Goal: Task Accomplishment & Management: Use online tool/utility

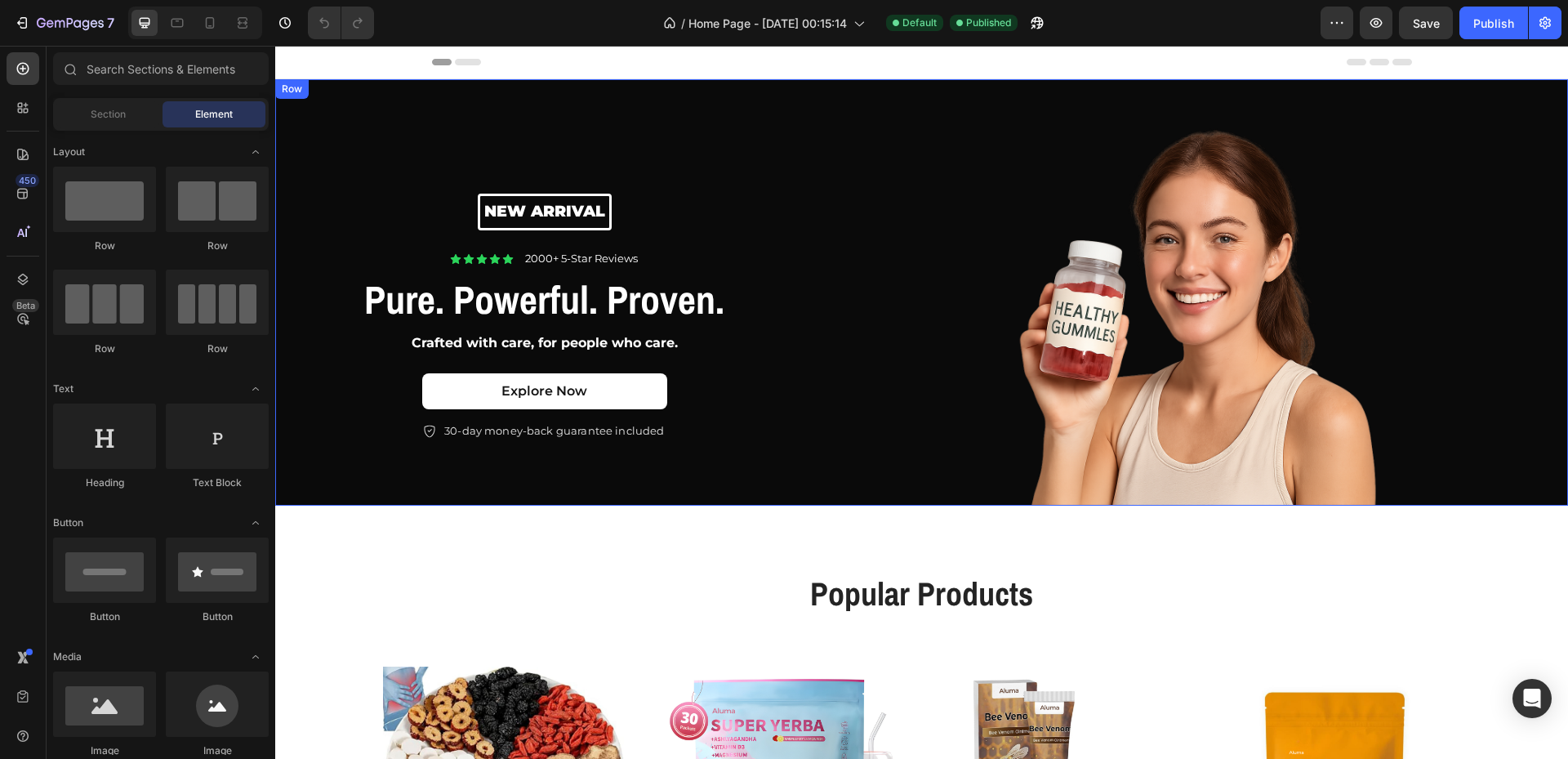
click at [302, 91] on div "Row" at bounding box center [292, 89] width 27 height 15
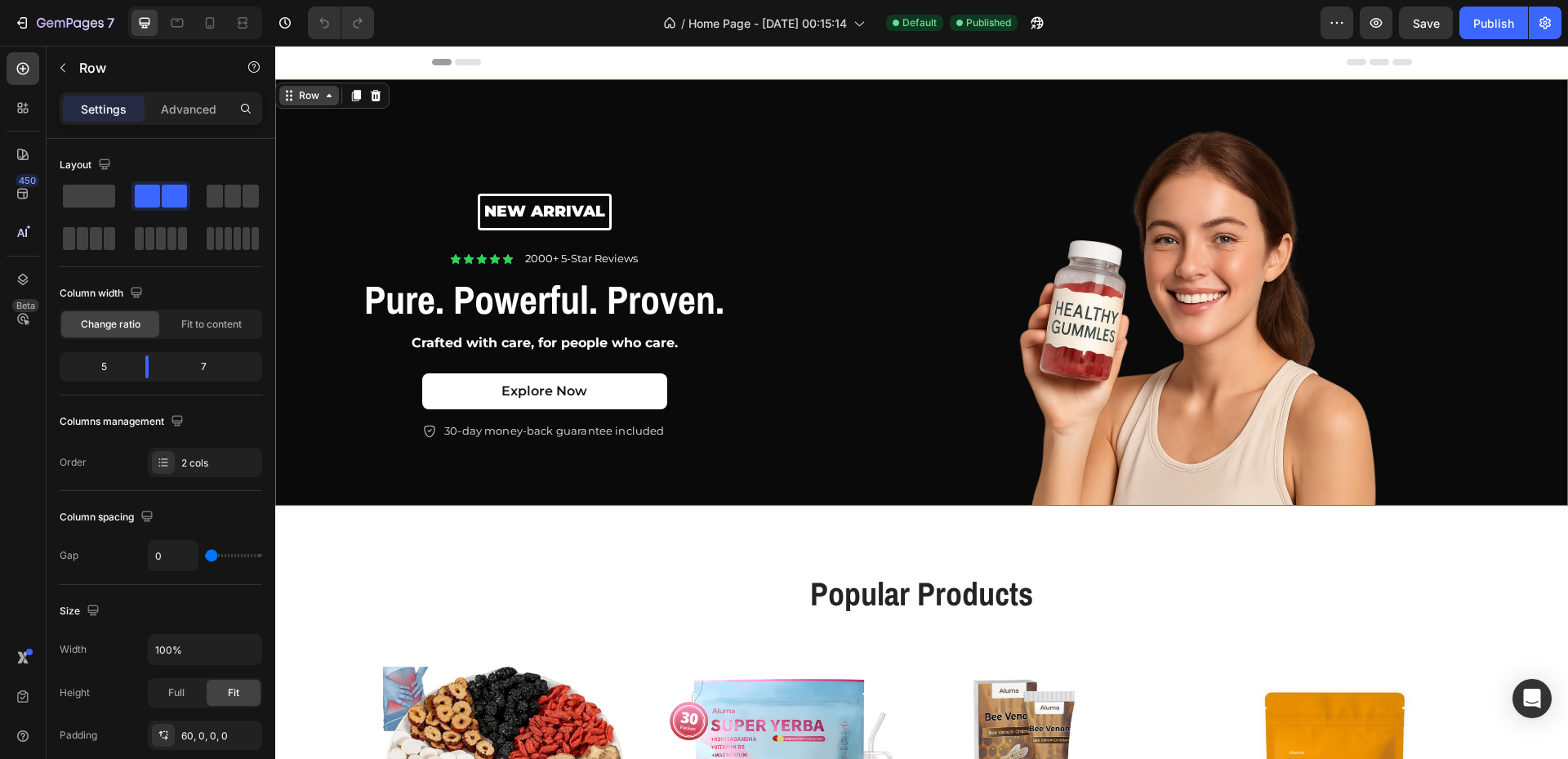
click at [298, 89] on div "Row" at bounding box center [308, 95] width 27 height 15
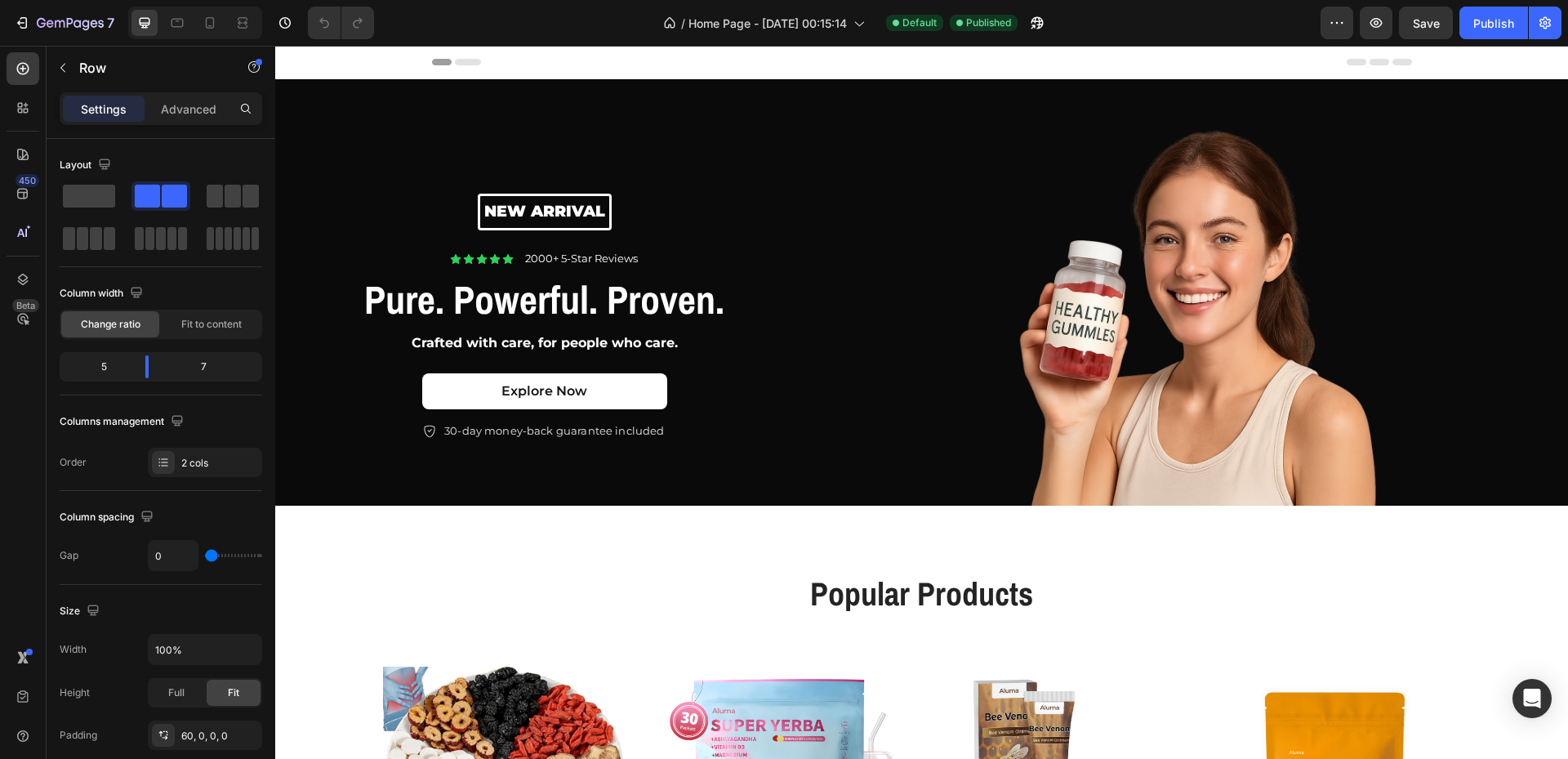
click at [352, 62] on div "Header" at bounding box center [921, 63] width 1292 height 34
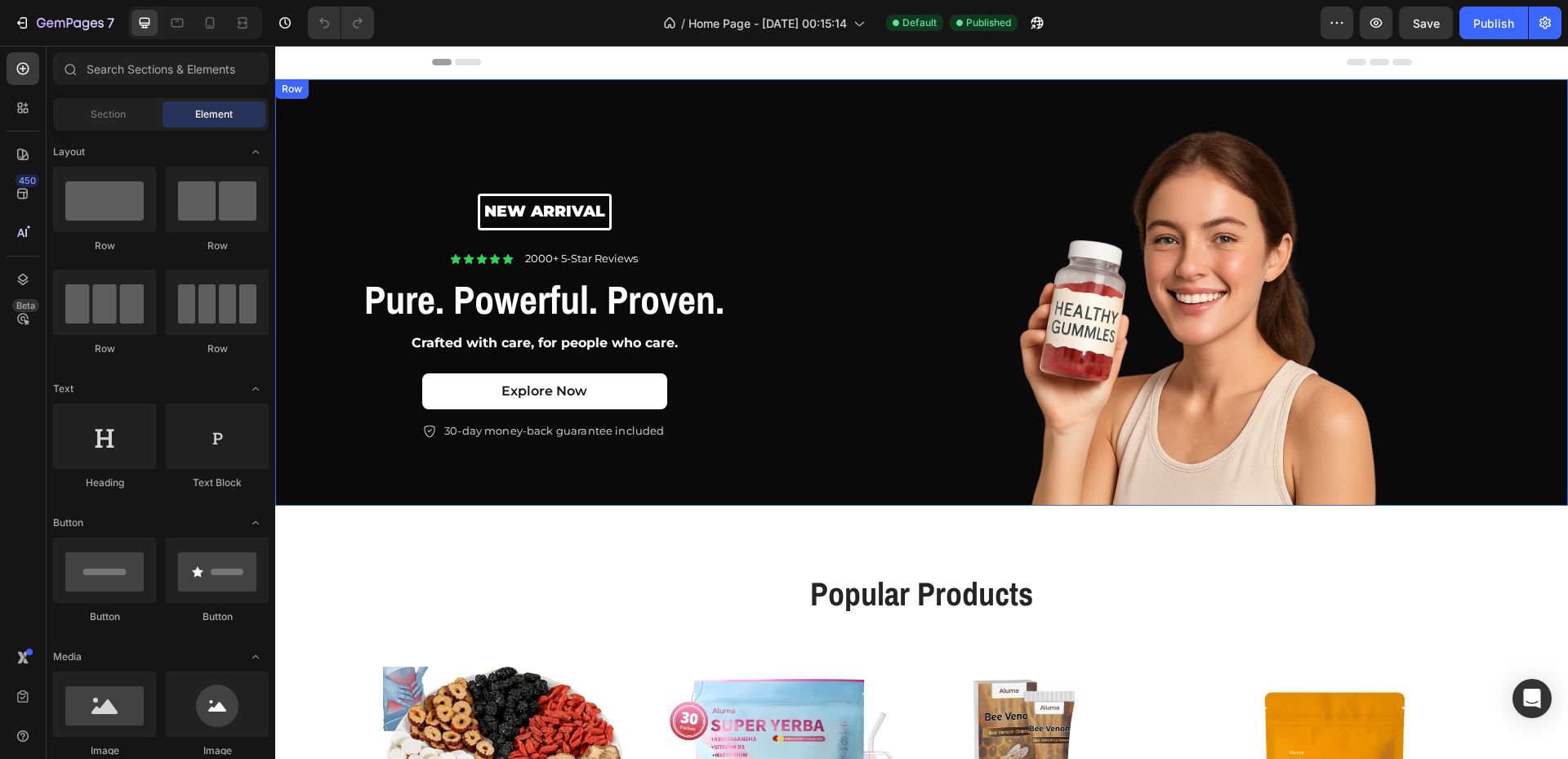
click at [298, 91] on div "Row" at bounding box center [292, 89] width 27 height 15
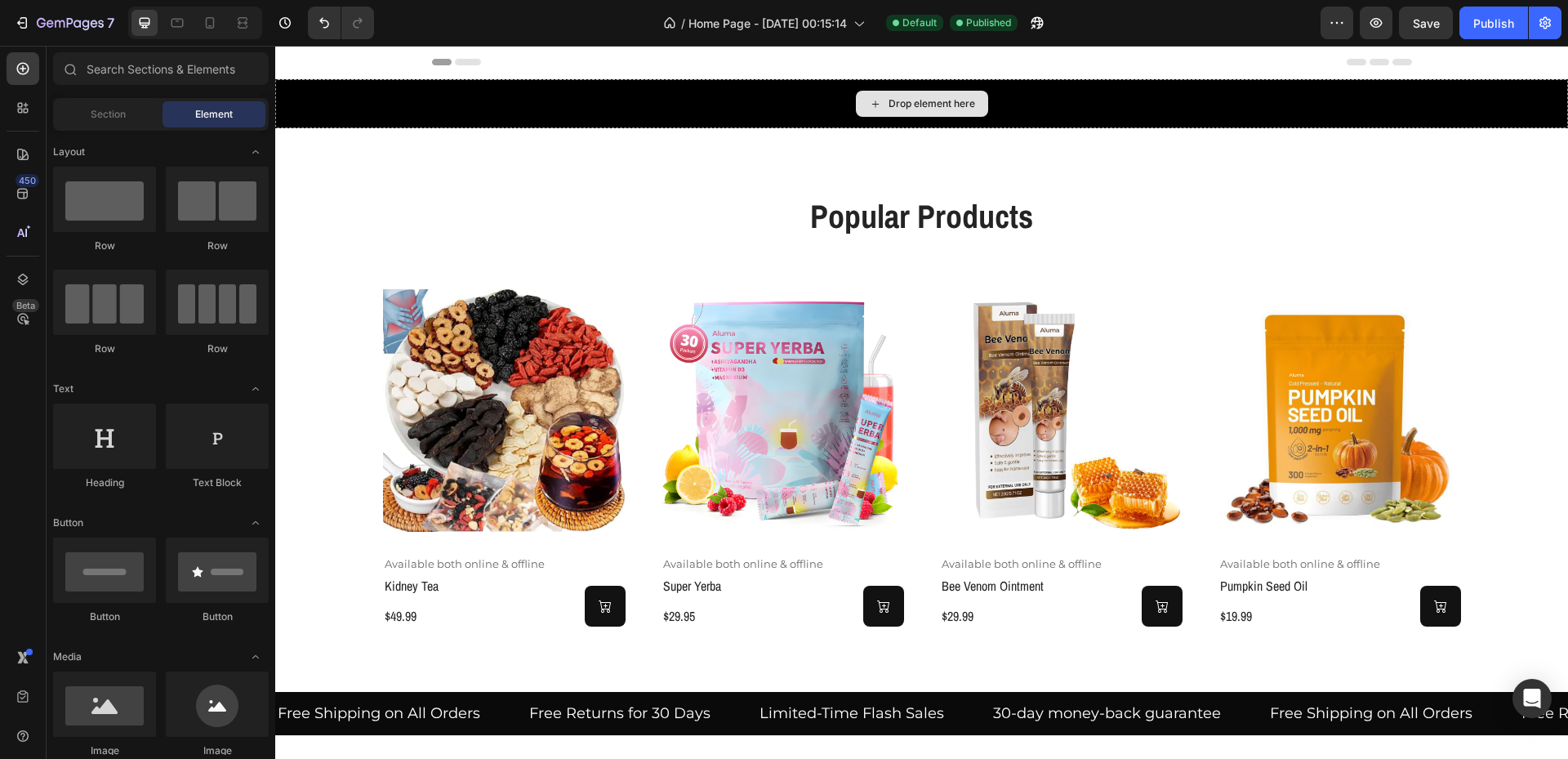
click at [298, 91] on div "Drop element here" at bounding box center [921, 103] width 1292 height 49
click at [298, 128] on div "popular products Heading Product Images Available both online & offline Text Bl…" at bounding box center [921, 410] width 1292 height 563
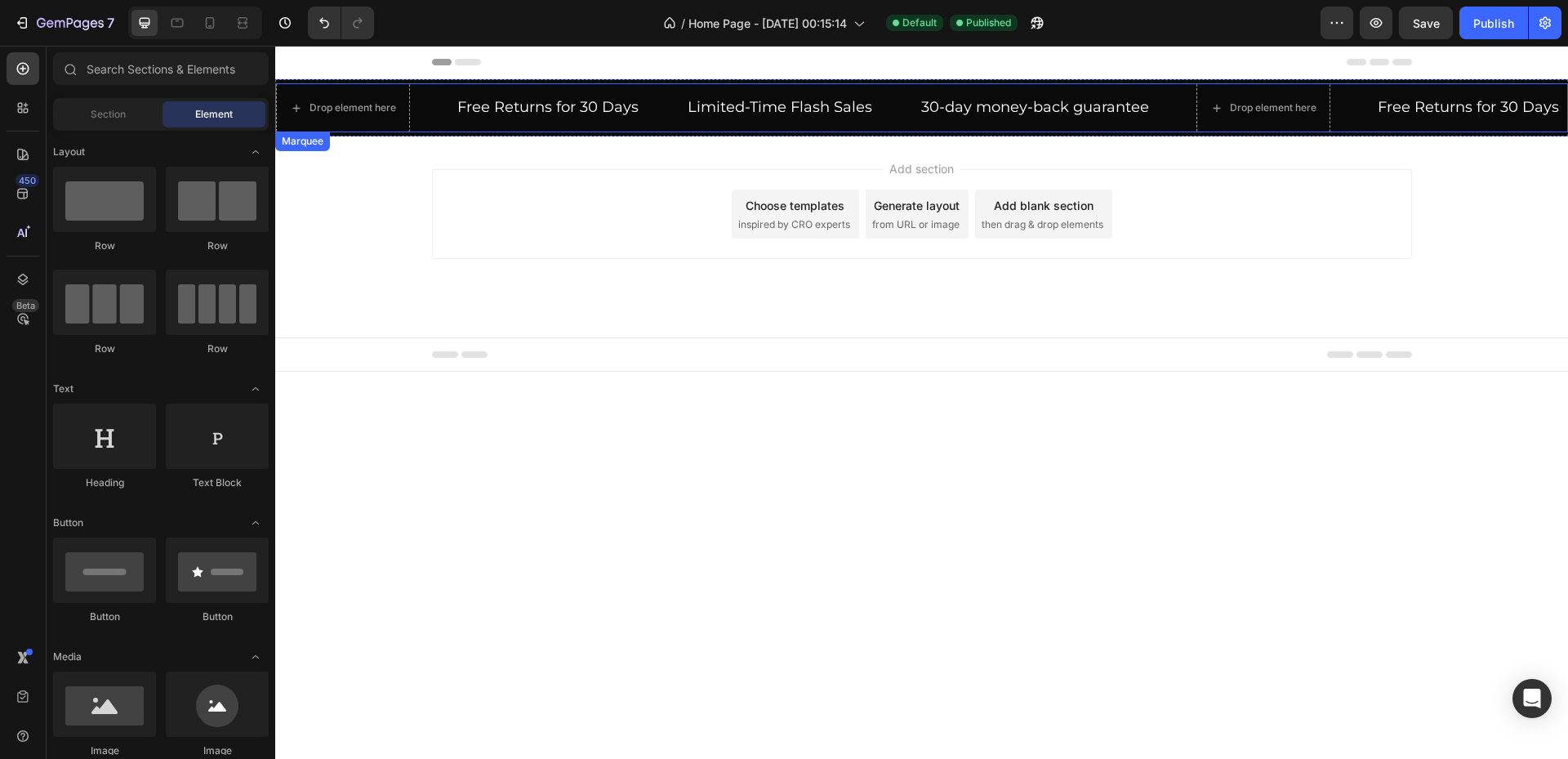
click at [417, 123] on div "Drop element here" at bounding box center [365, 107] width 180 height 49
click at [276, 46] on div "Start with Sections from sidebar Add sections Add elements Start with Generatin…" at bounding box center [276, 46] width 0 height 0
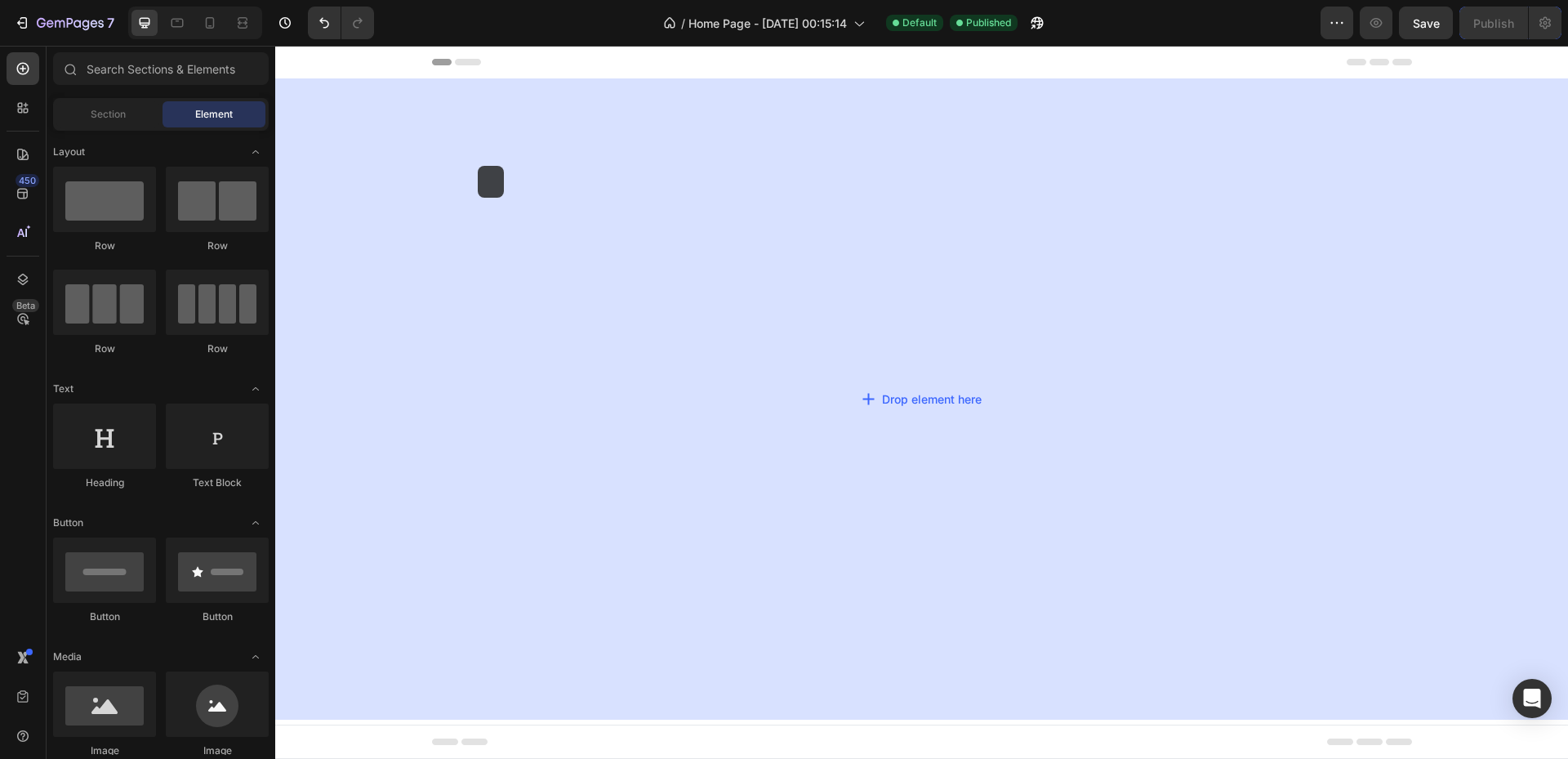
click at [478, 166] on div "Drop element here" at bounding box center [921, 399] width 1292 height 641
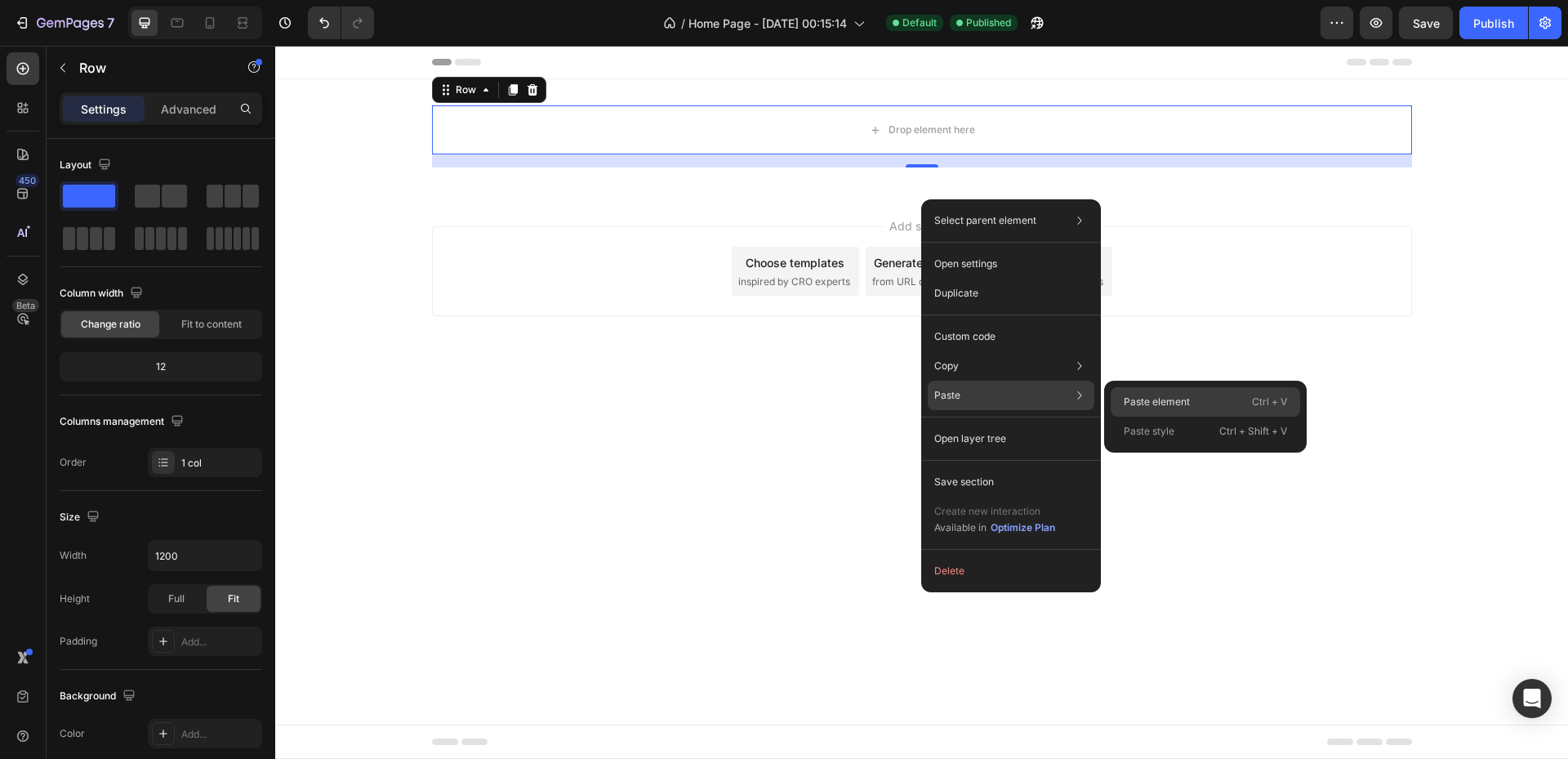
click at [1188, 409] on div "Paste element Ctrl + V" at bounding box center [1205, 402] width 189 height 30
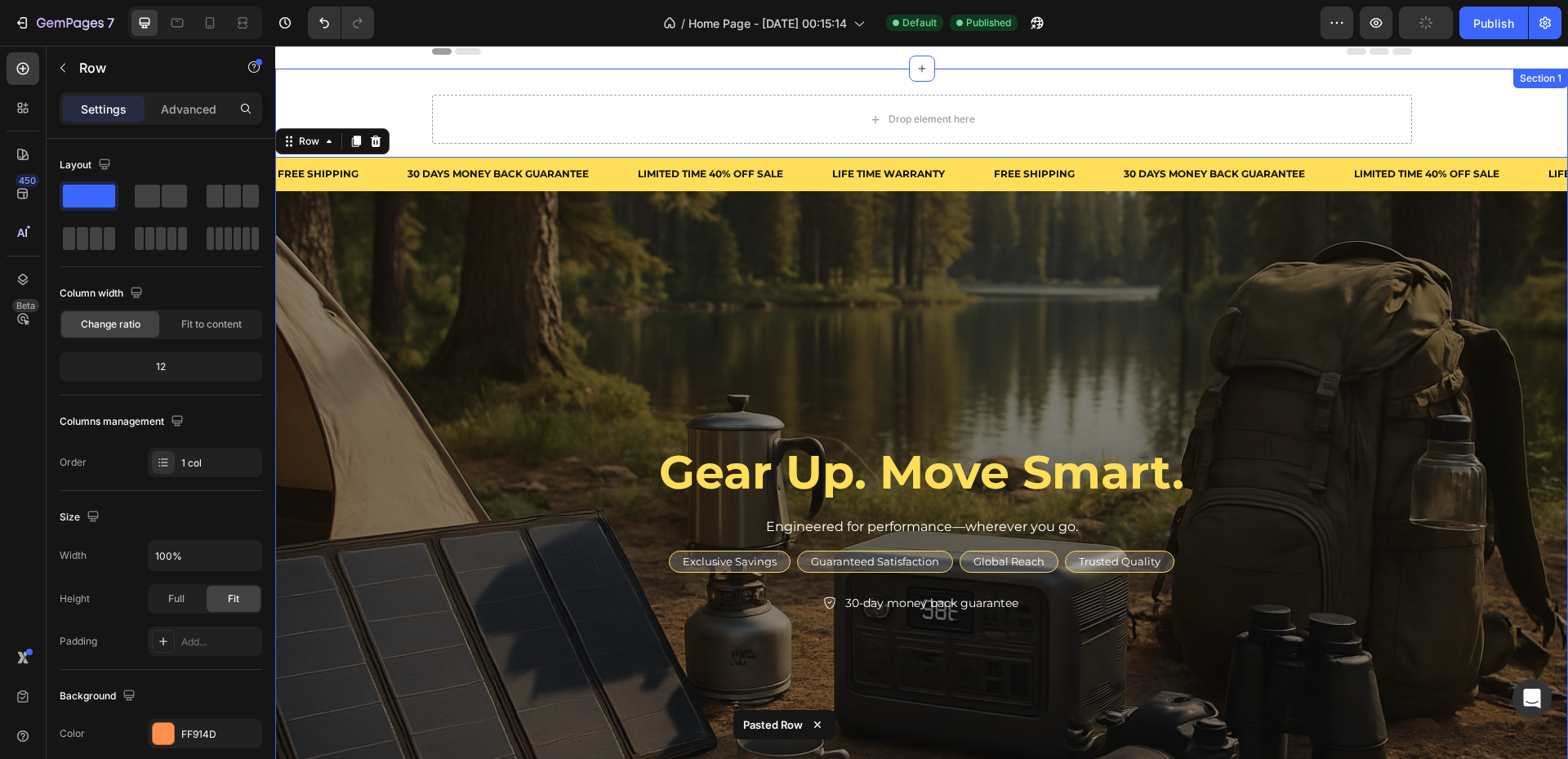
scroll to position [10, 0]
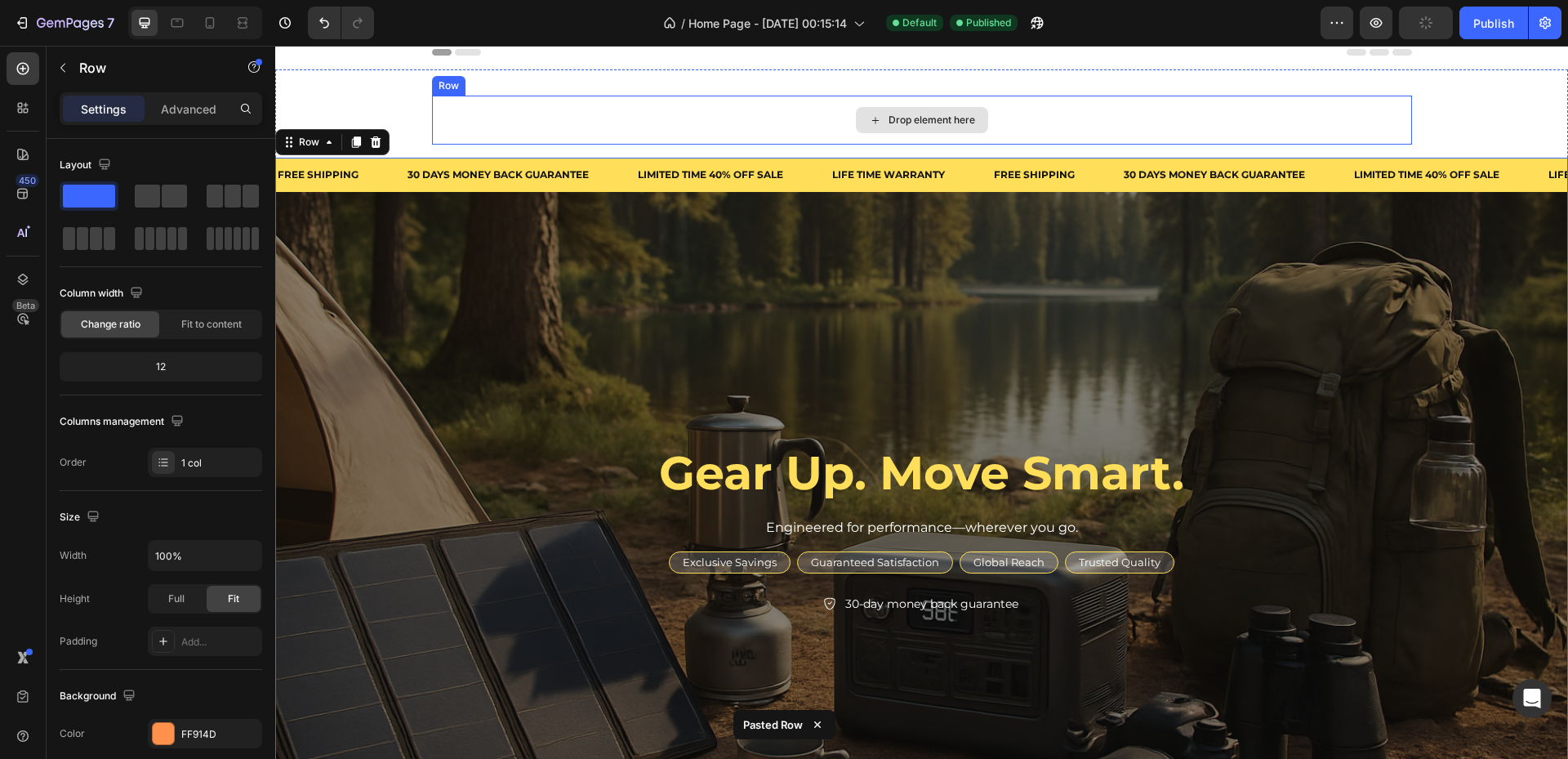
click at [497, 111] on div "Drop element here" at bounding box center [921, 119] width 980 height 49
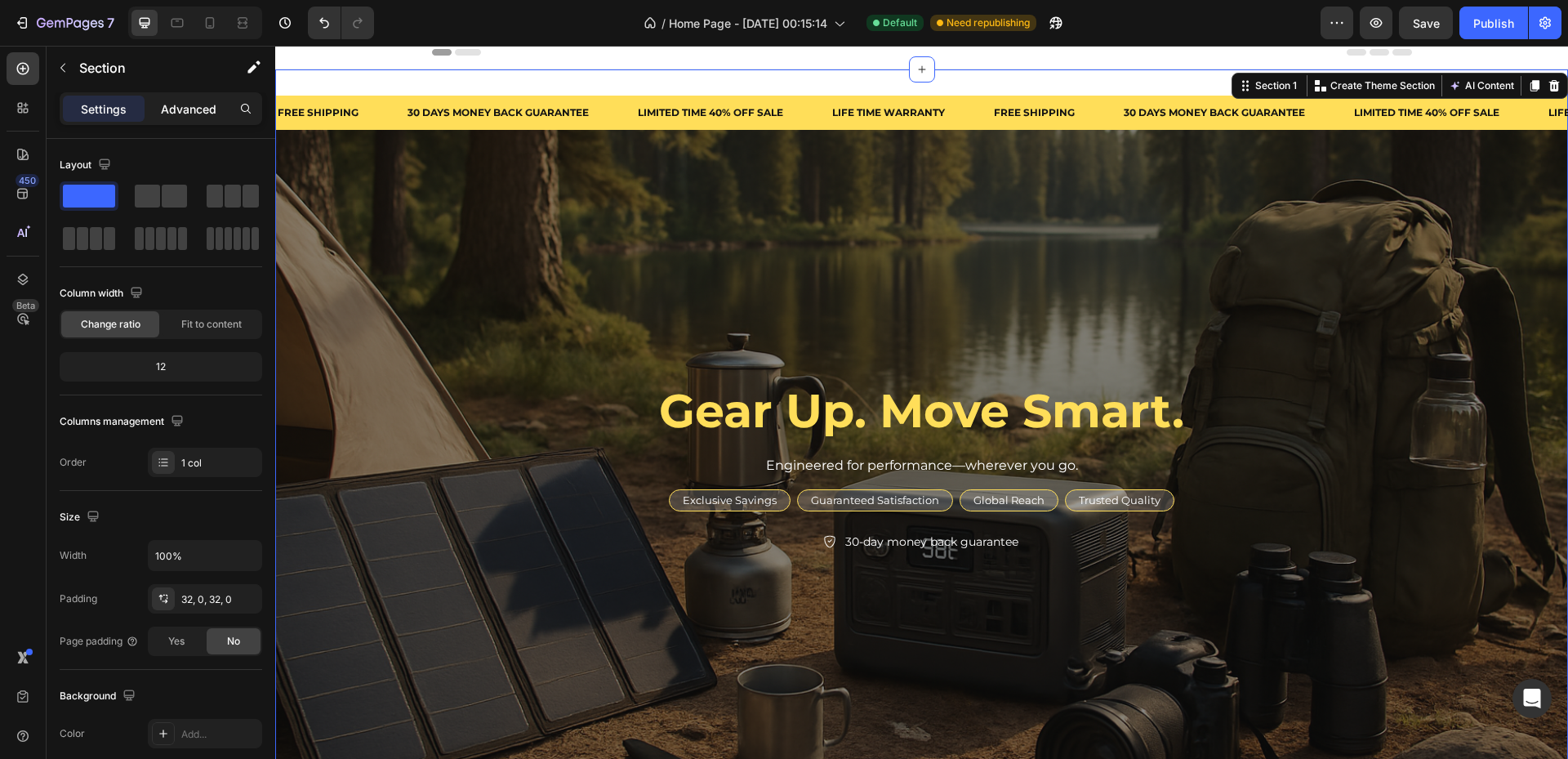
click at [177, 120] on div "Advanced" at bounding box center [189, 108] width 82 height 26
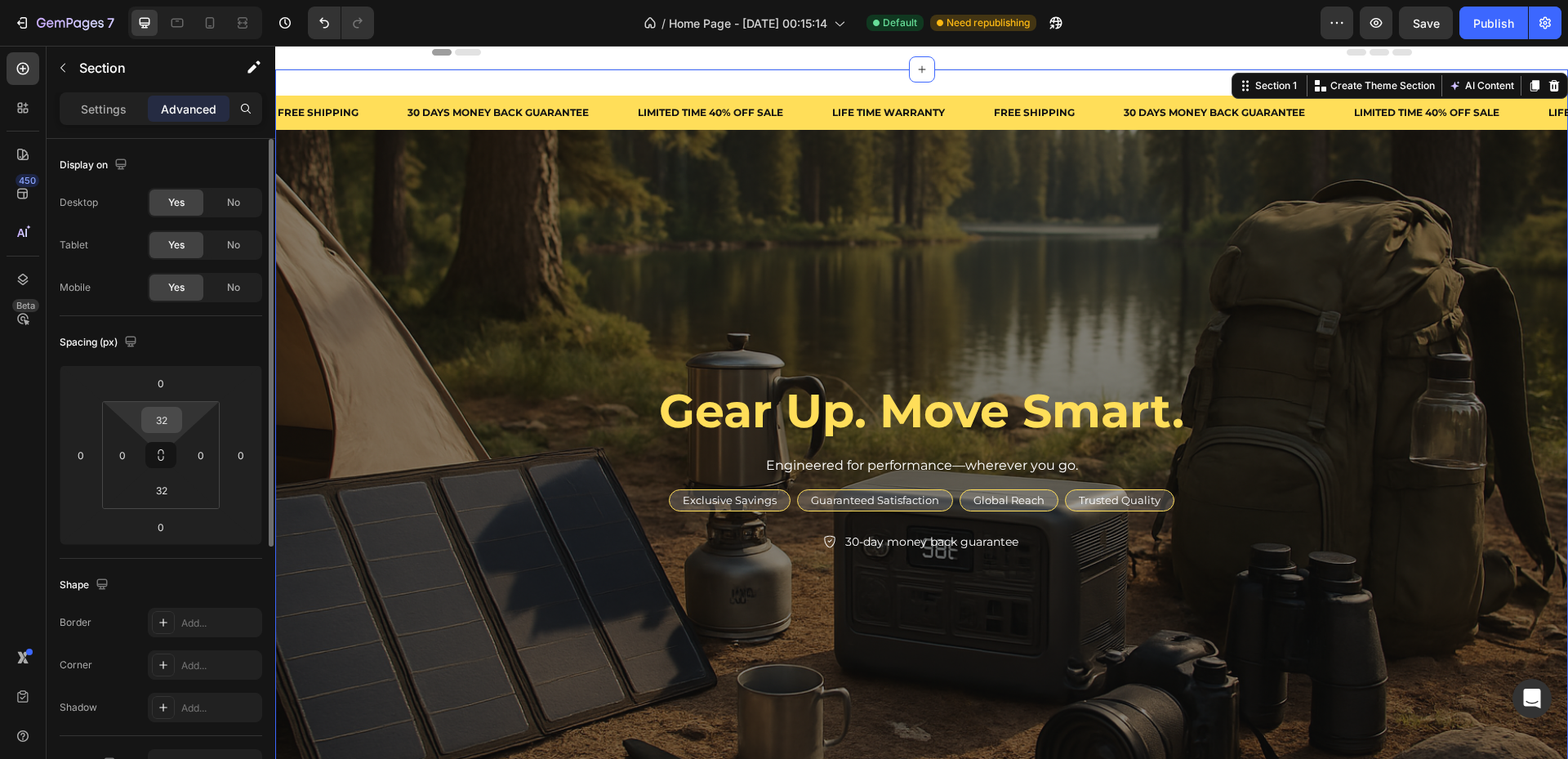
click at [170, 422] on input "32" at bounding box center [161, 420] width 33 height 25
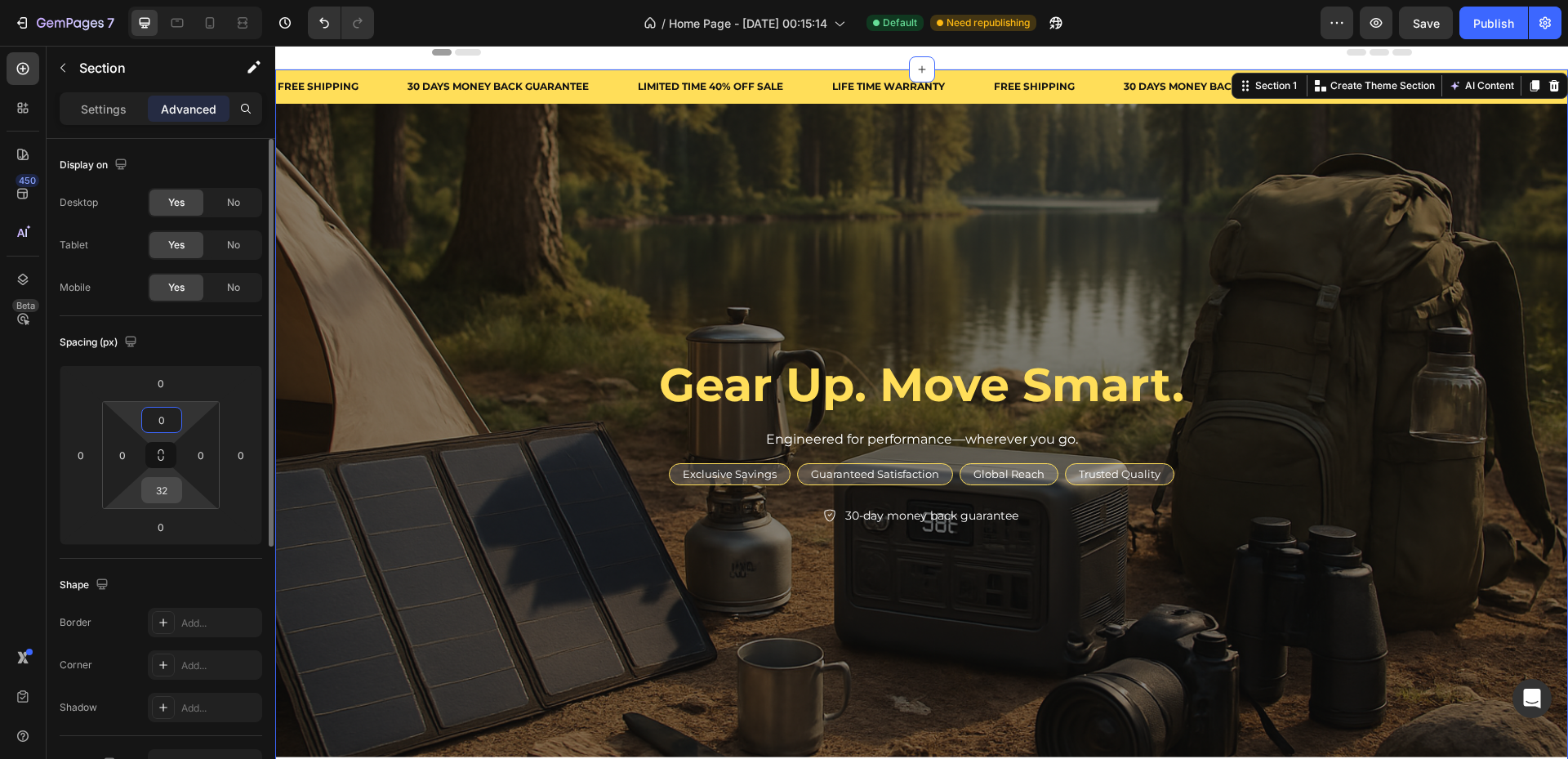
type input "0"
click at [158, 485] on input "32" at bounding box center [161, 489] width 33 height 25
type input "0"
click at [154, 352] on div "Spacing (px)" at bounding box center [161, 342] width 203 height 26
click at [376, 73] on div "FREE SHIPPING Text" at bounding box center [340, 87] width 130 height 34
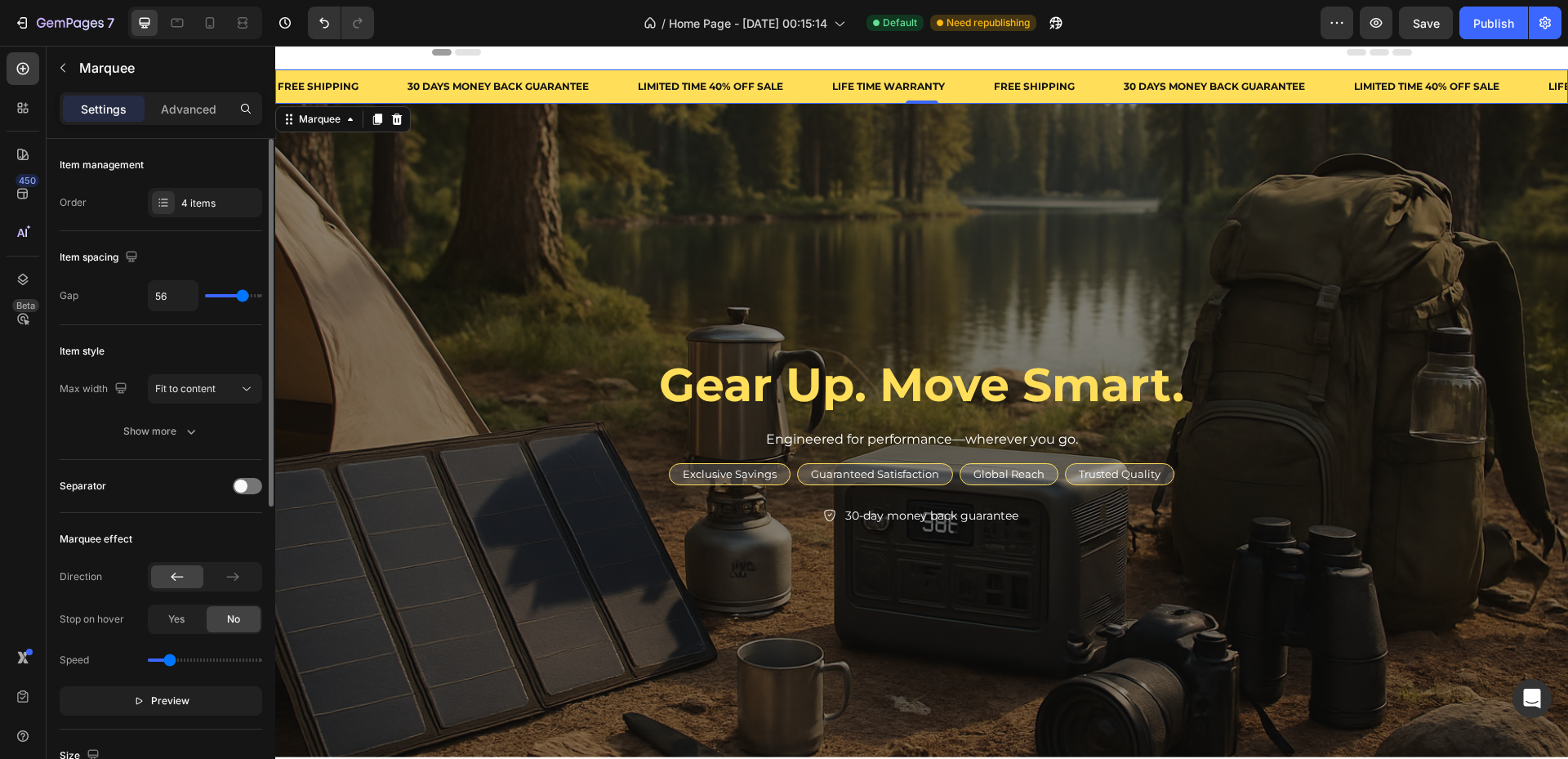
scroll to position [328, 0]
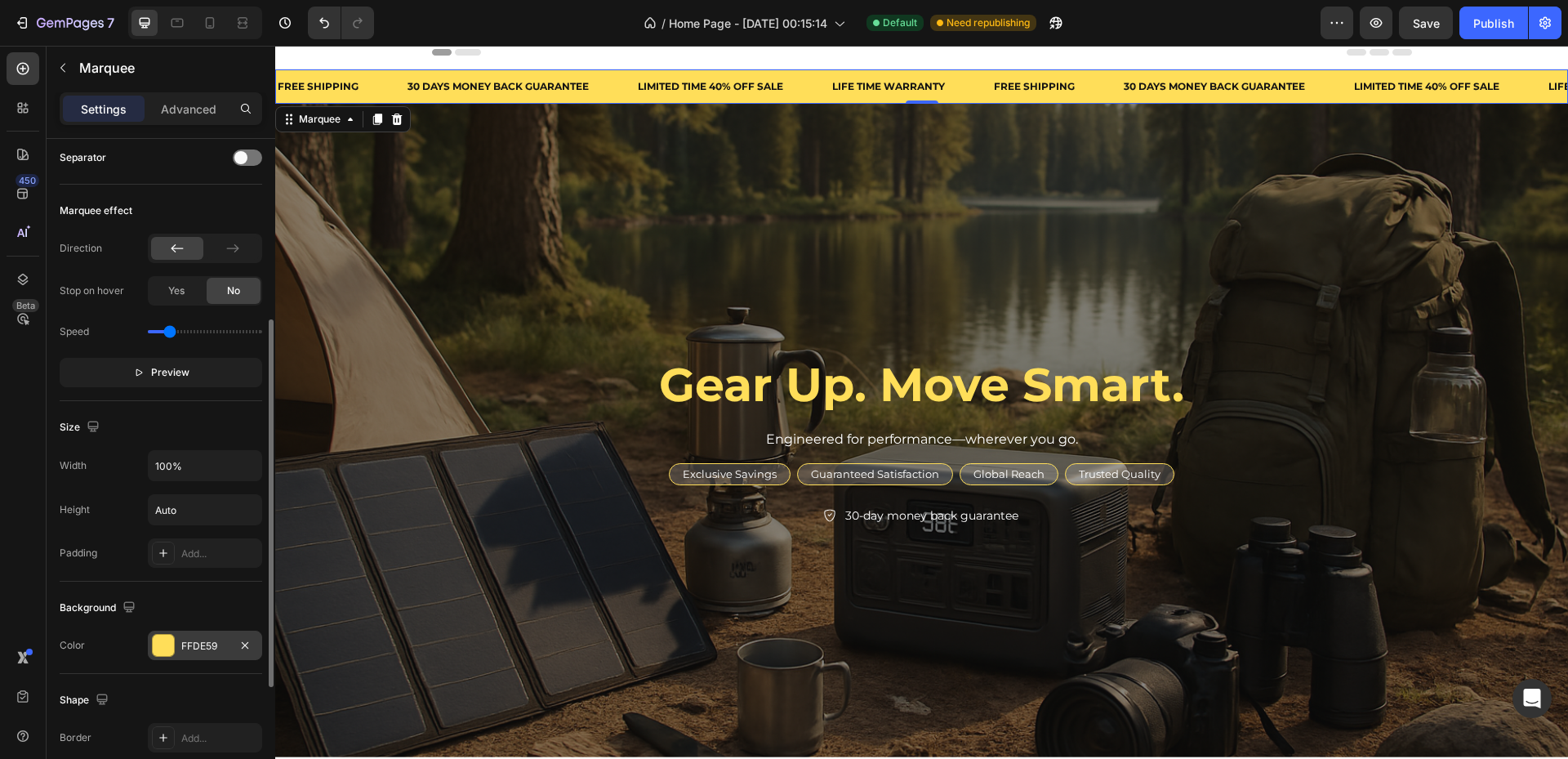
drag, startPoint x: 182, startPoint y: 659, endPoint x: 201, endPoint y: 644, distance: 24.2
click at [181, 657] on div "FFDE59" at bounding box center [205, 646] width 114 height 30
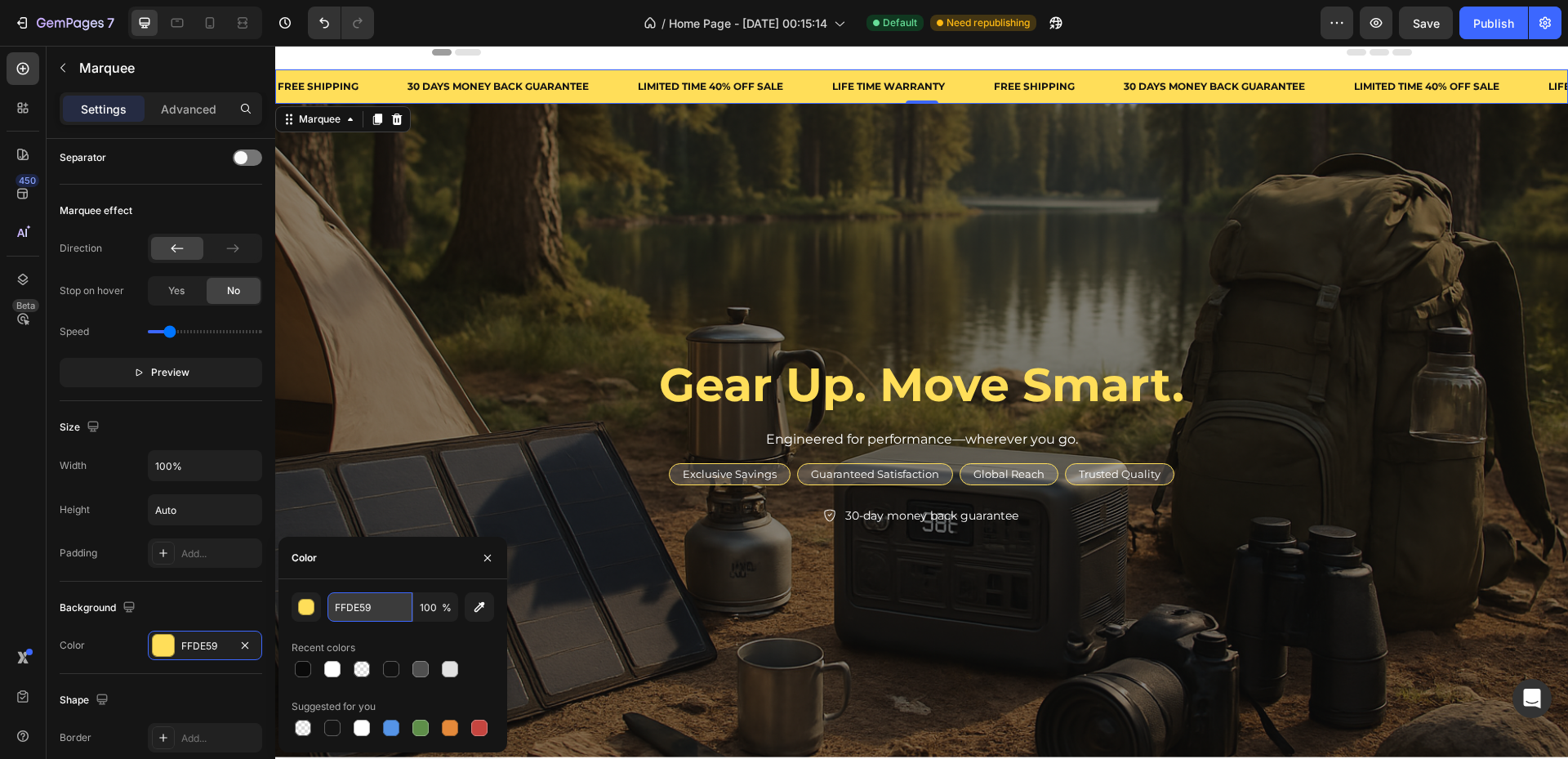
click at [362, 610] on input "FFDE59" at bounding box center [369, 607] width 85 height 30
paste input "#d44700"
type input "#d44700"
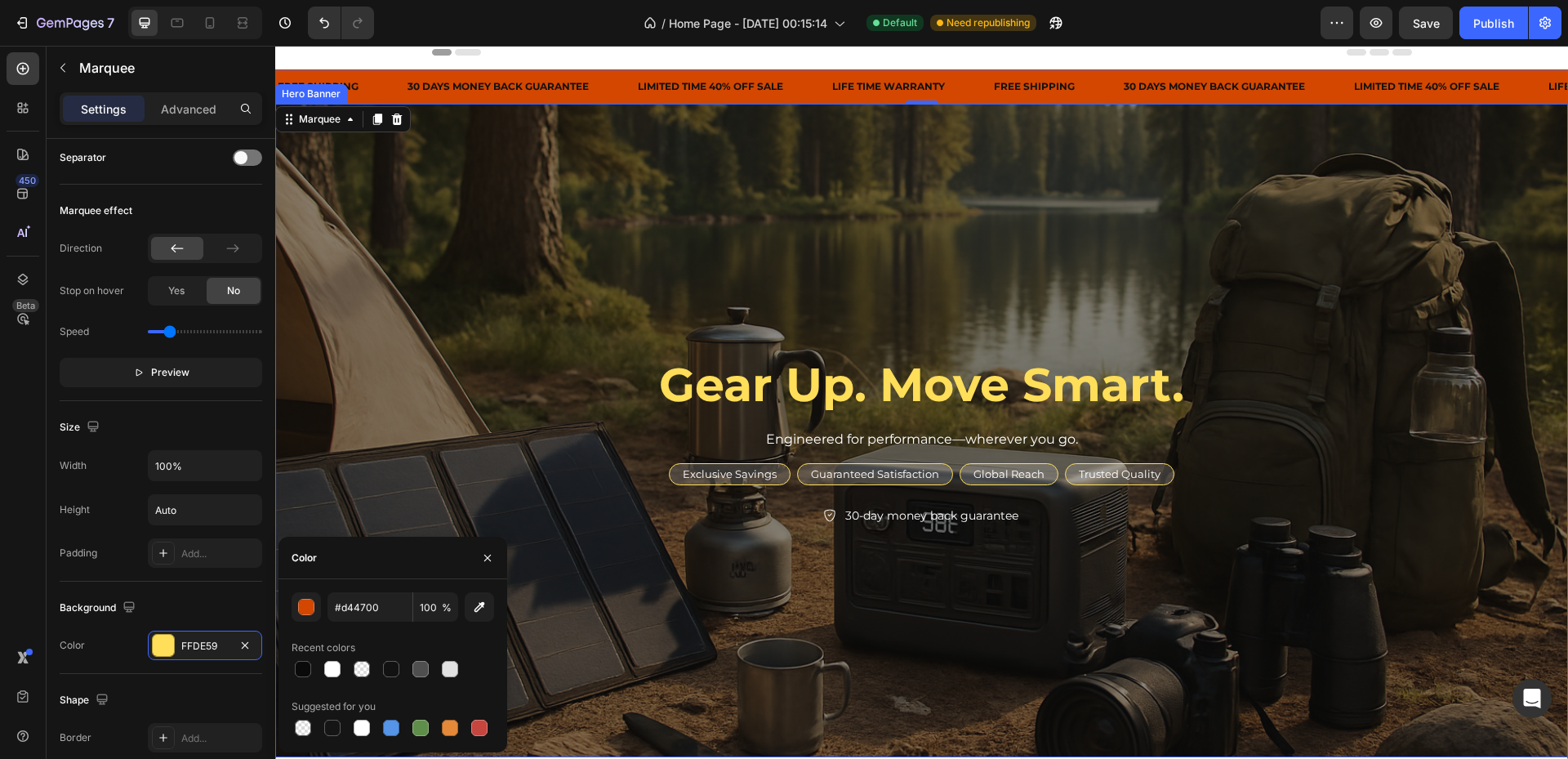
click at [490, 166] on div "Overlay" at bounding box center [921, 430] width 1292 height 654
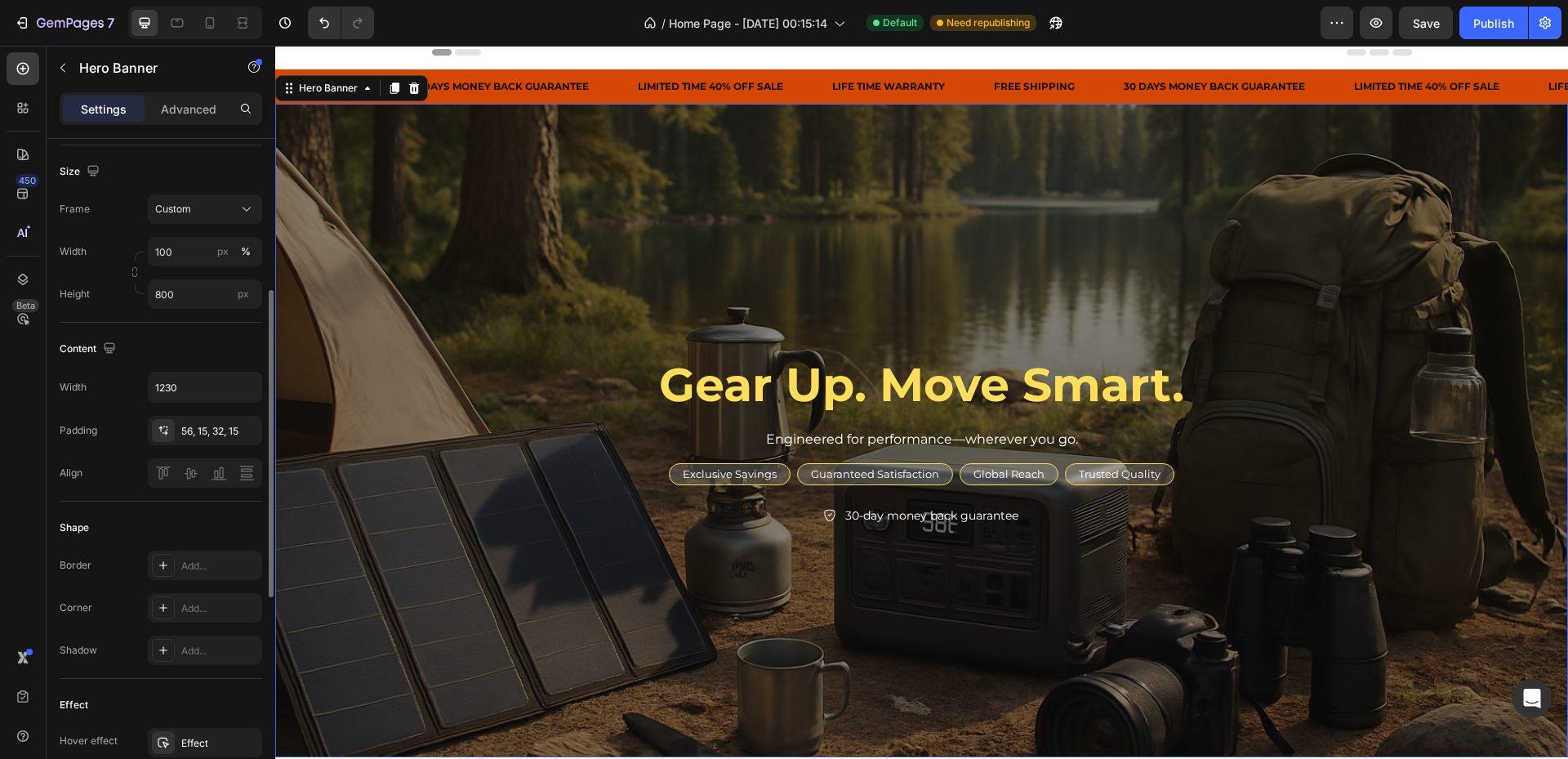
scroll to position [0, 0]
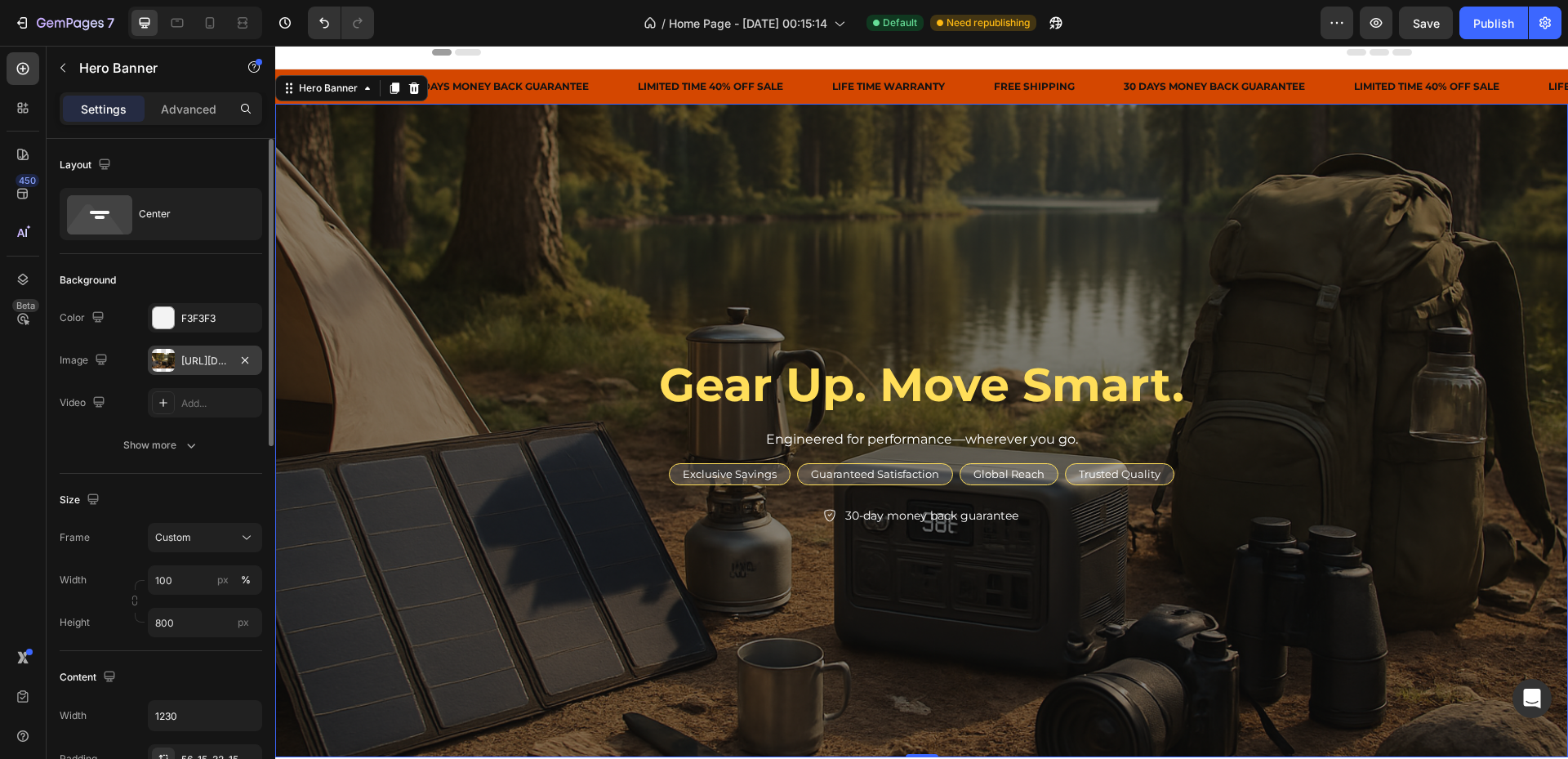
click at [202, 358] on div "[URL][DOMAIN_NAME]" at bounding box center [205, 360] width 48 height 15
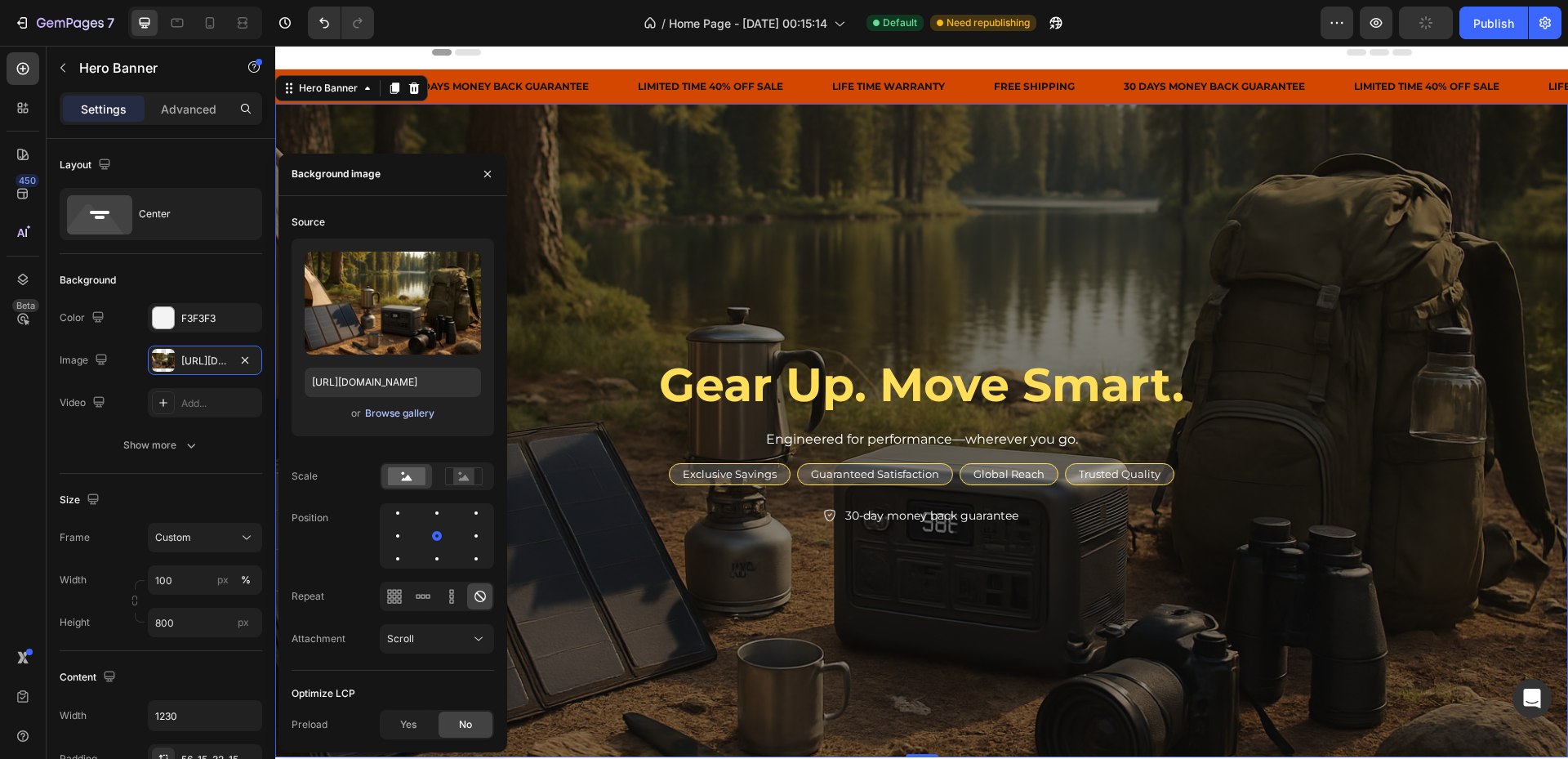
click at [411, 415] on div "Browse gallery" at bounding box center [400, 413] width 70 height 15
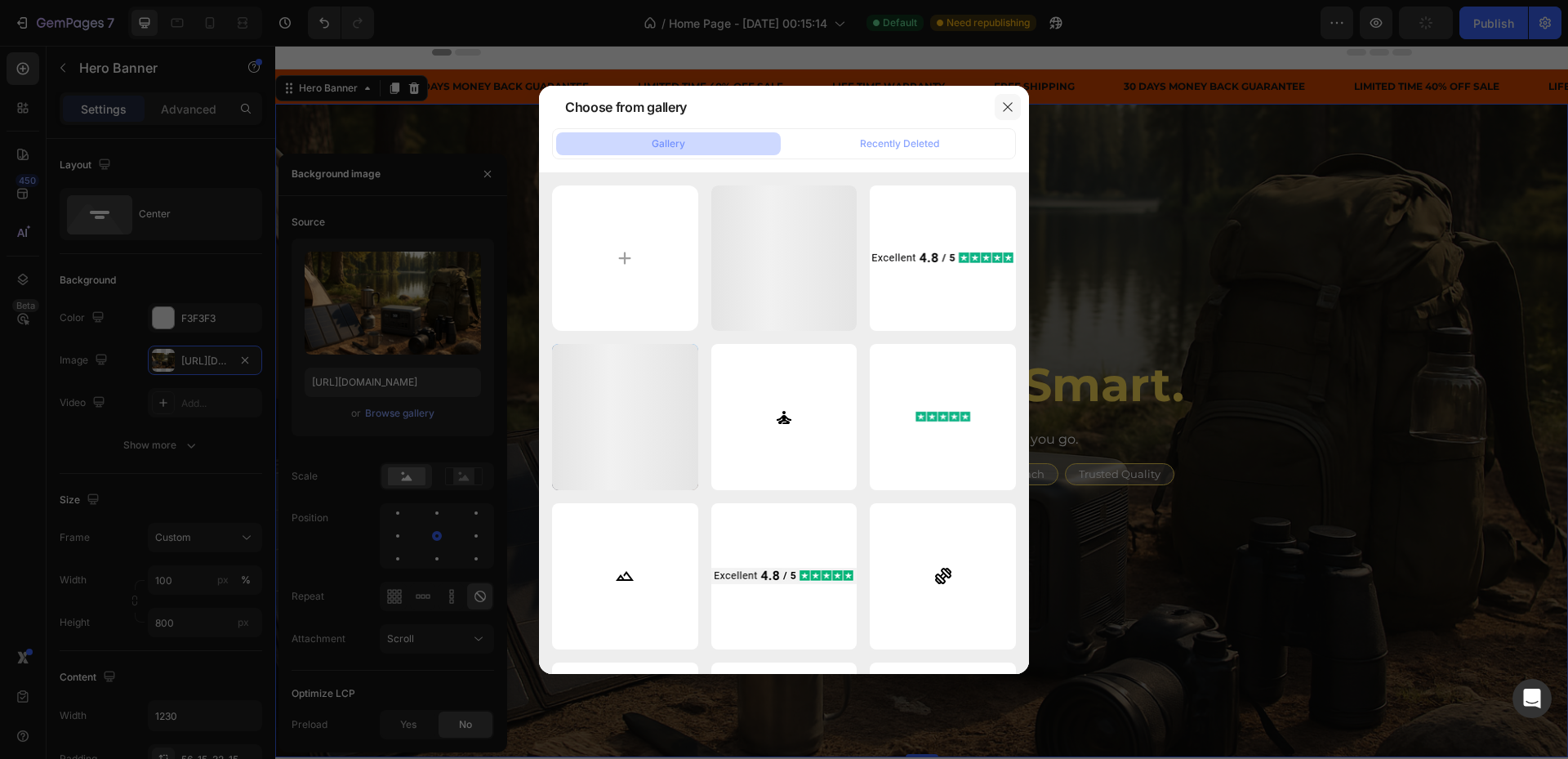
drag, startPoint x: 1000, startPoint y: 119, endPoint x: 1009, endPoint y: 107, distance: 15.0
click at [1000, 118] on button "button" at bounding box center [1008, 106] width 26 height 26
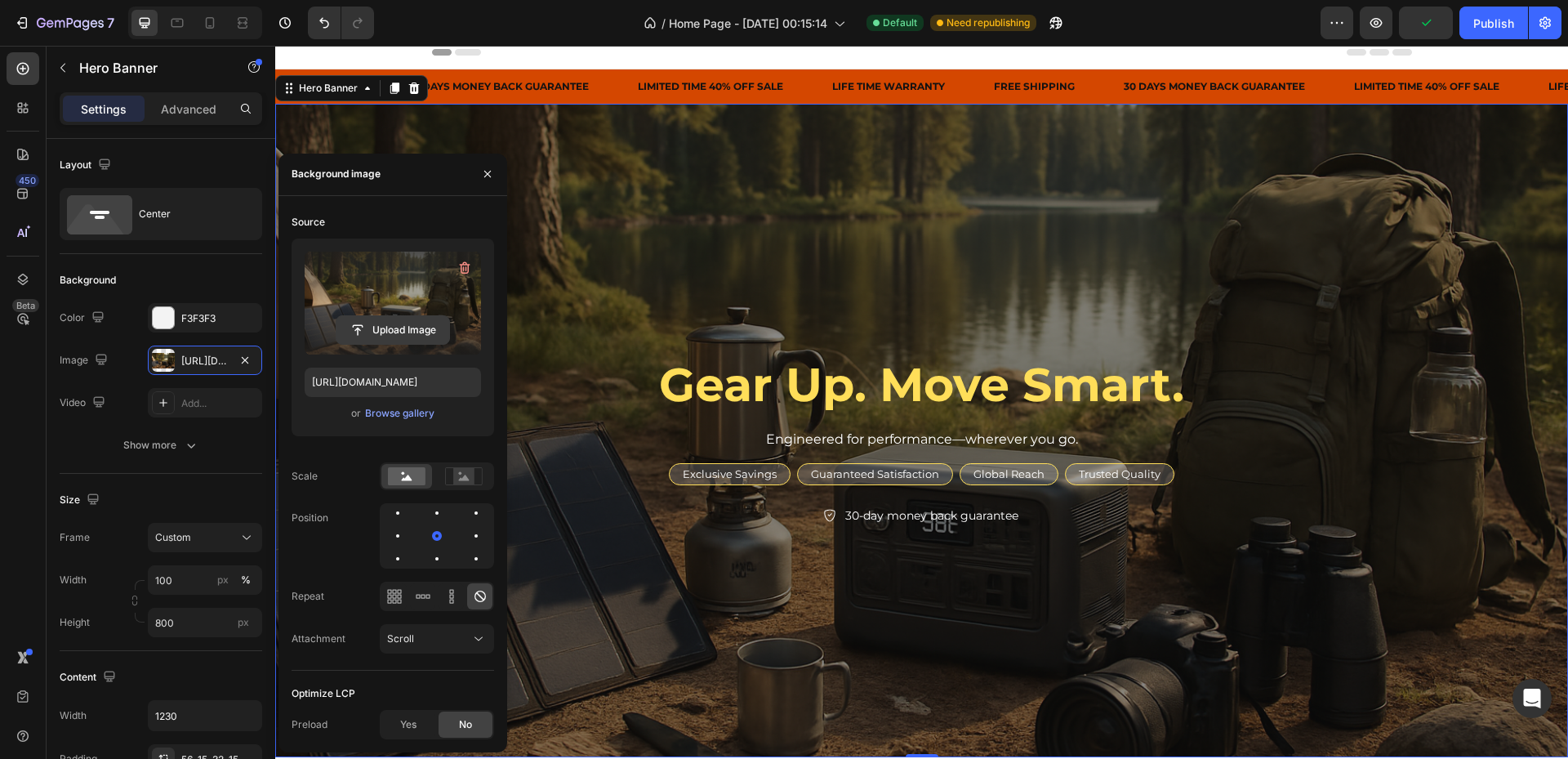
click at [390, 332] on input "file" at bounding box center [392, 330] width 112 height 28
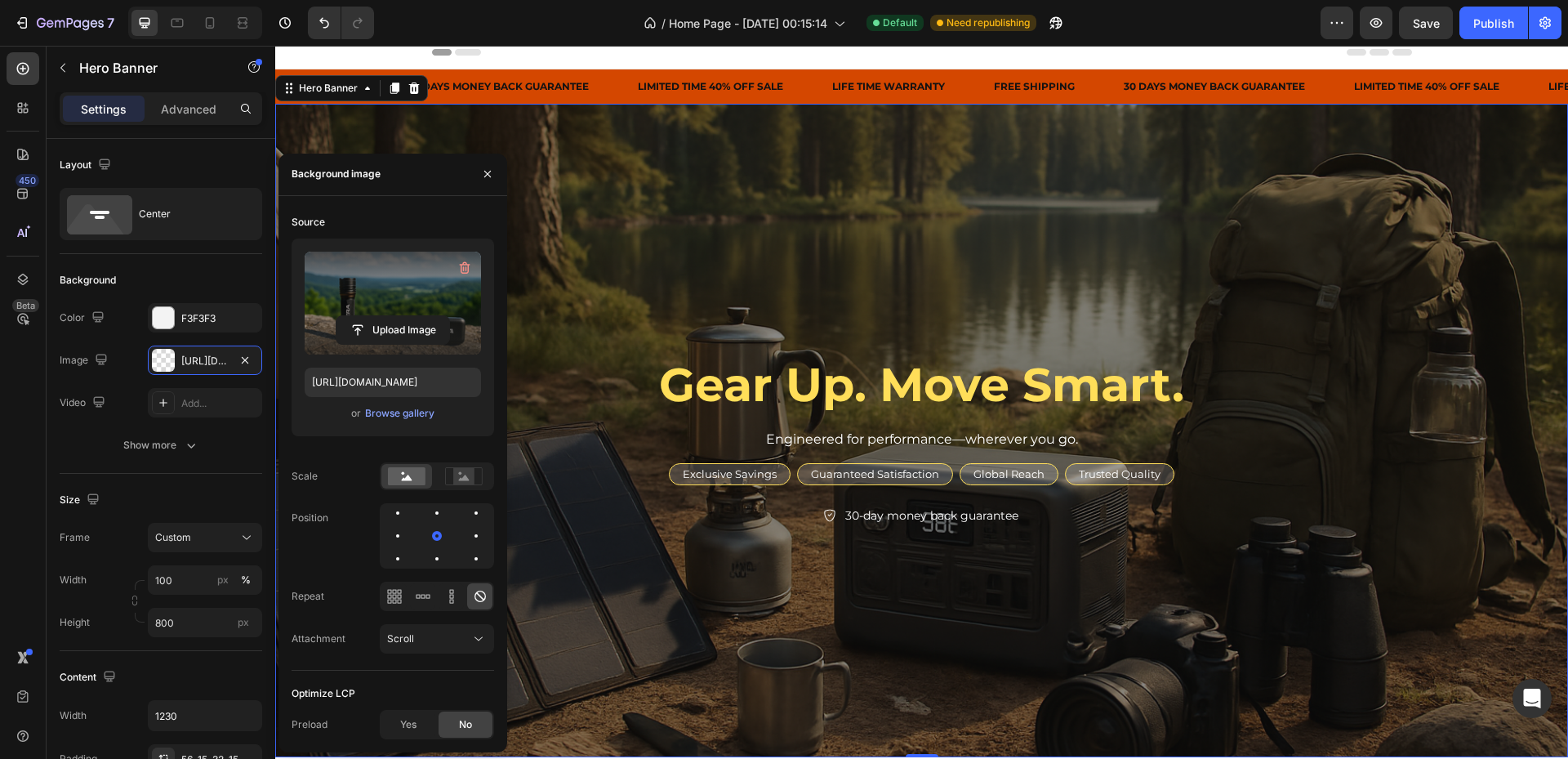
type input "[URL][DOMAIN_NAME]"
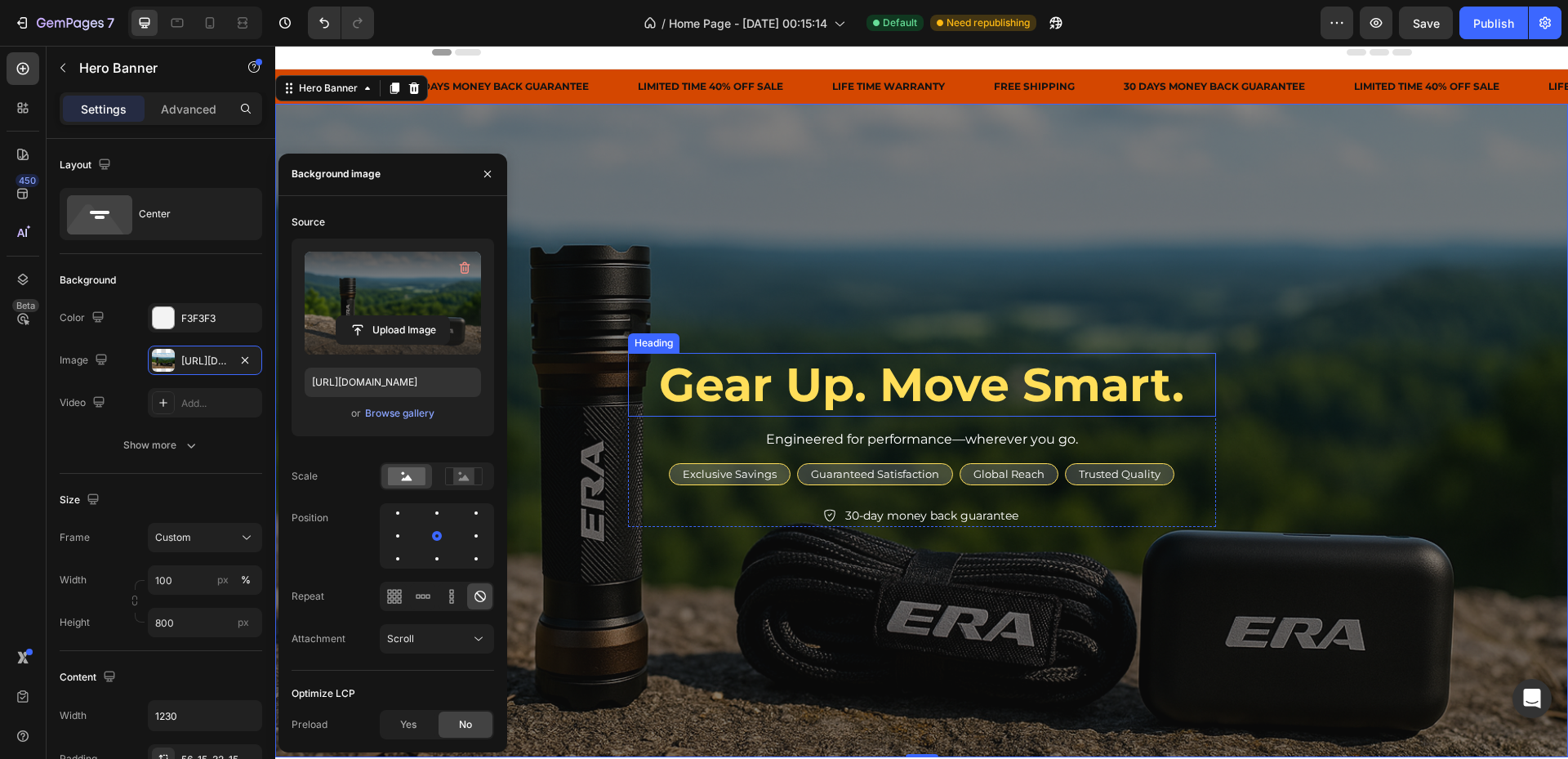
click at [875, 375] on strong "Gear Up. Move Smart." at bounding box center [921, 384] width 525 height 57
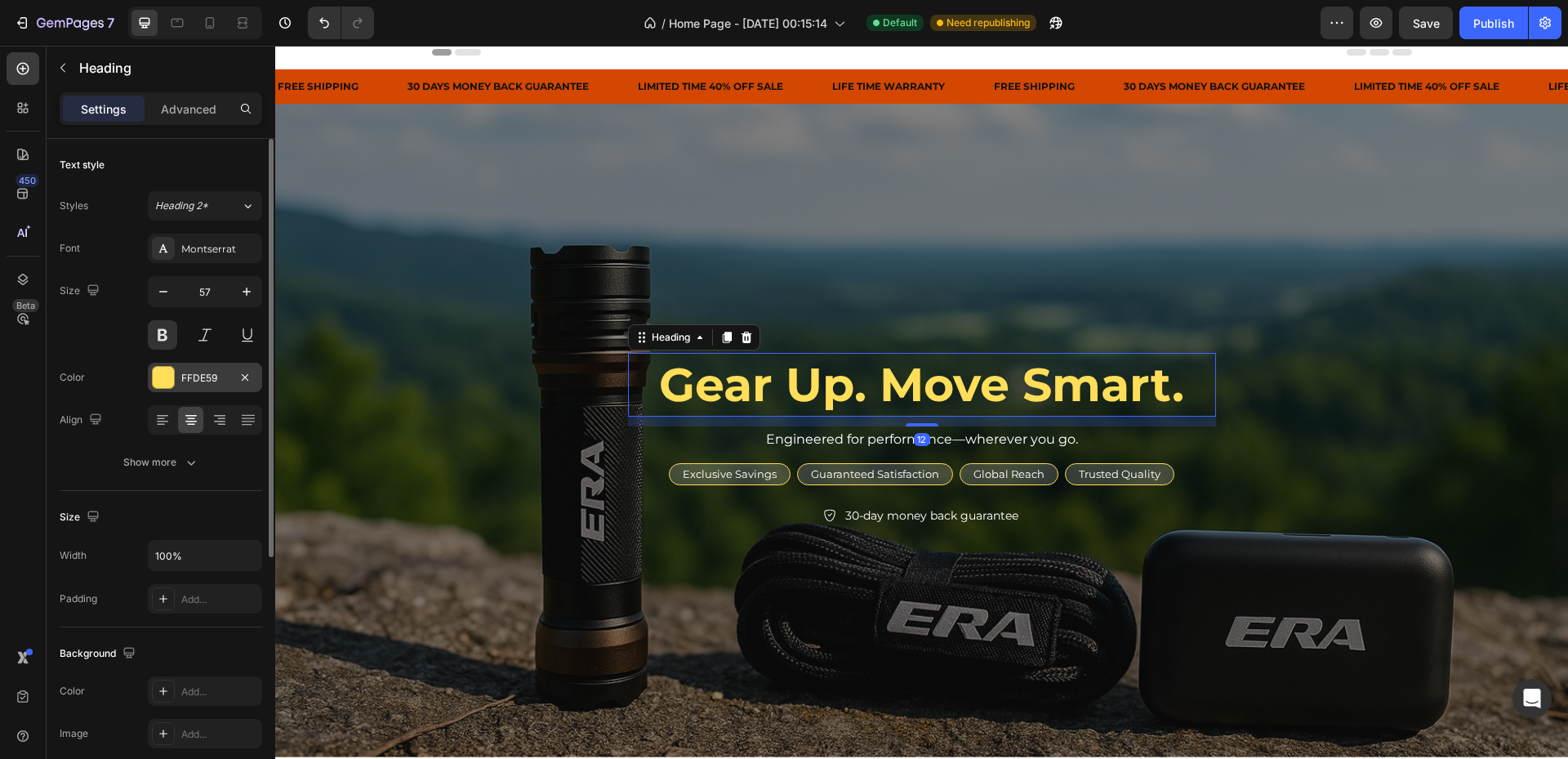
click at [193, 382] on div "FFDE59" at bounding box center [205, 378] width 48 height 15
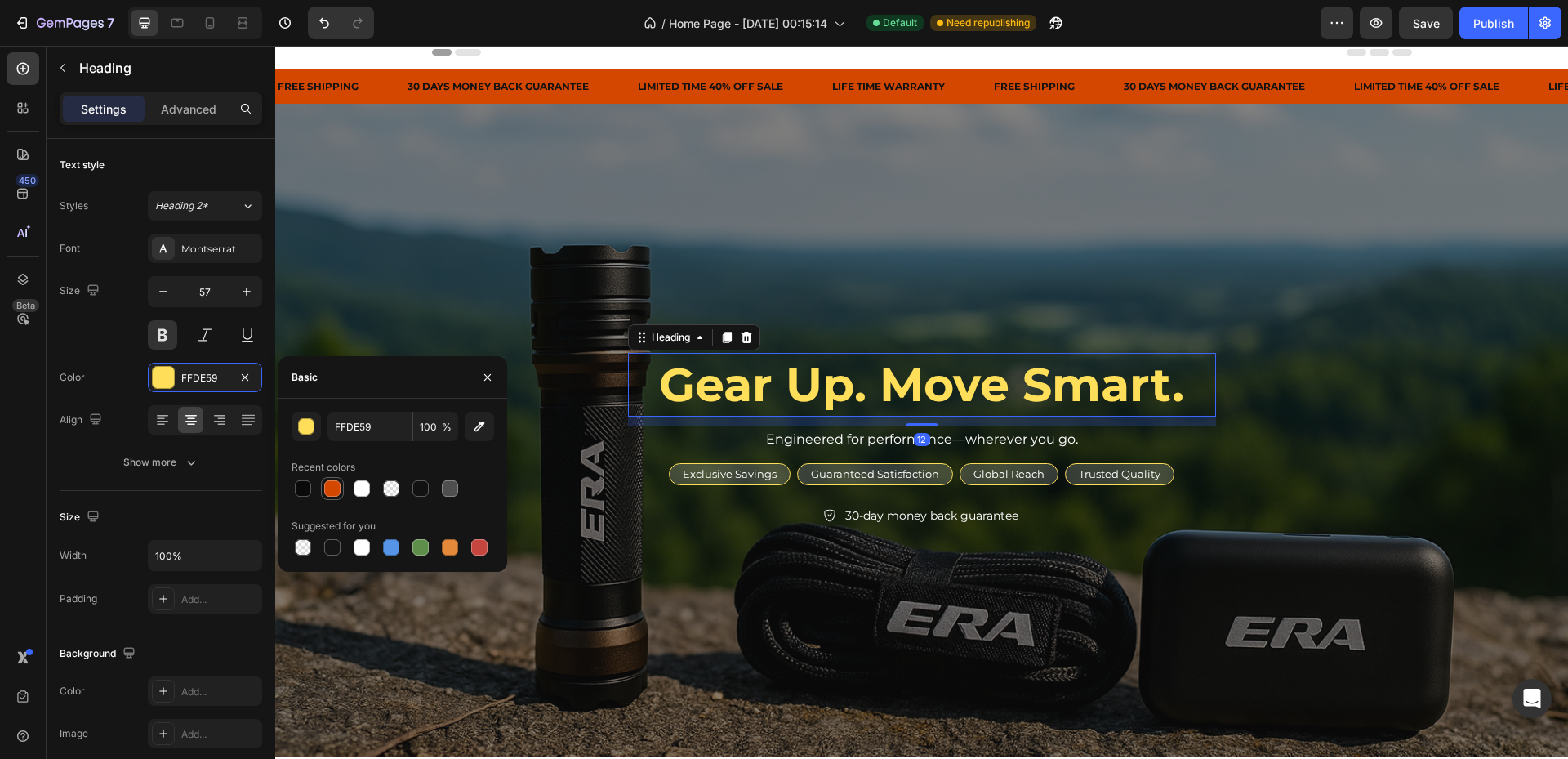
click at [342, 487] on div at bounding box center [332, 487] width 23 height 23
type input "D44700"
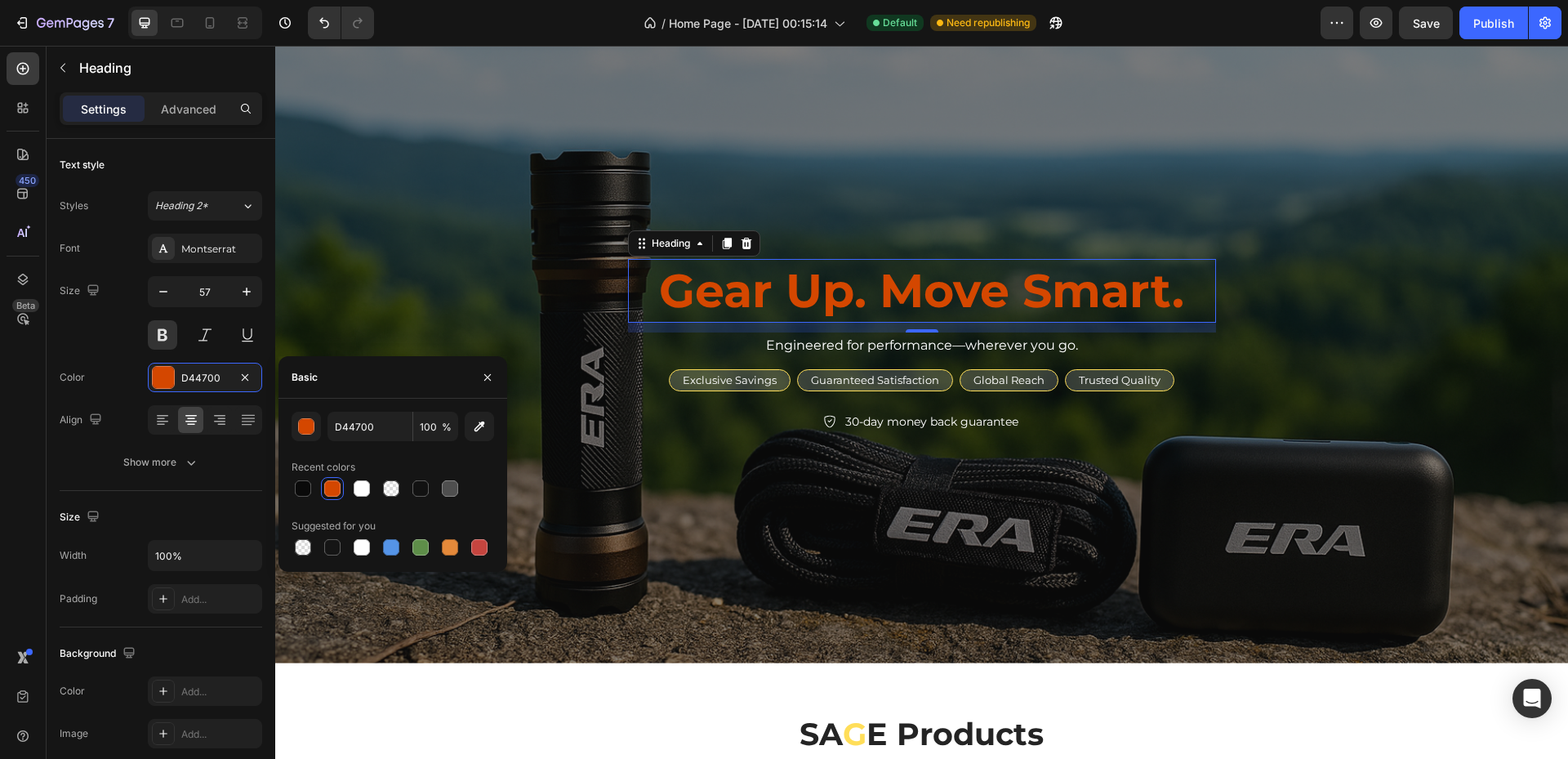
scroll to position [173, 0]
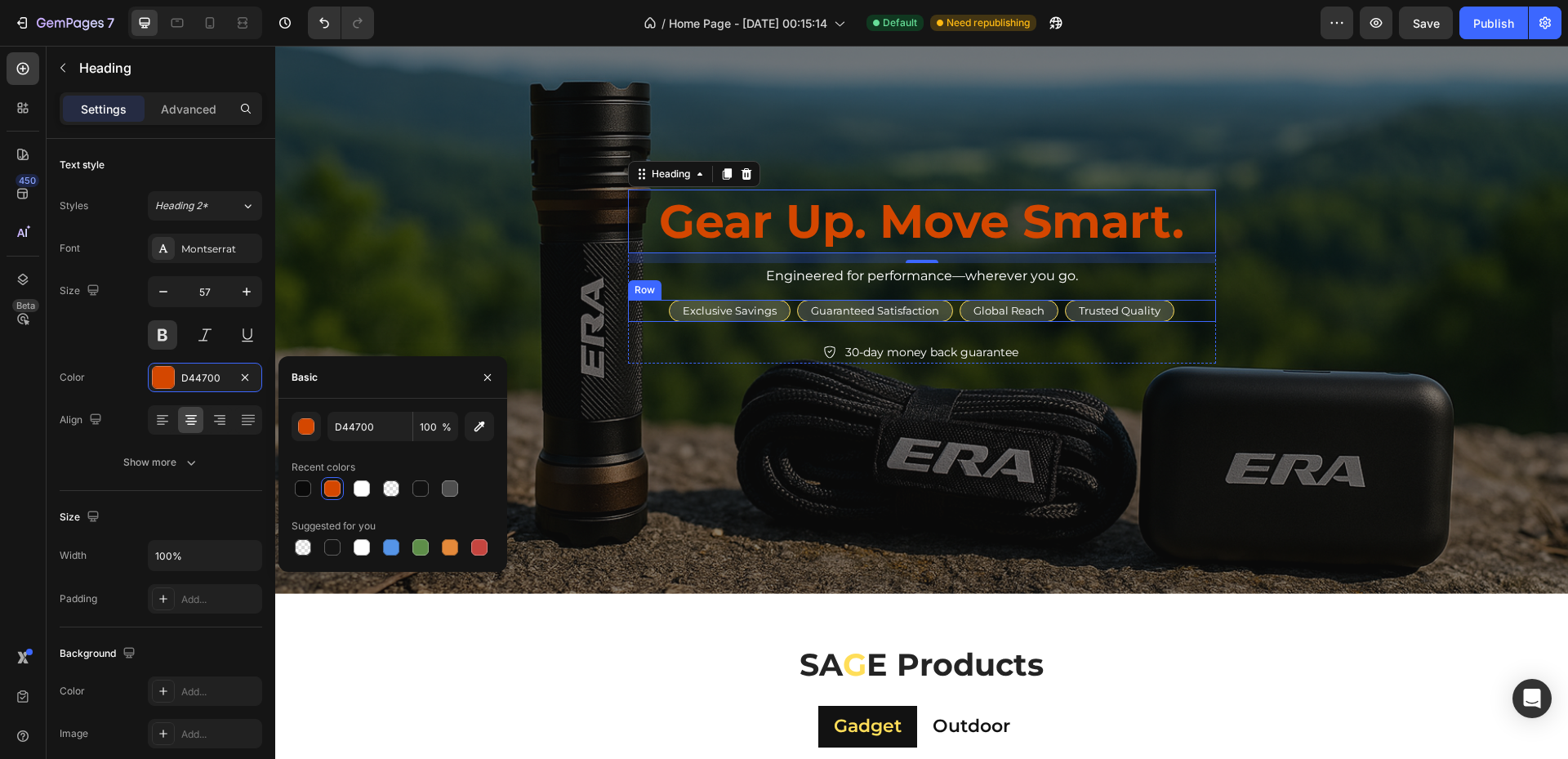
click at [782, 306] on div "Exclusive Savings Text Block Row" at bounding box center [729, 310] width 121 height 22
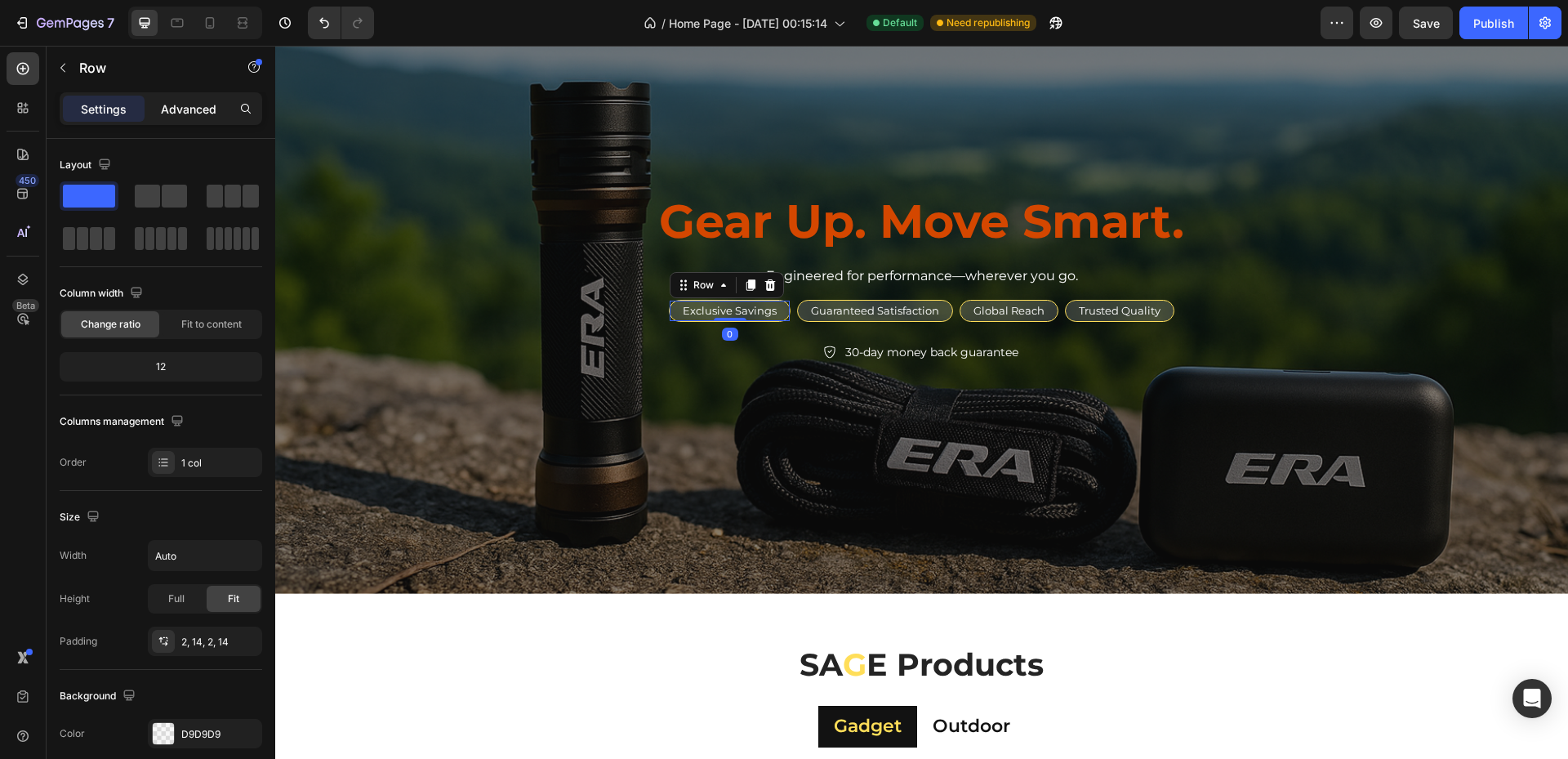
drag, startPoint x: 220, startPoint y: 129, endPoint x: 208, endPoint y: 117, distance: 17.0
click at [217, 125] on div "Settings Advanced" at bounding box center [161, 115] width 229 height 47
click at [207, 116] on p "Advanced" at bounding box center [189, 108] width 56 height 17
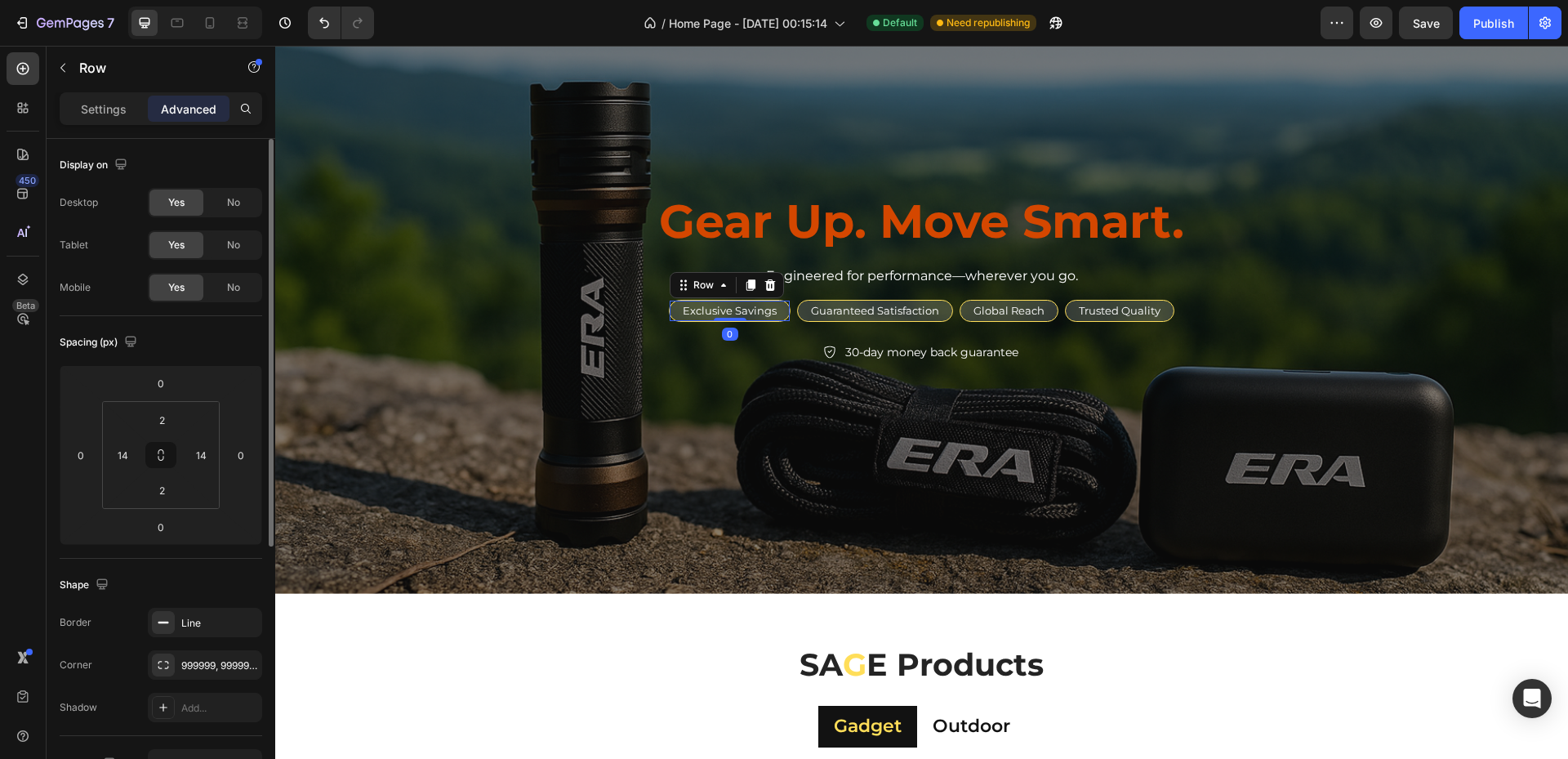
scroll to position [383, 0]
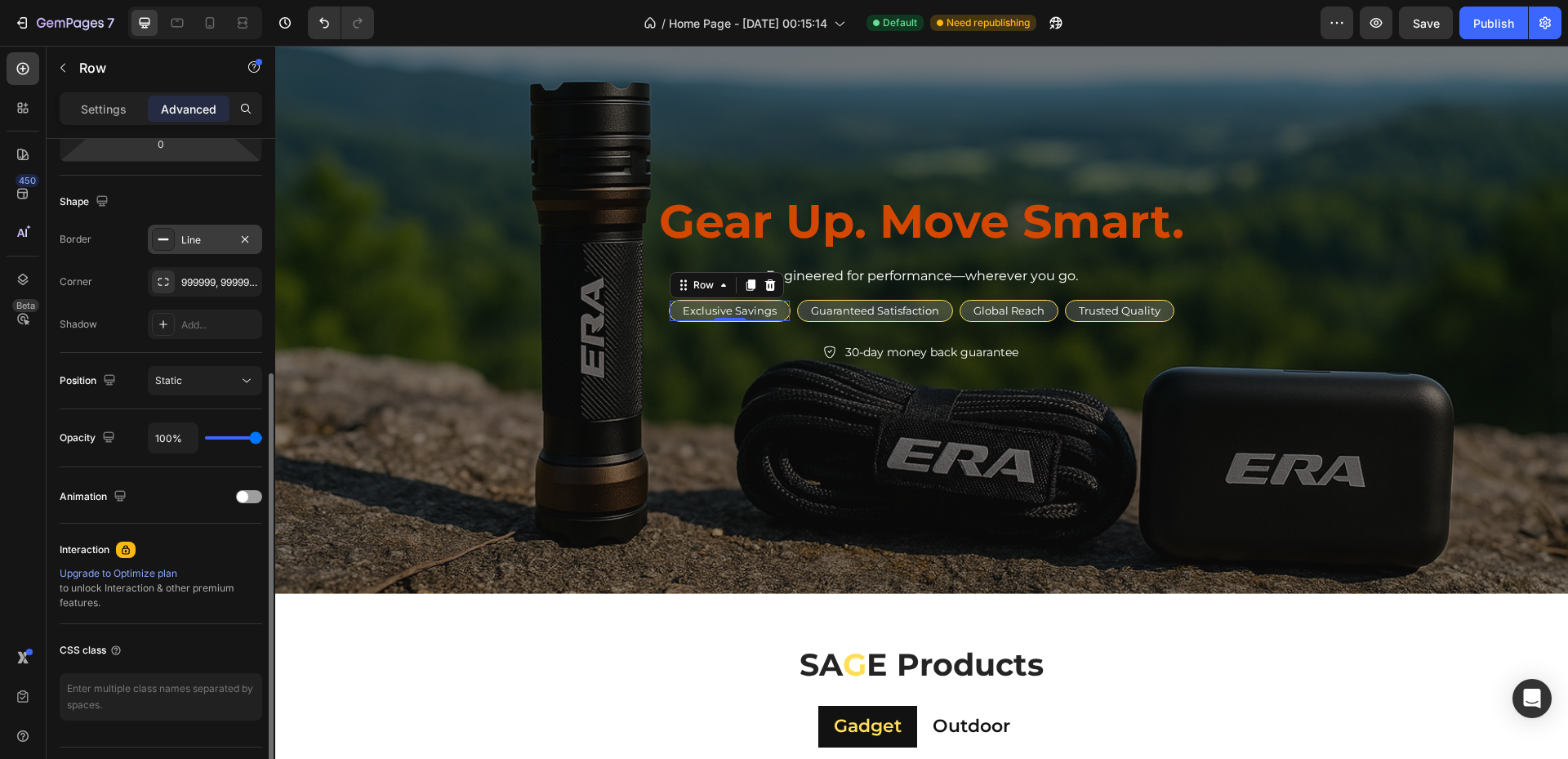
click at [183, 248] on div "Line" at bounding box center [205, 240] width 114 height 30
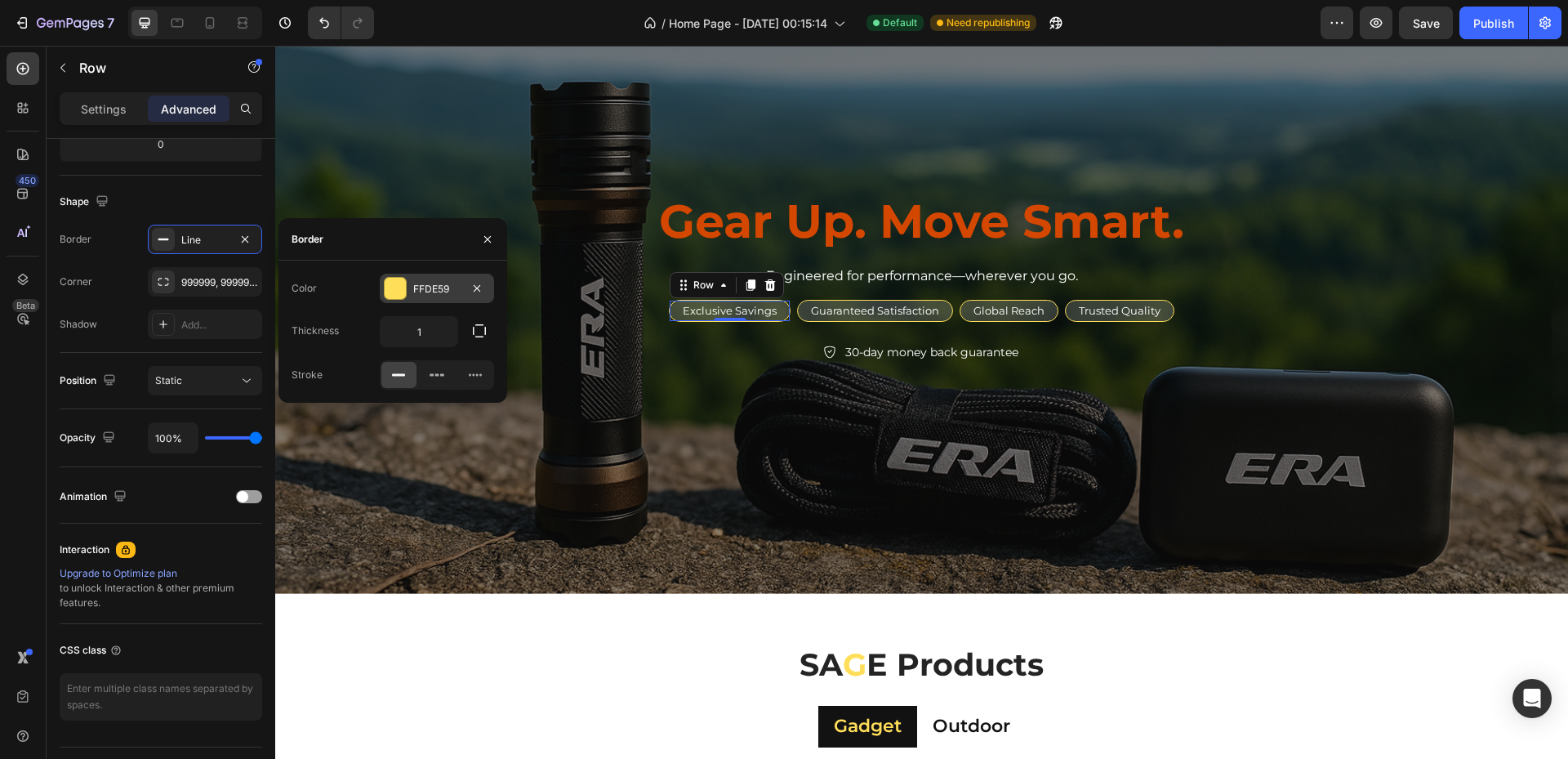
click at [425, 285] on div "FFDE59" at bounding box center [437, 288] width 48 height 15
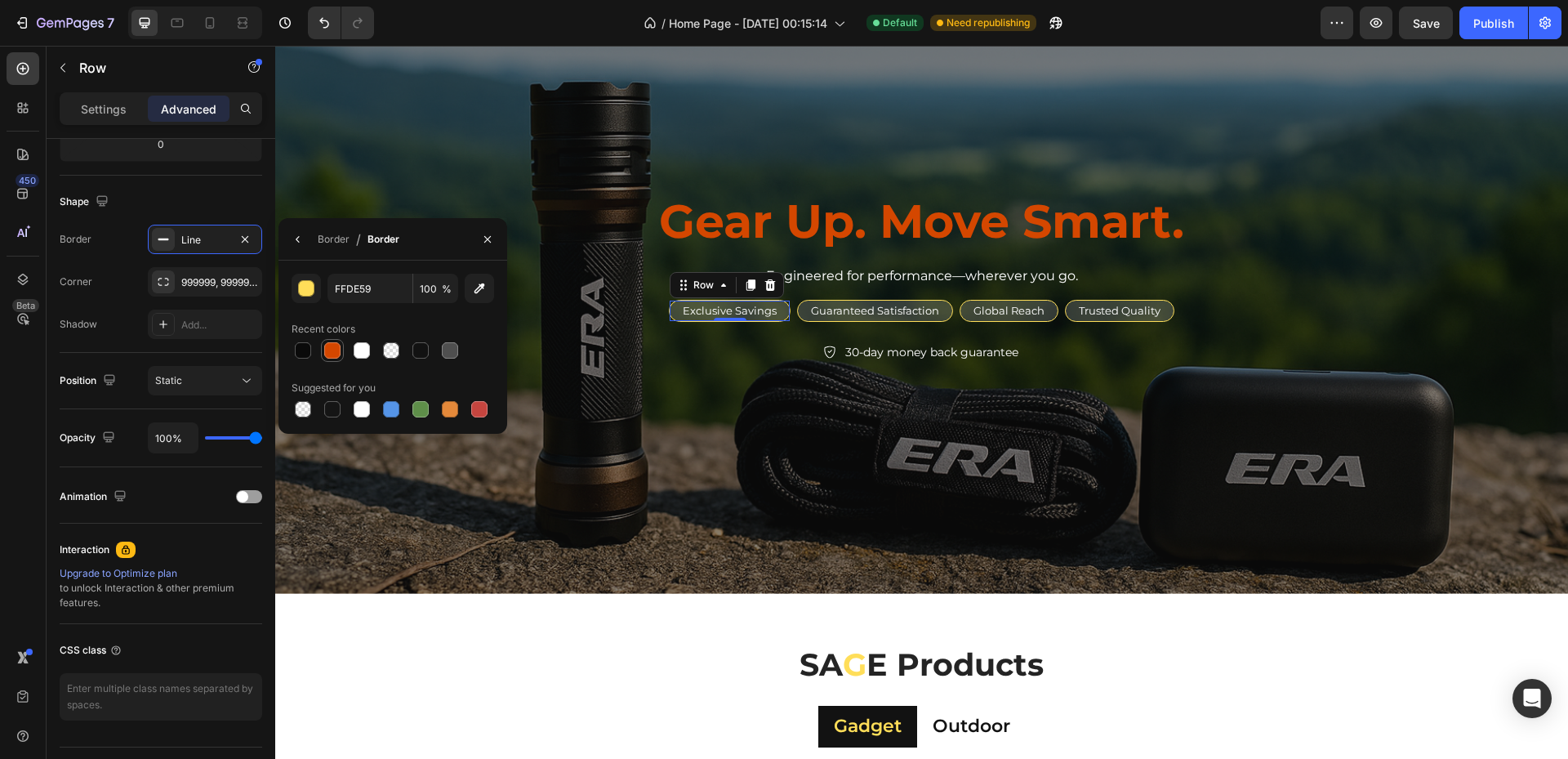
click at [328, 352] on div at bounding box center [332, 350] width 16 height 16
type input "D44700"
click at [945, 306] on div "Guaranteed Satisfaction Text Block Row" at bounding box center [875, 310] width 156 height 22
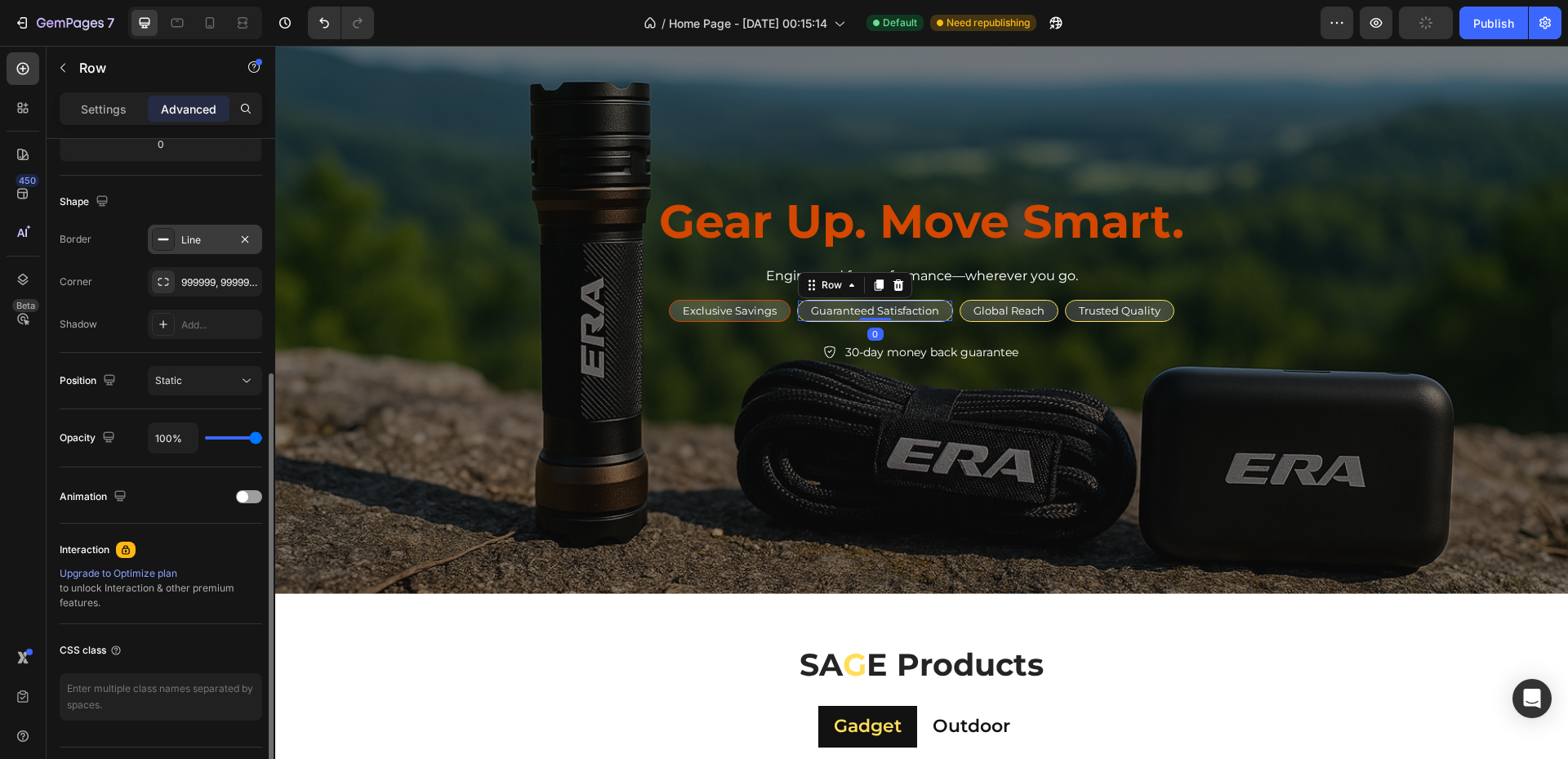
click at [185, 248] on div "Line" at bounding box center [205, 240] width 114 height 30
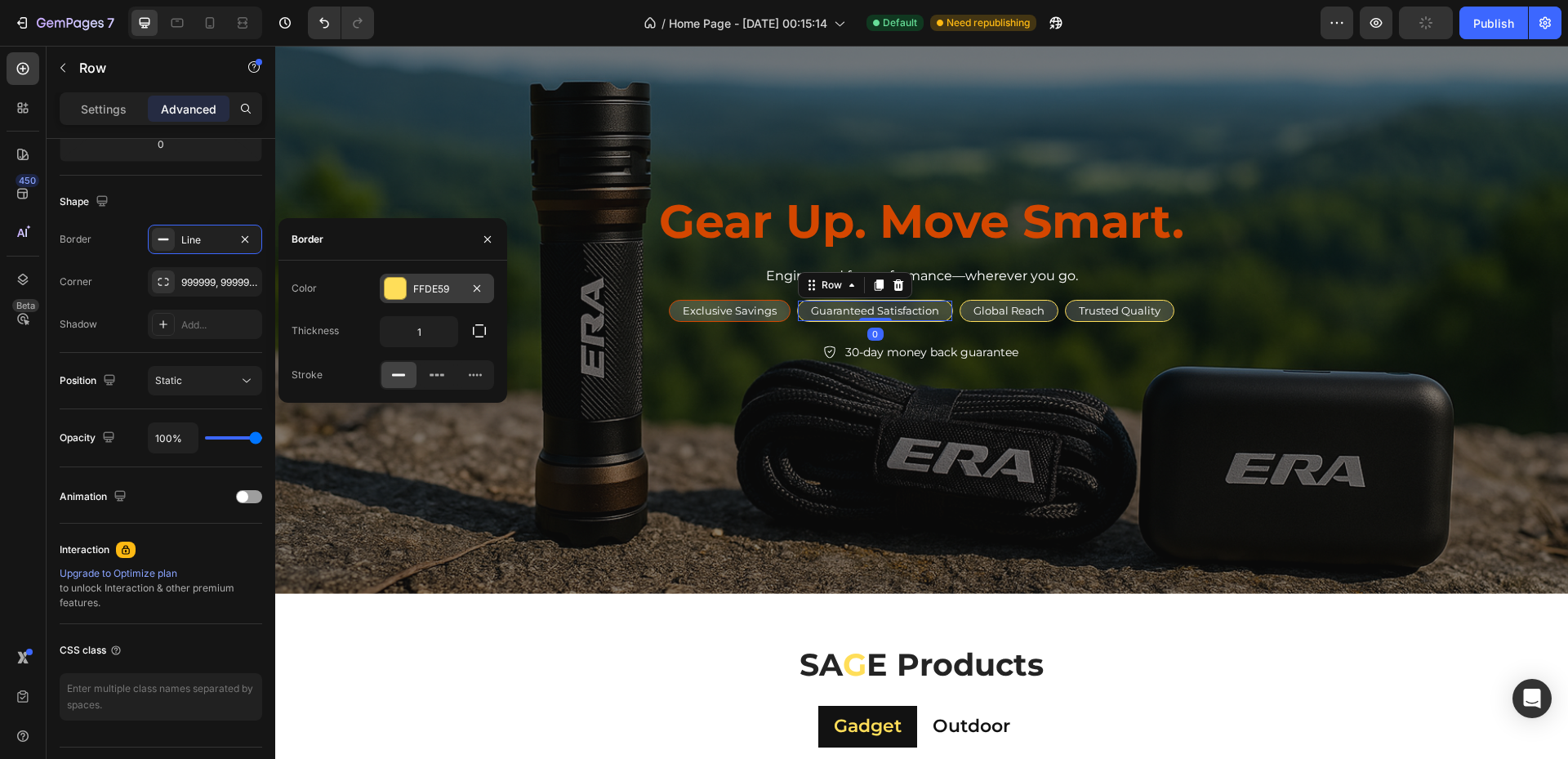
click at [425, 298] on div "FFDE59" at bounding box center [437, 288] width 114 height 30
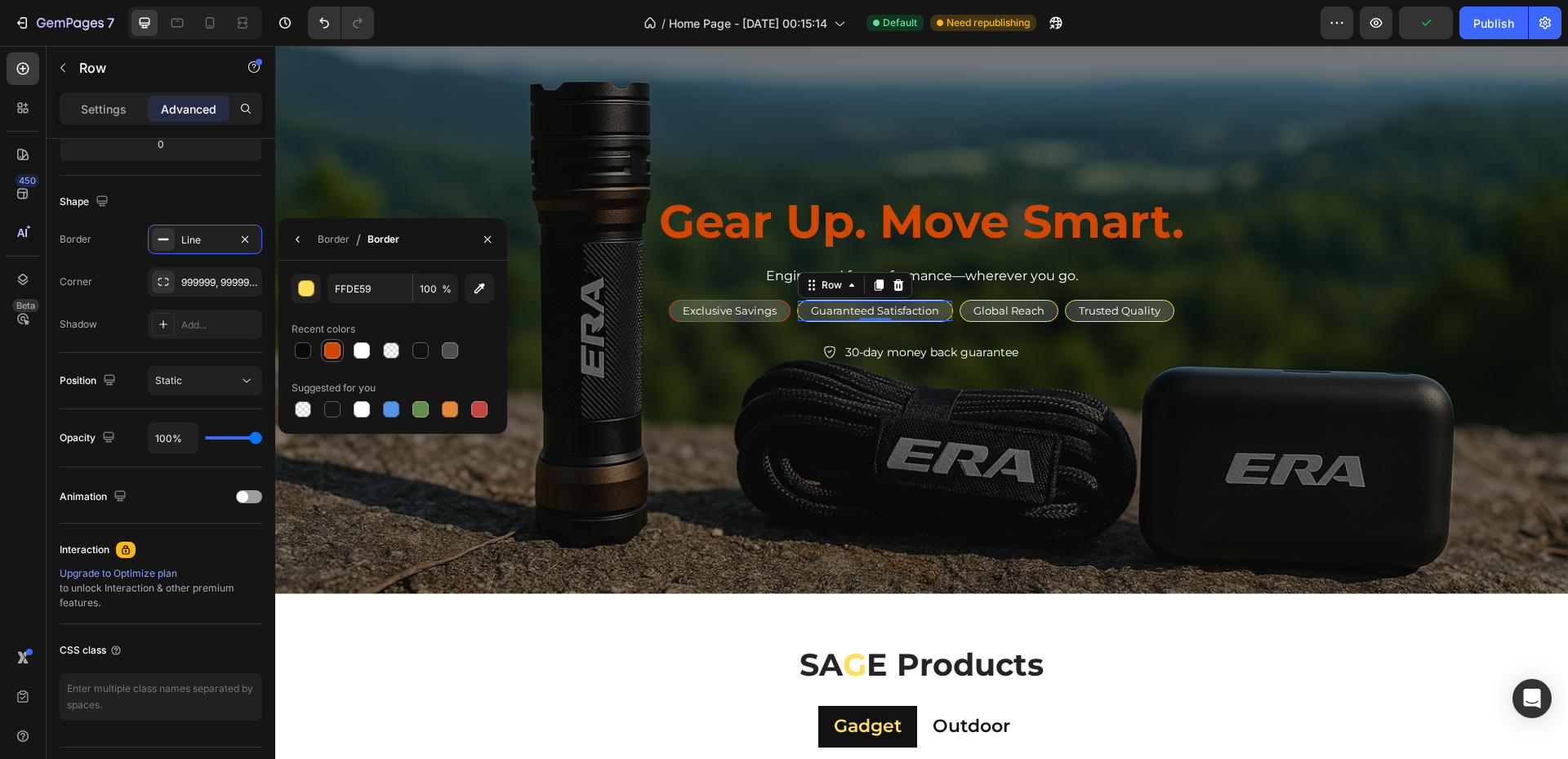
click at [336, 349] on div at bounding box center [332, 350] width 16 height 16
type input "D44700"
click at [1046, 303] on div "Global Reach Text Block Row" at bounding box center [1008, 310] width 98 height 22
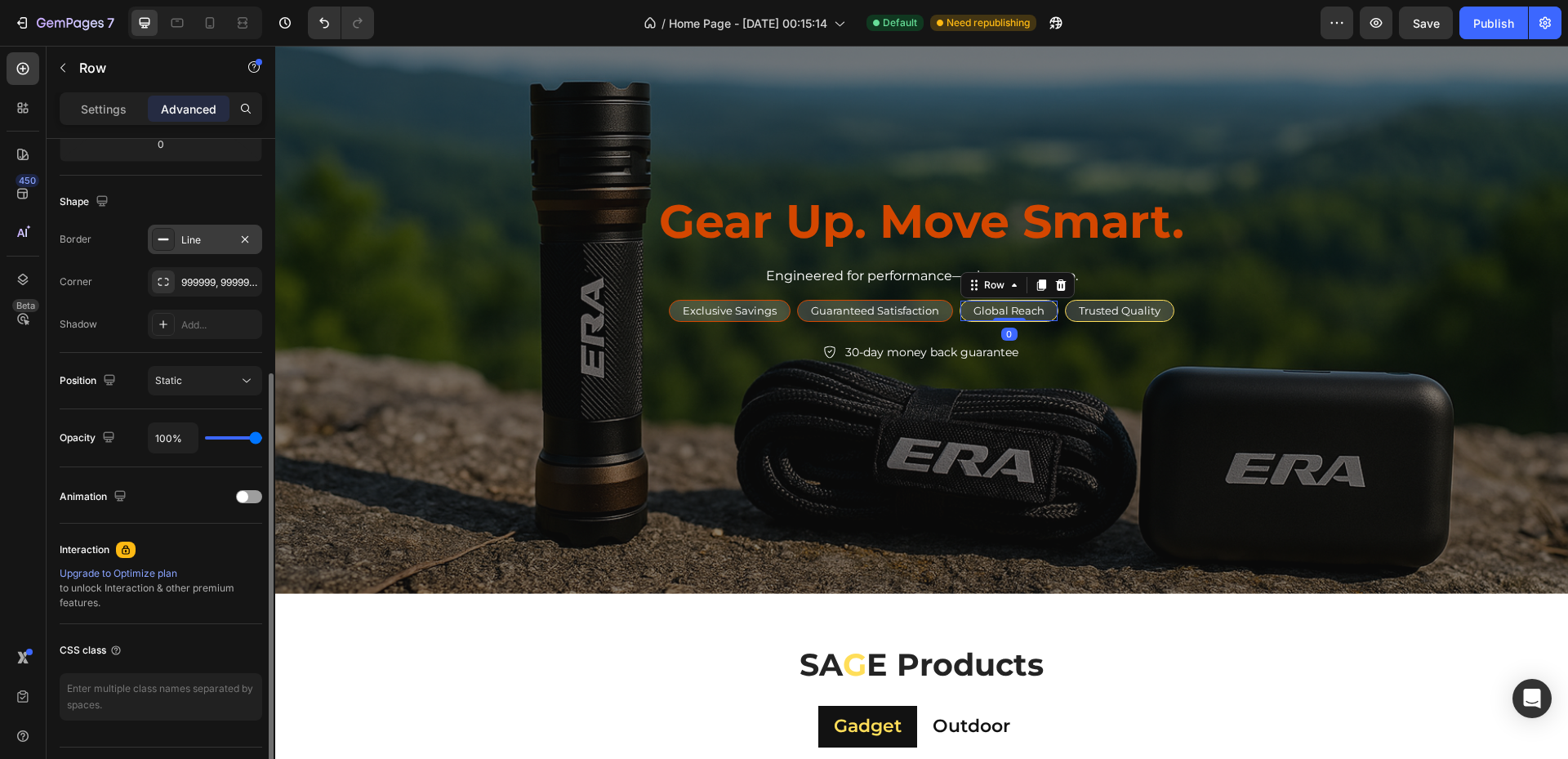
click at [205, 252] on div "Line" at bounding box center [205, 240] width 114 height 30
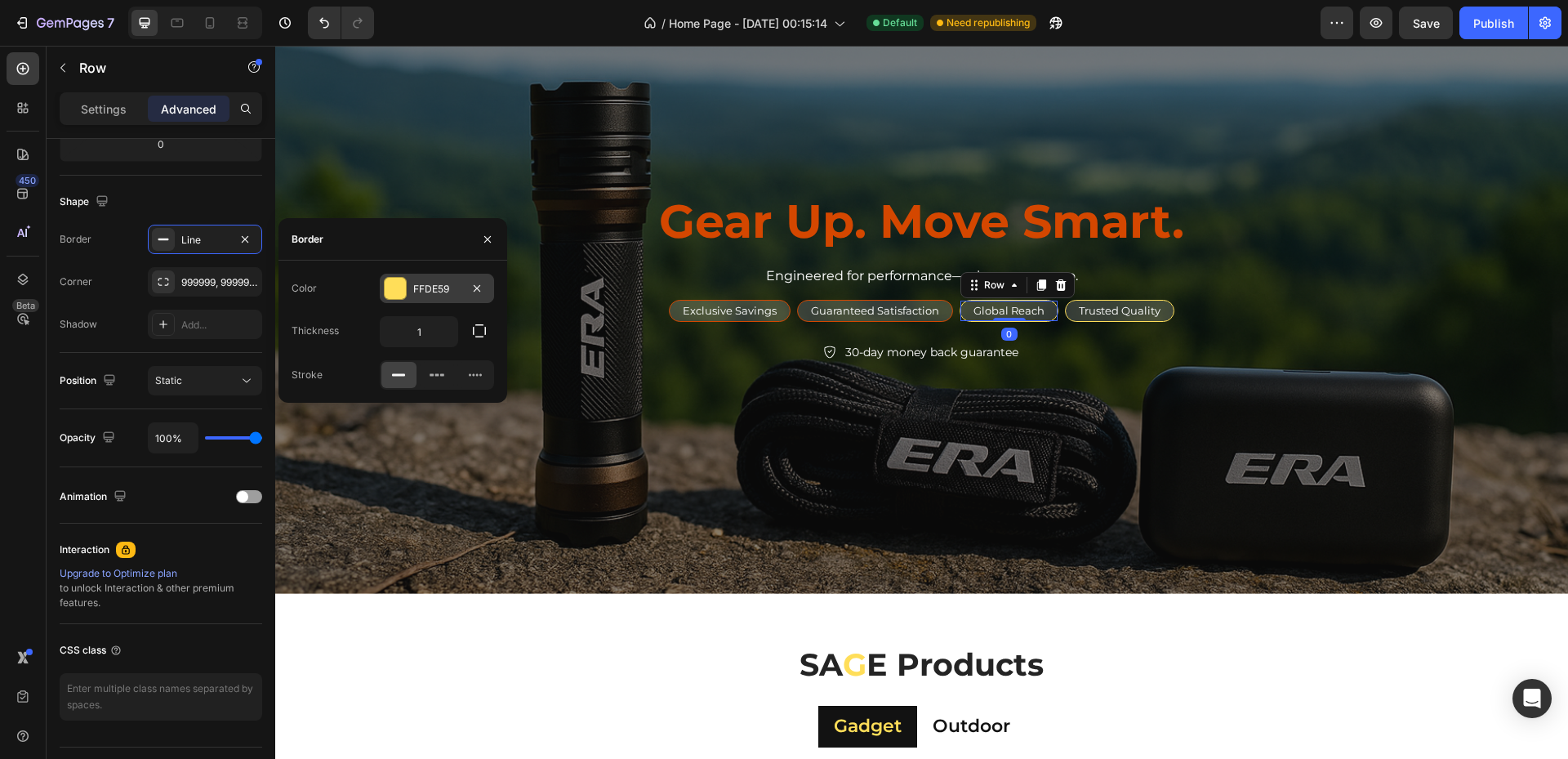
click at [431, 284] on div "FFDE59" at bounding box center [437, 288] width 48 height 15
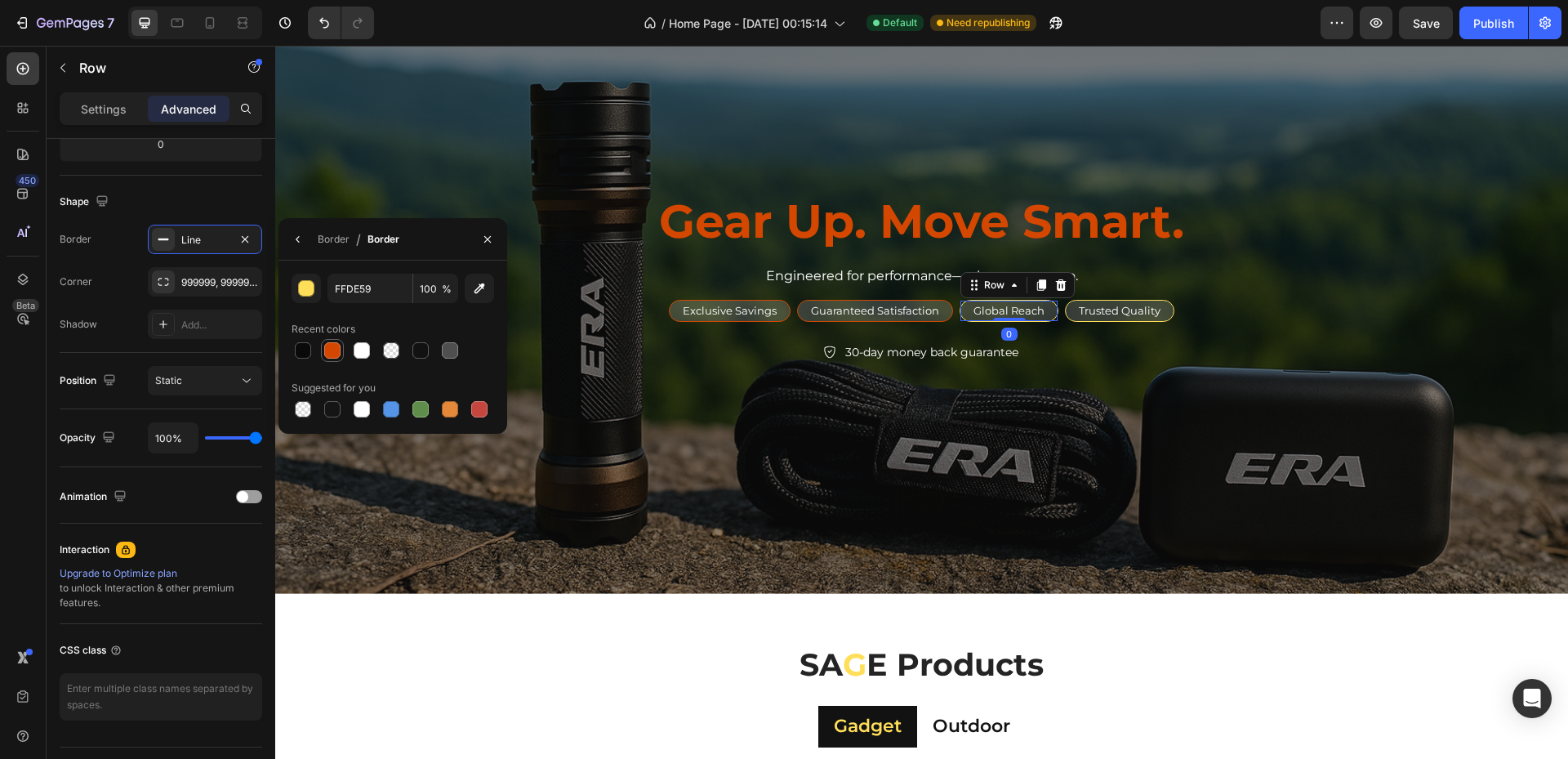
click at [336, 352] on div at bounding box center [332, 350] width 16 height 16
type input "D44700"
click at [1165, 307] on div "Trusted Quality Text Block Row" at bounding box center [1119, 310] width 109 height 22
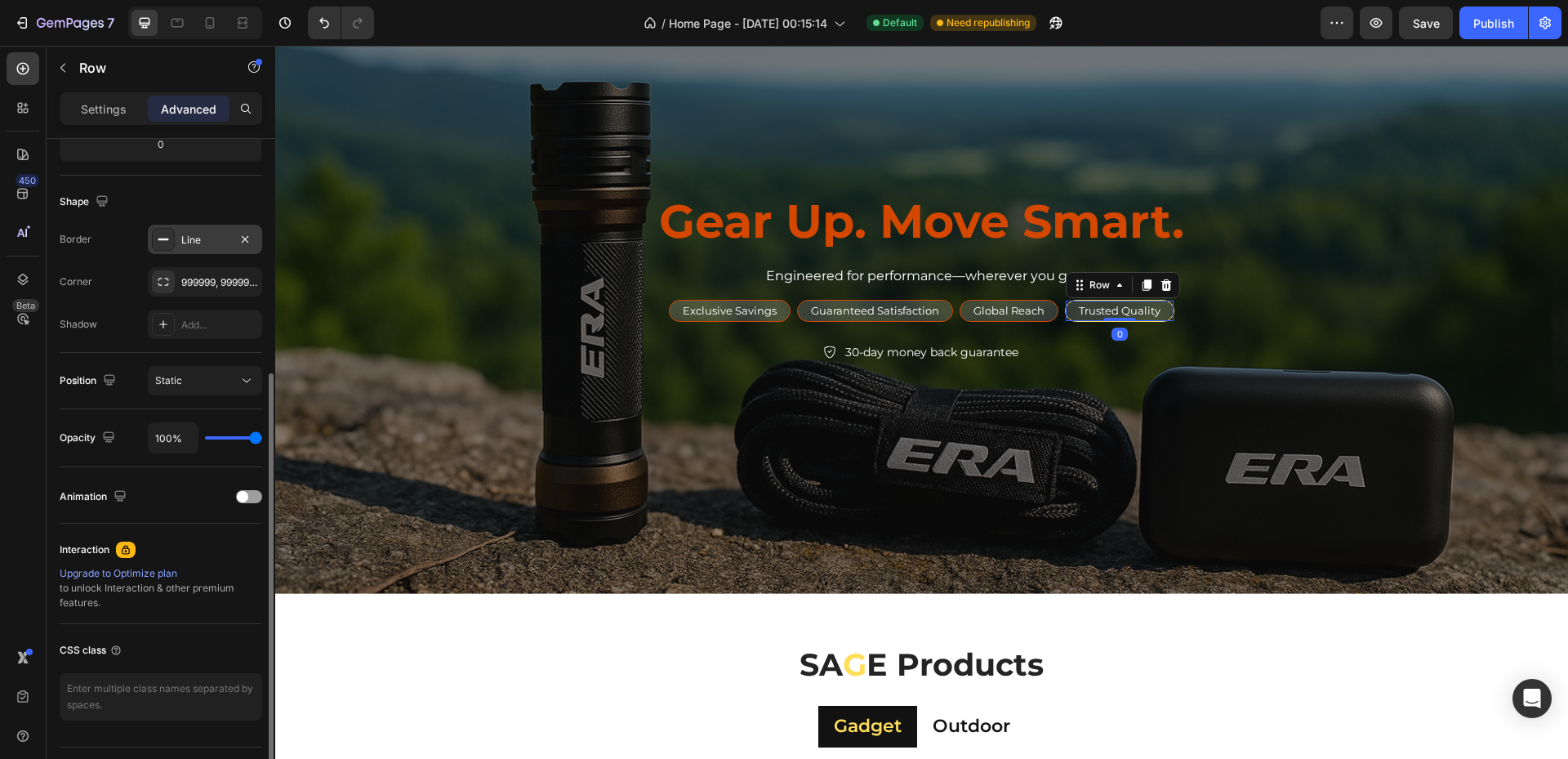
click at [204, 254] on div "Border Line Corner 999999, 999999, 999999, 999999 Shadow Add..." at bounding box center [161, 282] width 203 height 114
click at [185, 248] on div "Line" at bounding box center [205, 240] width 114 height 30
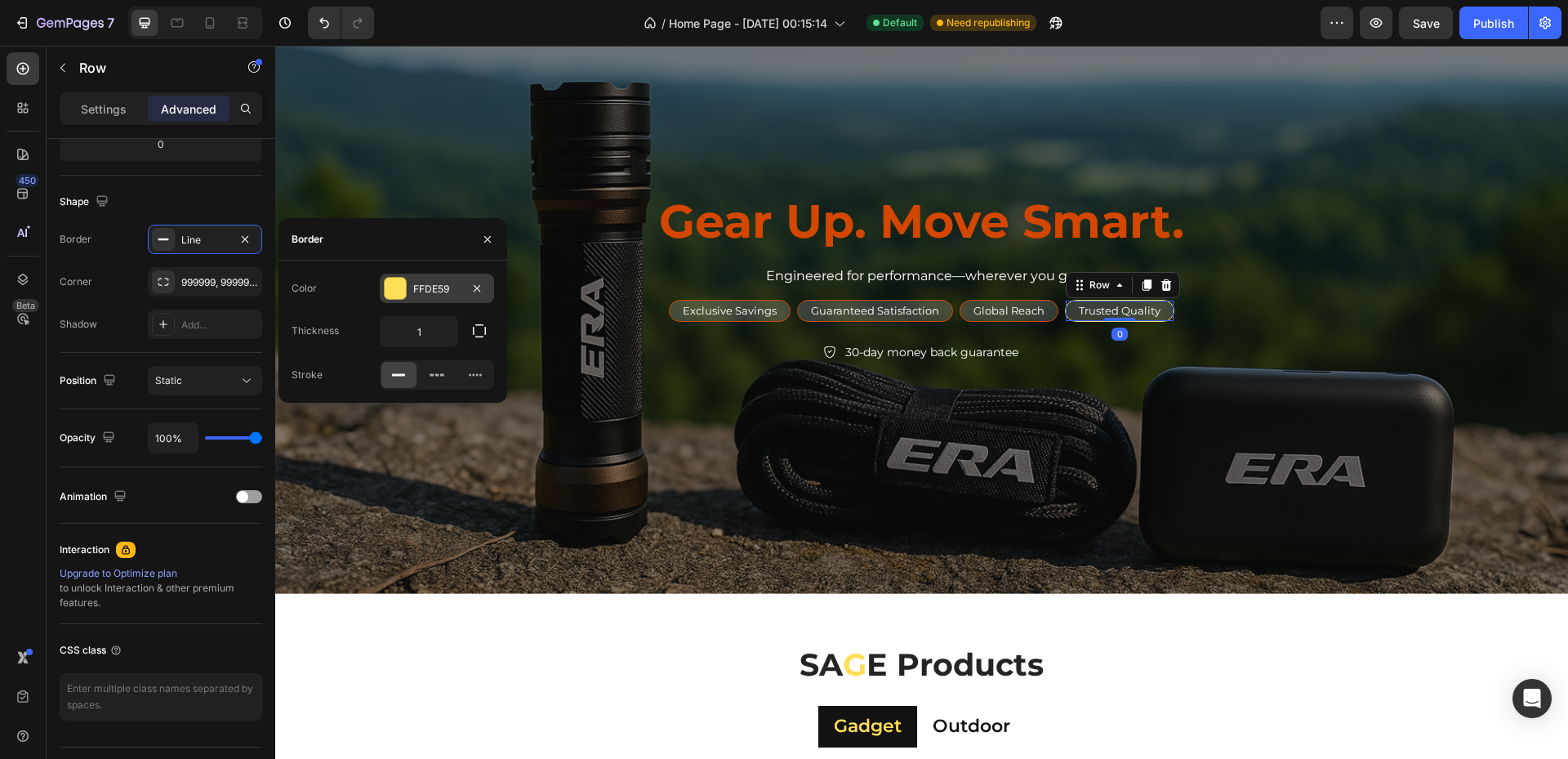
click at [449, 300] on div "FFDE59" at bounding box center [437, 288] width 114 height 30
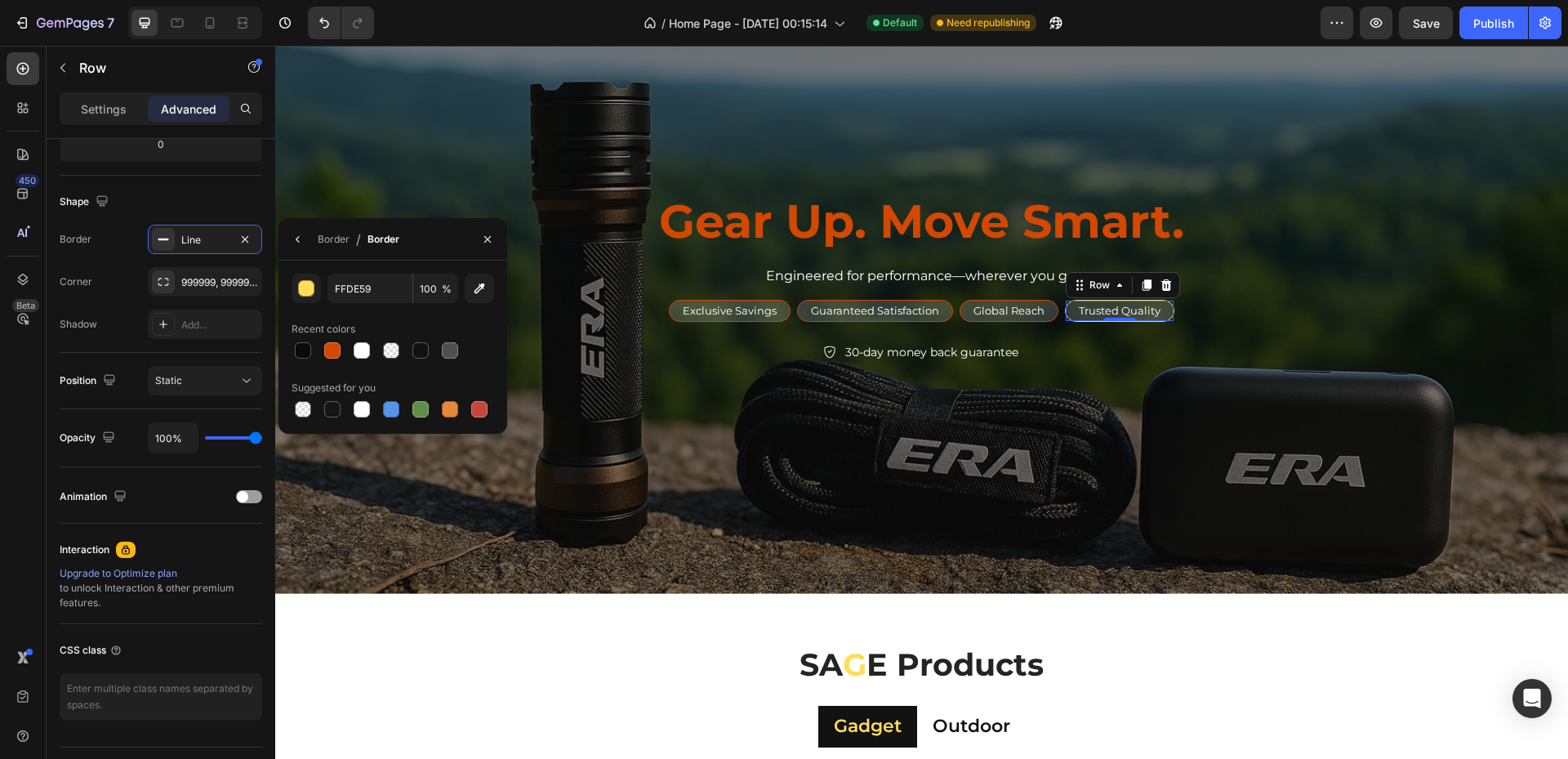
click at [330, 349] on div at bounding box center [332, 350] width 16 height 16
type input "D44700"
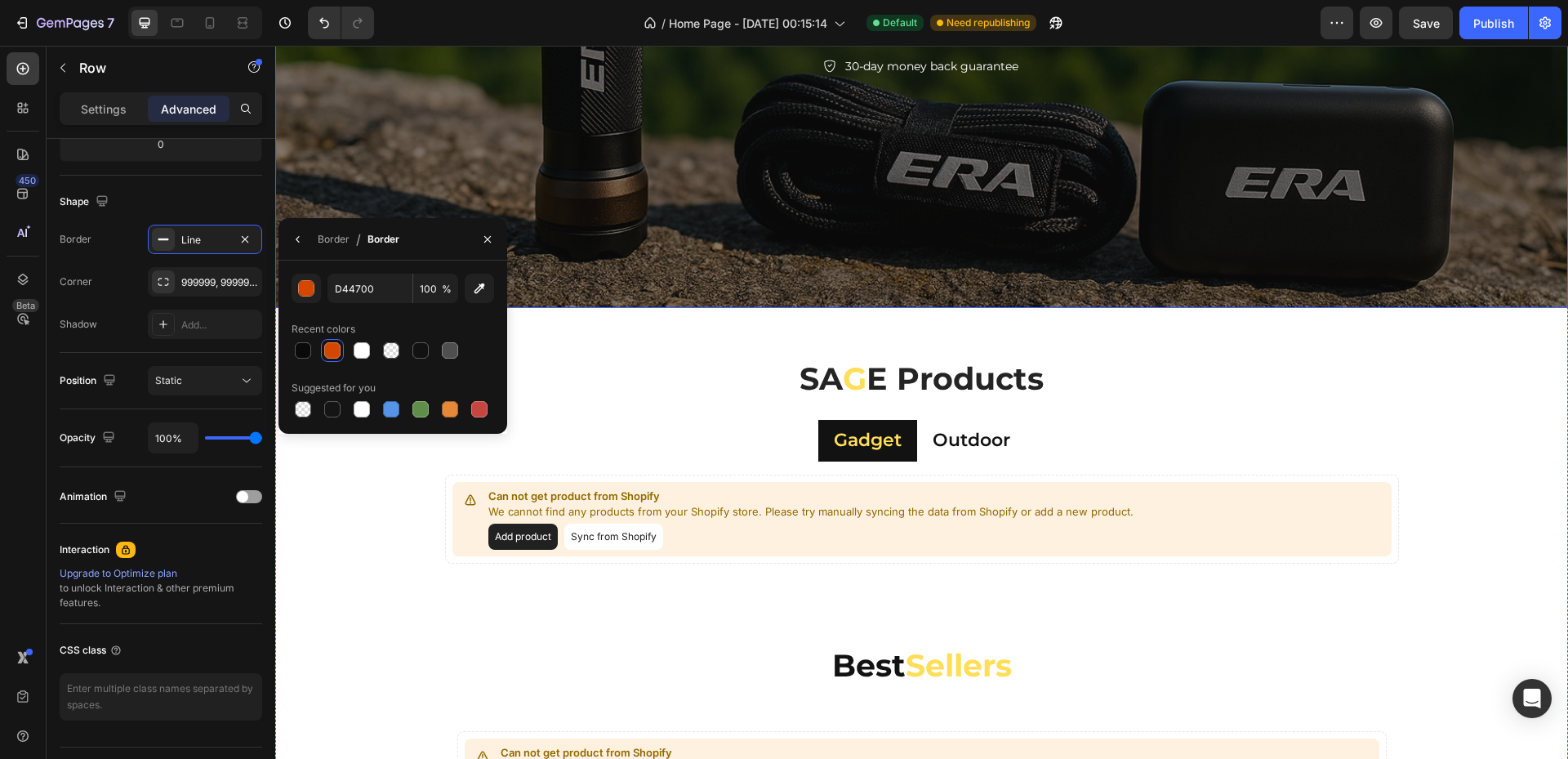
scroll to position [489, 0]
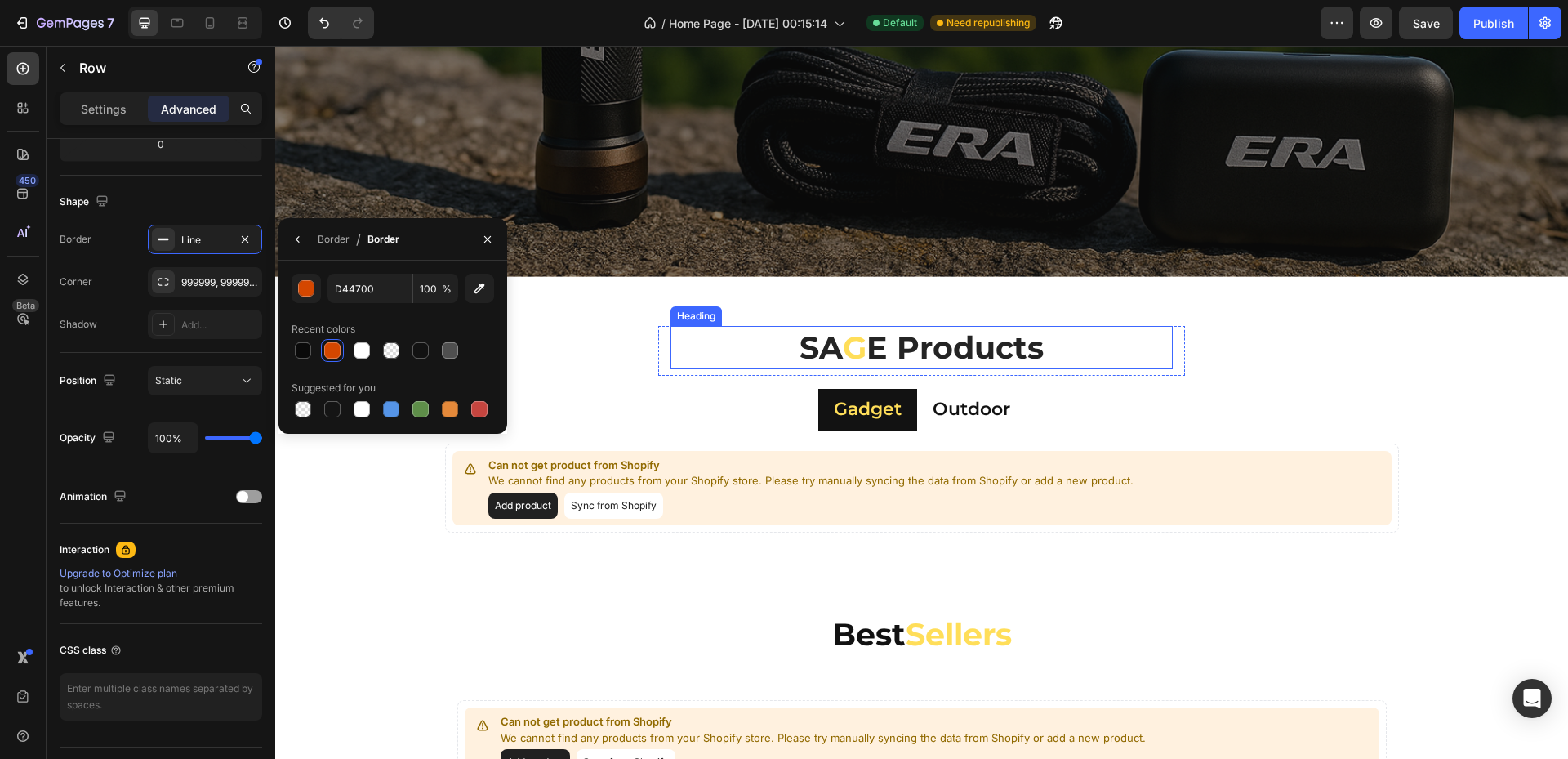
click at [828, 348] on h2 "SA G E Products" at bounding box center [921, 348] width 502 height 44
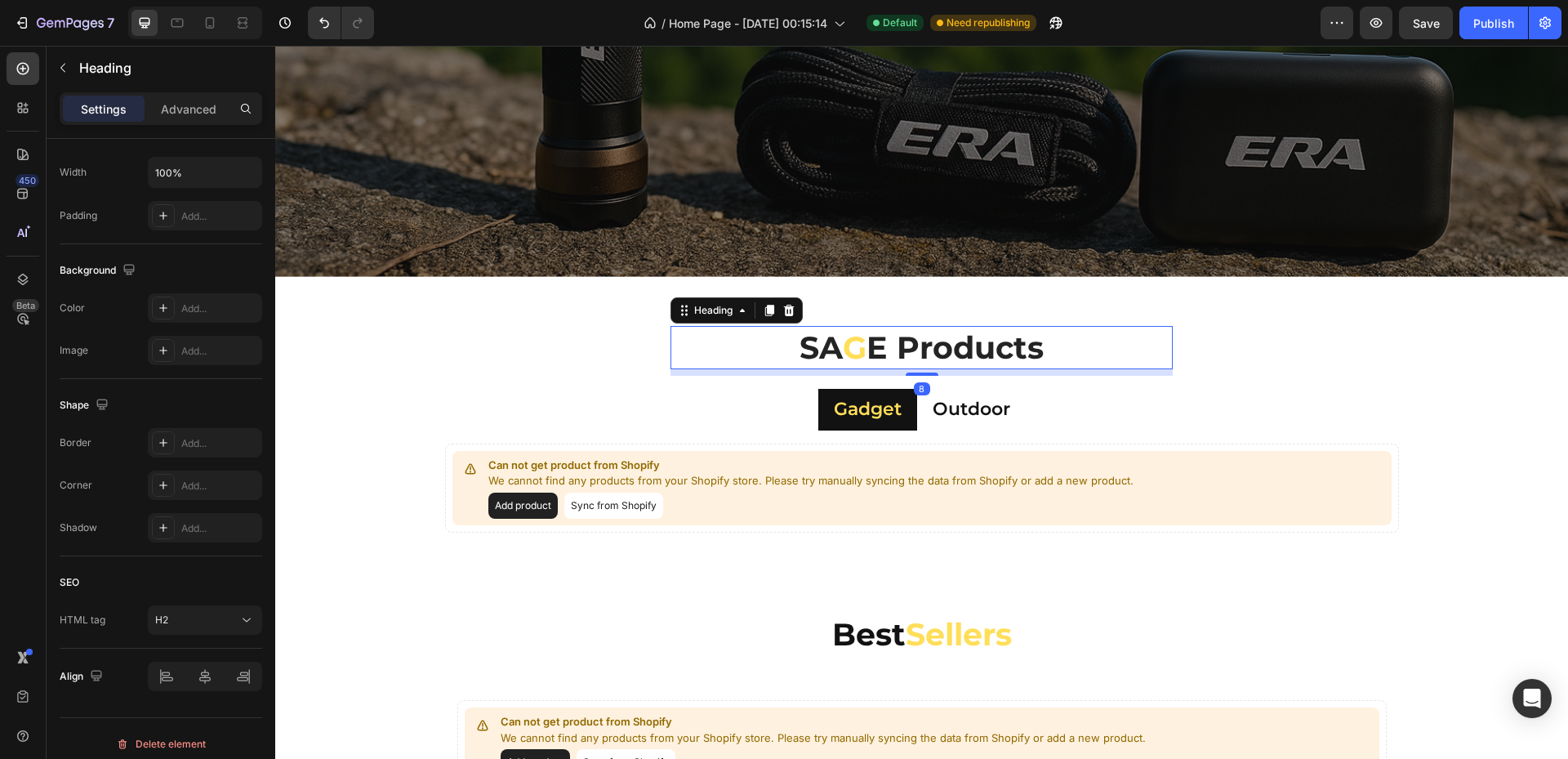
scroll to position [0, 0]
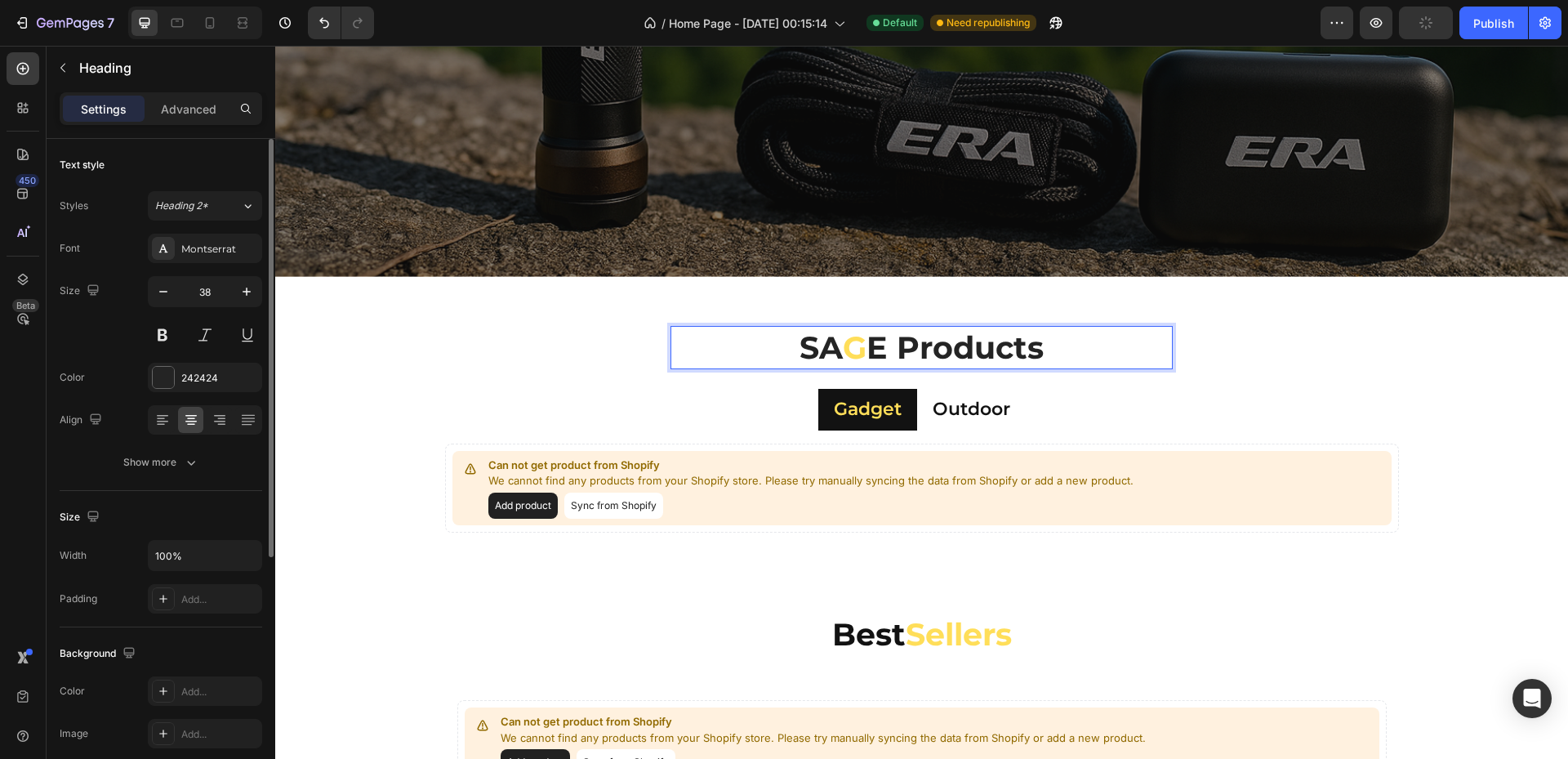
click at [869, 342] on p "SA G E Products" at bounding box center [922, 347] width 499 height 40
drag, startPoint x: 877, startPoint y: 342, endPoint x: 776, endPoint y: 339, distance: 101.0
click at [776, 339] on p "SA G E Products" at bounding box center [922, 347] width 499 height 40
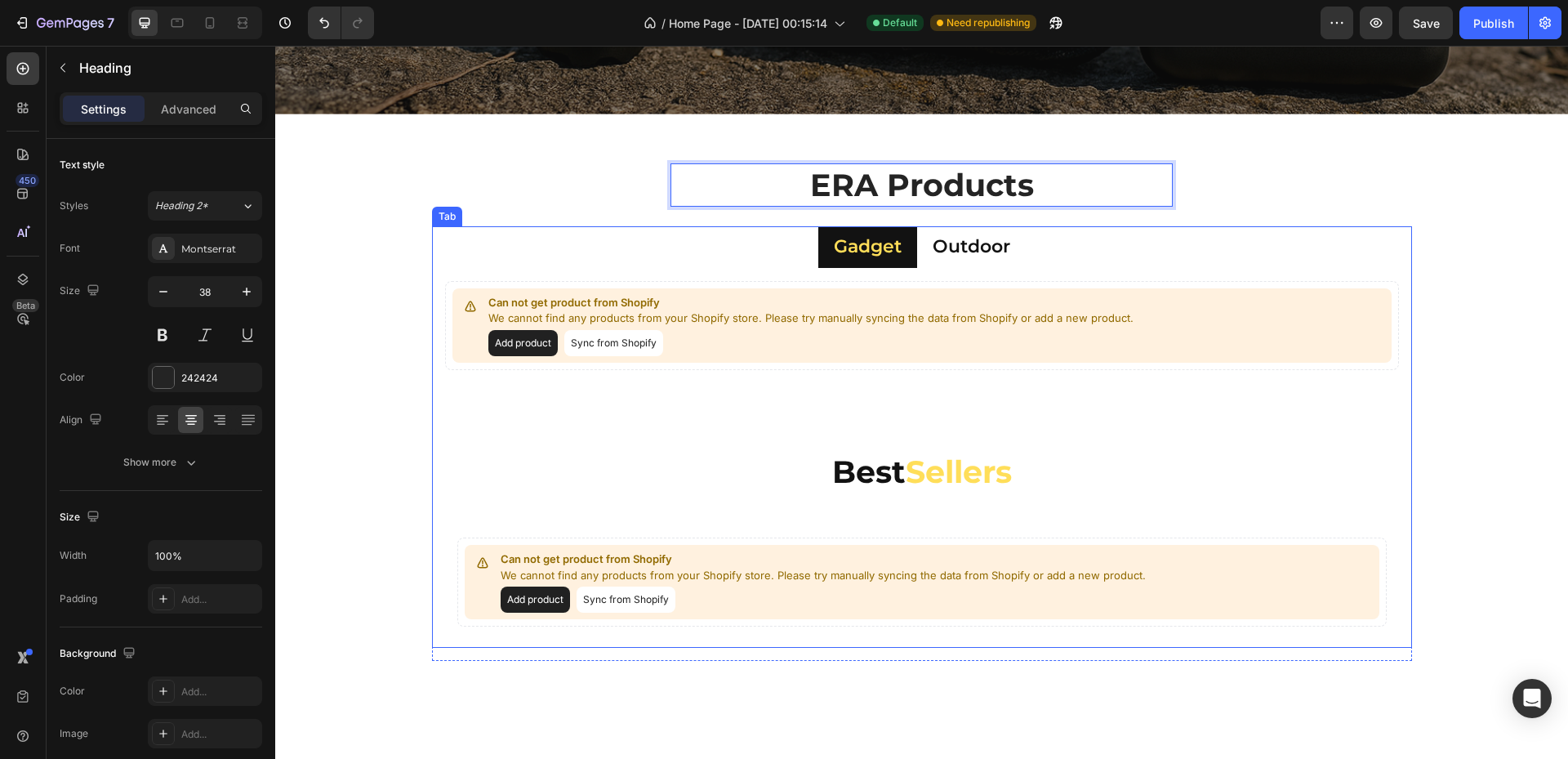
scroll to position [708, 0]
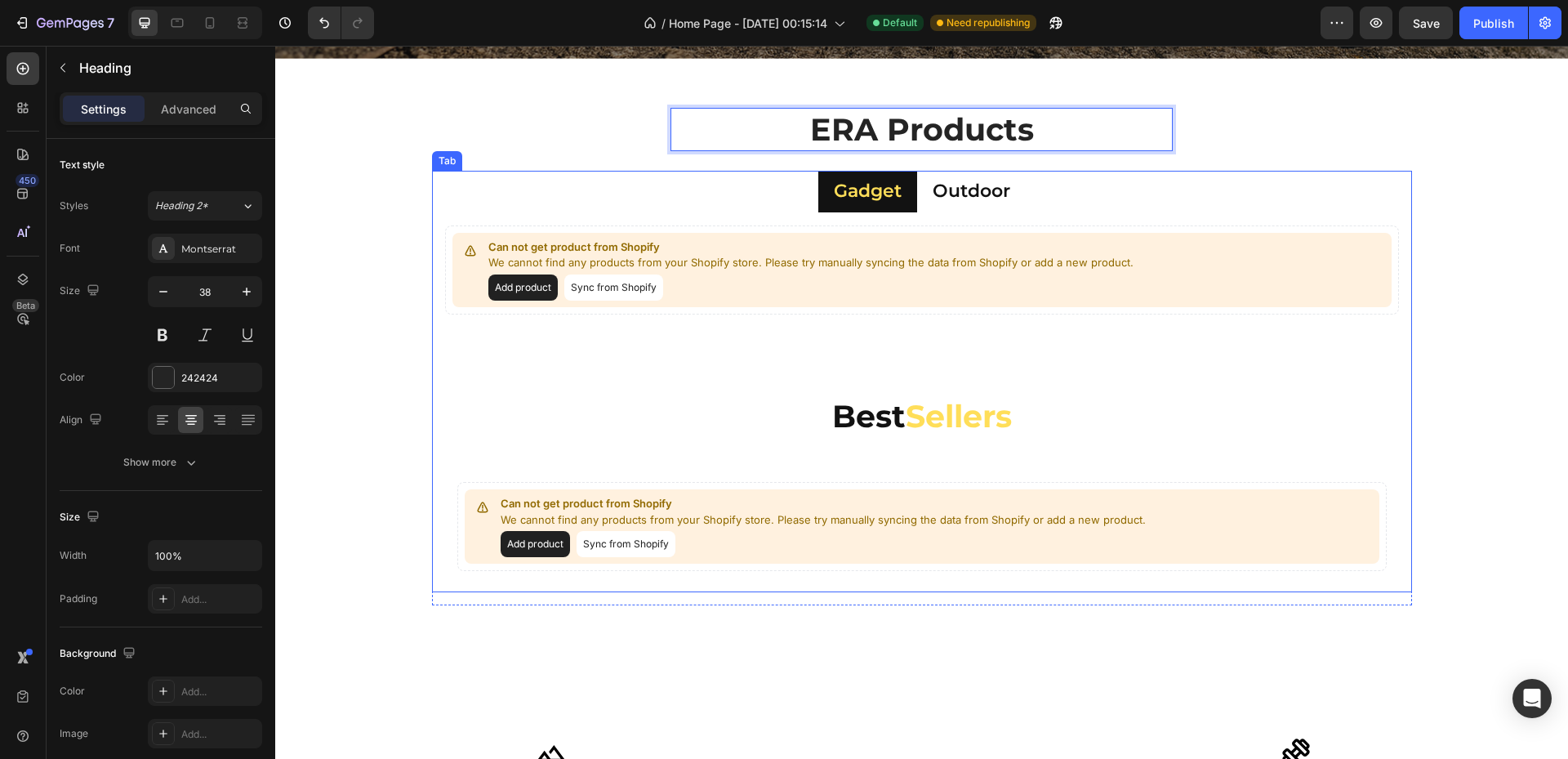
click at [877, 183] on p "Gadget" at bounding box center [868, 192] width 68 height 24
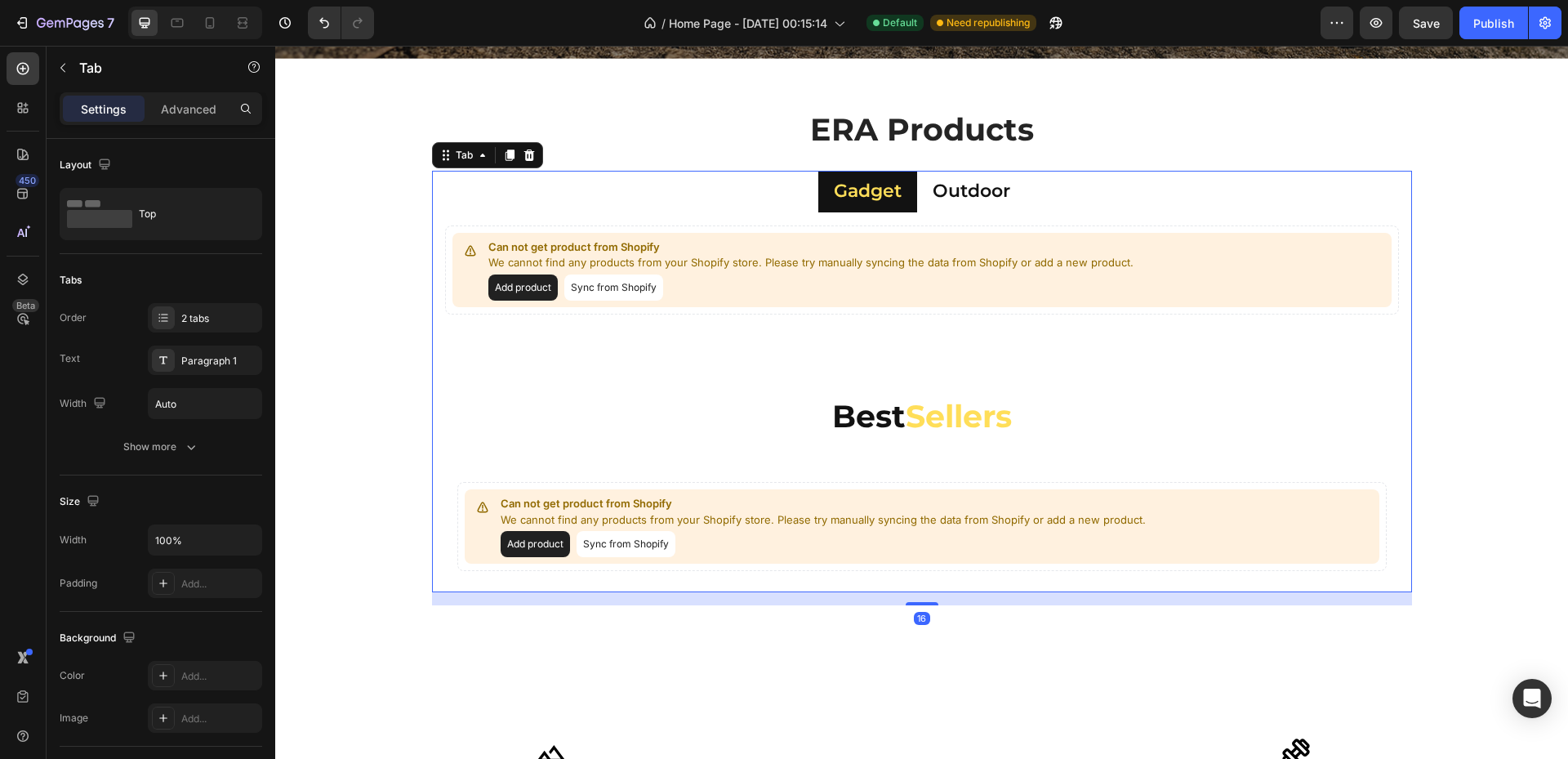
click at [819, 177] on li "Gadget" at bounding box center [867, 192] width 98 height 42
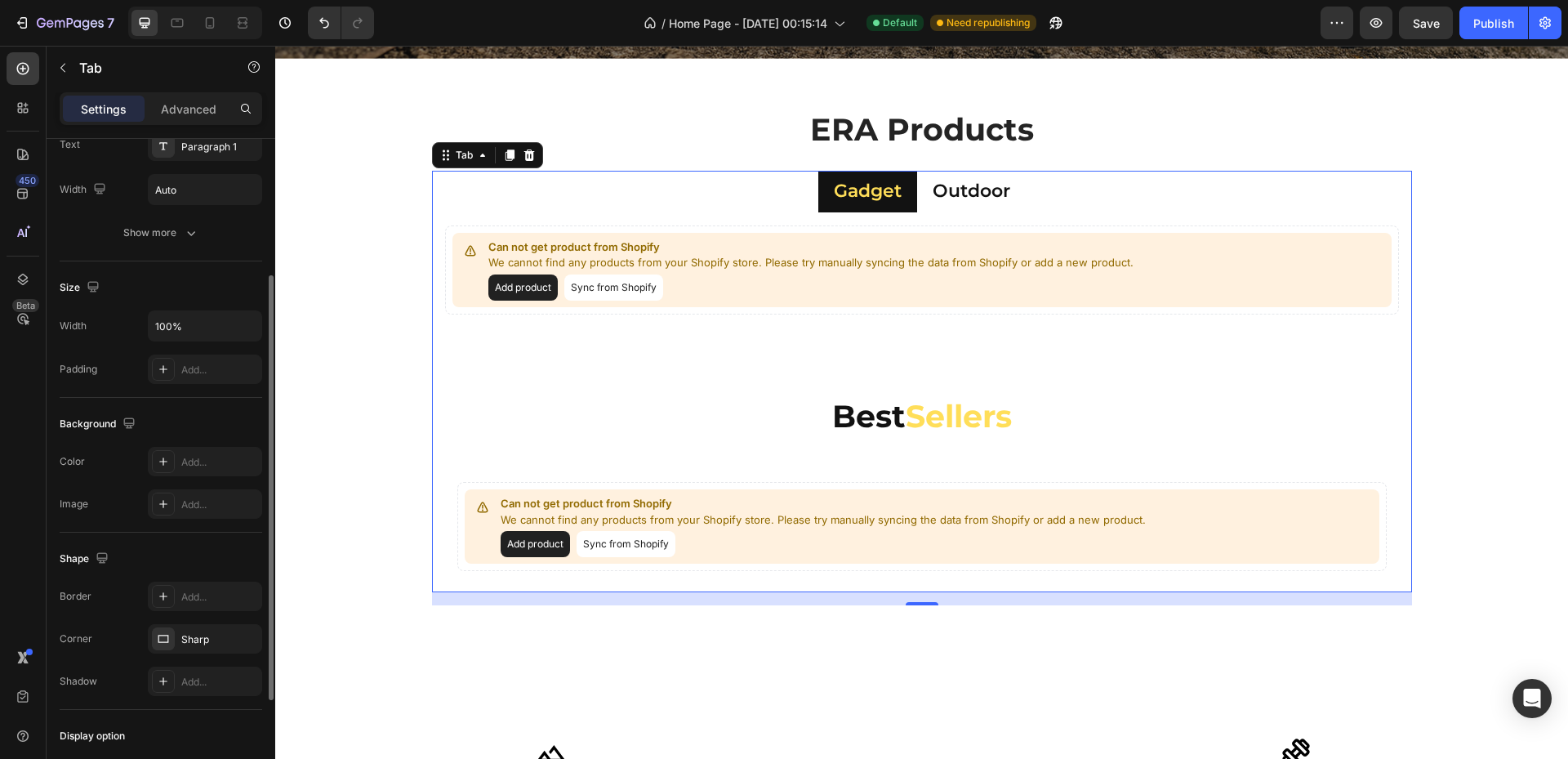
scroll to position [50, 0]
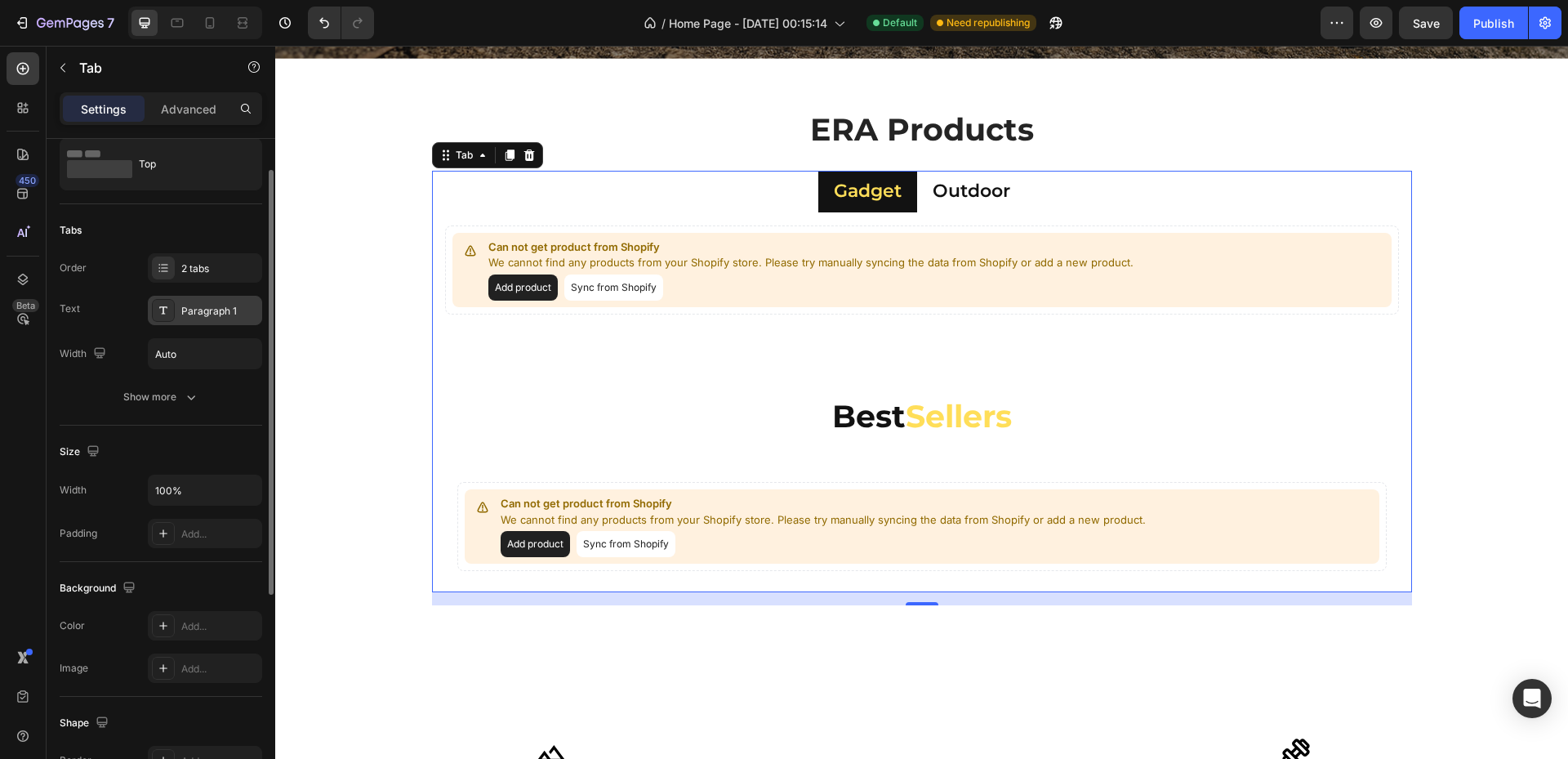
click at [200, 316] on div "Paragraph 1" at bounding box center [219, 310] width 77 height 15
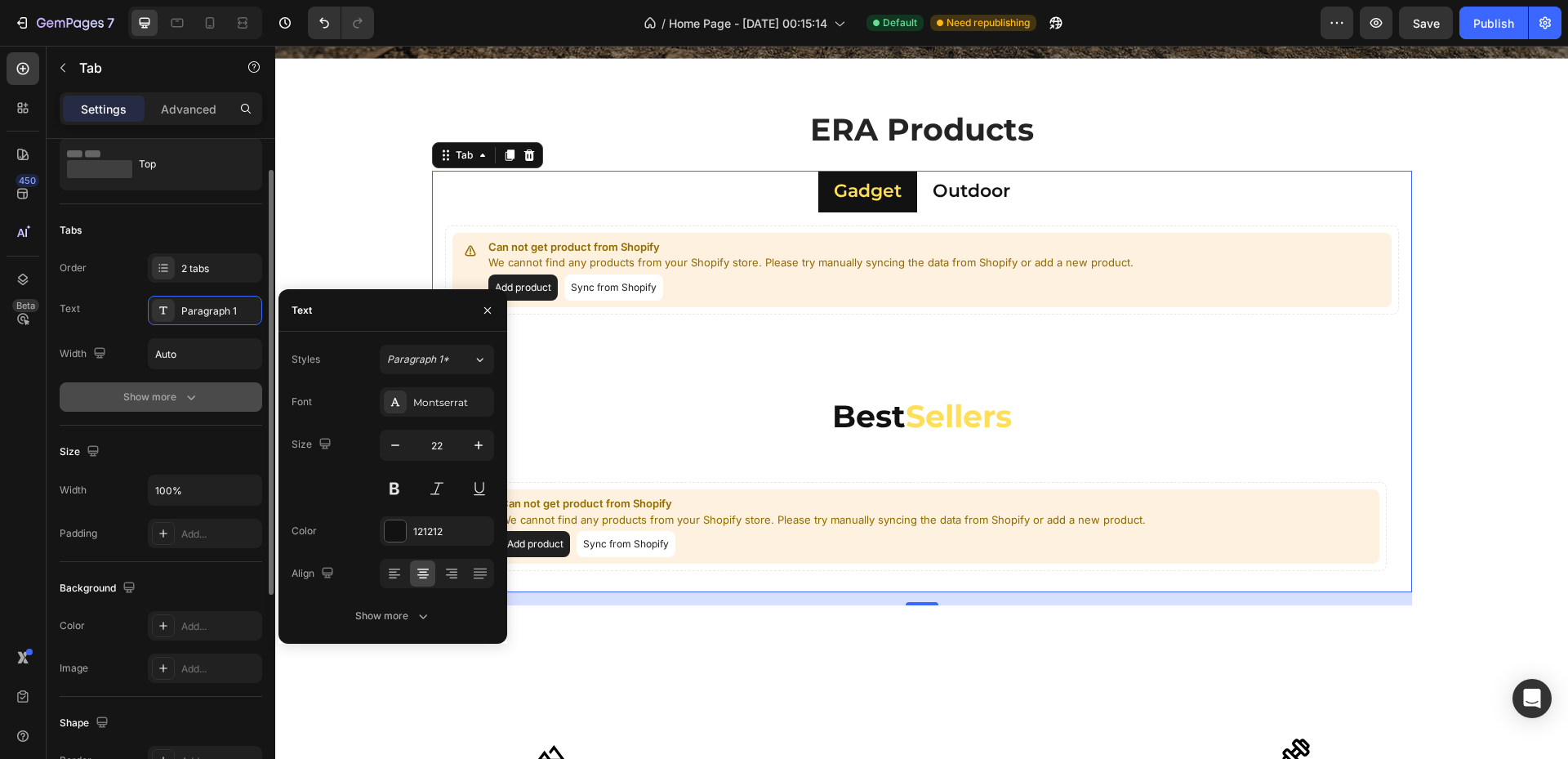
click at [178, 392] on div "Show more" at bounding box center [161, 397] width 76 height 16
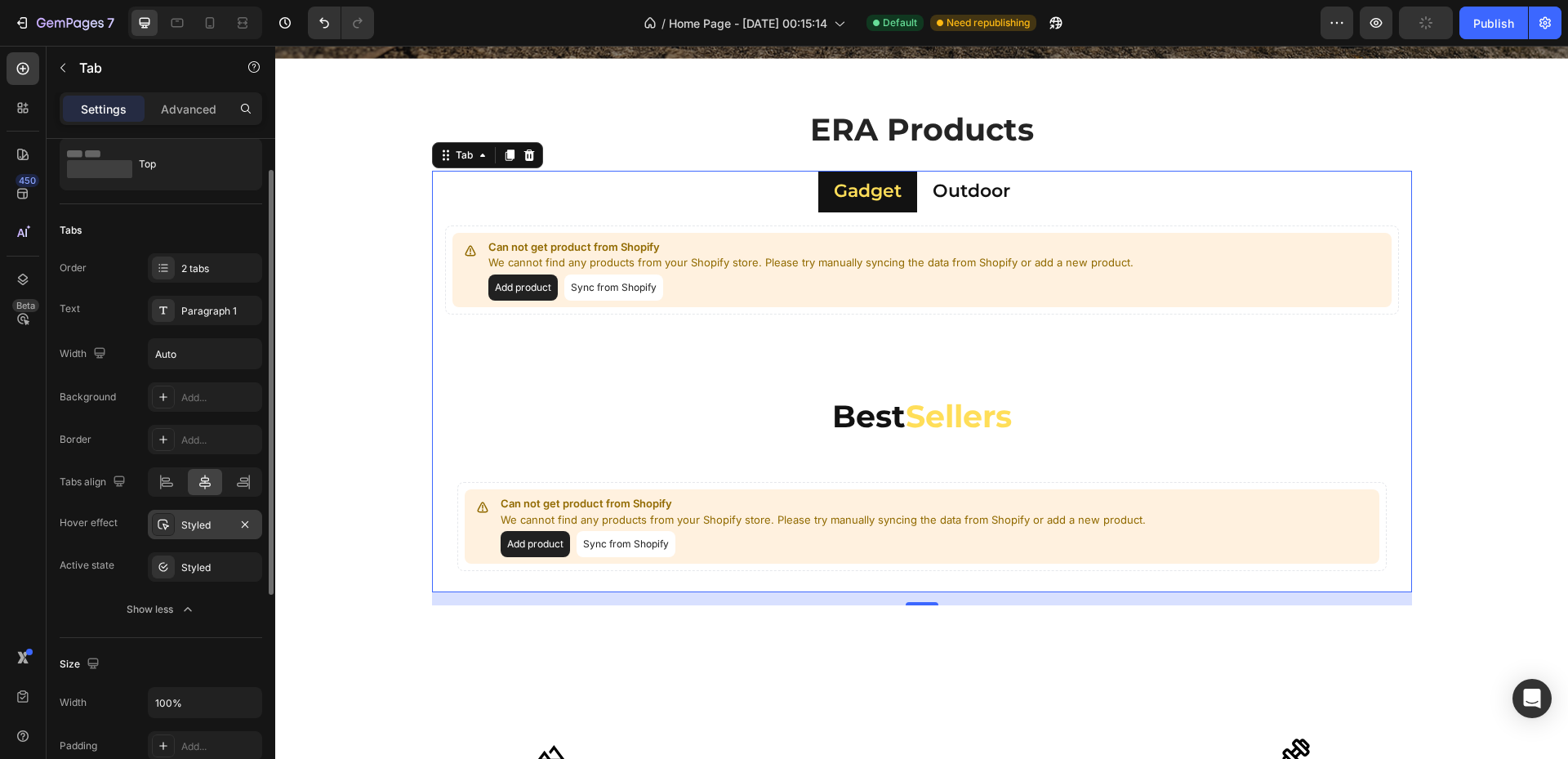
click at [198, 531] on div "Styled" at bounding box center [205, 524] width 48 height 15
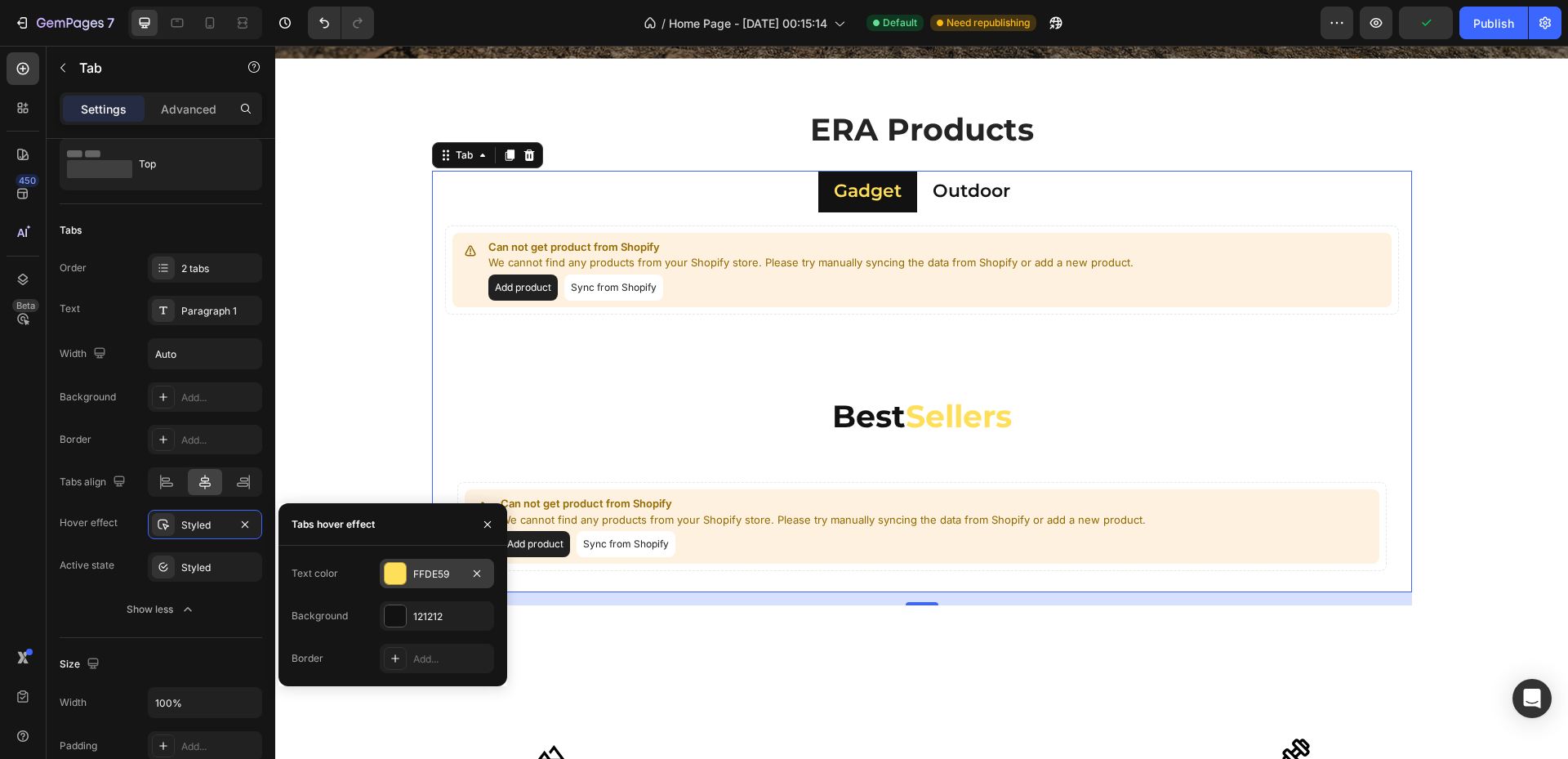
click at [435, 570] on div "FFDE59" at bounding box center [437, 574] width 48 height 15
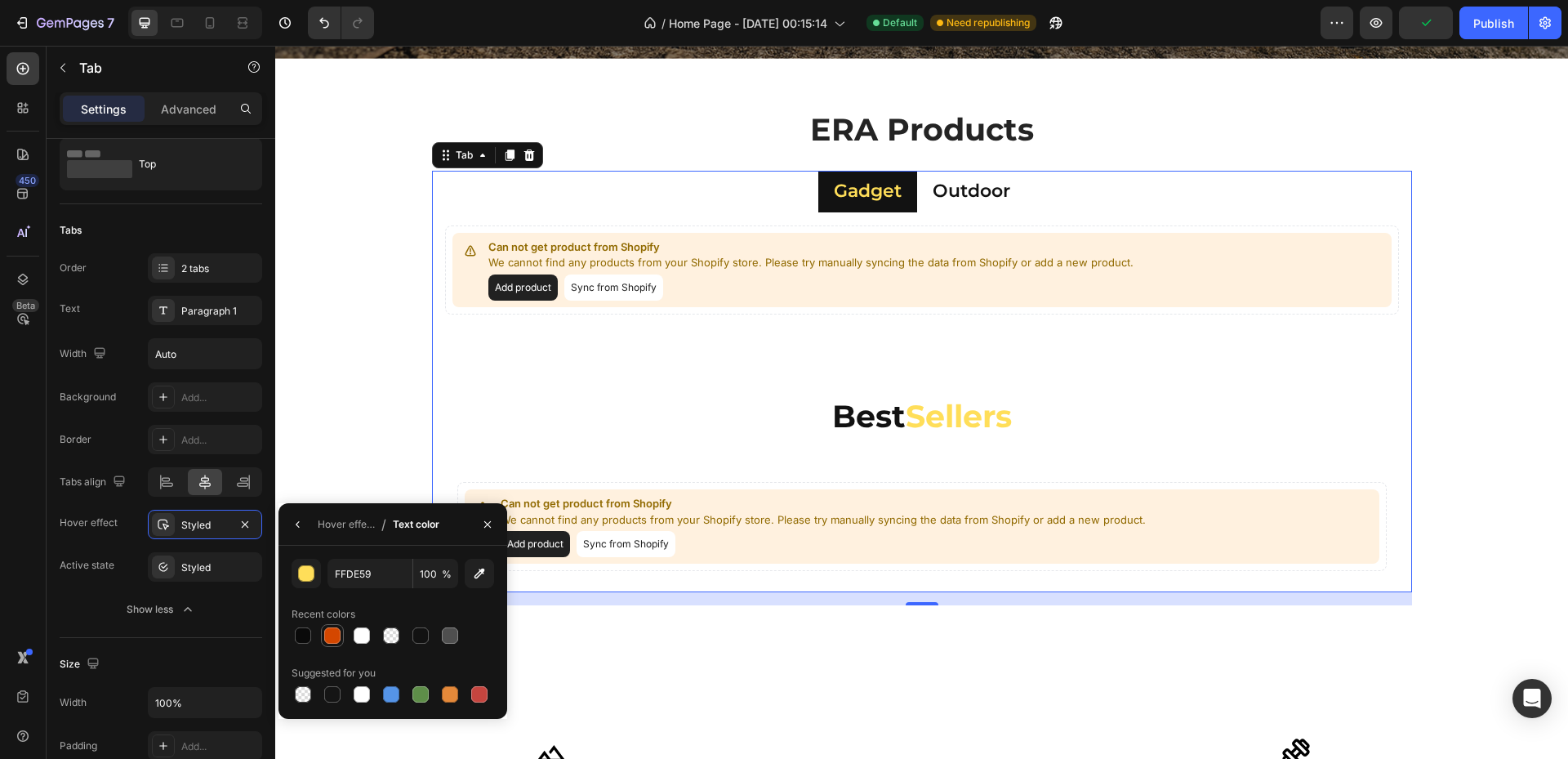
click at [326, 628] on div at bounding box center [332, 635] width 16 height 16
type input "D44700"
click at [201, 563] on div "Styled" at bounding box center [205, 567] width 48 height 15
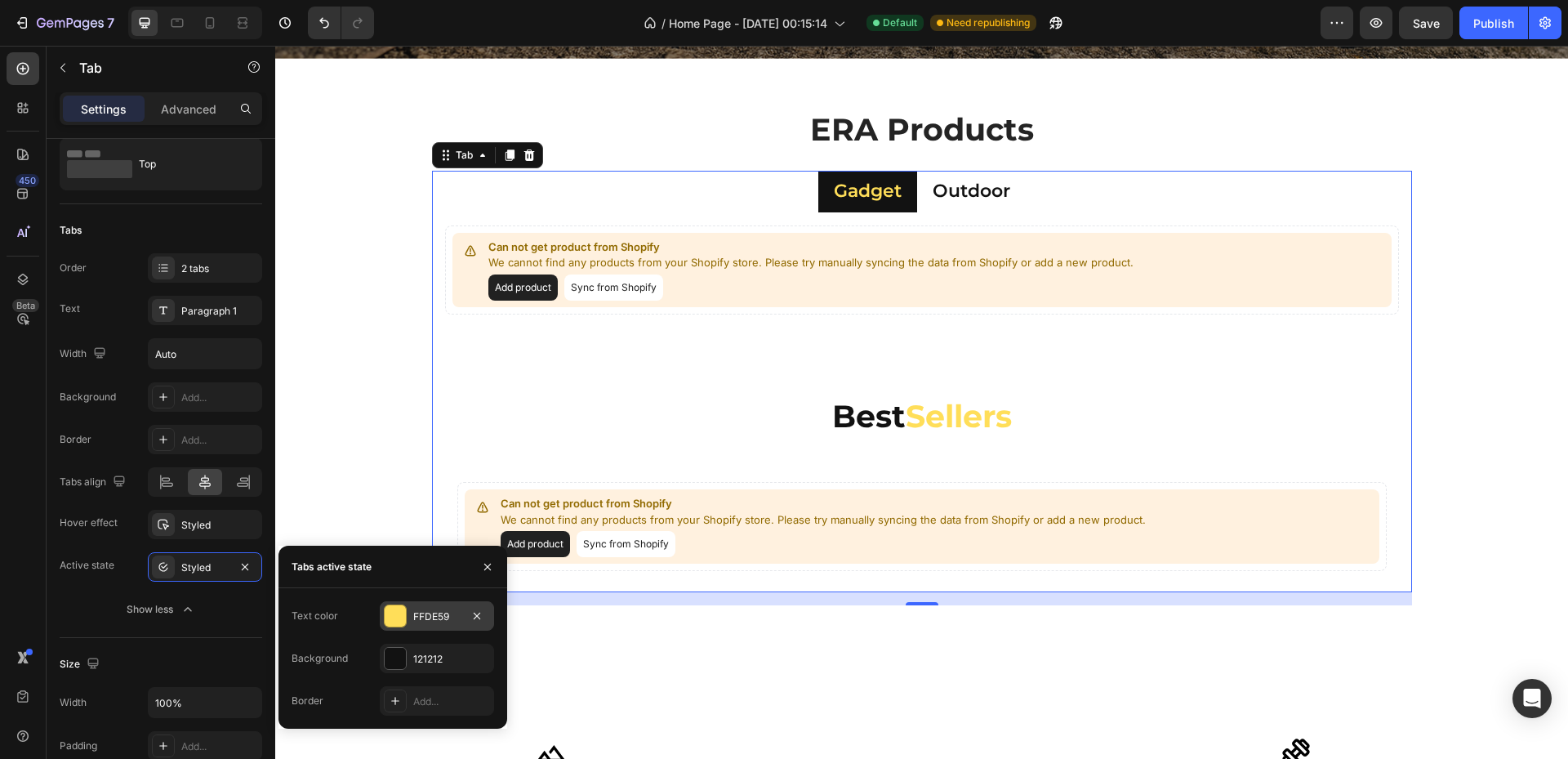
click at [399, 606] on div at bounding box center [395, 615] width 21 height 21
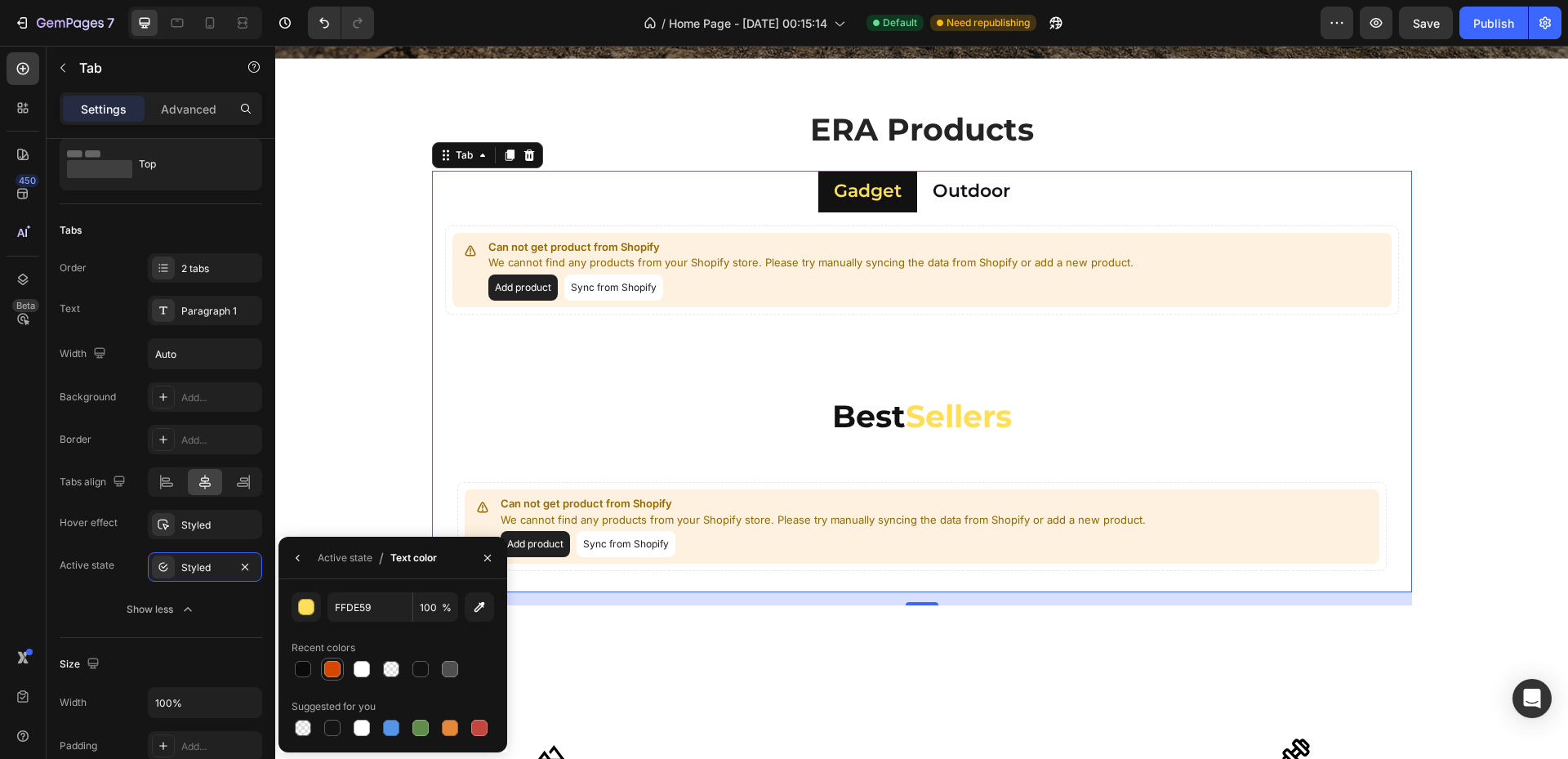
click at [331, 658] on div at bounding box center [332, 668] width 23 height 23
type input "D44700"
click at [930, 285] on div "Add product Sync from Shopify" at bounding box center [813, 287] width 649 height 26
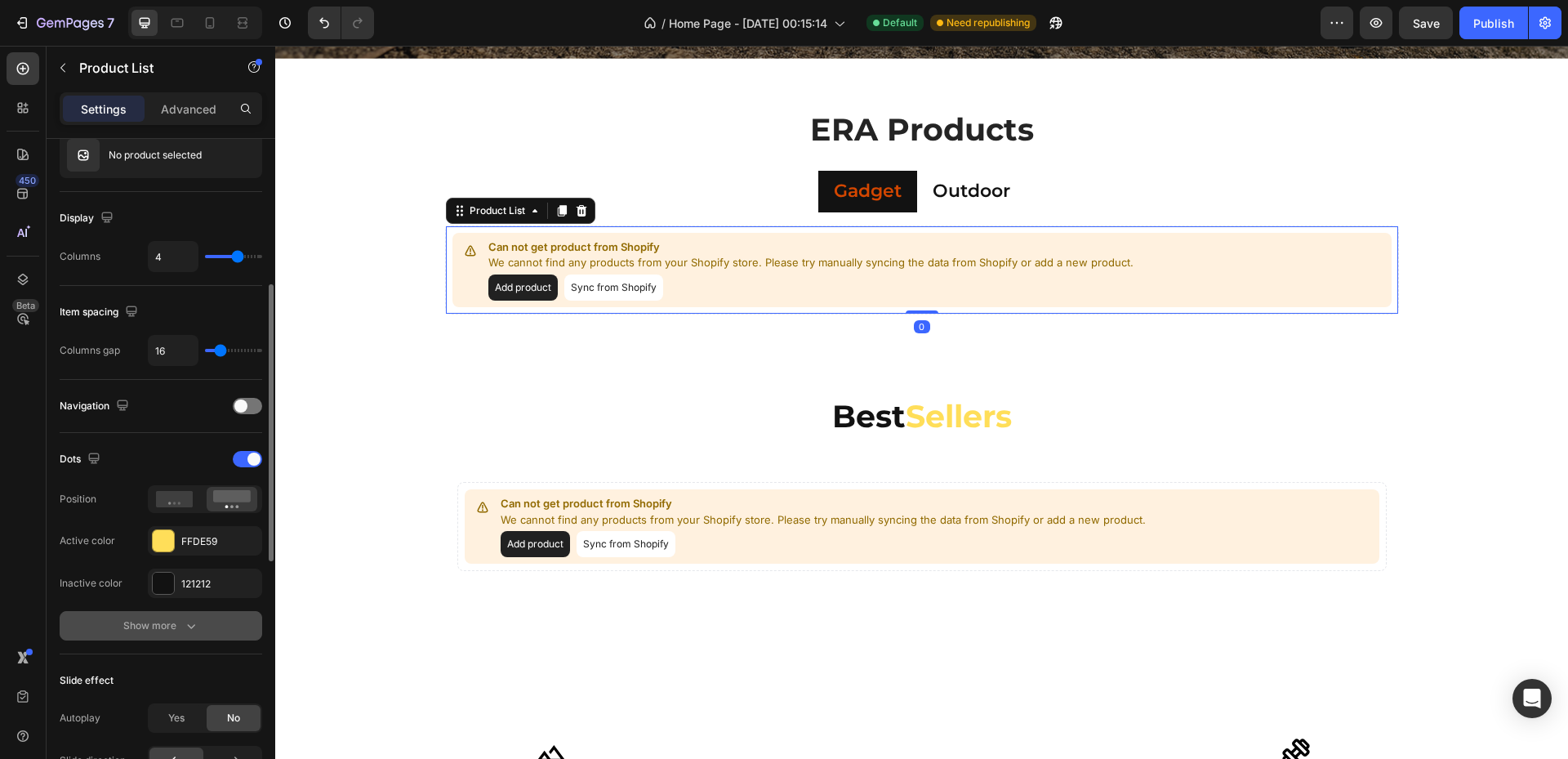
scroll to position [219, 0]
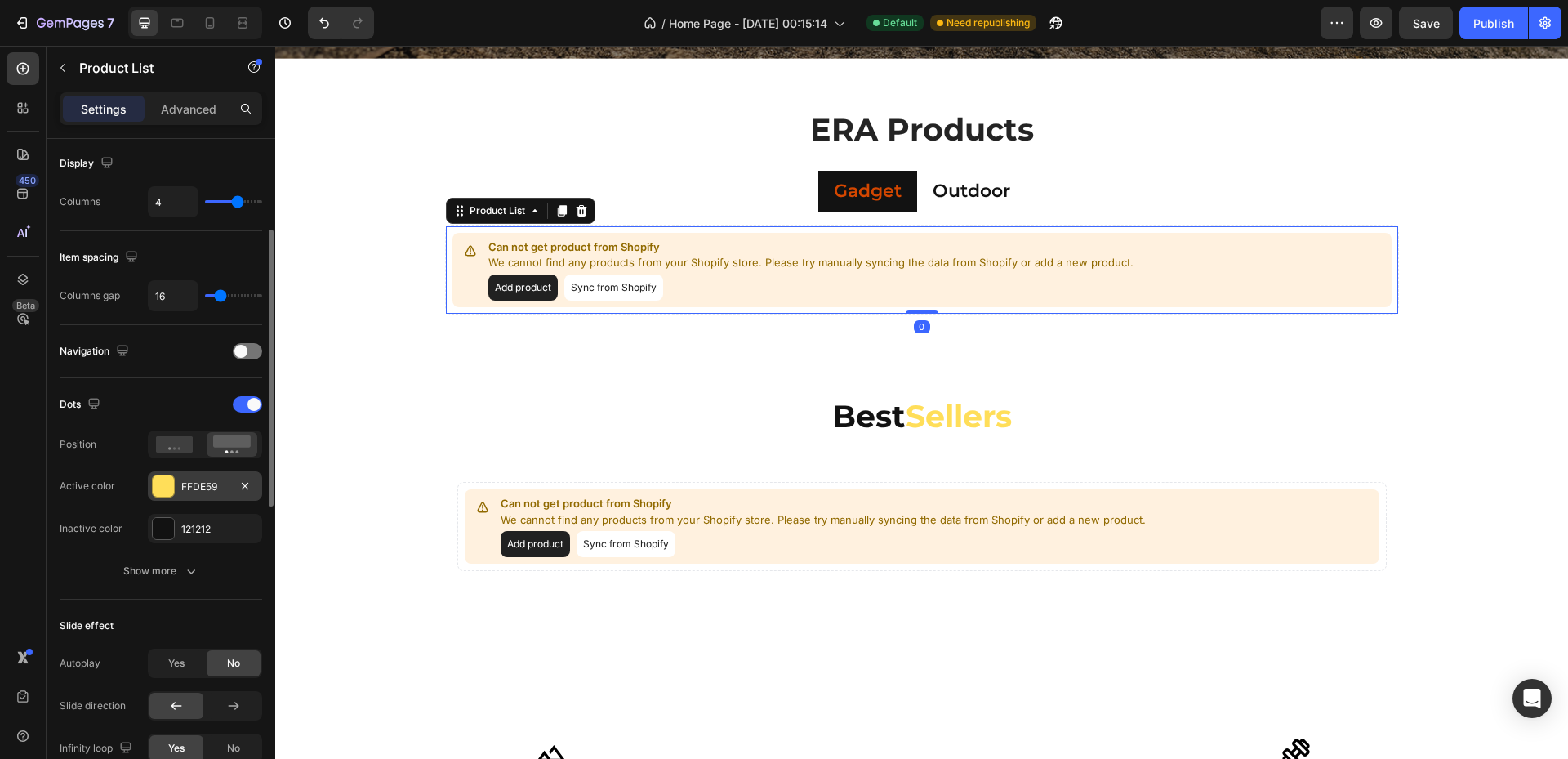
click at [203, 483] on div "FFDE59" at bounding box center [205, 486] width 48 height 15
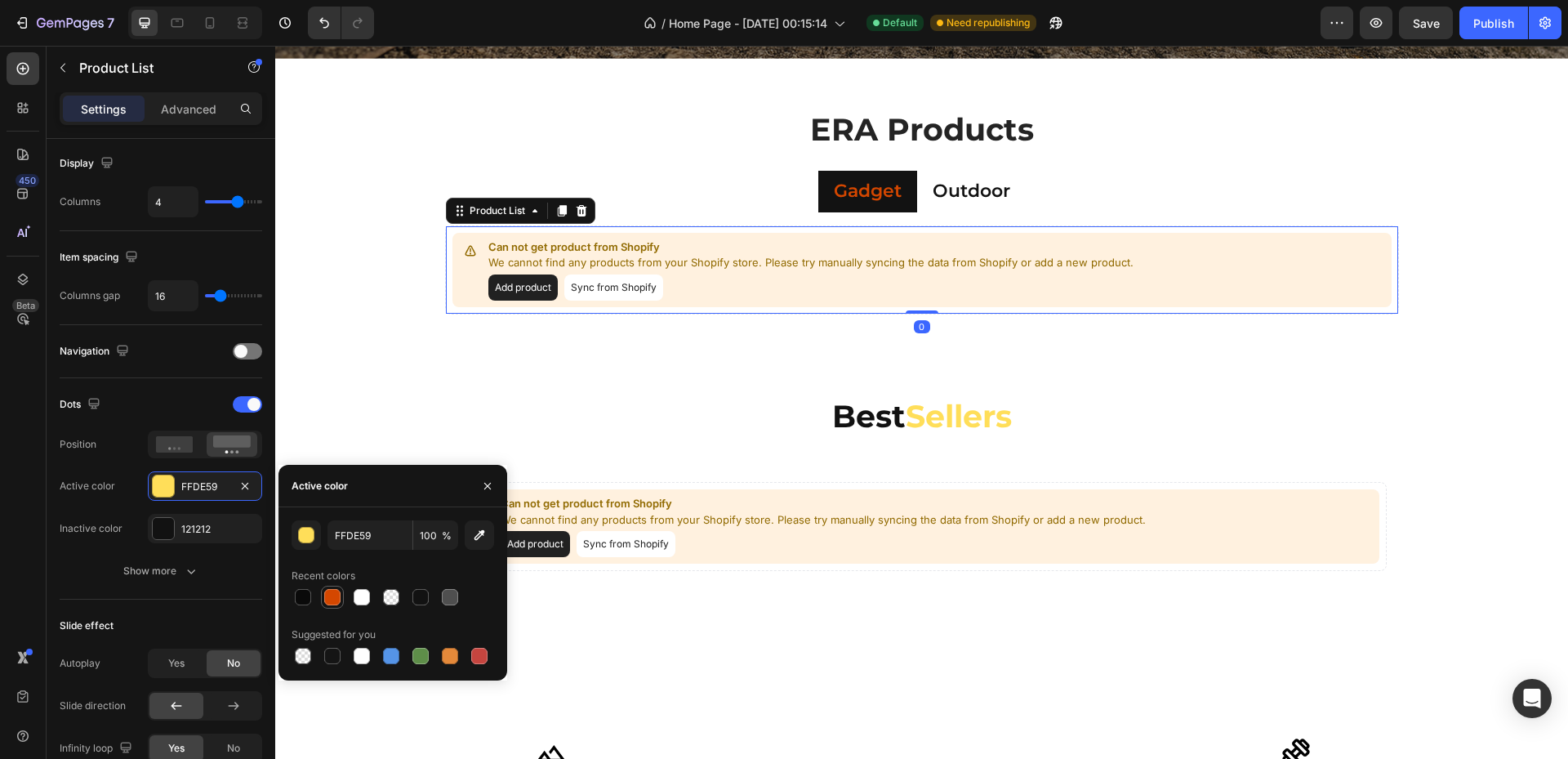
click at [323, 596] on div at bounding box center [332, 597] width 20 height 20
type input "D44700"
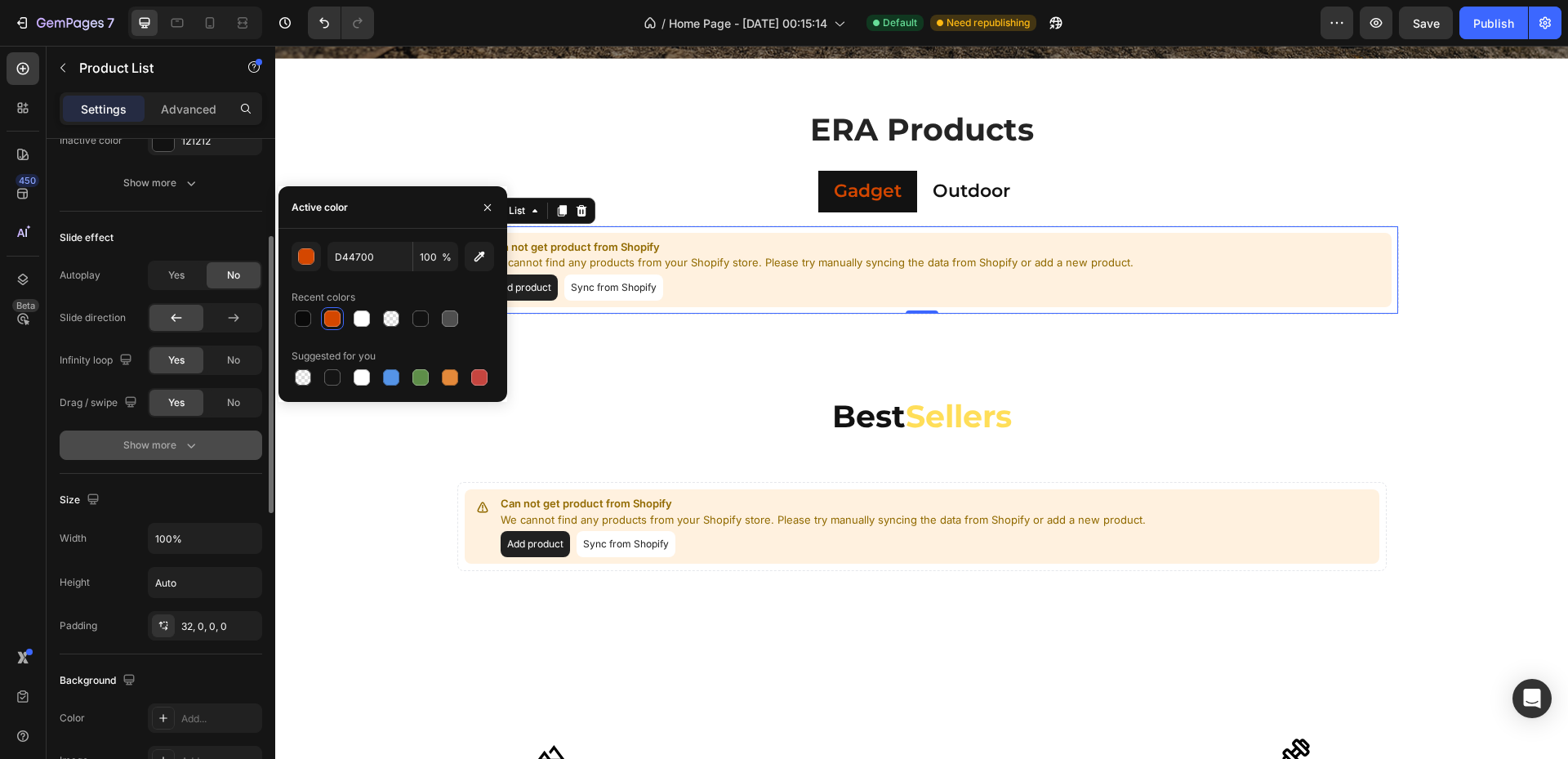
scroll to position [497, 0]
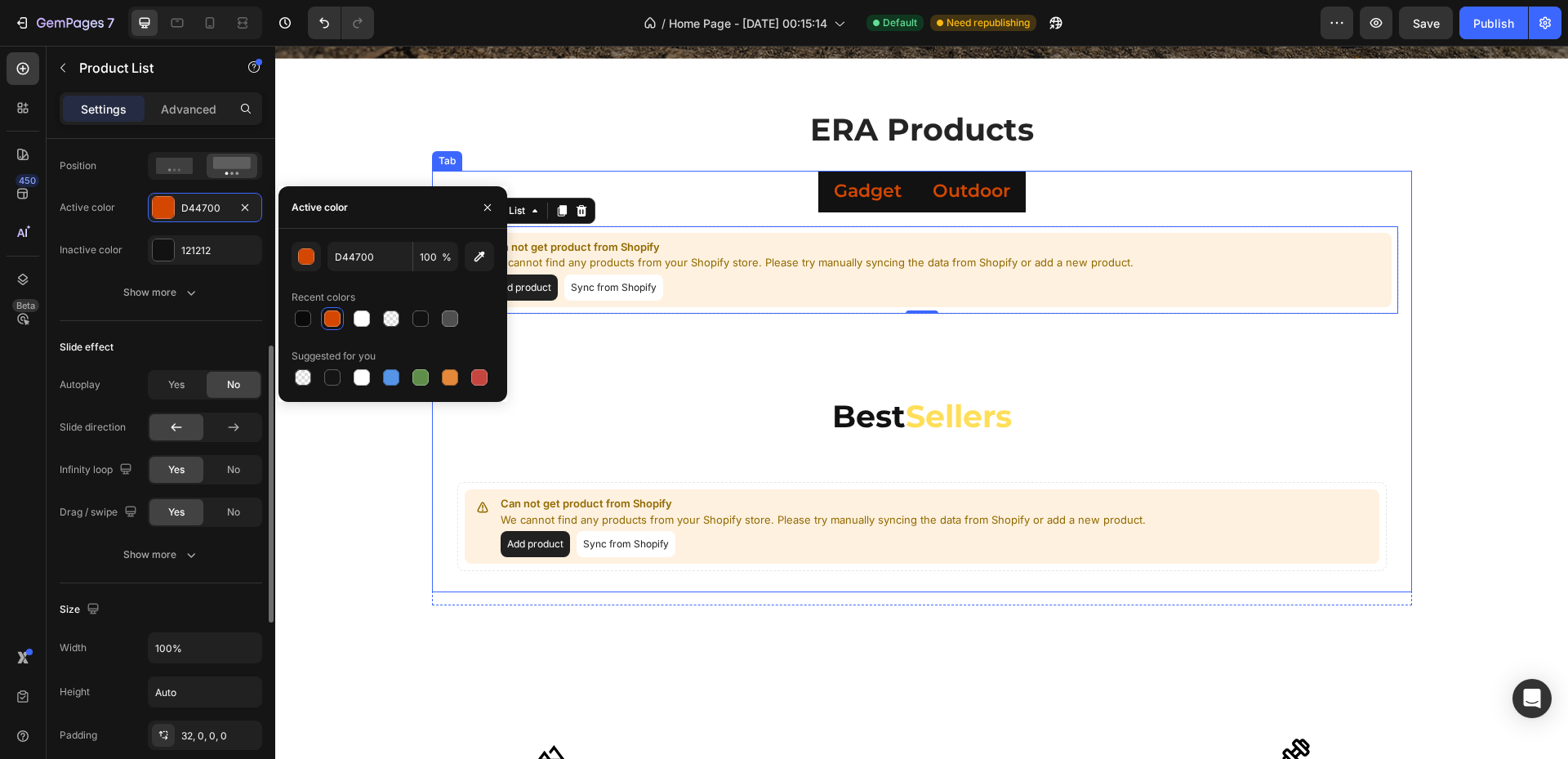
click at [975, 195] on p "Outdoor" at bounding box center [971, 192] width 78 height 24
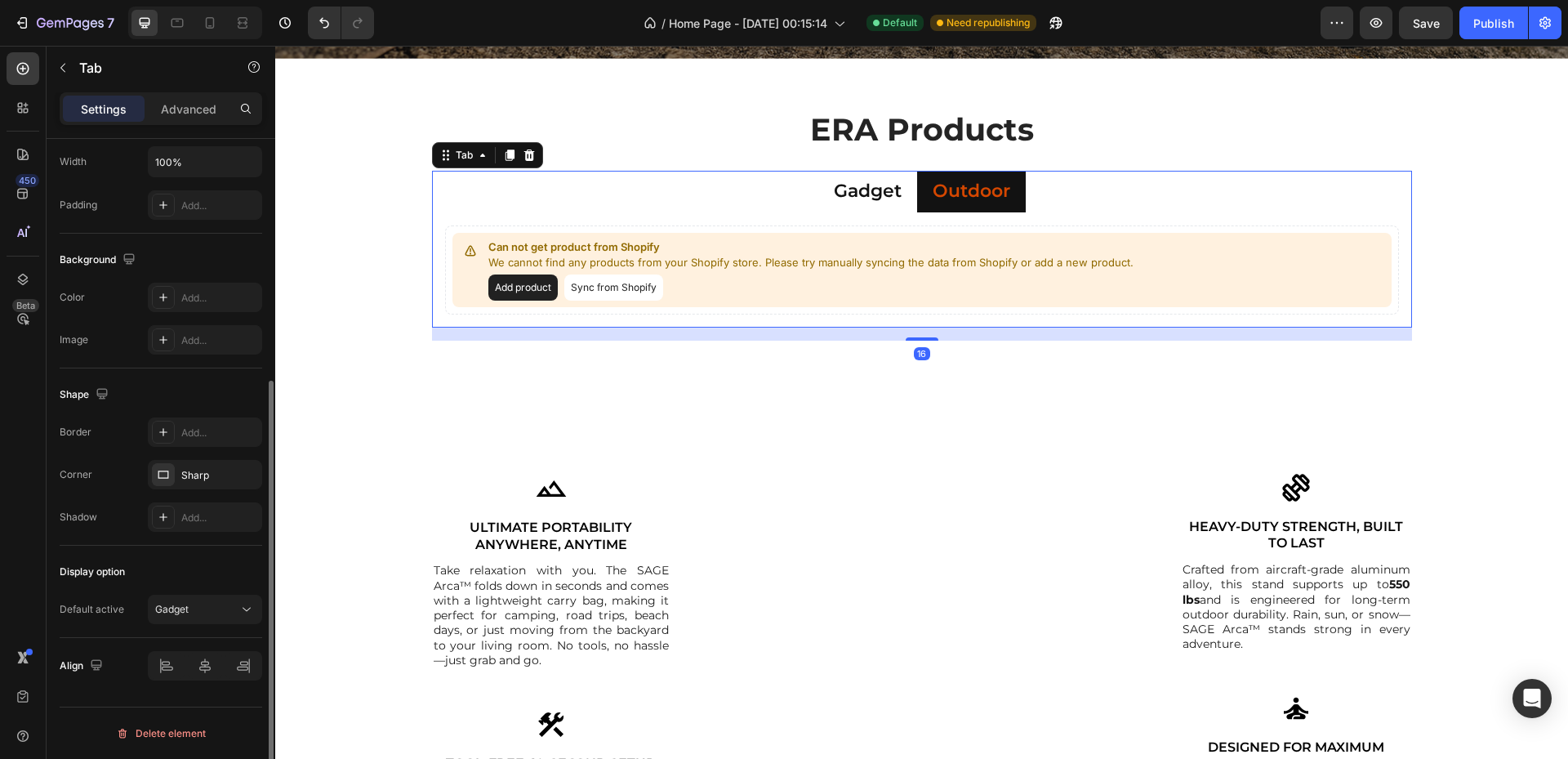
scroll to position [0, 0]
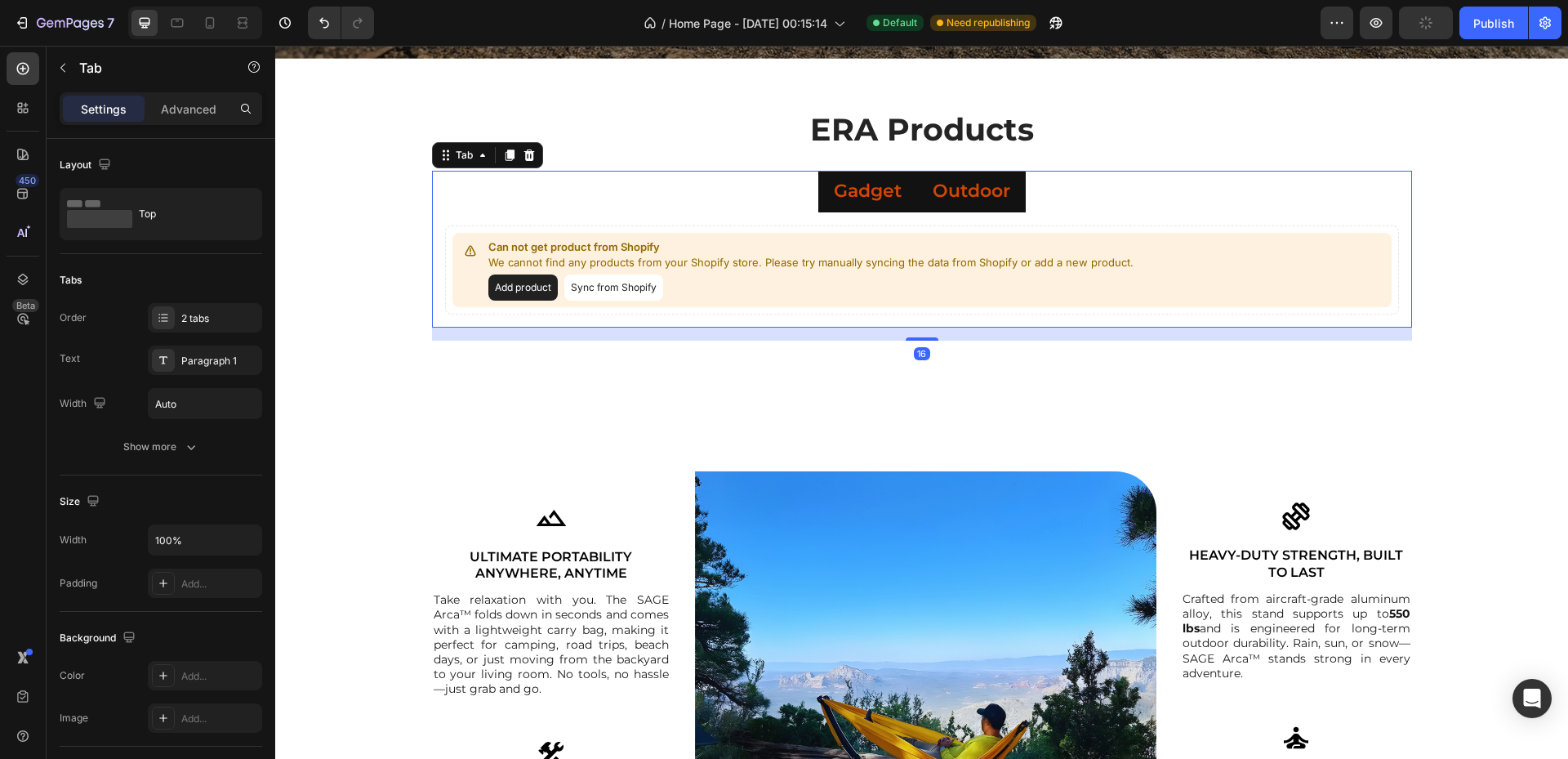
click at [848, 205] on div "Gadget" at bounding box center [868, 191] width 73 height 29
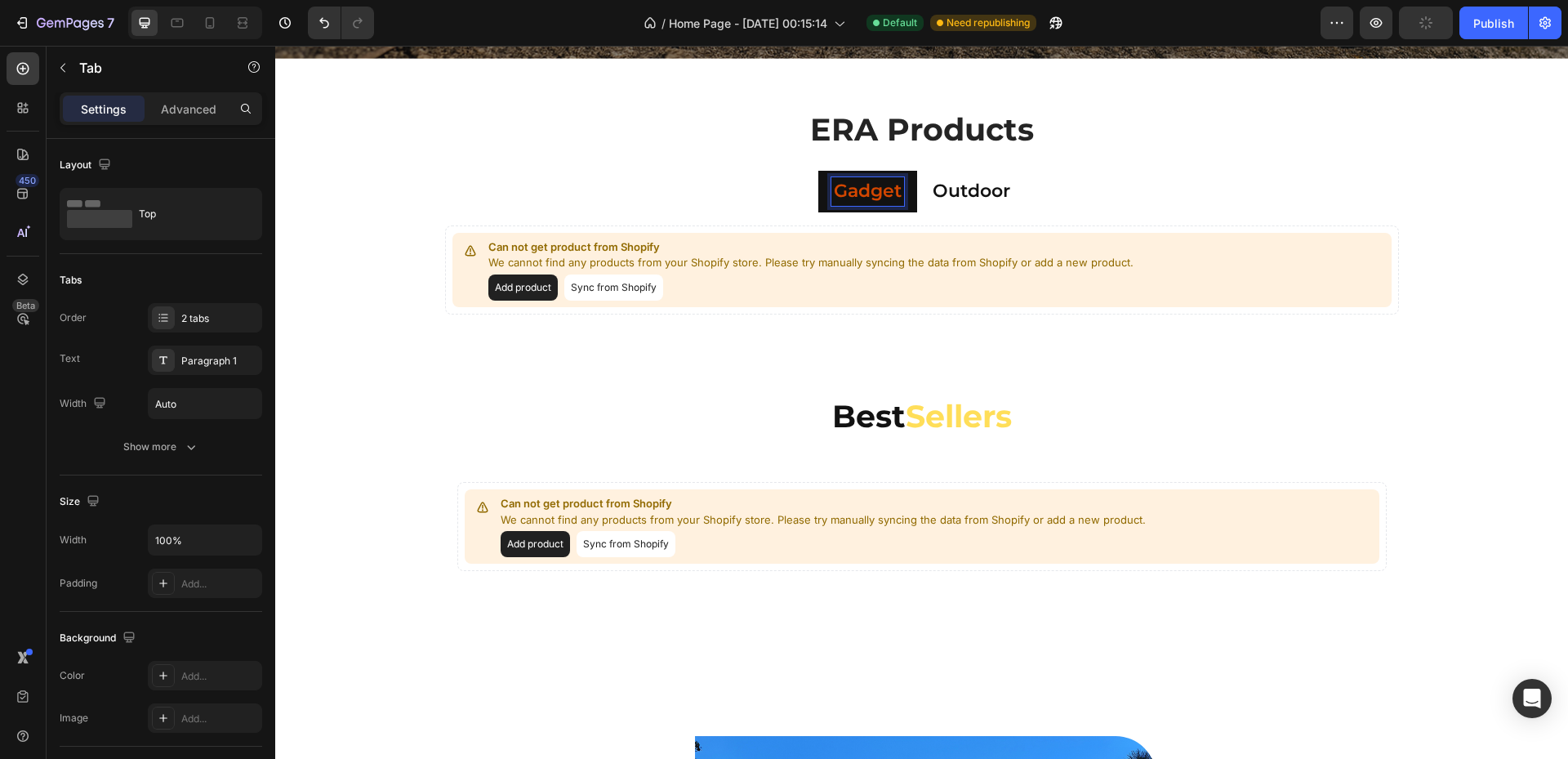
click at [796, 247] on p "Can not get product from Shopify" at bounding box center [813, 247] width 649 height 16
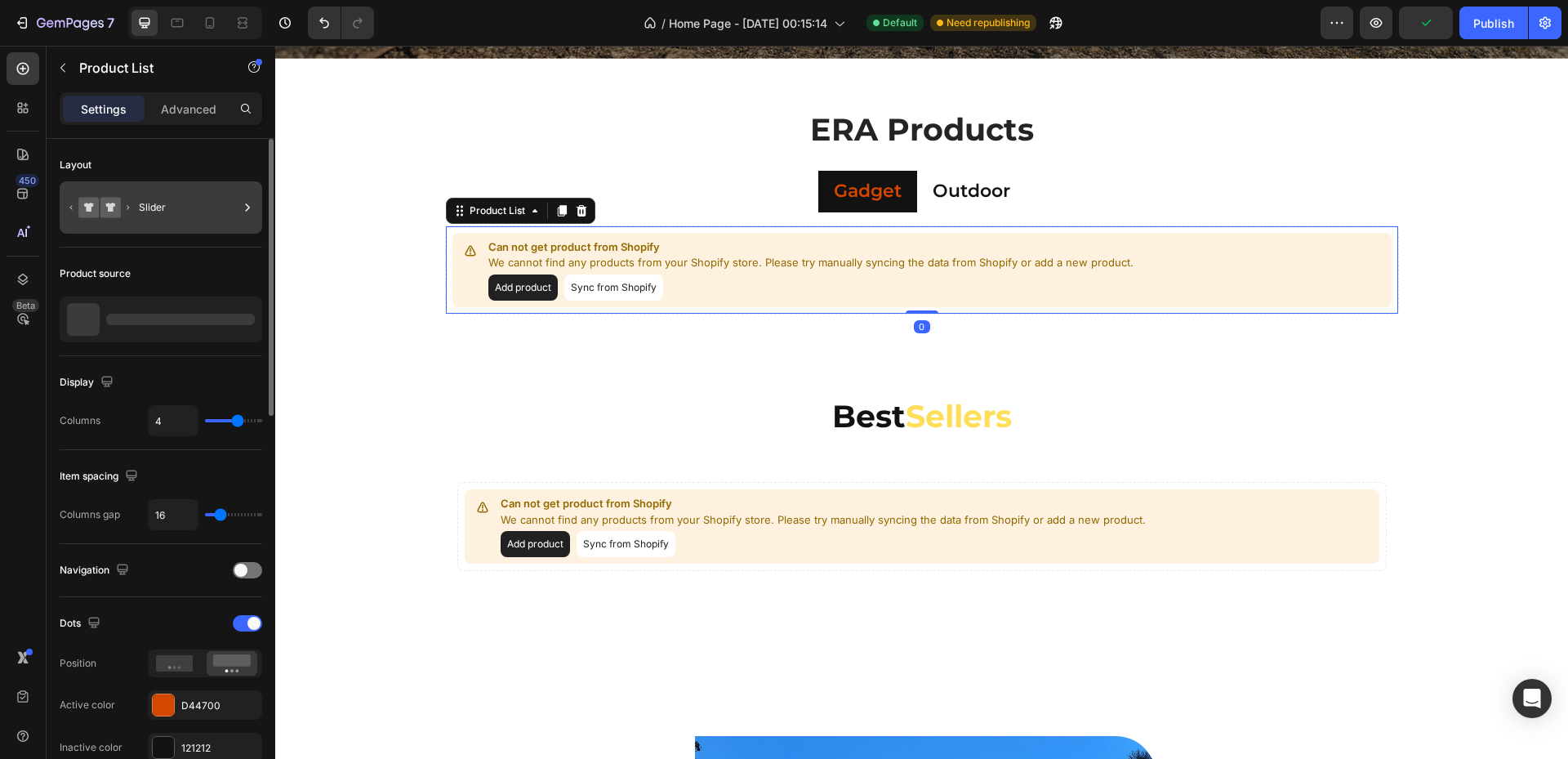
click at [152, 189] on div "Slider" at bounding box center [189, 208] width 99 height 38
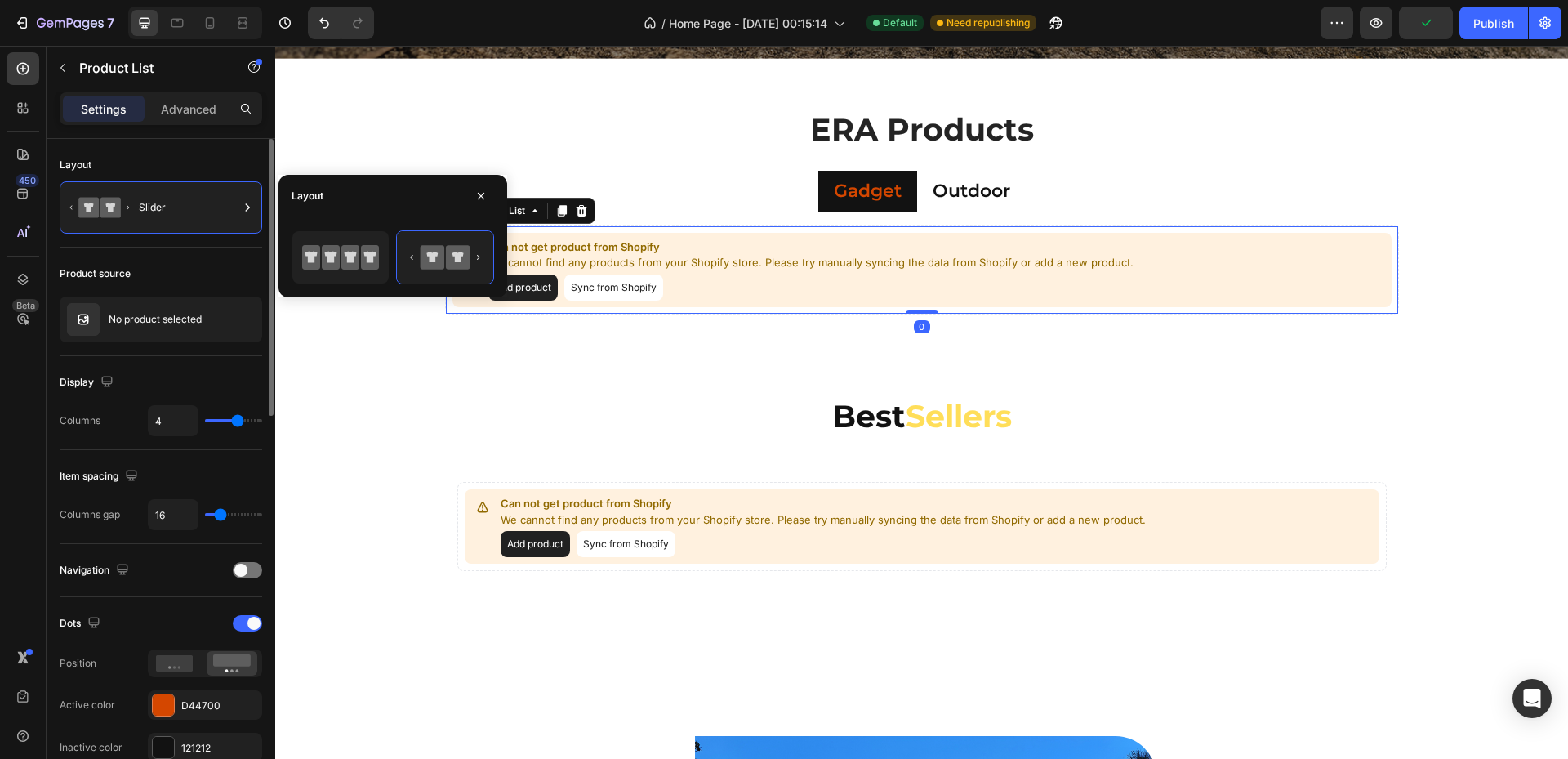
click at [136, 293] on div "Product source No product selected" at bounding box center [161, 301] width 203 height 108
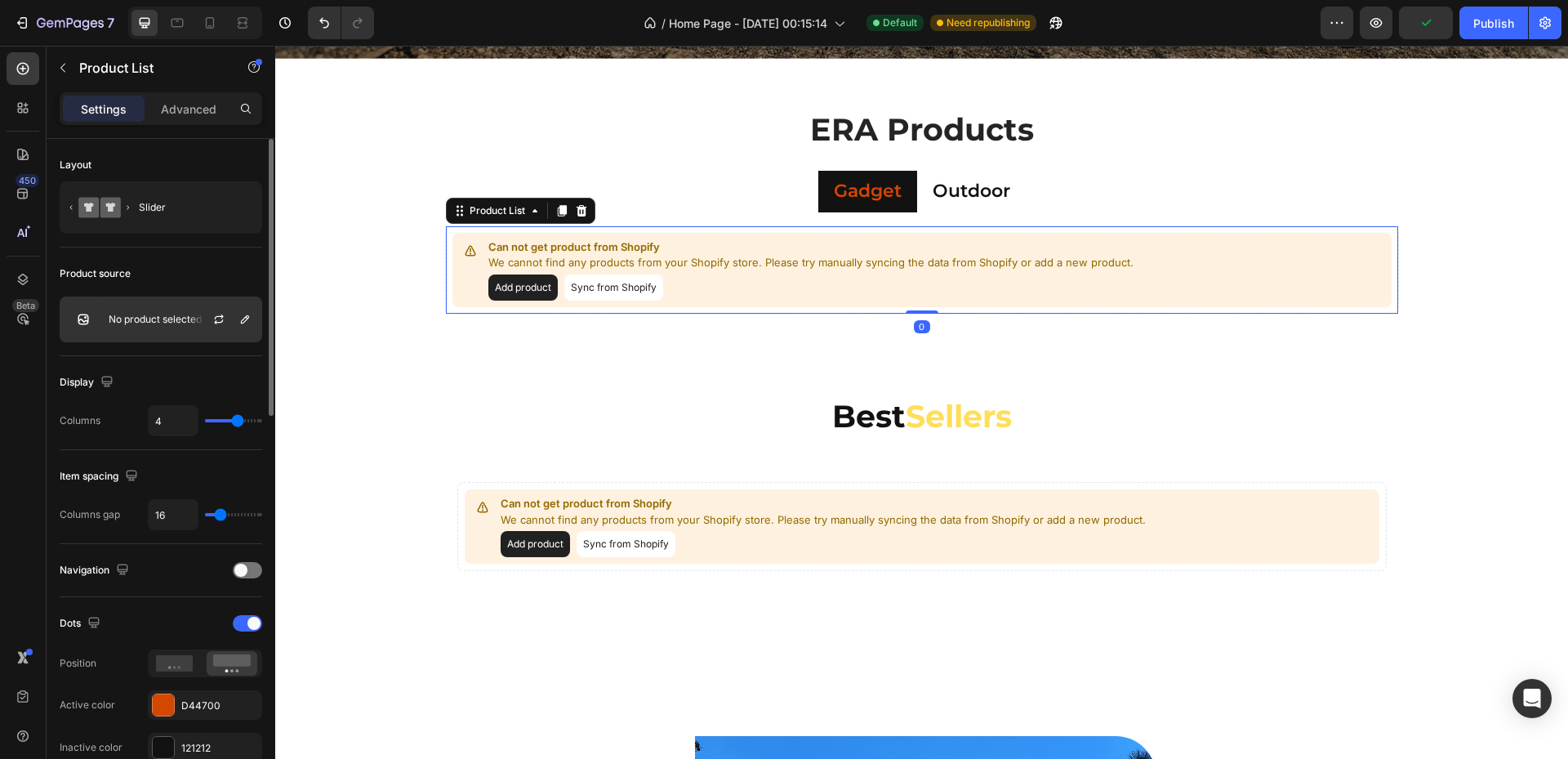
click at [137, 299] on div "No product selected" at bounding box center [161, 319] width 203 height 46
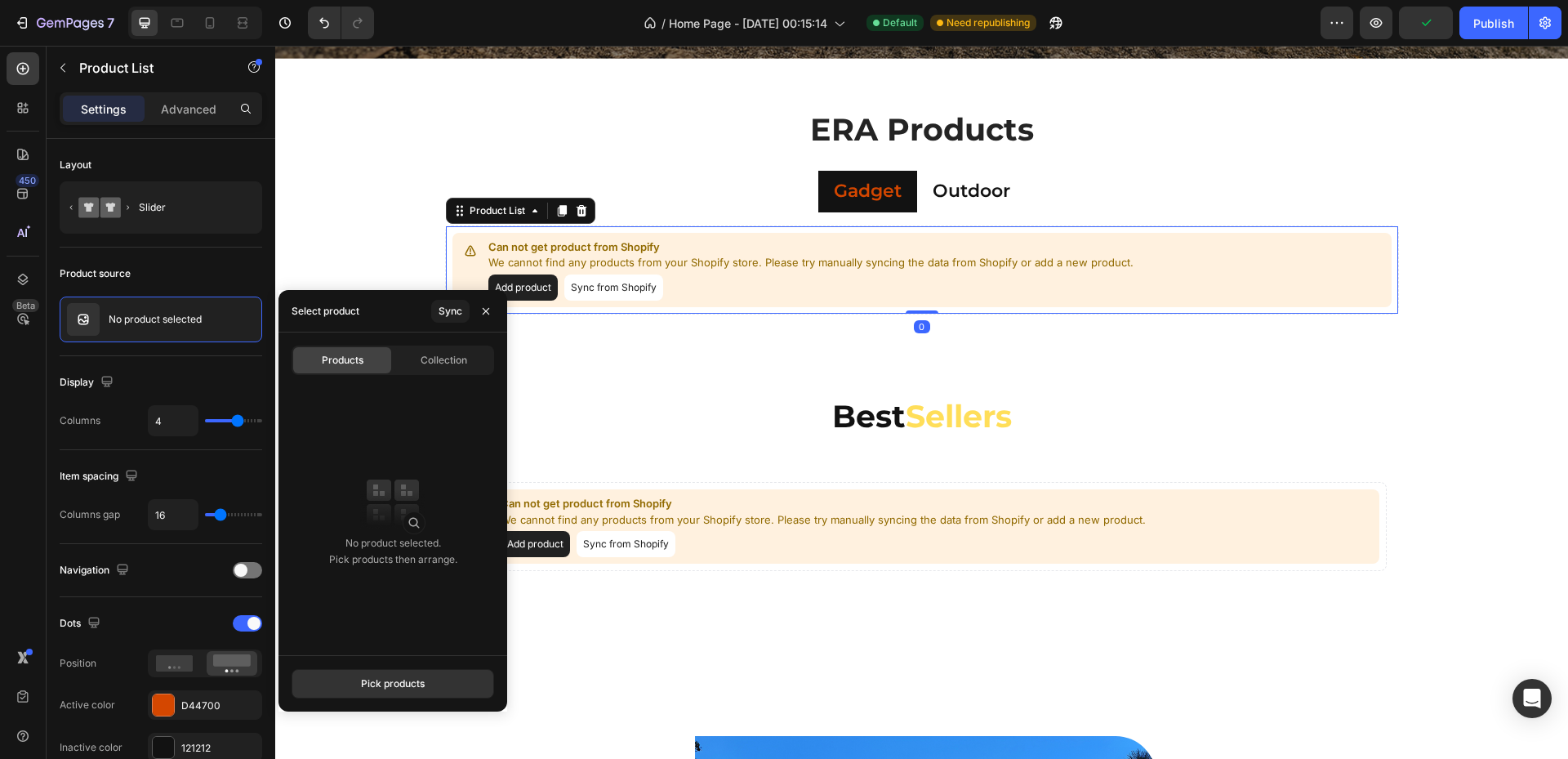
click at [336, 667] on div "Pick products" at bounding box center [393, 682] width 229 height 57
click at [362, 671] on button "Pick products" at bounding box center [393, 683] width 203 height 30
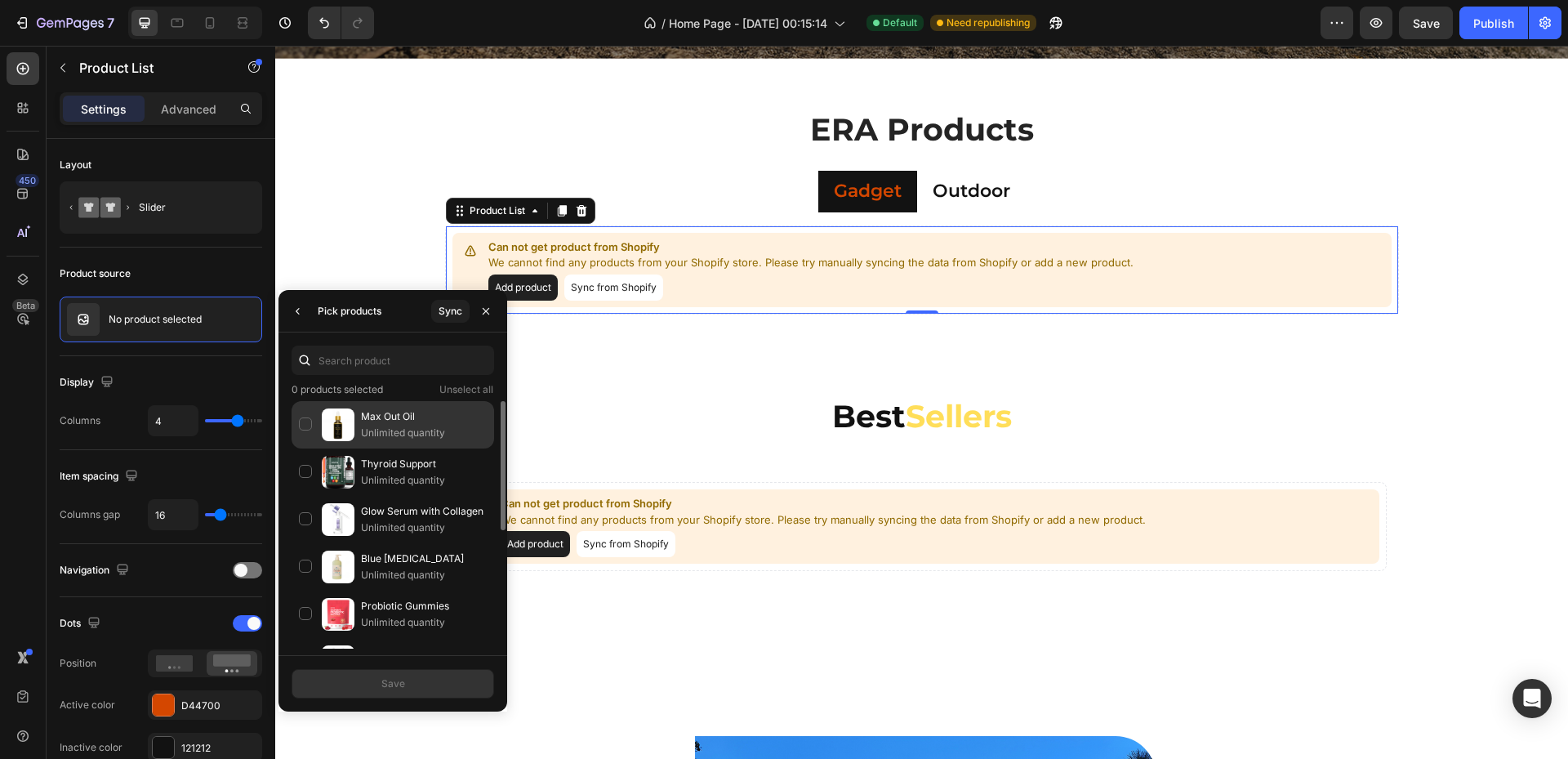
click at [405, 405] on div "Max Out Oil Unlimited quantity" at bounding box center [393, 425] width 203 height 48
drag, startPoint x: 431, startPoint y: 692, endPoint x: 242, endPoint y: 520, distance: 255.5
click at [431, 692] on button "Save" at bounding box center [393, 683] width 203 height 30
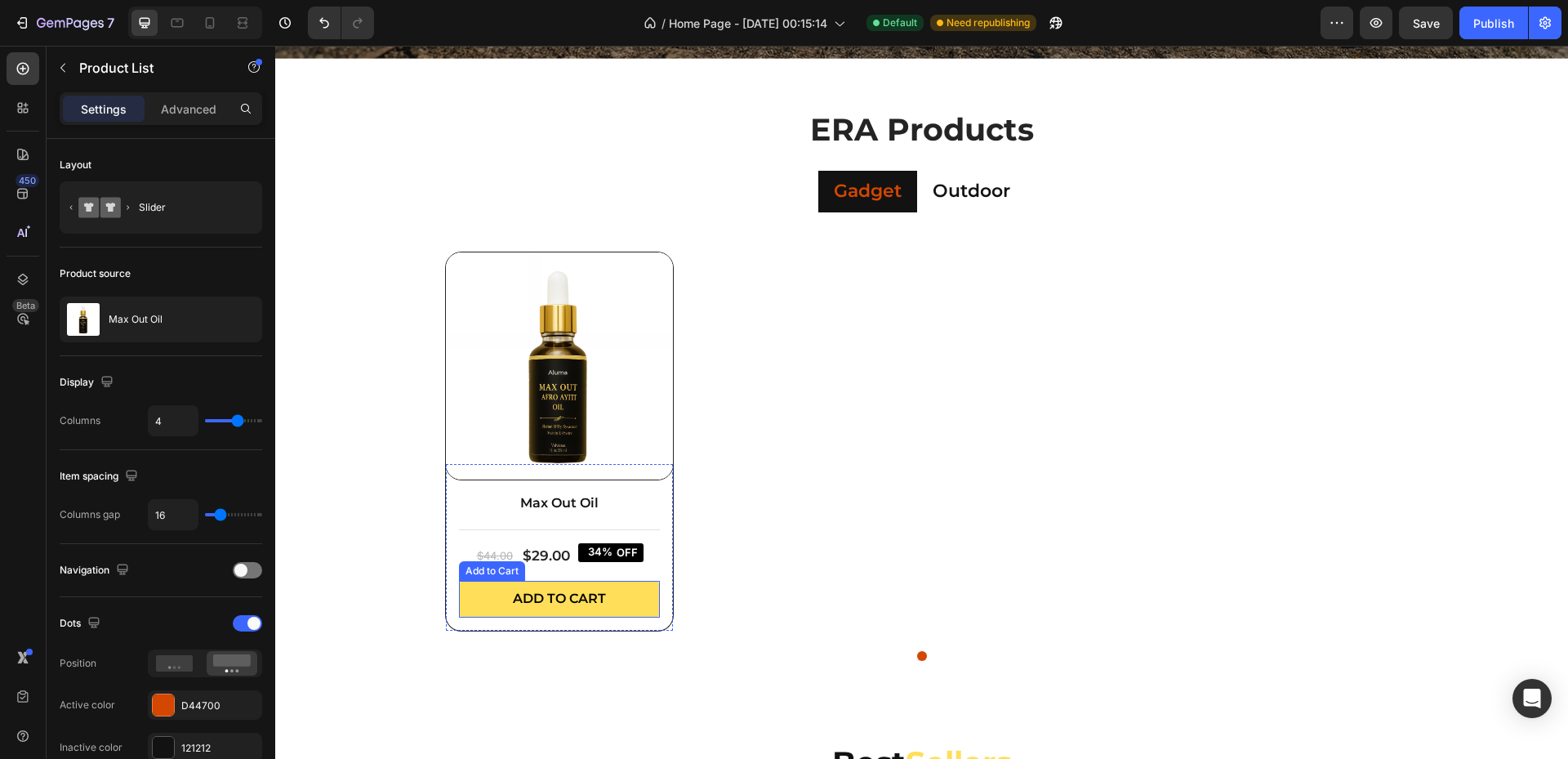
click at [621, 586] on button "Add to cart" at bounding box center [559, 599] width 201 height 37
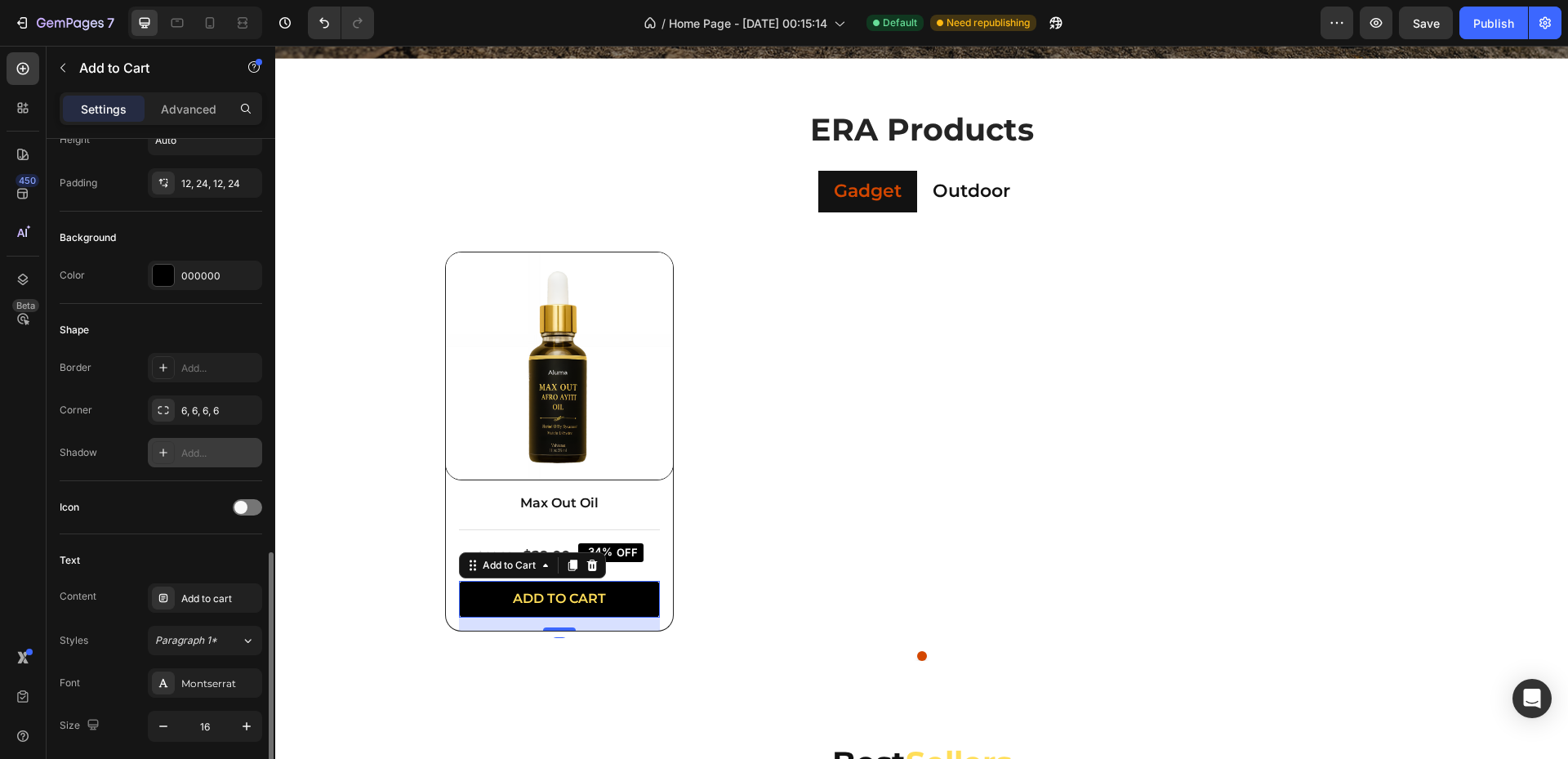
scroll to position [602, 0]
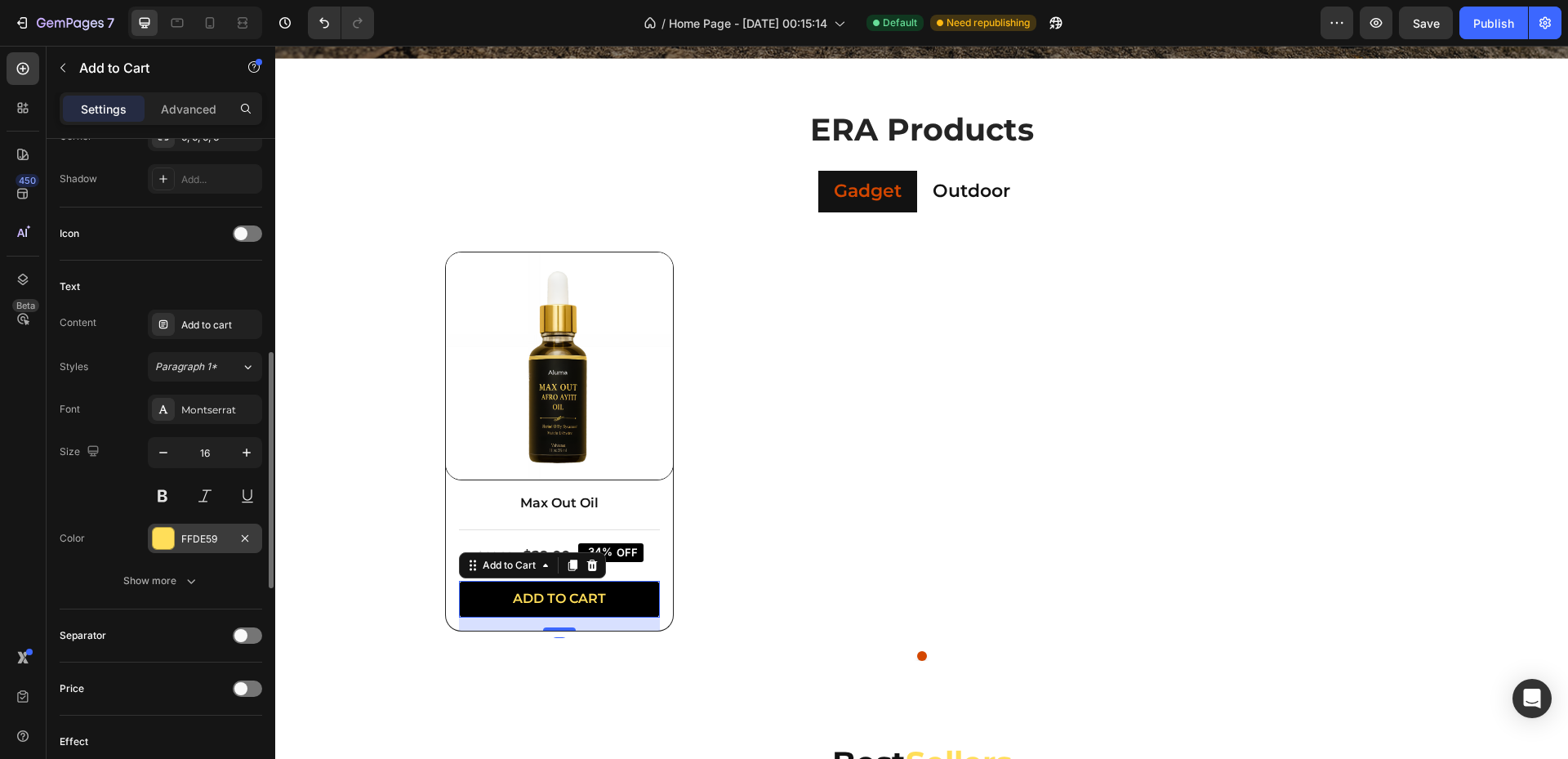
drag, startPoint x: 207, startPoint y: 542, endPoint x: 215, endPoint y: 547, distance: 9.4
click at [207, 543] on div "FFDE59" at bounding box center [205, 538] width 48 height 15
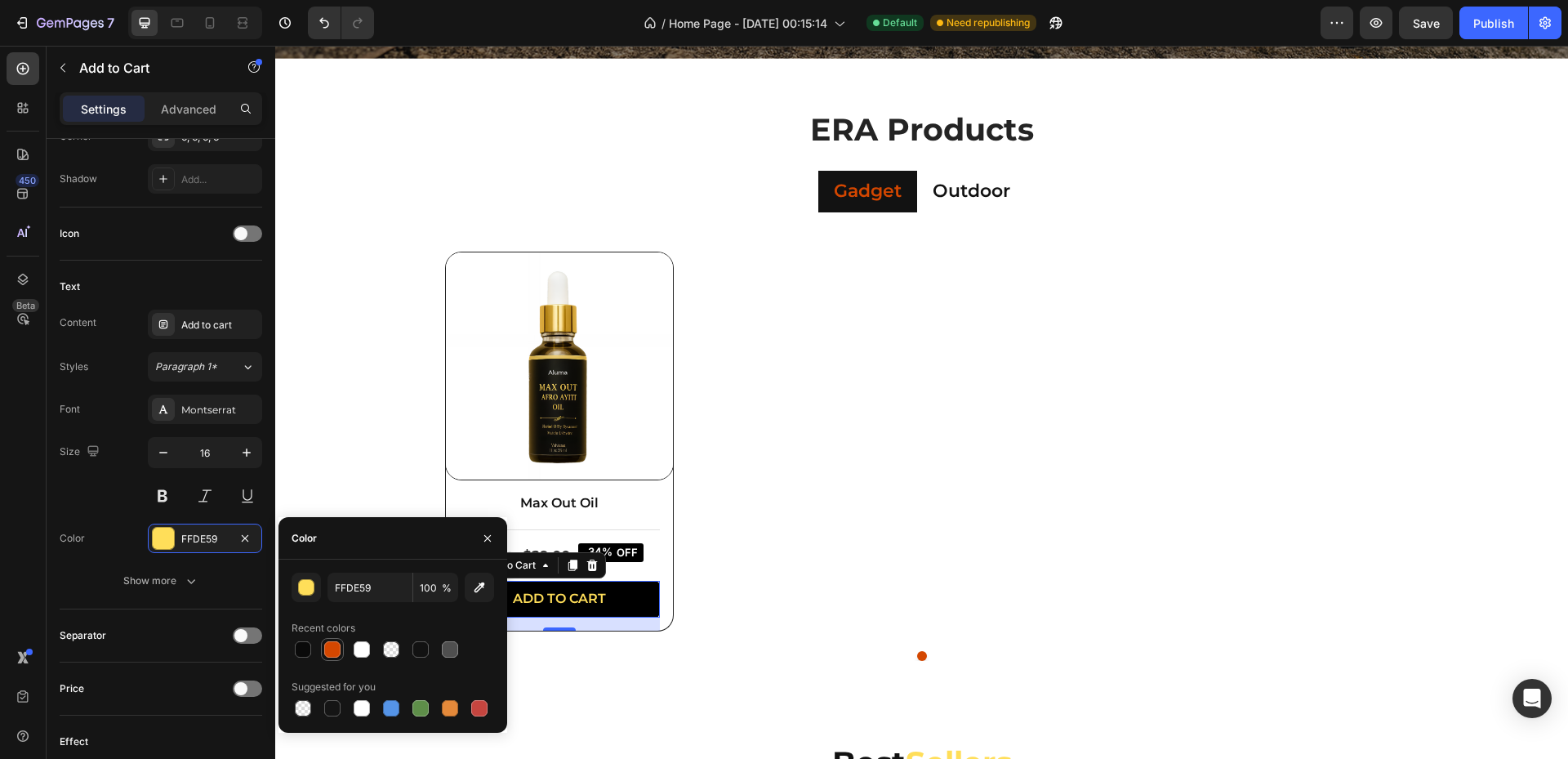
click at [331, 647] on div at bounding box center [332, 649] width 16 height 16
type input "D44700"
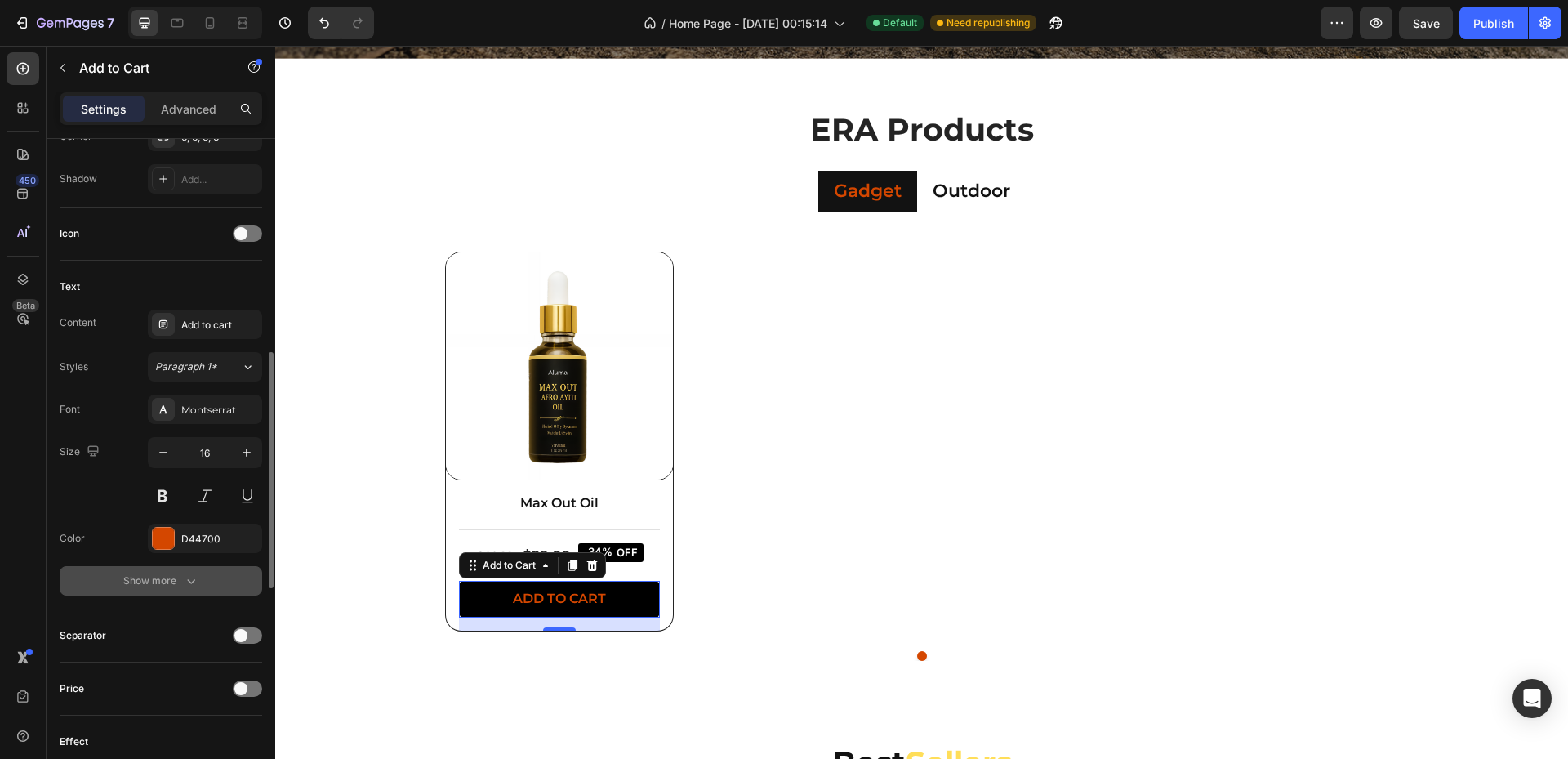
click at [188, 572] on icon "button" at bounding box center [191, 580] width 16 height 16
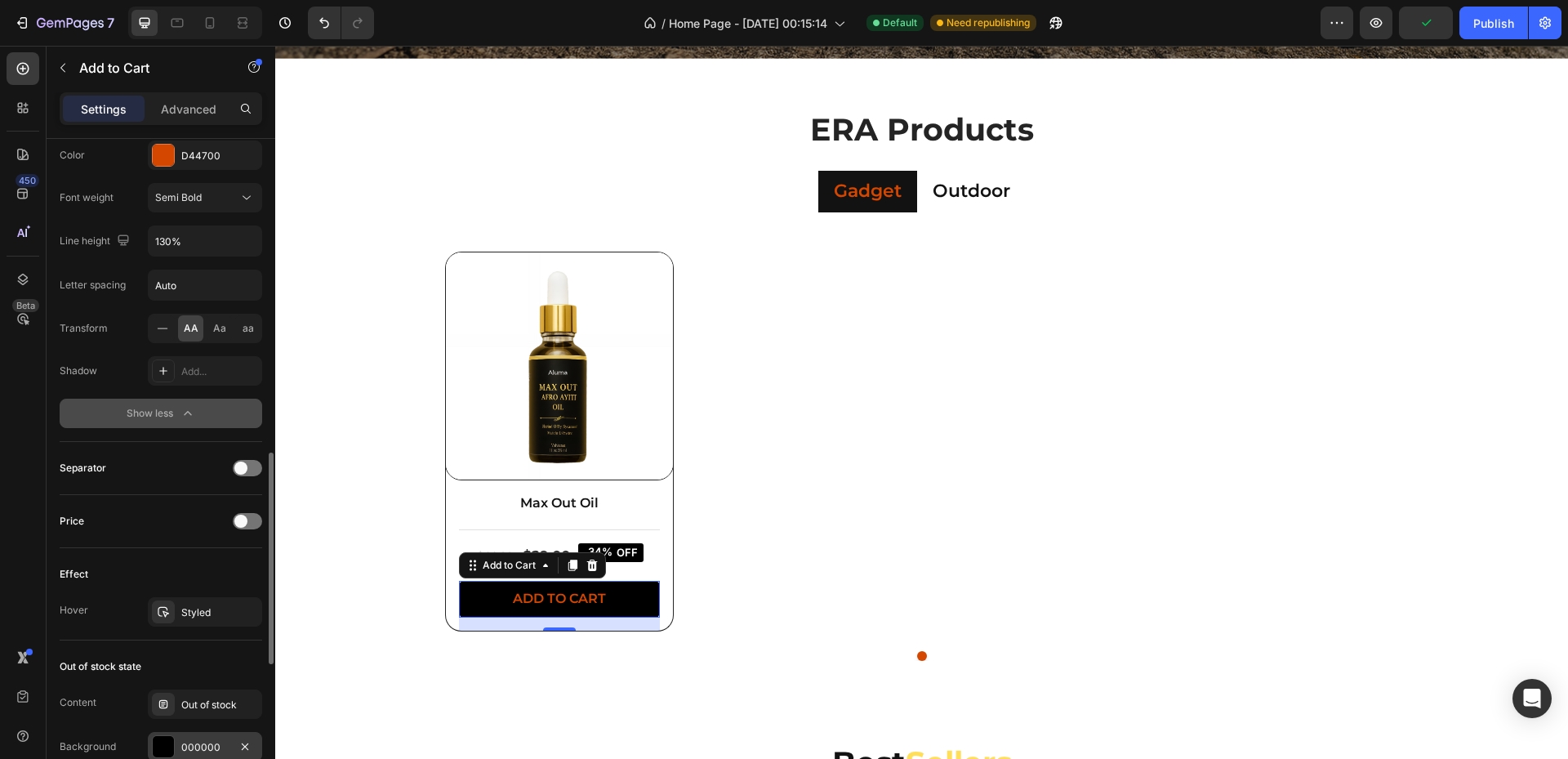
scroll to position [1258, 0]
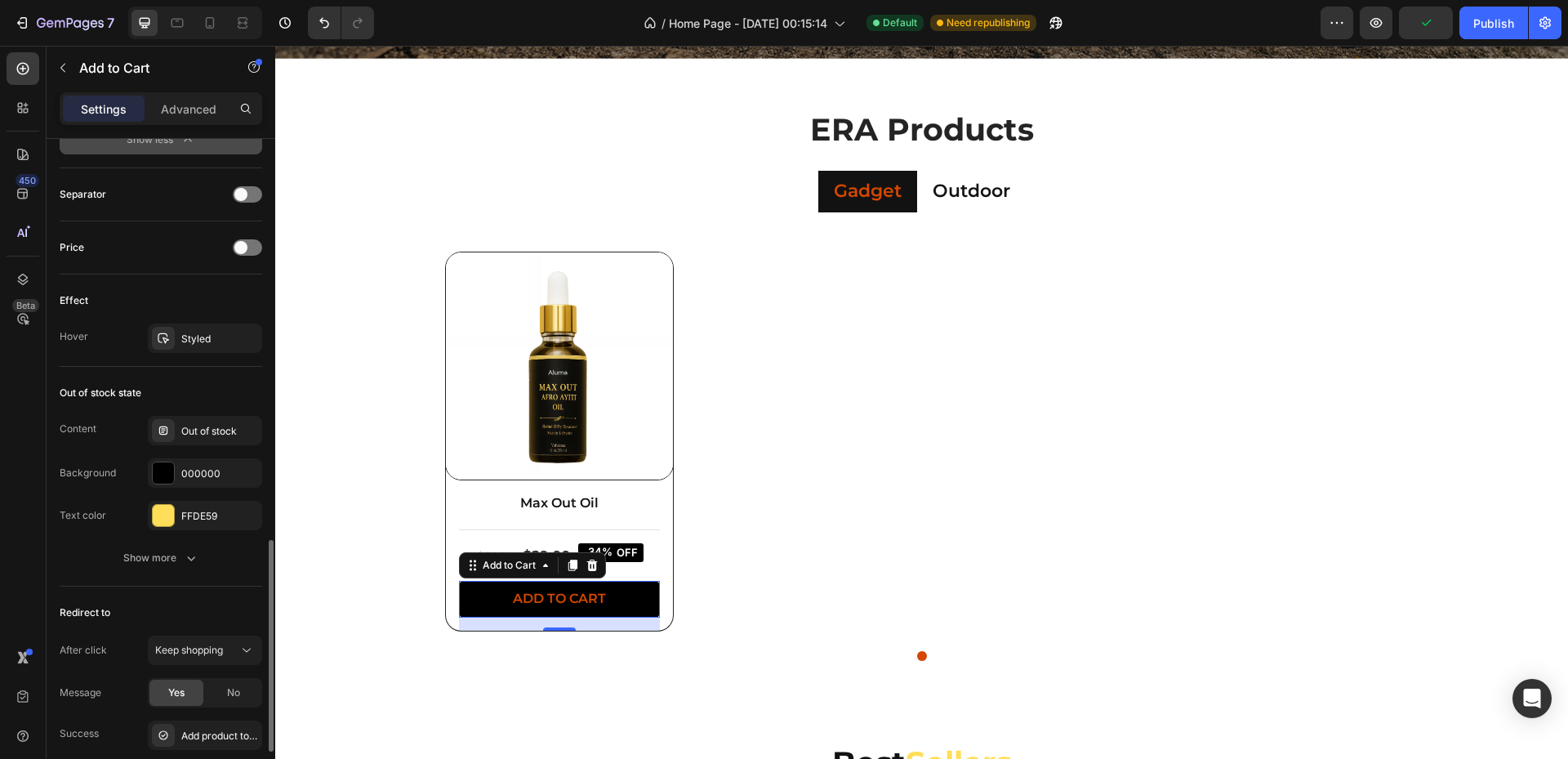
click at [190, 358] on div "Effect Hover Styled" at bounding box center [161, 320] width 203 height 93
click at [196, 346] on div "Styled" at bounding box center [205, 338] width 114 height 30
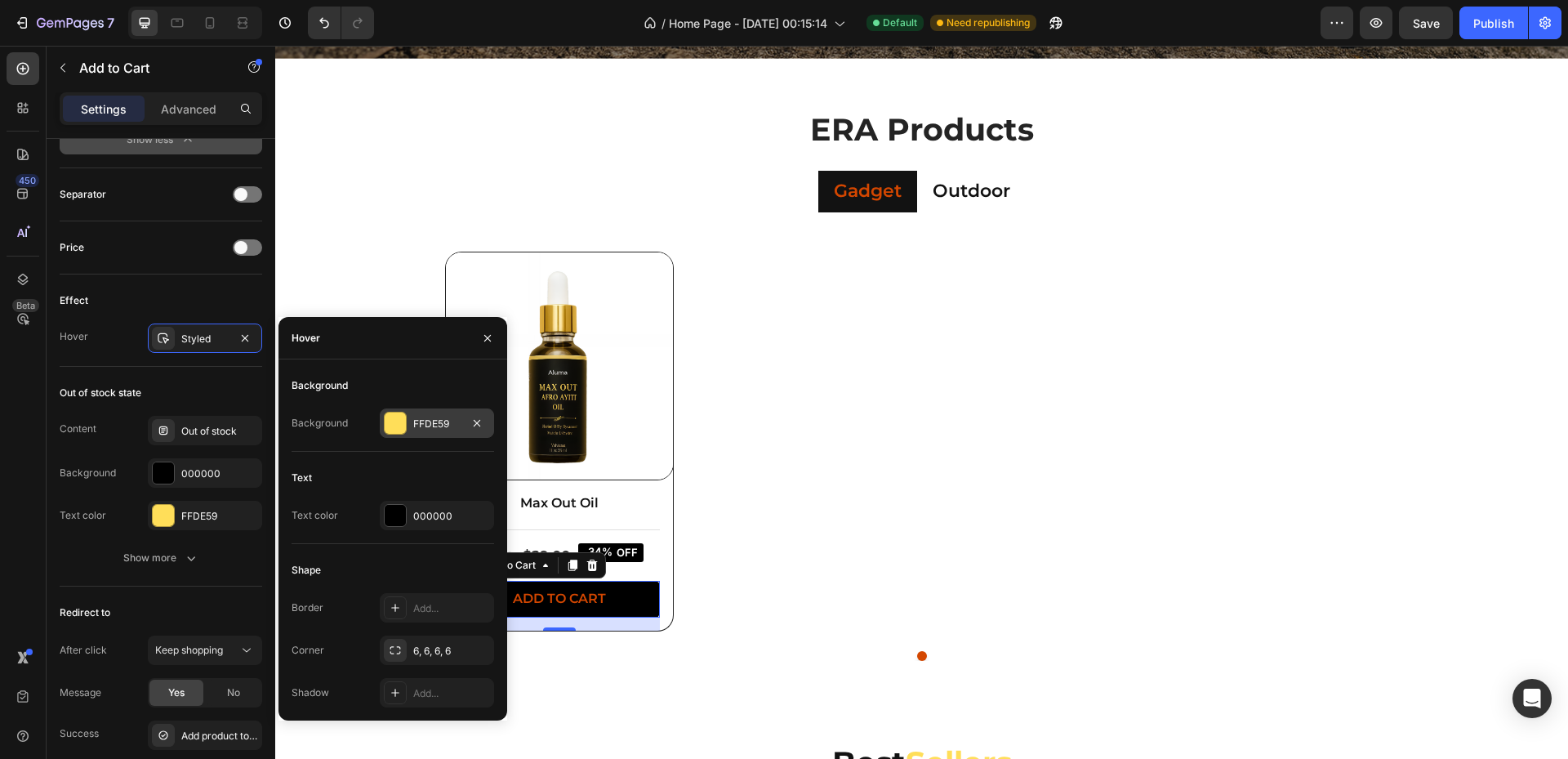
click at [413, 421] on div "FFDE59" at bounding box center [437, 423] width 114 height 30
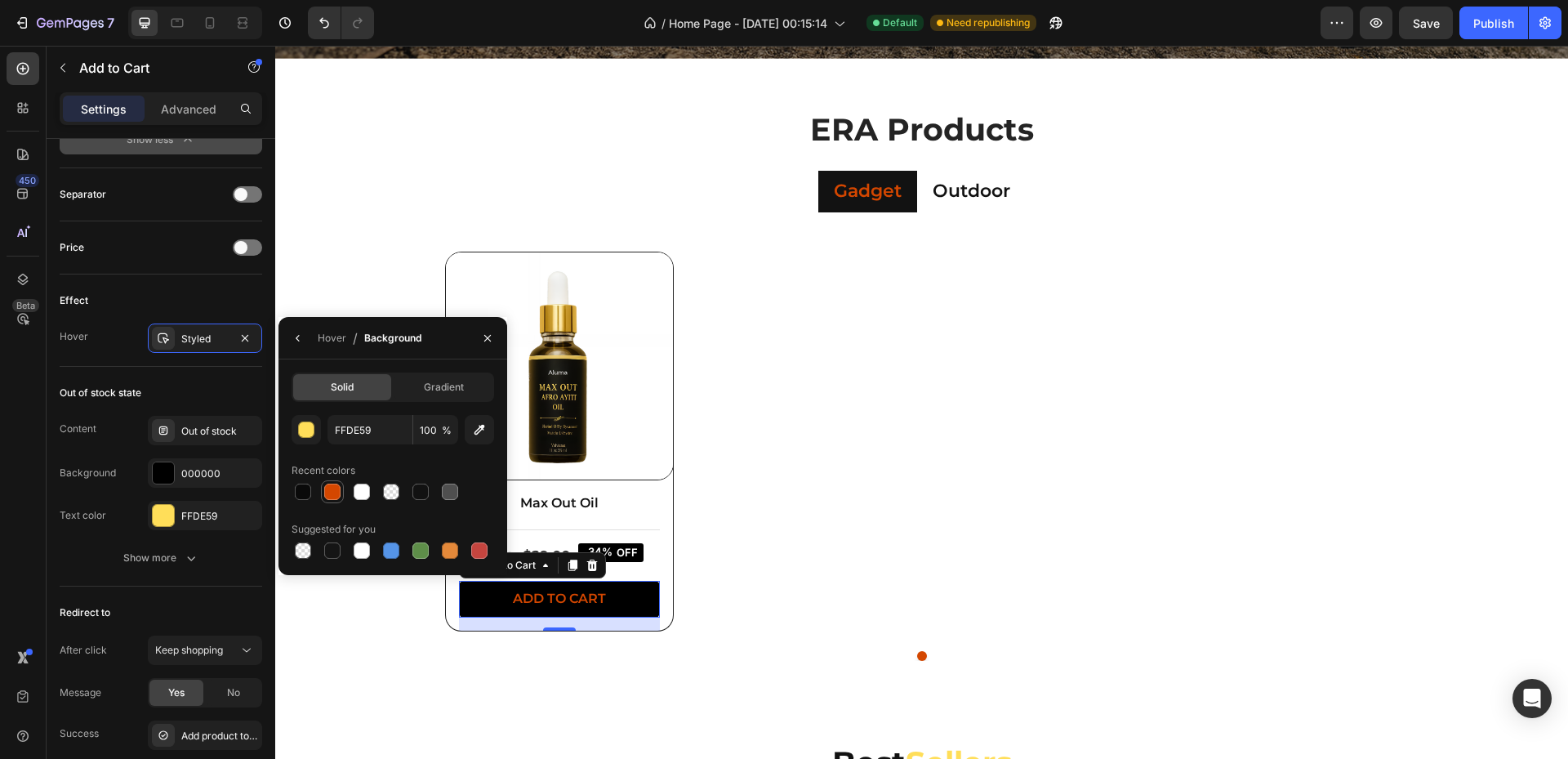
click at [332, 499] on div at bounding box center [332, 491] width 20 height 20
type input "D44700"
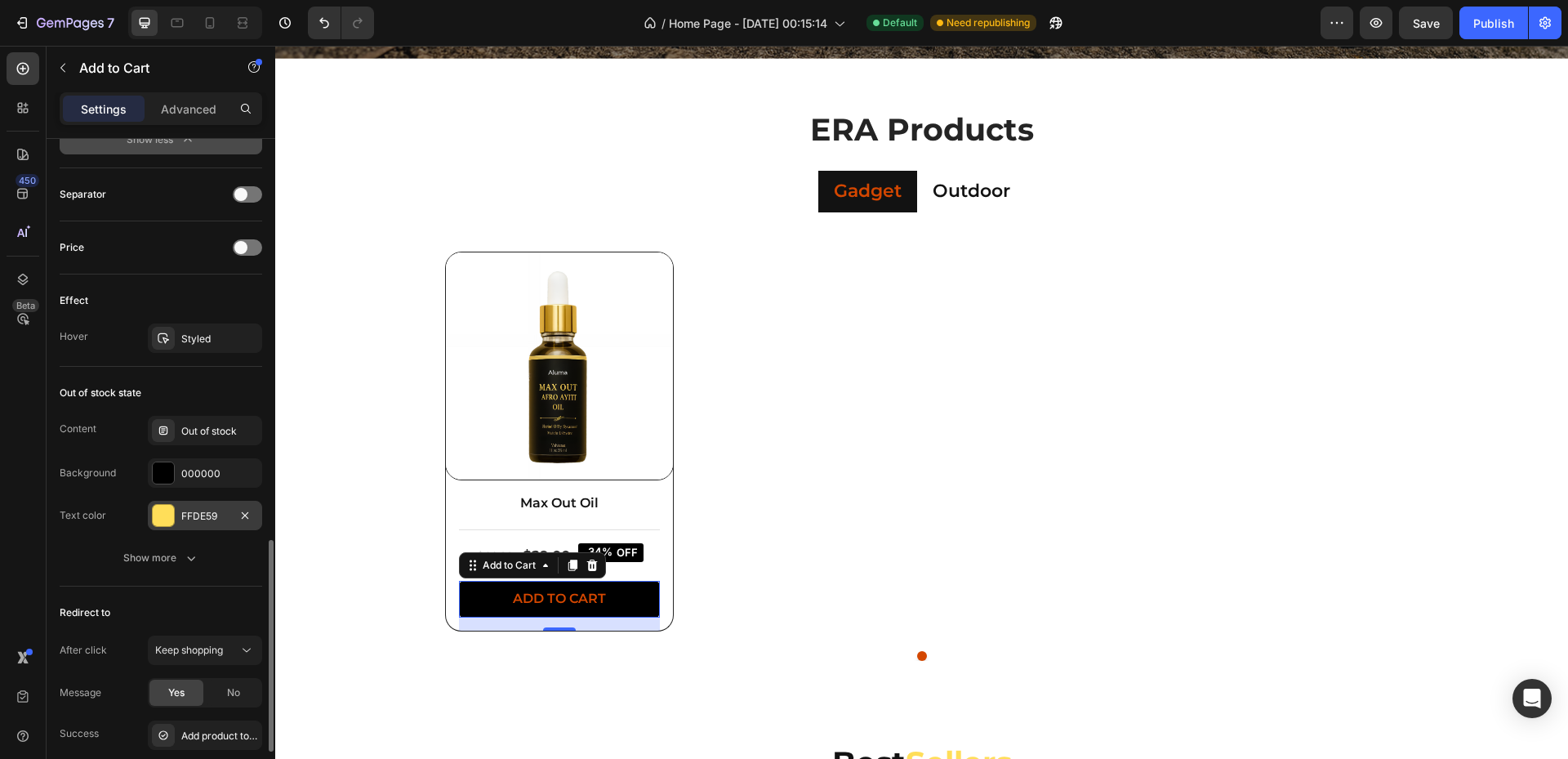
click at [205, 516] on div "FFDE59" at bounding box center [205, 515] width 48 height 15
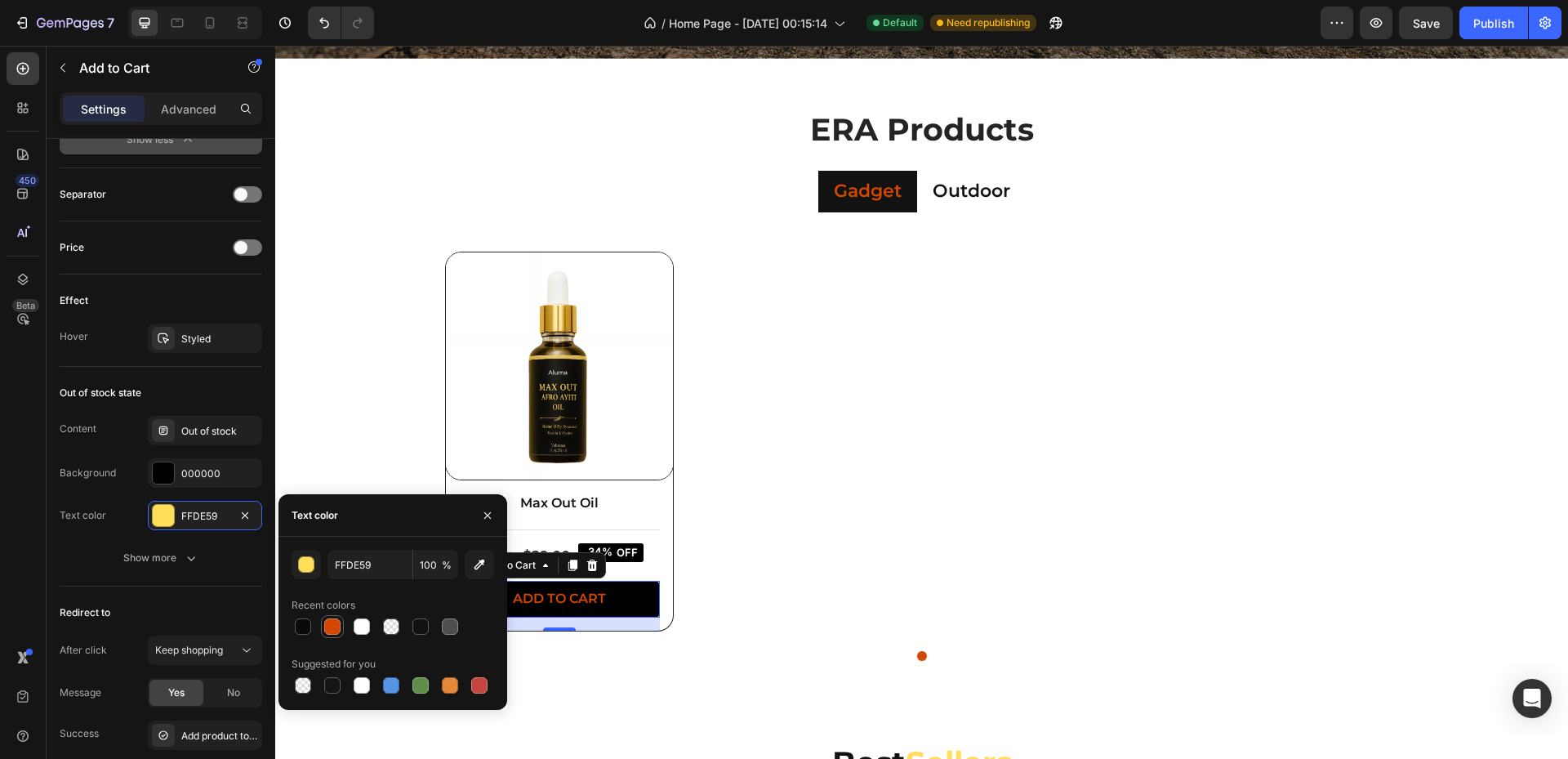
click at [328, 633] on div at bounding box center [332, 626] width 16 height 16
type input "D44700"
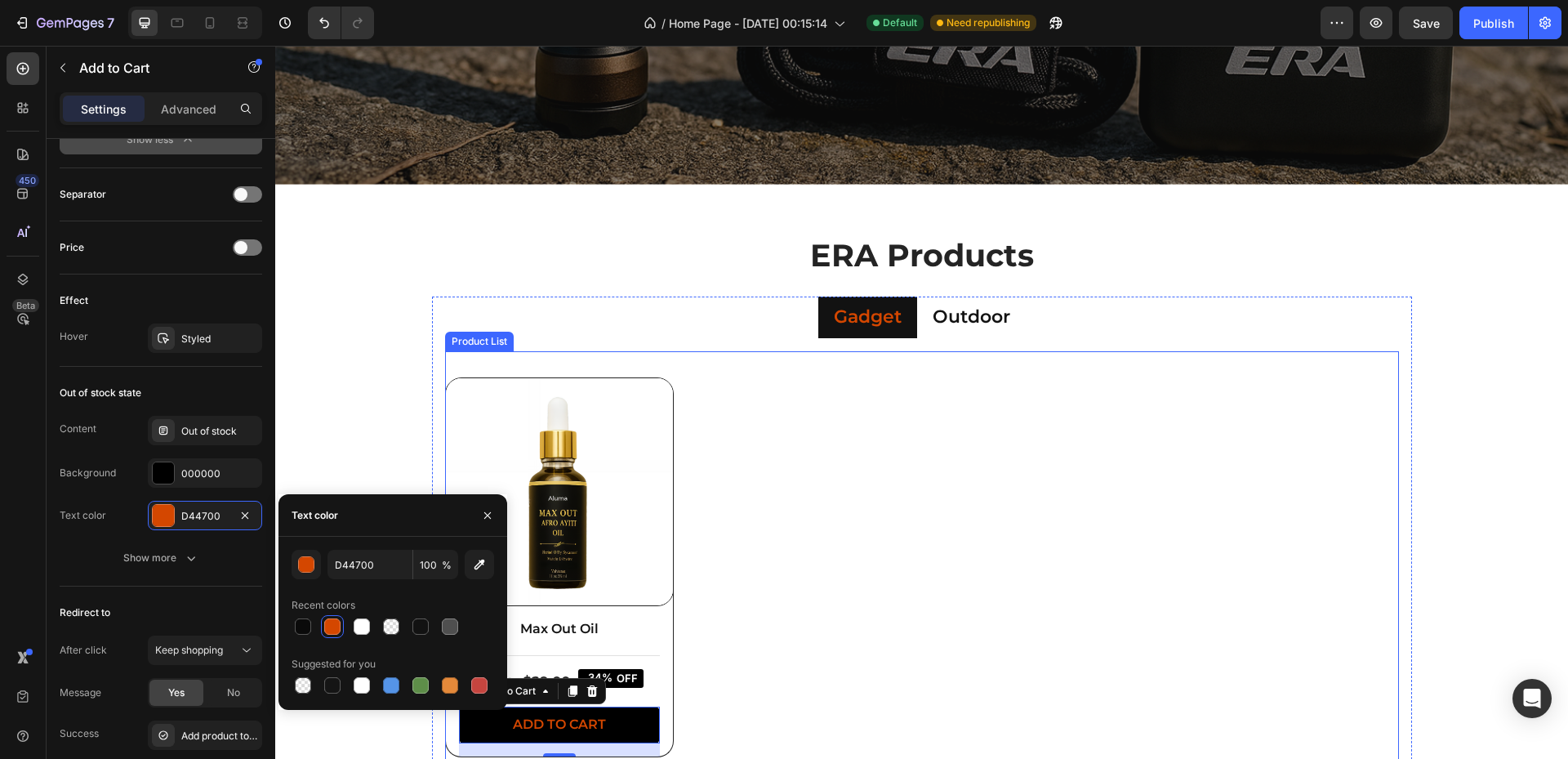
scroll to position [654, 0]
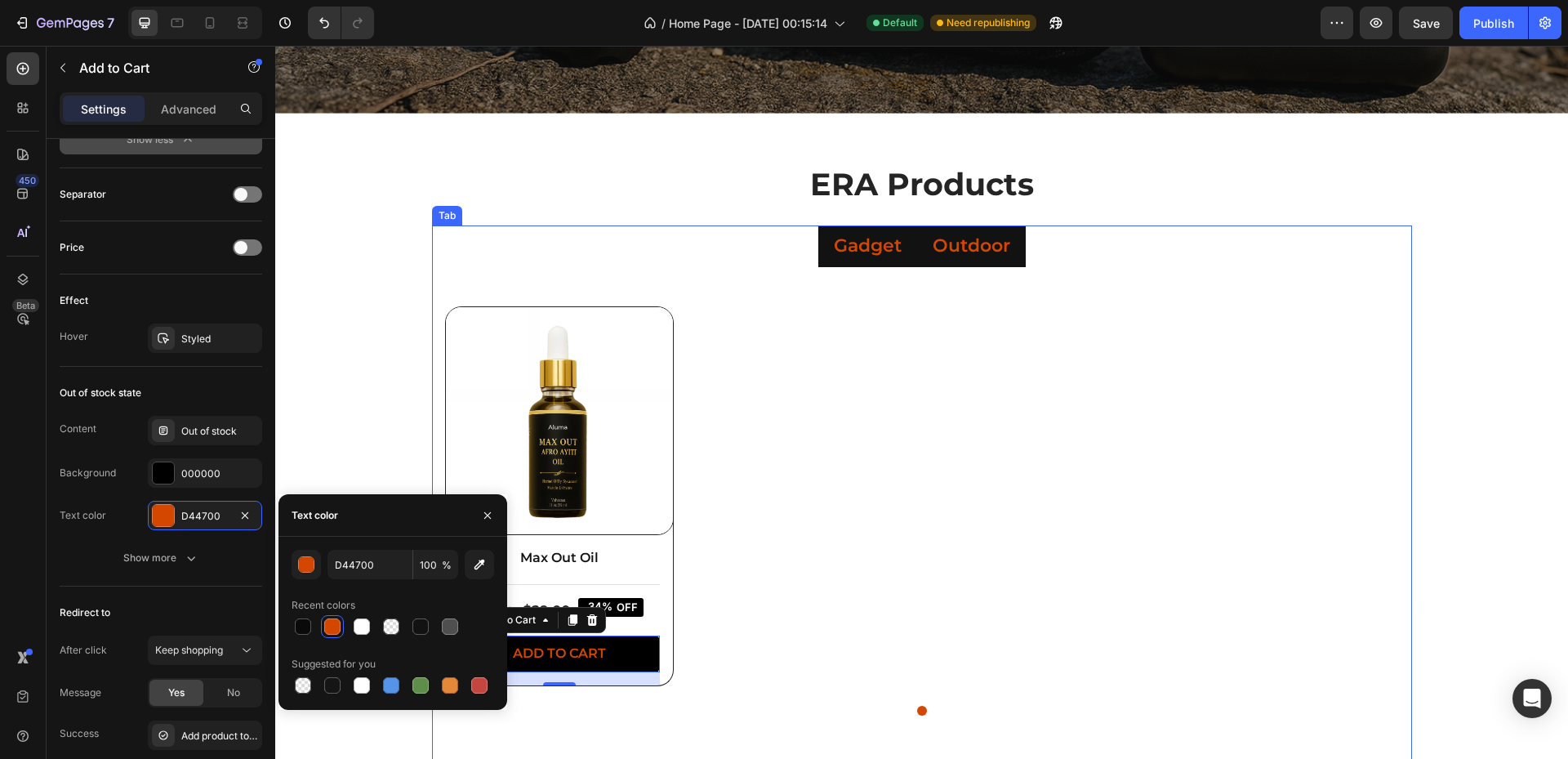
click at [961, 259] on div "Outdoor" at bounding box center [971, 246] width 83 height 29
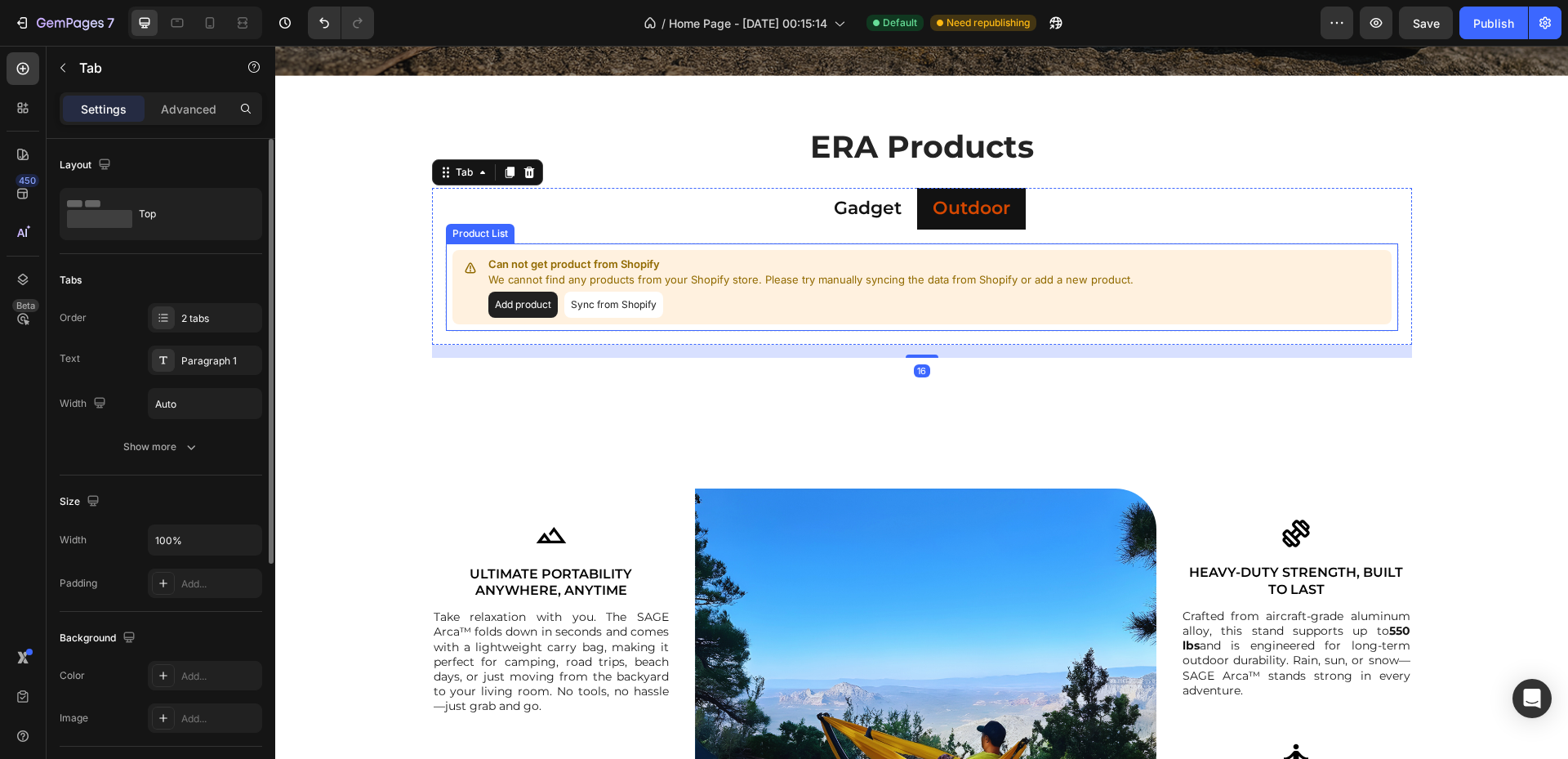
scroll to position [762, 0]
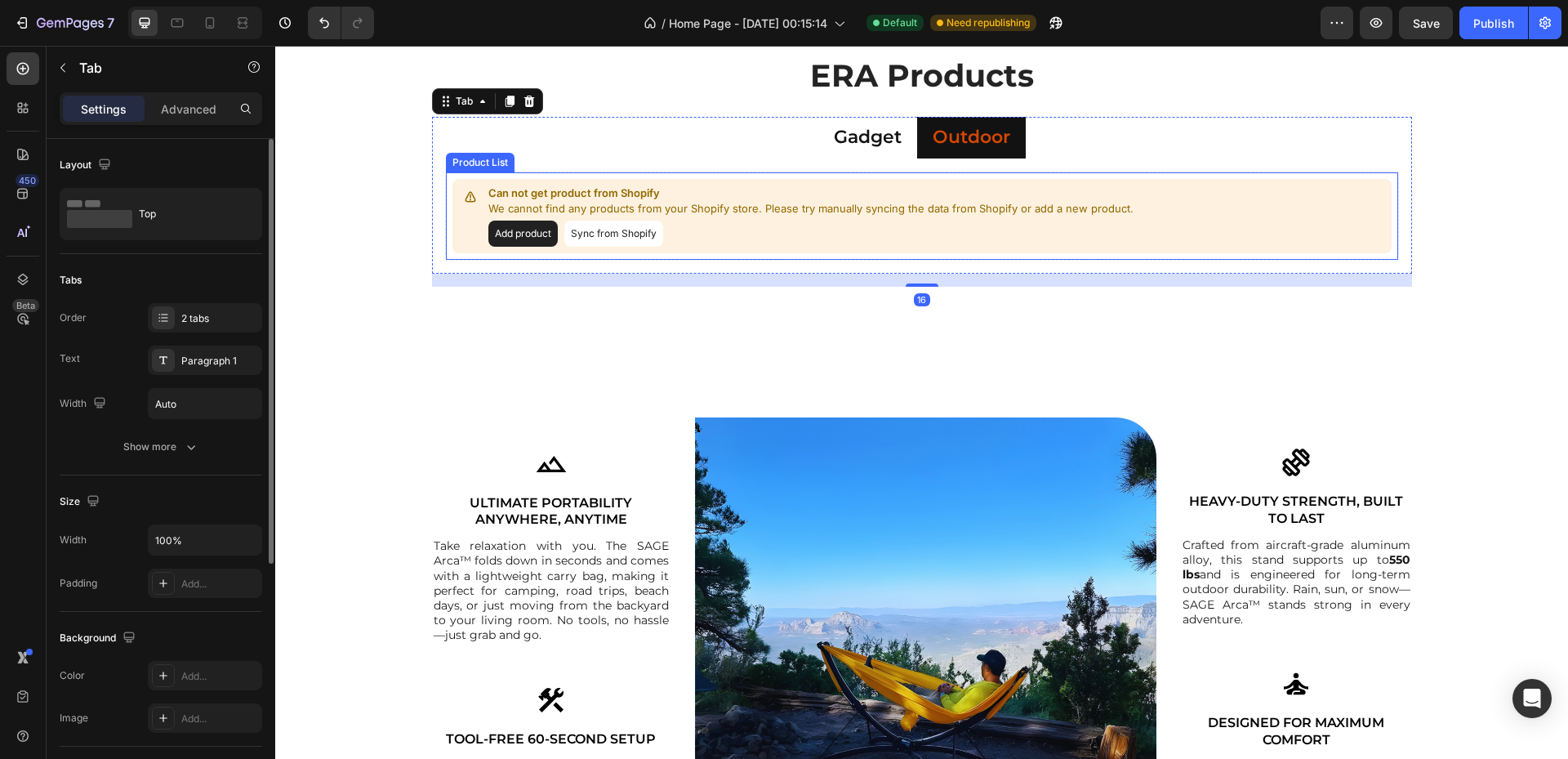
click at [677, 209] on p "We cannot find any products from your Shopify store. Please try manually syncin…" at bounding box center [813, 209] width 649 height 16
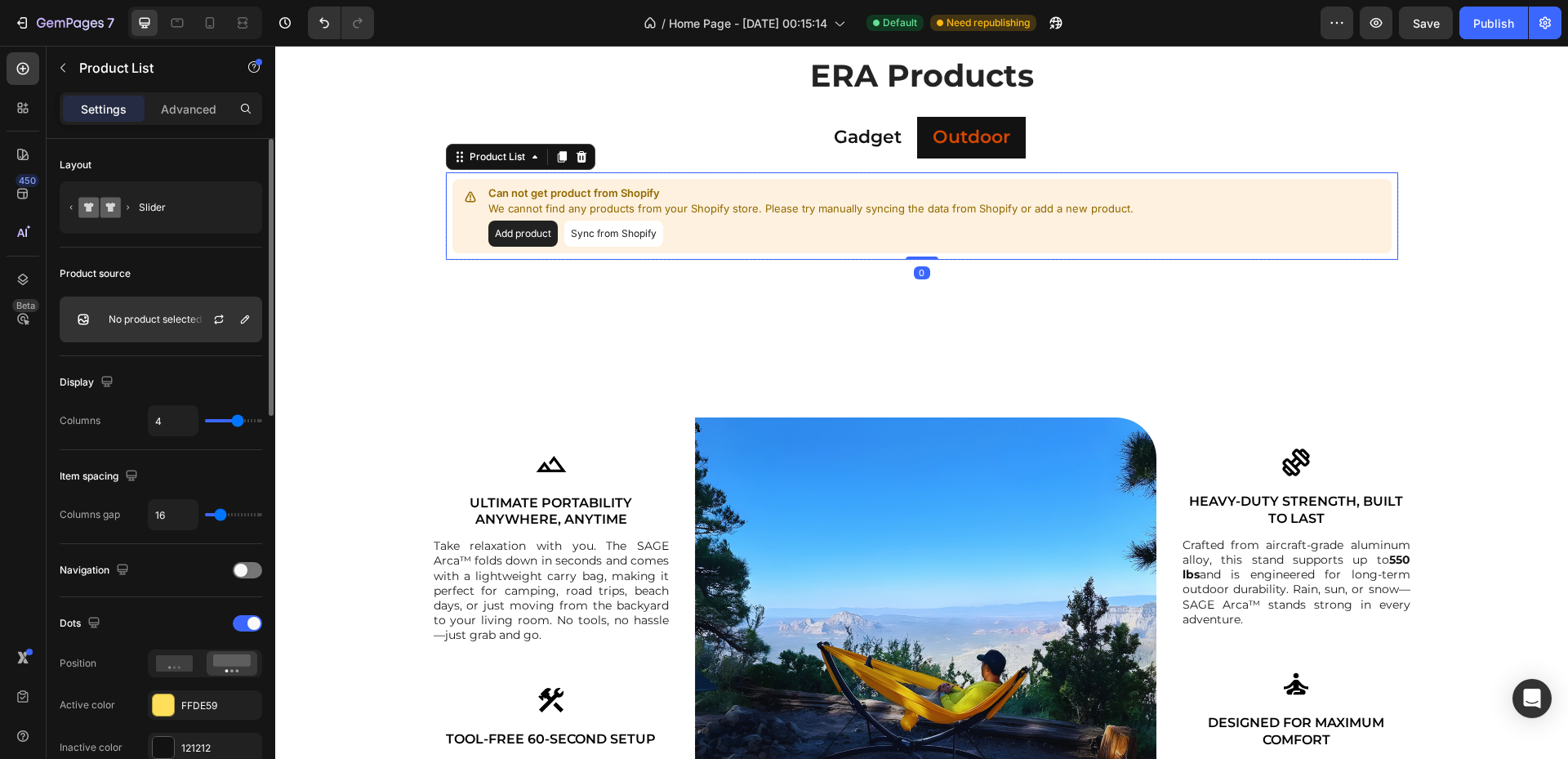
click at [134, 314] on p "No product selected" at bounding box center [155, 318] width 94 height 11
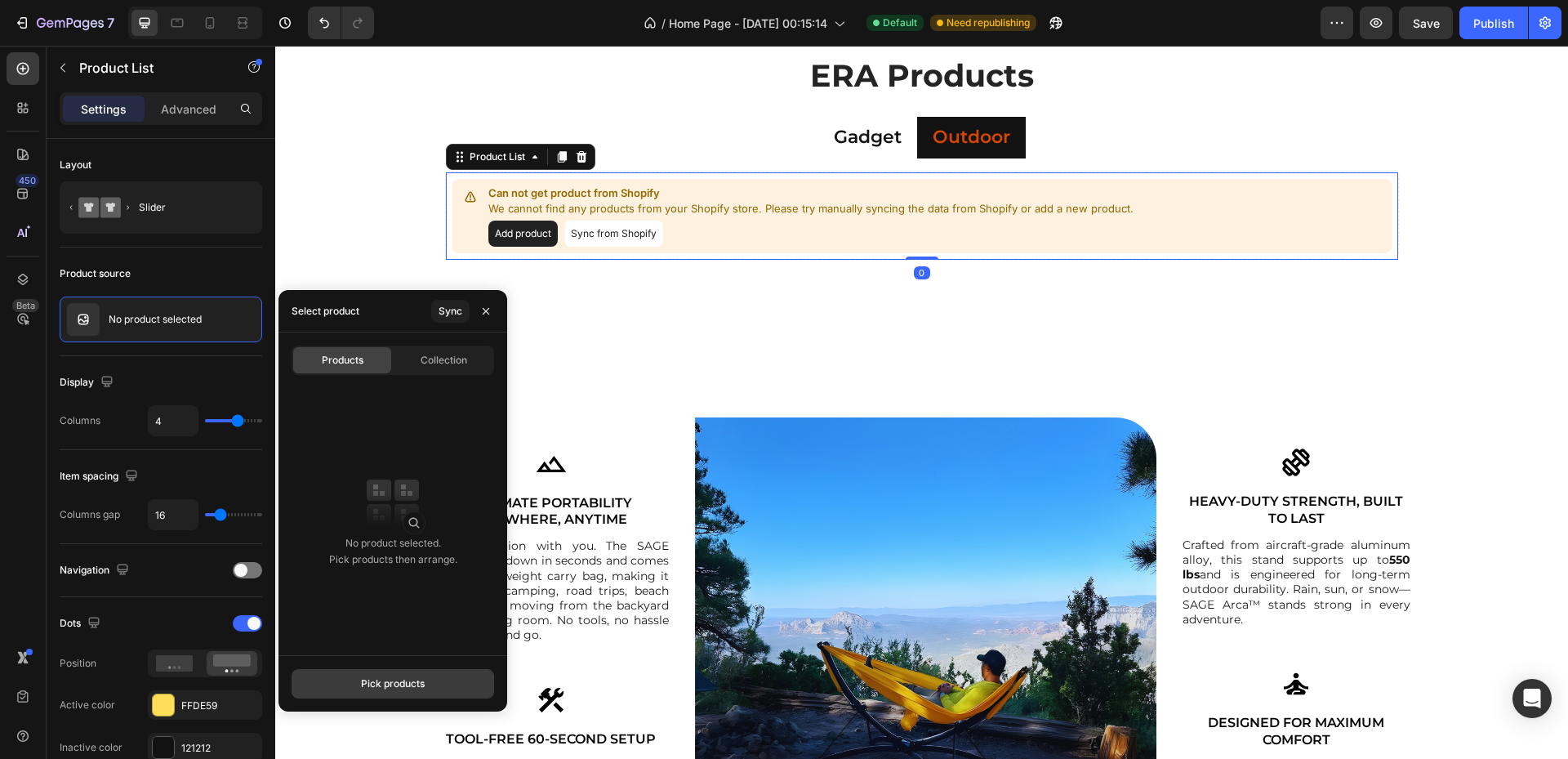
click at [369, 682] on div "Pick products" at bounding box center [393, 683] width 64 height 15
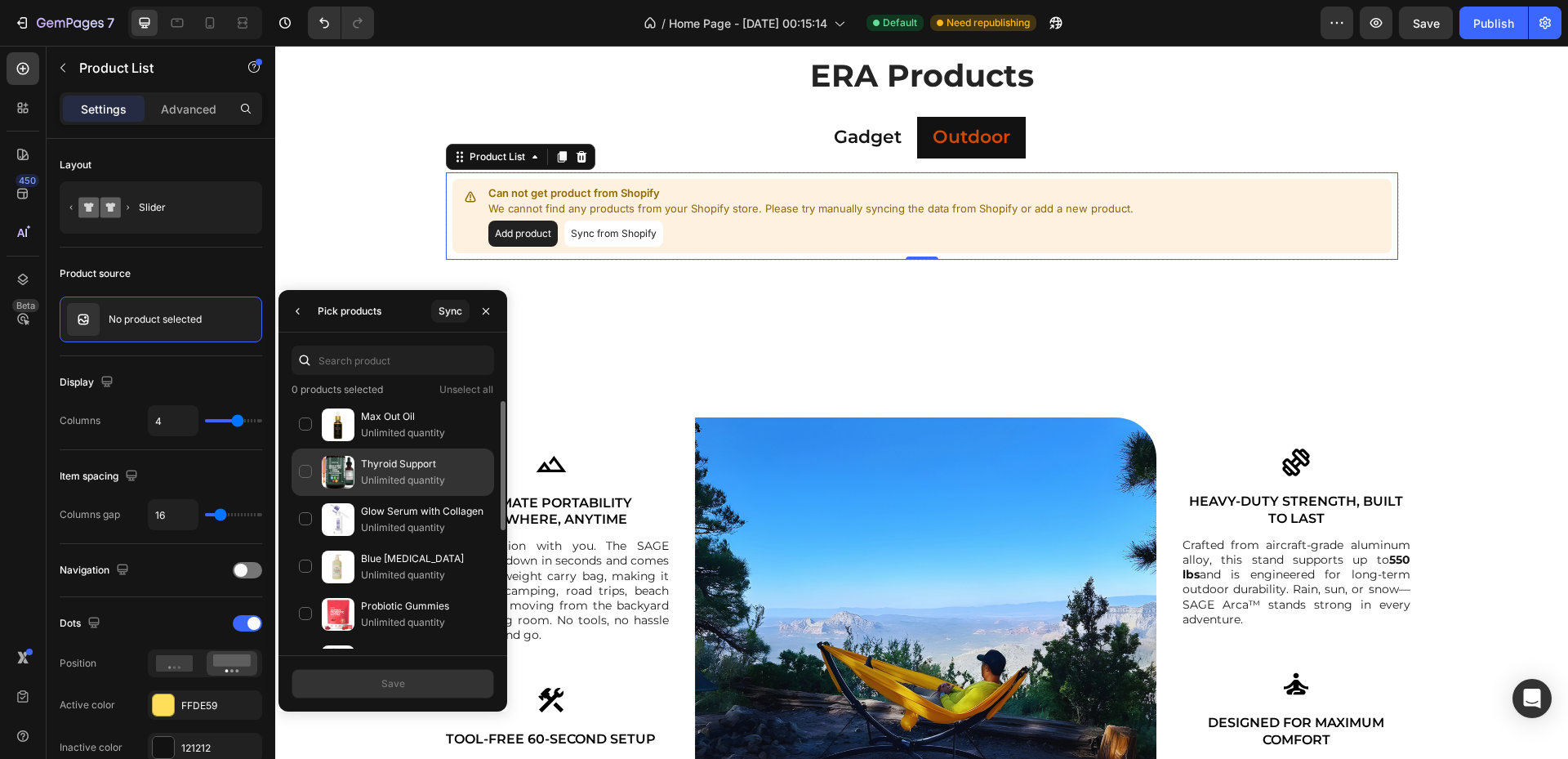
click at [384, 471] on p "Thyroid Support" at bounding box center [424, 464] width 125 height 16
click at [429, 676] on button "Save" at bounding box center [393, 683] width 203 height 30
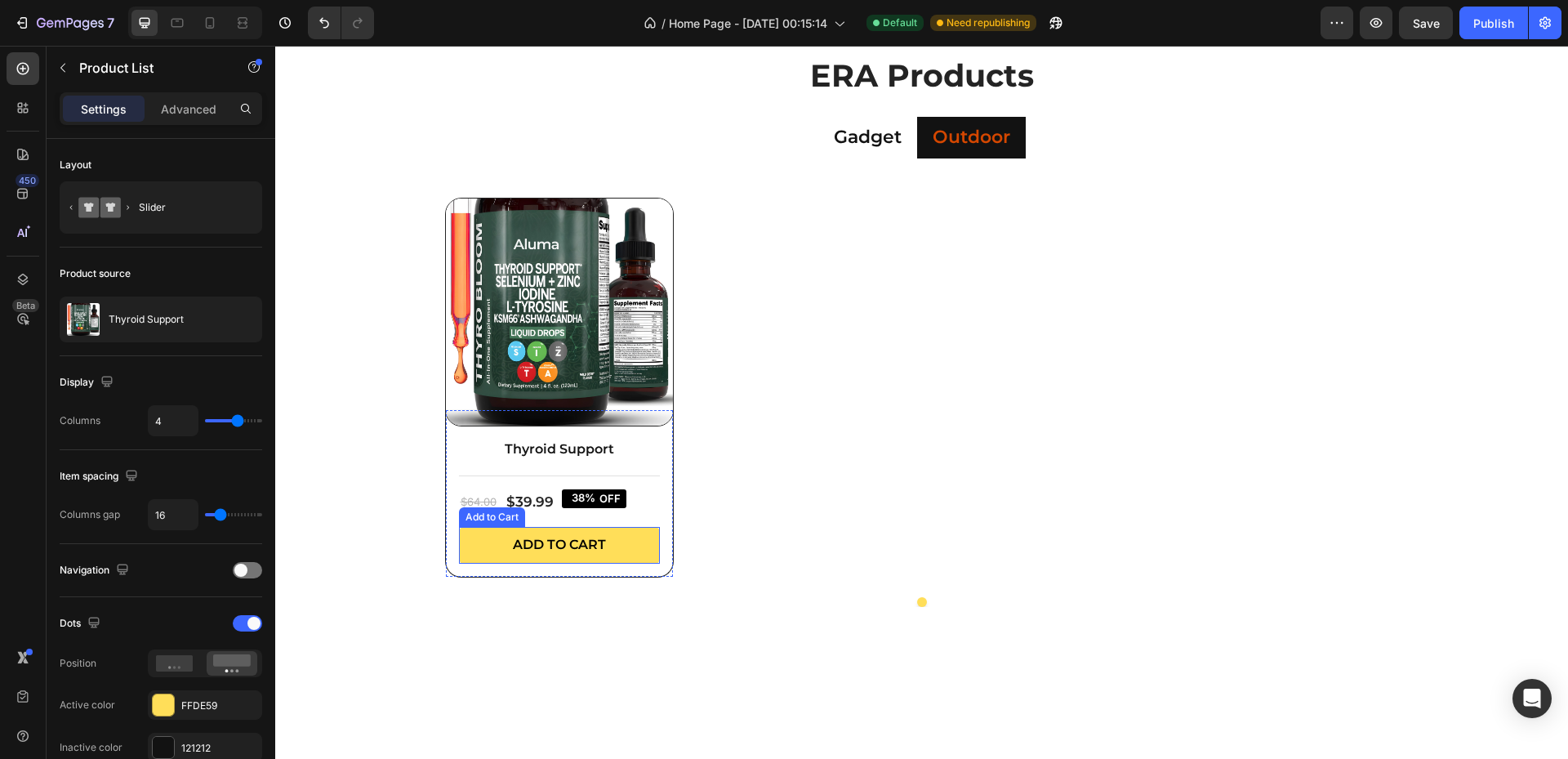
click at [600, 540] on button "Add to cart" at bounding box center [559, 544] width 201 height 37
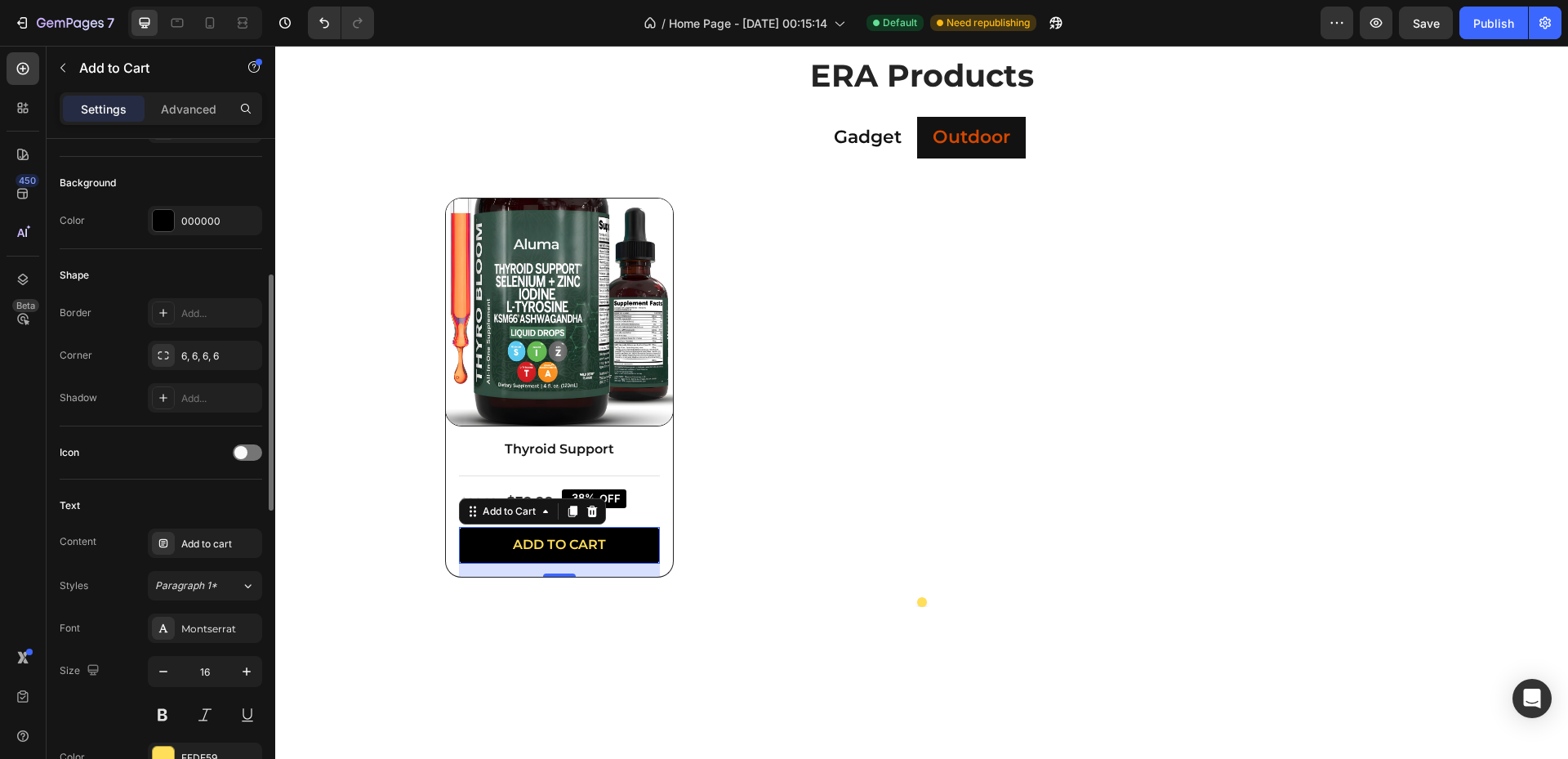
scroll to position [602, 0]
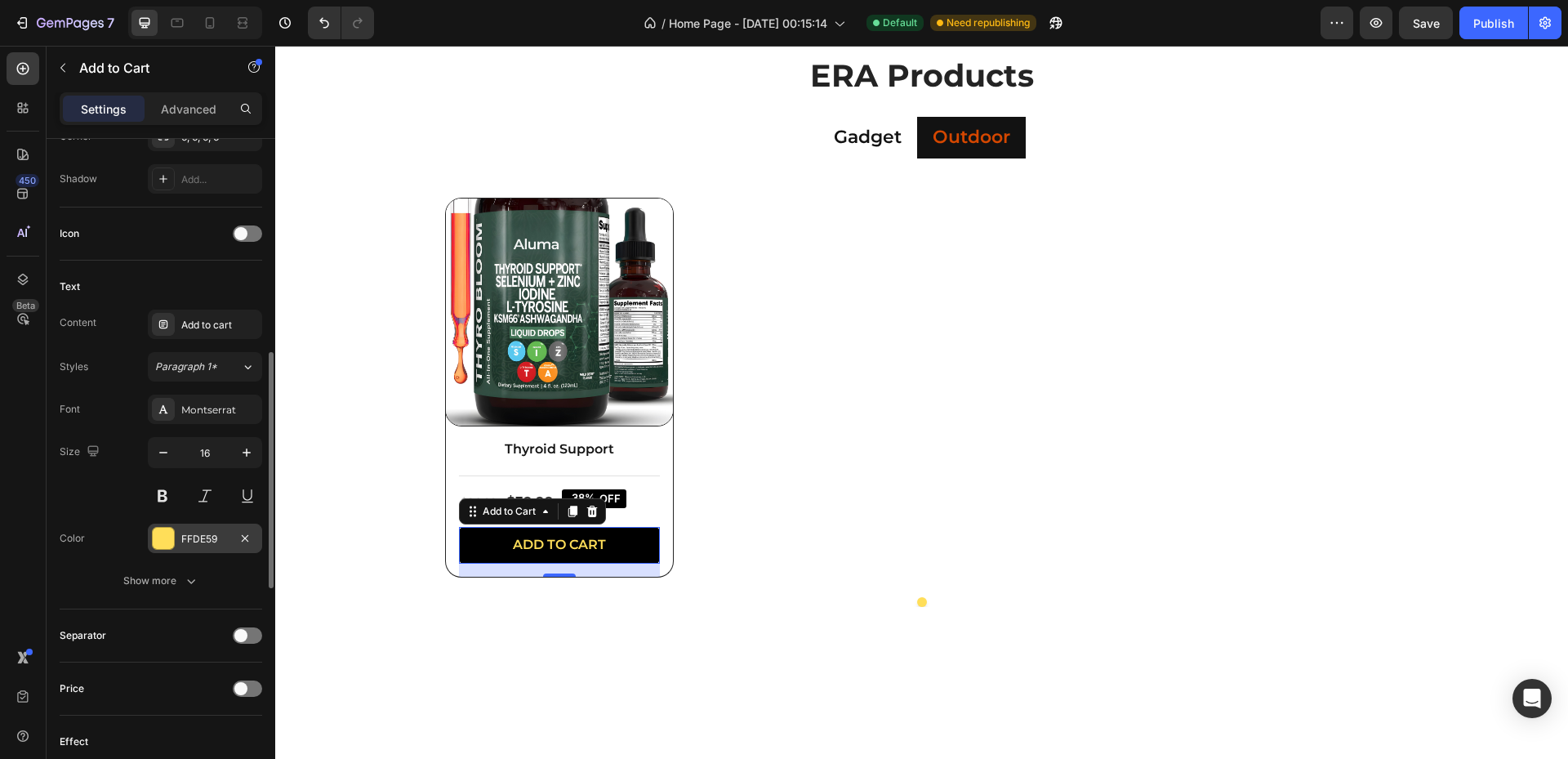
click at [188, 552] on div "FFDE59" at bounding box center [205, 538] width 114 height 30
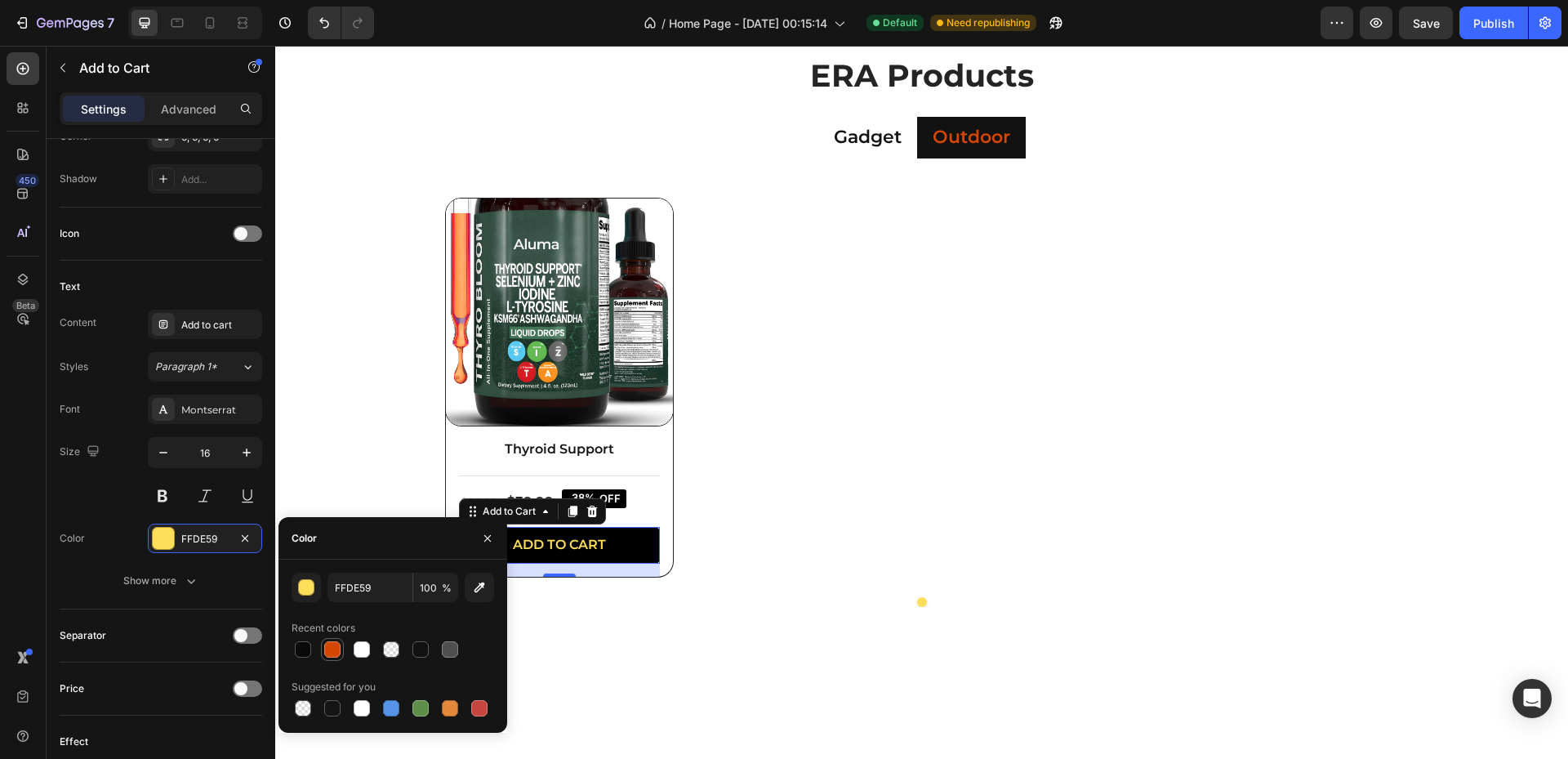
click at [330, 643] on div at bounding box center [332, 649] width 16 height 16
type input "D44700"
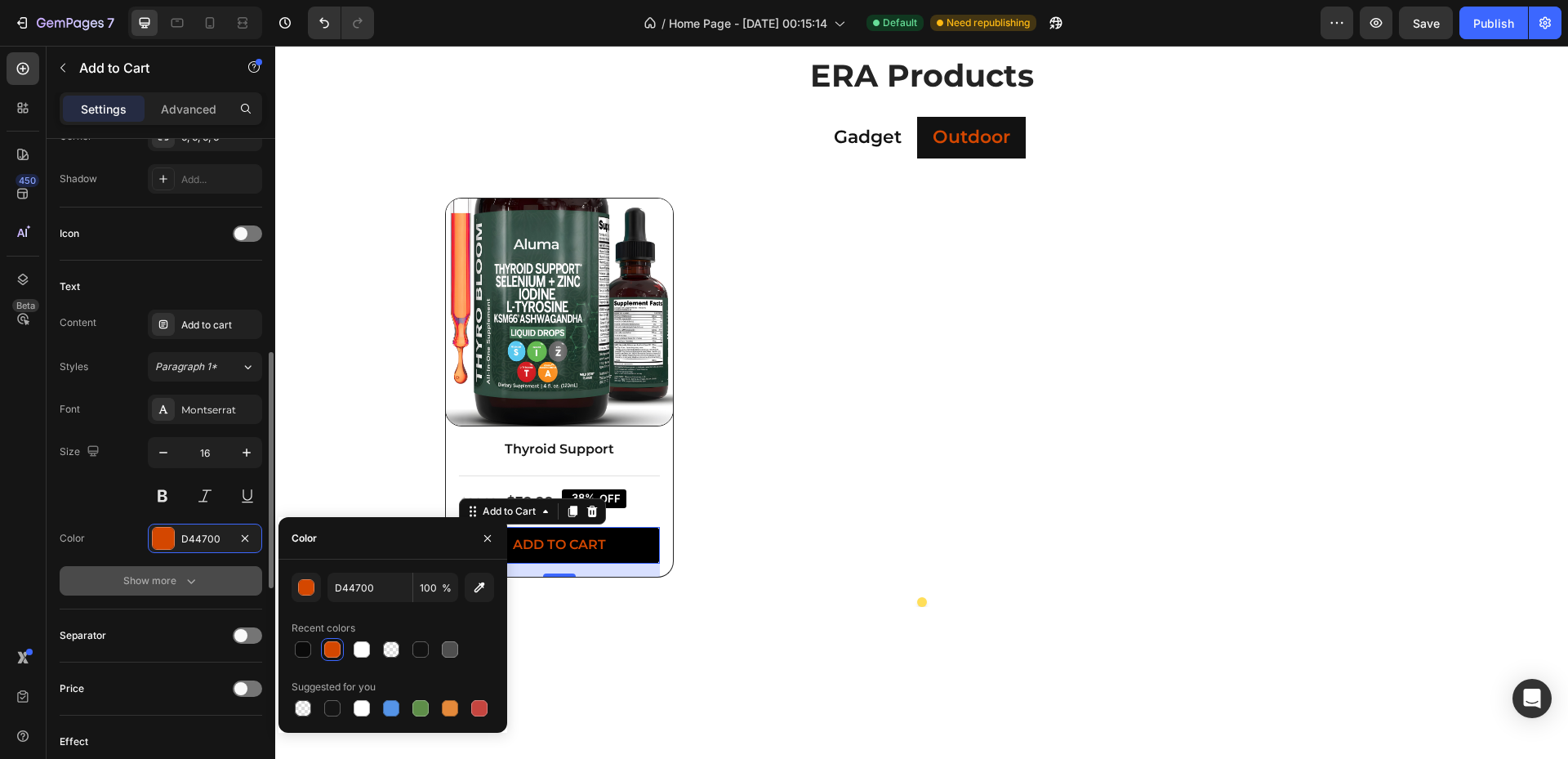
click at [194, 586] on icon "button" at bounding box center [191, 580] width 16 height 16
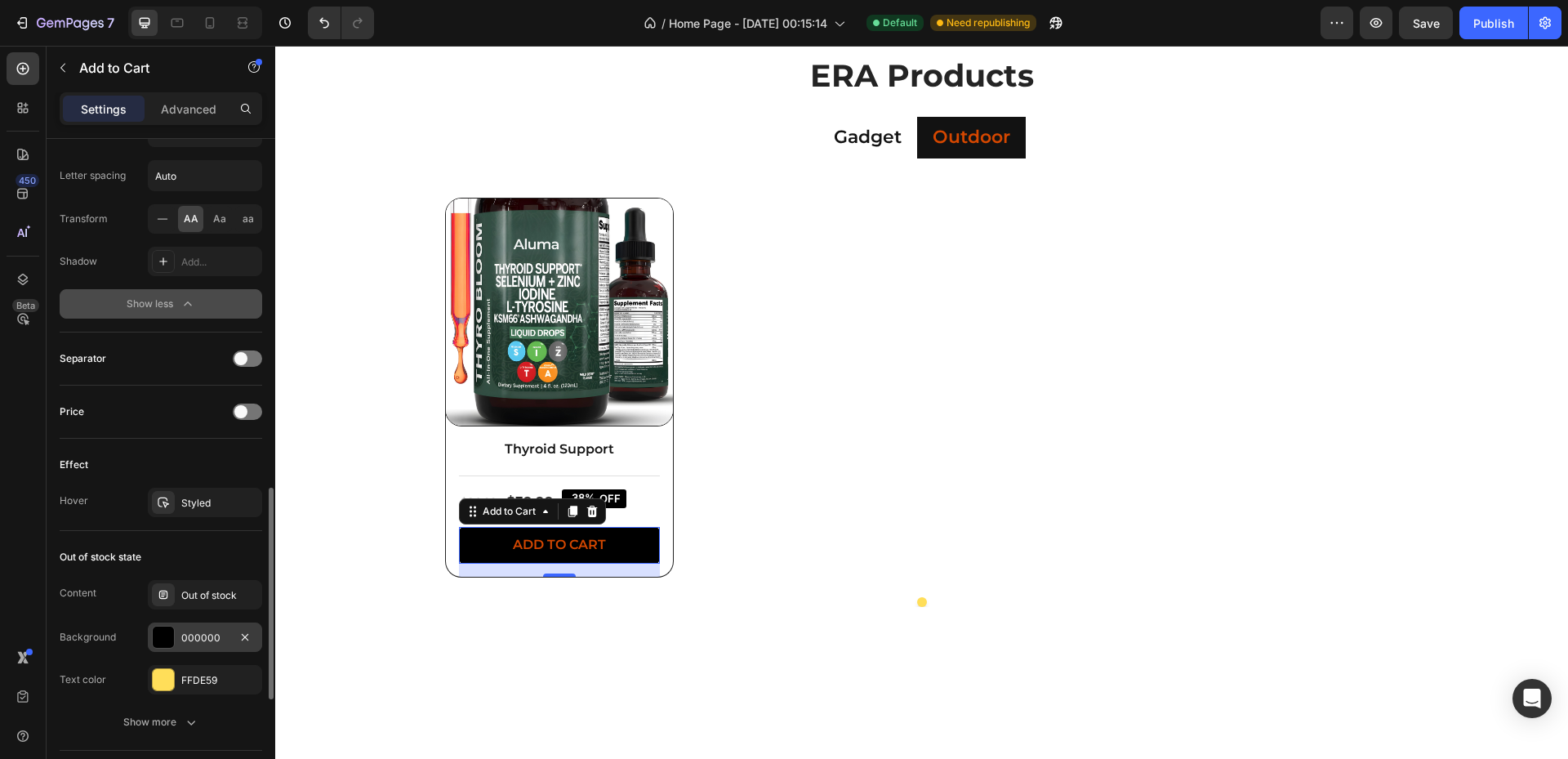
scroll to position [1204, 0]
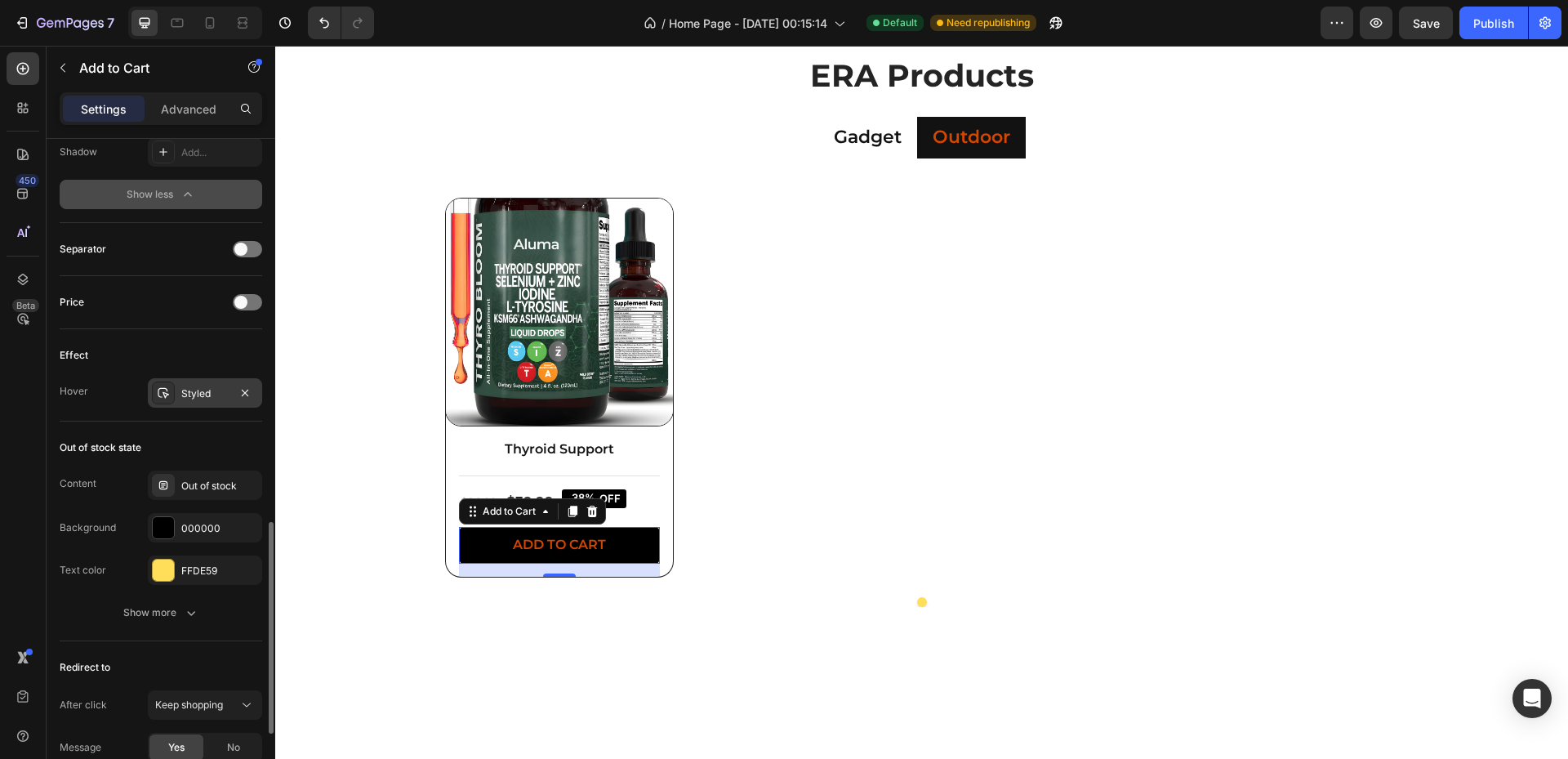
click at [199, 406] on div "Effect Hover Styled" at bounding box center [161, 375] width 203 height 93
click at [201, 403] on div "Styled" at bounding box center [205, 393] width 114 height 30
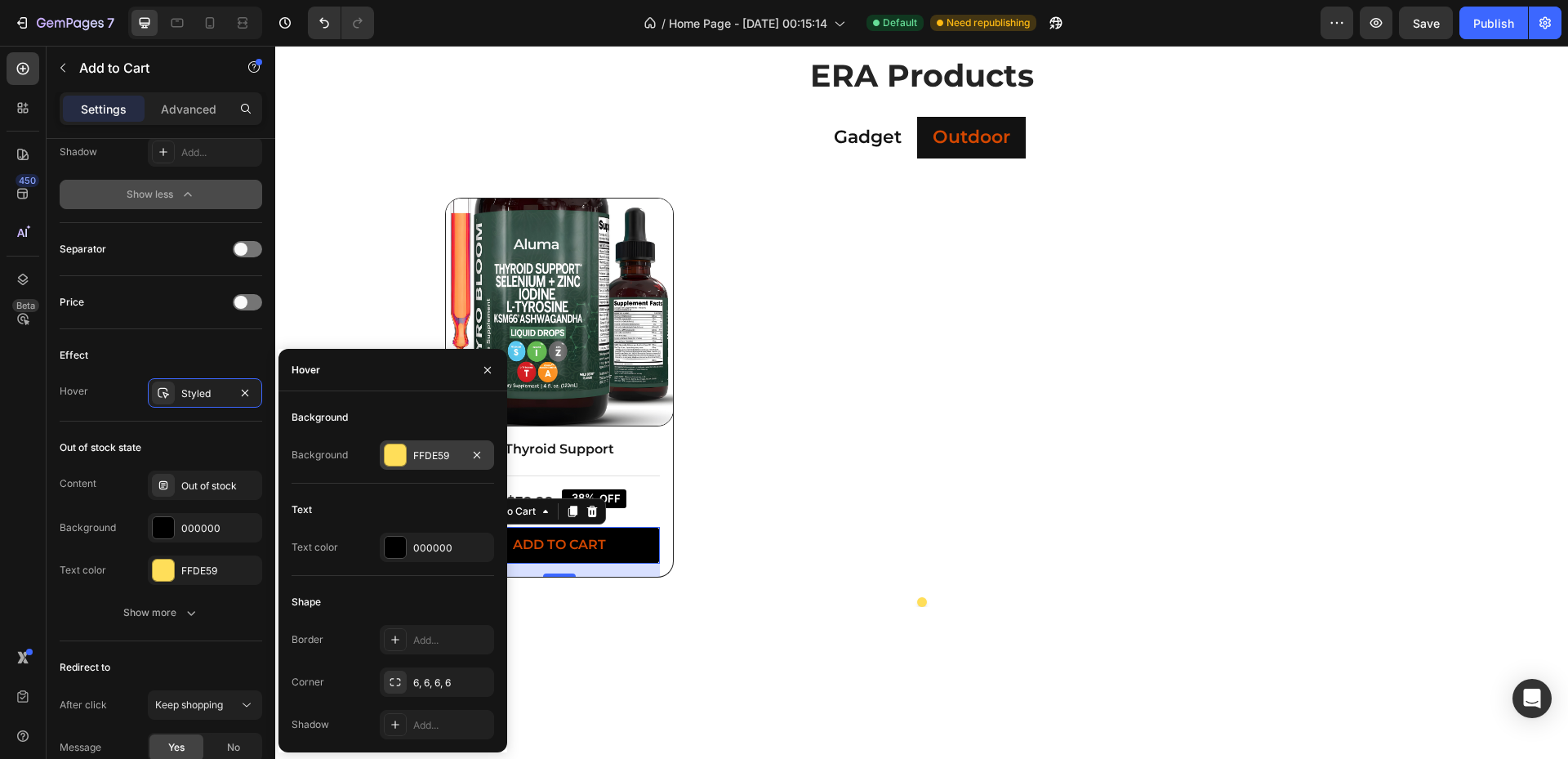
click at [393, 440] on div "FFDE59" at bounding box center [437, 455] width 114 height 30
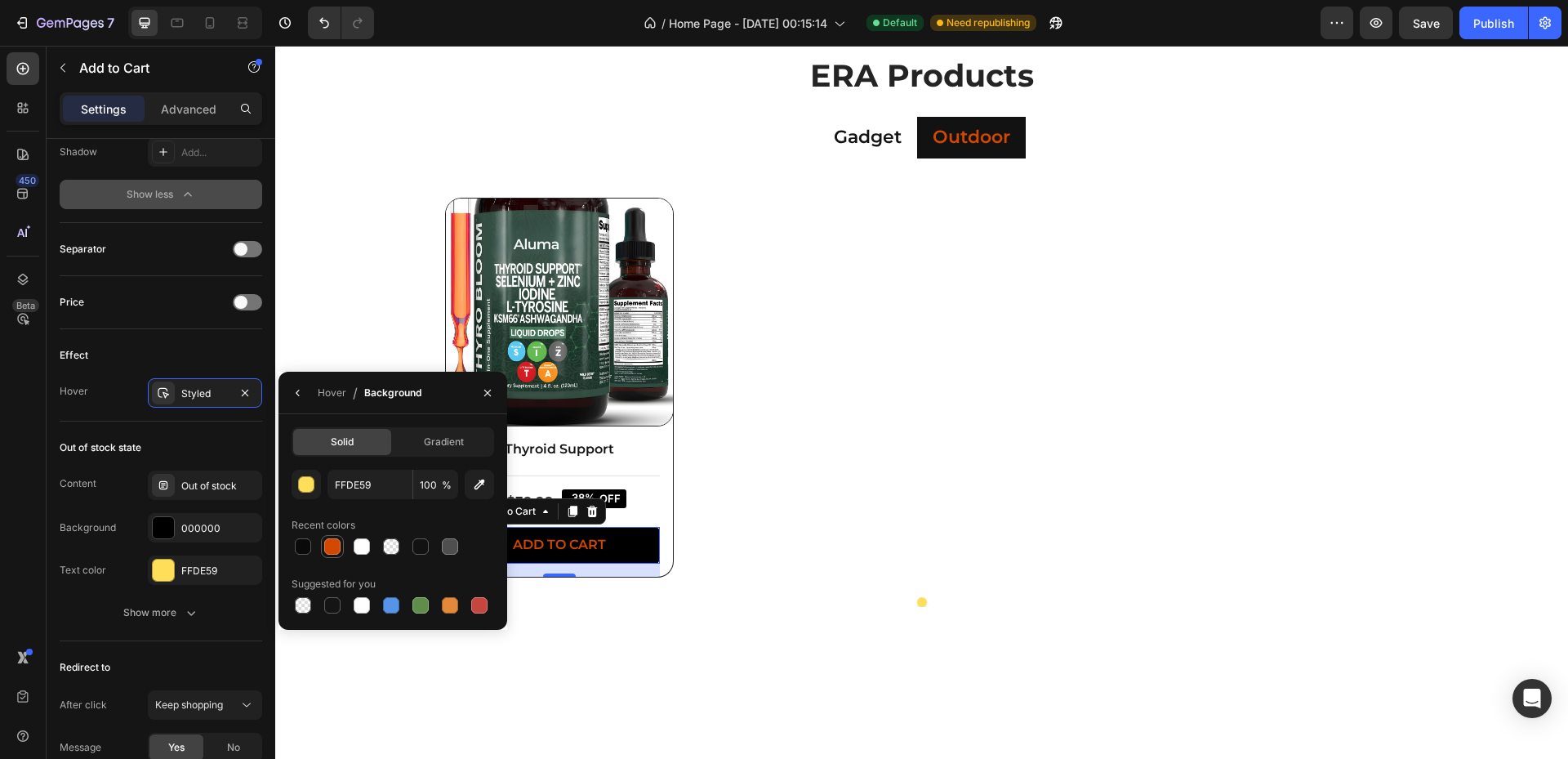
click at [339, 554] on div at bounding box center [332, 546] width 20 height 20
type input "D44700"
click at [201, 565] on div "FFDE59" at bounding box center [205, 570] width 48 height 15
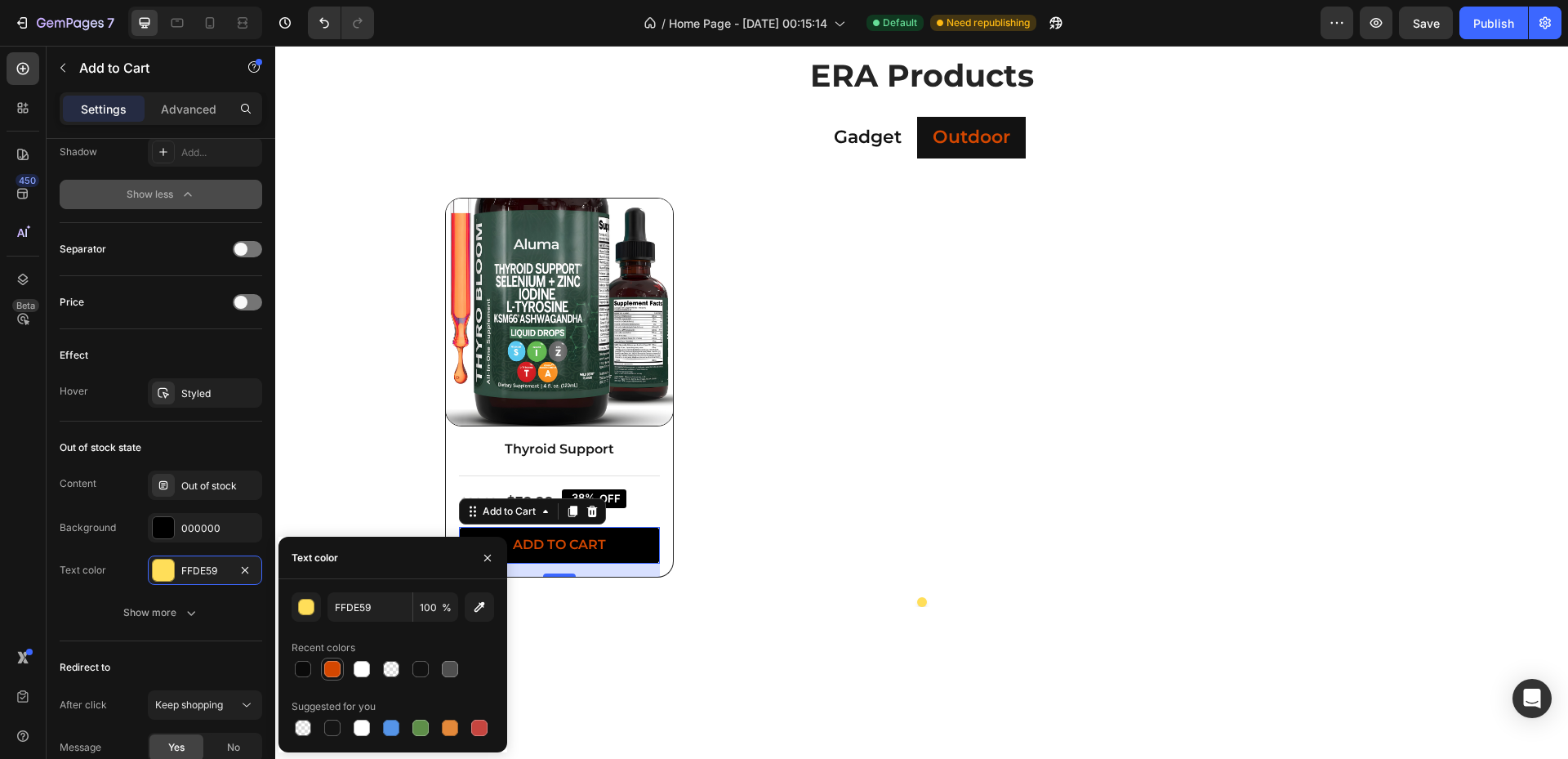
click at [339, 667] on div at bounding box center [332, 668] width 16 height 16
type input "D44700"
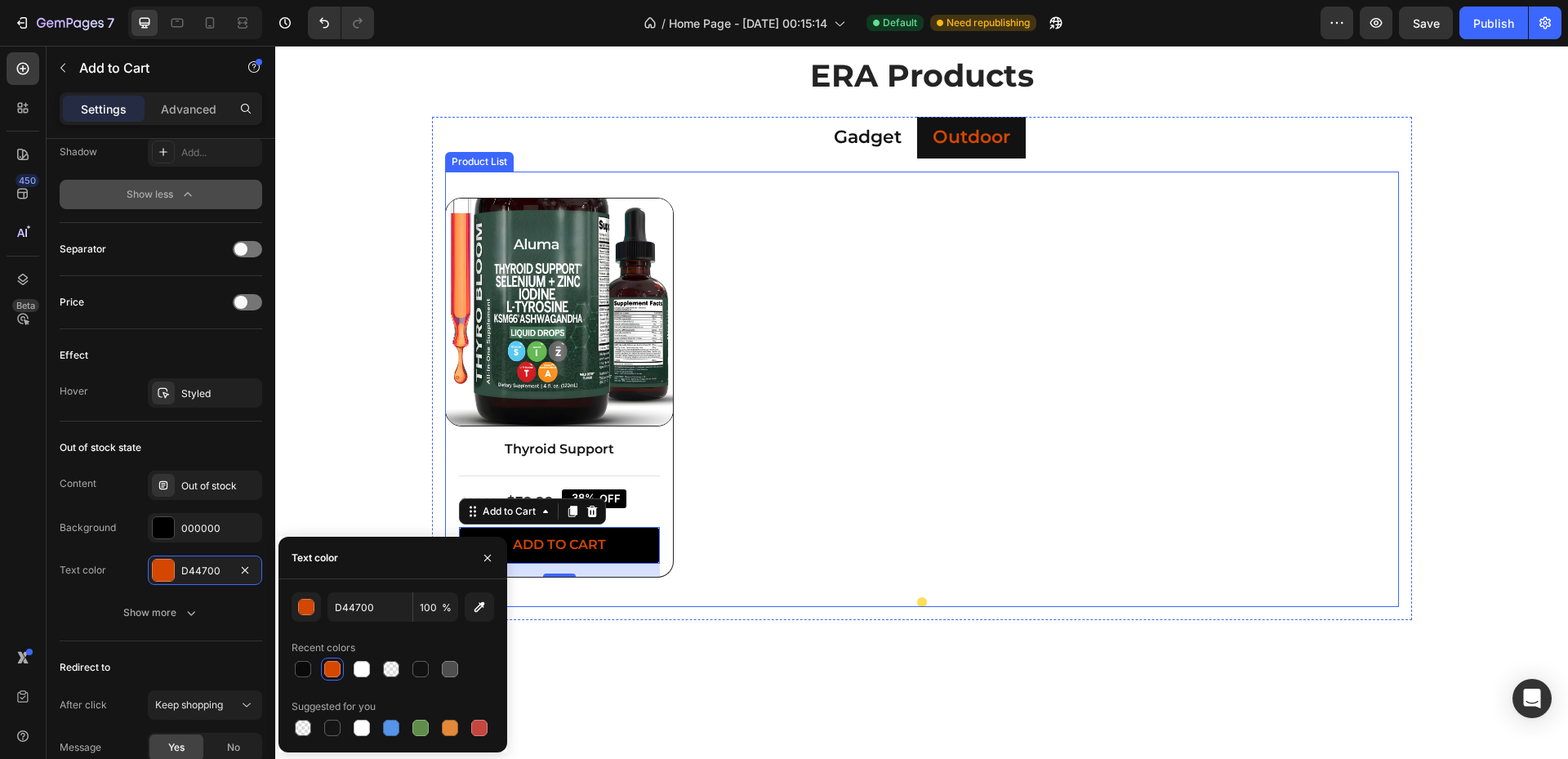
click at [917, 603] on button "Dot" at bounding box center [922, 602] width 10 height 10
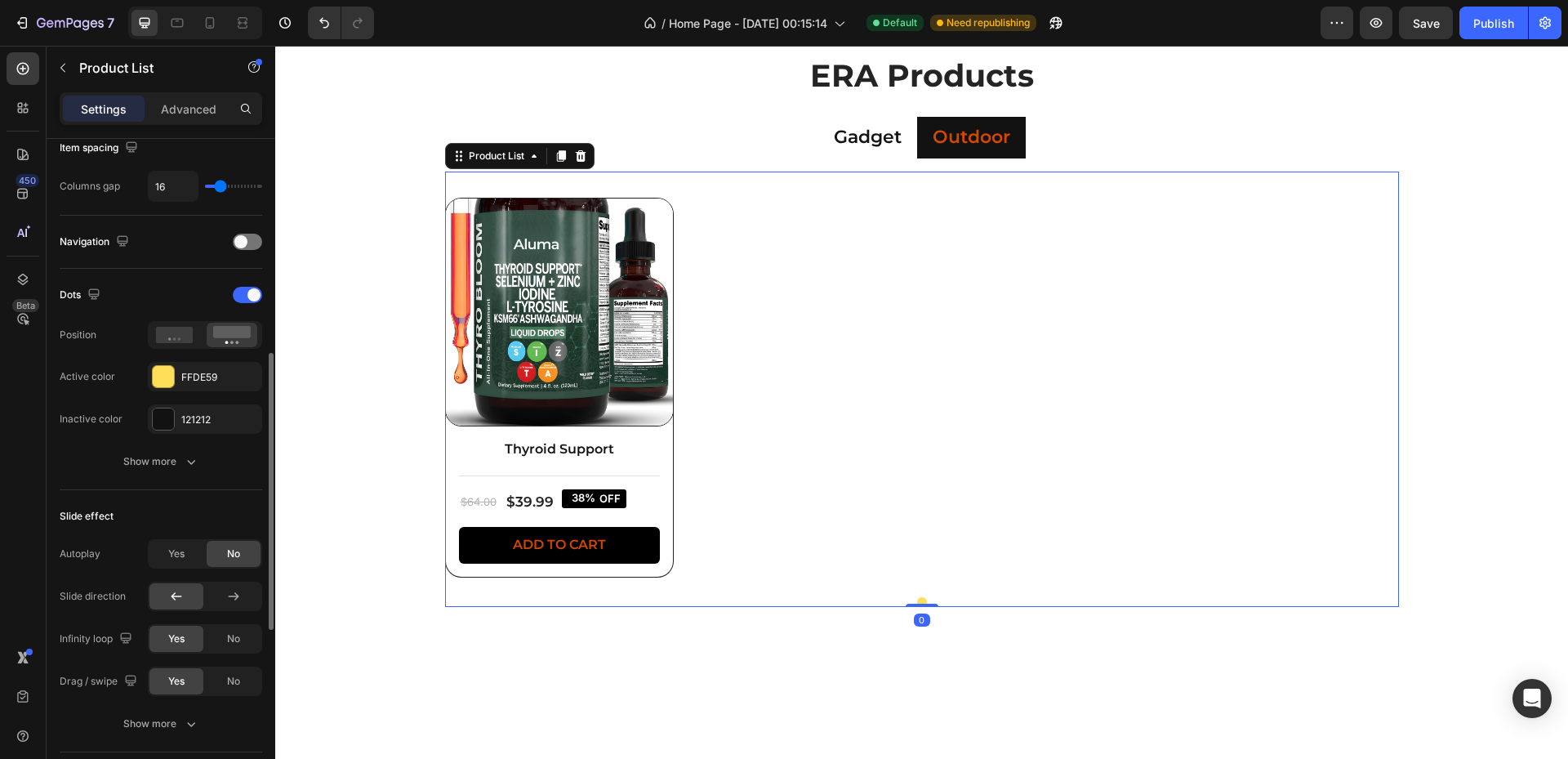
scroll to position [383, 0]
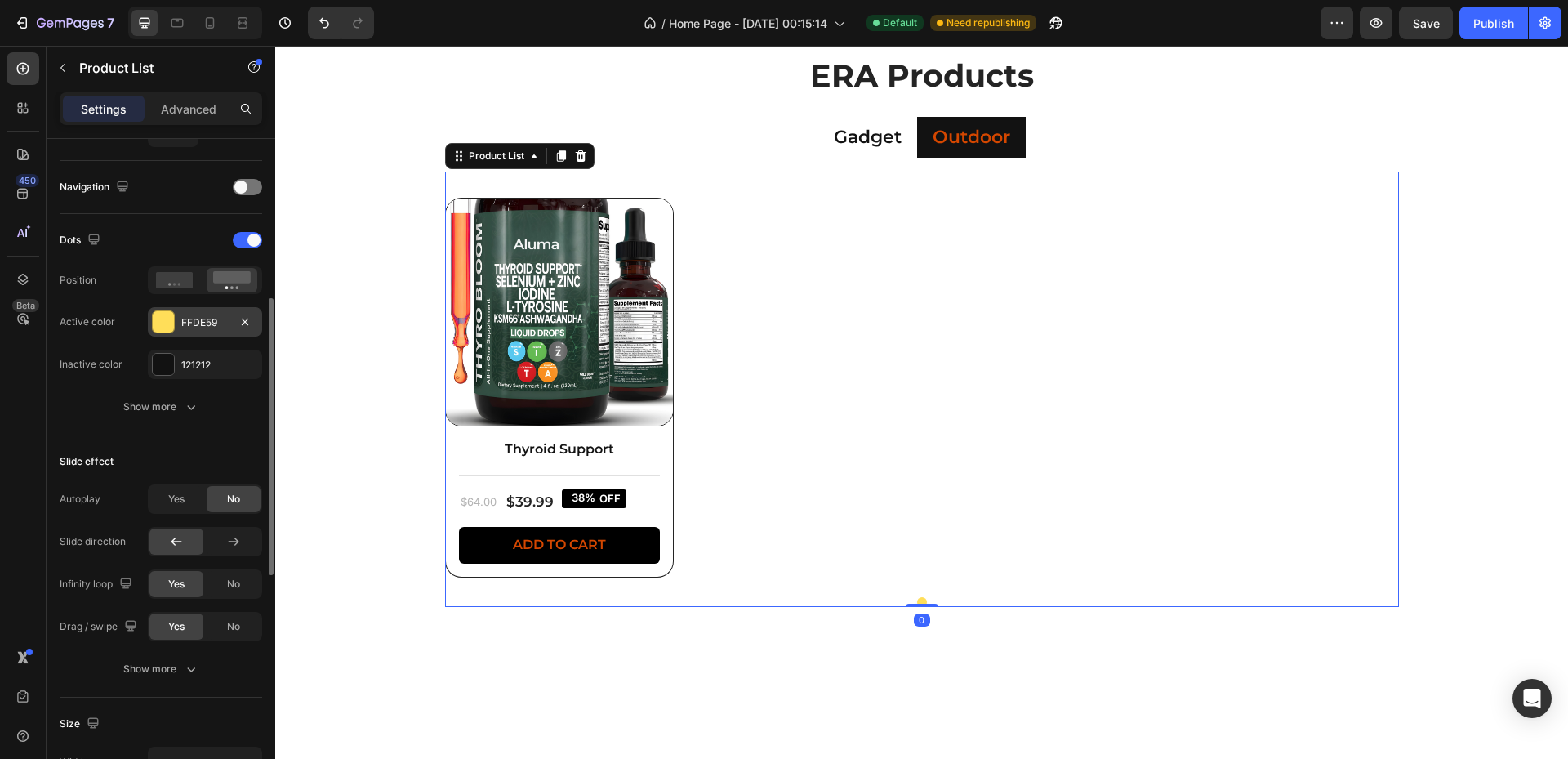
click at [197, 316] on div "FFDE59" at bounding box center [205, 322] width 48 height 15
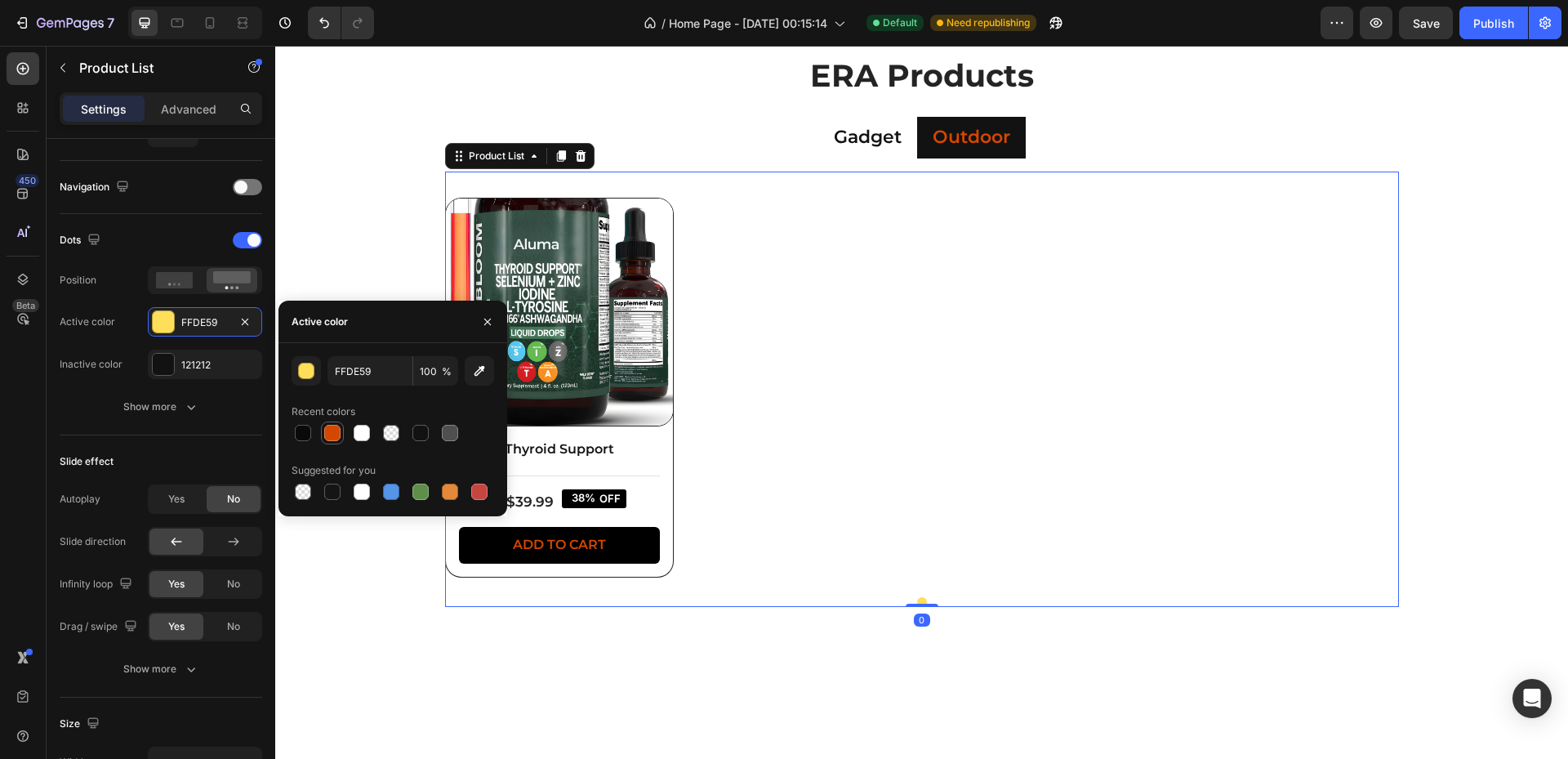
click at [335, 435] on div at bounding box center [332, 433] width 16 height 16
type input "D44700"
click at [847, 139] on p "Gadget" at bounding box center [868, 137] width 68 height 24
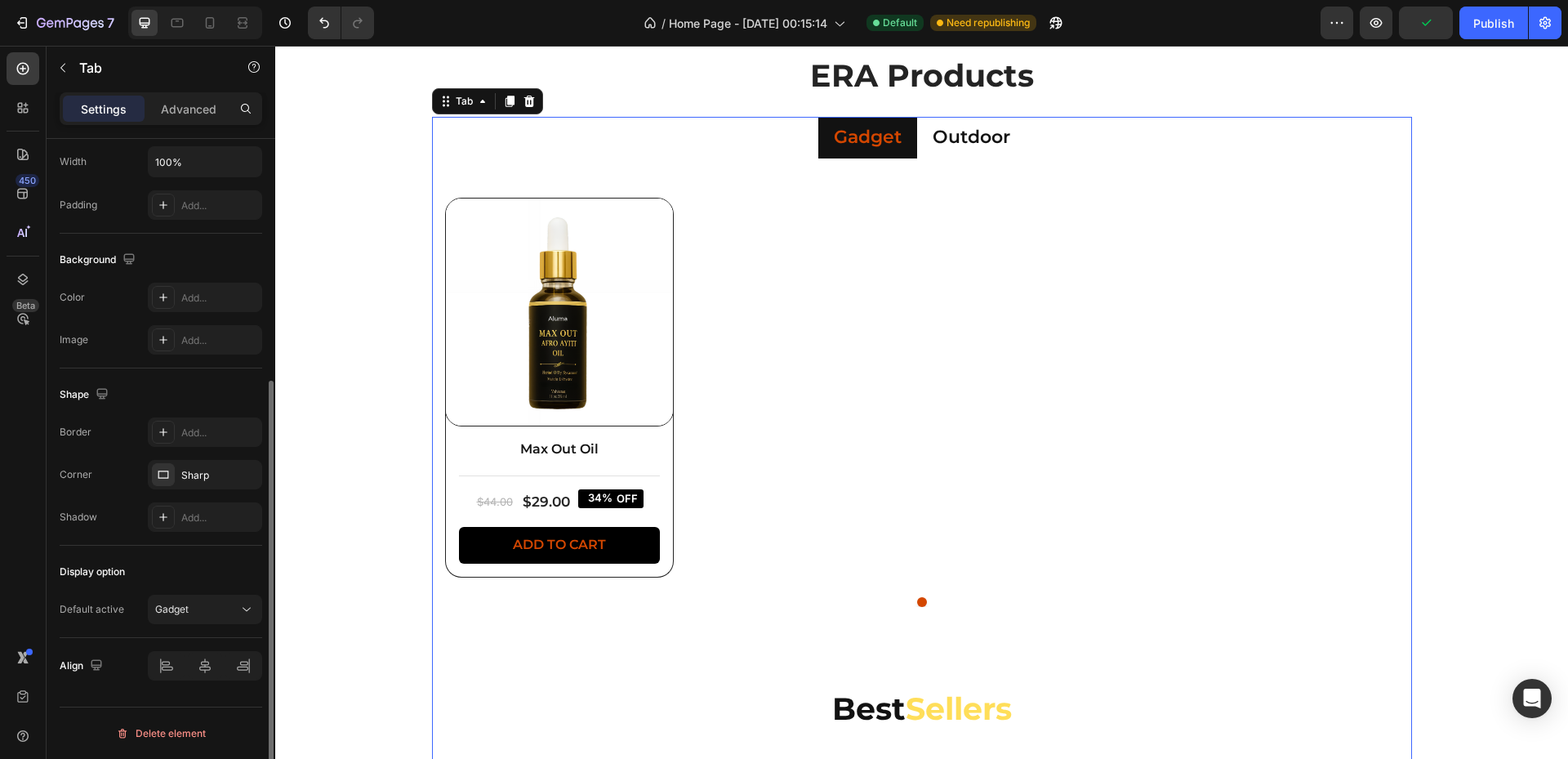
scroll to position [0, 0]
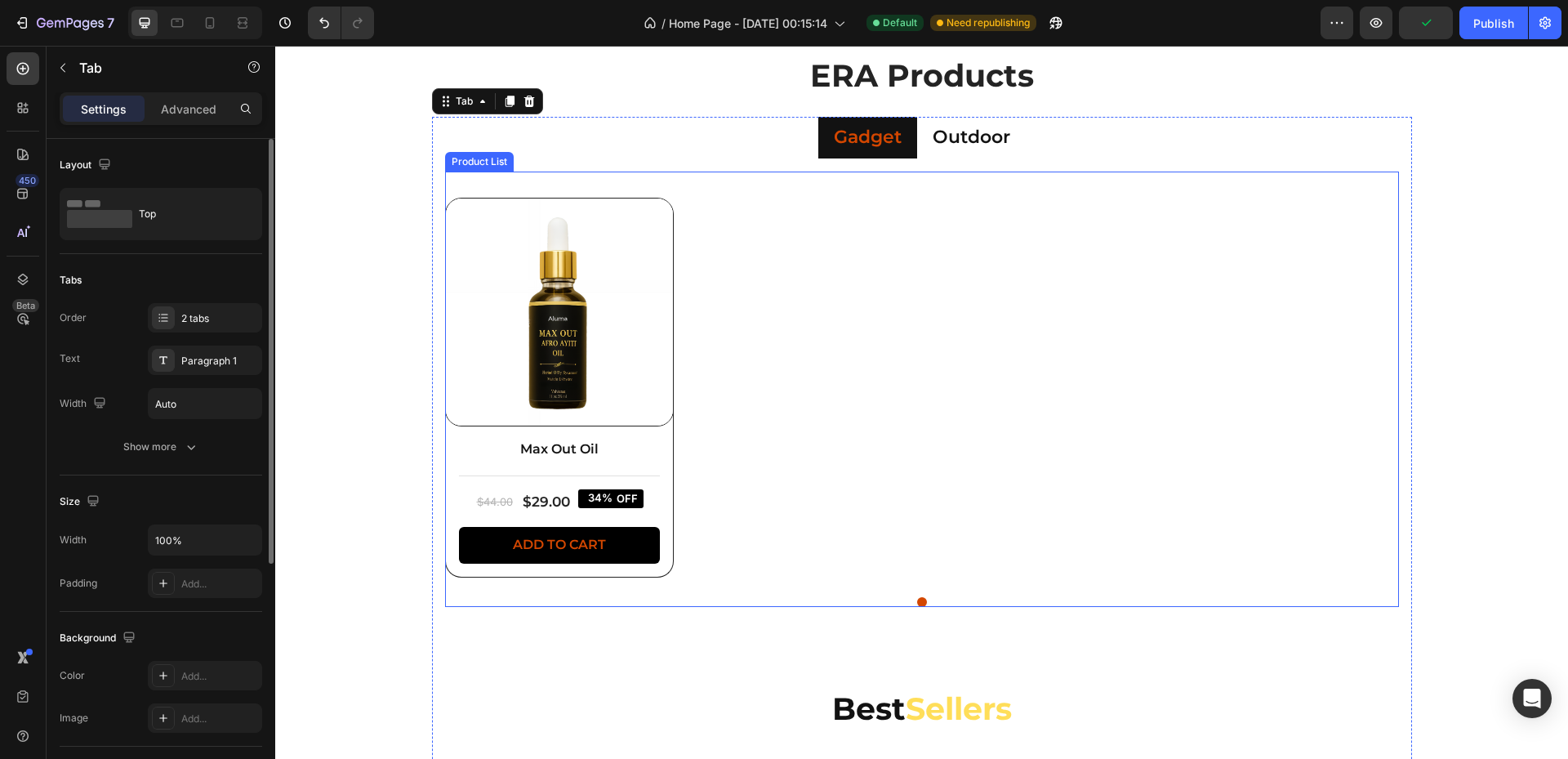
click at [917, 603] on button "Dot" at bounding box center [922, 602] width 10 height 10
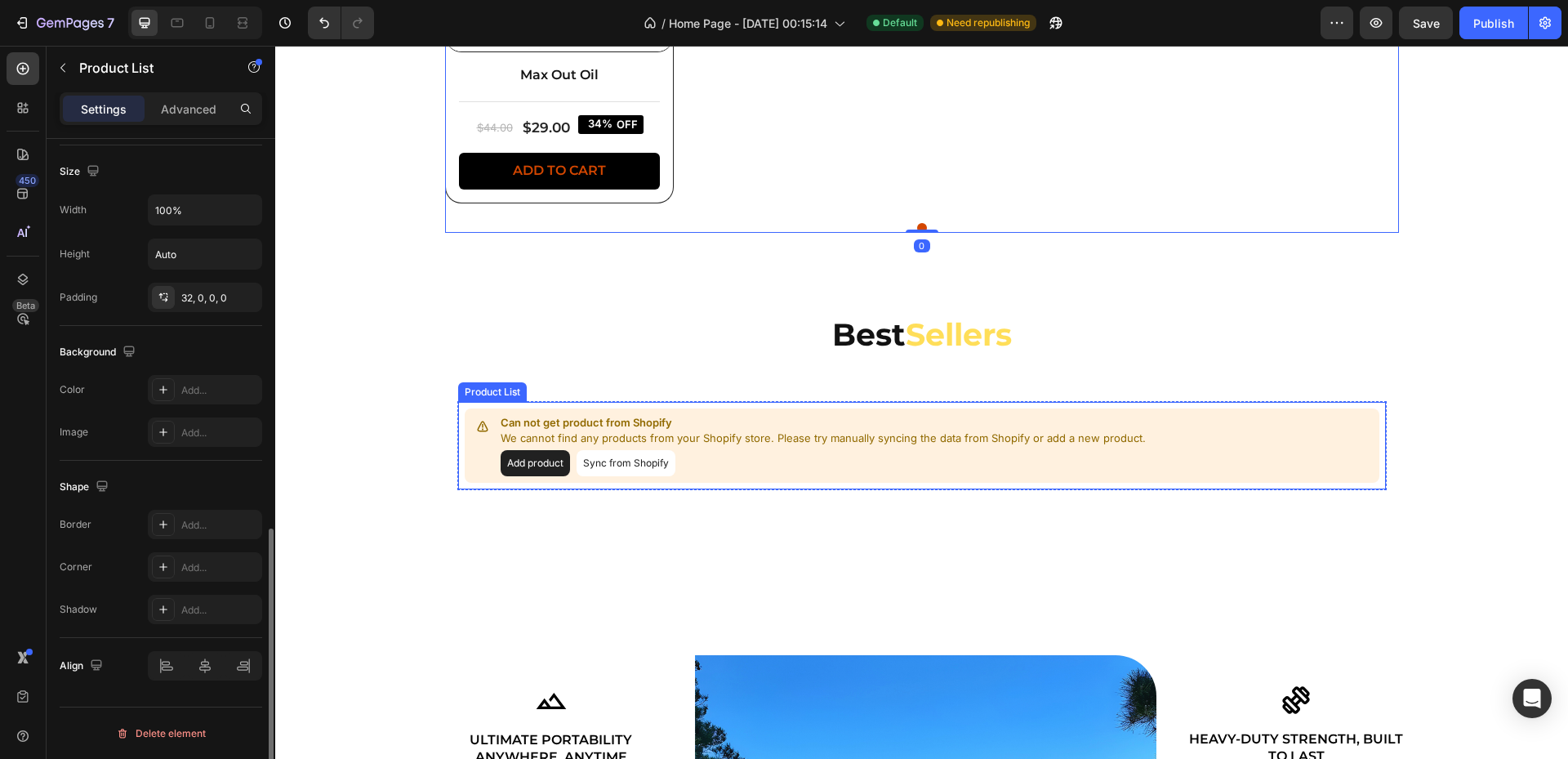
scroll to position [1143, 0]
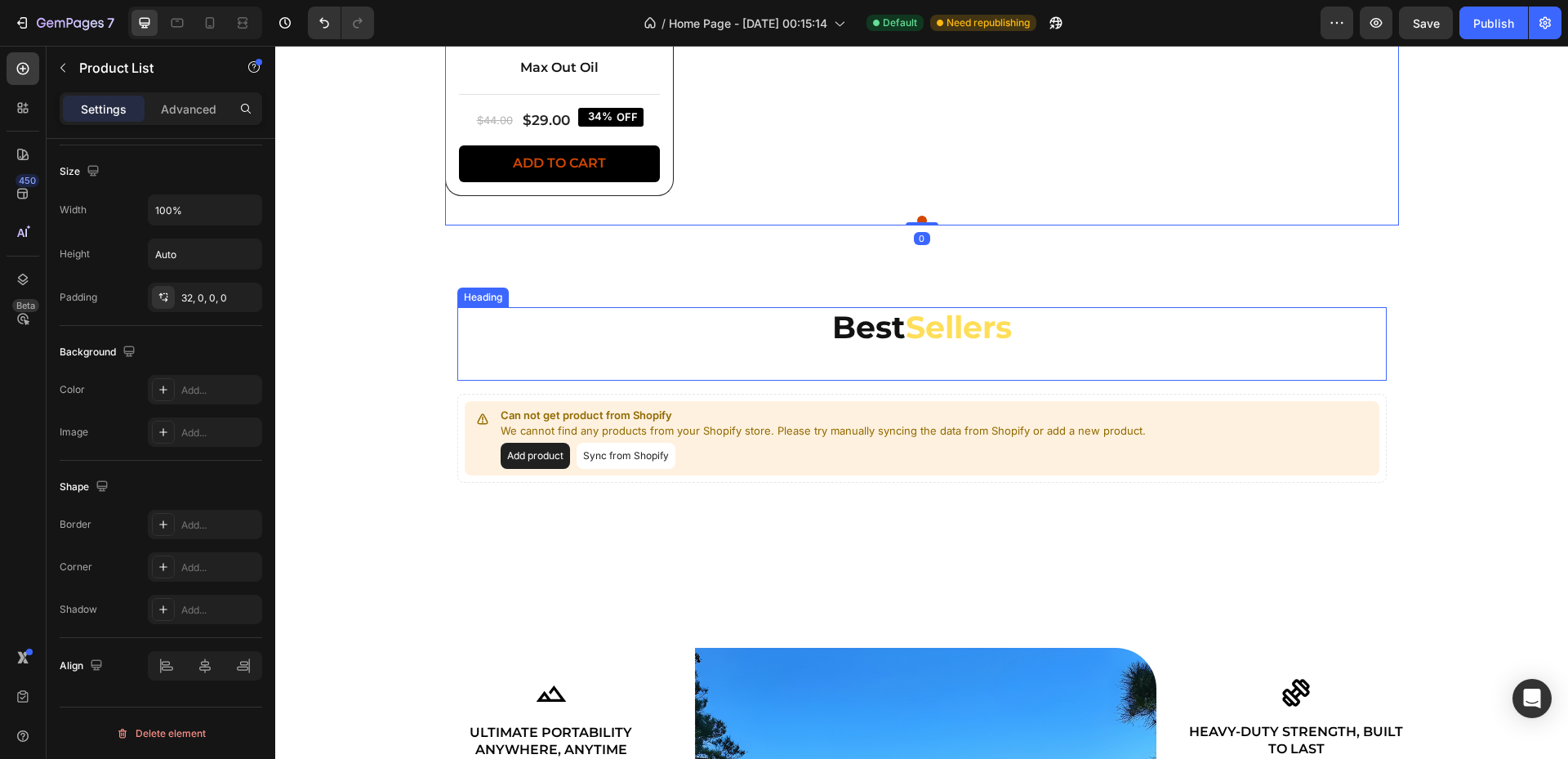
click at [950, 331] on span "Sellers" at bounding box center [958, 326] width 106 height 39
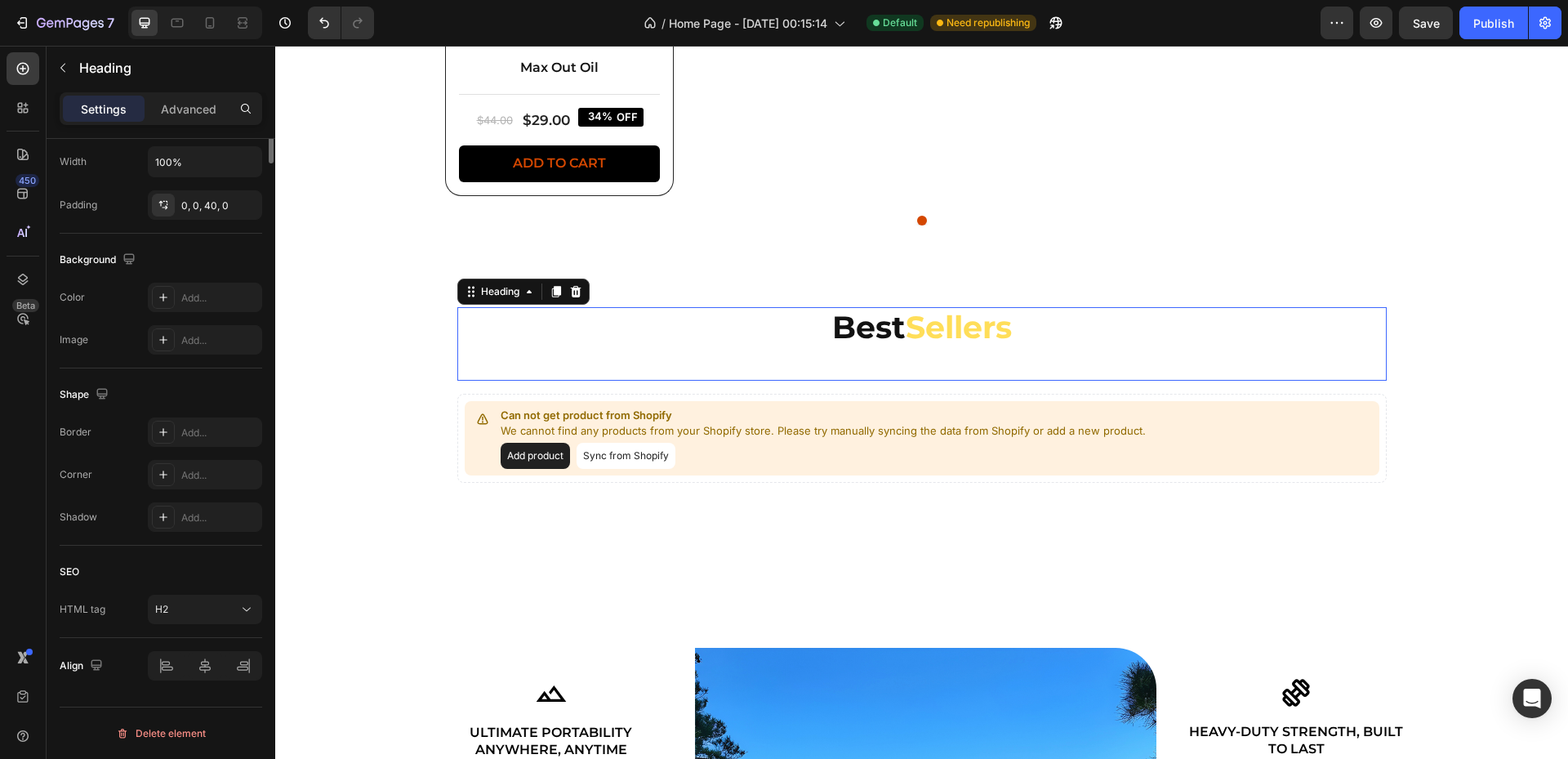
scroll to position [0, 0]
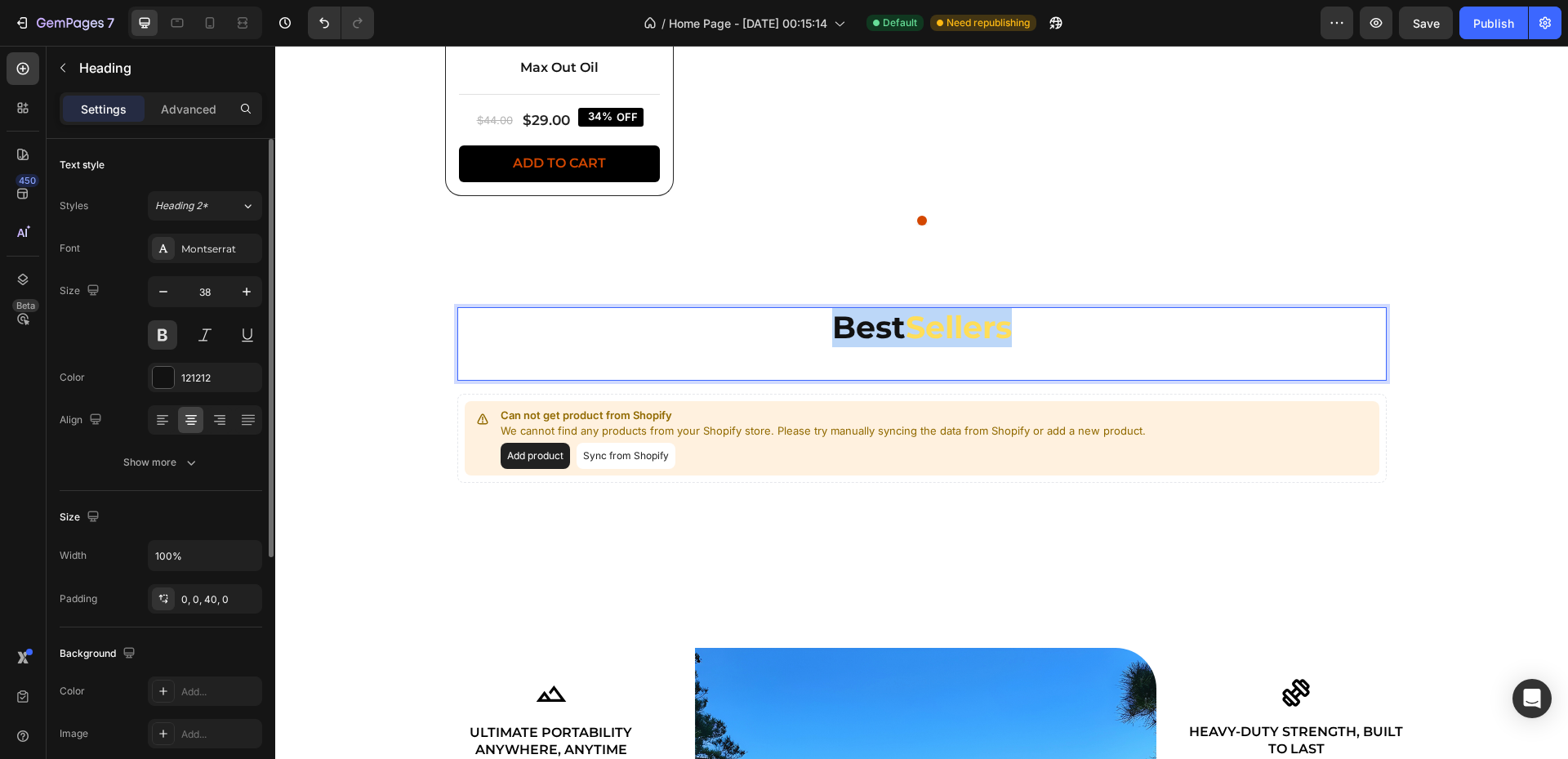
click at [950, 331] on span "Sellers" at bounding box center [958, 326] width 106 height 39
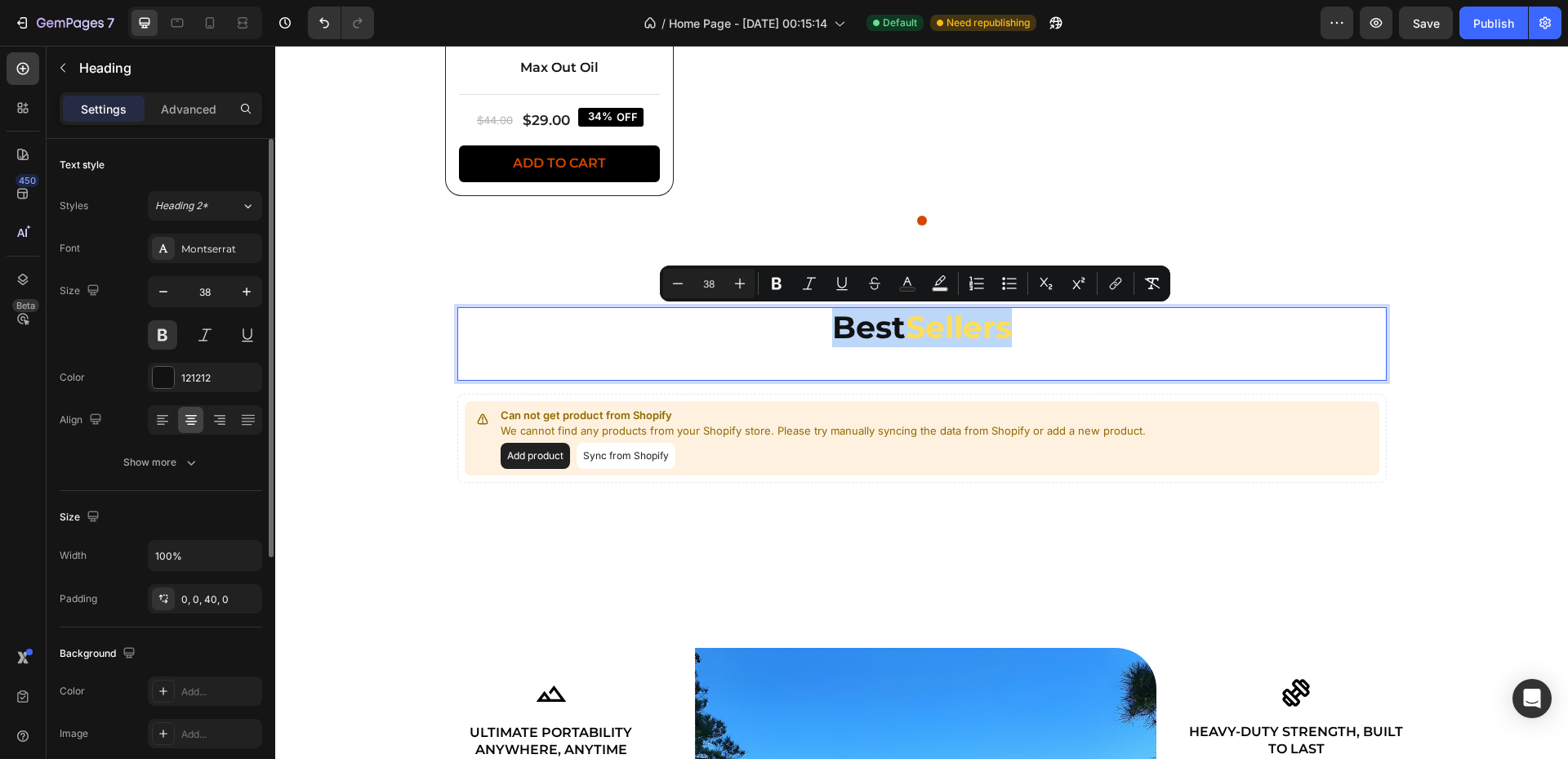
click at [946, 332] on span "Sellers" at bounding box center [958, 326] width 106 height 39
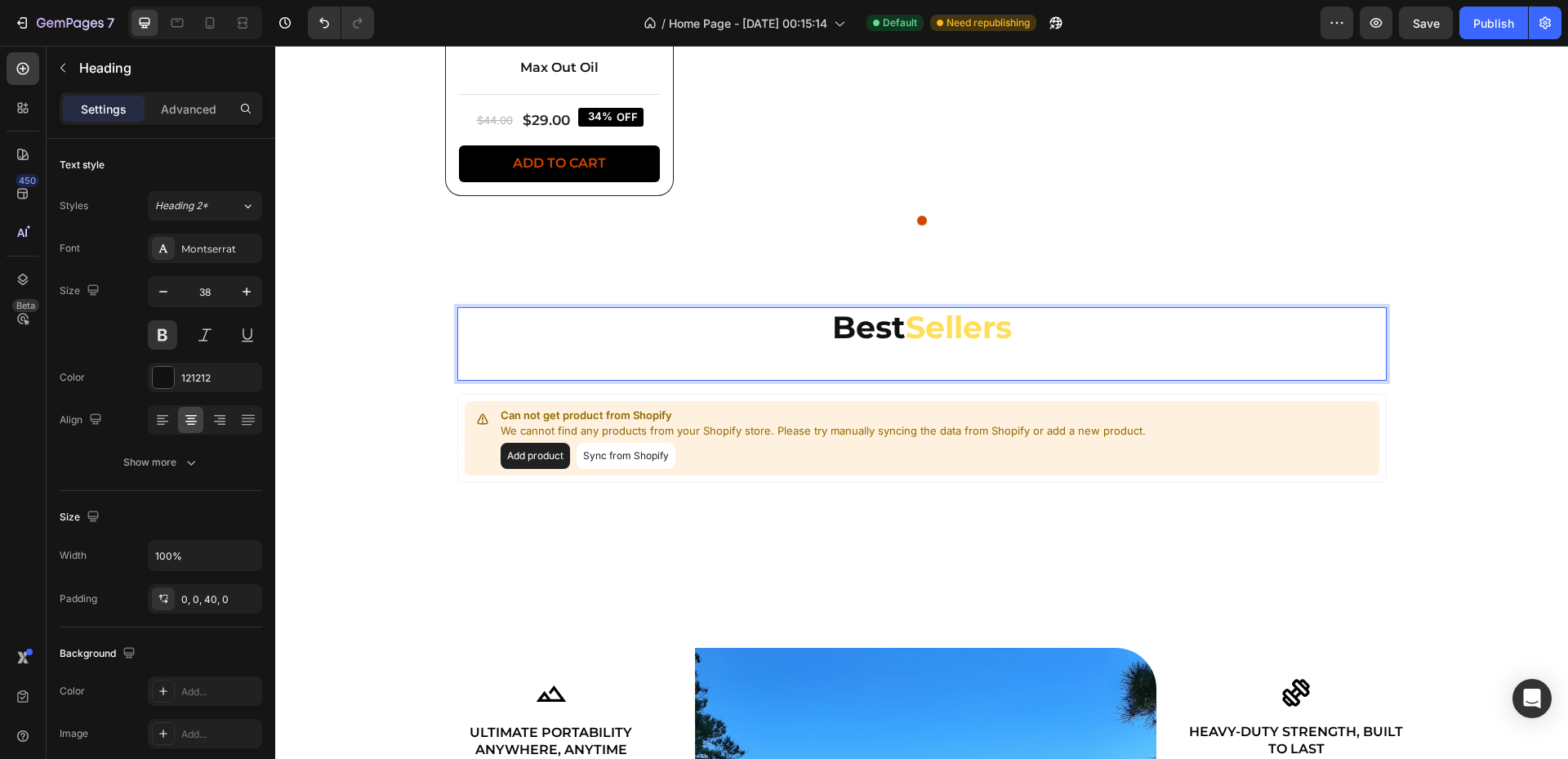
click at [963, 321] on span "Sellers" at bounding box center [958, 326] width 106 height 39
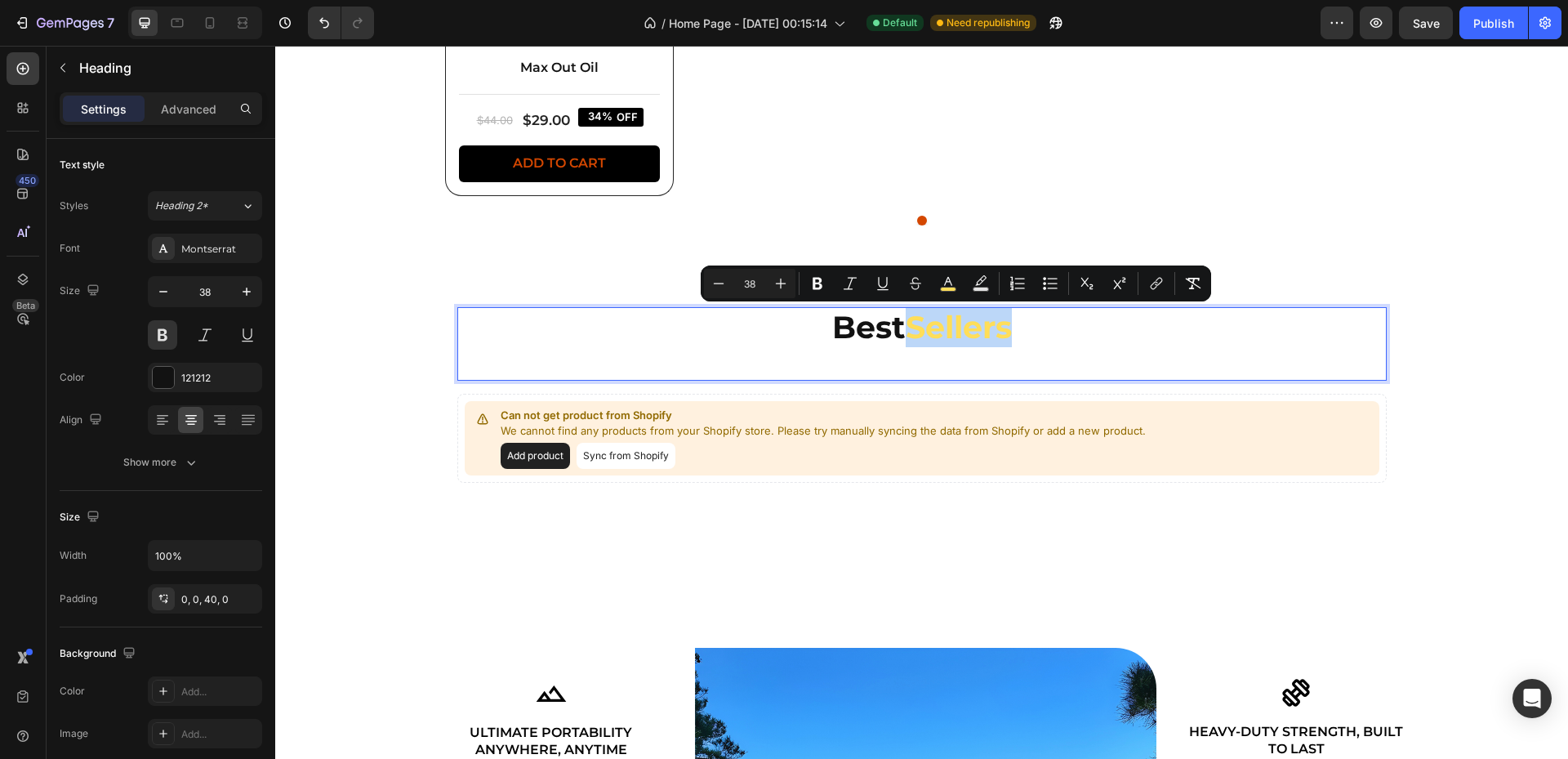
click at [987, 351] on h2 "Best Sellers" at bounding box center [922, 343] width 929 height 73
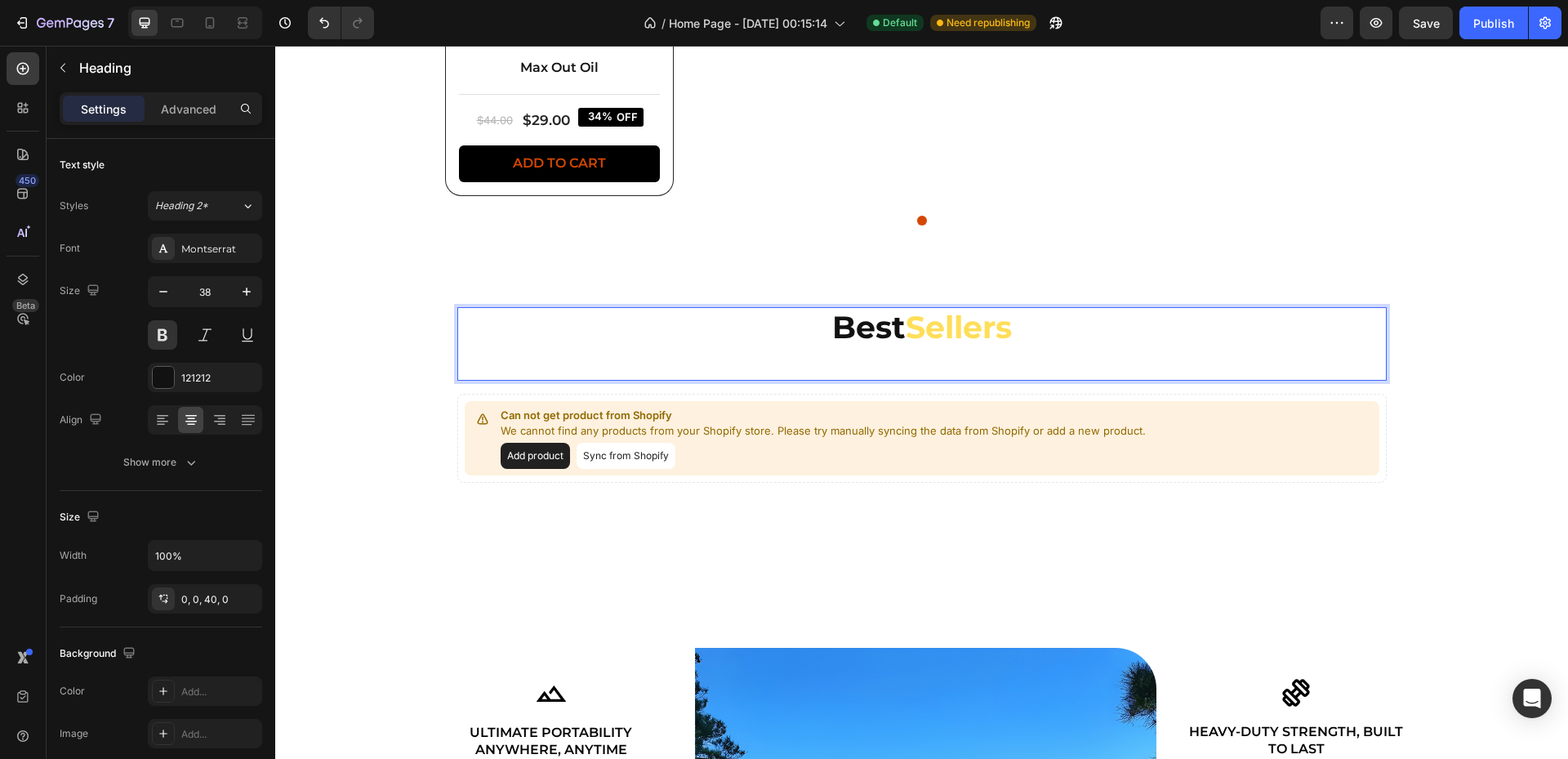
click at [968, 371] on h2 "Best Sellers" at bounding box center [922, 343] width 929 height 73
click at [977, 330] on span "Sellers" at bounding box center [958, 326] width 106 height 39
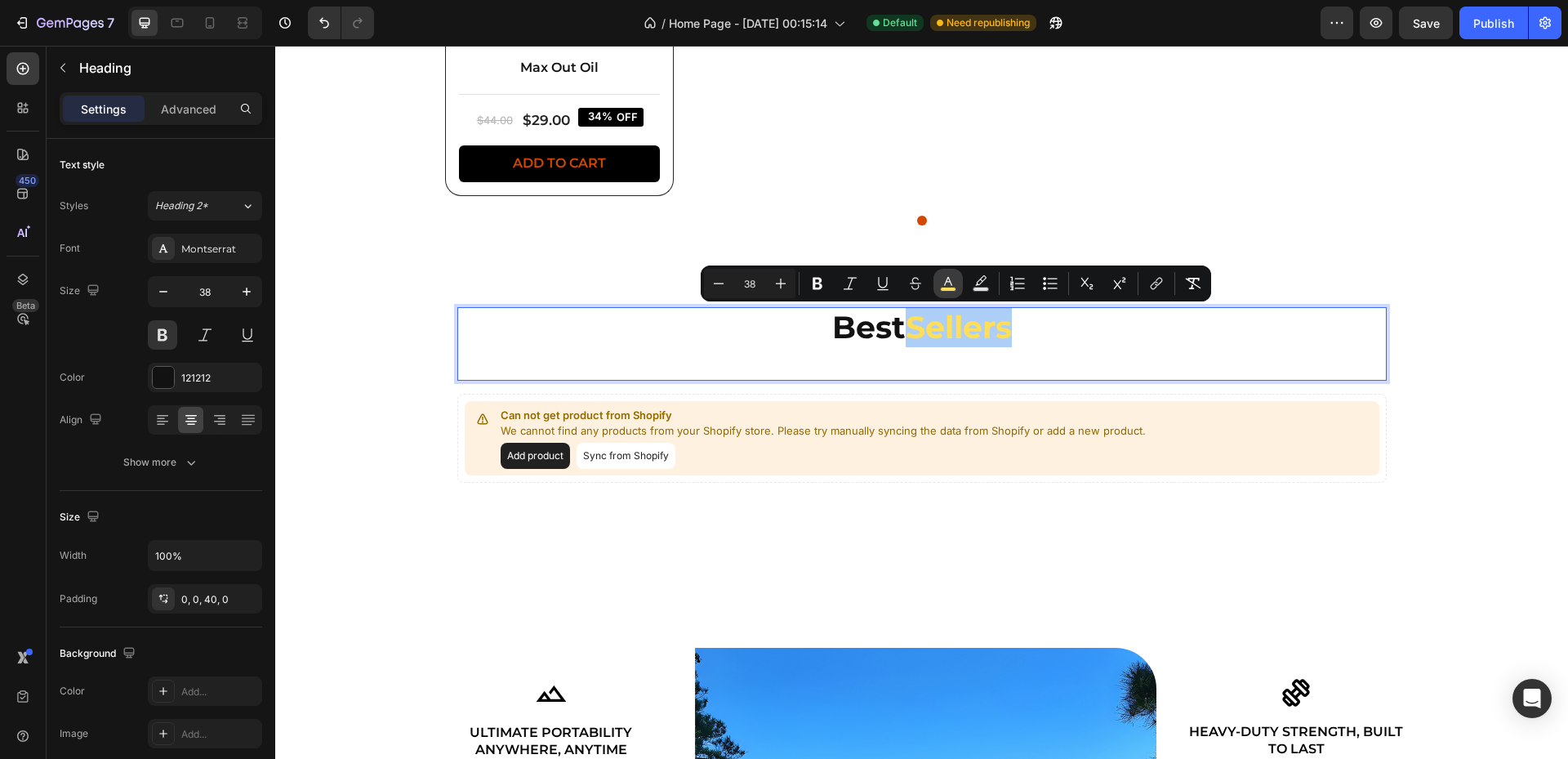
click at [949, 283] on icon "Editor contextual toolbar" at bounding box center [948, 284] width 16 height 16
type input "FFDE59"
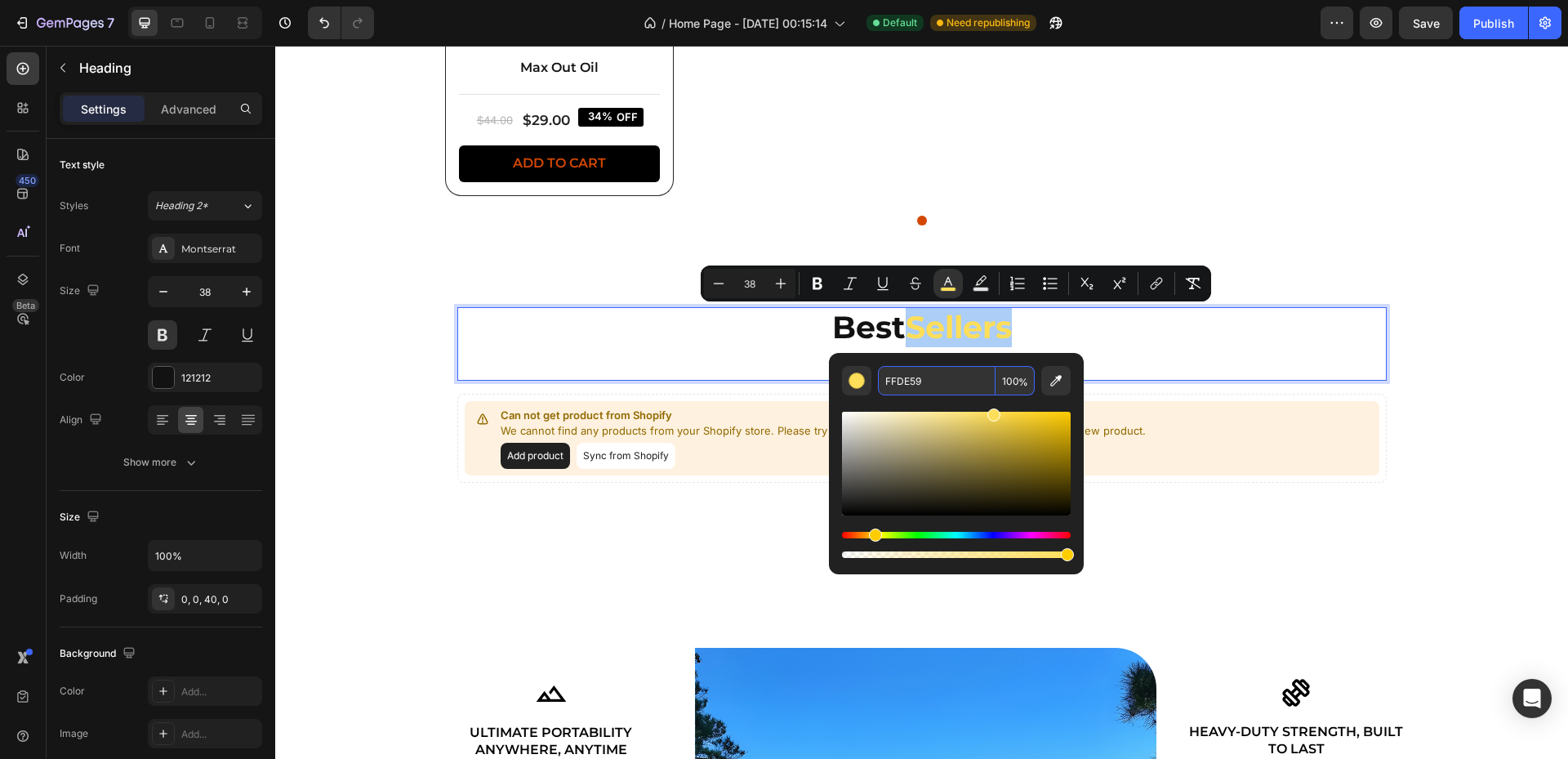
click at [885, 376] on input "FFDE59" at bounding box center [936, 381] width 117 height 30
paste input "#d44700"
type input "D44700"
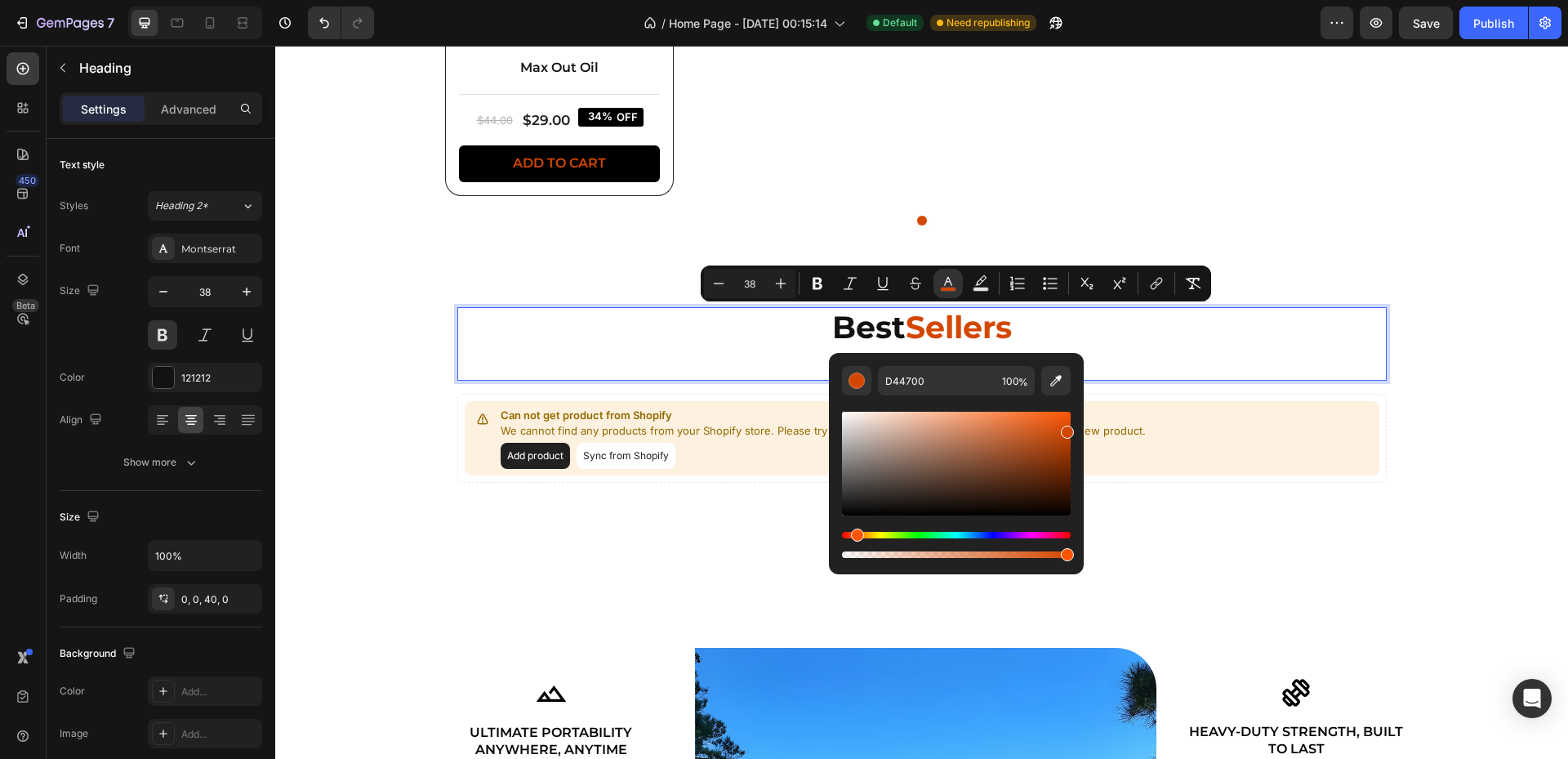
click at [1004, 403] on div "Editor contextual toolbar" at bounding box center [956, 477] width 229 height 166
click at [1254, 372] on h2 "Best Sellers" at bounding box center [922, 343] width 929 height 73
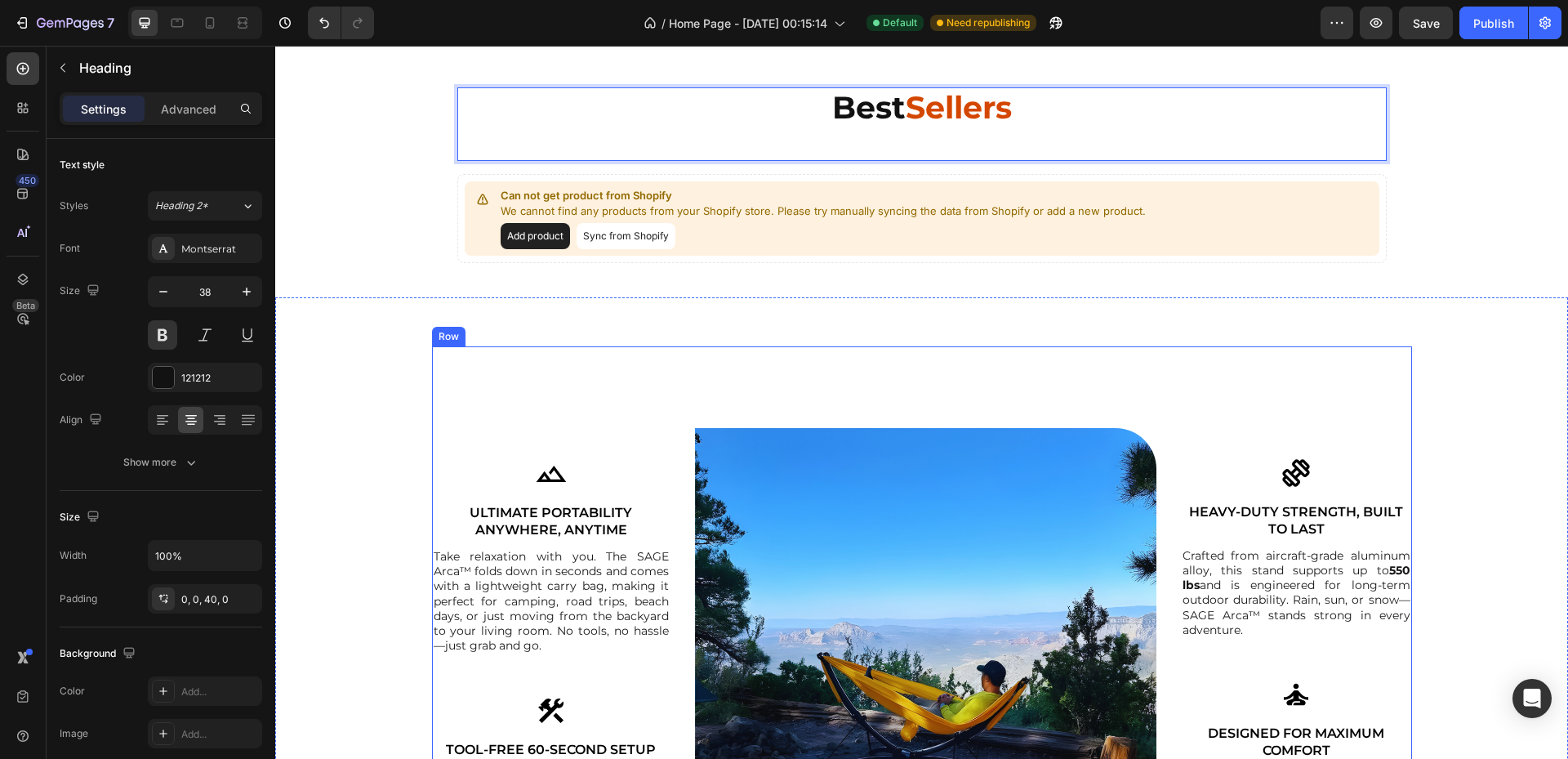
scroll to position [1415, 0]
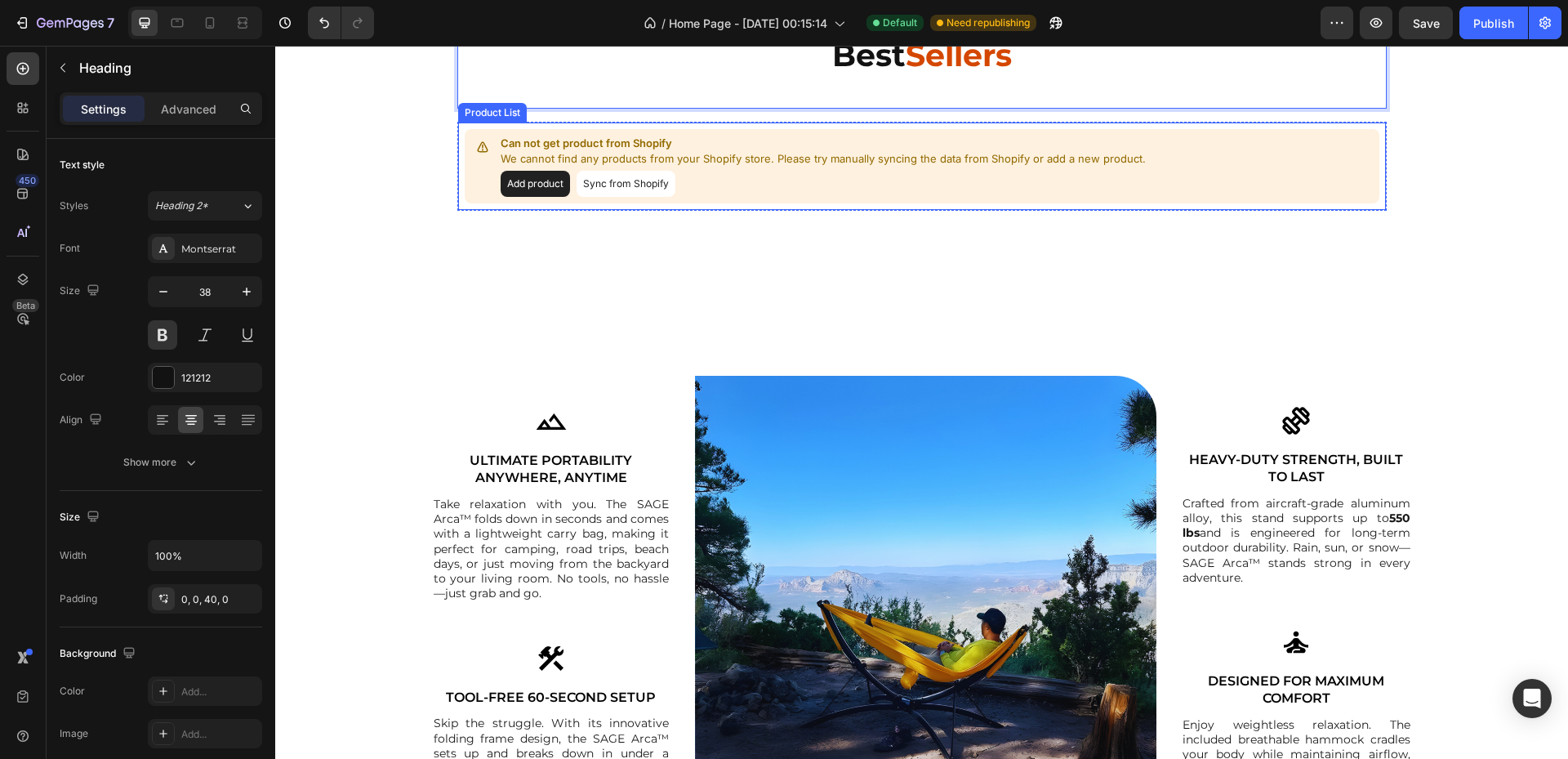
click at [772, 186] on div "Add product Sync from Shopify" at bounding box center [825, 184] width 649 height 26
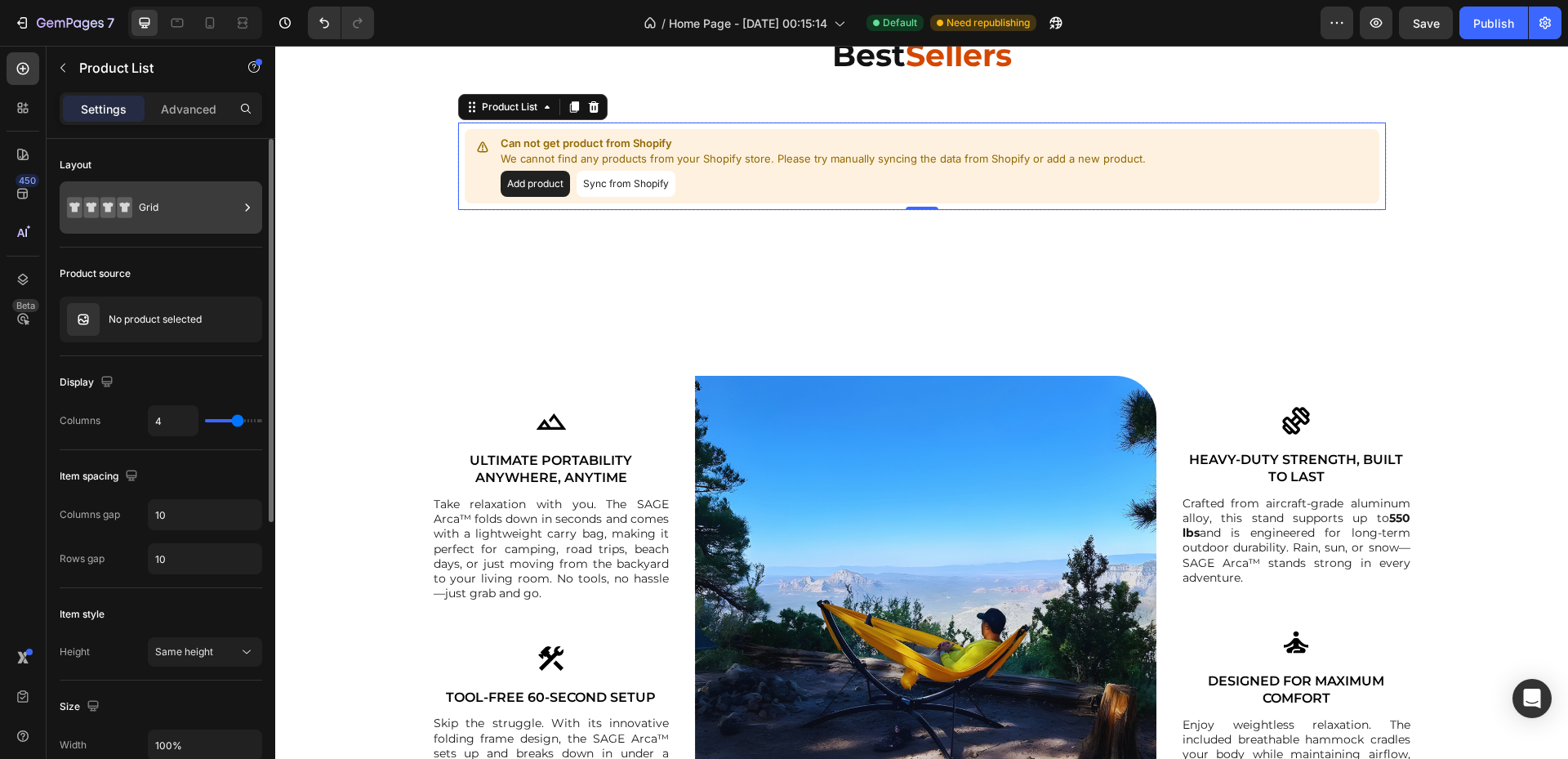
click at [147, 228] on div "Grid" at bounding box center [161, 207] width 203 height 53
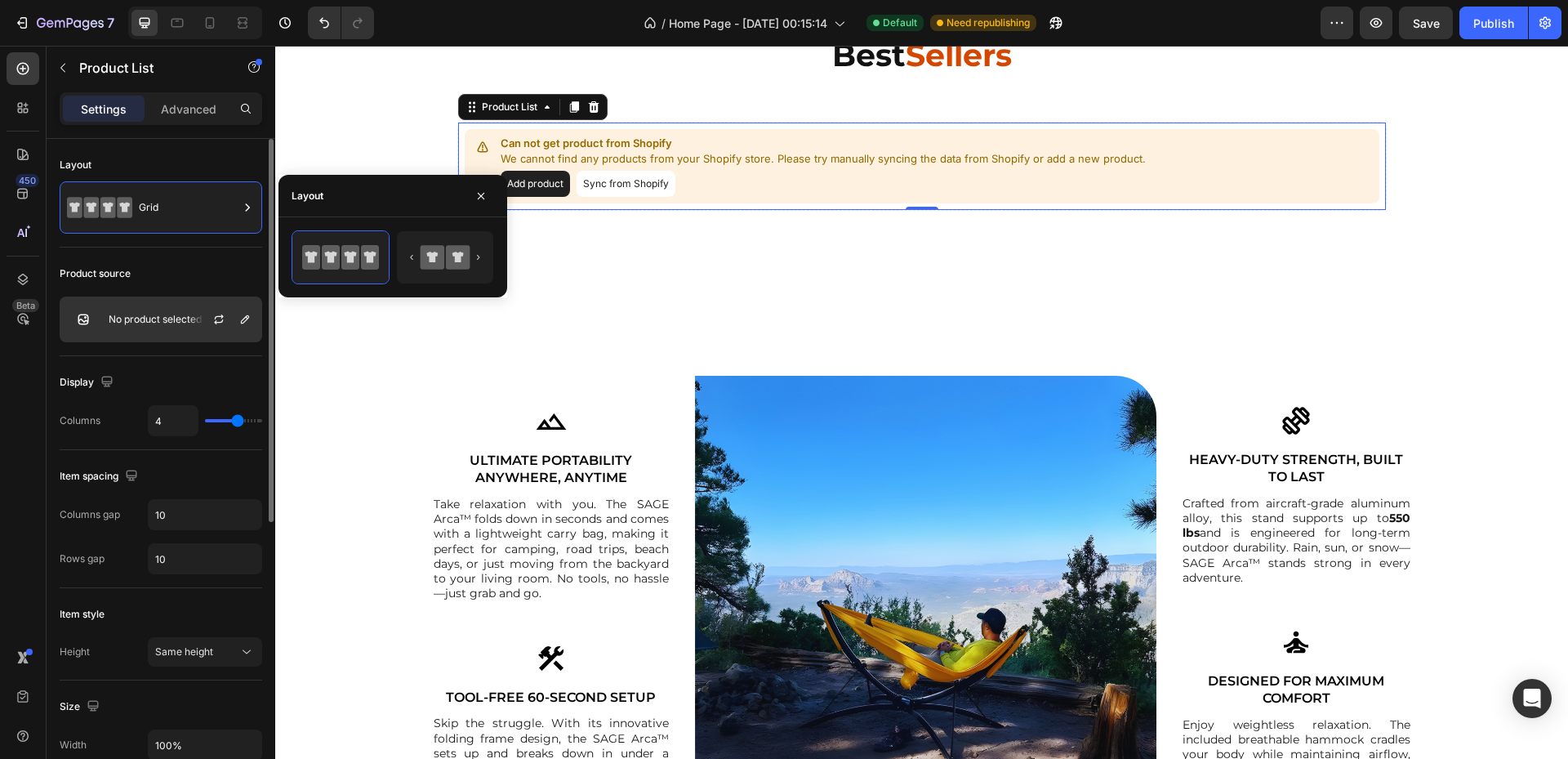
click at [113, 307] on div "No product selected" at bounding box center [161, 319] width 203 height 46
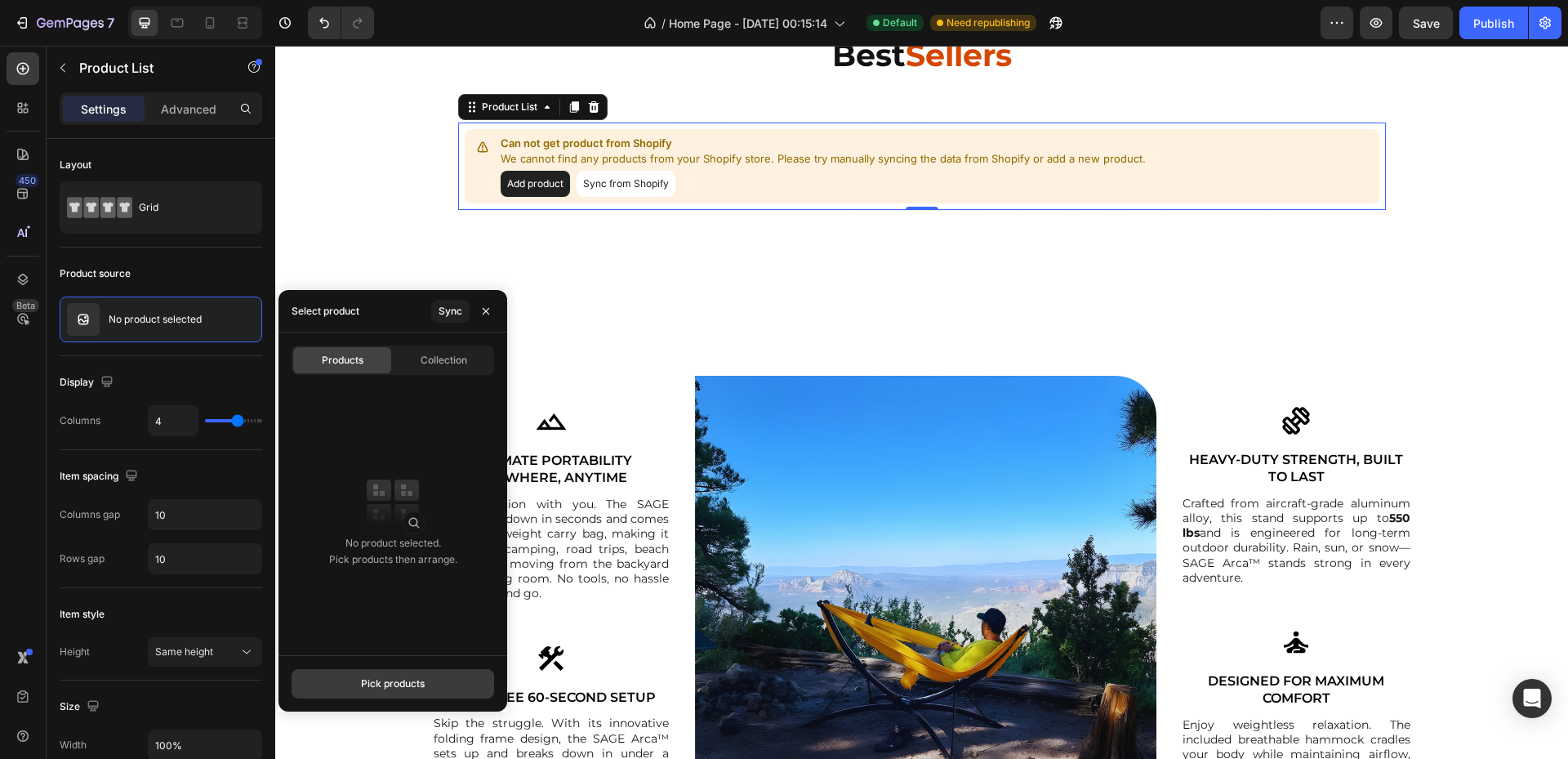
click at [343, 685] on button "Pick products" at bounding box center [393, 683] width 203 height 30
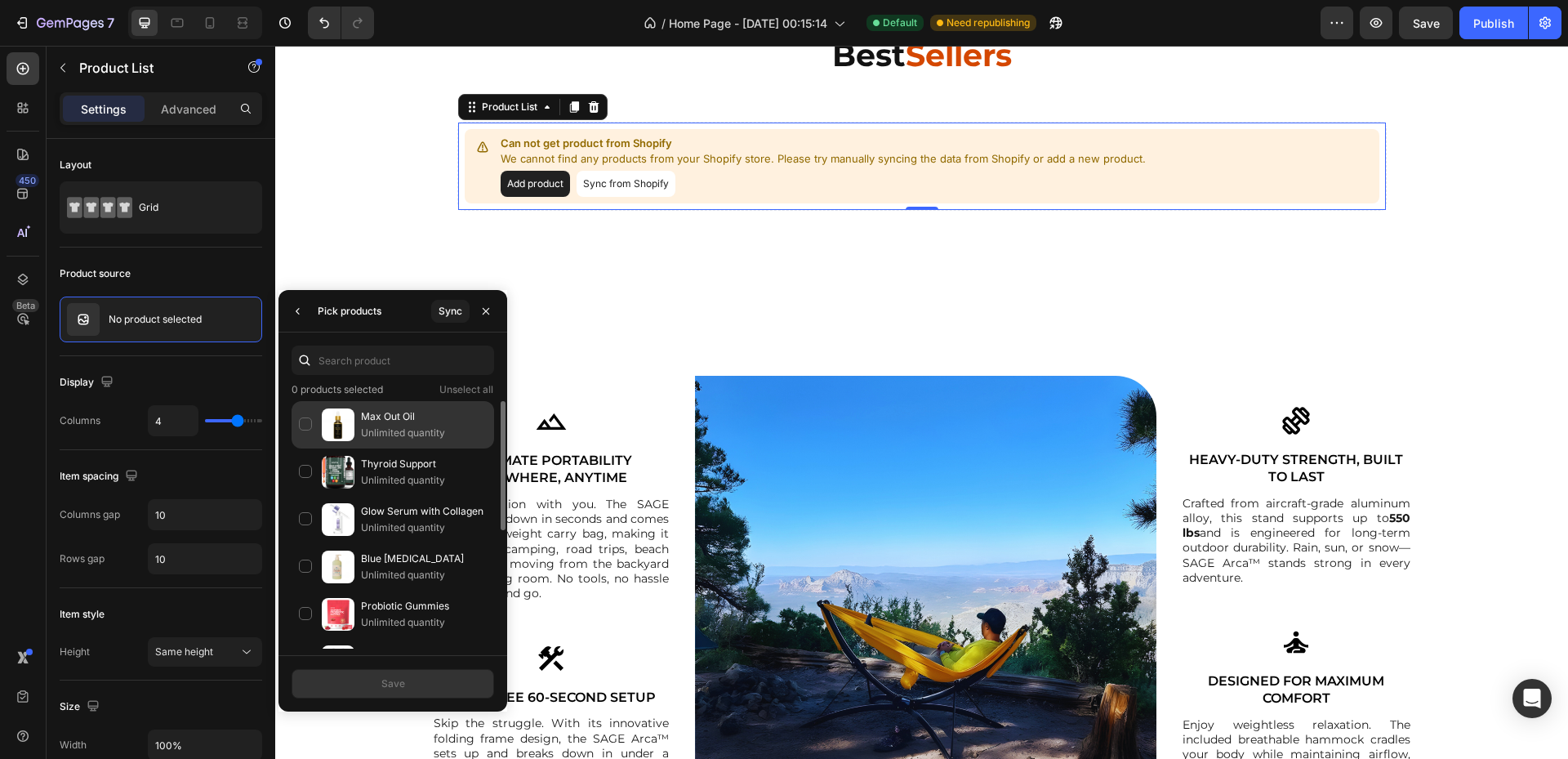
click at [385, 422] on p "Max Out Oil" at bounding box center [424, 416] width 125 height 16
click at [417, 699] on div "Save" at bounding box center [393, 682] width 229 height 57
click at [421, 685] on button "Save" at bounding box center [393, 683] width 203 height 30
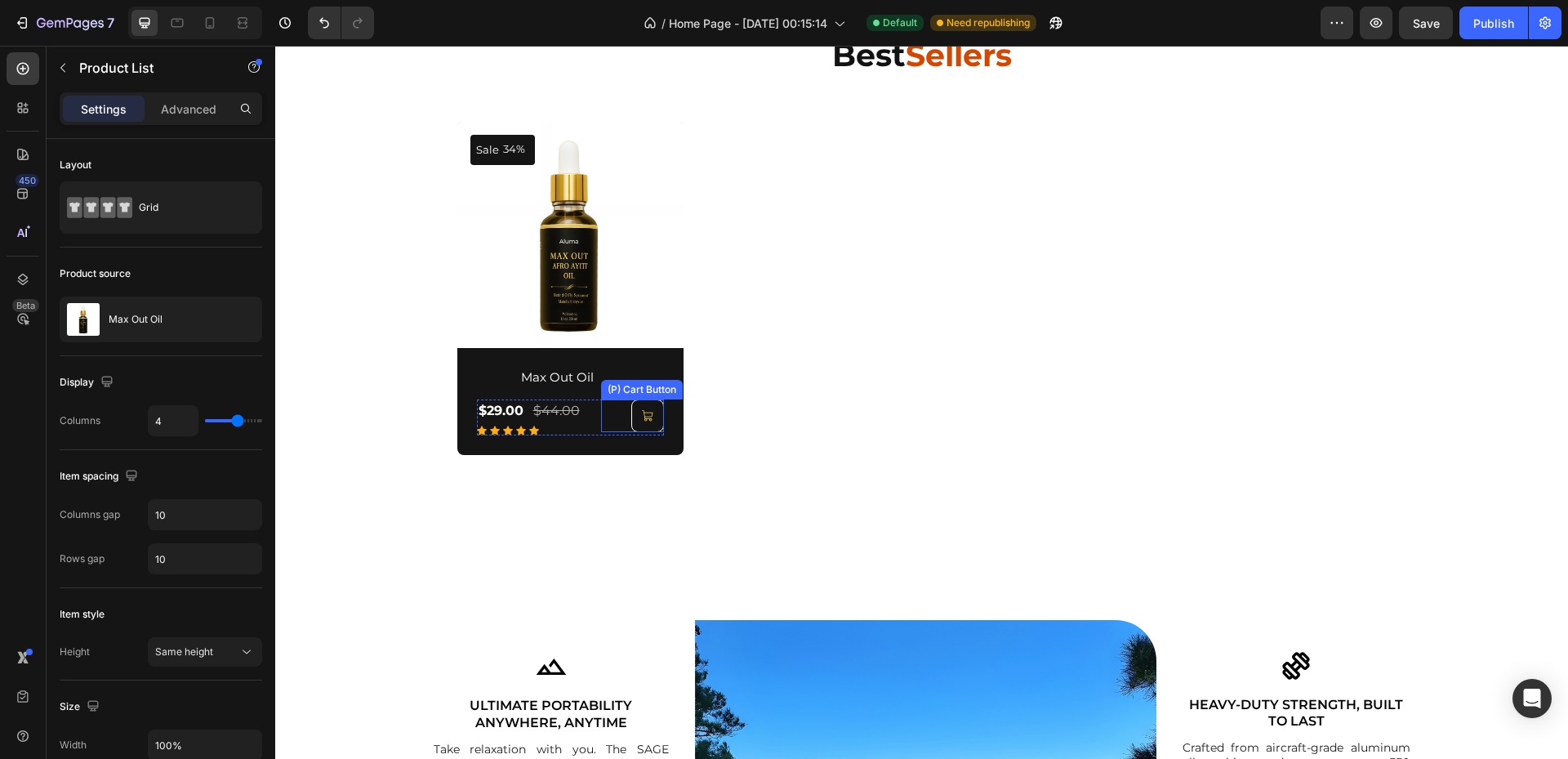
click at [651, 415] on button at bounding box center [647, 415] width 33 height 33
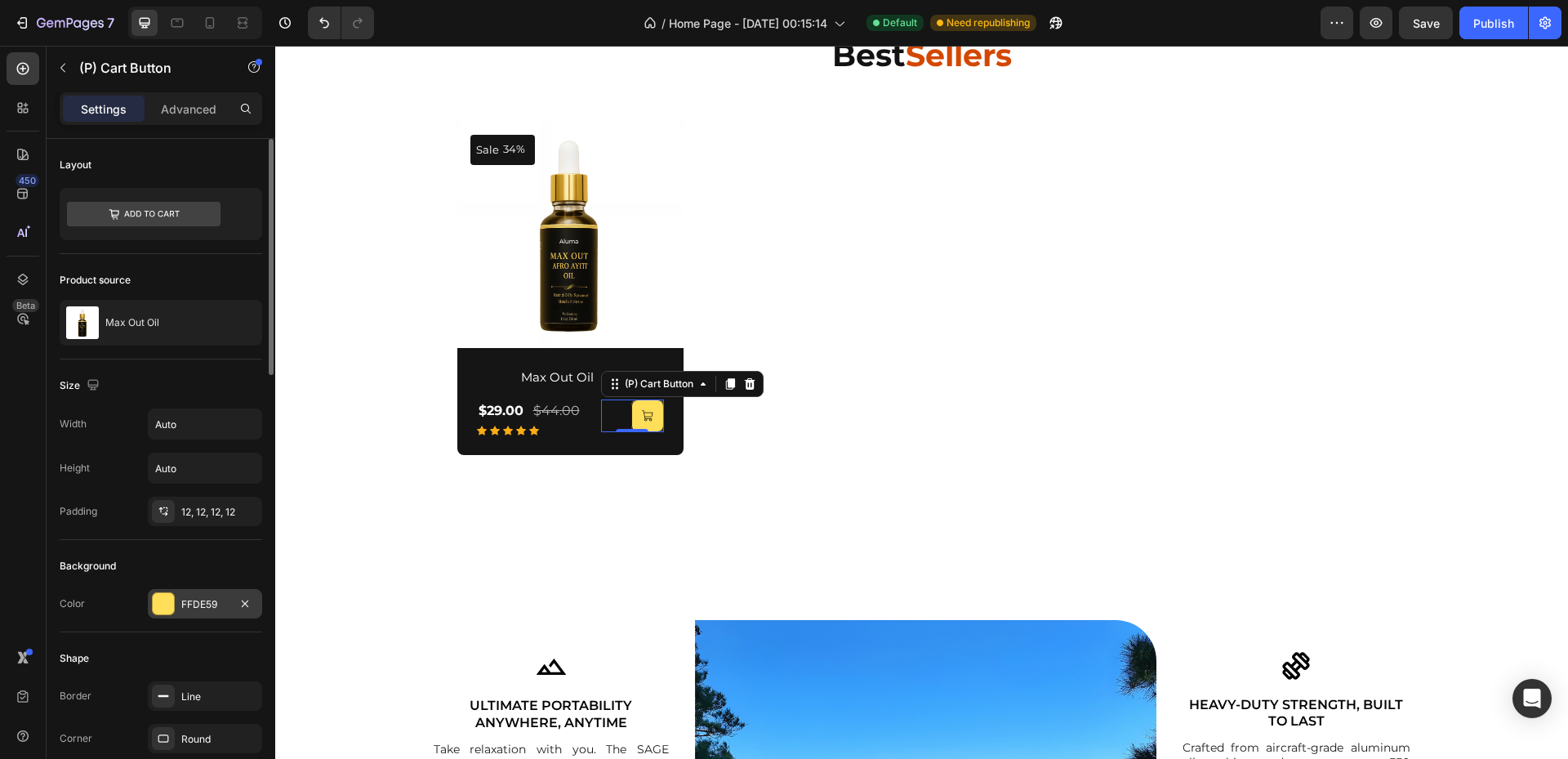
click at [196, 604] on div "FFDE59" at bounding box center [205, 604] width 48 height 15
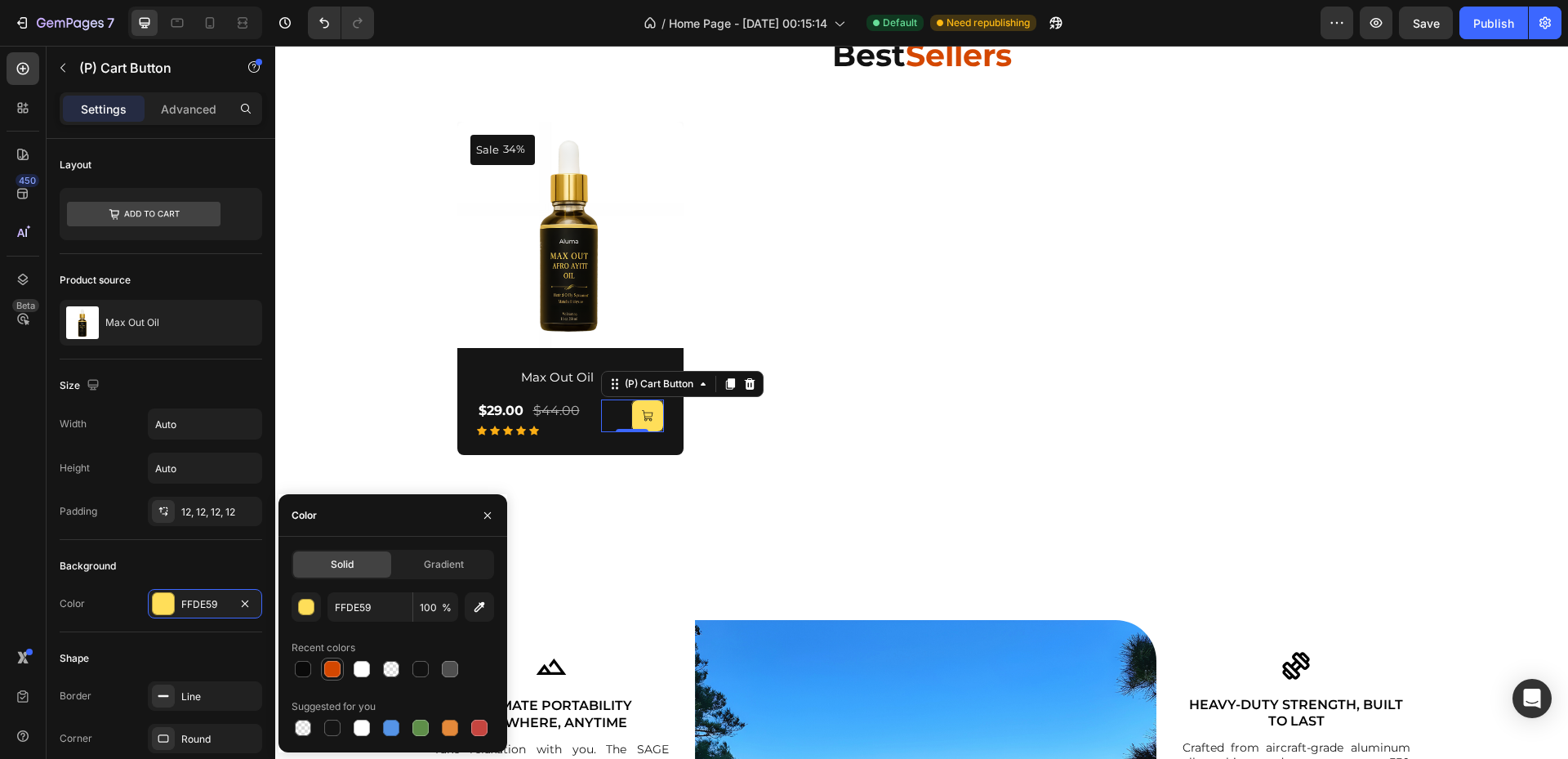
click at [333, 664] on div at bounding box center [332, 668] width 16 height 16
type input "D44700"
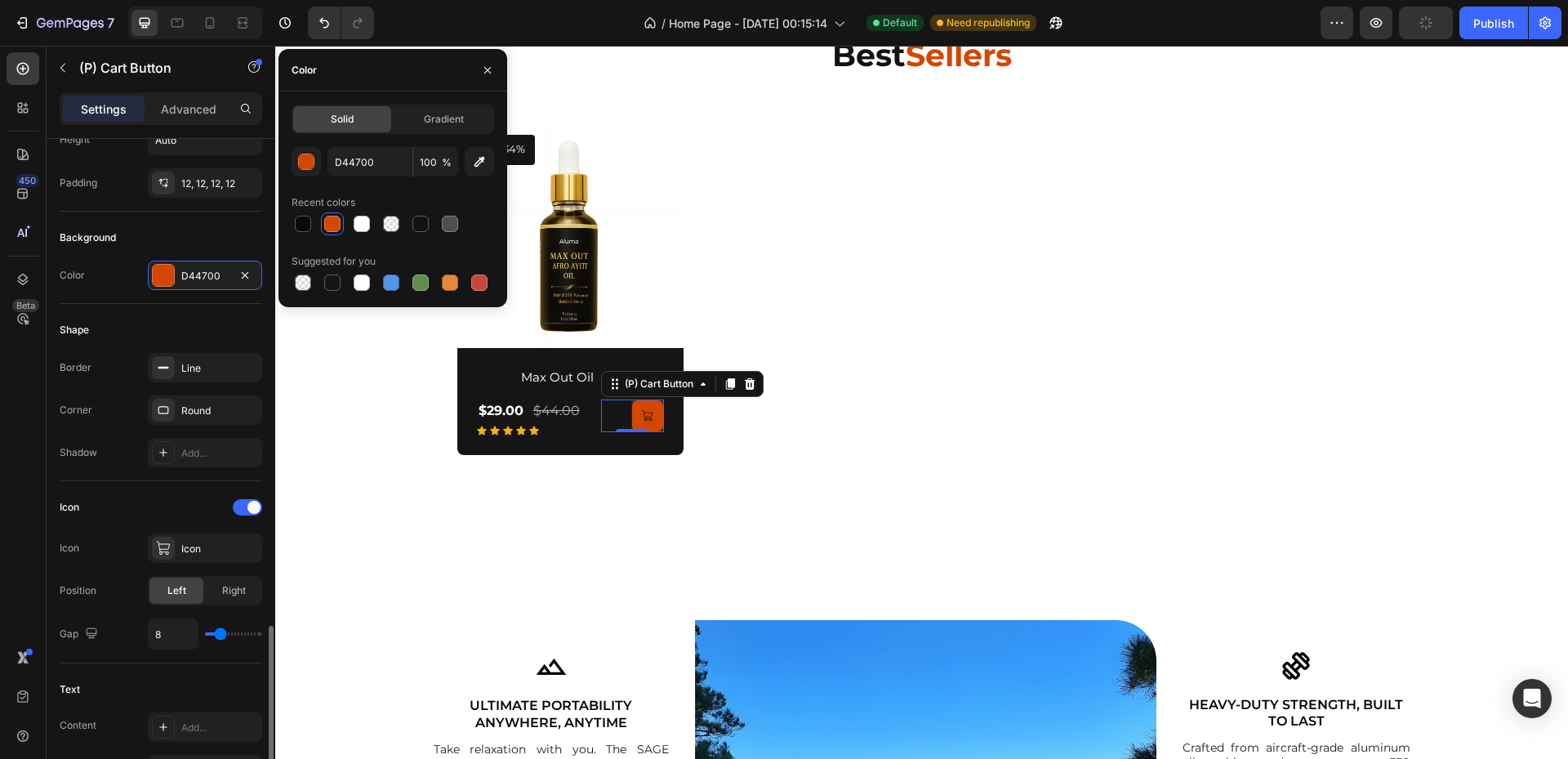
scroll to position [657, 0]
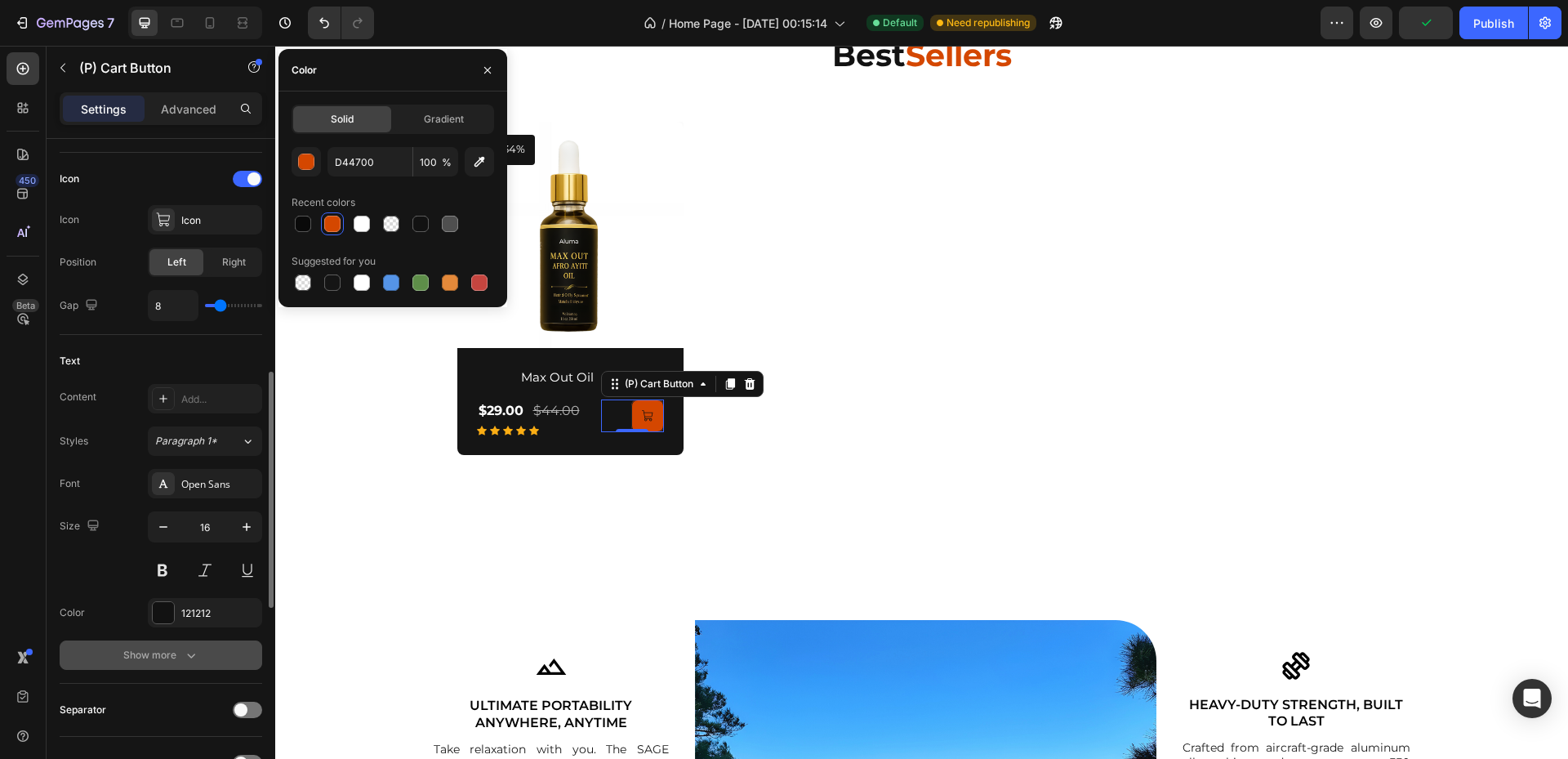
click at [223, 660] on button "Show more" at bounding box center [161, 656] width 203 height 30
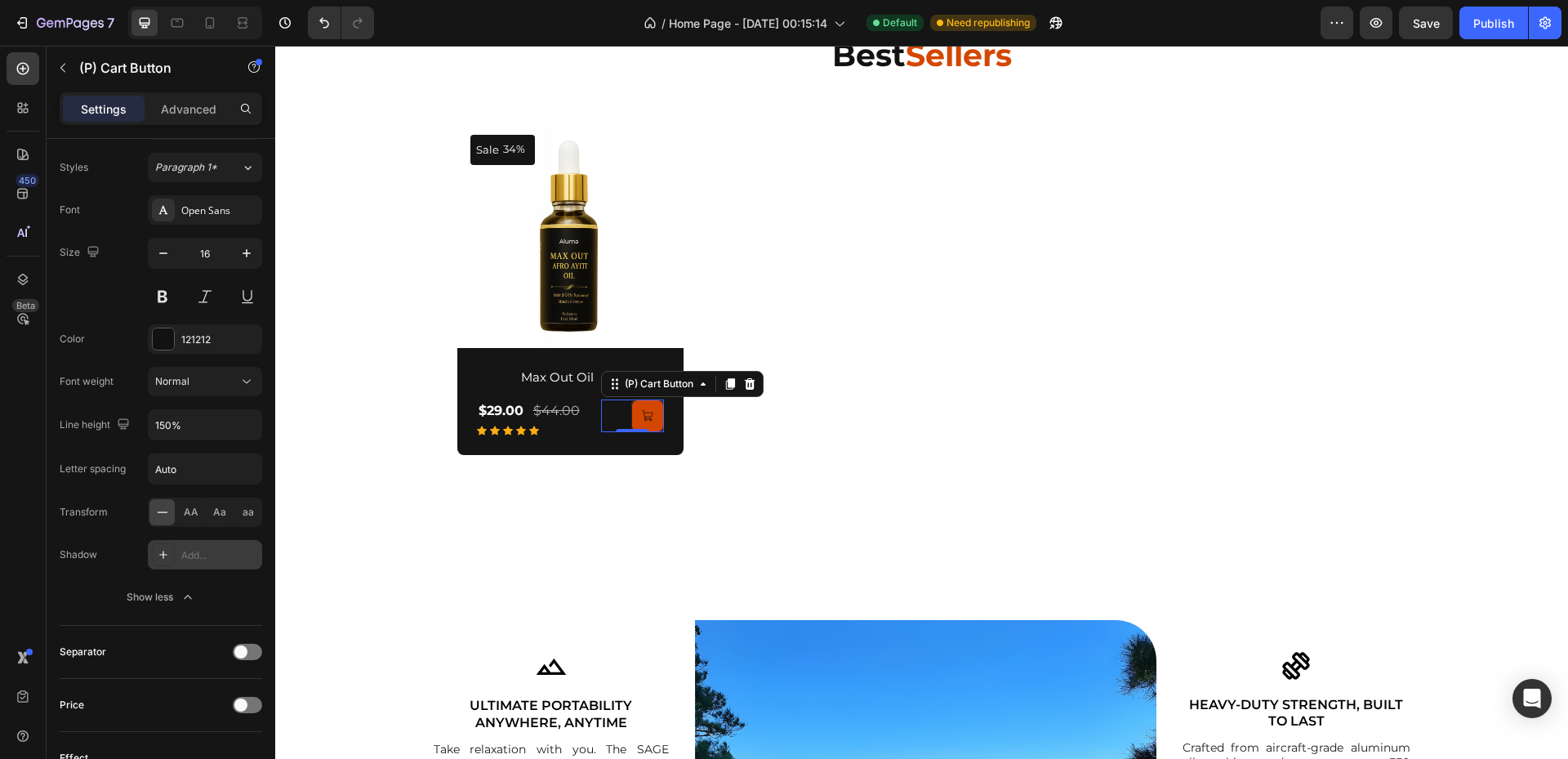
scroll to position [1204, 0]
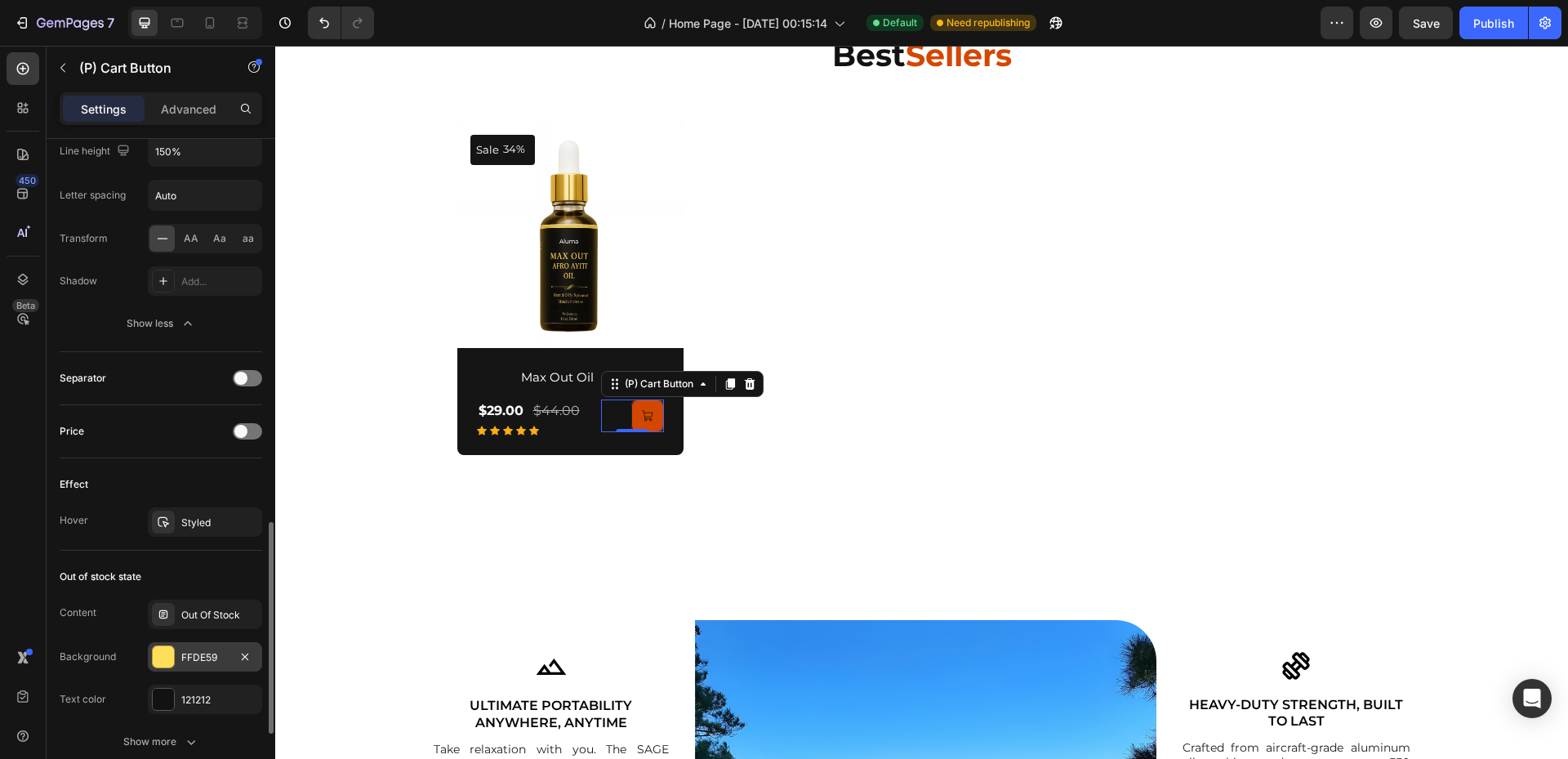
click at [212, 653] on div "FFDE59" at bounding box center [205, 657] width 48 height 15
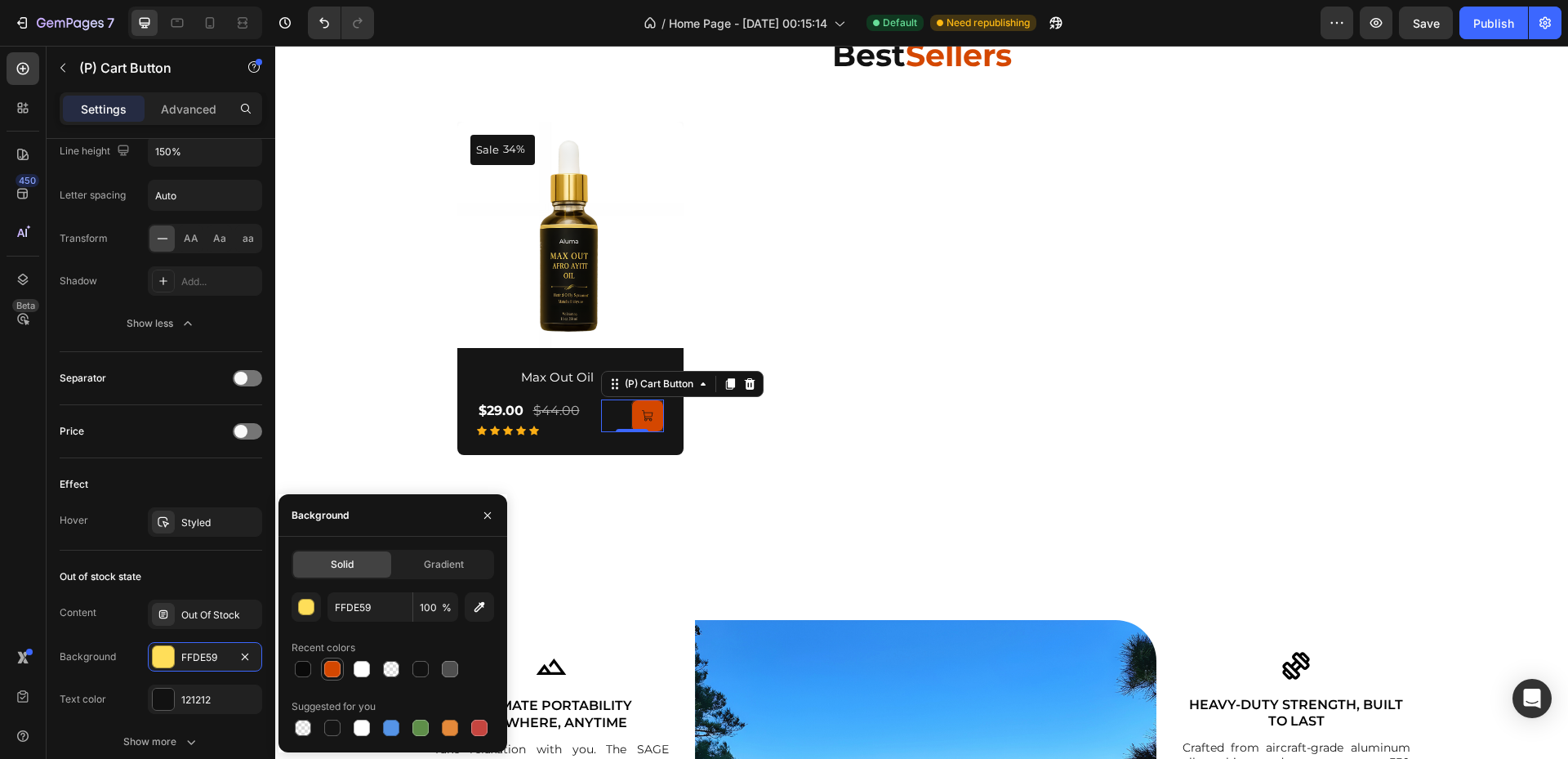
drag, startPoint x: 323, startPoint y: 667, endPoint x: 2, endPoint y: 589, distance: 330.3
click at [323, 667] on div at bounding box center [332, 668] width 20 height 20
type input "D44700"
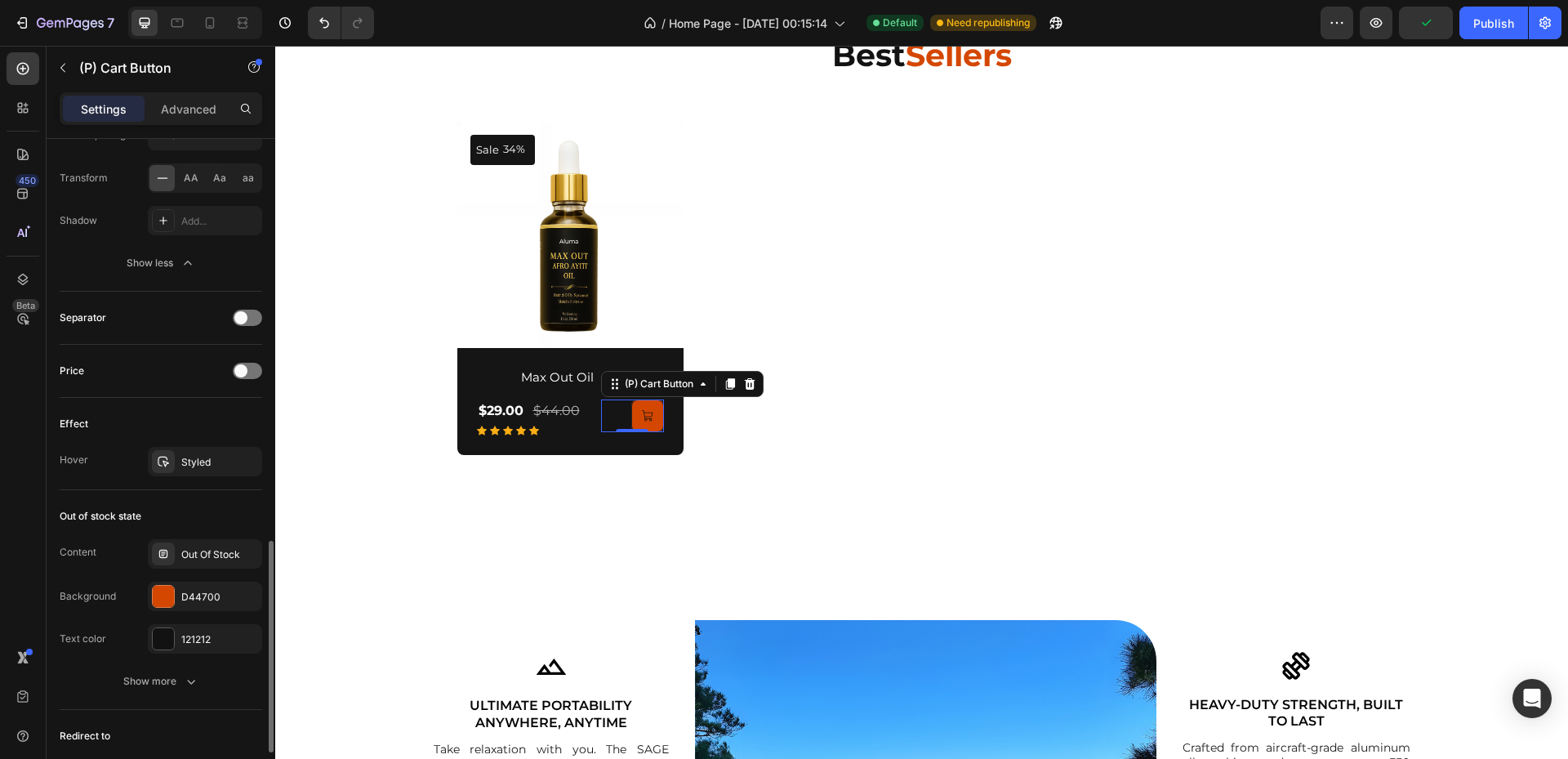
click at [195, 446] on div "Effect Hover Styled" at bounding box center [161, 444] width 203 height 93
click at [195, 459] on div "Styled" at bounding box center [205, 462] width 48 height 15
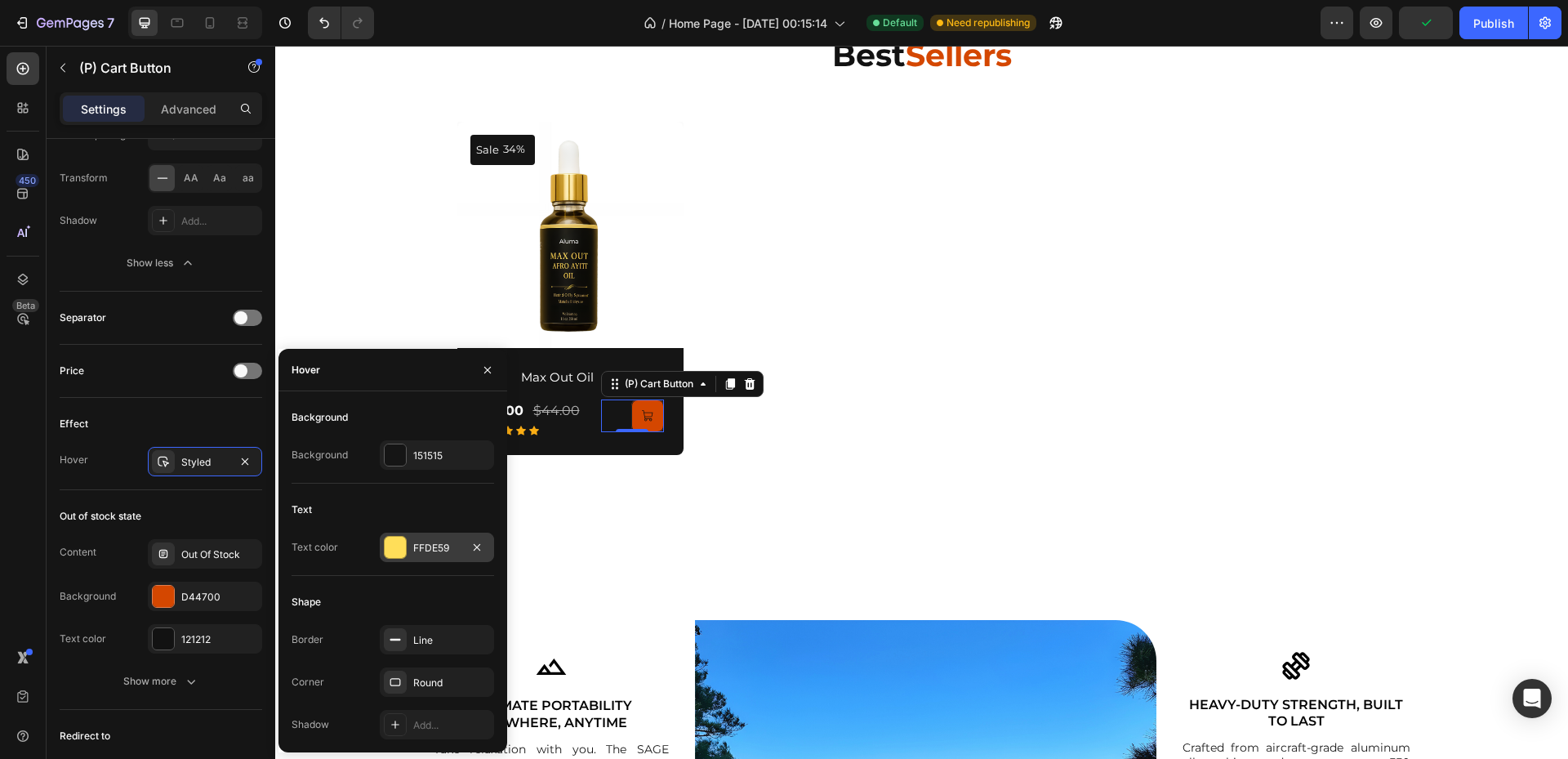
click at [424, 560] on div "FFDE59" at bounding box center [437, 547] width 114 height 30
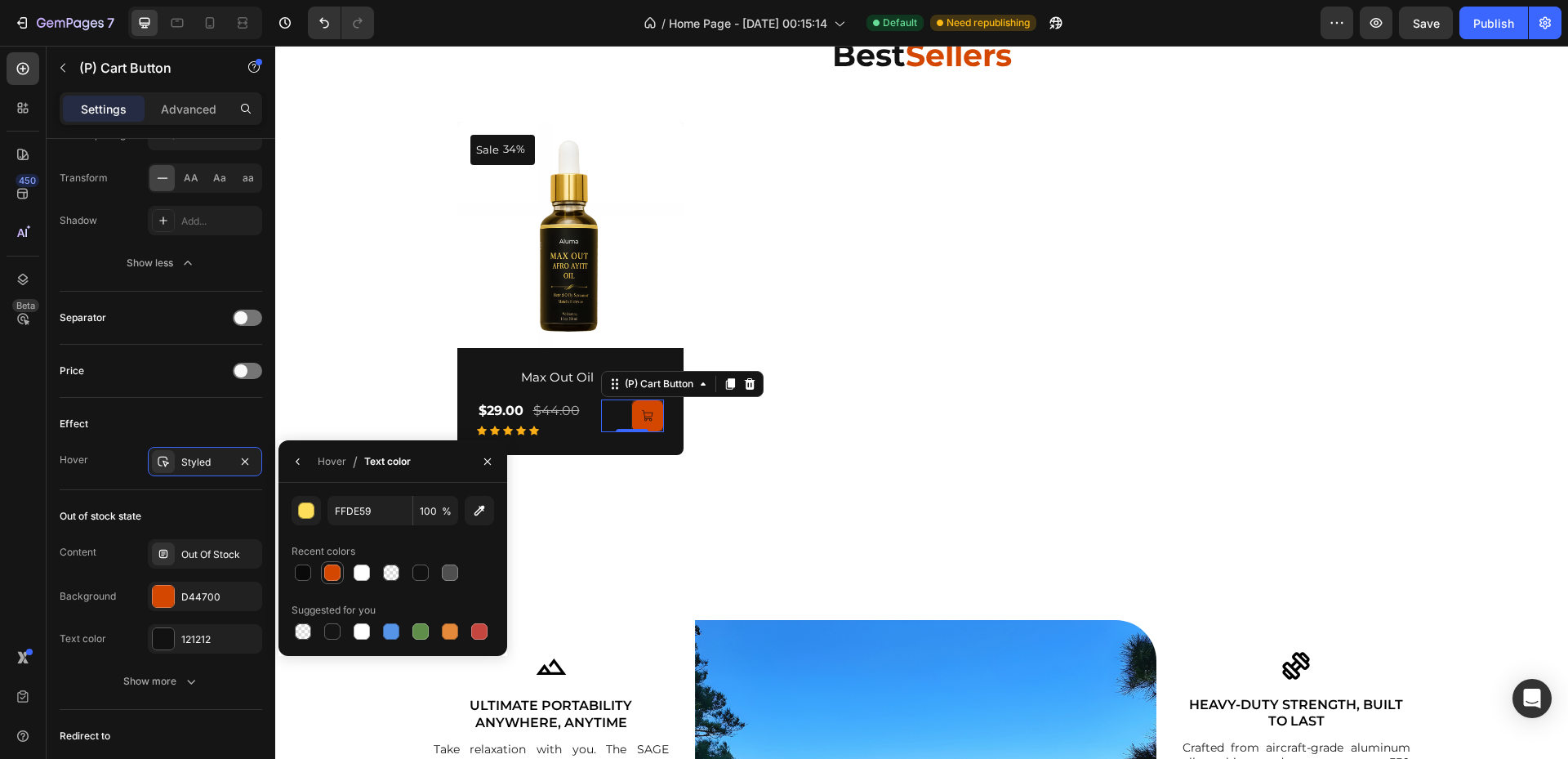
click at [329, 581] on div at bounding box center [332, 573] width 20 height 20
type input "D44700"
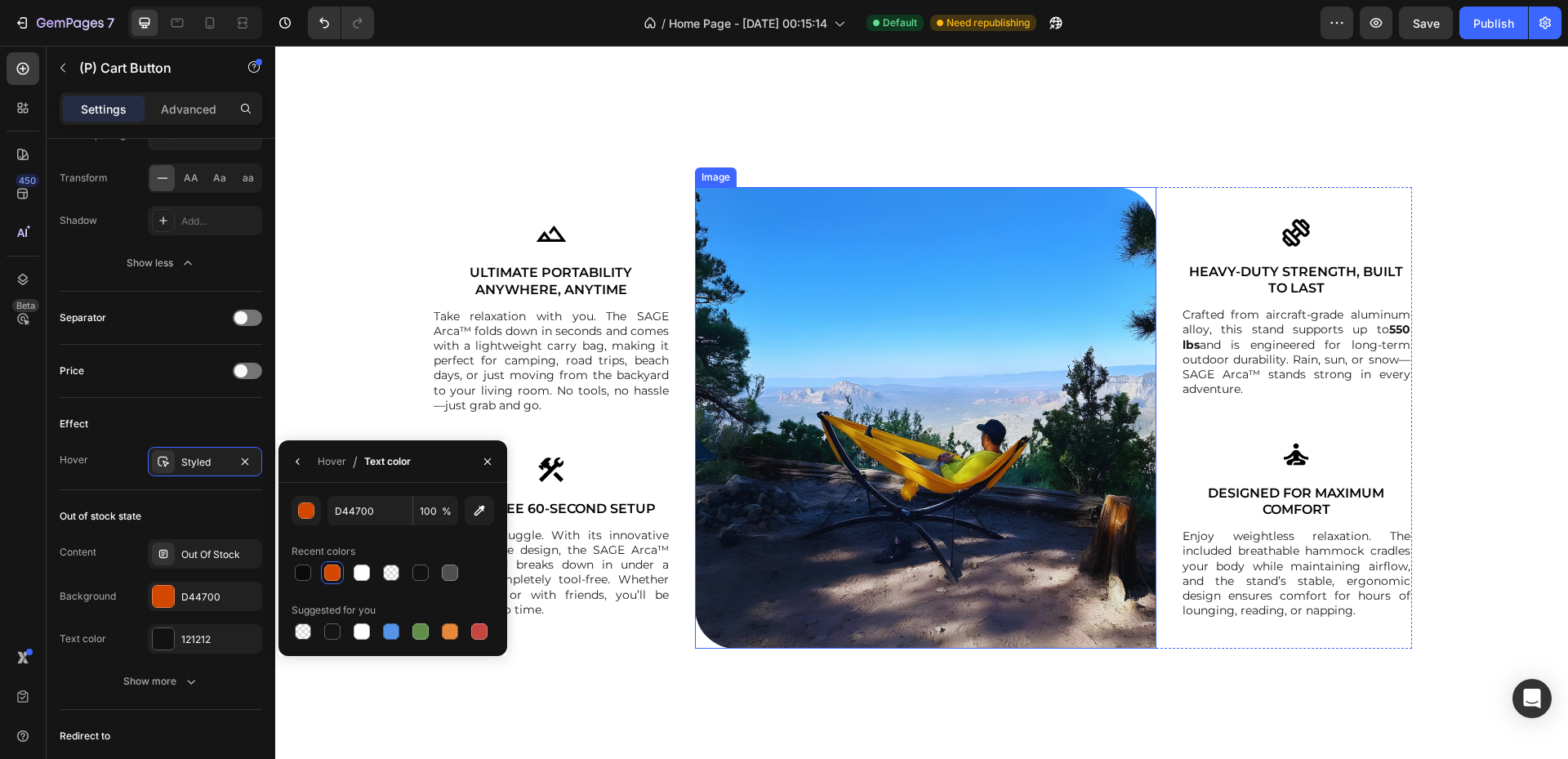
scroll to position [1851, 0]
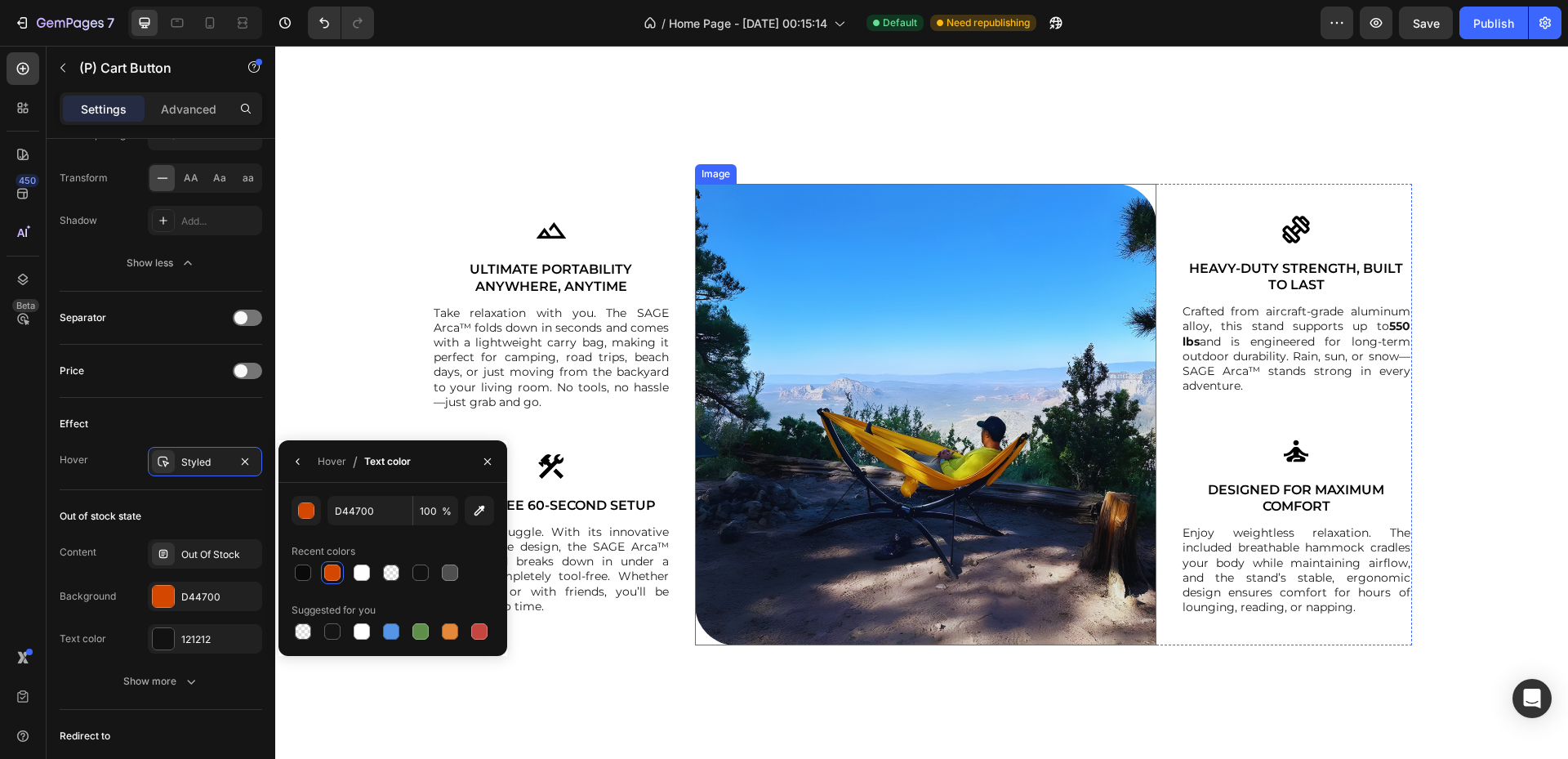
click at [823, 326] on img at bounding box center [926, 415] width 462 height 462
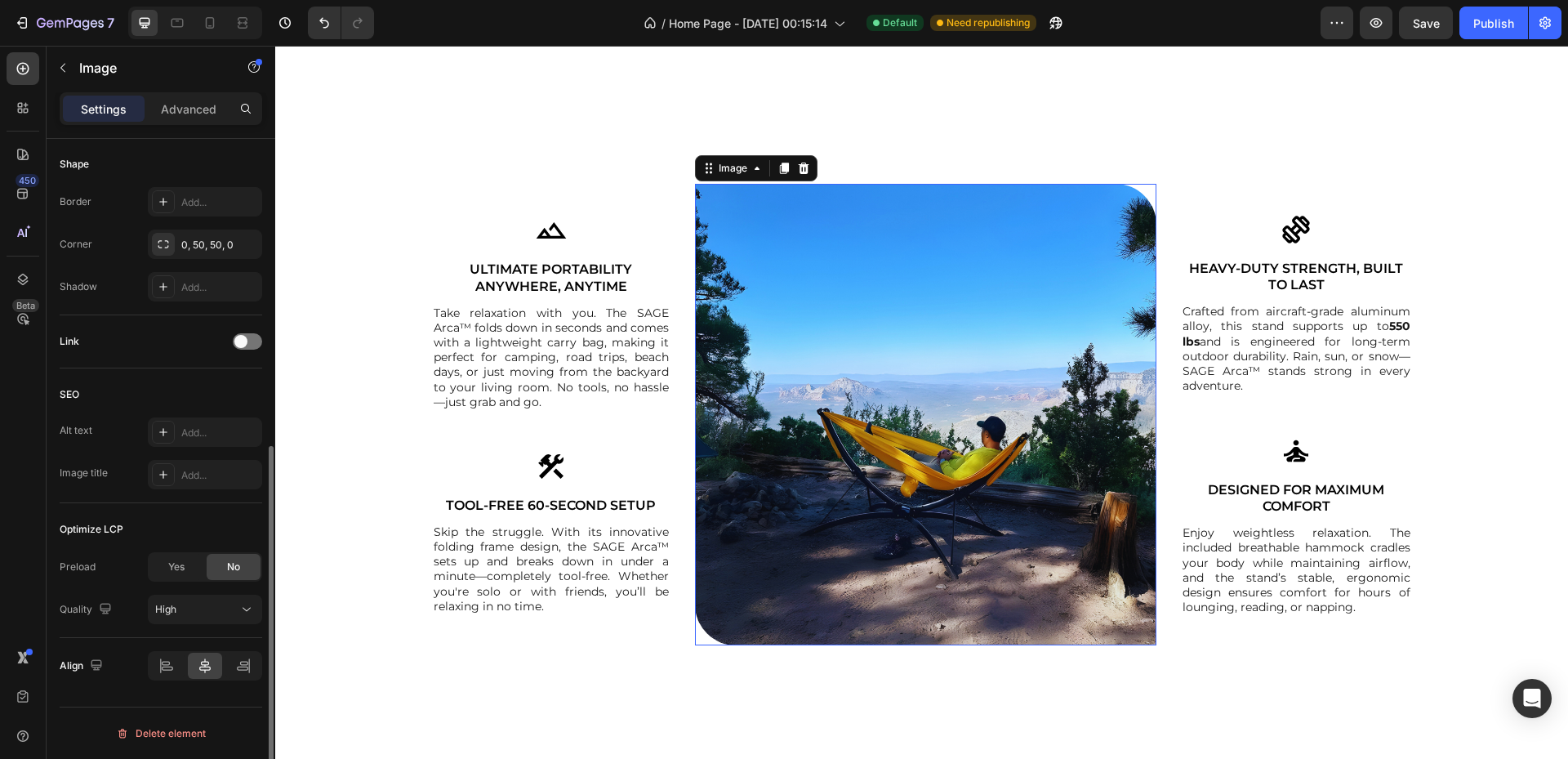
scroll to position [0, 0]
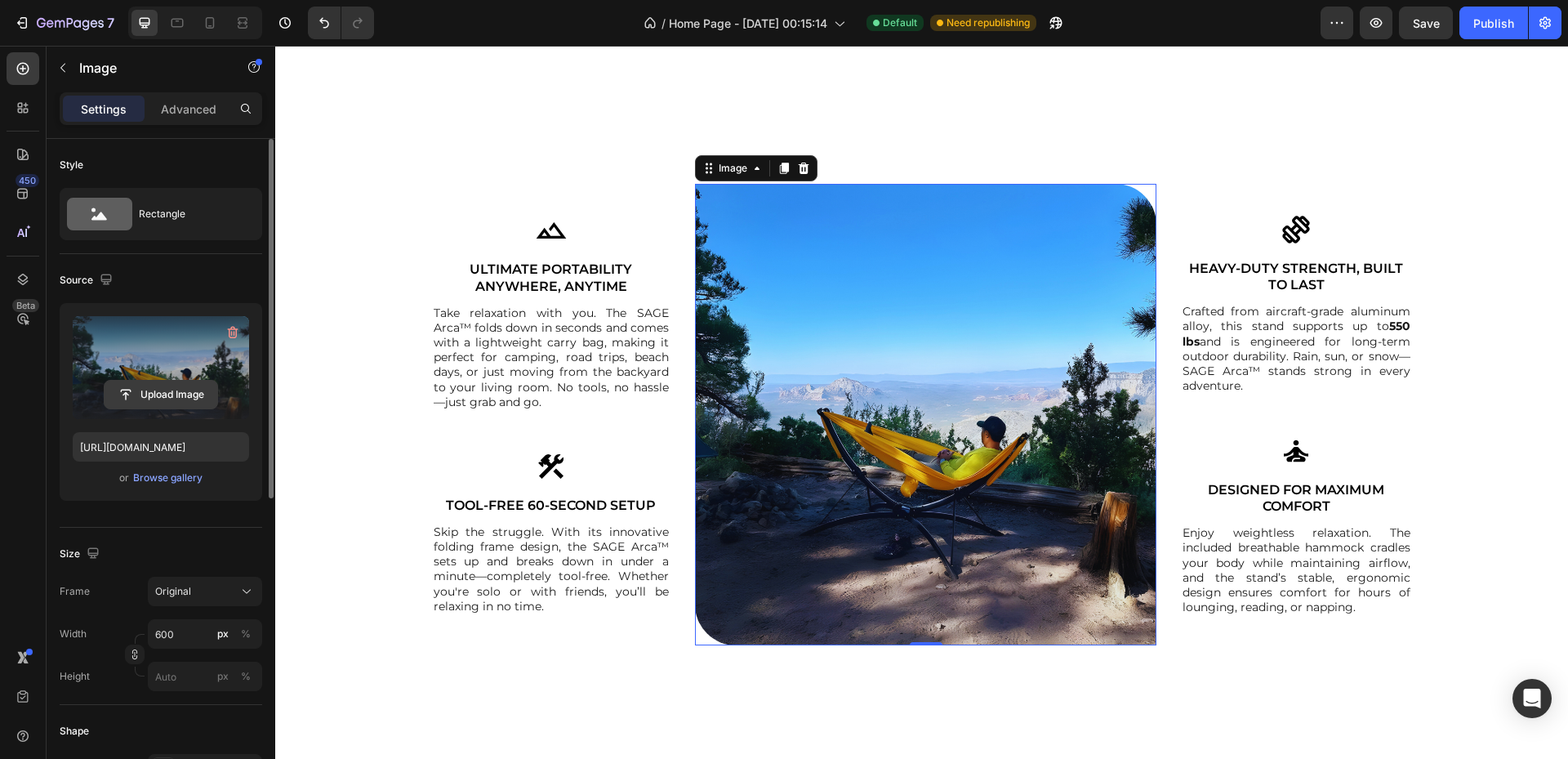
click at [172, 403] on input "file" at bounding box center [160, 395] width 112 height 28
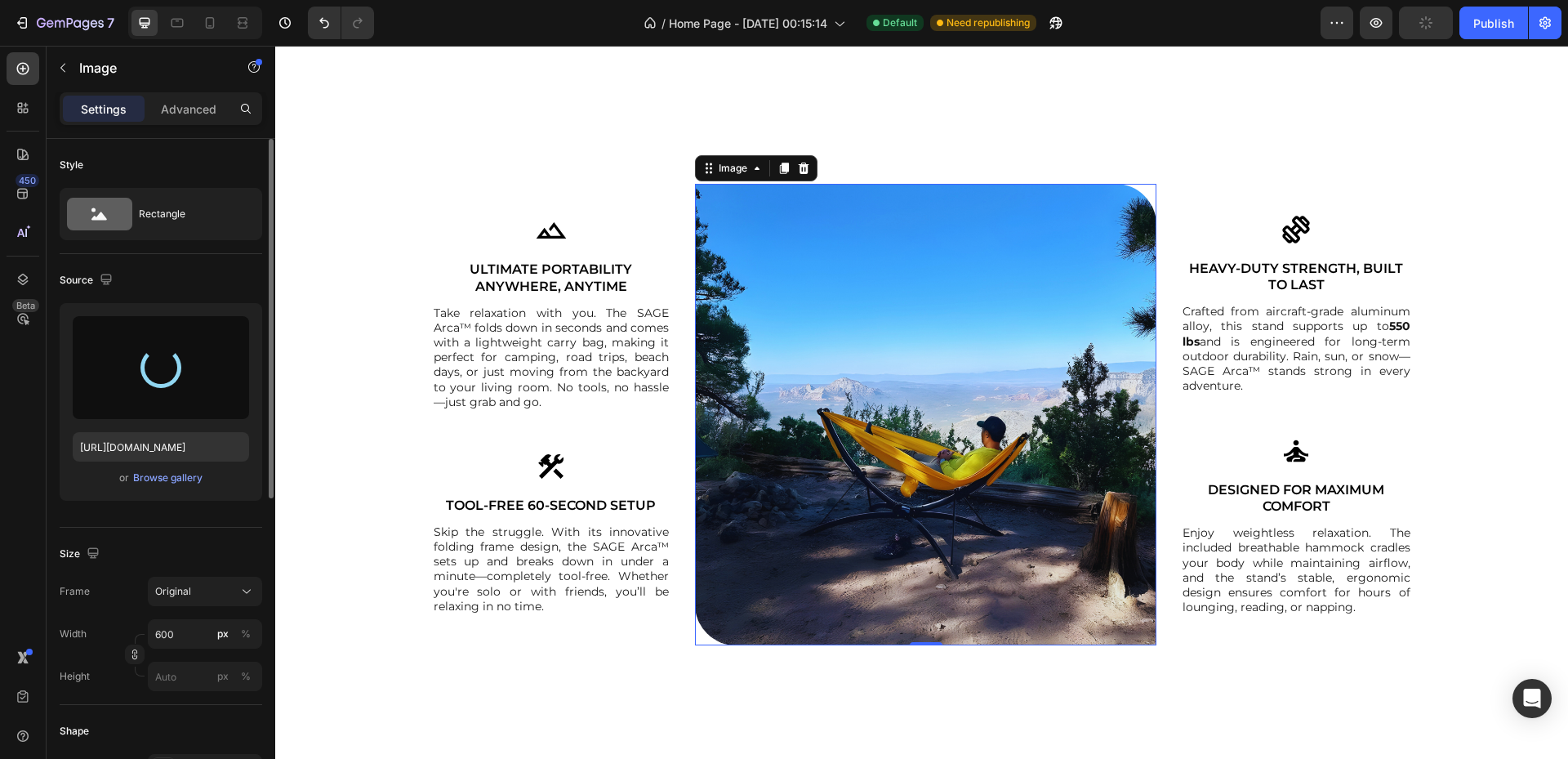
type input "[URL][DOMAIN_NAME]"
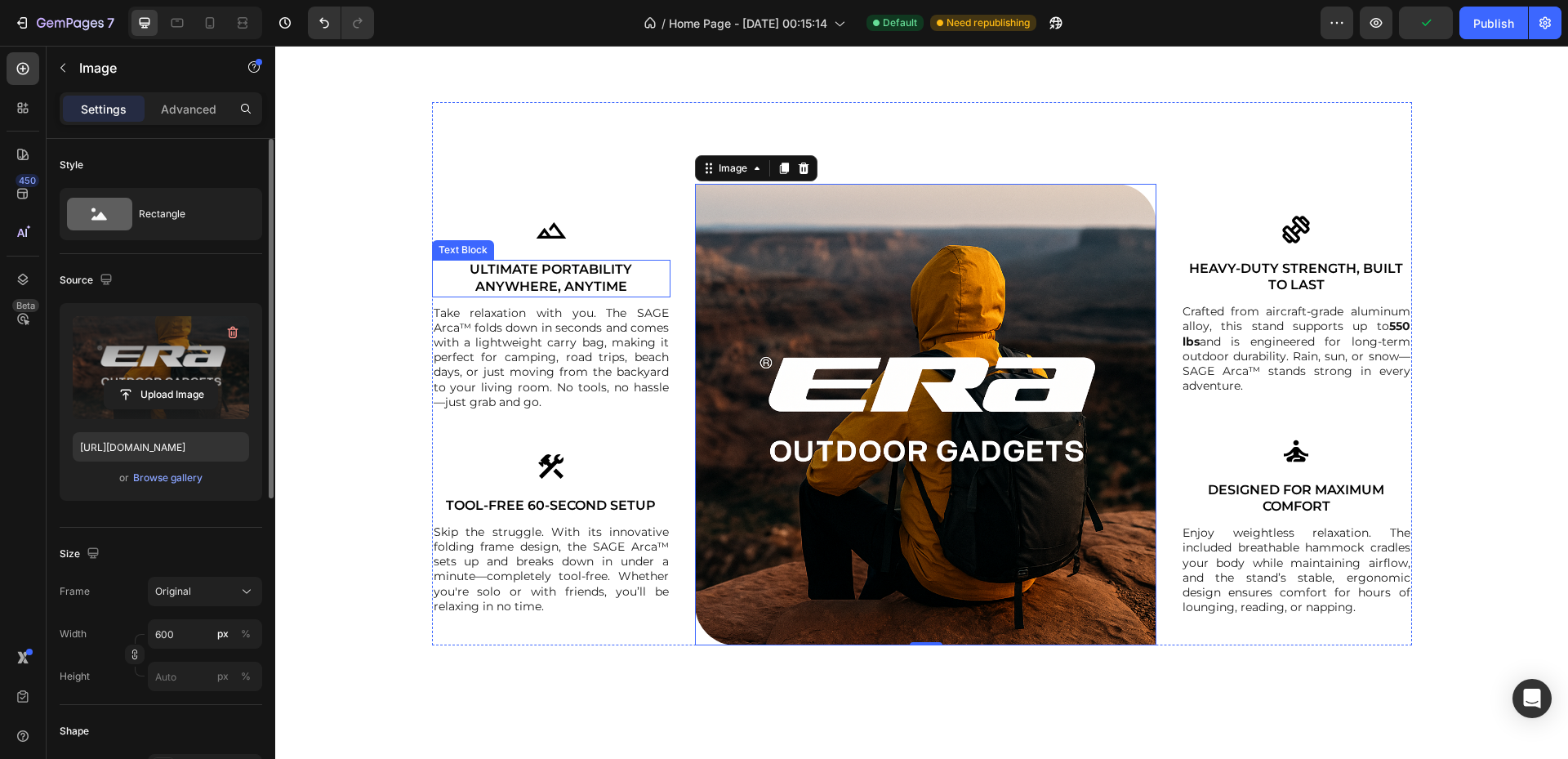
drag, startPoint x: 537, startPoint y: 255, endPoint x: 522, endPoint y: 267, distance: 19.2
click at [537, 255] on div "Image Ultimate Portability Anywhere, Anytime Text Block Take relaxation with yo…" at bounding box center [551, 415] width 239 height 462
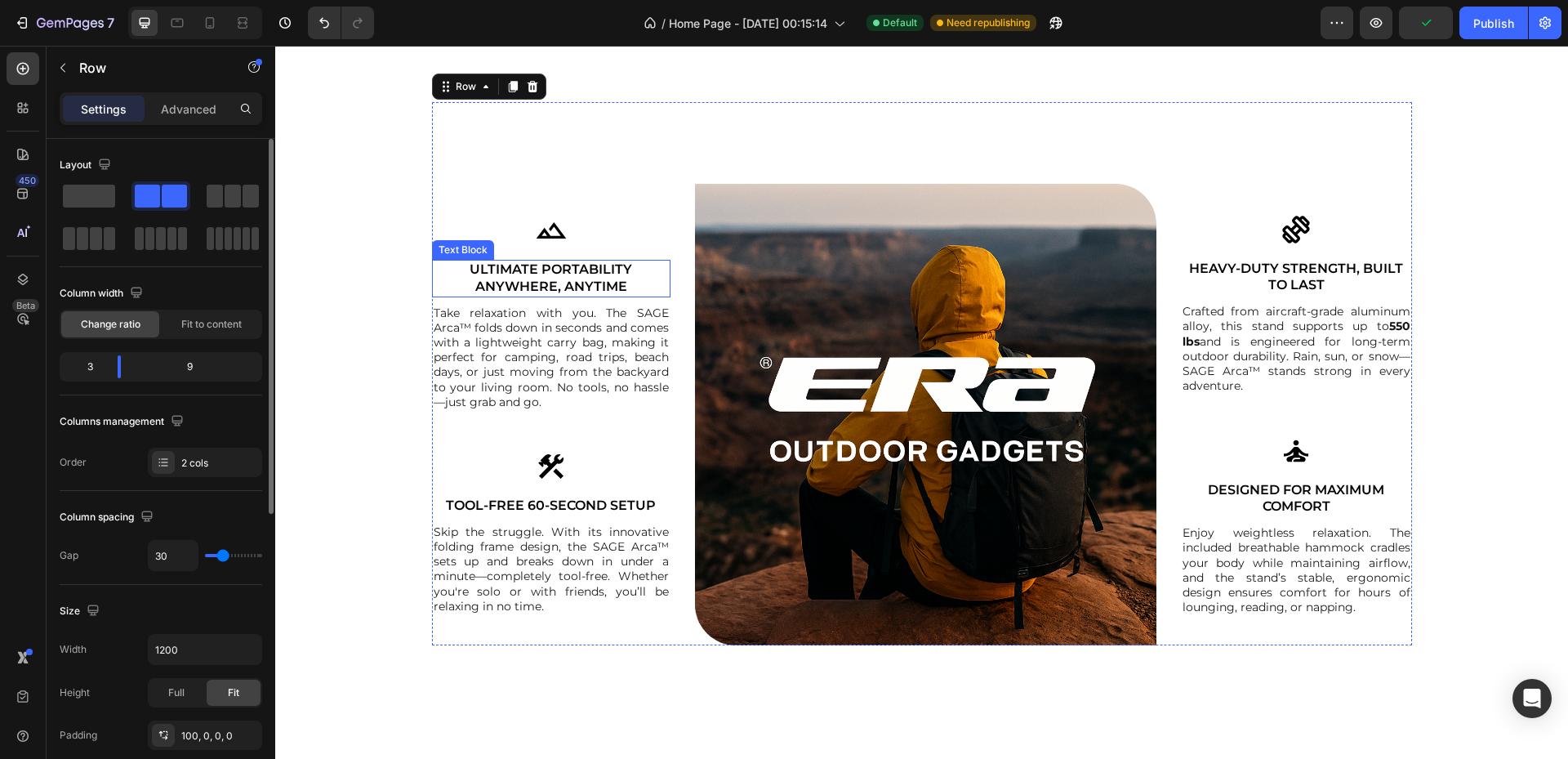
click at [520, 268] on p "Ultimate Portability Anywhere, Anytime" at bounding box center [551, 279] width 236 height 34
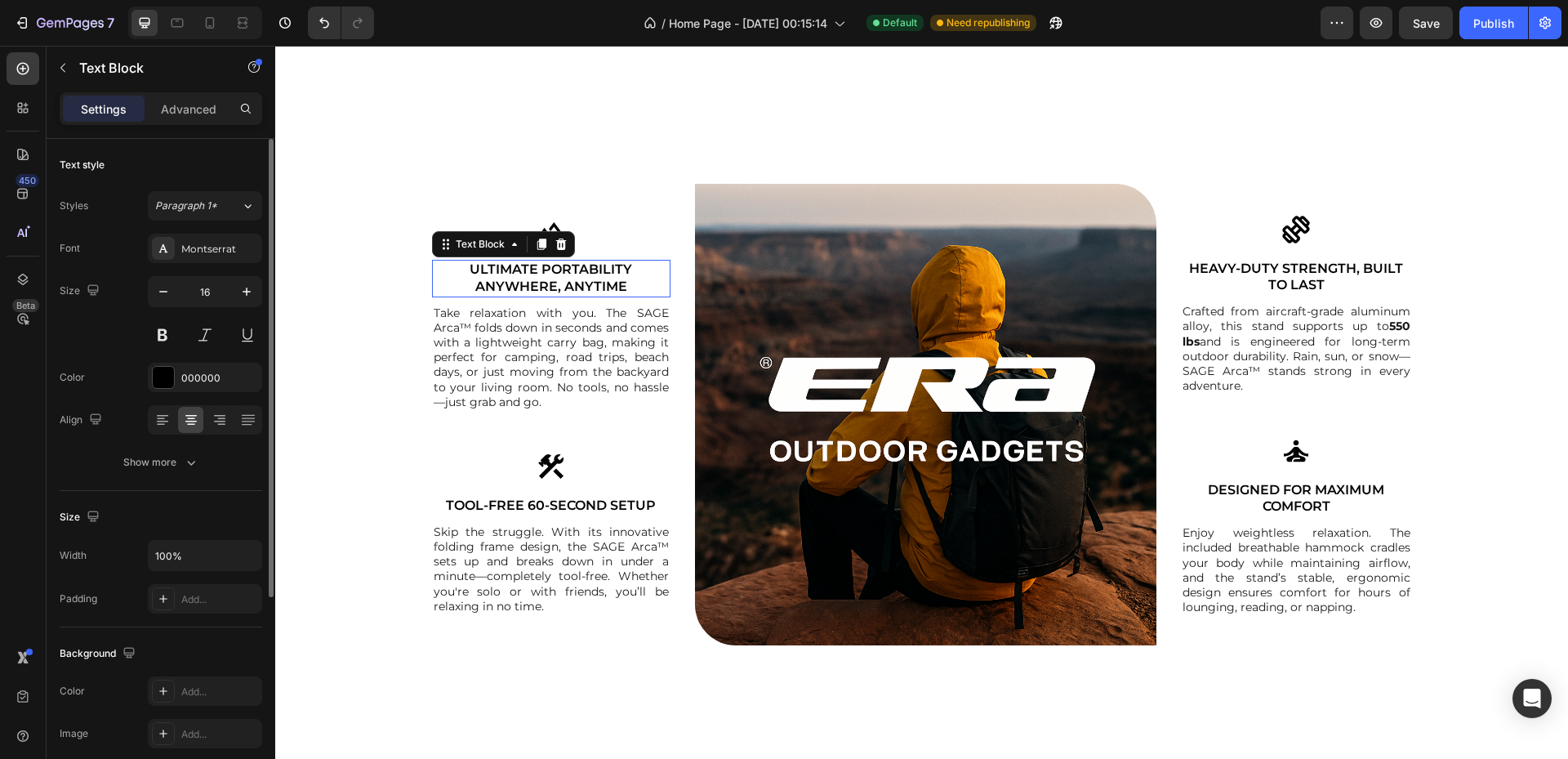
click at [517, 271] on p "Ultimate Portability Anywhere, Anytime" at bounding box center [551, 279] width 236 height 34
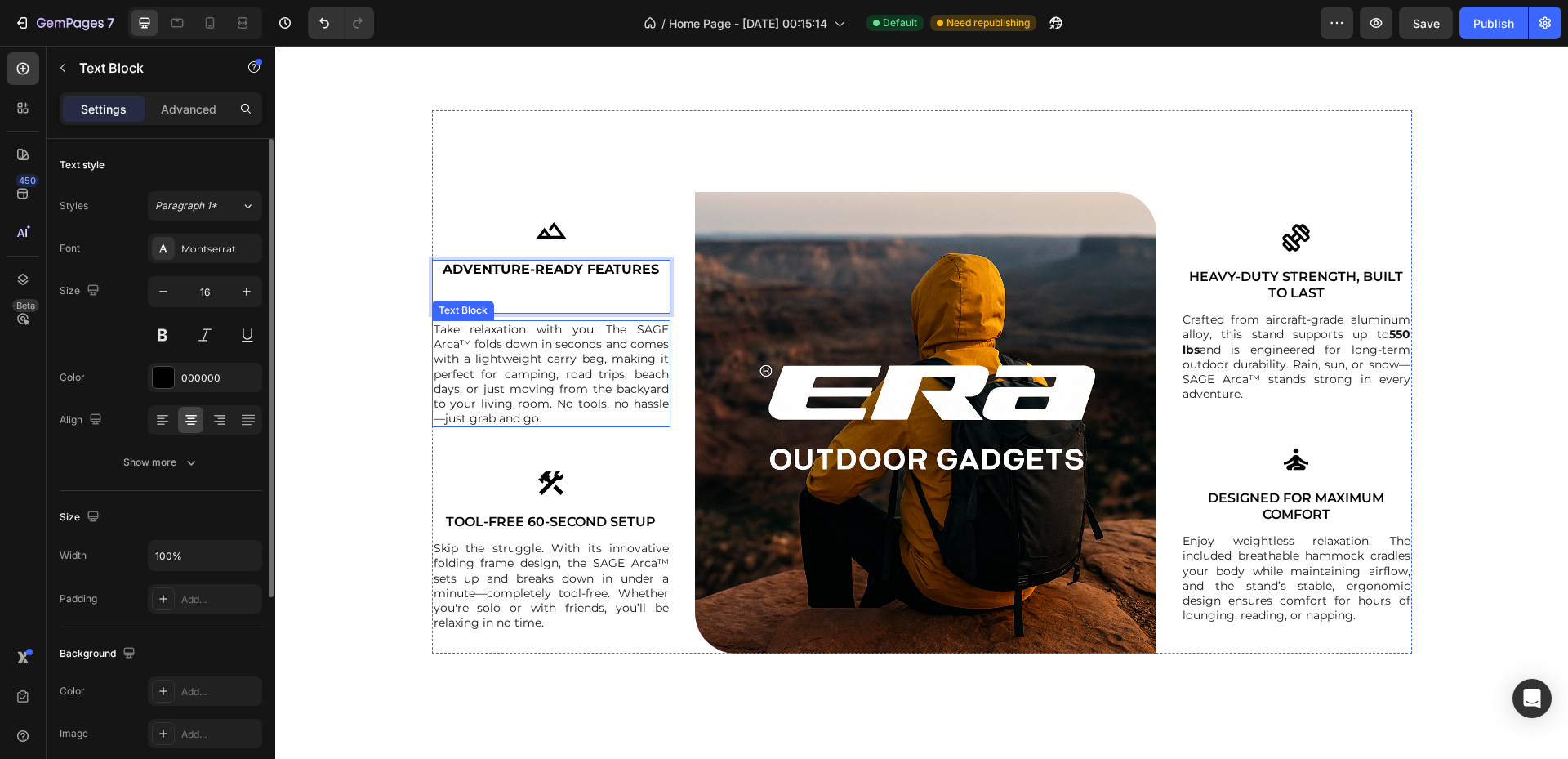
click at [525, 363] on p "Take relaxation with you. The SAGE Arca™ folds down in seconds and comes with a…" at bounding box center [551, 373] width 236 height 103
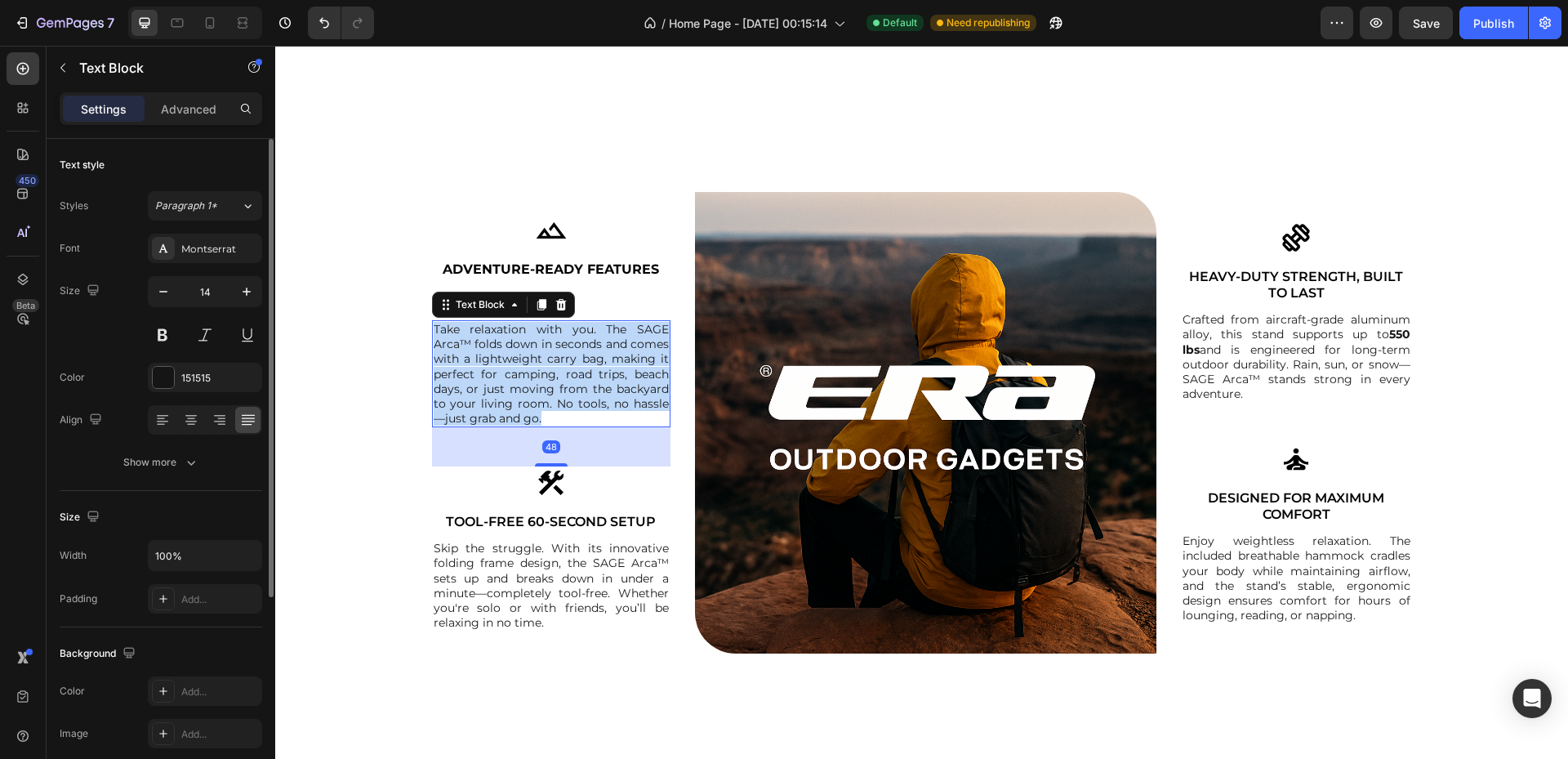
click at [525, 363] on p "Take relaxation with you. The SAGE Arca™ folds down in seconds and comes with a…" at bounding box center [551, 373] width 236 height 103
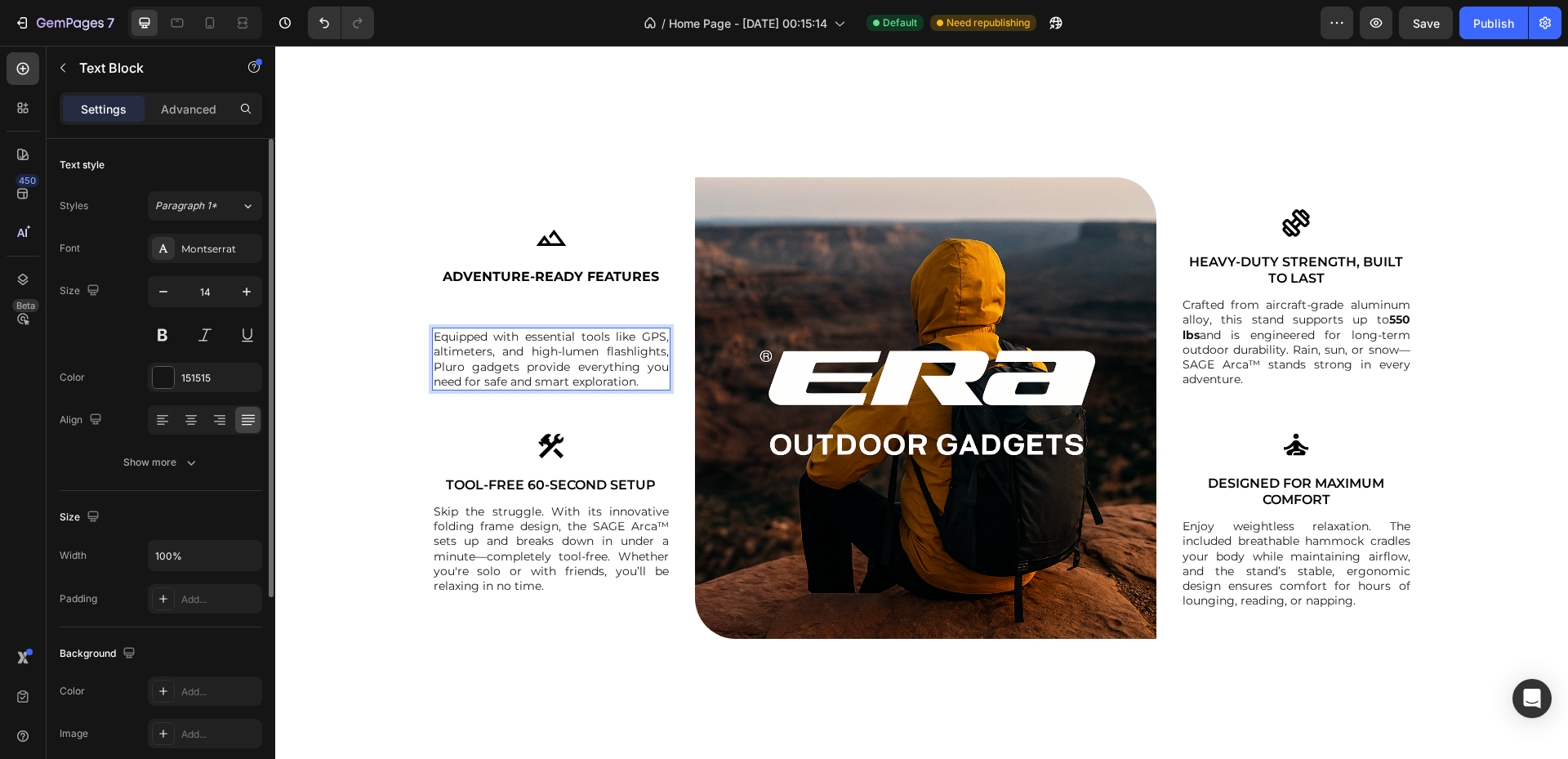
scroll to position [1865, 0]
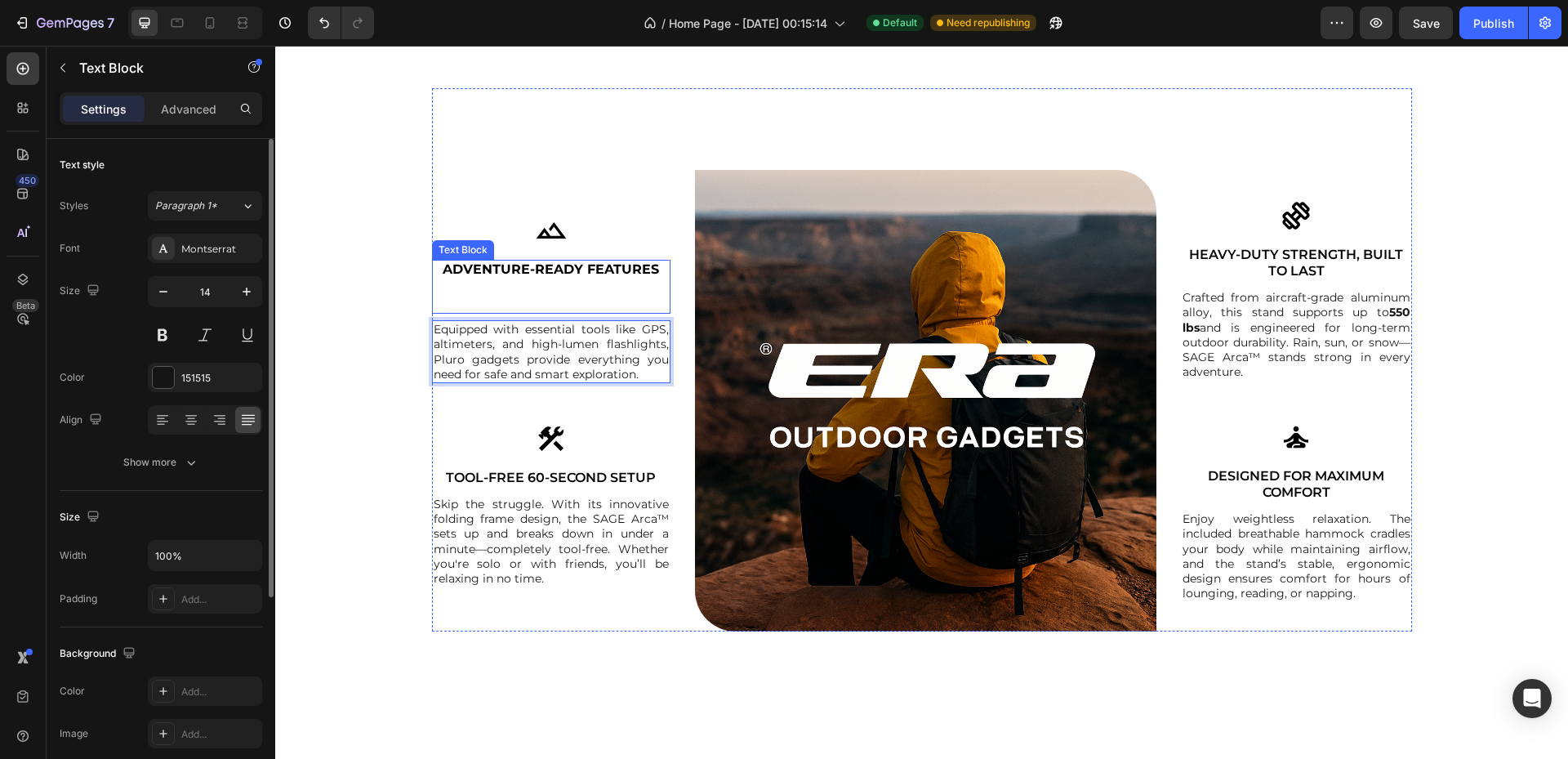
click at [531, 303] on p "Rich Text Editor. Editing area: main" at bounding box center [551, 295] width 236 height 34
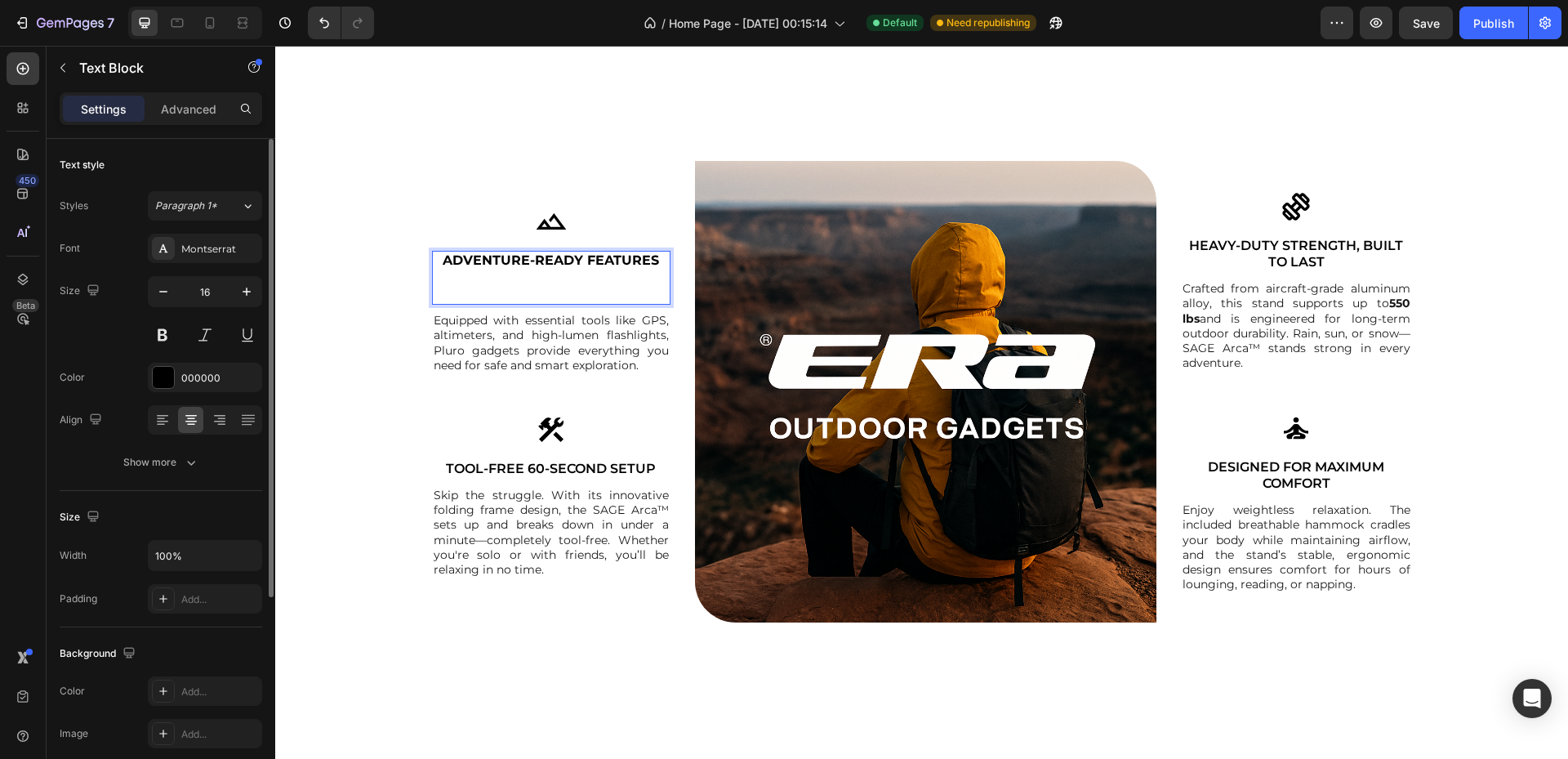
click at [552, 295] on p "⁠⁠⁠⁠⁠⁠⁠" at bounding box center [551, 286] width 236 height 34
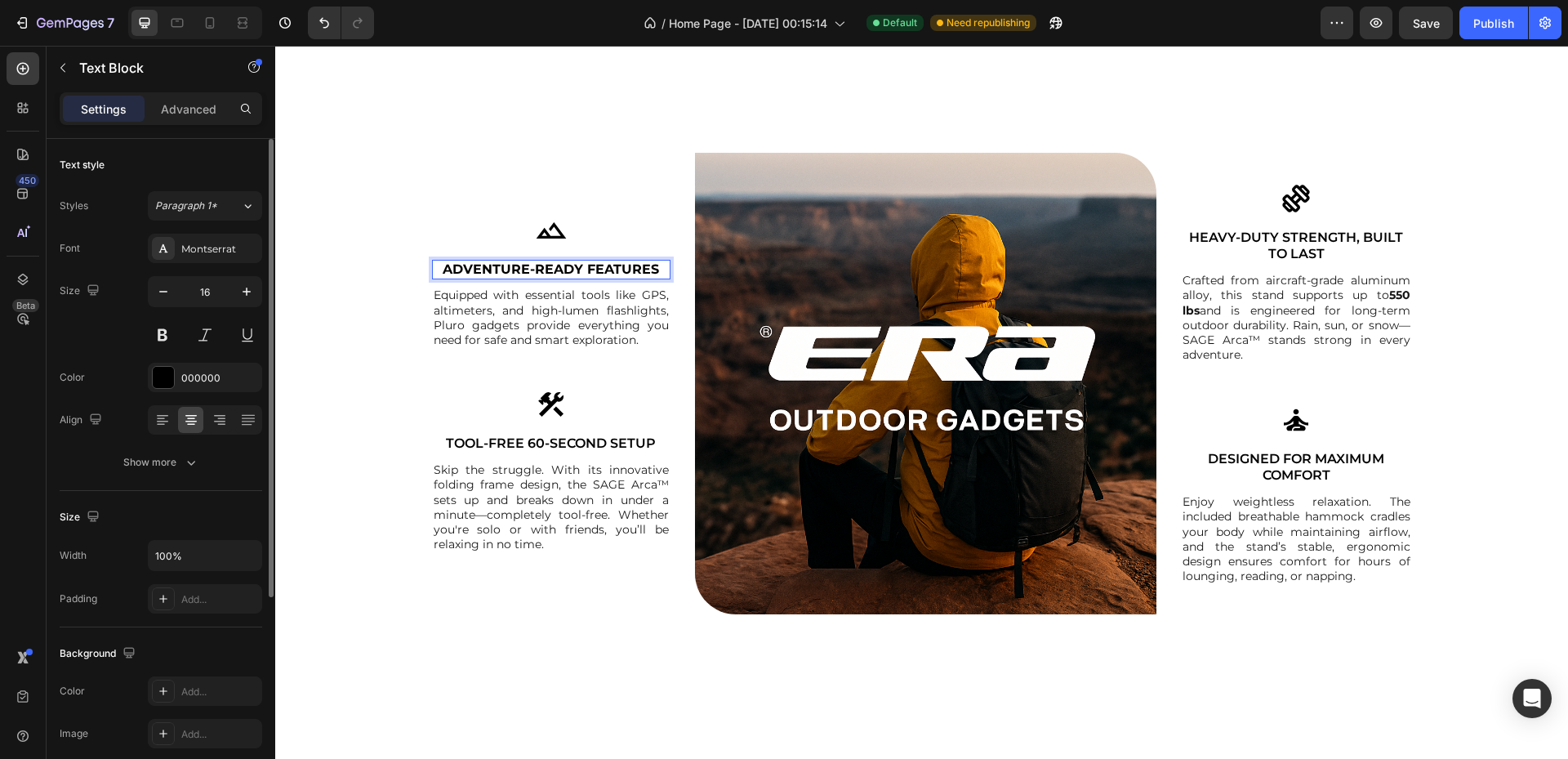
scroll to position [1891, 0]
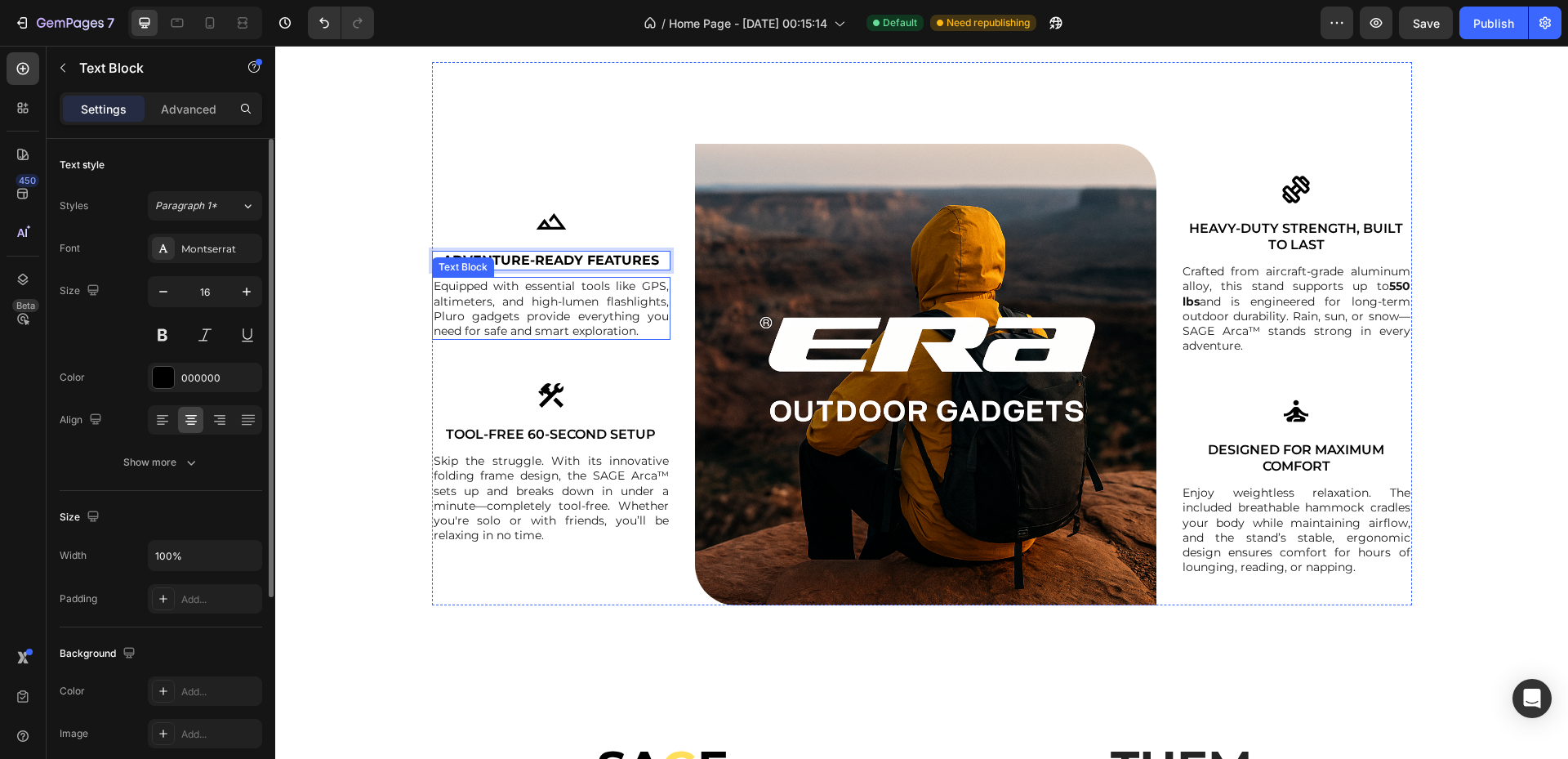
click at [609, 294] on p "Equipped with essential tools like GPS, altimeters, and high-lumen flashlights,…" at bounding box center [551, 308] width 236 height 60
click at [449, 312] on p "Equipped with essential tools like GPS, altimeters, and high-lumen flashlights,…" at bounding box center [551, 308] width 236 height 60
click at [452, 315] on p "Equipped with essential tools like GPS, altimeters, and high-lumen flashlights,…" at bounding box center [551, 308] width 236 height 60
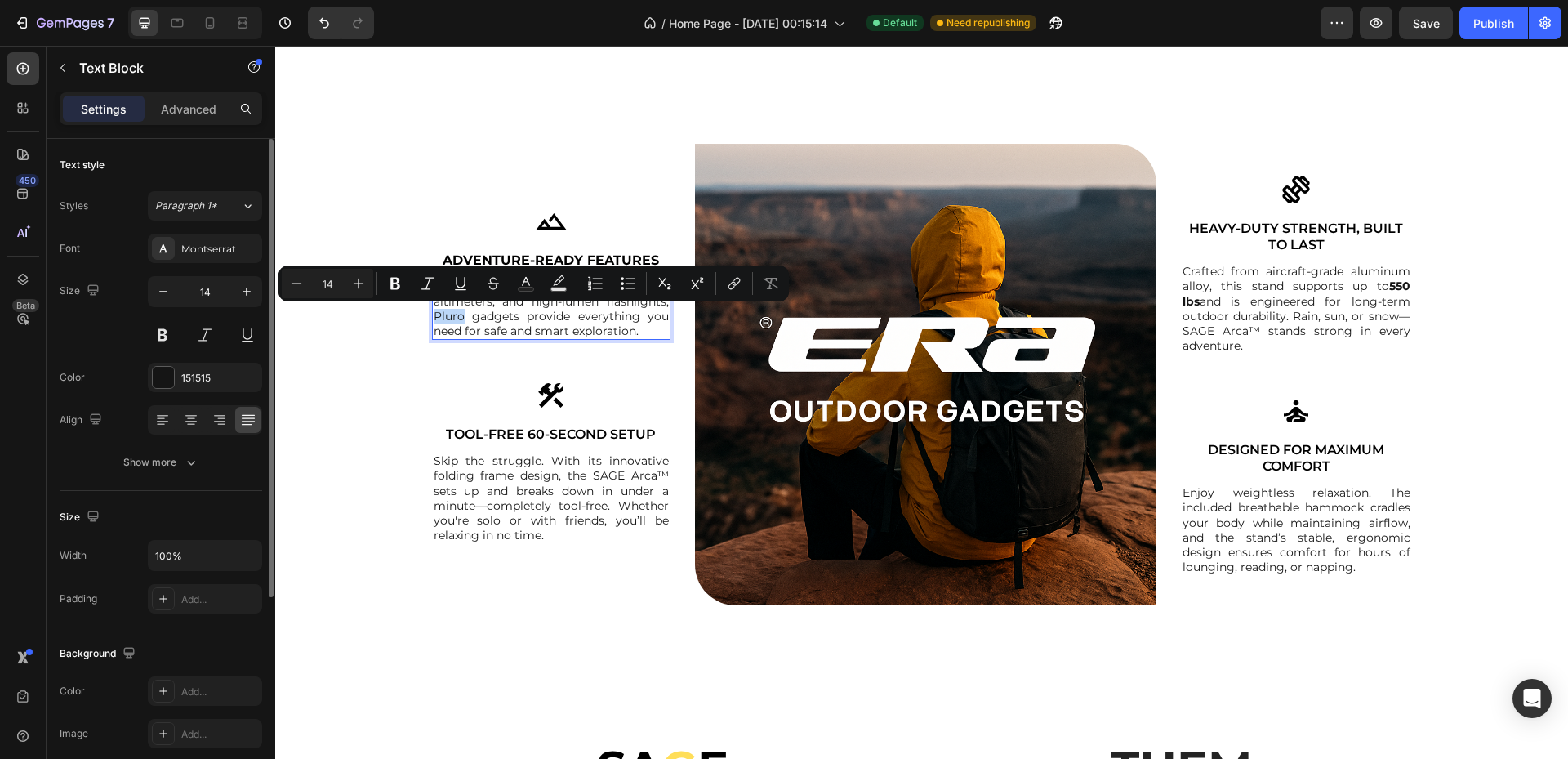
drag, startPoint x: 455, startPoint y: 317, endPoint x: 430, endPoint y: 317, distance: 25.0
click at [434, 317] on p "Equipped with essential tools like GPS, altimeters, and high-lumen flashlights,…" at bounding box center [551, 308] width 236 height 60
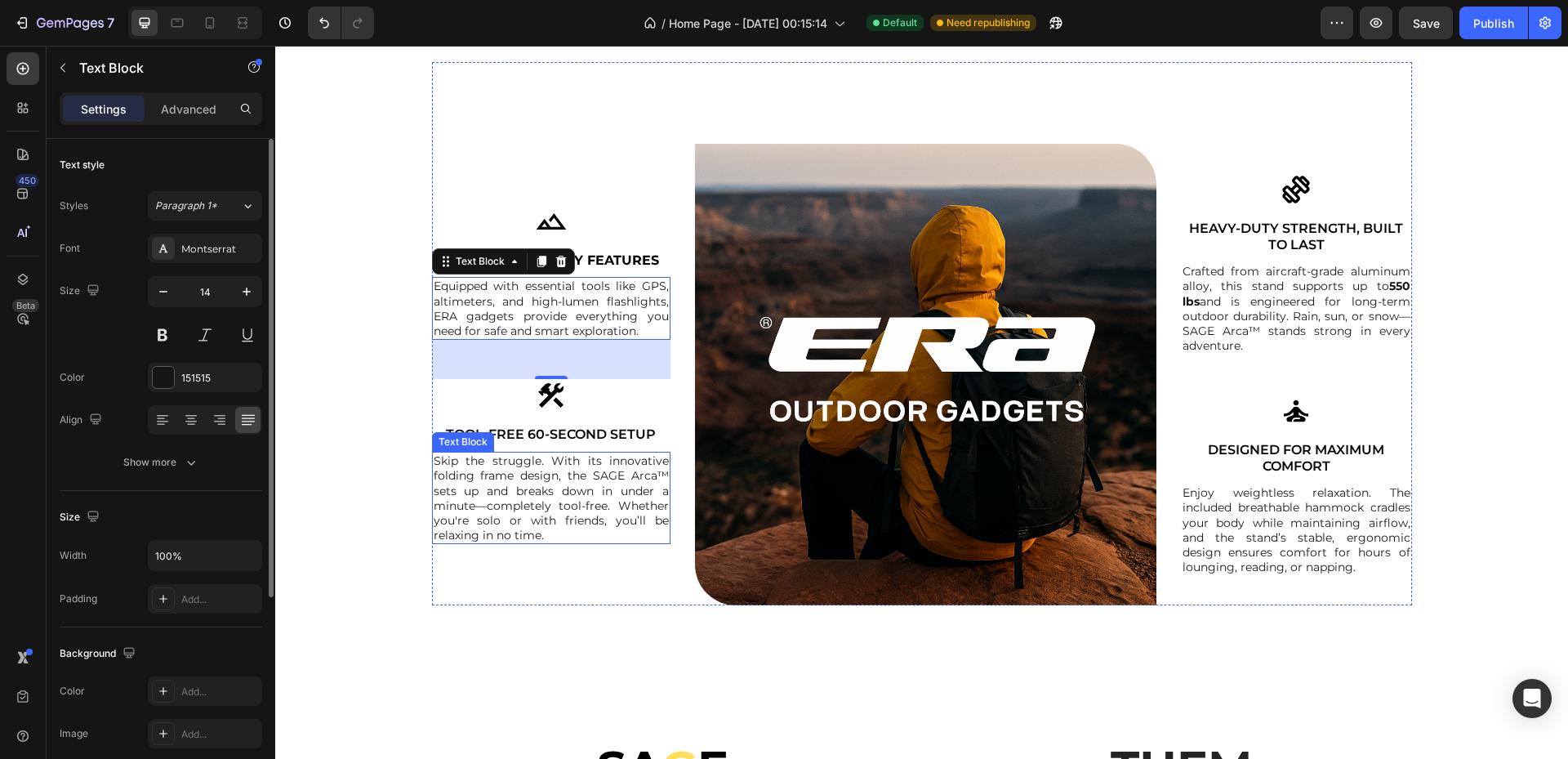
click at [564, 496] on p "Skip the struggle. With its innovative folding frame design, the SAGE Arca™ set…" at bounding box center [551, 497] width 236 height 89
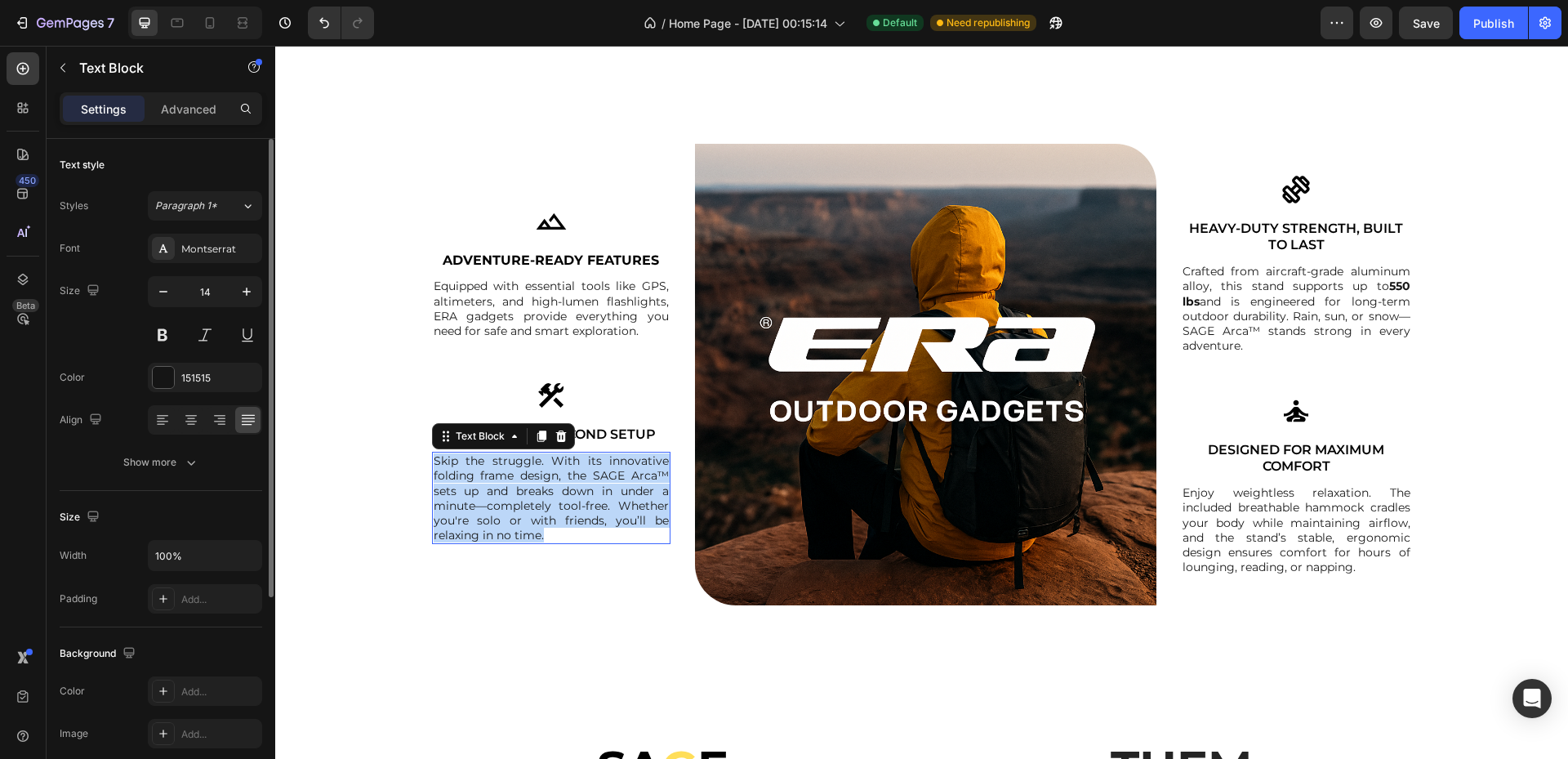
click at [564, 496] on p "Skip the struggle. With its innovative folding frame design, the SAGE Arca™ set…" at bounding box center [551, 497] width 236 height 89
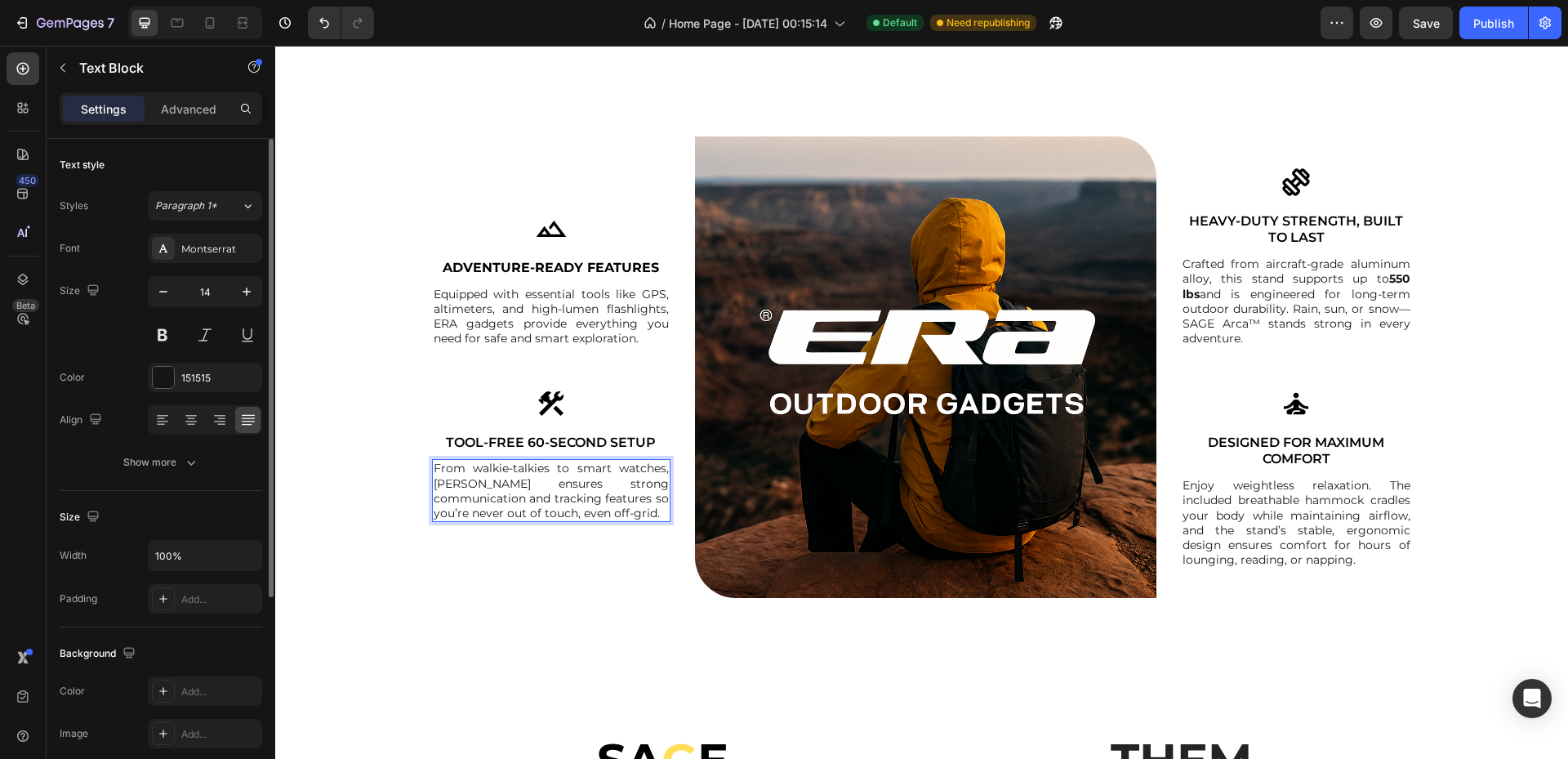
scroll to position [1906, 0]
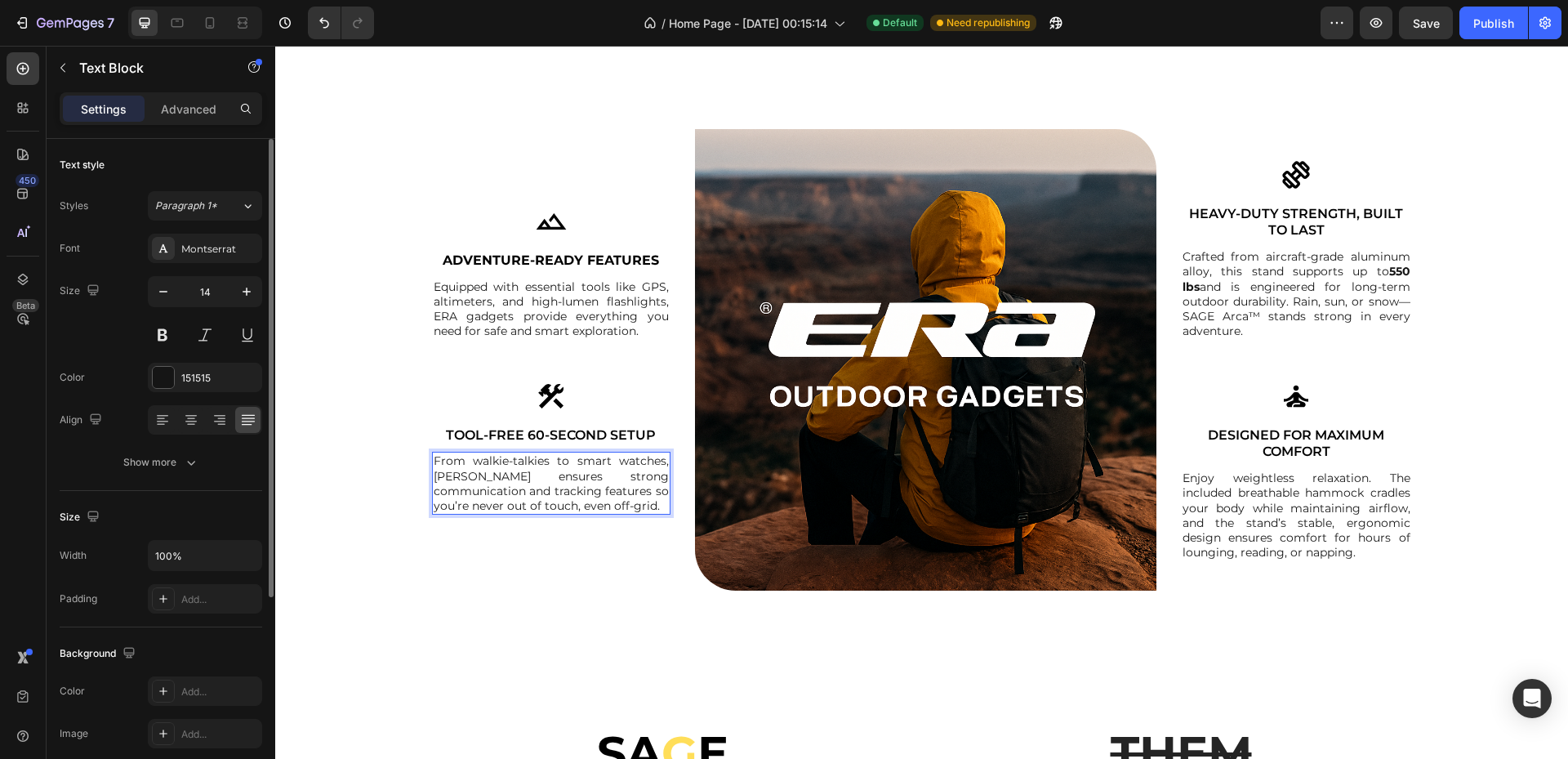
click at [449, 474] on p "From walkie-talkies to smart watches, [PERSON_NAME] ensures strong communicatio…" at bounding box center [551, 483] width 236 height 60
click at [528, 442] on p "Tool-Free 60-Second Setup" at bounding box center [551, 435] width 236 height 17
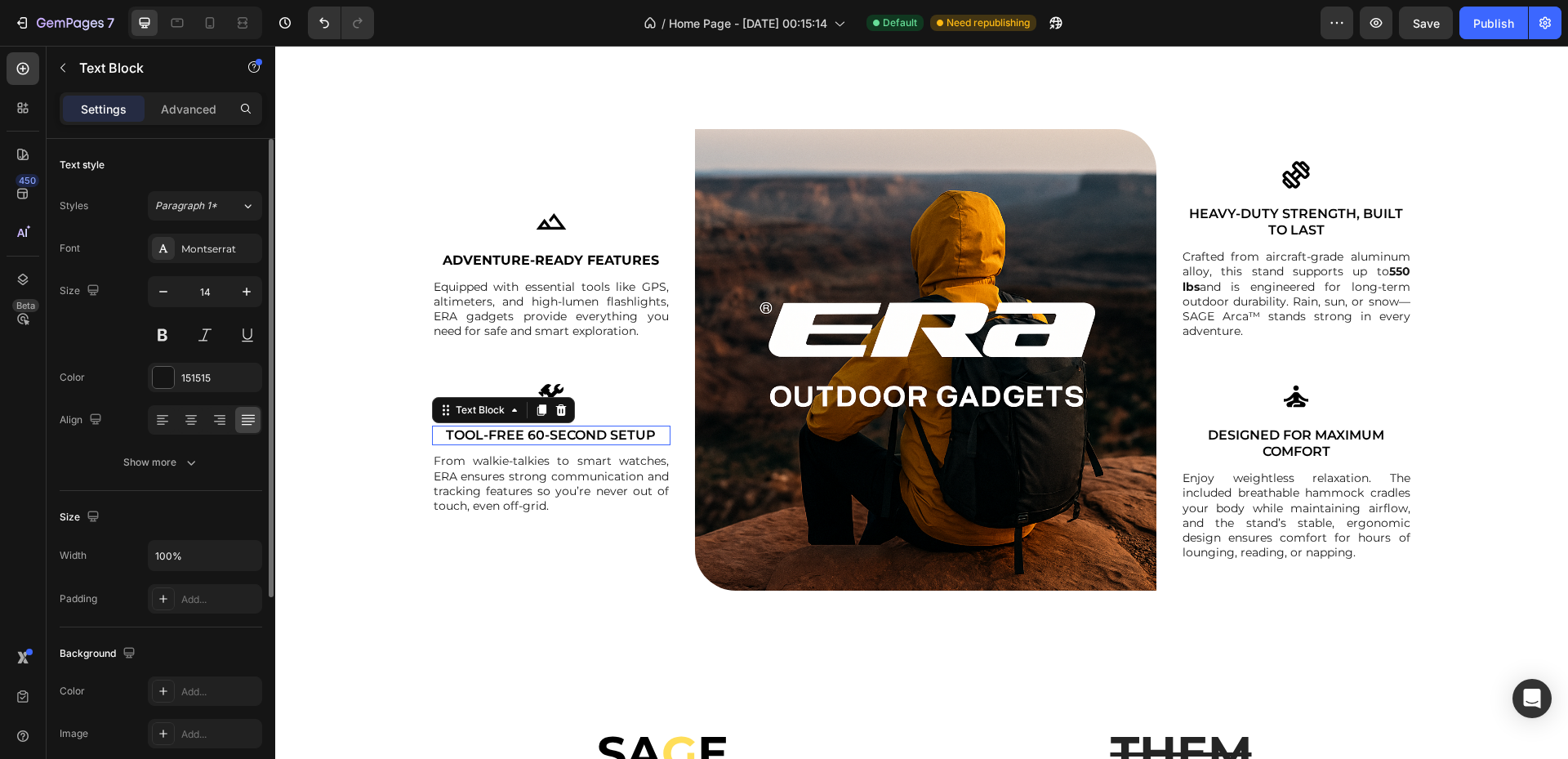
click at [528, 442] on p "Tool-Free 60-Second Setup" at bounding box center [551, 435] width 236 height 17
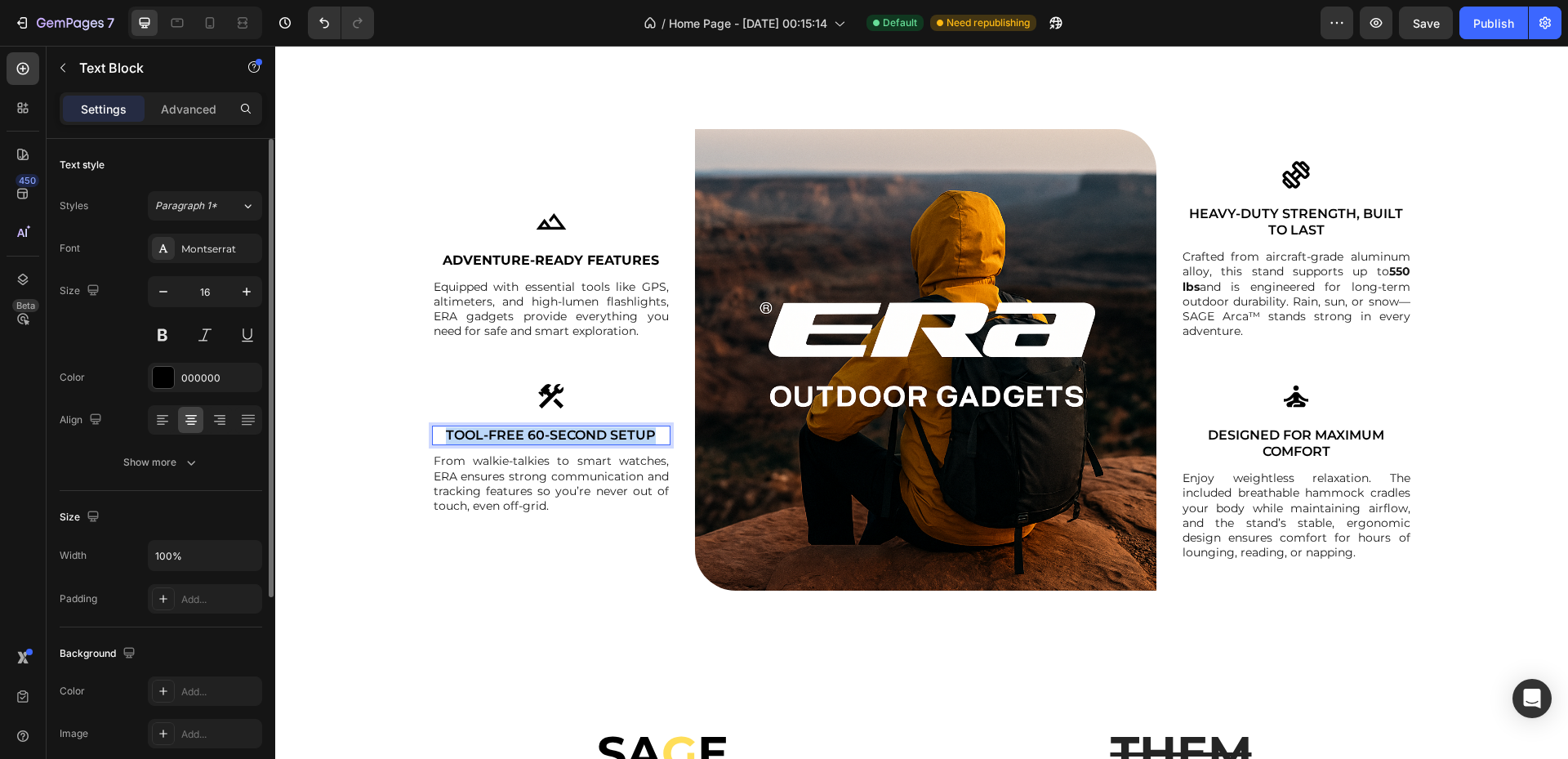
click at [528, 442] on p "Tool-Free 60-Second Setup" at bounding box center [551, 435] width 236 height 17
click at [558, 401] on img at bounding box center [551, 396] width 33 height 33
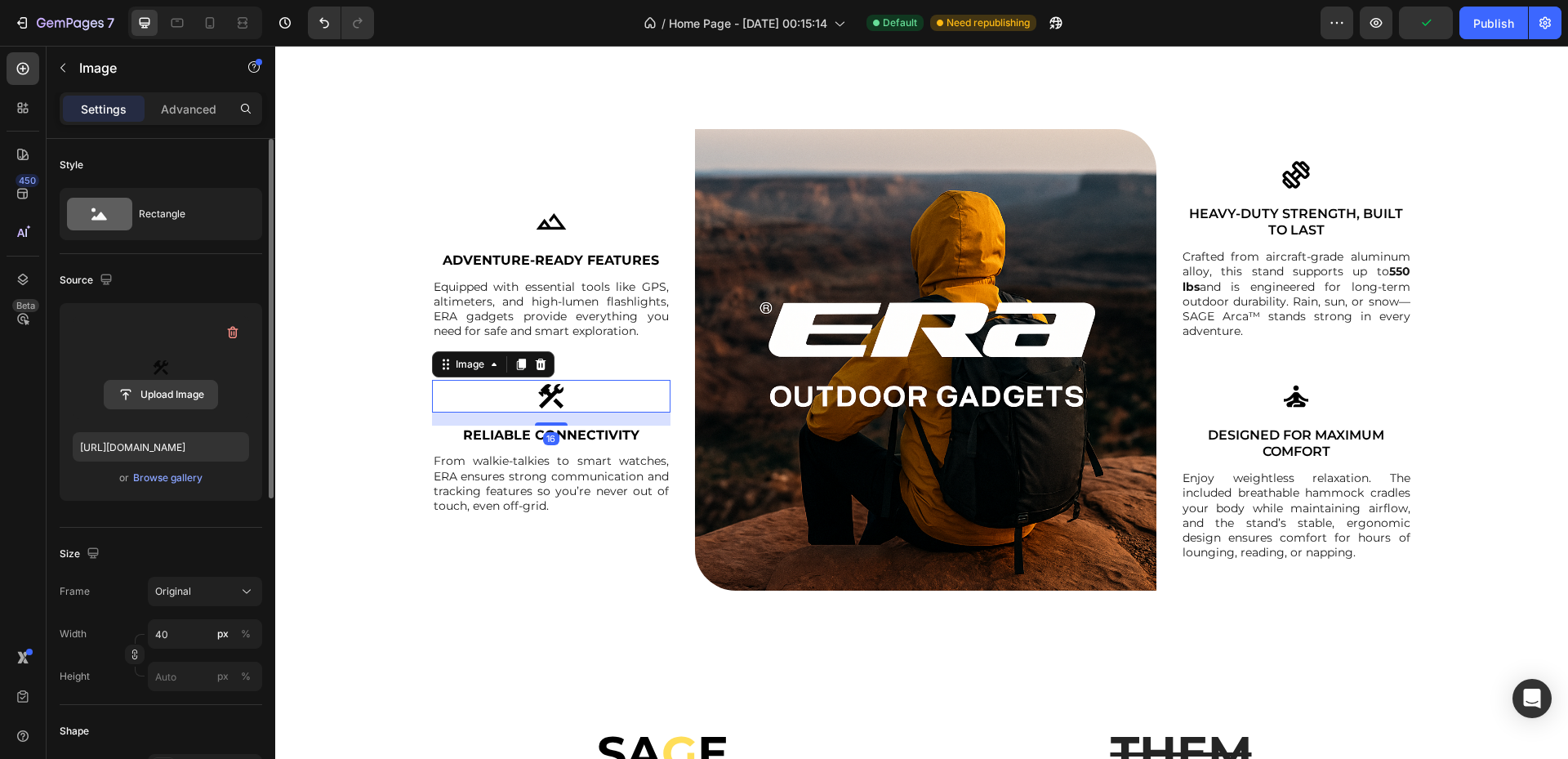
click at [186, 399] on input "file" at bounding box center [160, 395] width 112 height 28
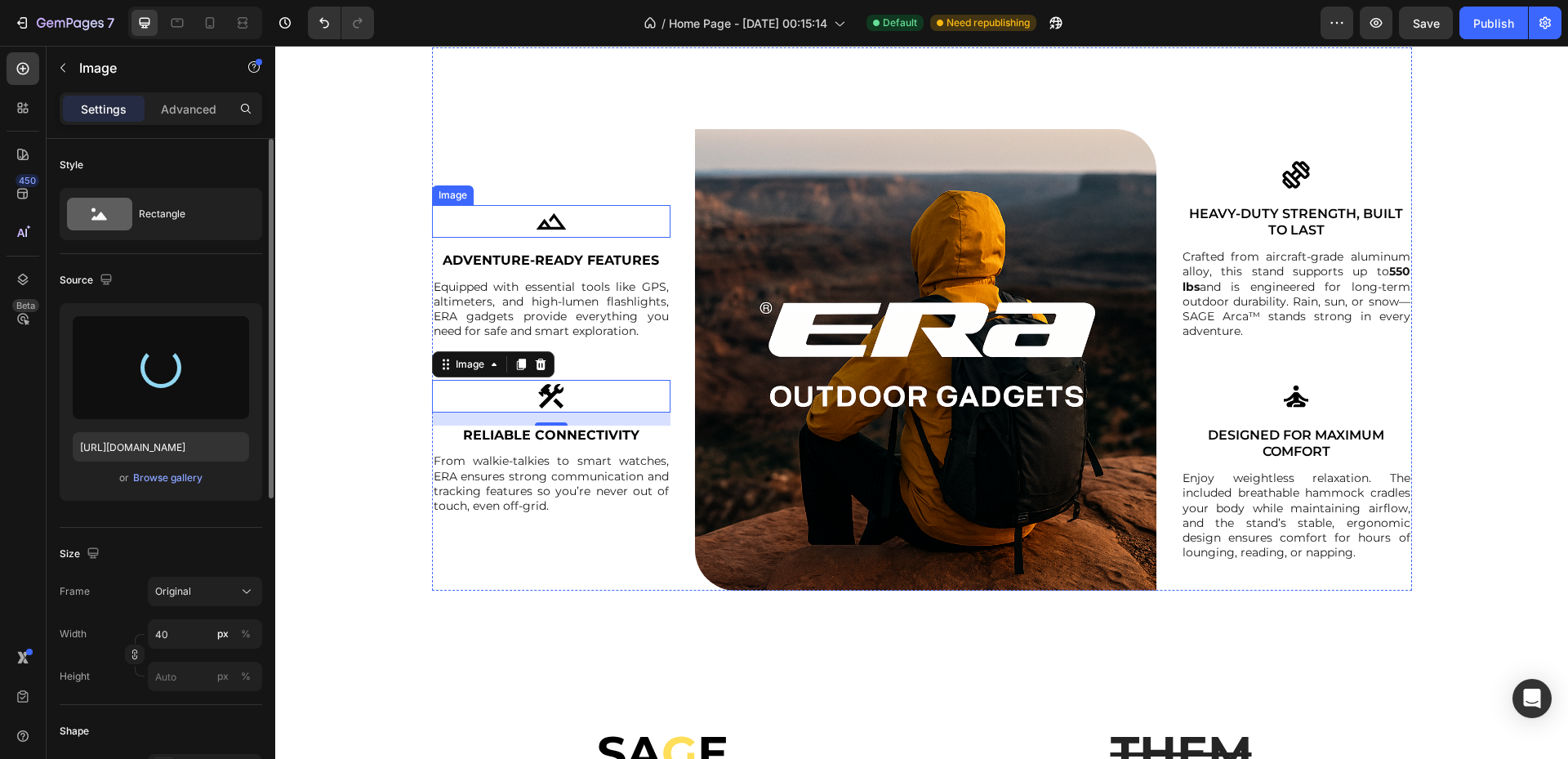
click at [554, 228] on img at bounding box center [551, 221] width 33 height 33
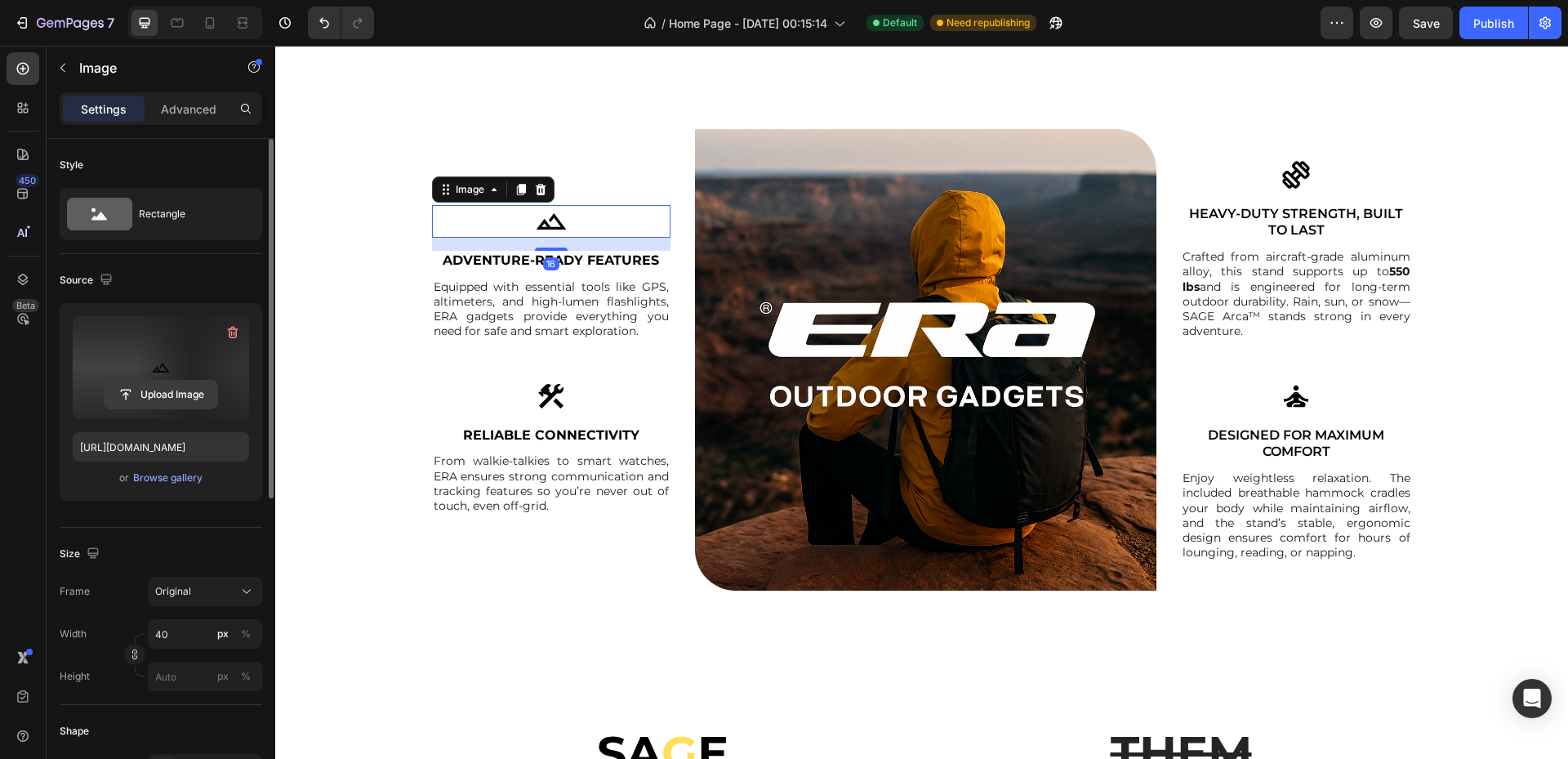
click at [185, 394] on input "file" at bounding box center [160, 395] width 112 height 28
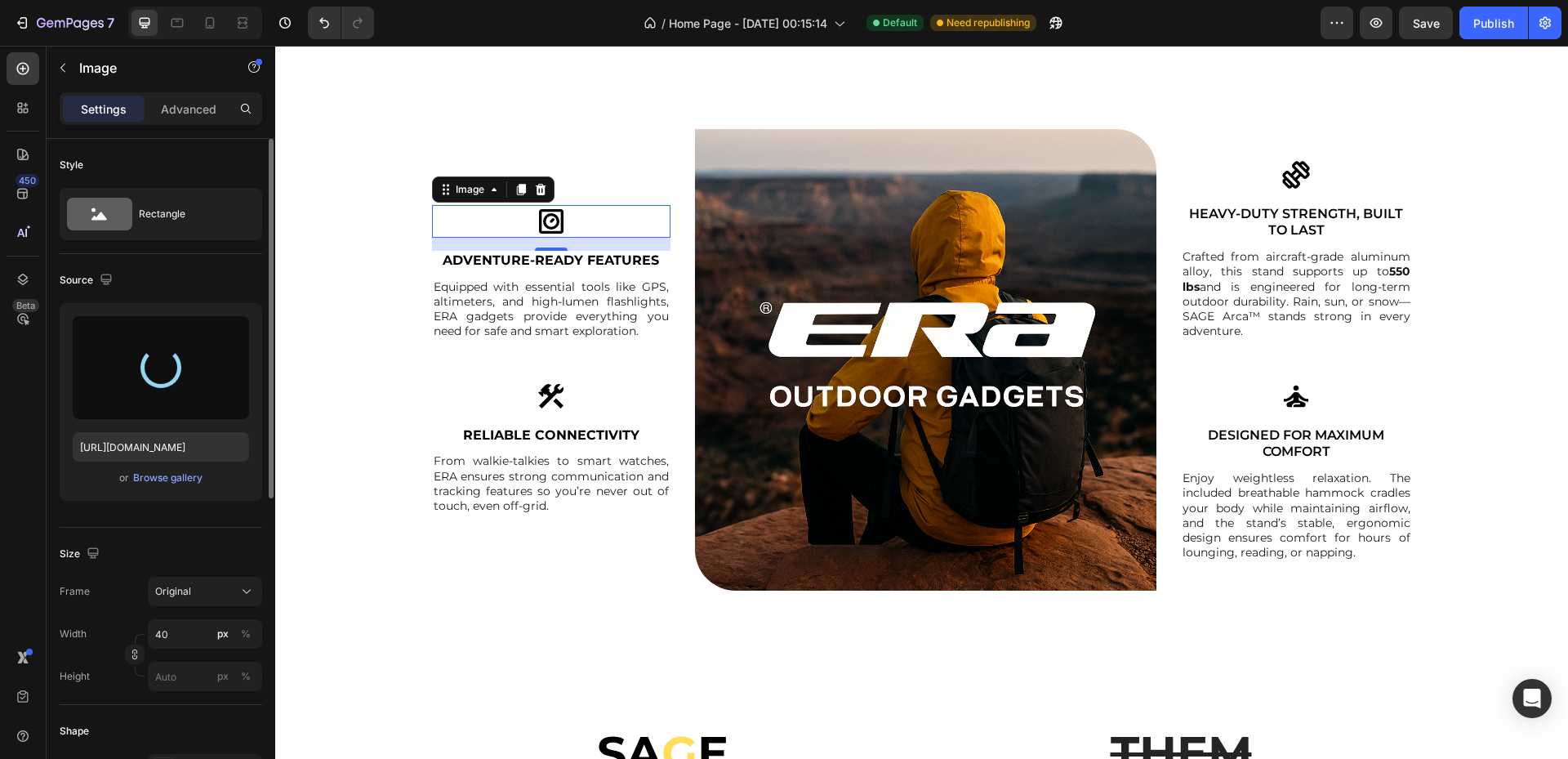
type input "[URL][DOMAIN_NAME]"
drag, startPoint x: 276, startPoint y: 426, endPoint x: 547, endPoint y: 396, distance: 272.7
click at [547, 396] on img at bounding box center [551, 396] width 33 height 33
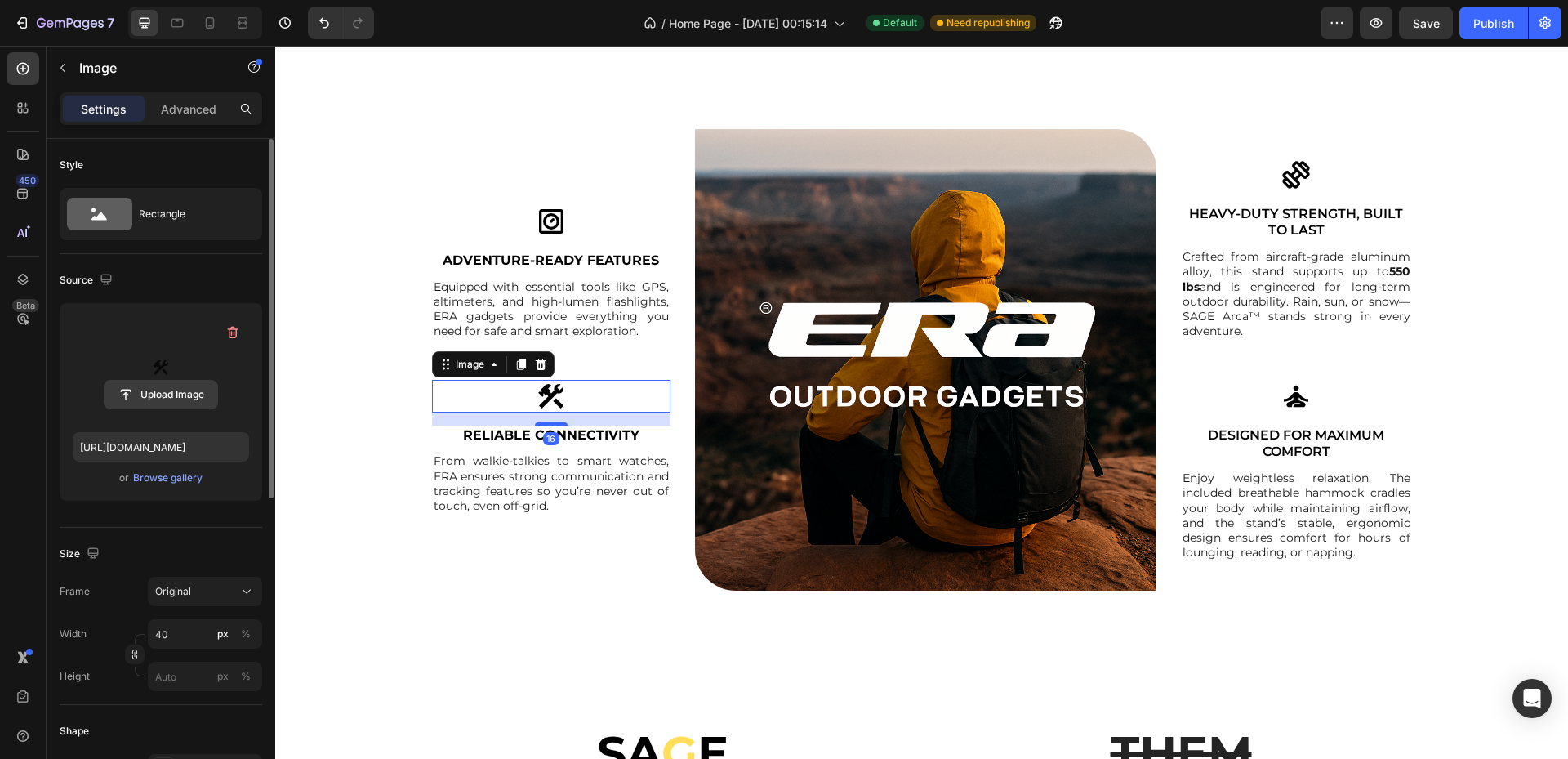
click at [162, 388] on input "file" at bounding box center [160, 395] width 112 height 28
type input "[URL][DOMAIN_NAME]"
click at [1274, 299] on p "Crafted from aircraft-grade aluminum alloy, this stand supports up to 550 lbs a…" at bounding box center [1296, 292] width 228 height 89
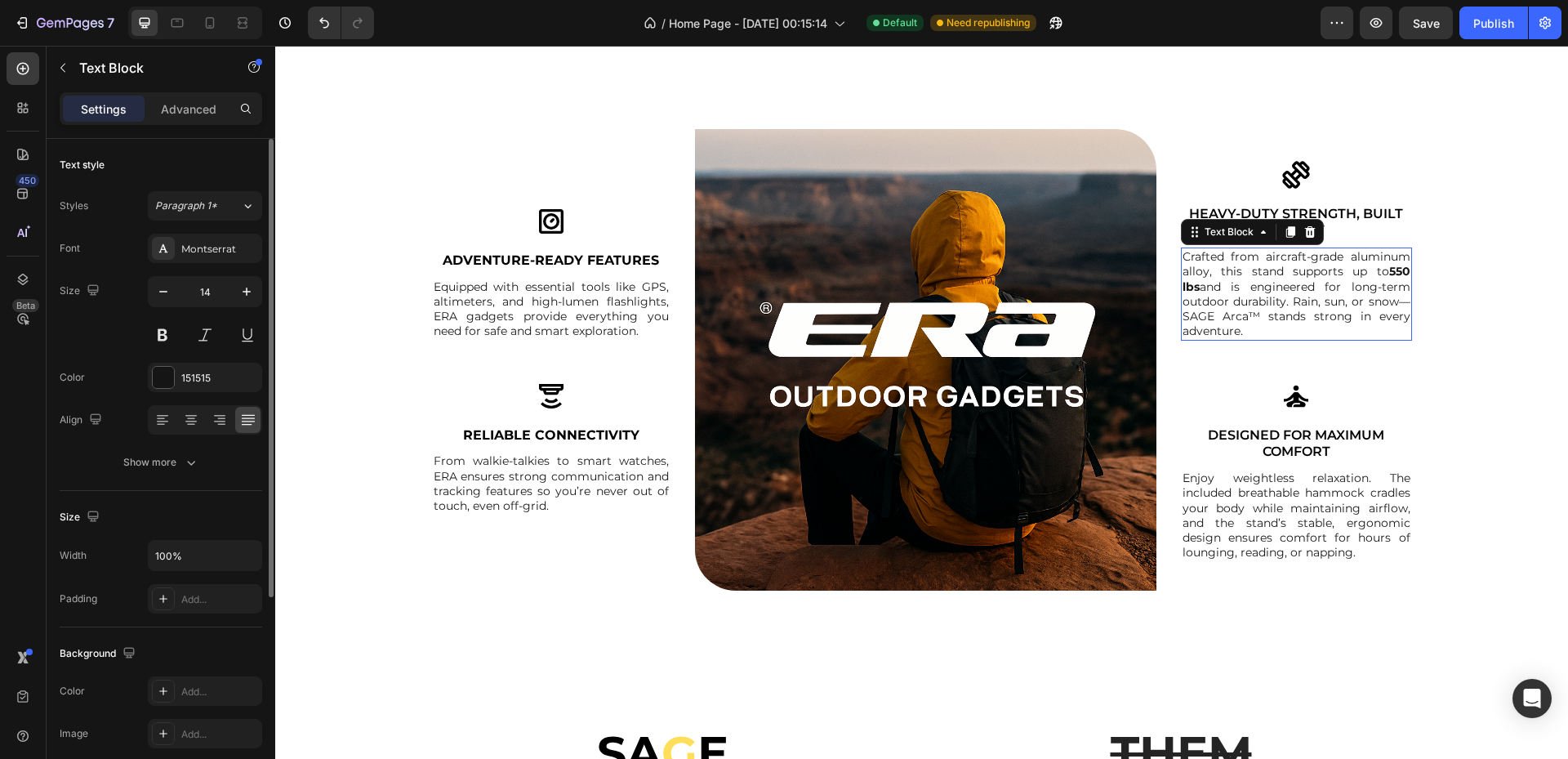
click at [1274, 299] on p "Crafted from aircraft-grade aluminum alloy, this stand supports up to 550 lbs a…" at bounding box center [1296, 292] width 228 height 89
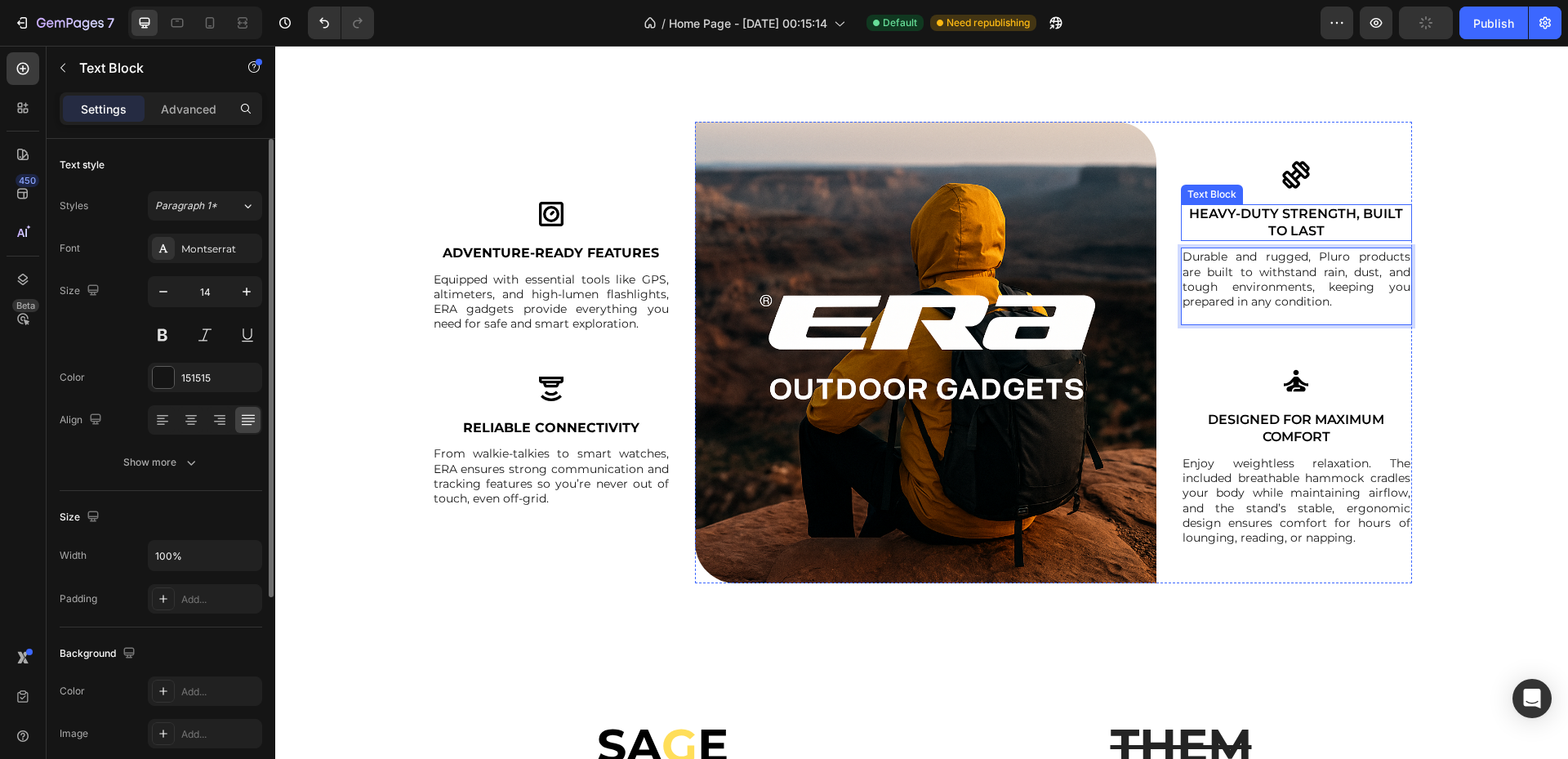
scroll to position [1921, 0]
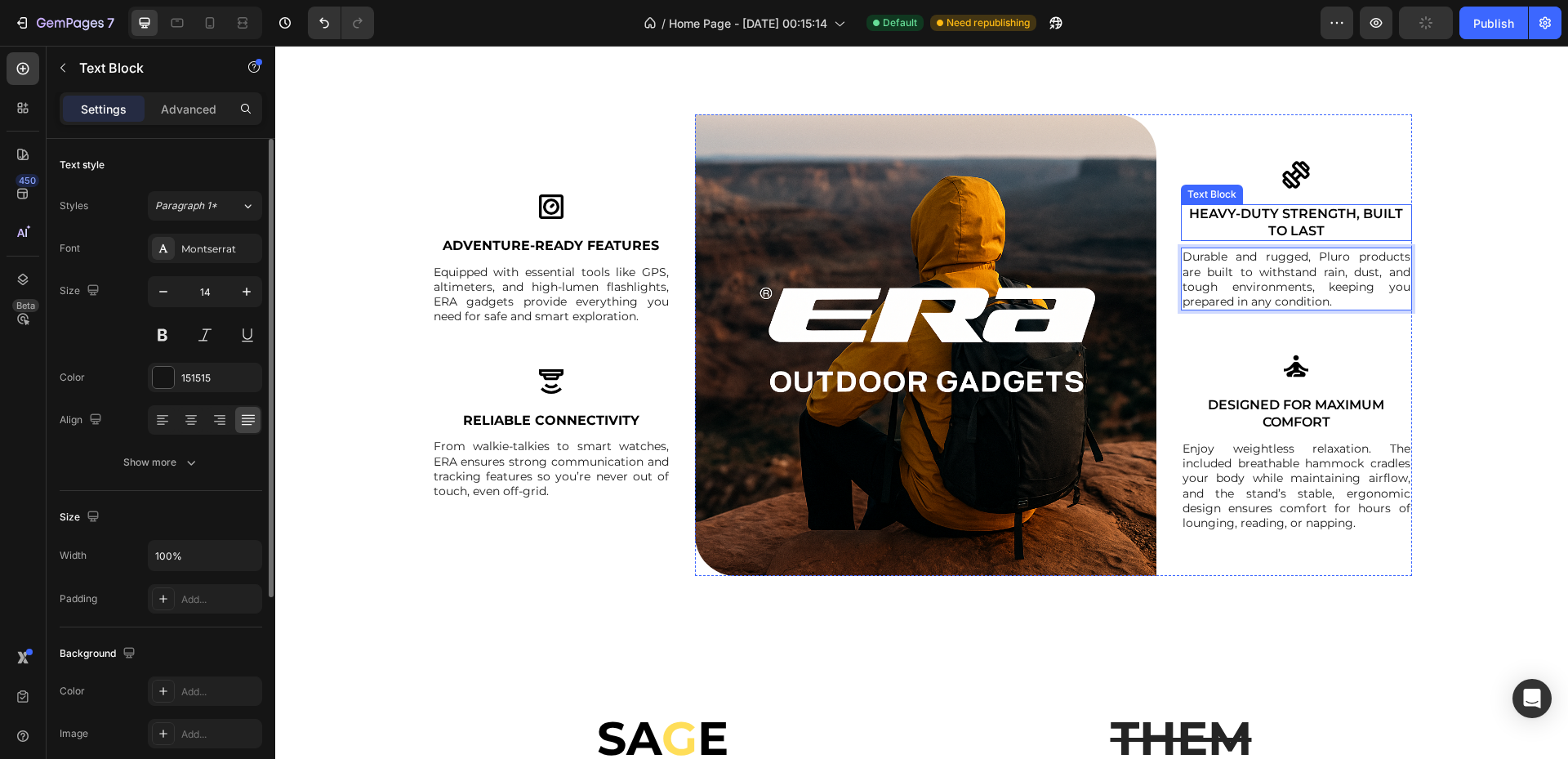
click at [1276, 223] on p "Heavy-Duty Strength, Built to Last" at bounding box center [1296, 223] width 228 height 34
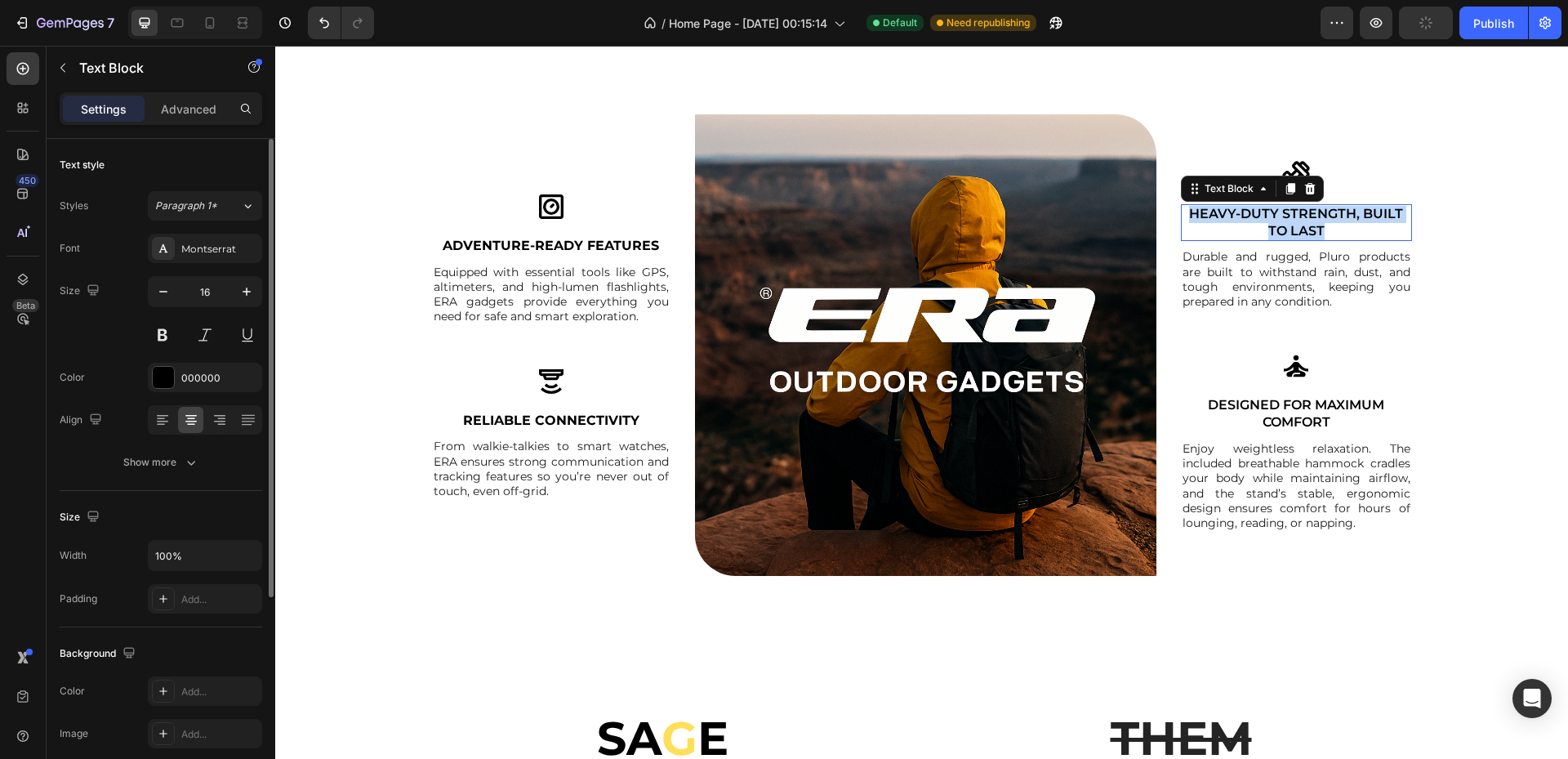
click at [1276, 223] on p "Heavy-Duty Strength, Built to Last" at bounding box center [1296, 223] width 228 height 34
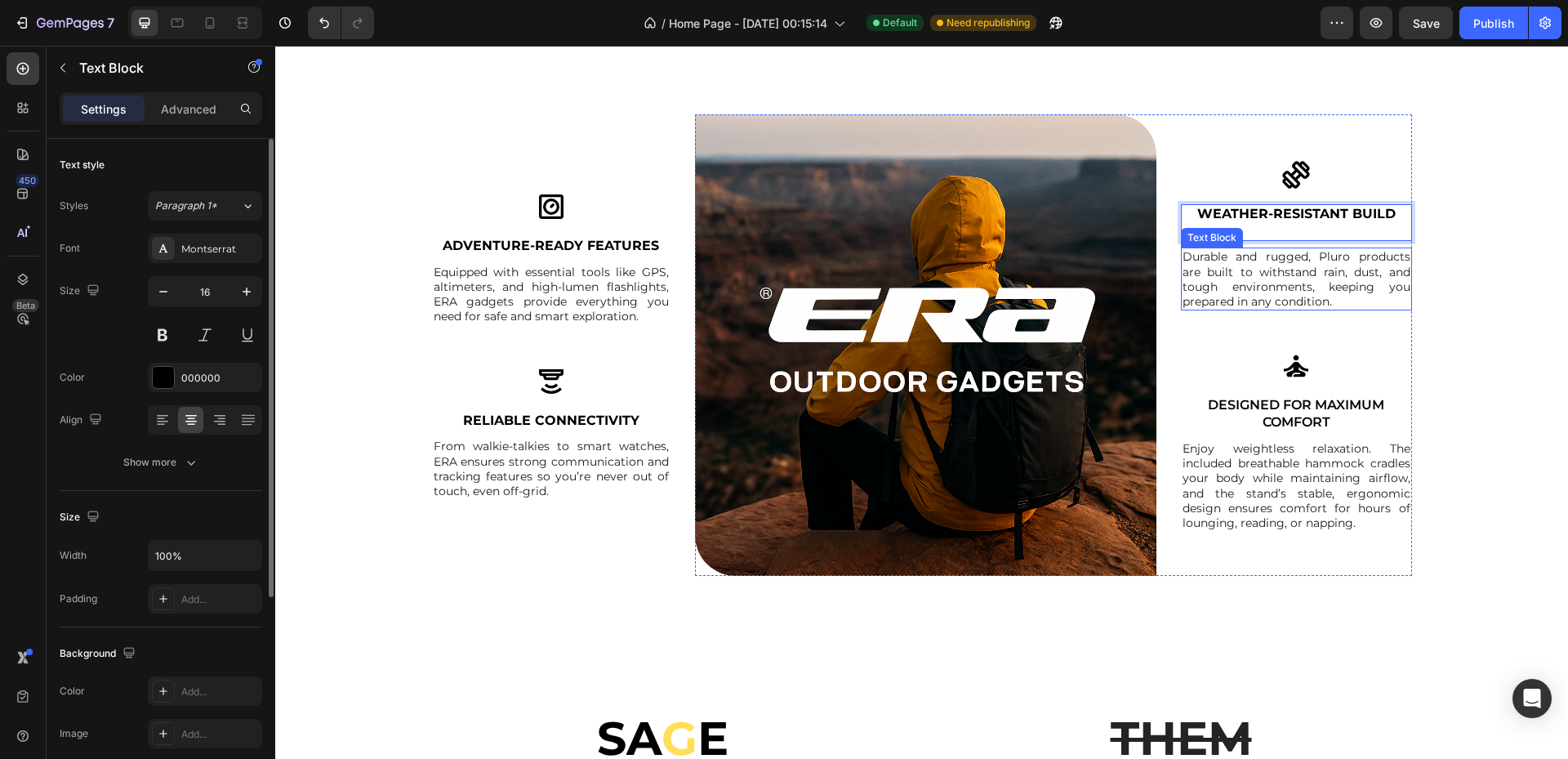
scroll to position [1929, 0]
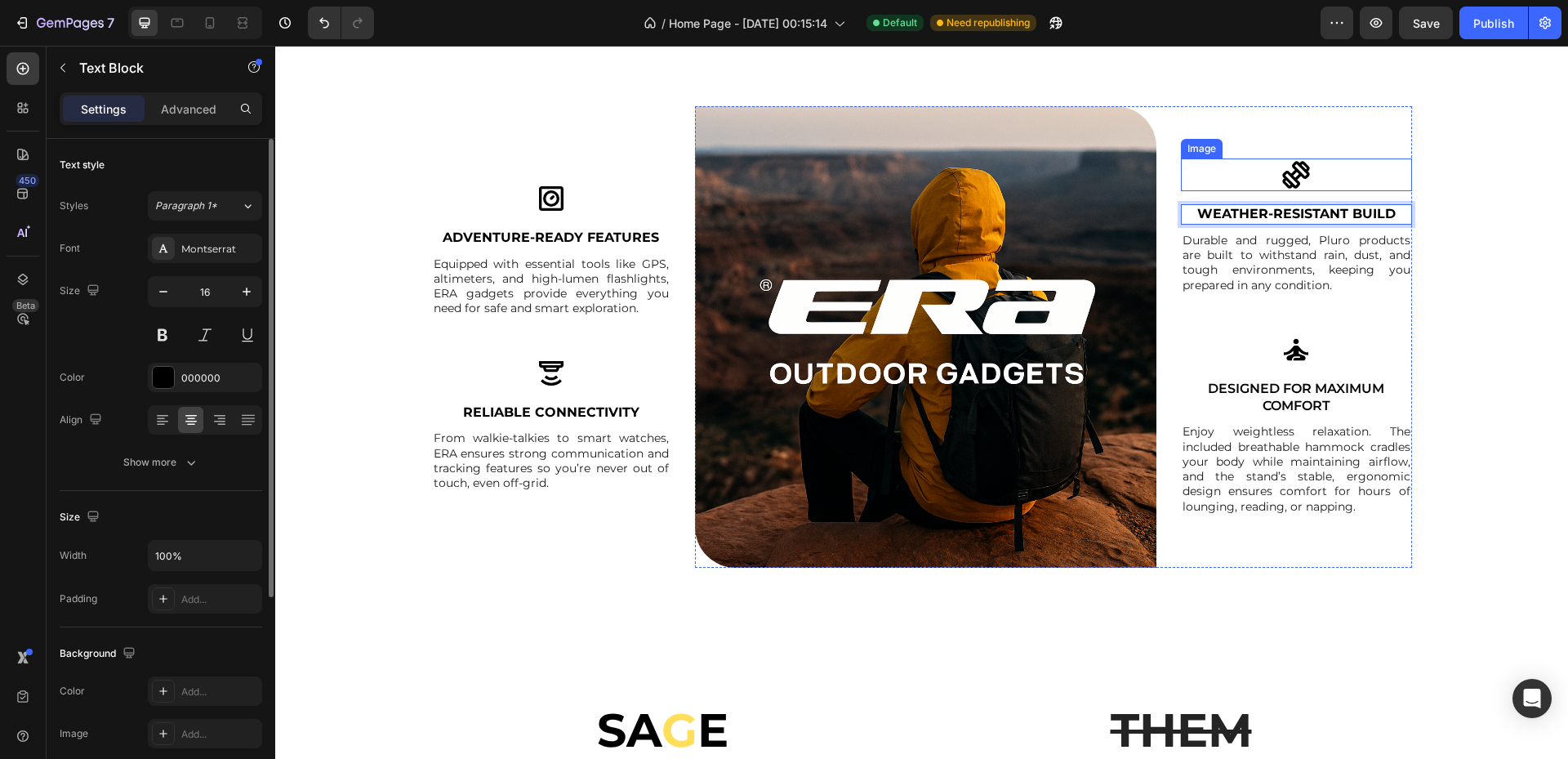
click at [1279, 182] on img at bounding box center [1295, 174] width 33 height 33
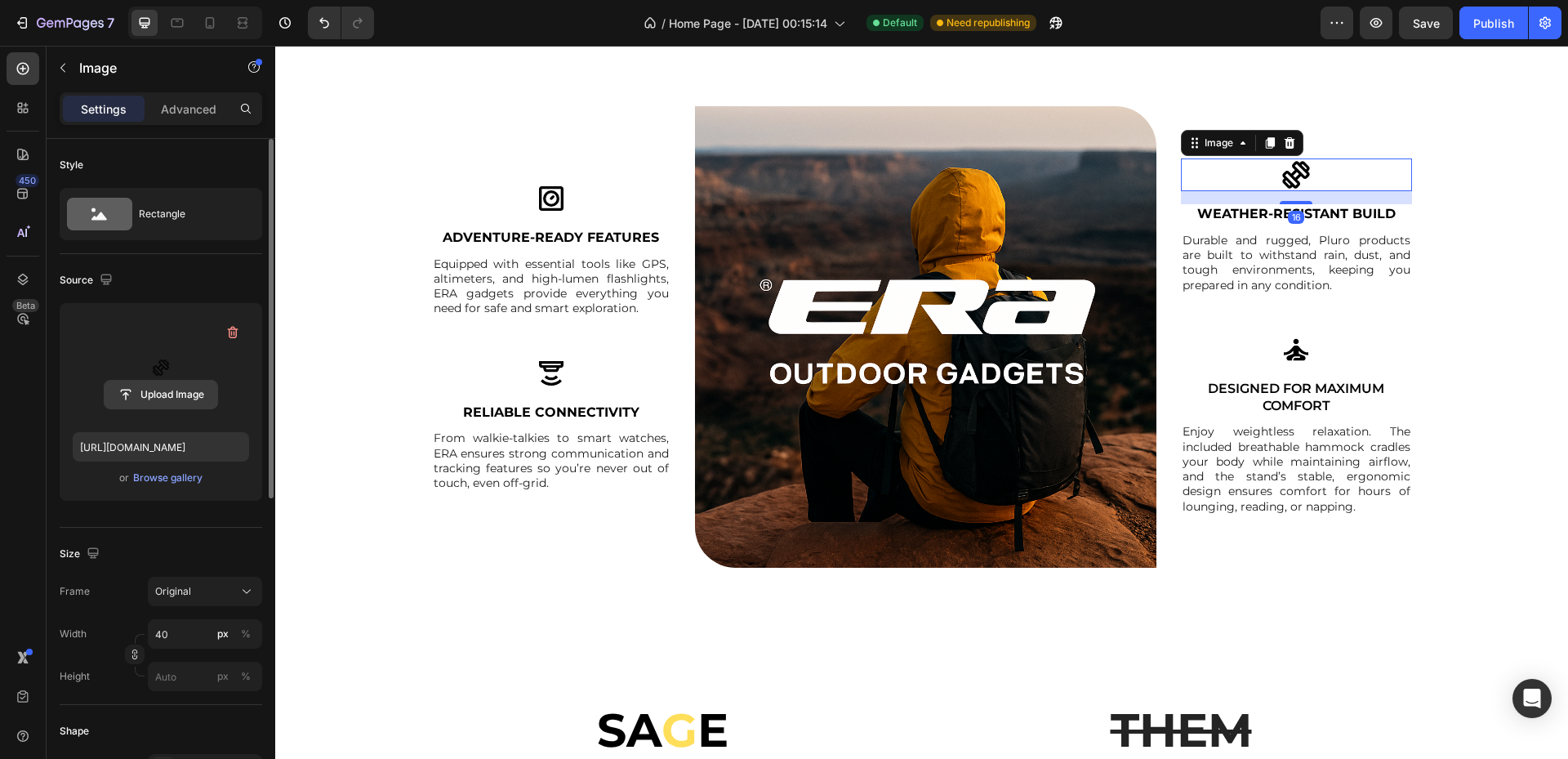
click at [174, 398] on input "file" at bounding box center [160, 395] width 112 height 28
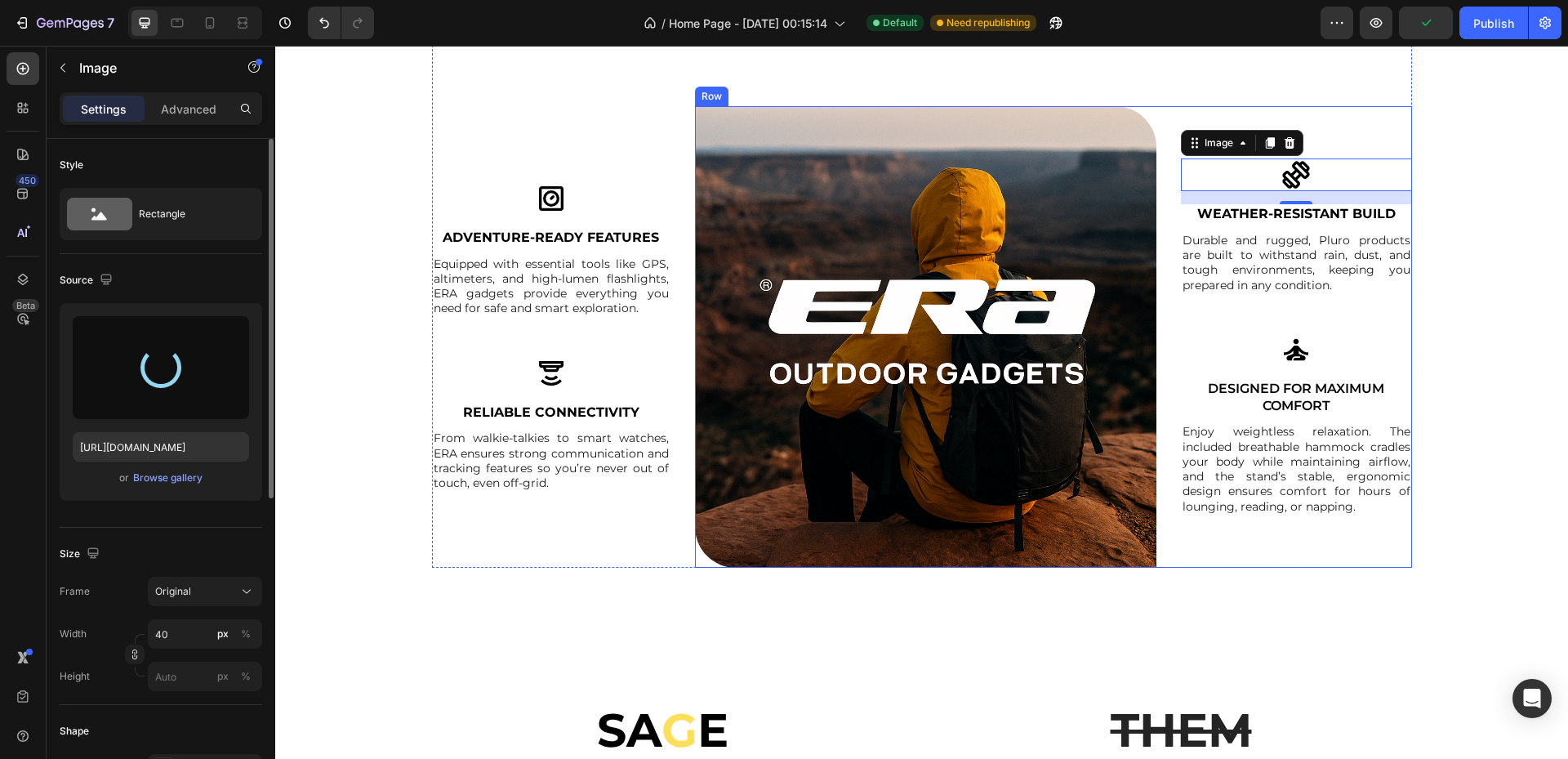
click at [1286, 397] on p "Designed for Maximum Comfort" at bounding box center [1296, 398] width 228 height 34
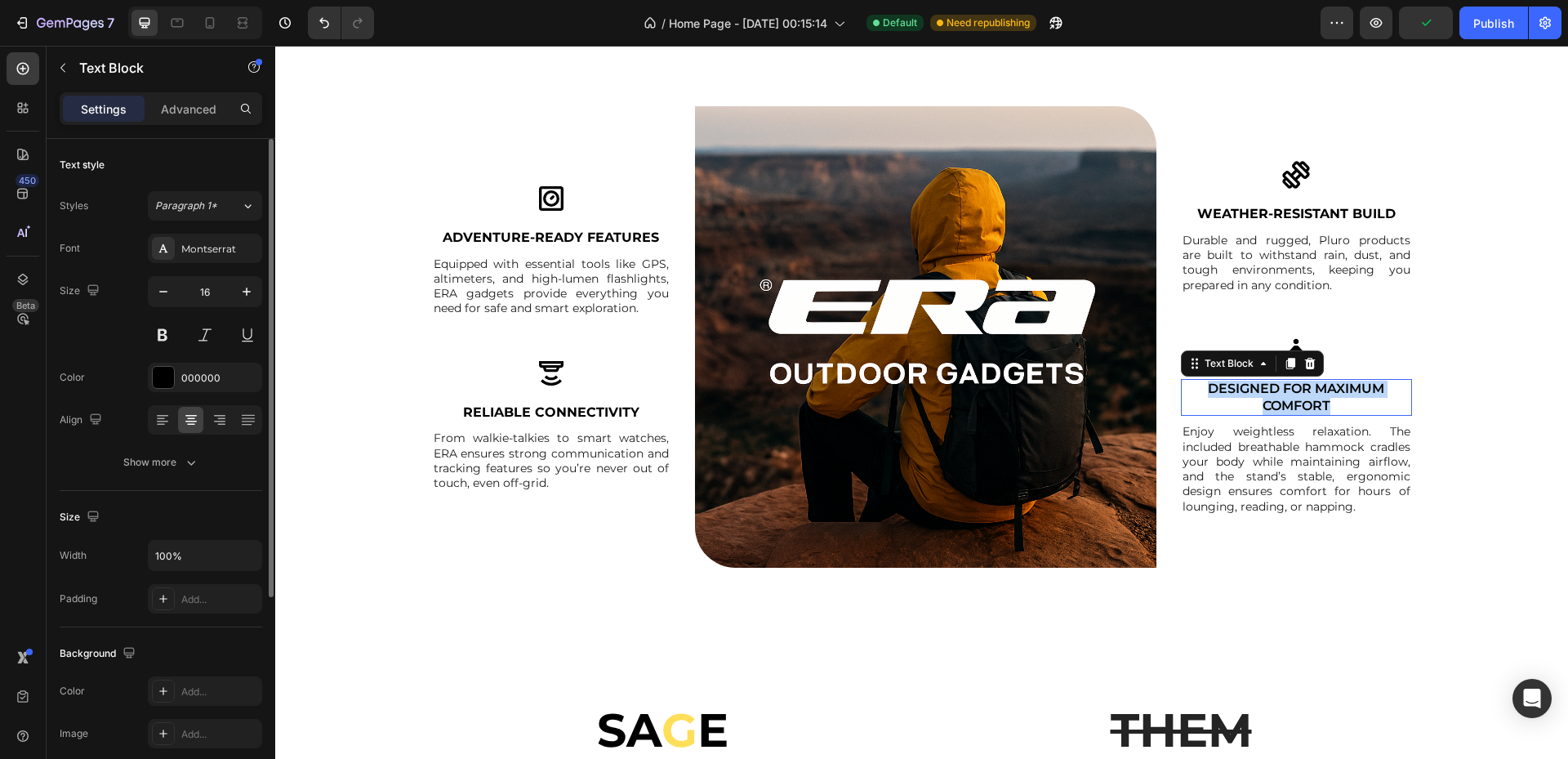
click at [1286, 397] on p "Designed for Maximum Comfort" at bounding box center [1296, 398] width 228 height 34
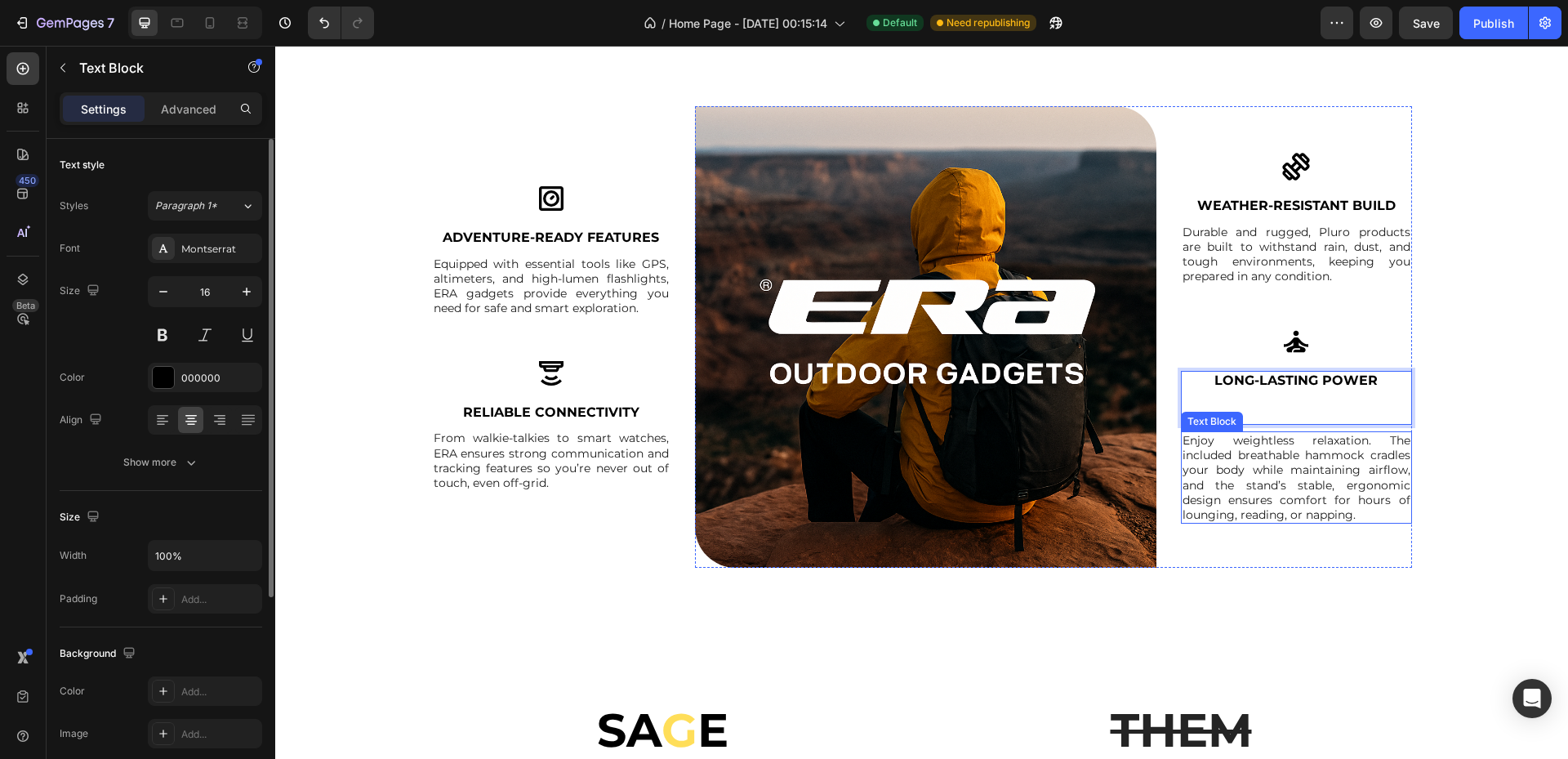
scroll to position [1921, 0]
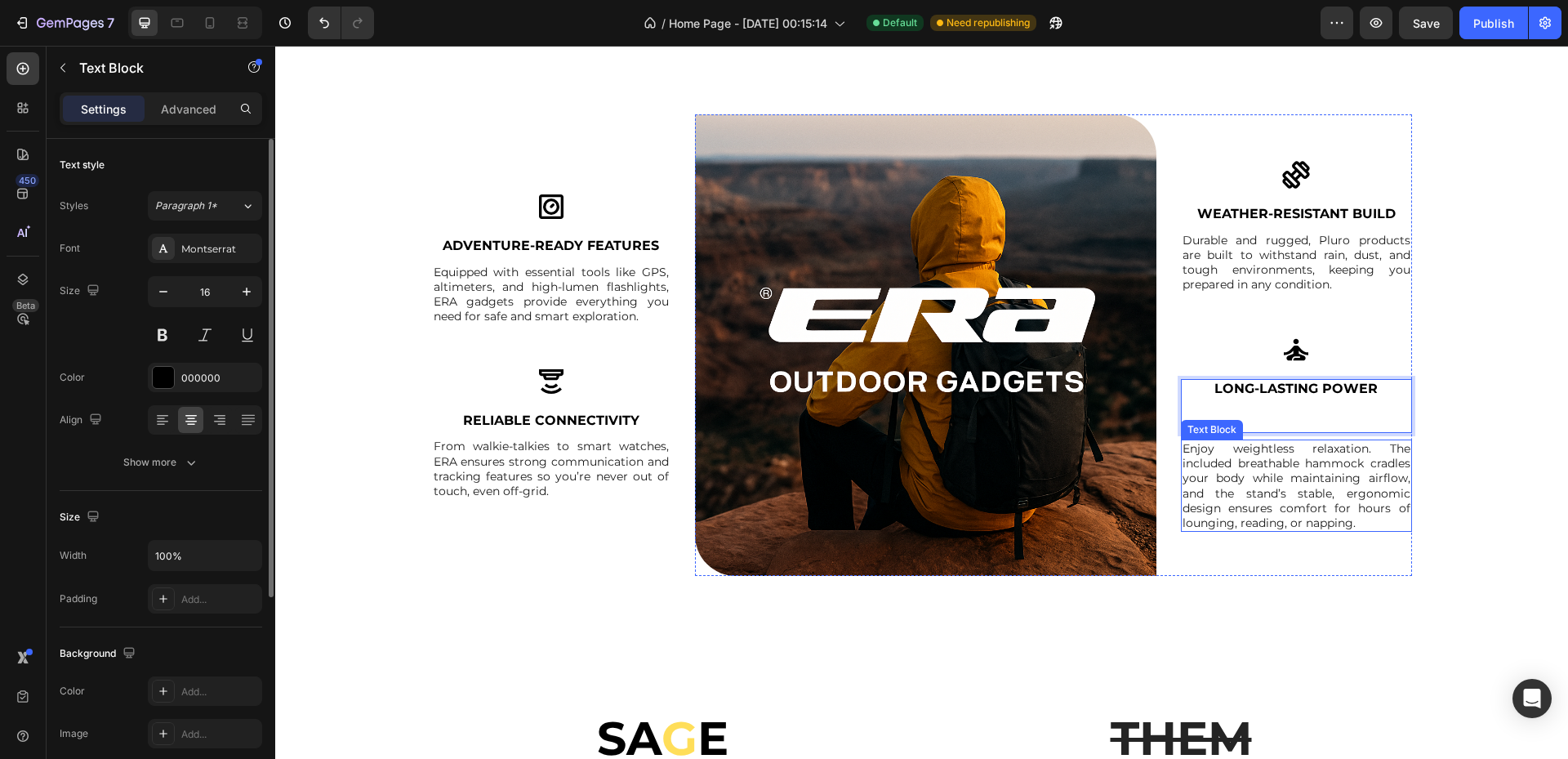
click at [1310, 488] on p "Enjoy weightless relaxation. The included breathable hammock cradles your body …" at bounding box center [1296, 484] width 228 height 89
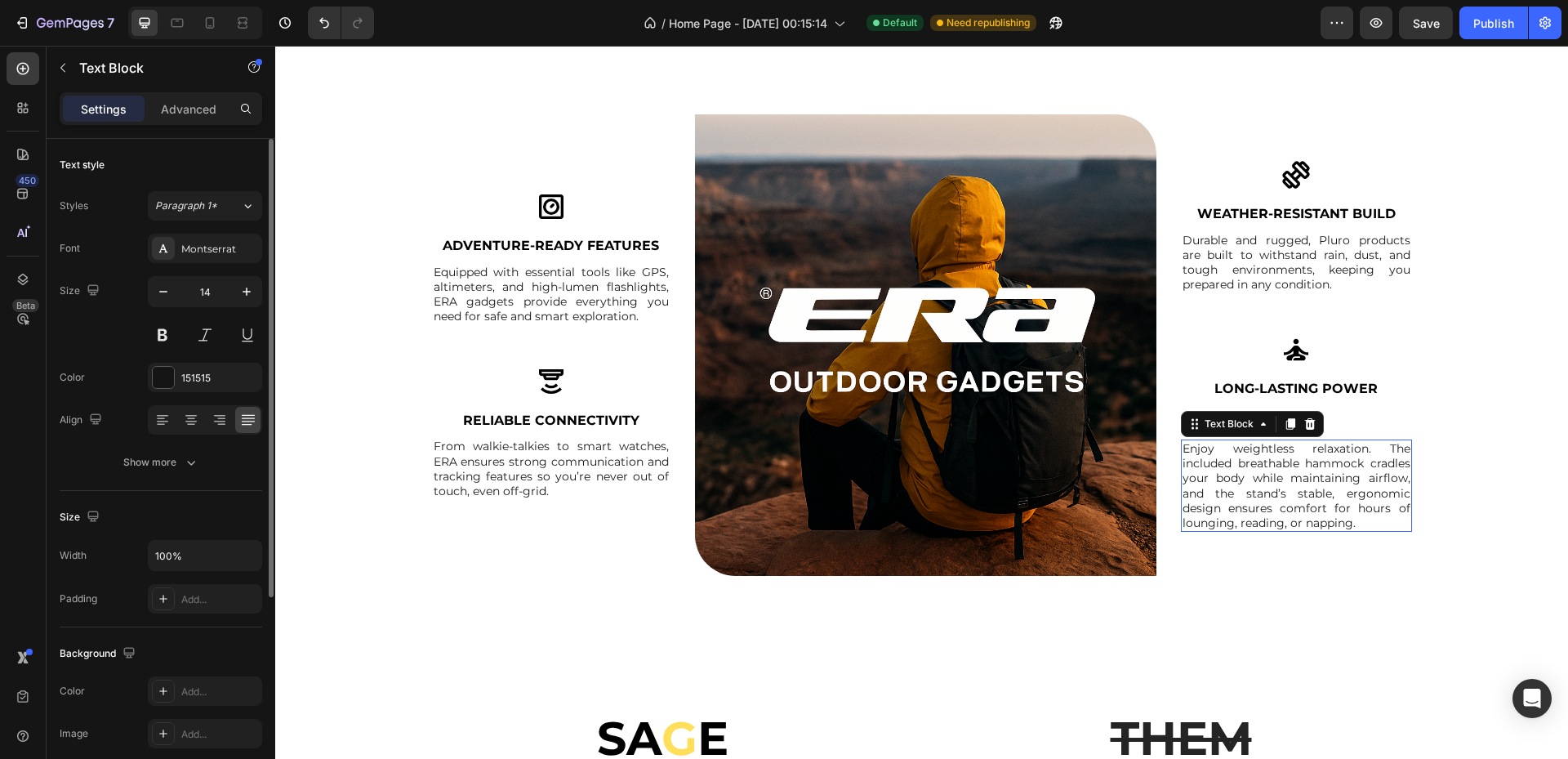
click at [1310, 488] on p "Enjoy weightless relaxation. The included breathable hammock cradles your body …" at bounding box center [1296, 484] width 228 height 89
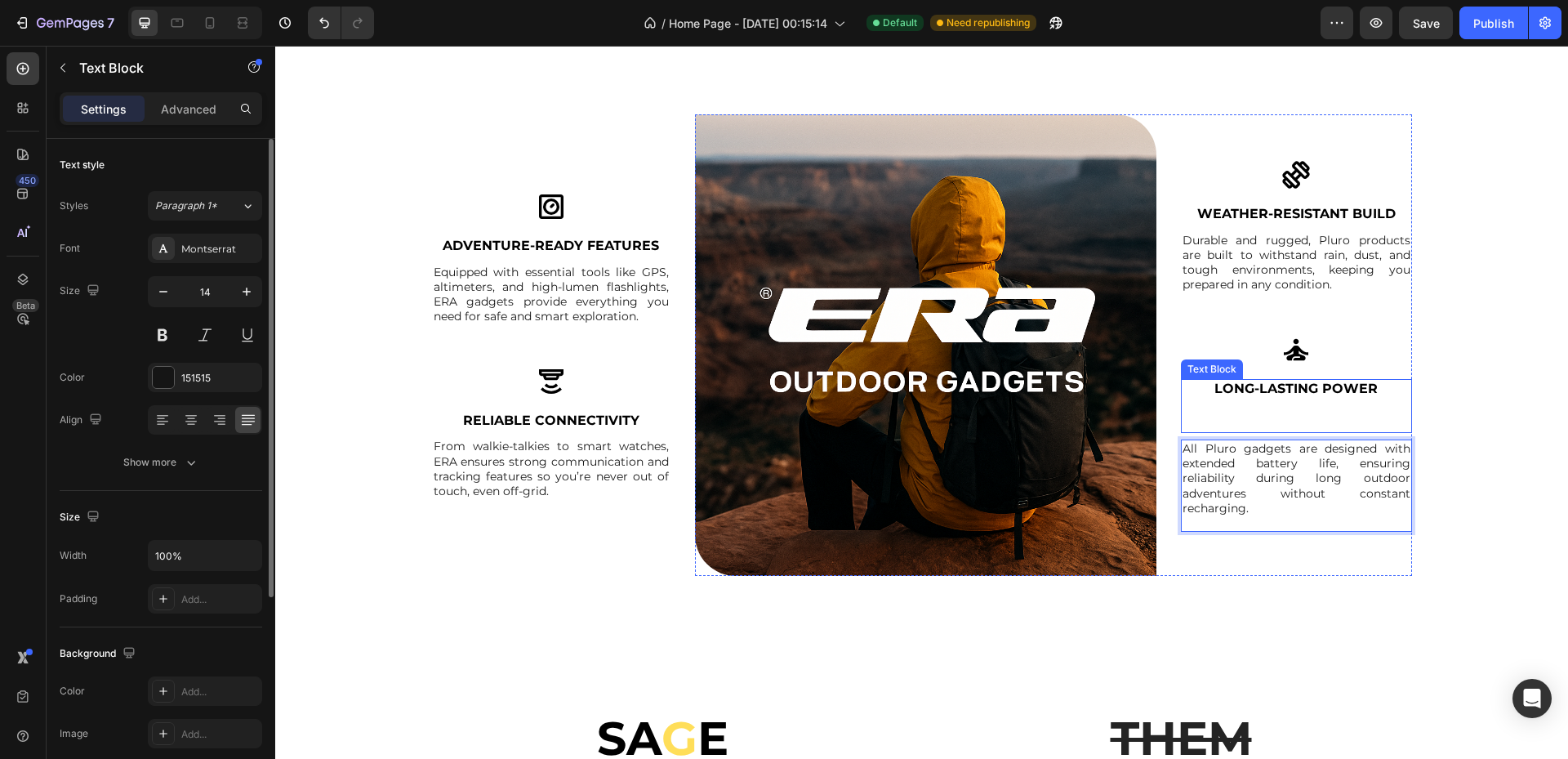
click at [1277, 414] on p "Rich Text Editor. Editing area: main" at bounding box center [1296, 414] width 228 height 34
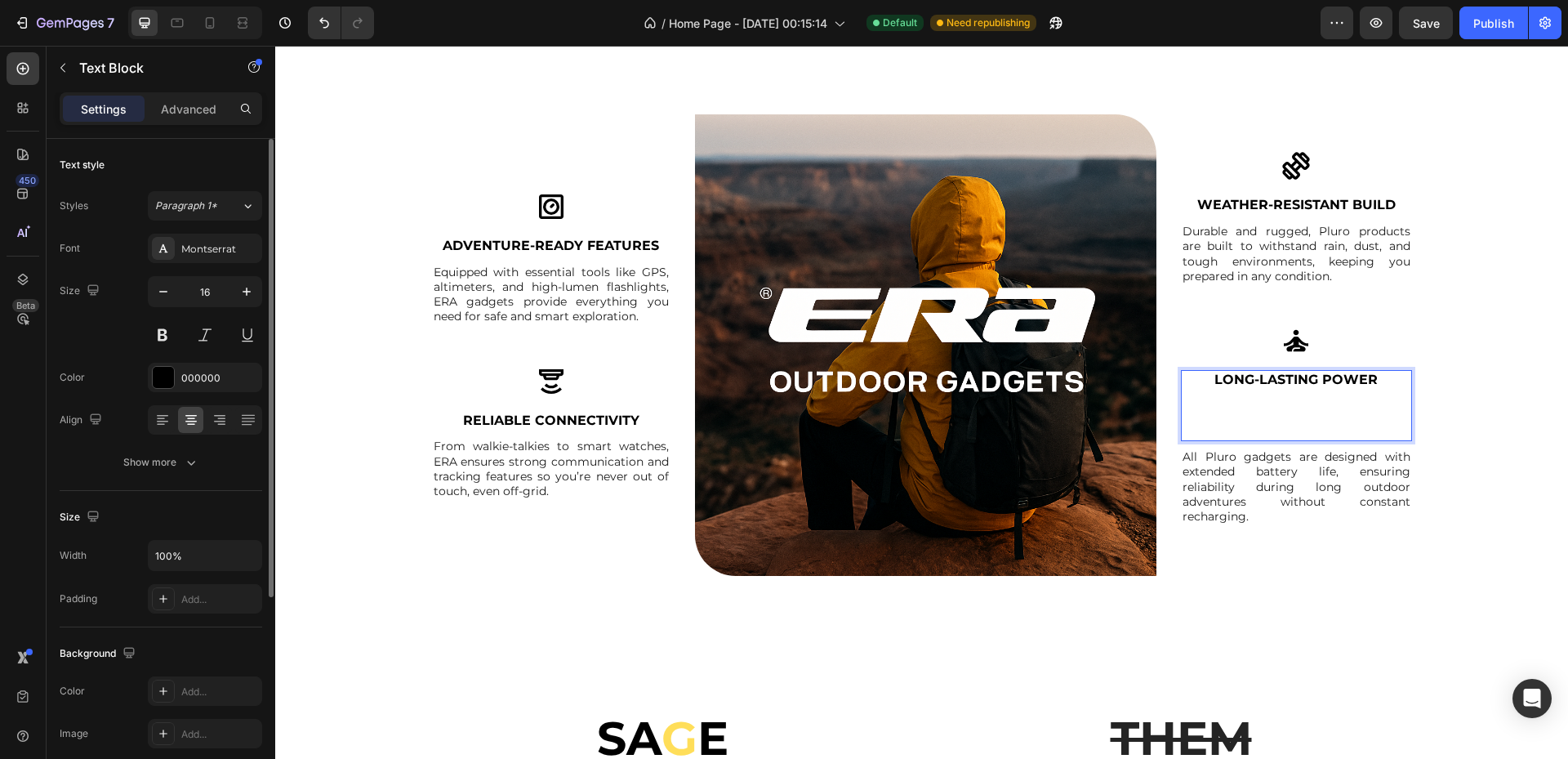
click at [1282, 426] on p "⁠⁠⁠⁠⁠⁠⁠" at bounding box center [1296, 414] width 228 height 51
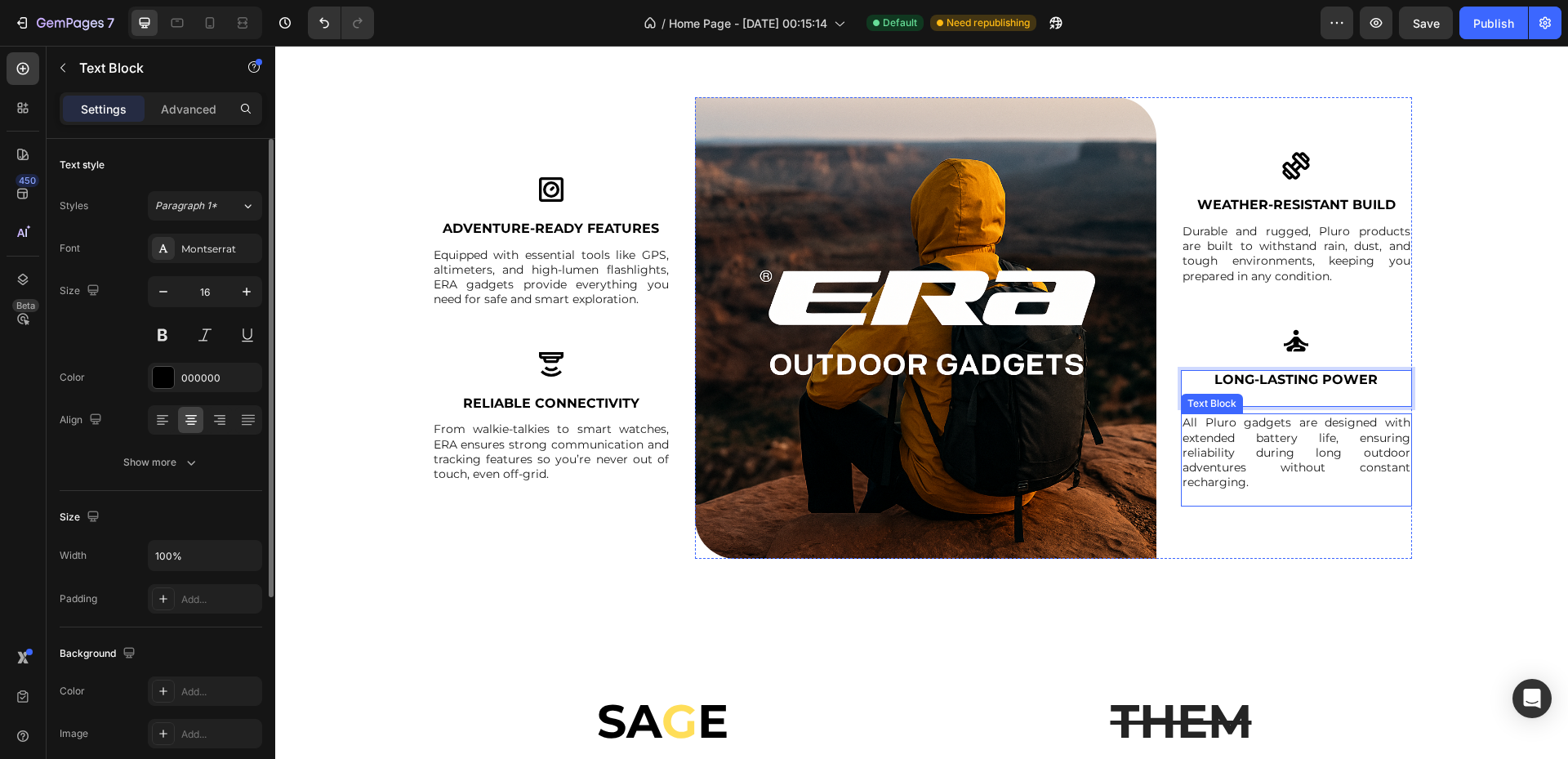
scroll to position [1946, 0]
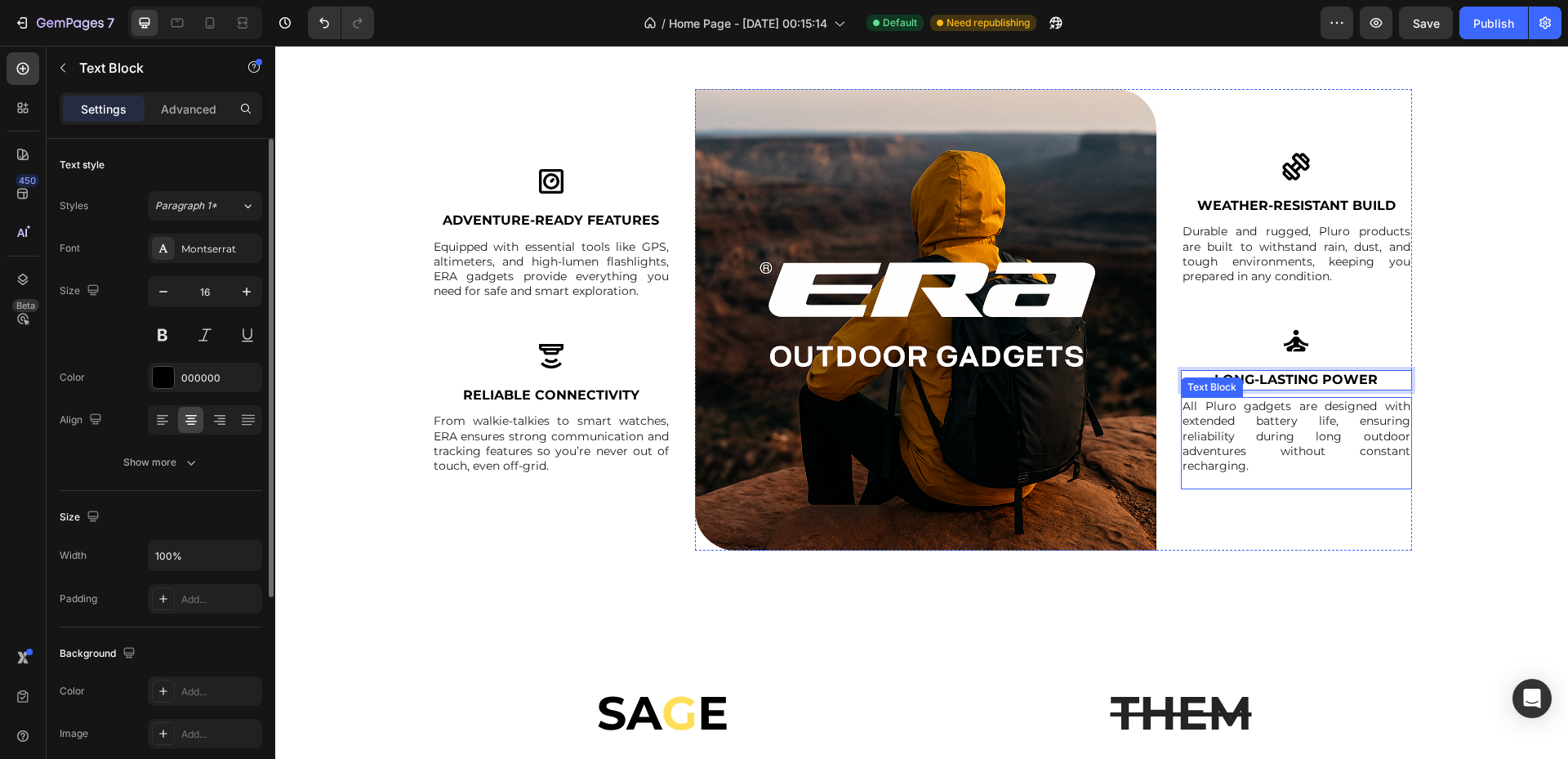
click at [1251, 473] on div "All Pluro gadgets are designed with extended battery life, ensuring reliability…" at bounding box center [1296, 443] width 231 height 93
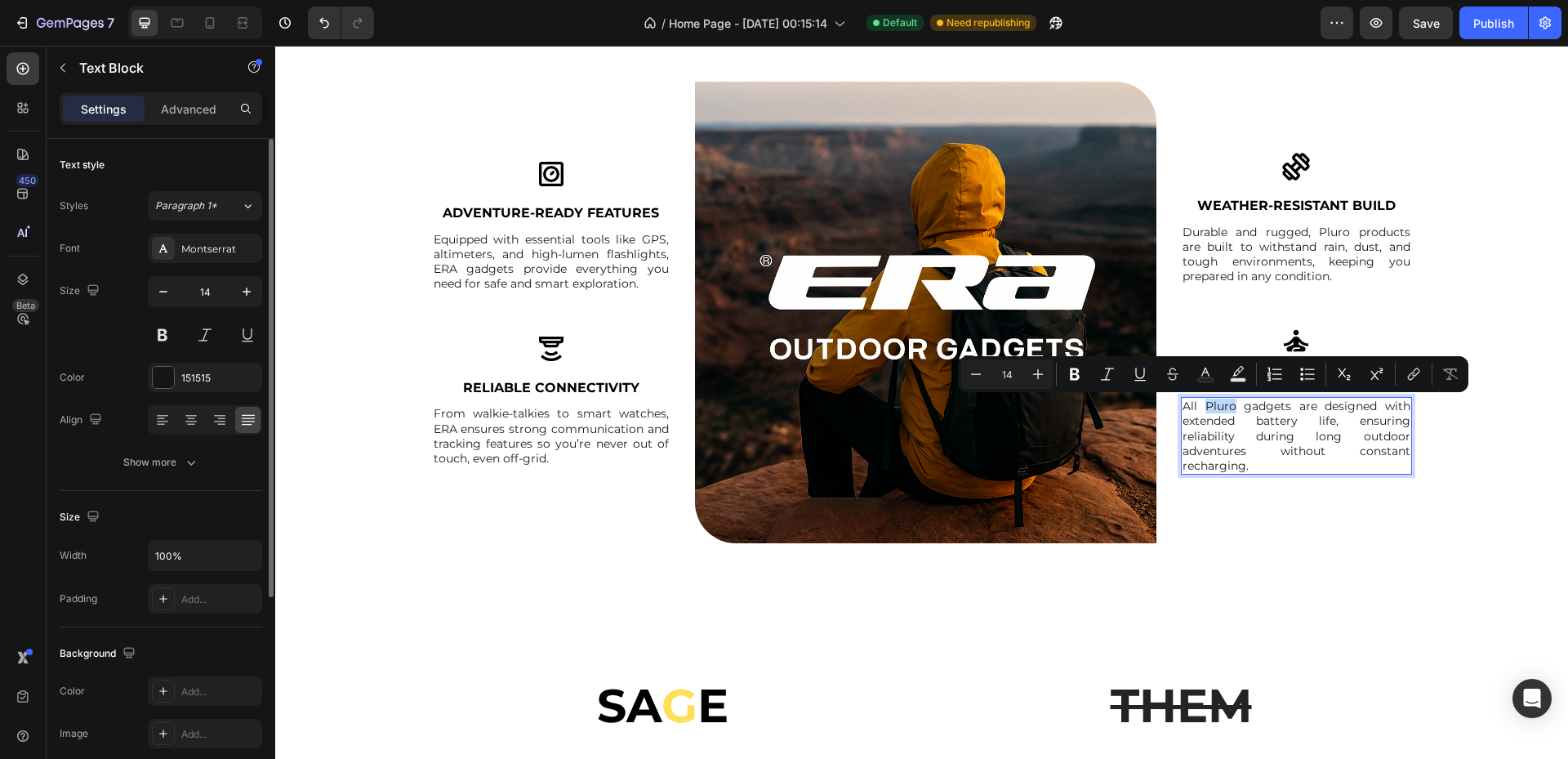
drag, startPoint x: 1229, startPoint y: 403, endPoint x: 1201, endPoint y: 408, distance: 28.4
click at [1201, 408] on p "All Pluro gadgets are designed with extended battery life, ensuring reliability…" at bounding box center [1296, 436] width 228 height 75
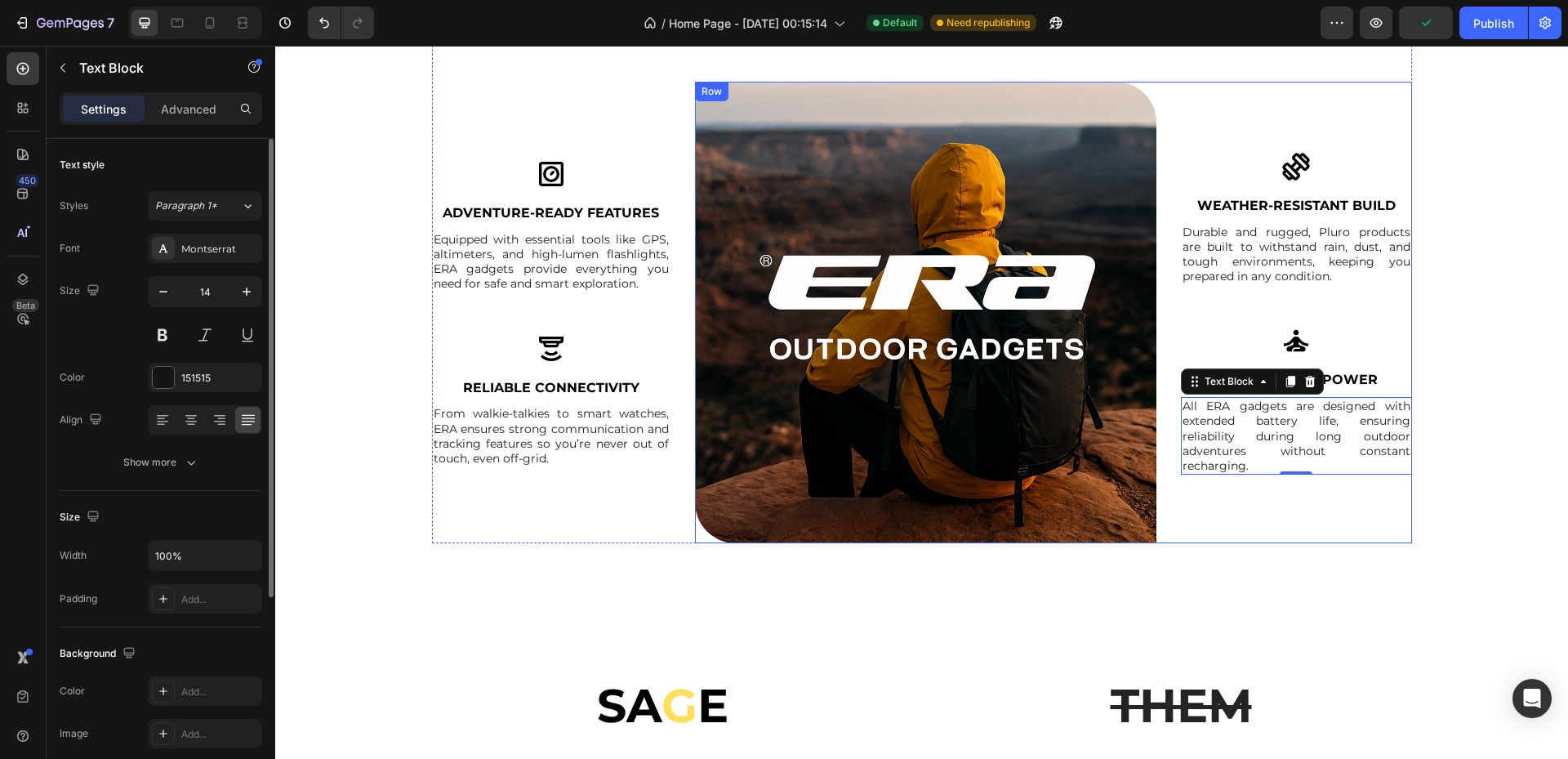
click at [1292, 164] on img at bounding box center [1295, 166] width 33 height 33
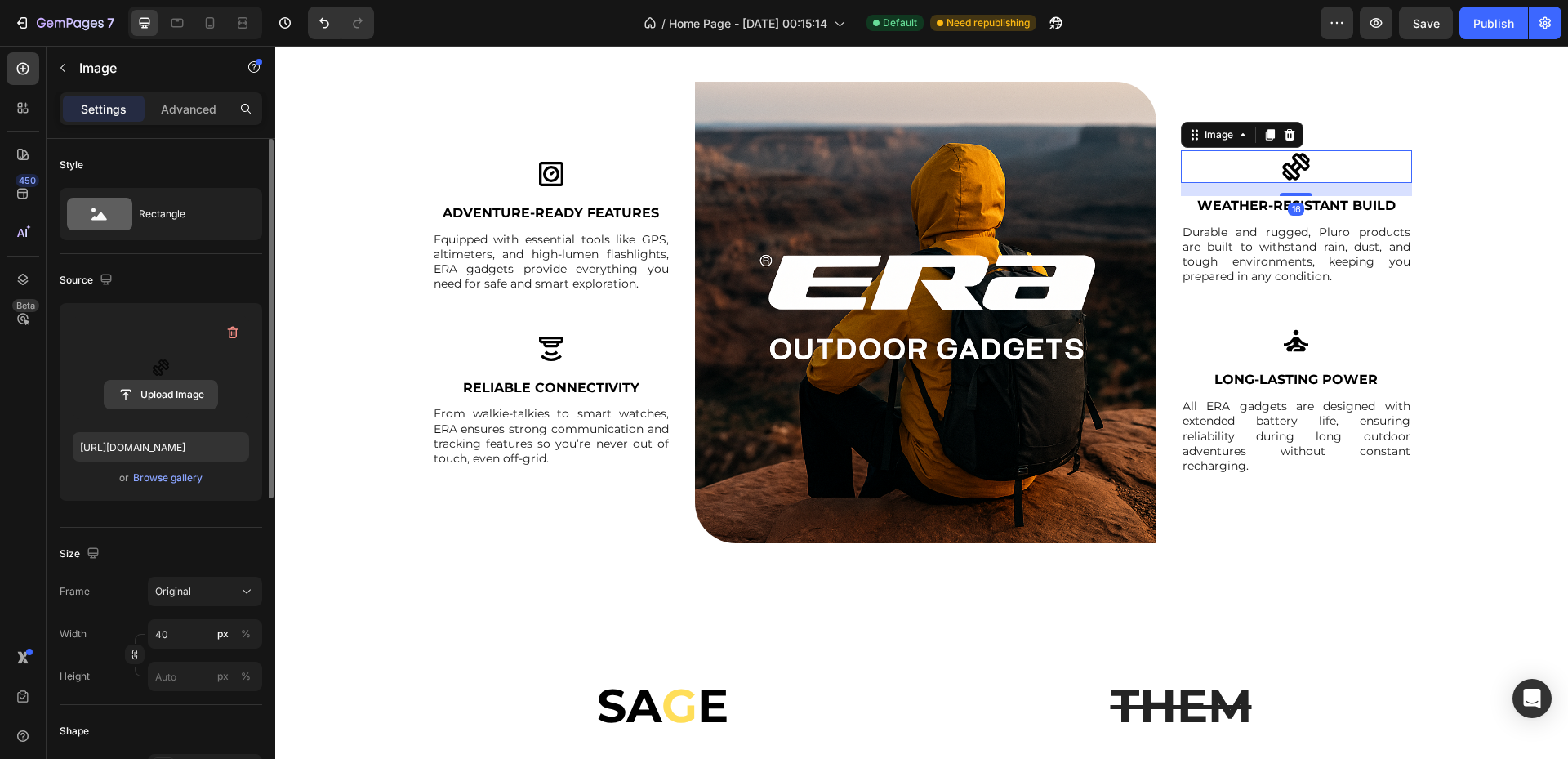
click at [150, 403] on input "file" at bounding box center [160, 395] width 112 height 28
type input "[URL][DOMAIN_NAME]"
click at [1284, 340] on img at bounding box center [1295, 340] width 33 height 33
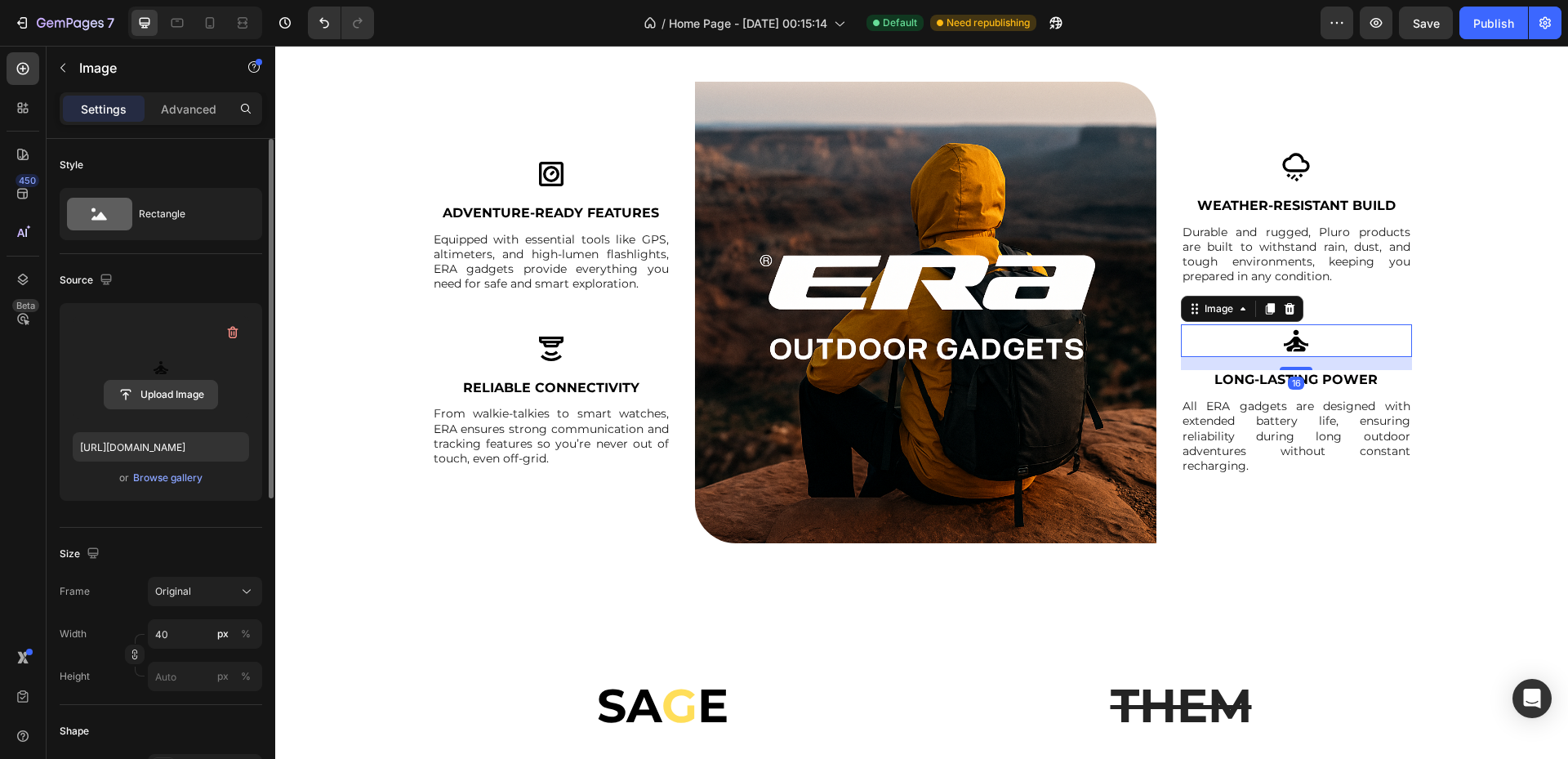
click at [178, 406] on input "file" at bounding box center [160, 395] width 112 height 28
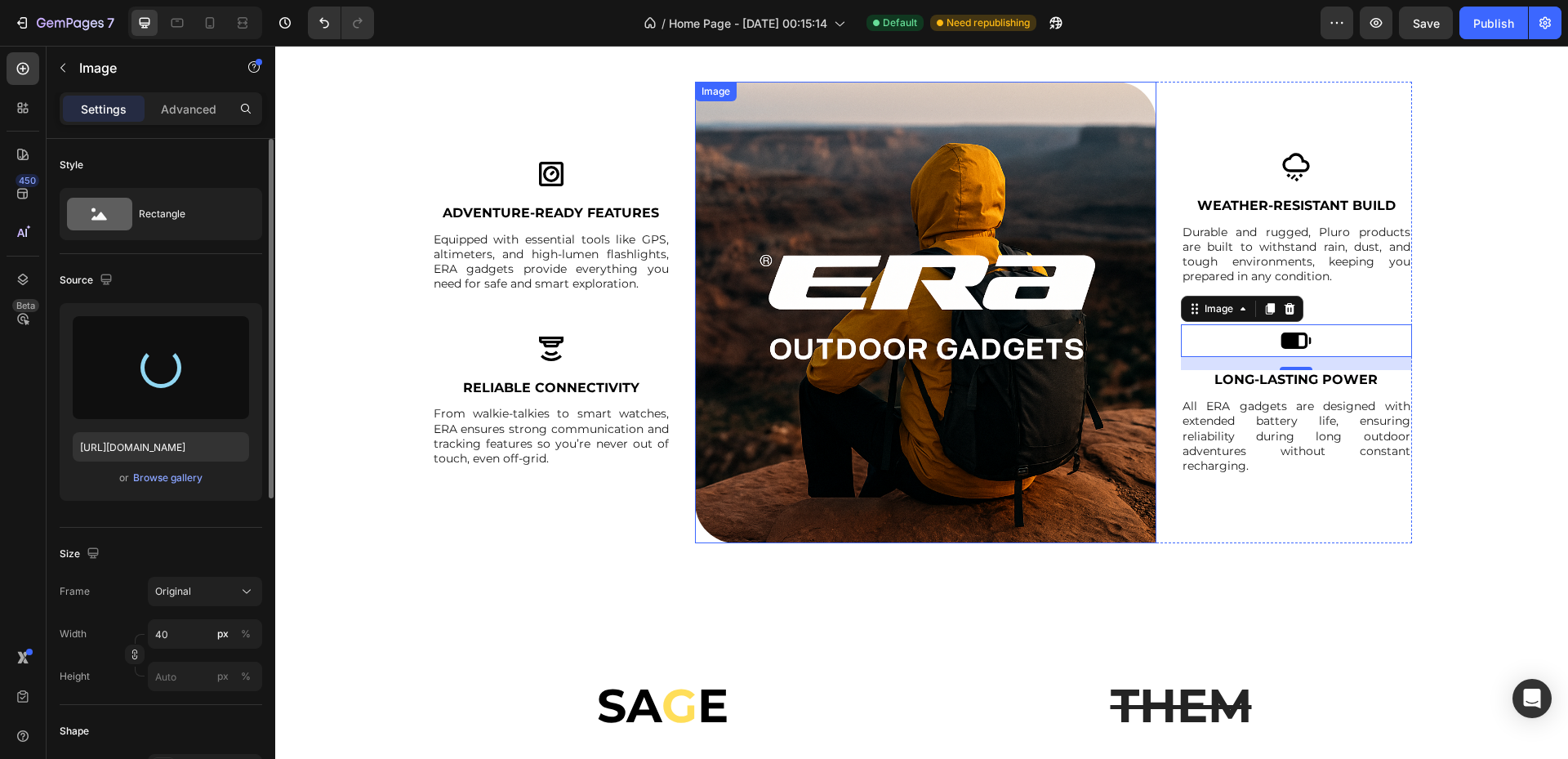
type input "[URL][DOMAIN_NAME]"
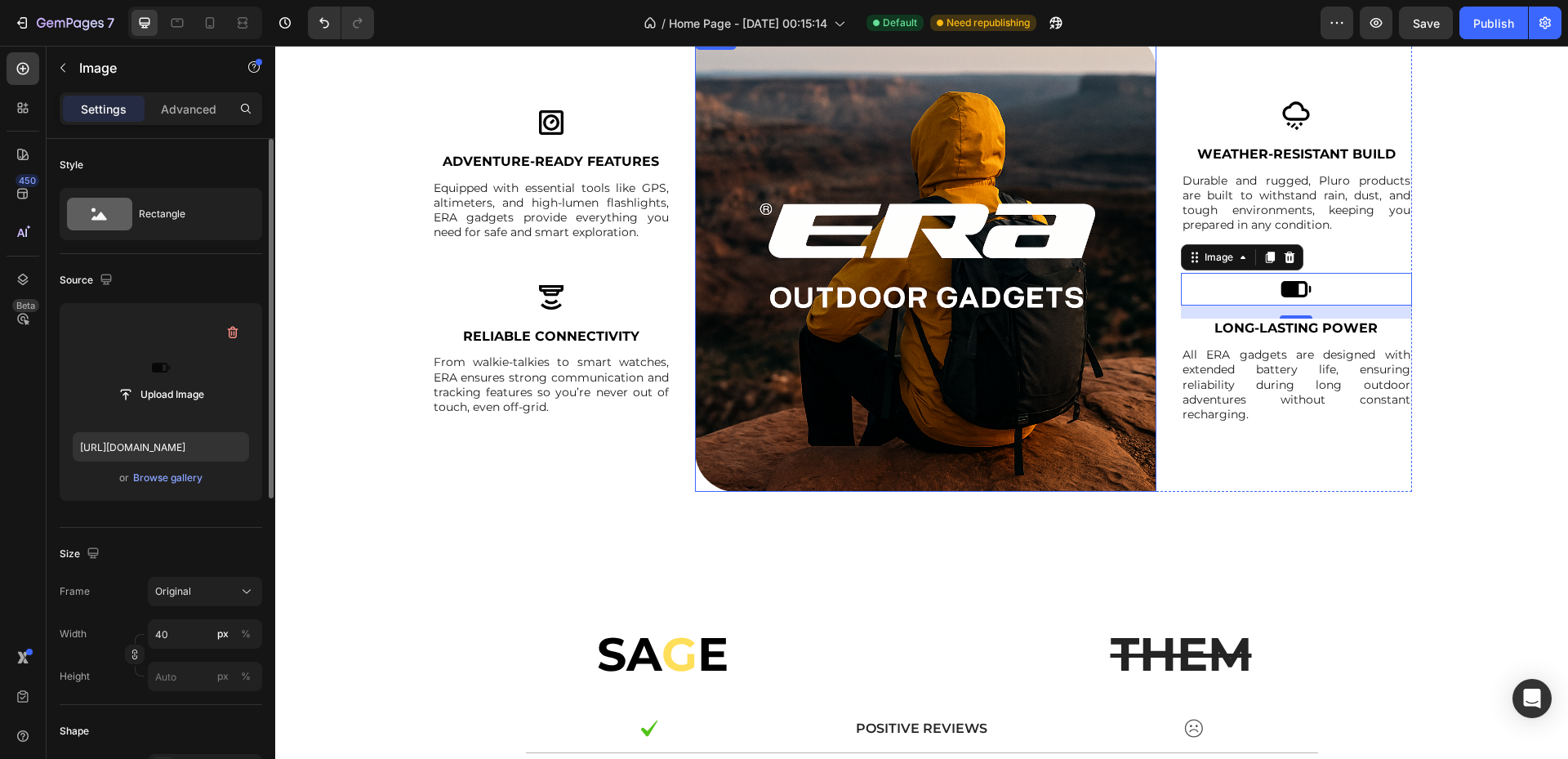
scroll to position [2225, 0]
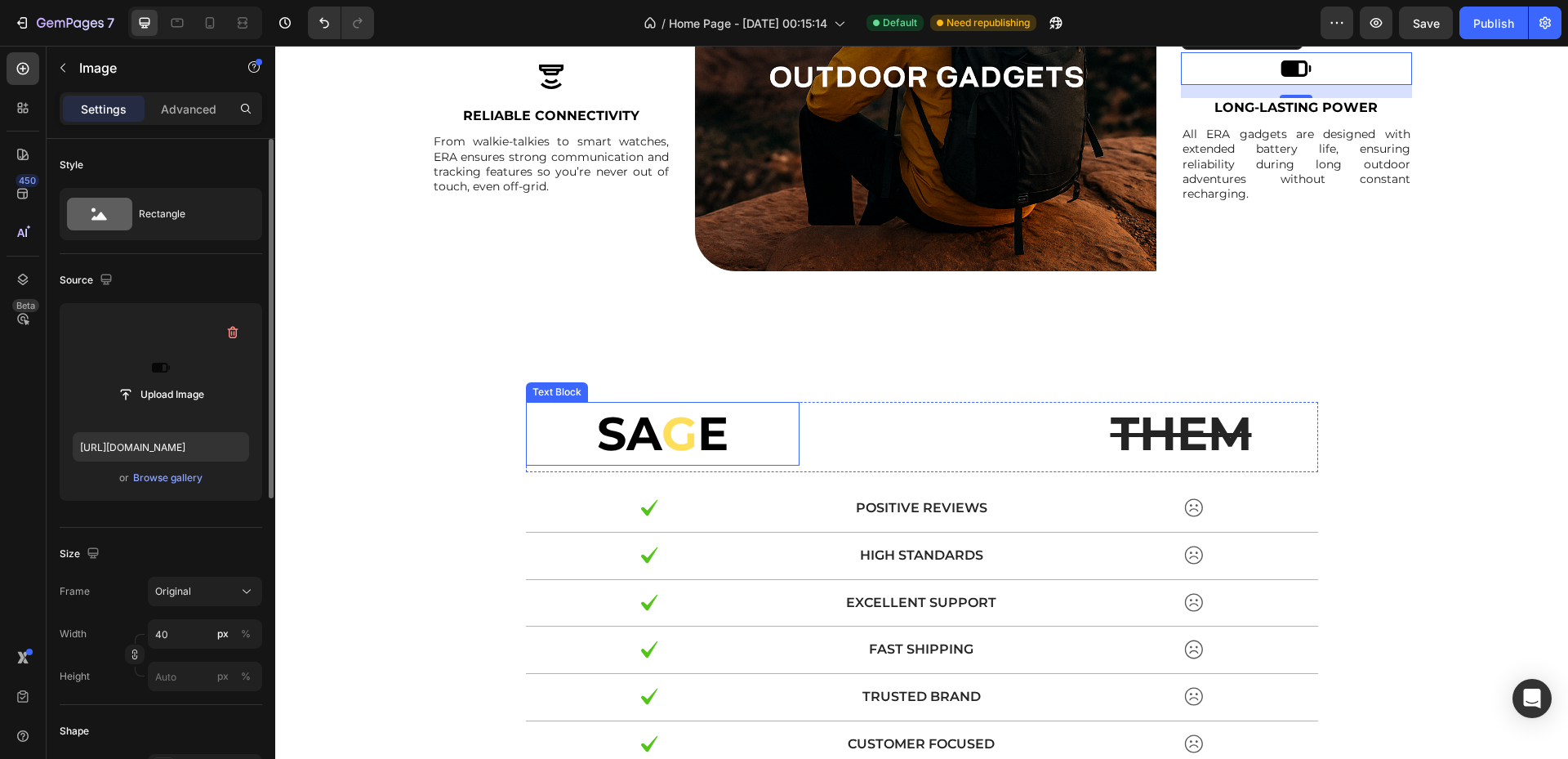
click at [663, 429] on span "G" at bounding box center [680, 433] width 36 height 57
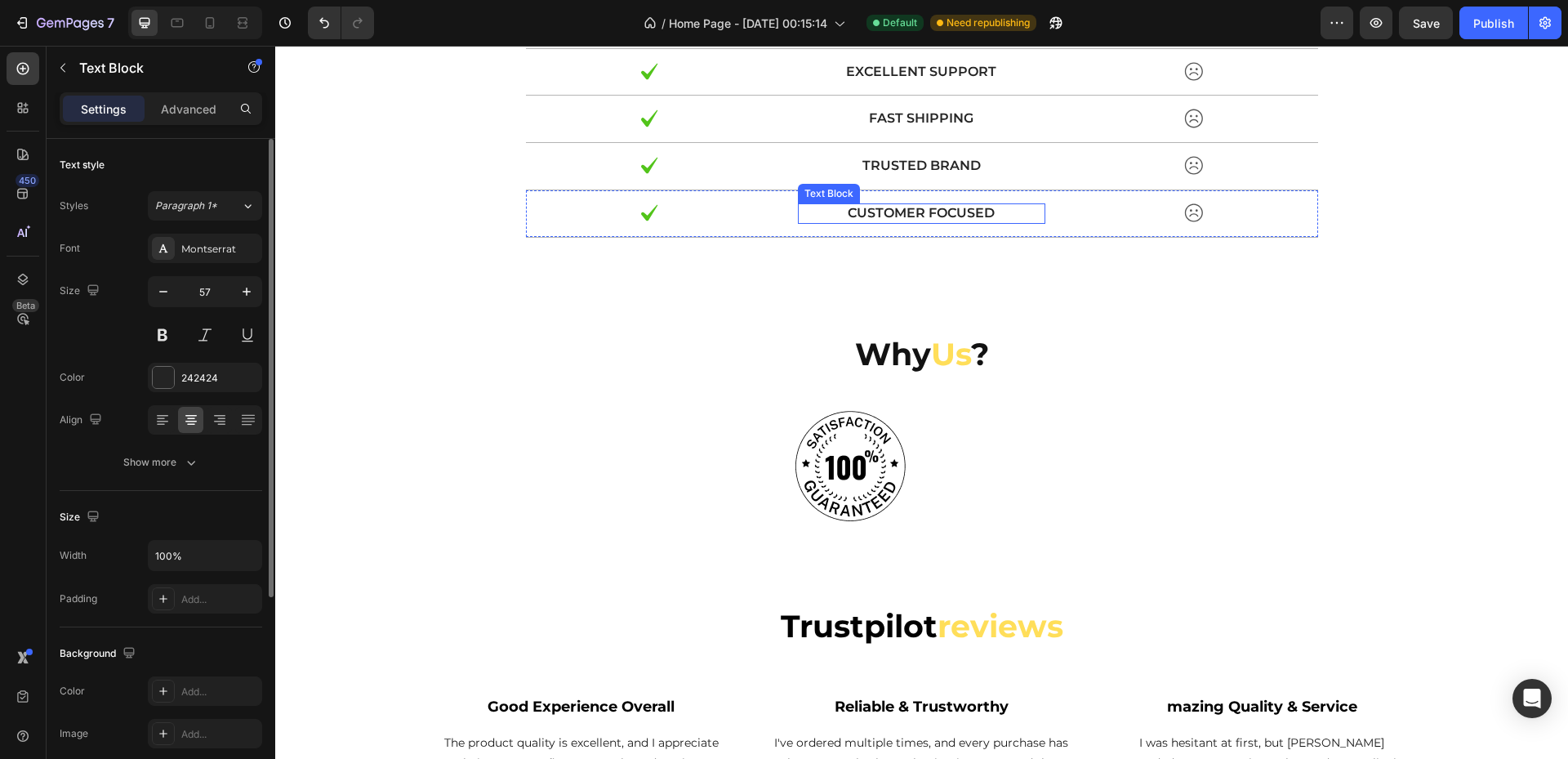
scroll to position [2878, 0]
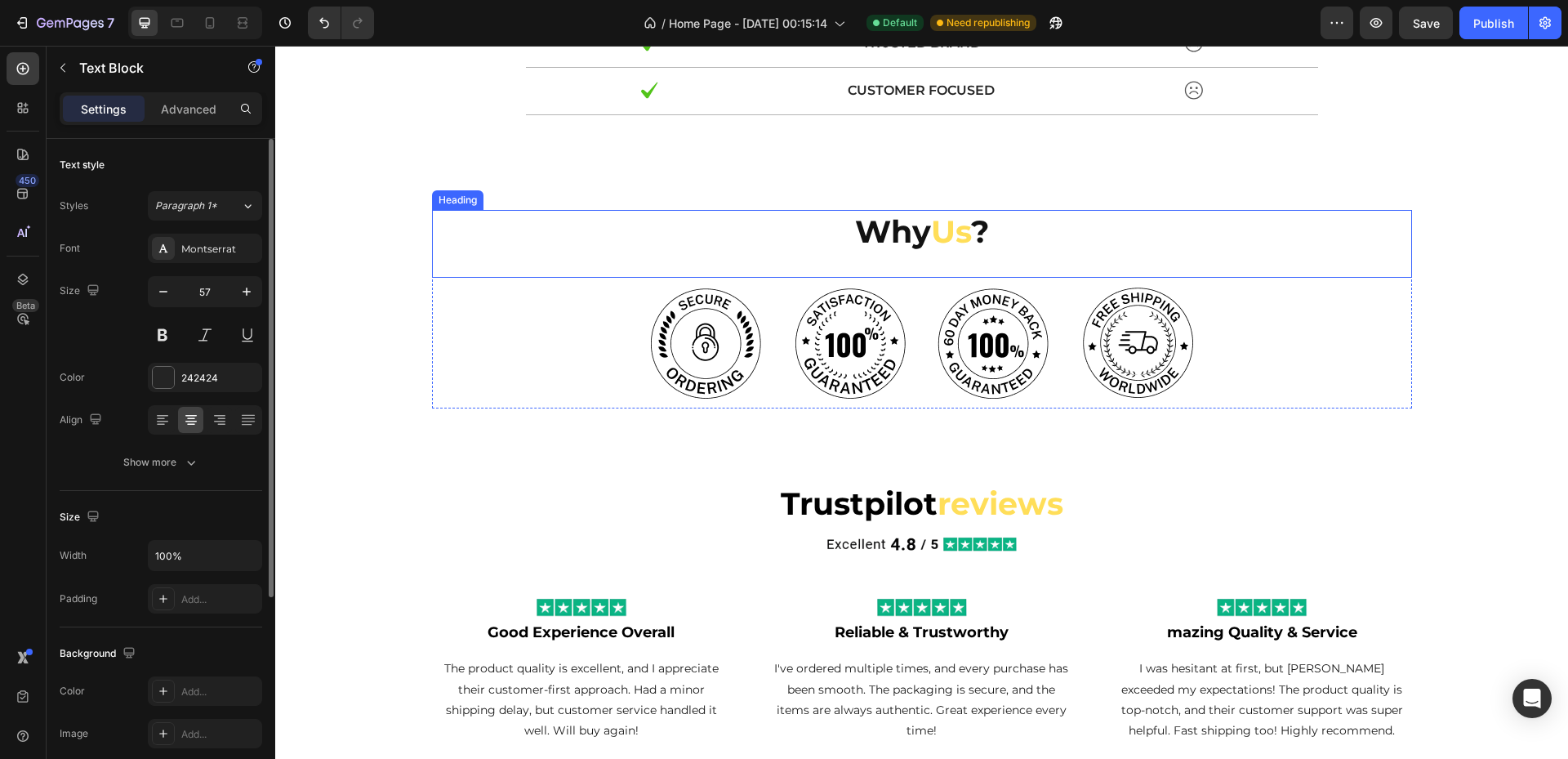
click at [958, 246] on span "Us" at bounding box center [951, 231] width 40 height 39
click at [960, 239] on span "Us" at bounding box center [951, 231] width 40 height 39
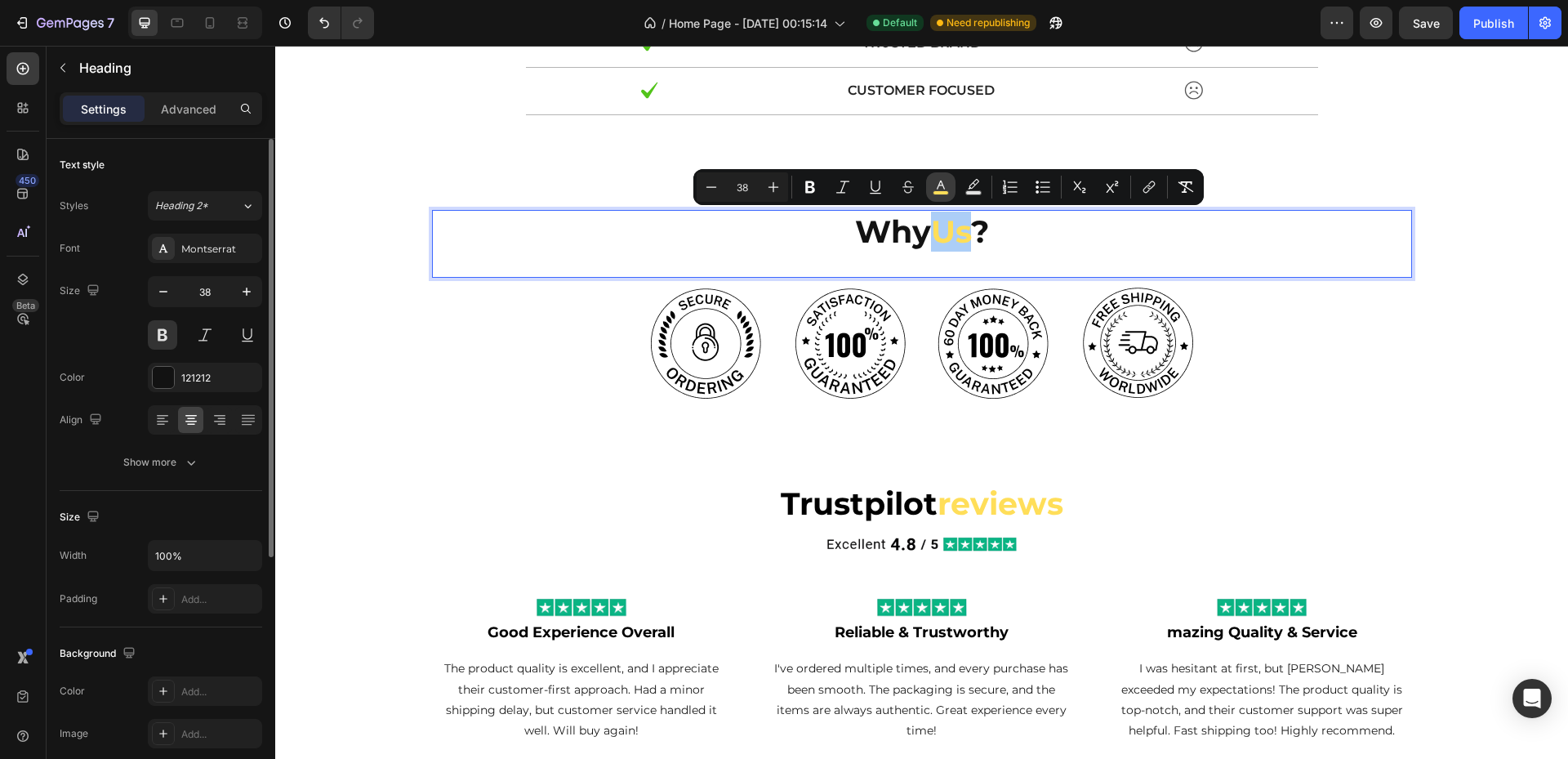
click at [932, 189] on icon "Editor contextual toolbar" at bounding box center [940, 187] width 16 height 16
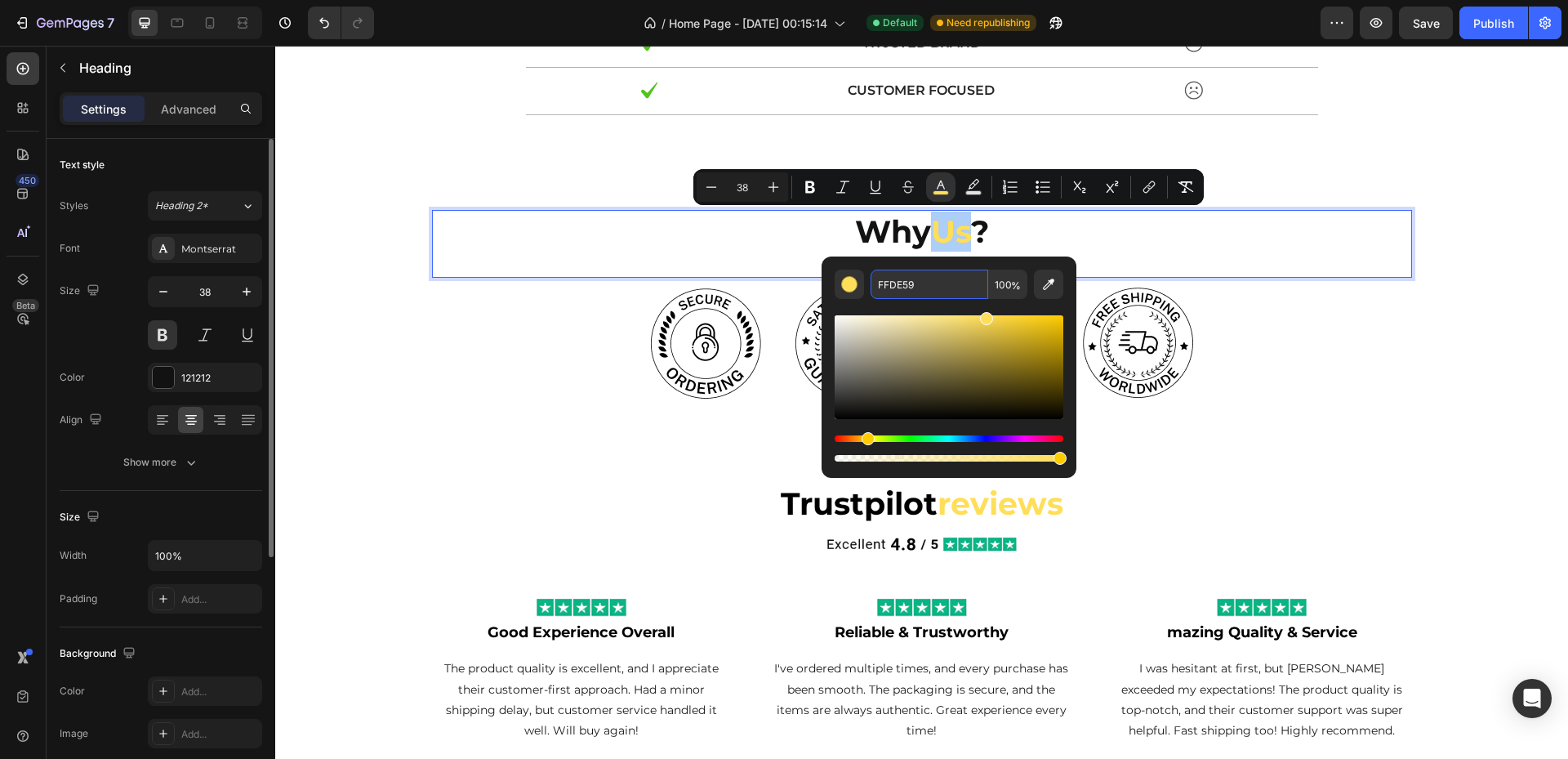
click at [916, 284] on input "FFDE59" at bounding box center [929, 285] width 117 height 30
paste input "#d44700"
type input "D44700"
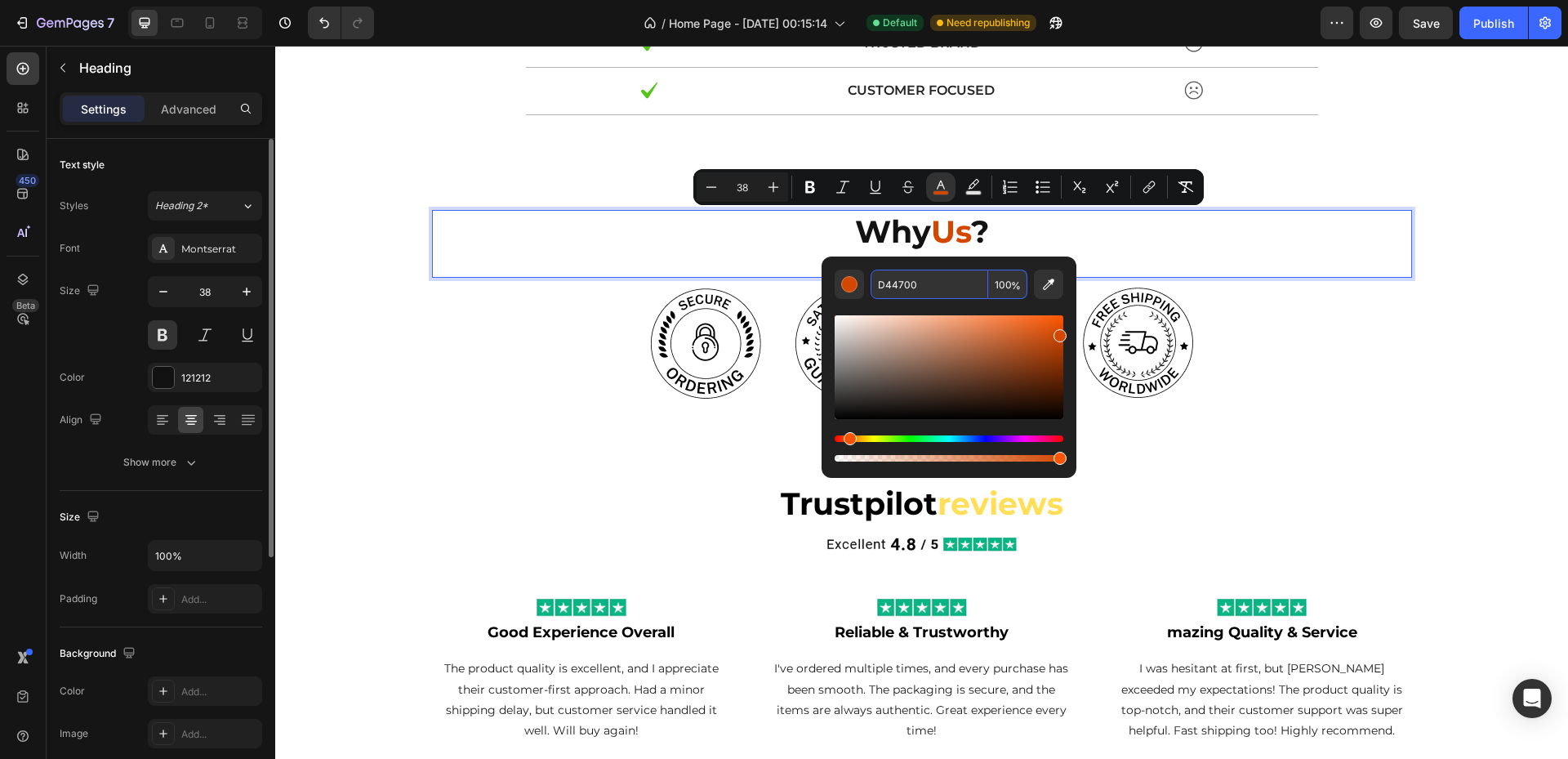
click at [921, 285] on input "D44700" at bounding box center [929, 285] width 117 height 30
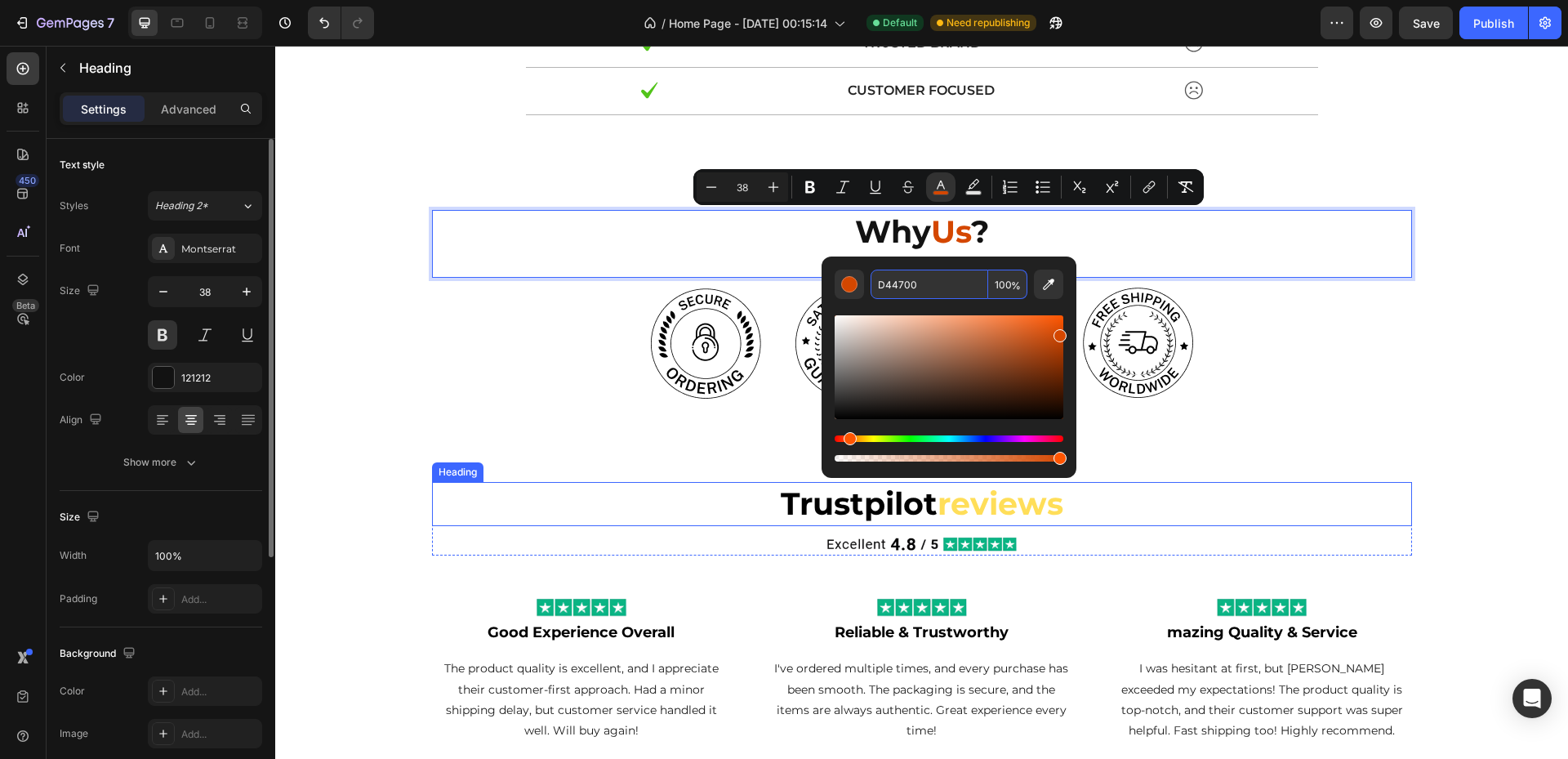
click at [1015, 506] on span "reviews" at bounding box center [1000, 503] width 125 height 39
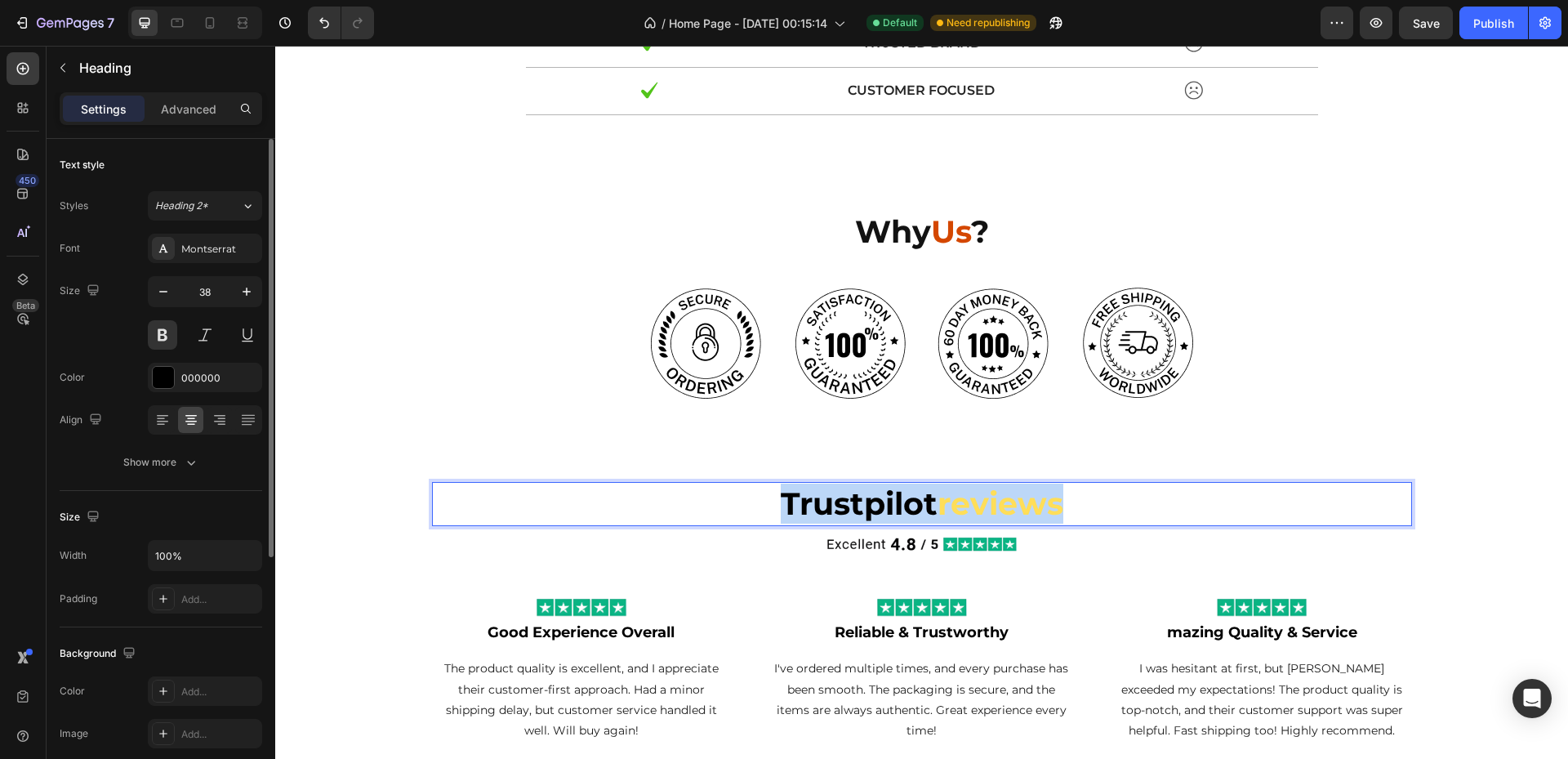
click at [1015, 506] on span "reviews" at bounding box center [1000, 503] width 125 height 39
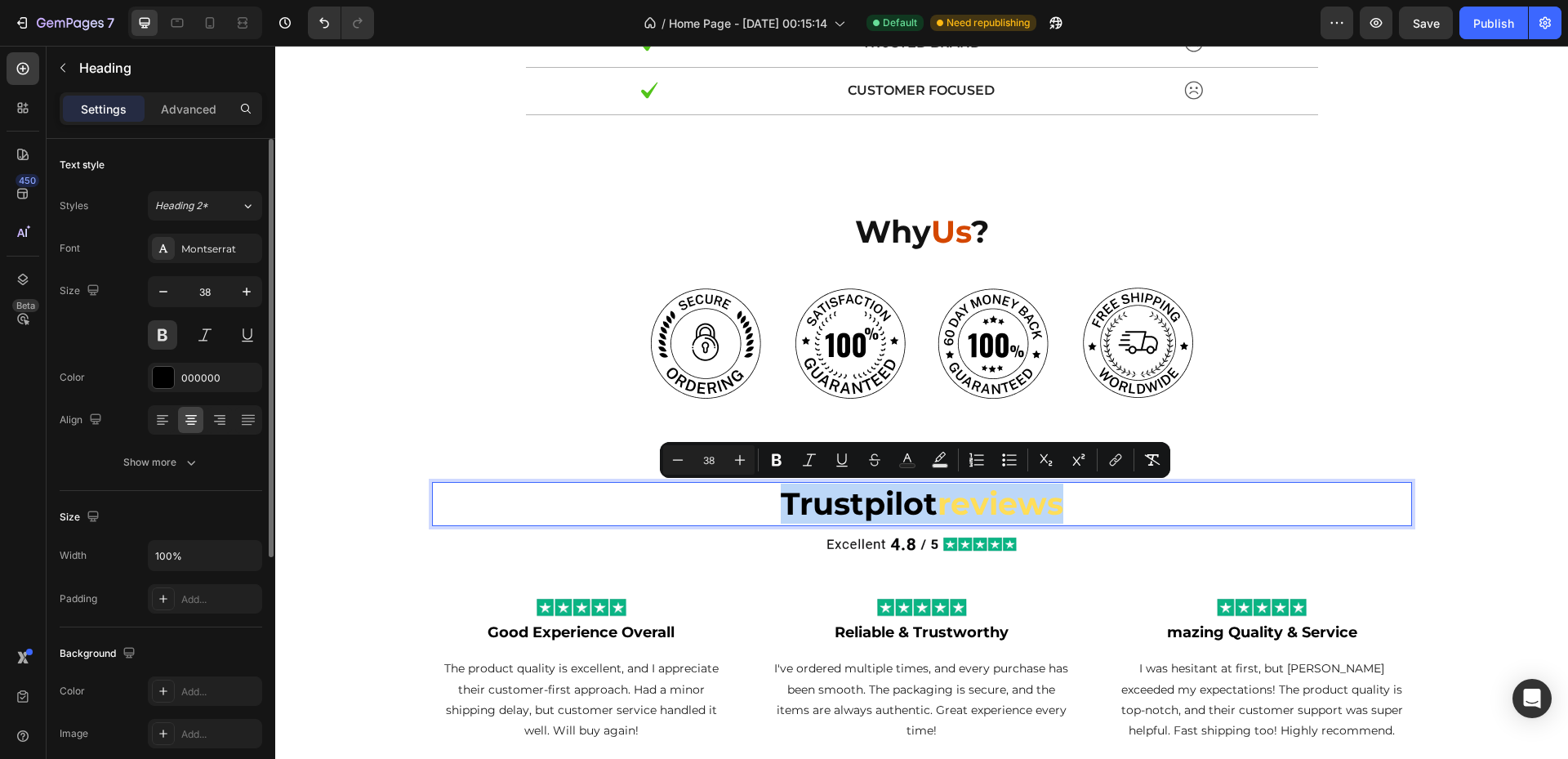
click at [969, 505] on span "reviews" at bounding box center [1000, 503] width 125 height 39
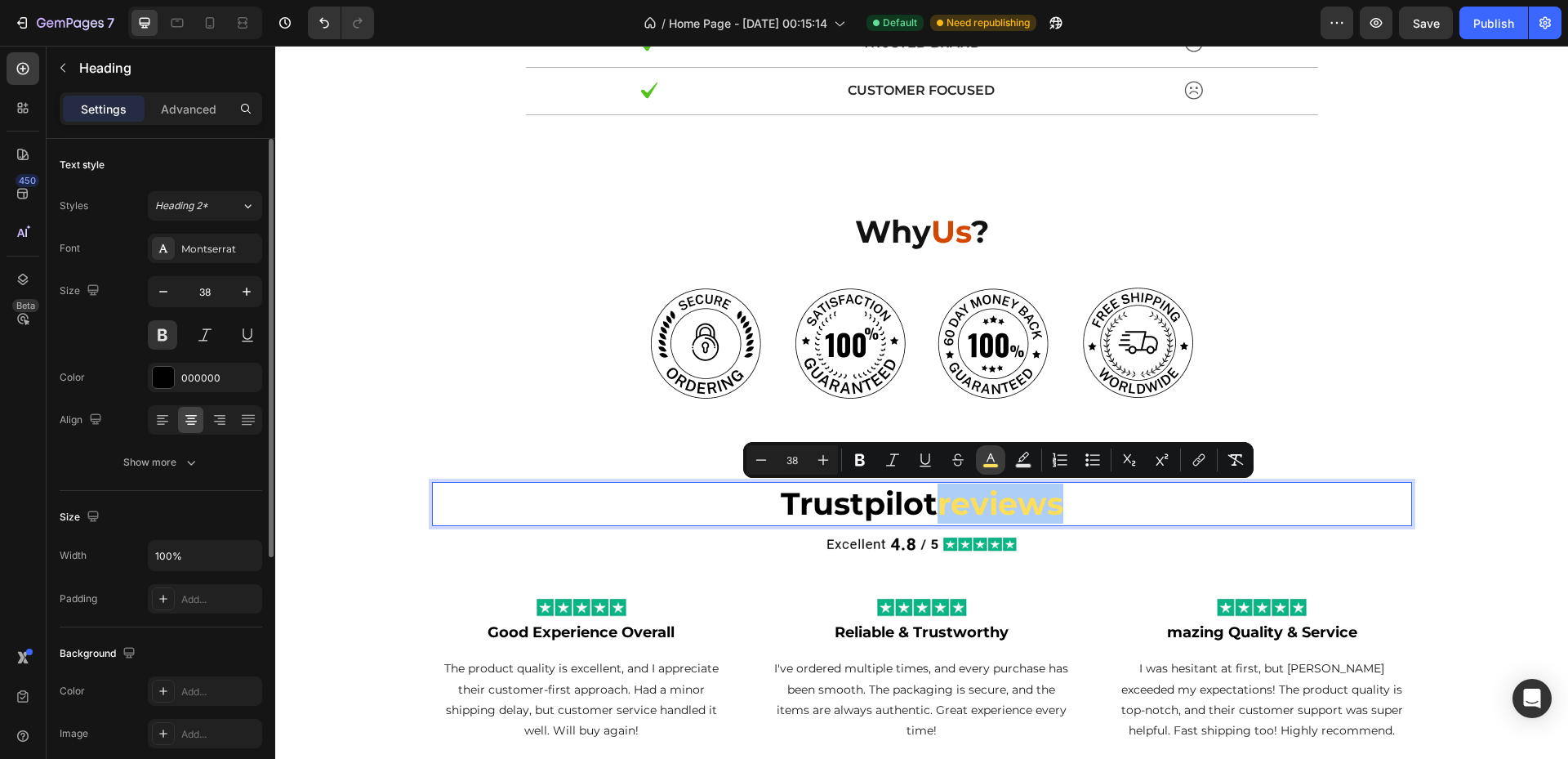
click at [987, 467] on rect "Editor contextual toolbar" at bounding box center [991, 466] width 16 height 4
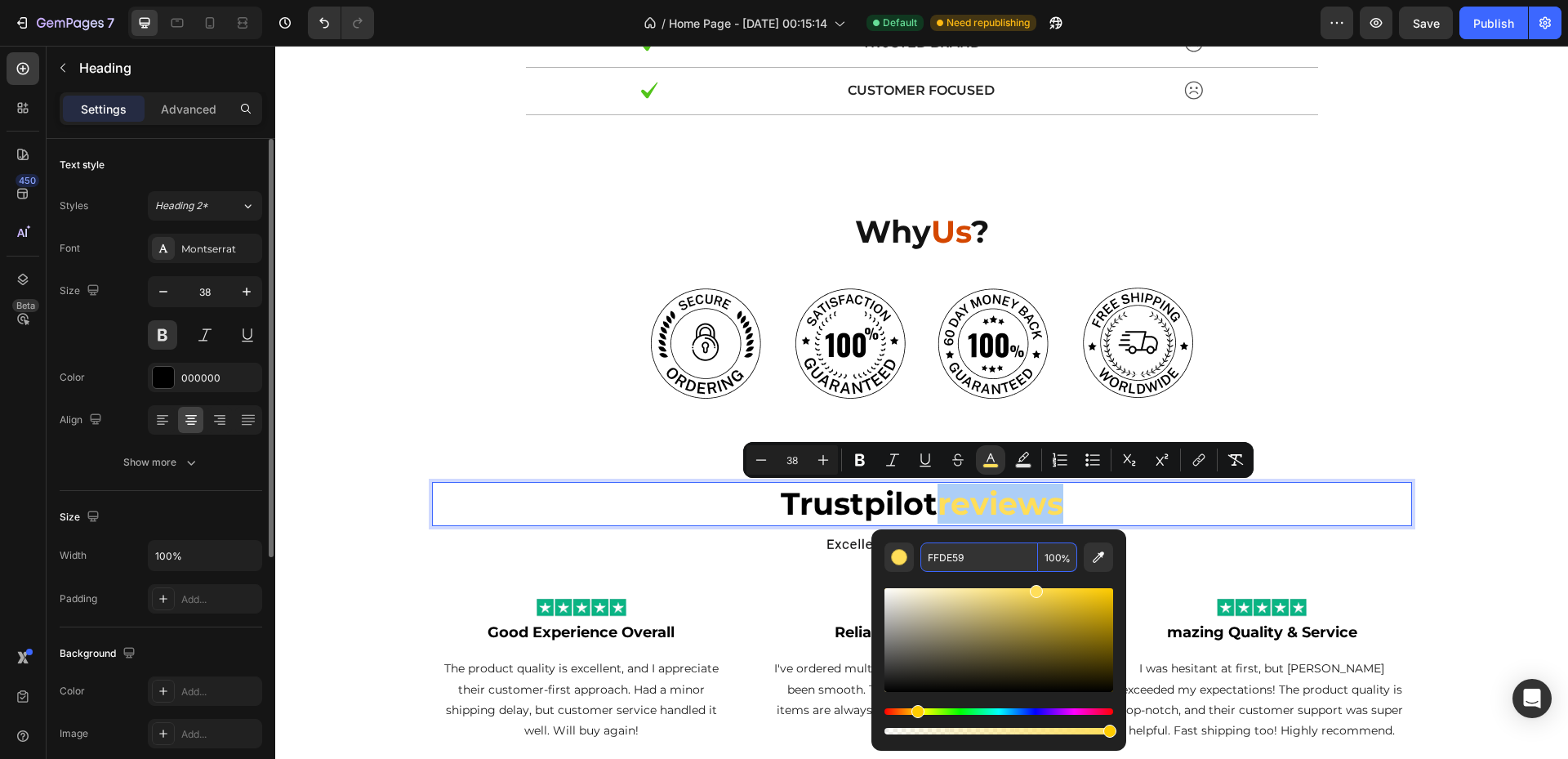
click at [974, 553] on input "FFDE59" at bounding box center [979, 557] width 117 height 30
paste input "D44700"
type input "D44700"
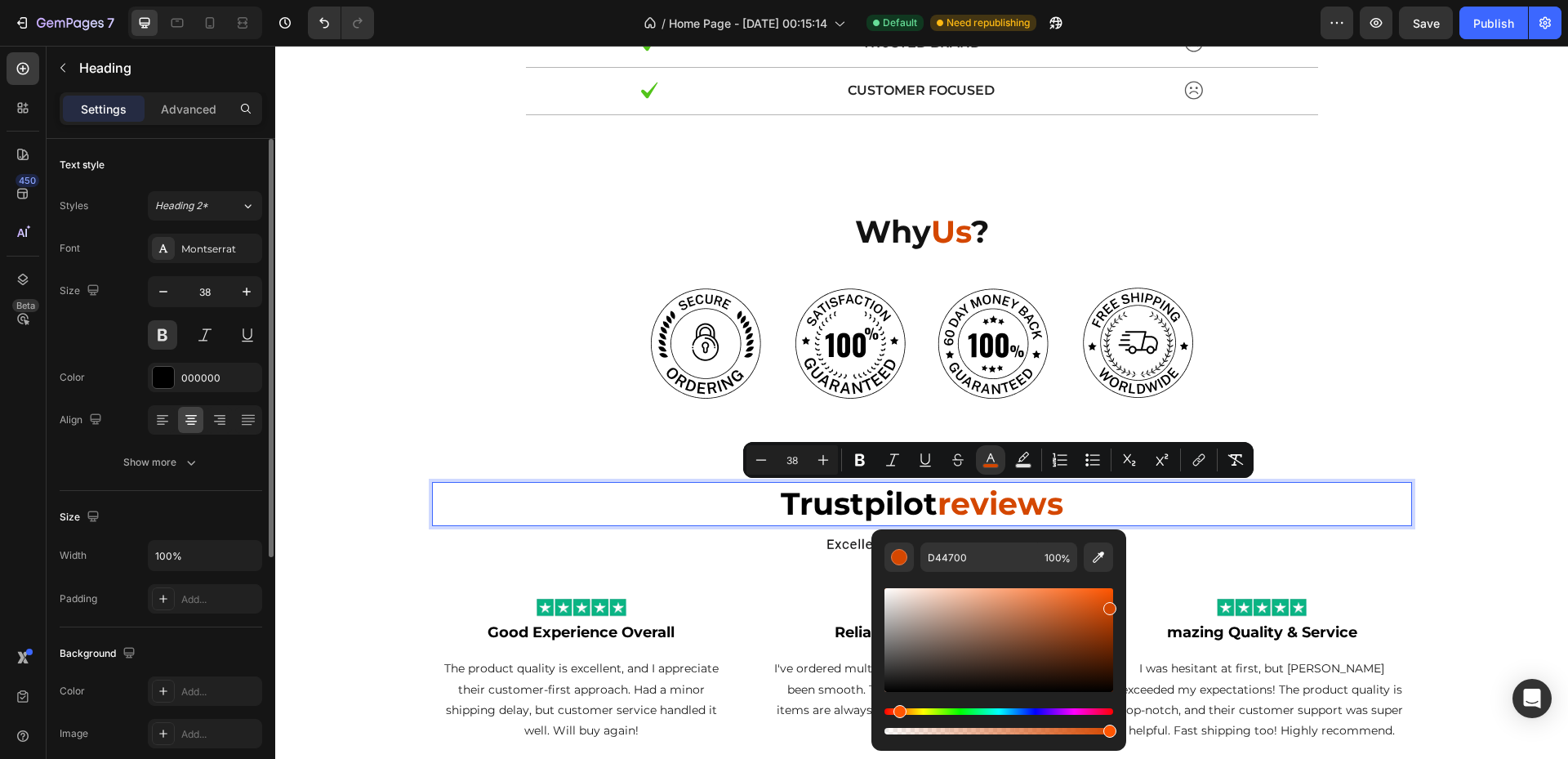
click at [1087, 576] on div "Editor contextual toolbar" at bounding box center [999, 655] width 229 height 166
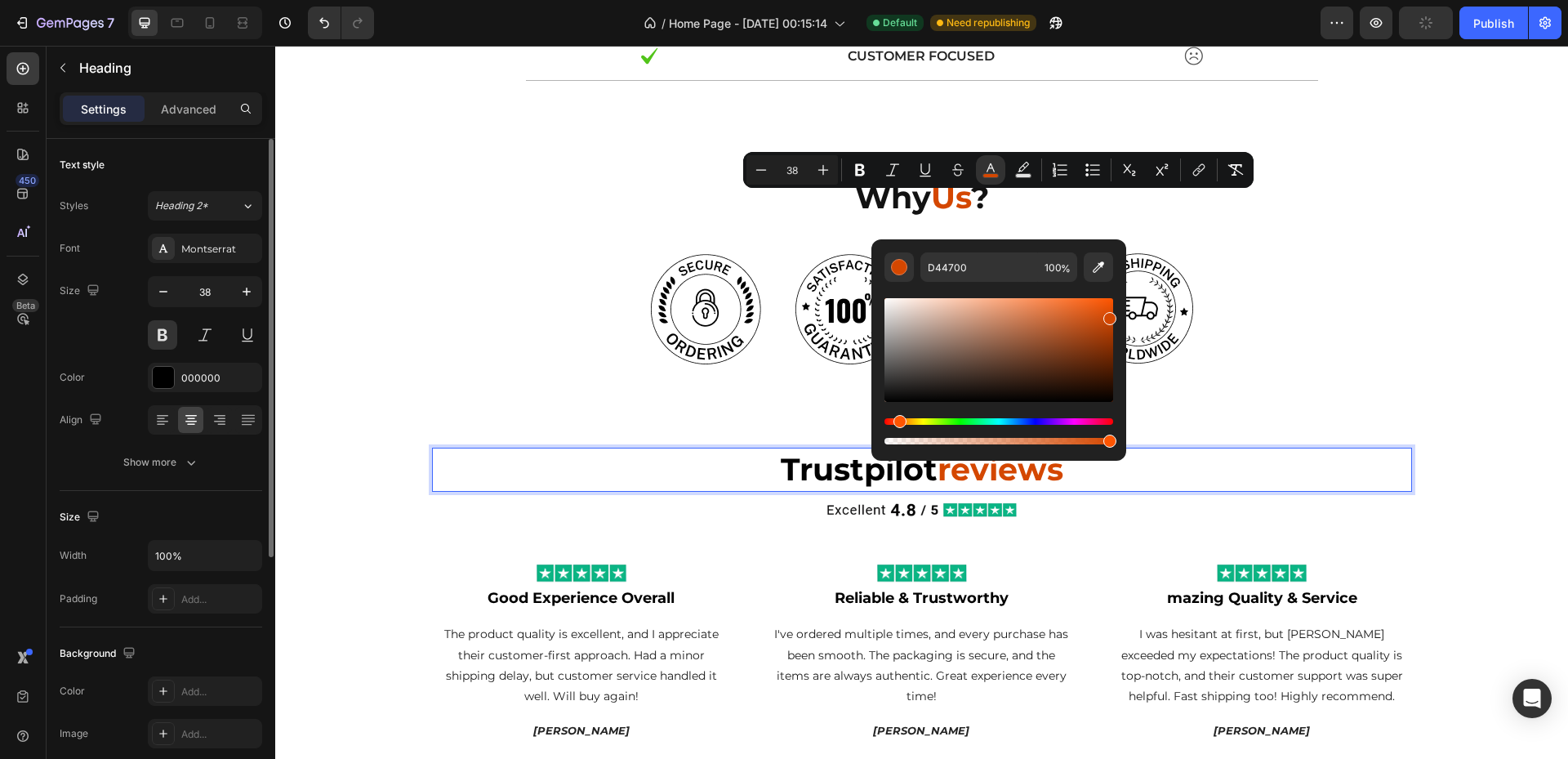
scroll to position [3205, 0]
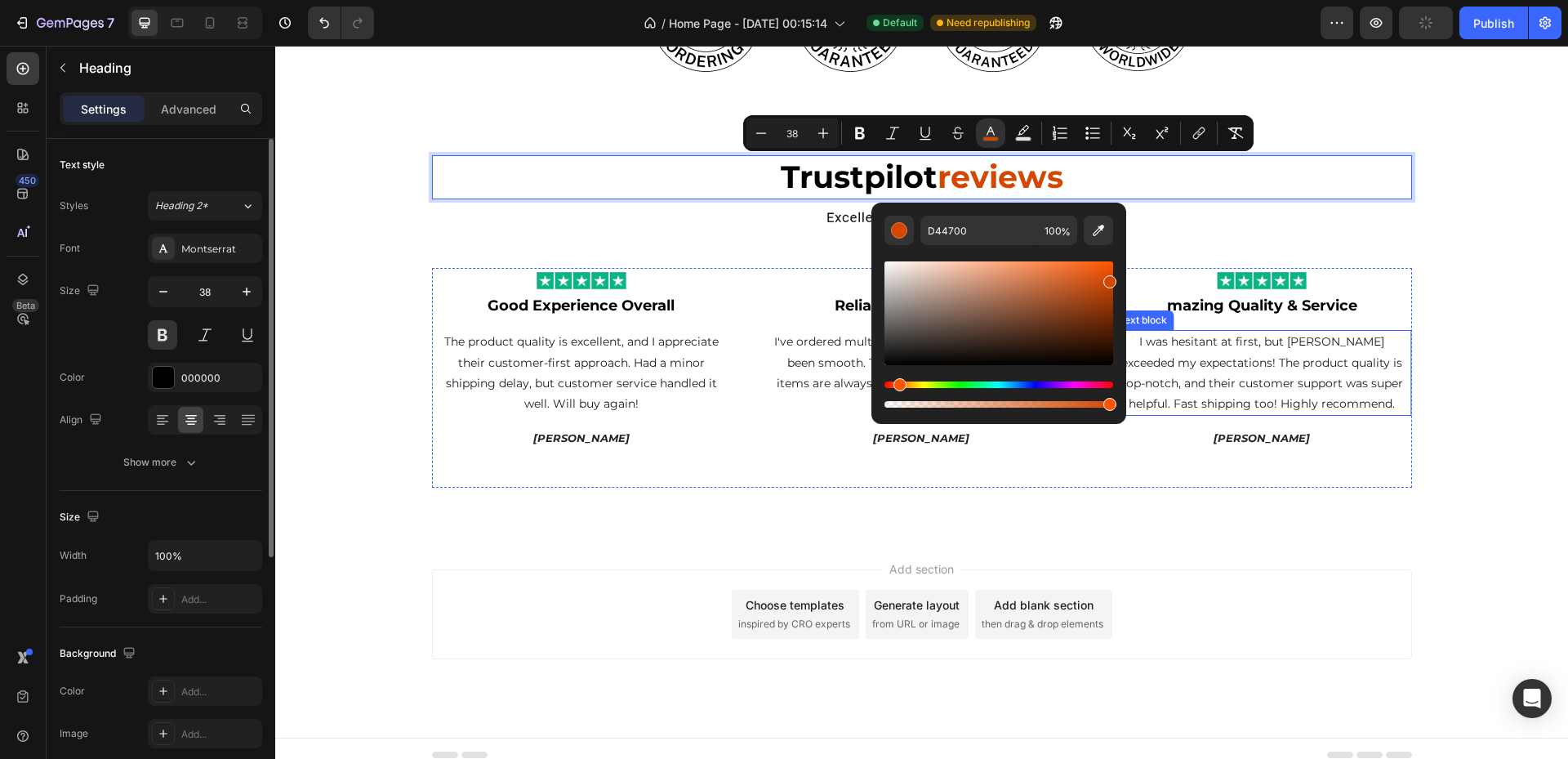
click at [1258, 404] on p "I was hesitant at first, but [PERSON_NAME] exceeded my expectations! The produc…" at bounding box center [1263, 372] width 296 height 83
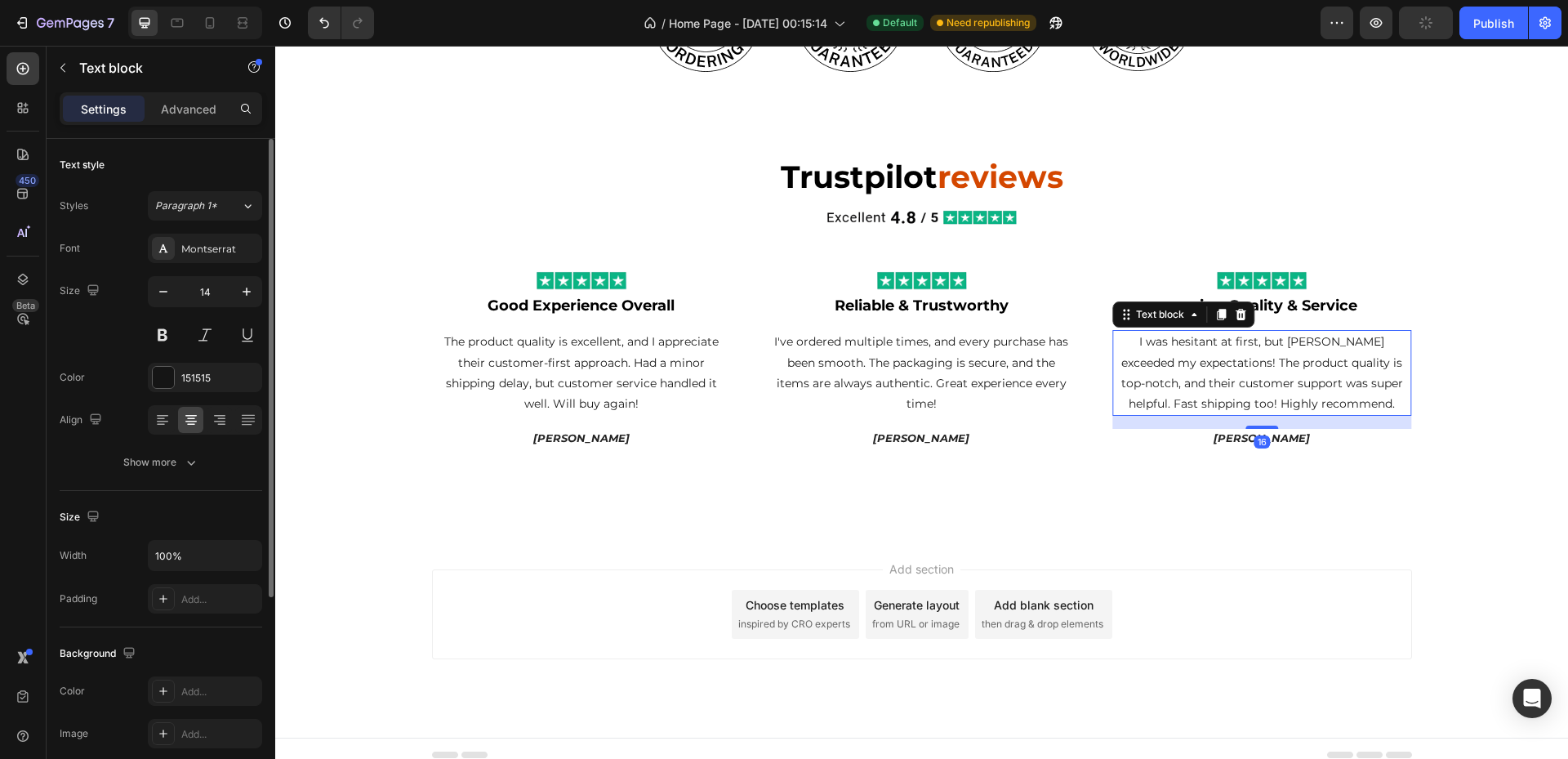
click at [1302, 344] on p "I was hesitant at first, but [PERSON_NAME] exceeded my expectations! The produc…" at bounding box center [1263, 372] width 296 height 83
drag, startPoint x: 1303, startPoint y: 339, endPoint x: 1276, endPoint y: 339, distance: 27.0
click at [1276, 339] on p "I was hesitant at first, but [PERSON_NAME] exceeded my expectations! The produc…" at bounding box center [1263, 372] width 296 height 83
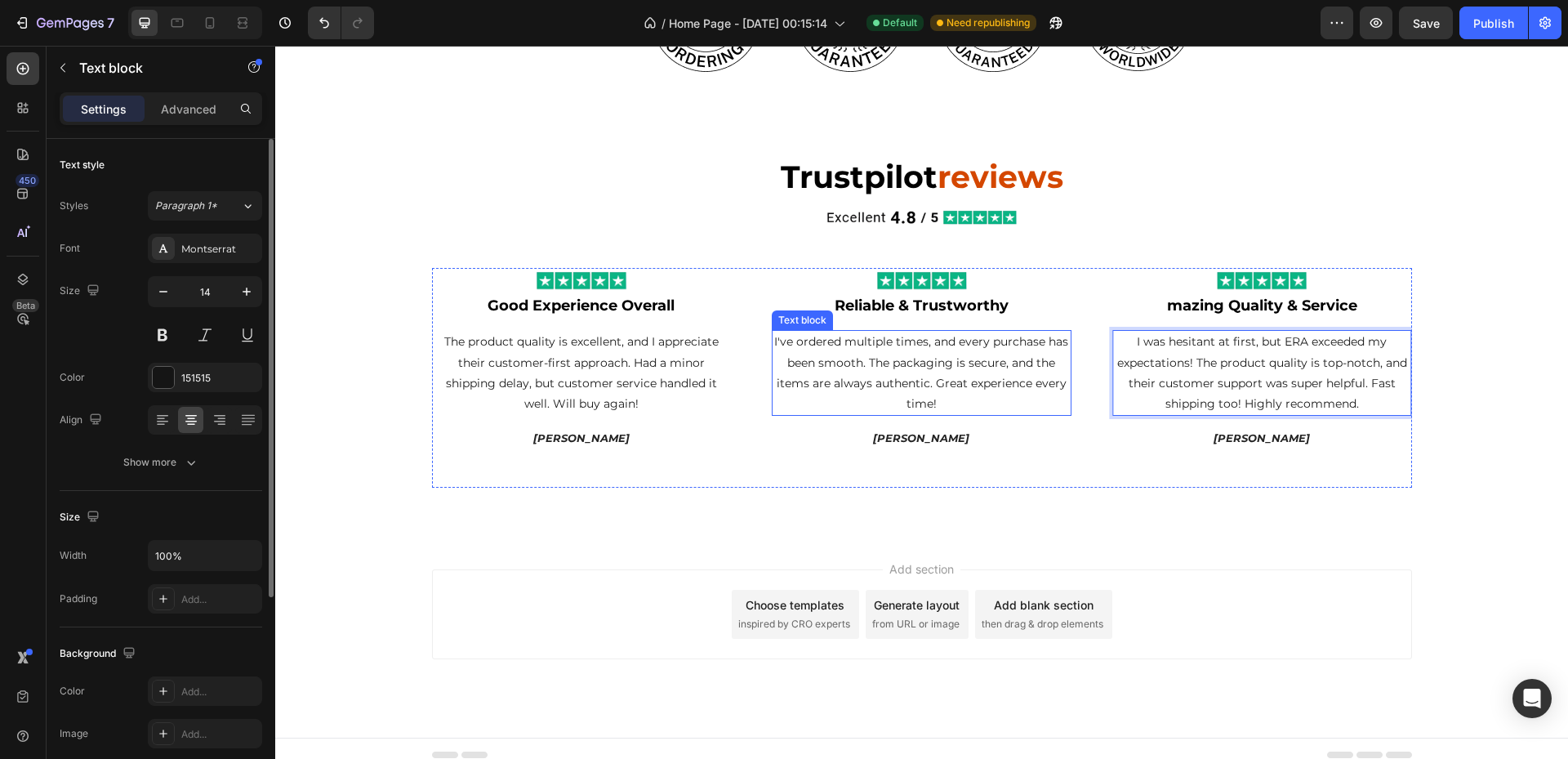
click at [941, 352] on p "I've ordered multiple times, and every purchase has been smooth. The packaging …" at bounding box center [921, 372] width 296 height 83
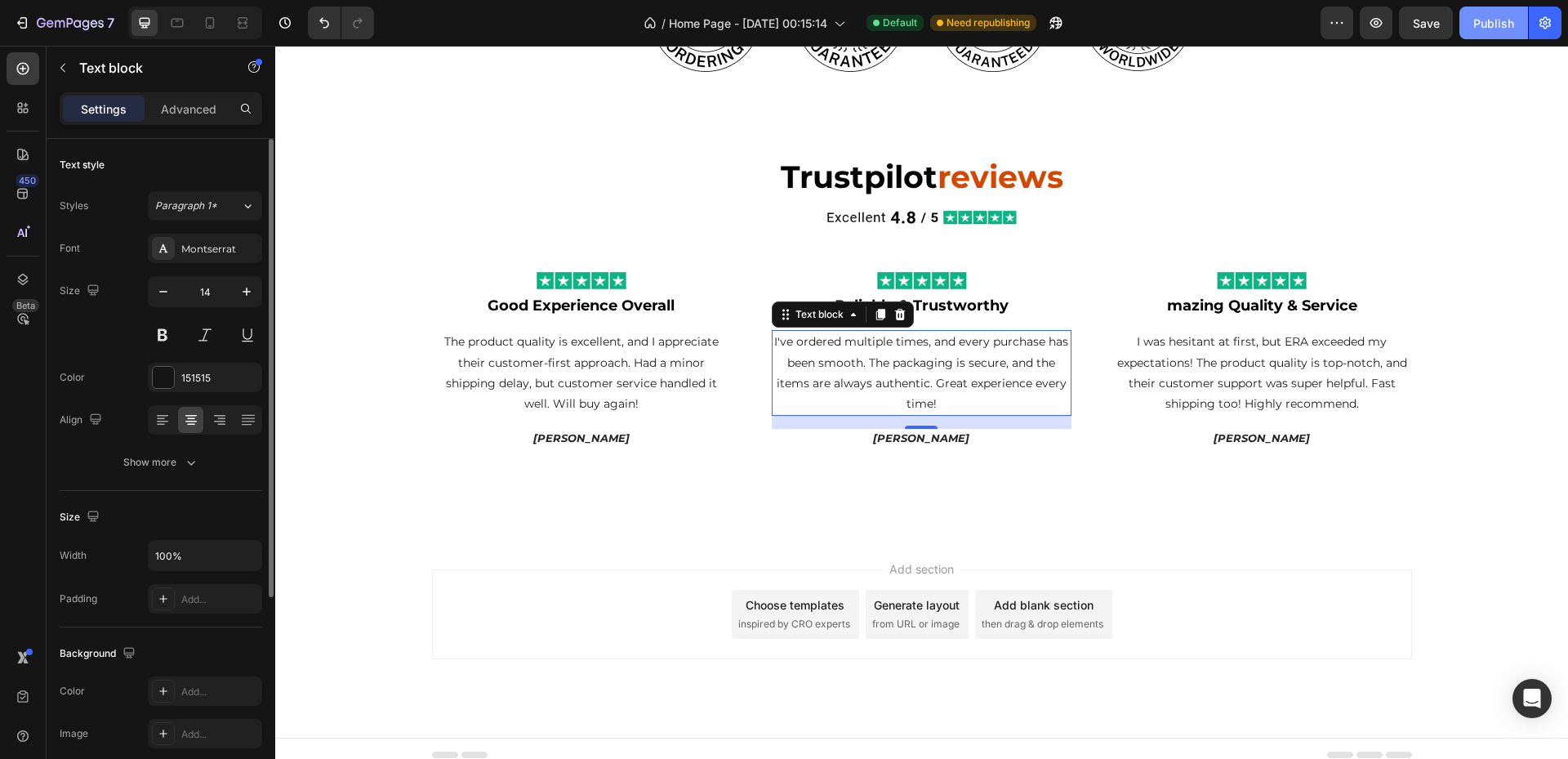
click at [1488, 27] on div "Publish" at bounding box center [1493, 23] width 41 height 17
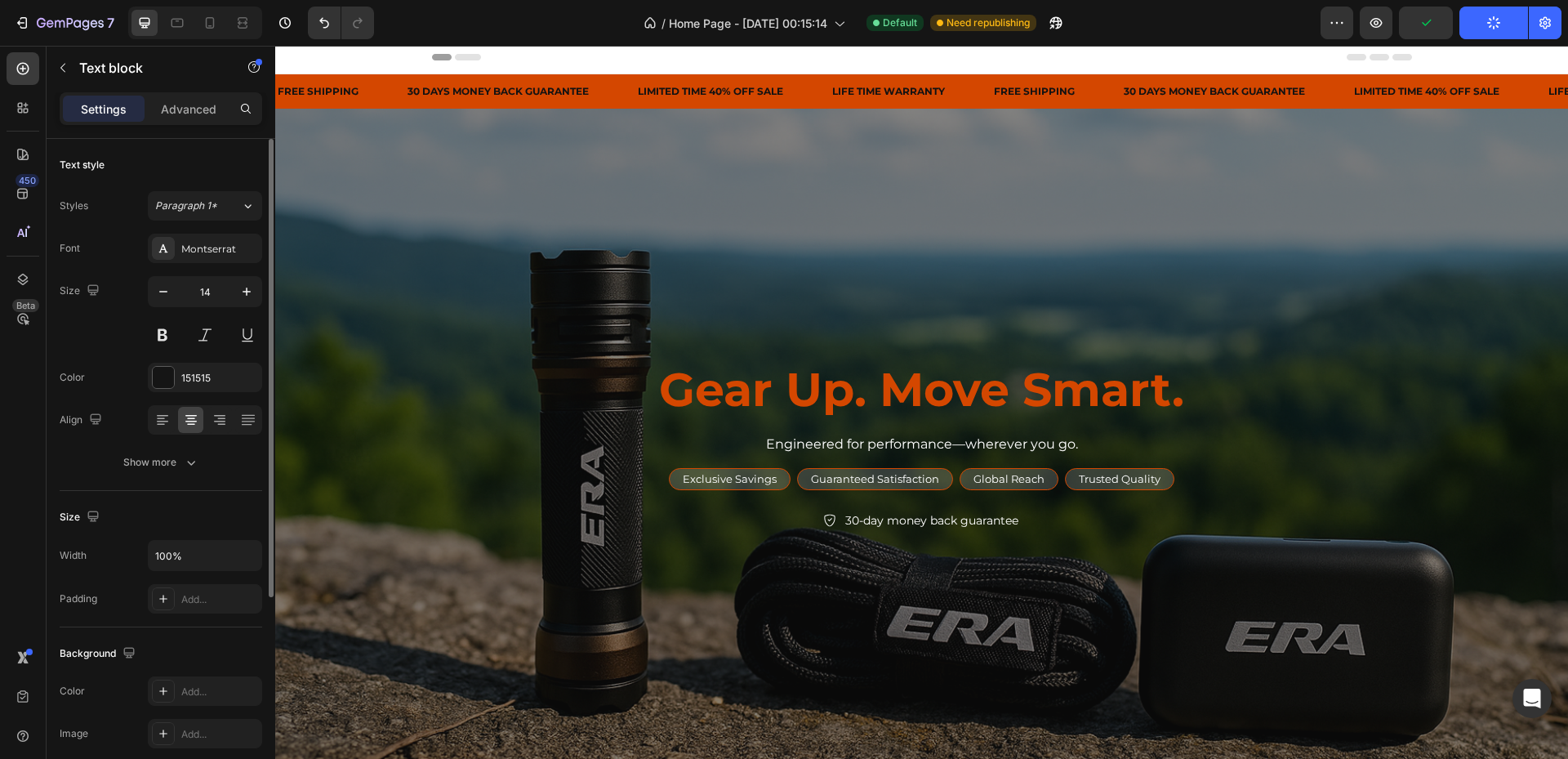
scroll to position [0, 0]
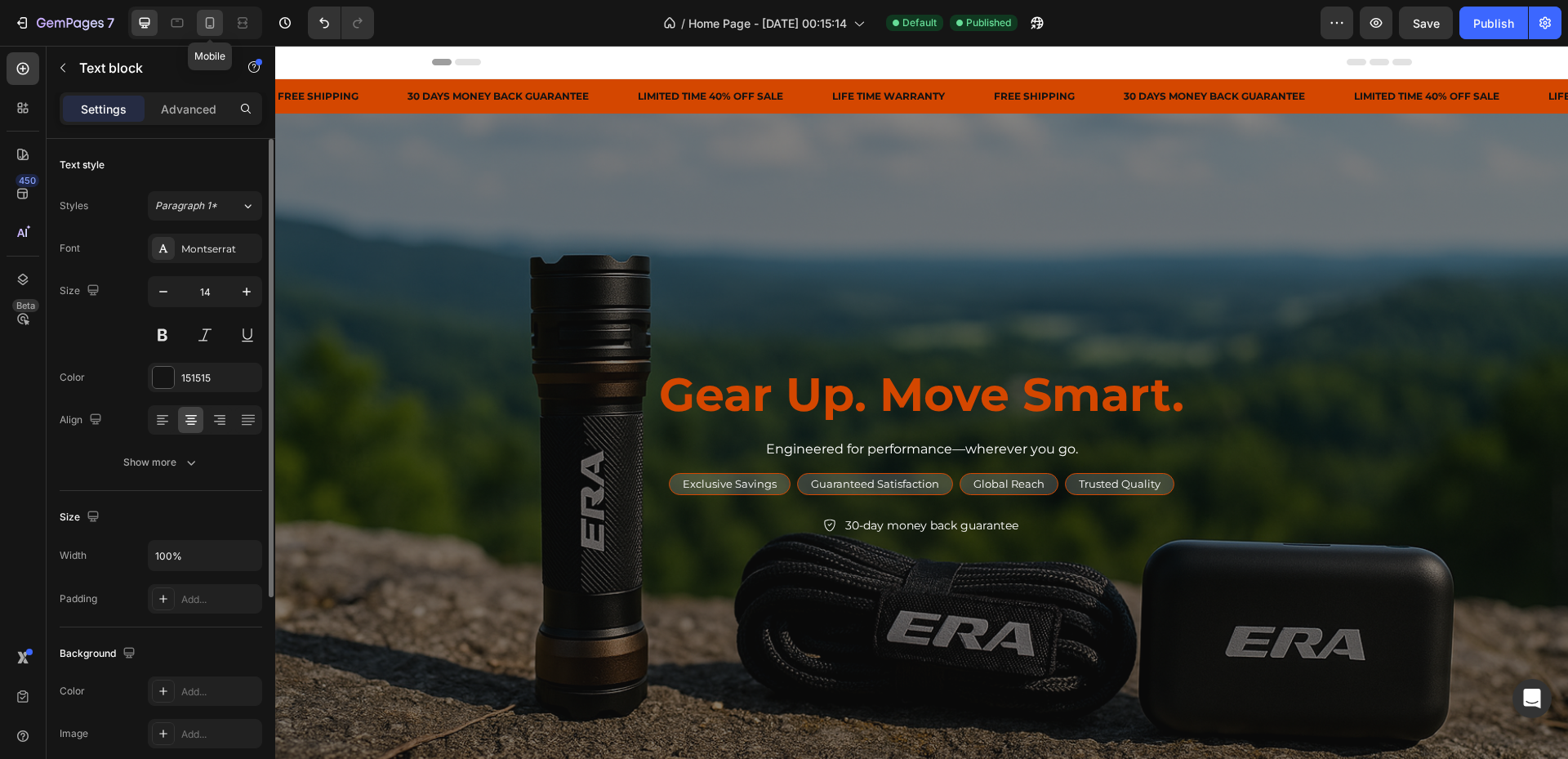
click at [216, 21] on icon at bounding box center [210, 23] width 16 height 16
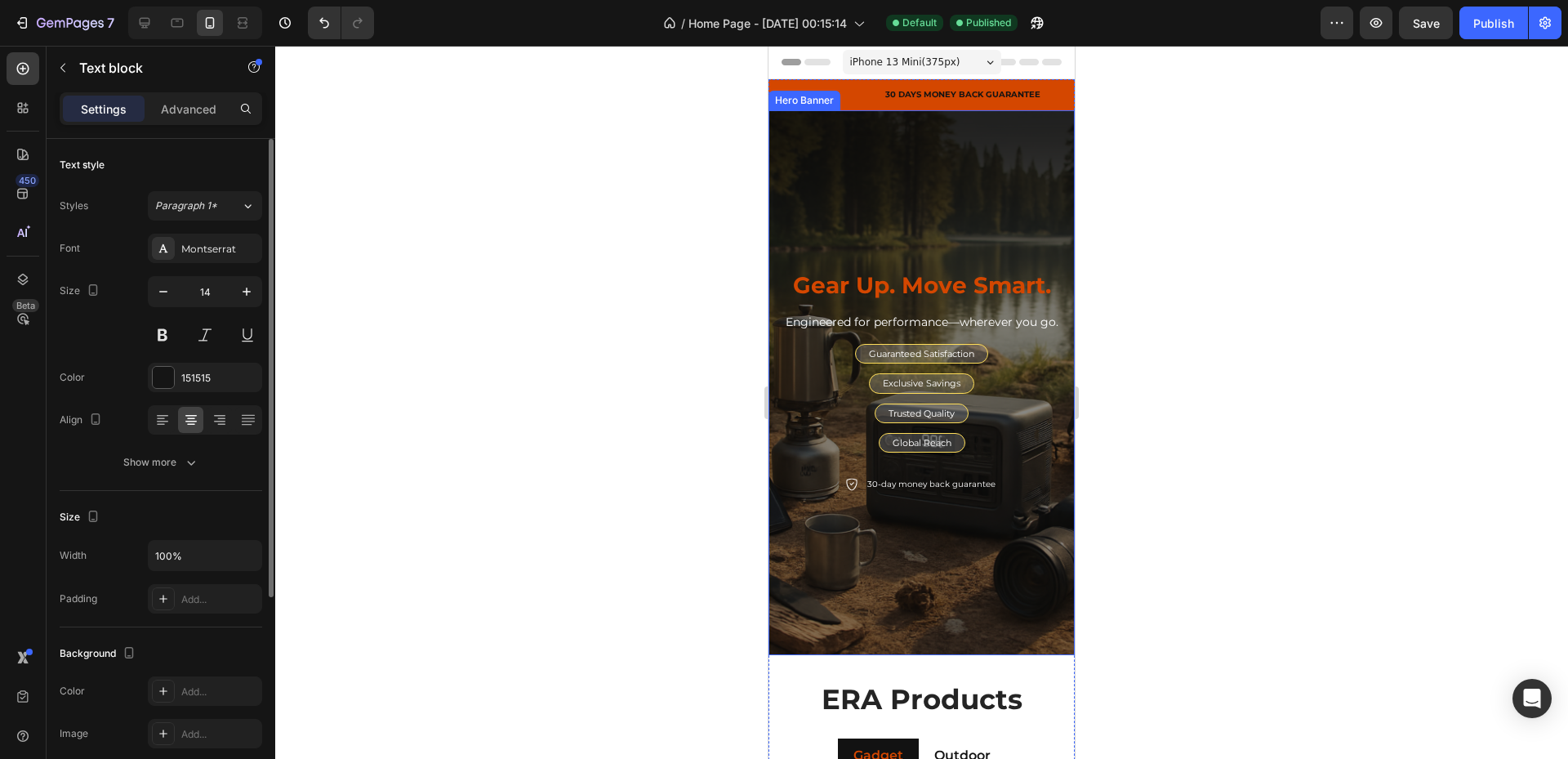
click at [1018, 182] on div "Overlay" at bounding box center [921, 382] width 306 height 544
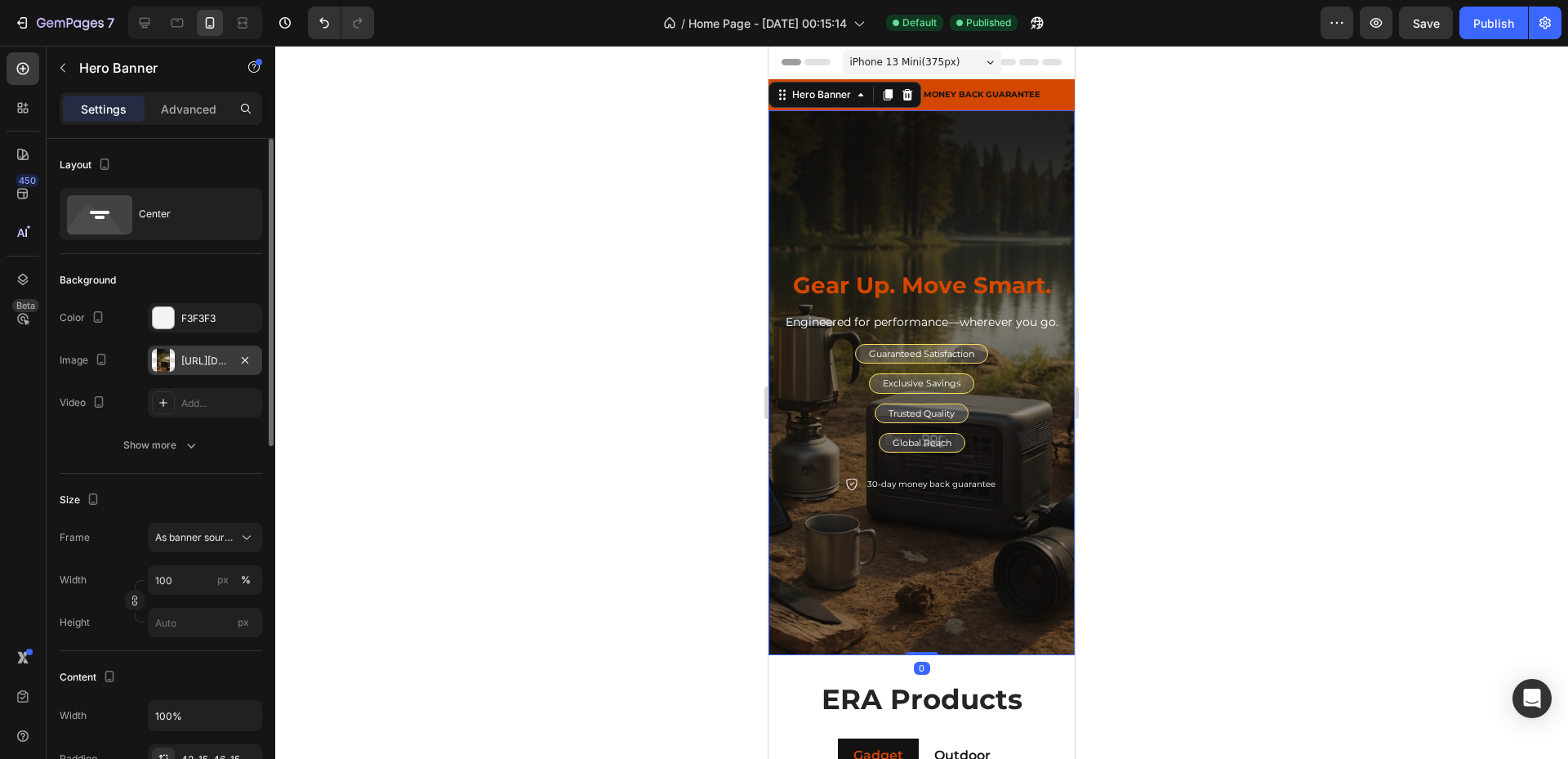
click at [198, 362] on div "[URL][DOMAIN_NAME]" at bounding box center [205, 360] width 48 height 15
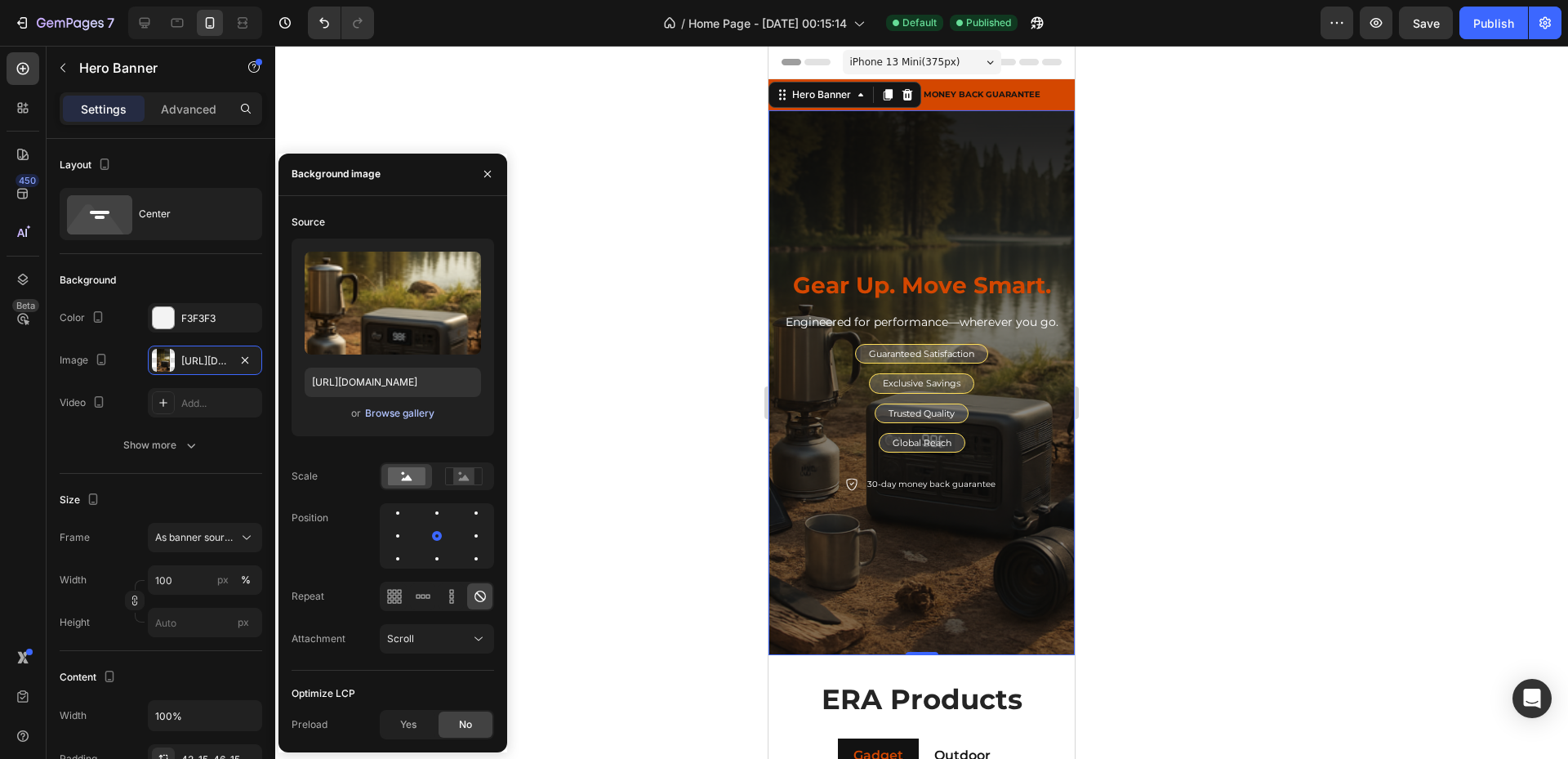
click at [394, 417] on div "Browse gallery" at bounding box center [400, 413] width 70 height 15
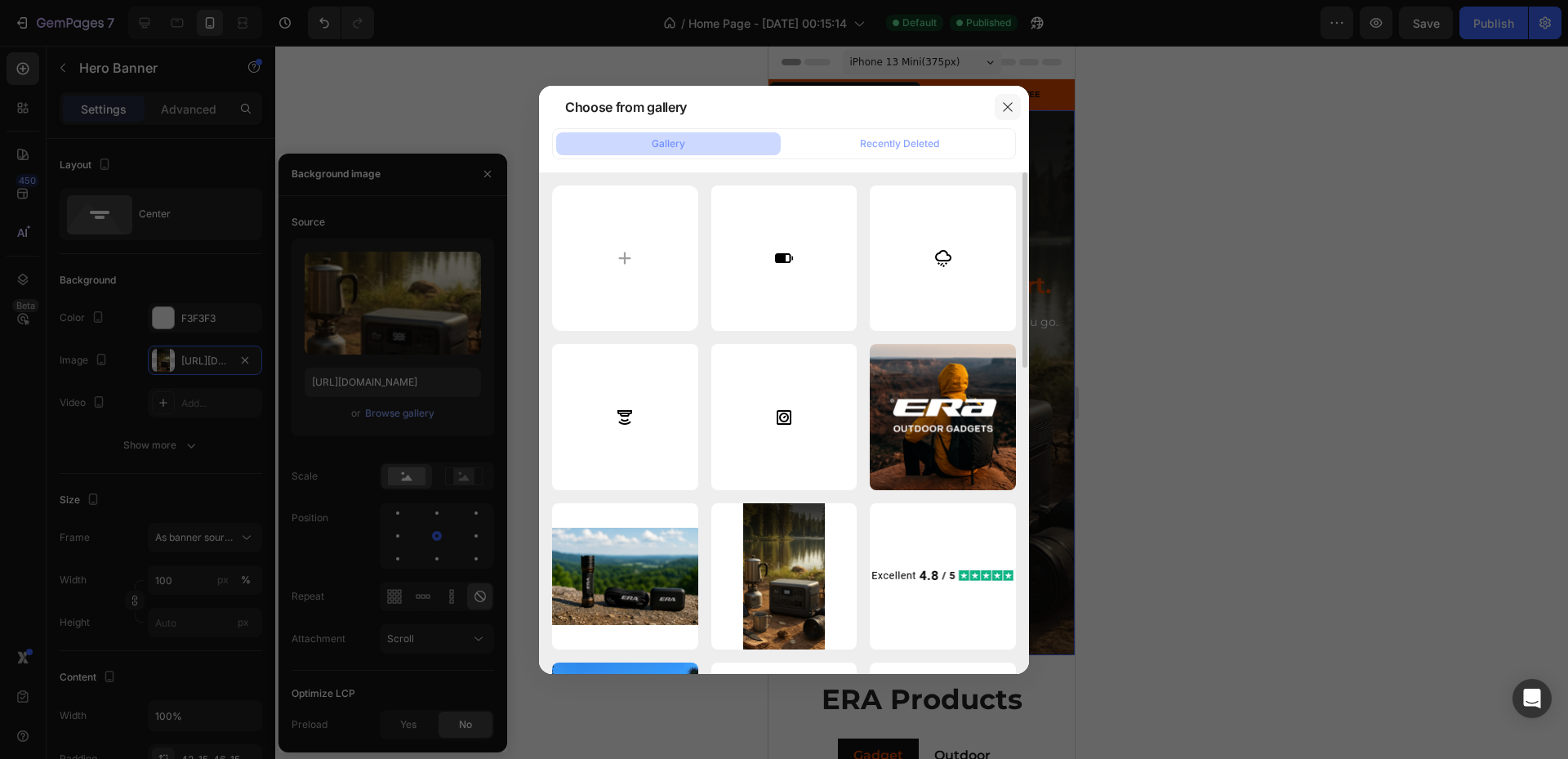
click at [1000, 102] on button "button" at bounding box center [1008, 106] width 26 height 26
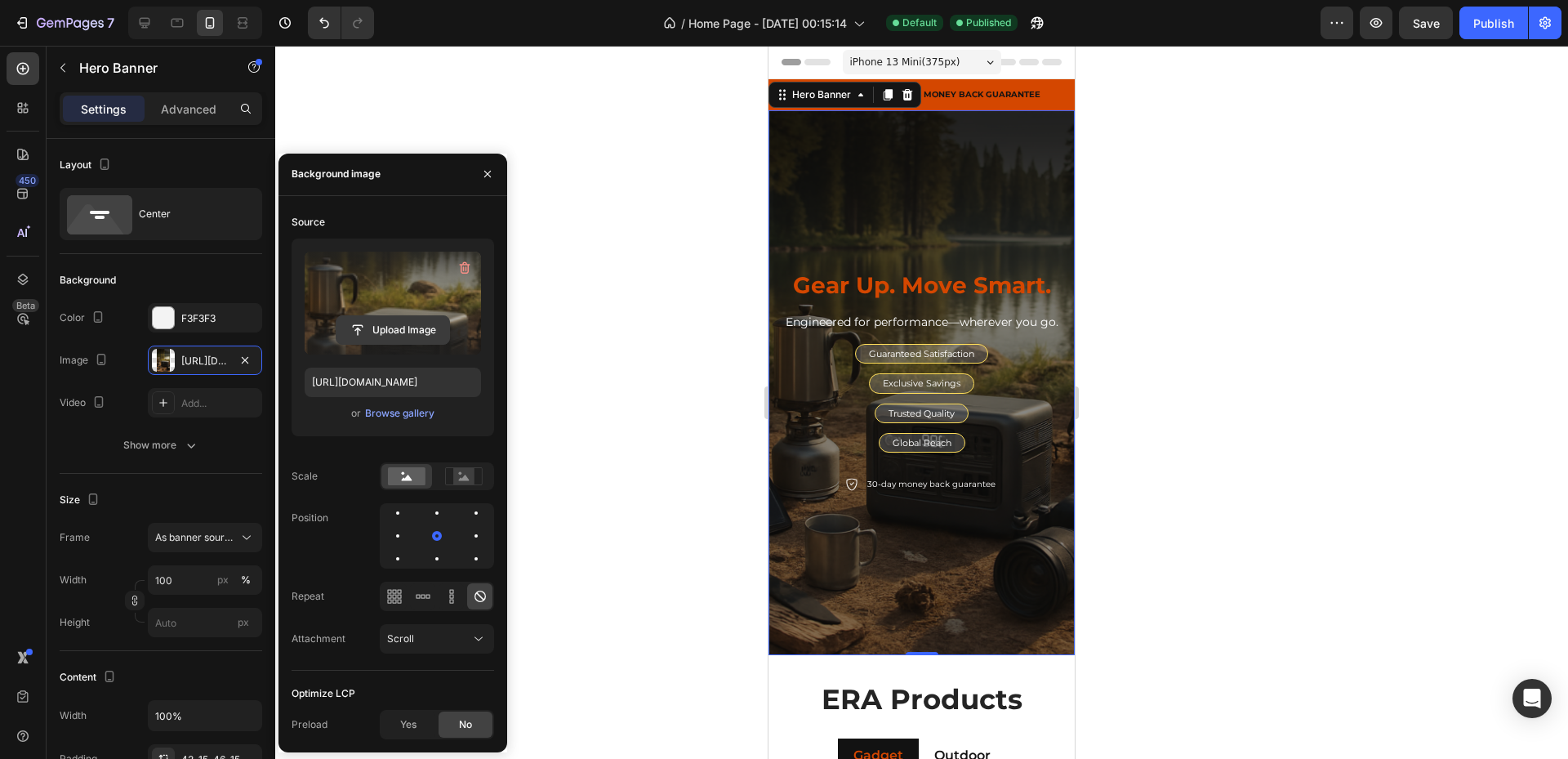
click at [405, 328] on input "file" at bounding box center [392, 330] width 112 height 28
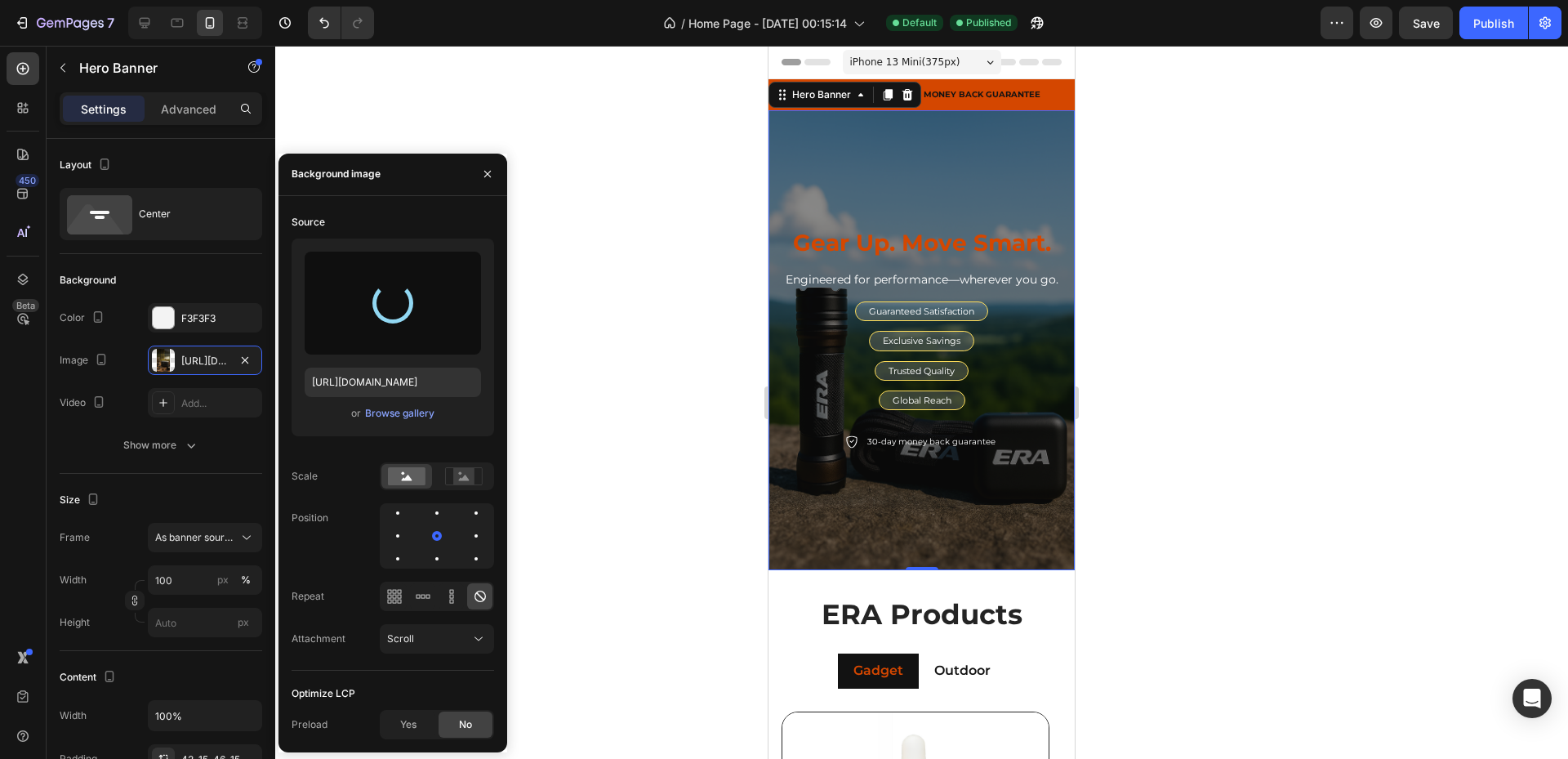
type input "[URL][DOMAIN_NAME]"
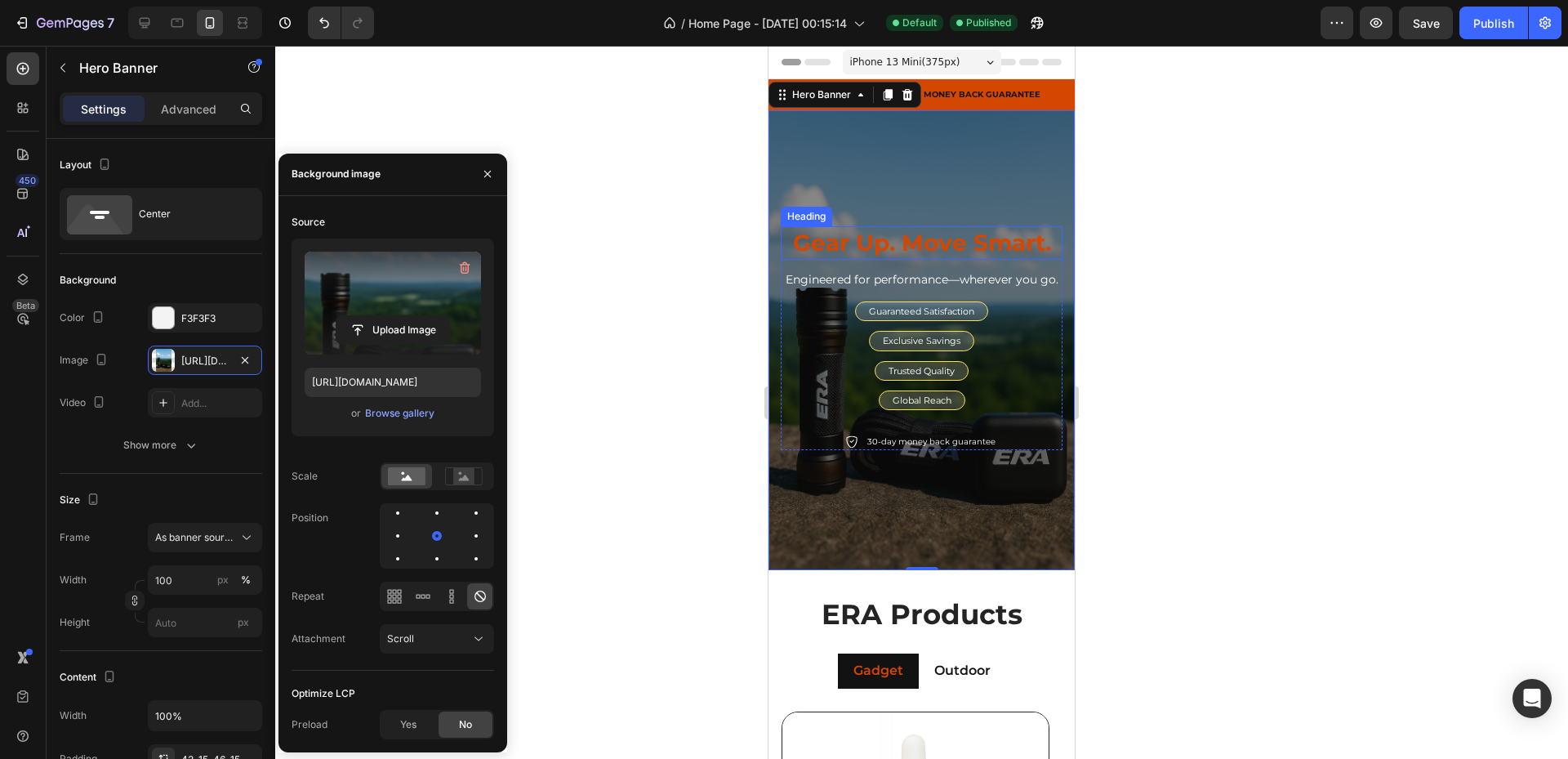
click at [916, 270] on p "Engineered for performance—wherever you go." at bounding box center [921, 280] width 279 height 21
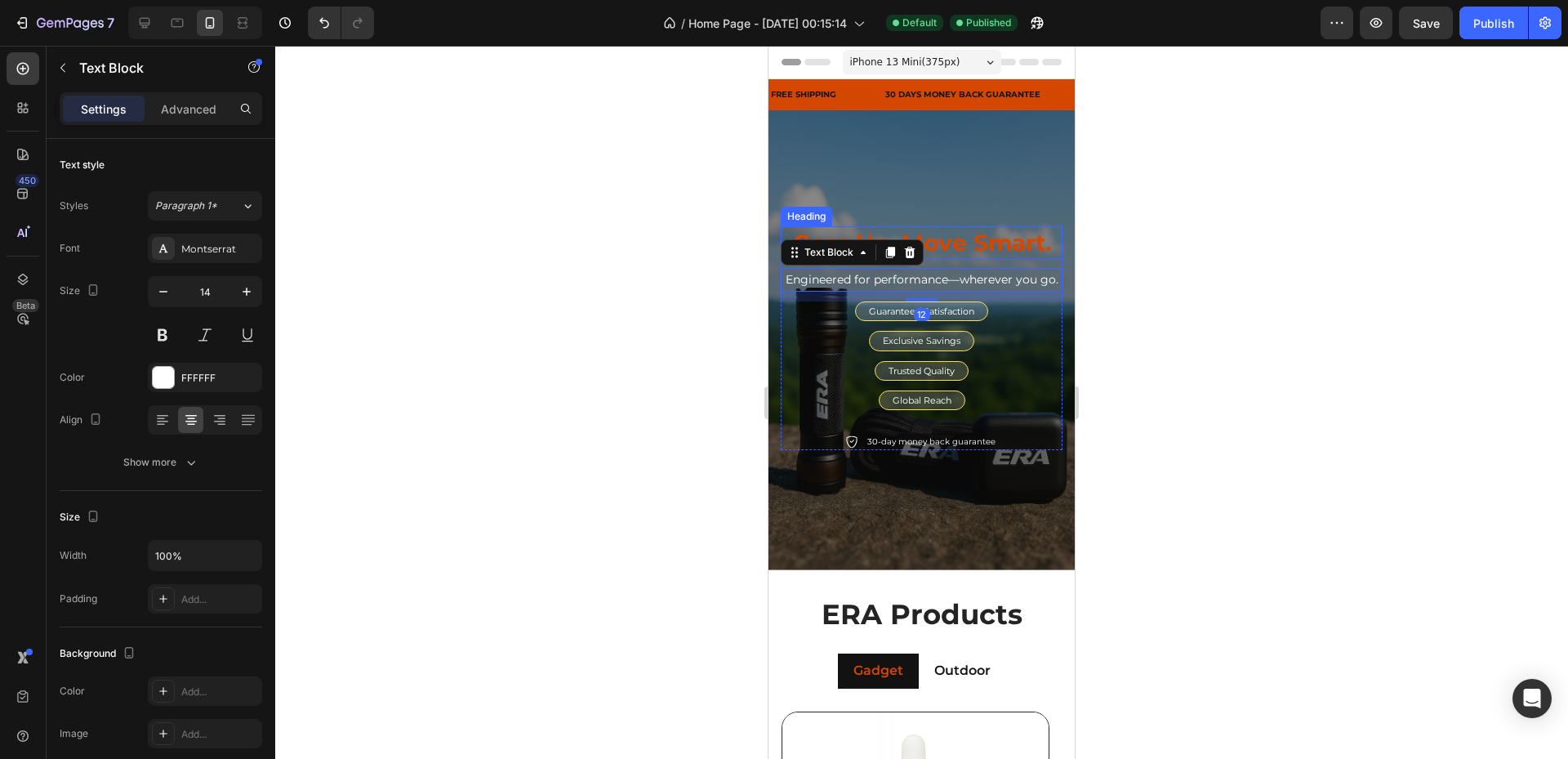
click at [948, 229] on strong "Gear Up. Move Smart." at bounding box center [921, 243] width 258 height 28
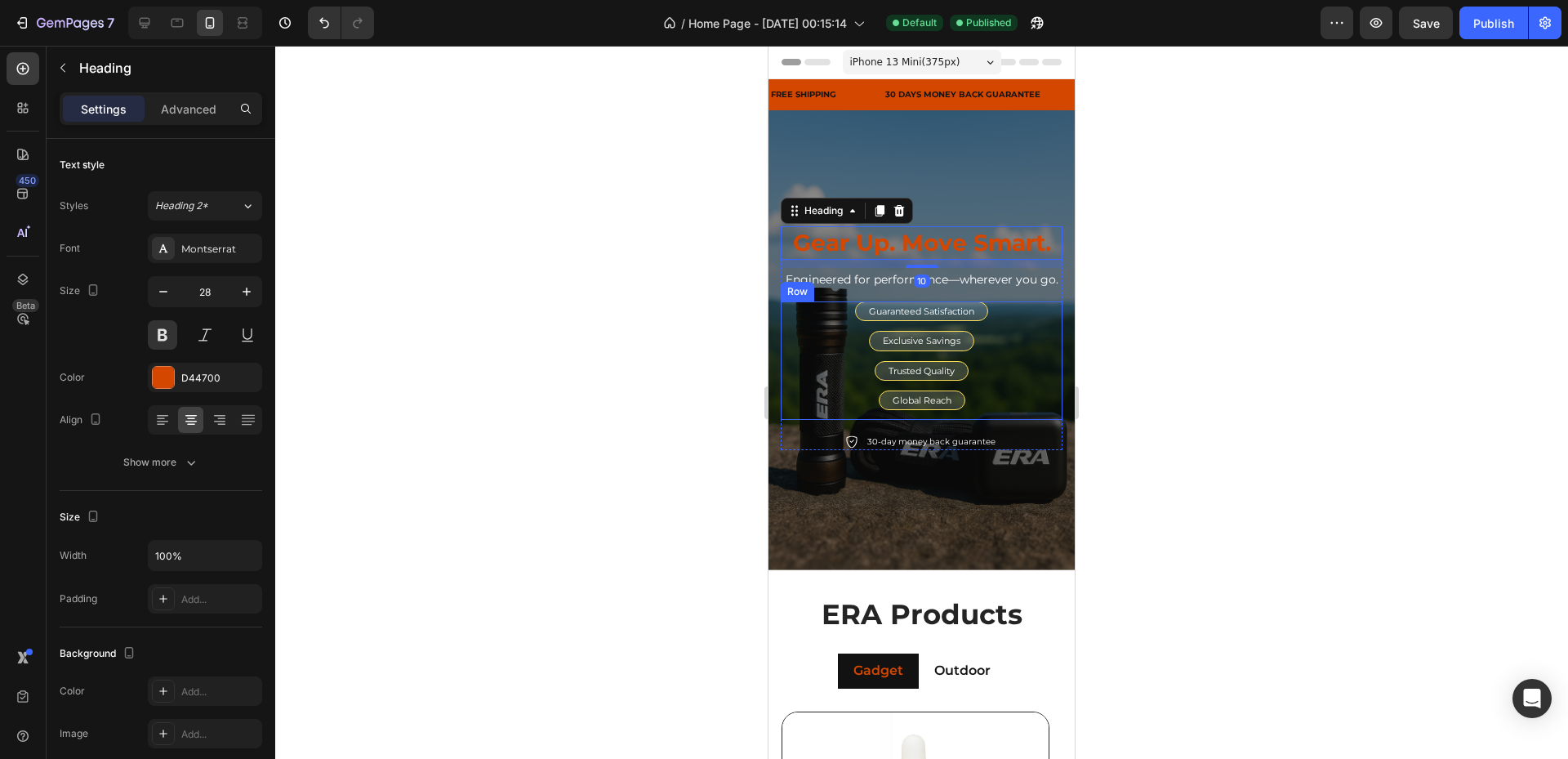
click at [981, 312] on div "Guaranteed Satisfaction Text Block Row" at bounding box center [921, 311] width 133 height 20
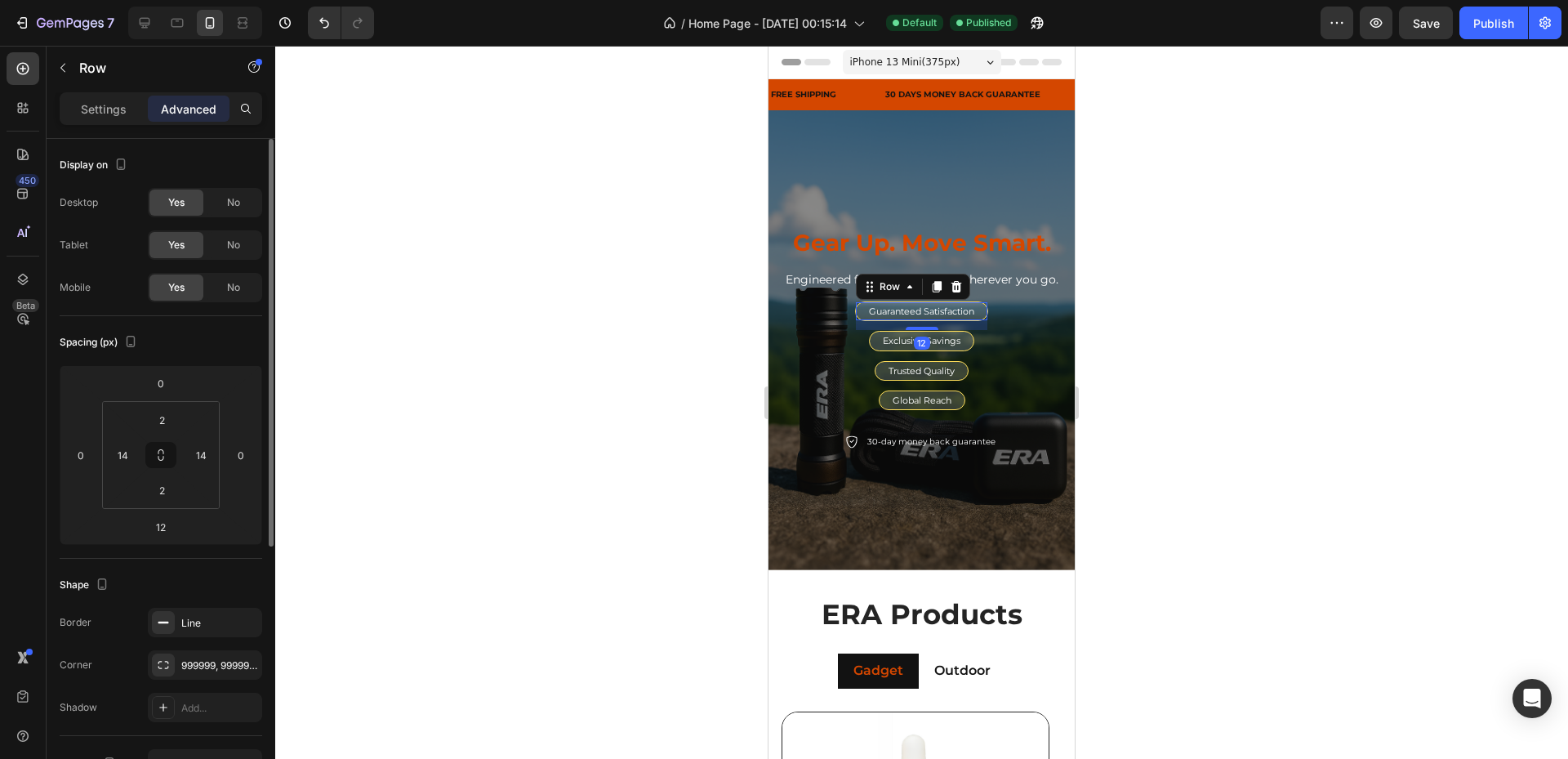
scroll to position [274, 0]
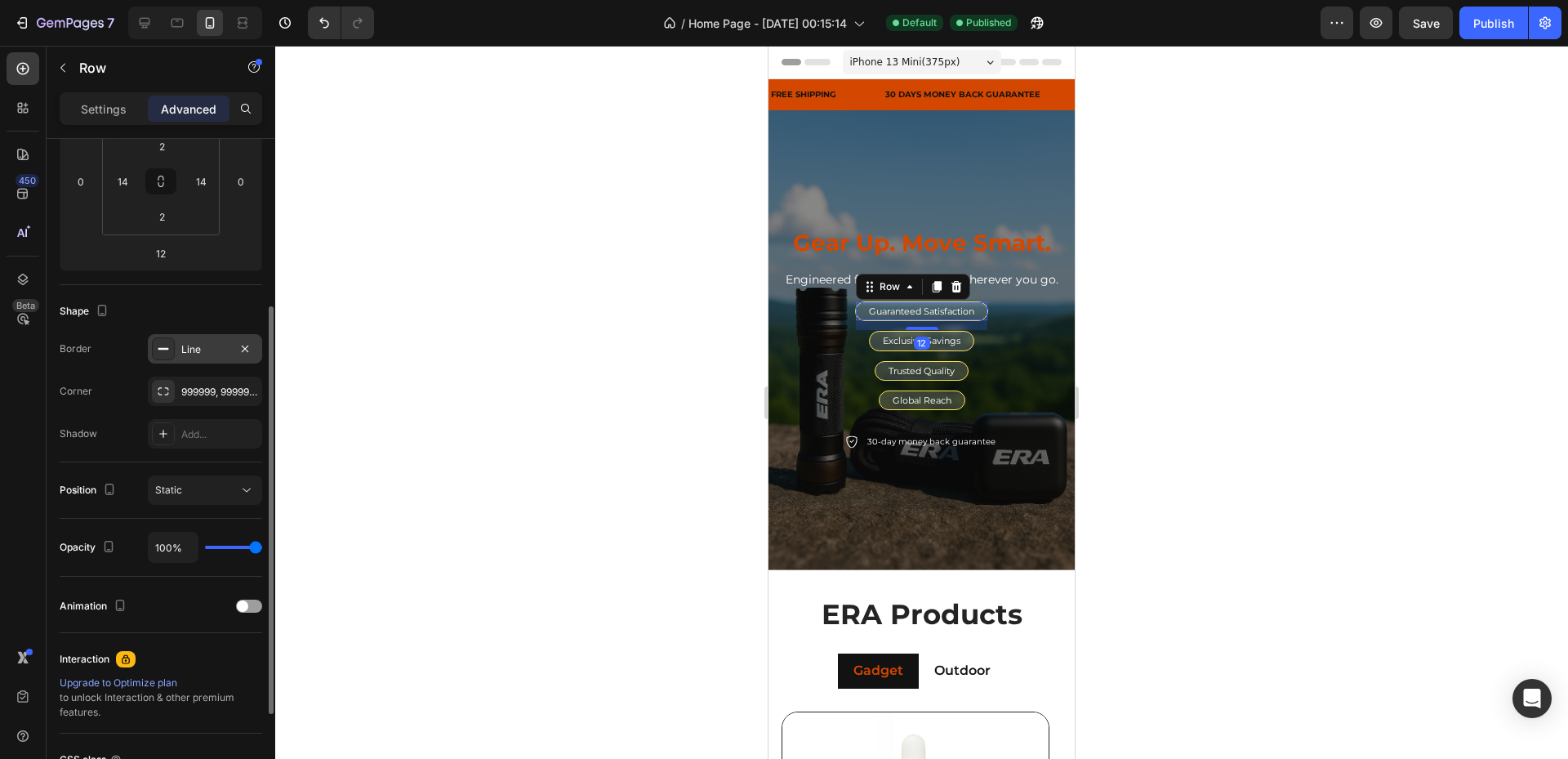
click at [203, 358] on div "Line" at bounding box center [205, 349] width 114 height 30
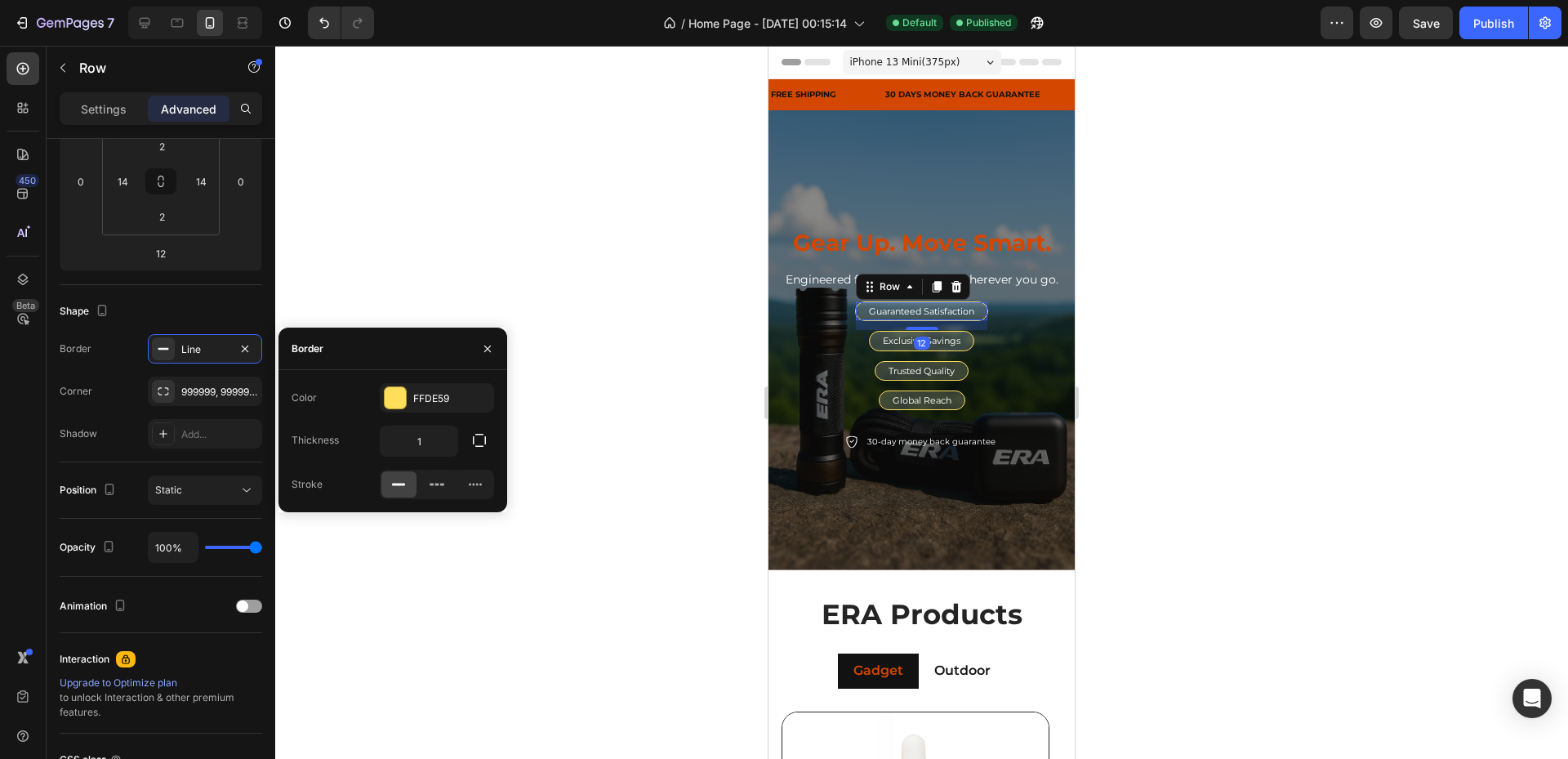
click at [413, 414] on div "Color FFDE59 Thickness 1 Stroke" at bounding box center [393, 441] width 229 height 116
click at [422, 403] on div "FFDE59" at bounding box center [437, 398] width 48 height 15
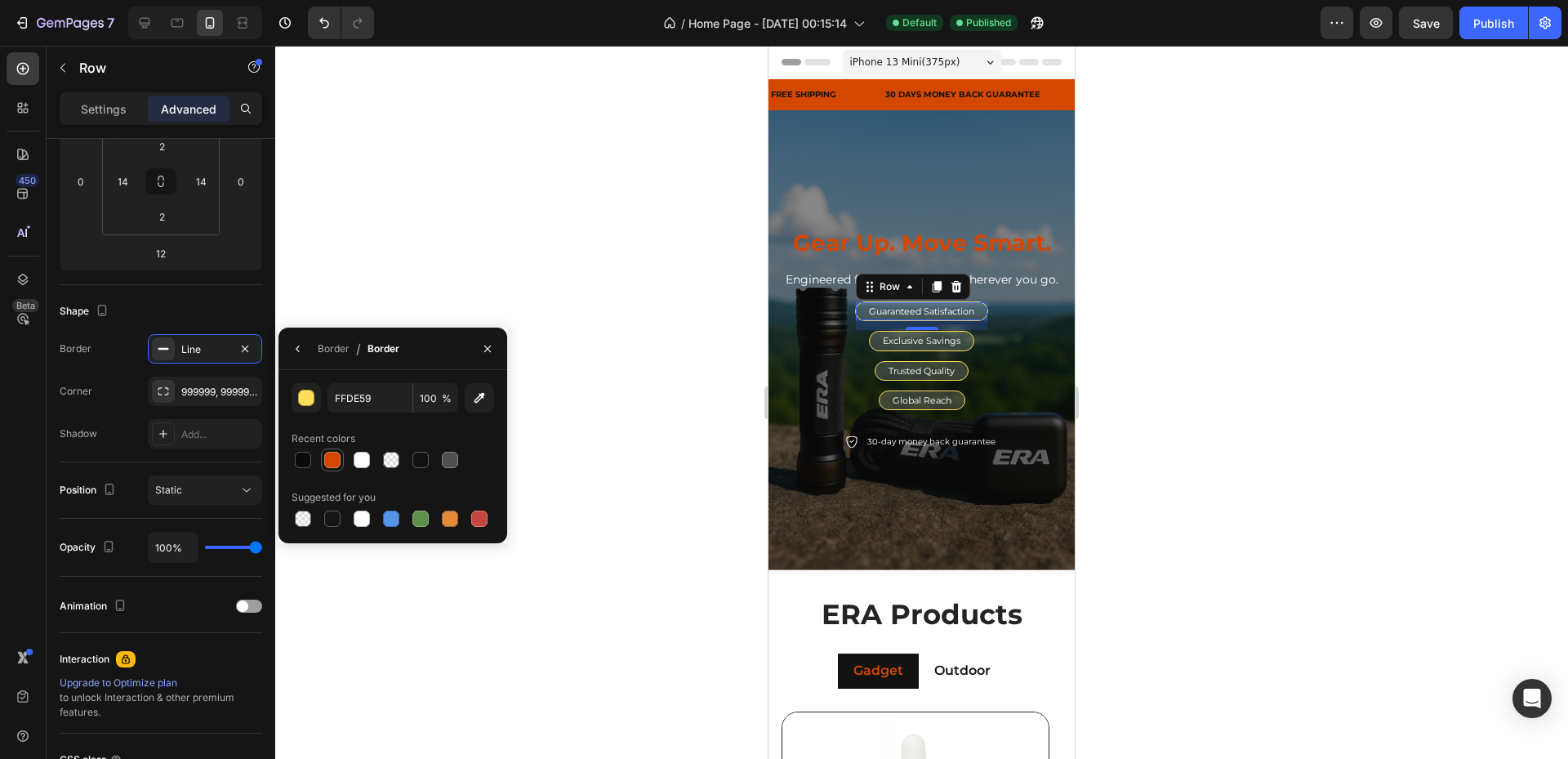
click at [328, 458] on div at bounding box center [332, 460] width 16 height 16
type input "D44700"
click at [967, 344] on div "Exclusive Savings Text Block Row" at bounding box center [921, 340] width 105 height 20
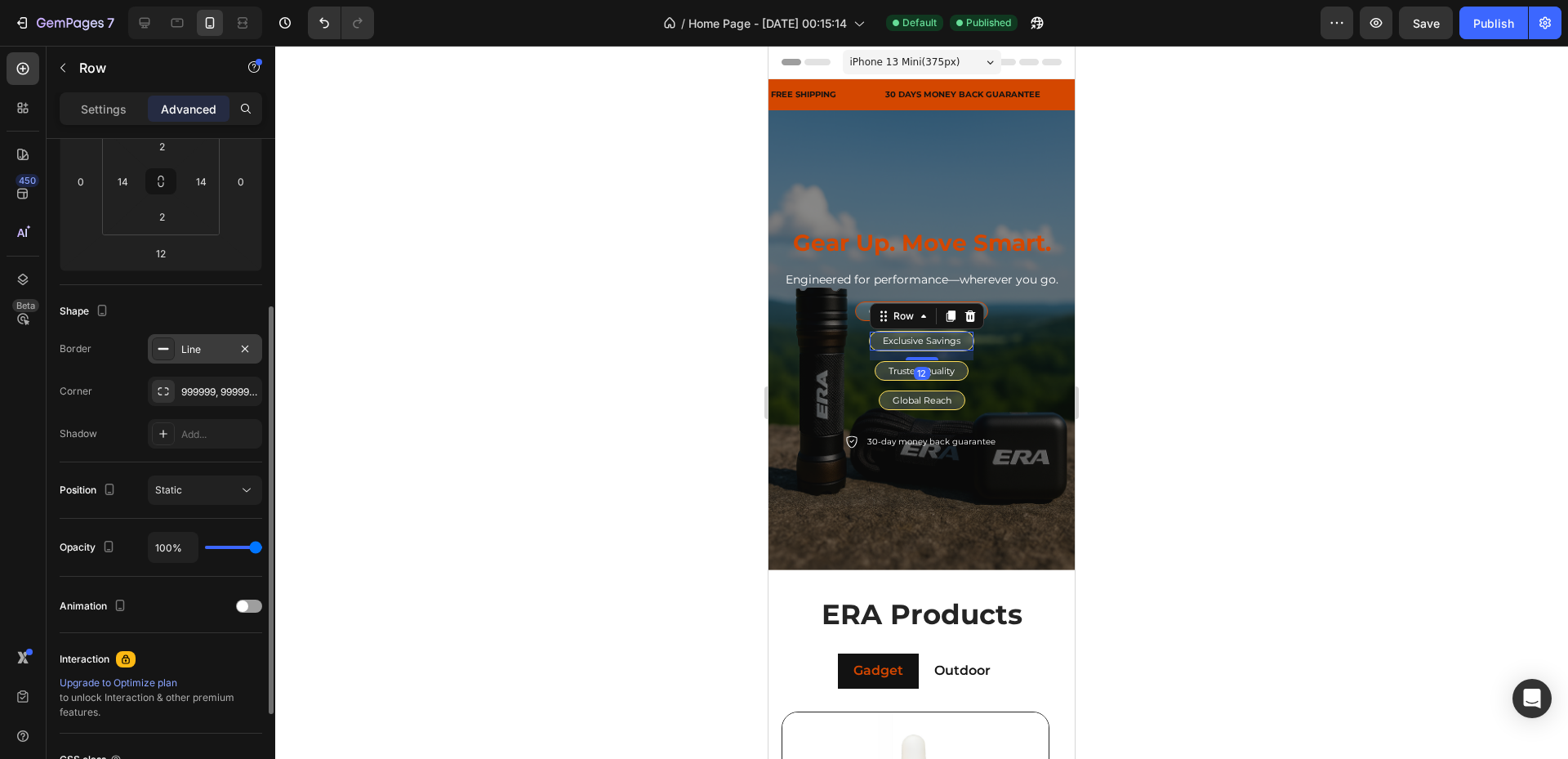
click at [209, 348] on div "Line" at bounding box center [205, 349] width 48 height 15
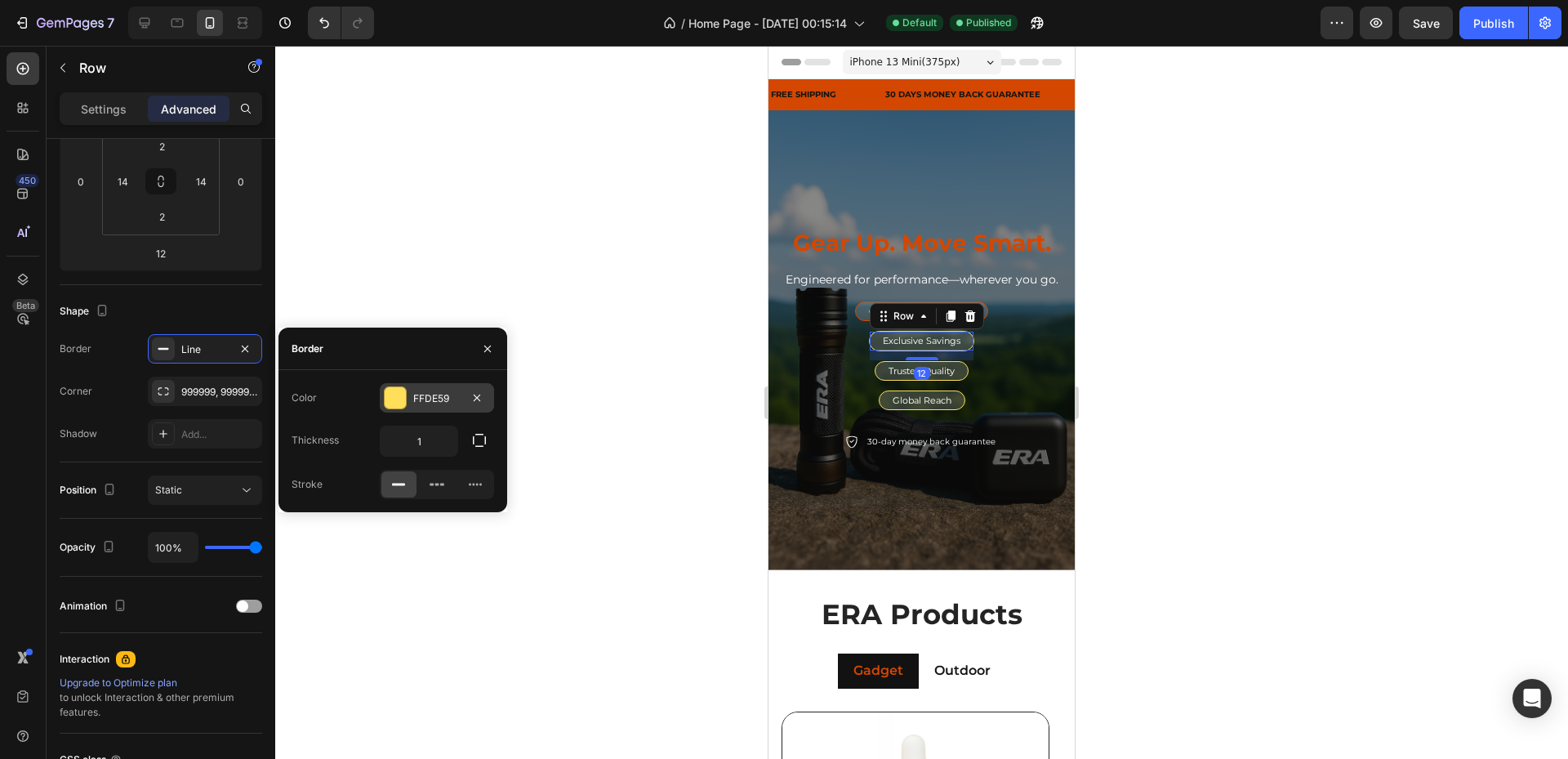
click at [404, 400] on div at bounding box center [395, 397] width 21 height 21
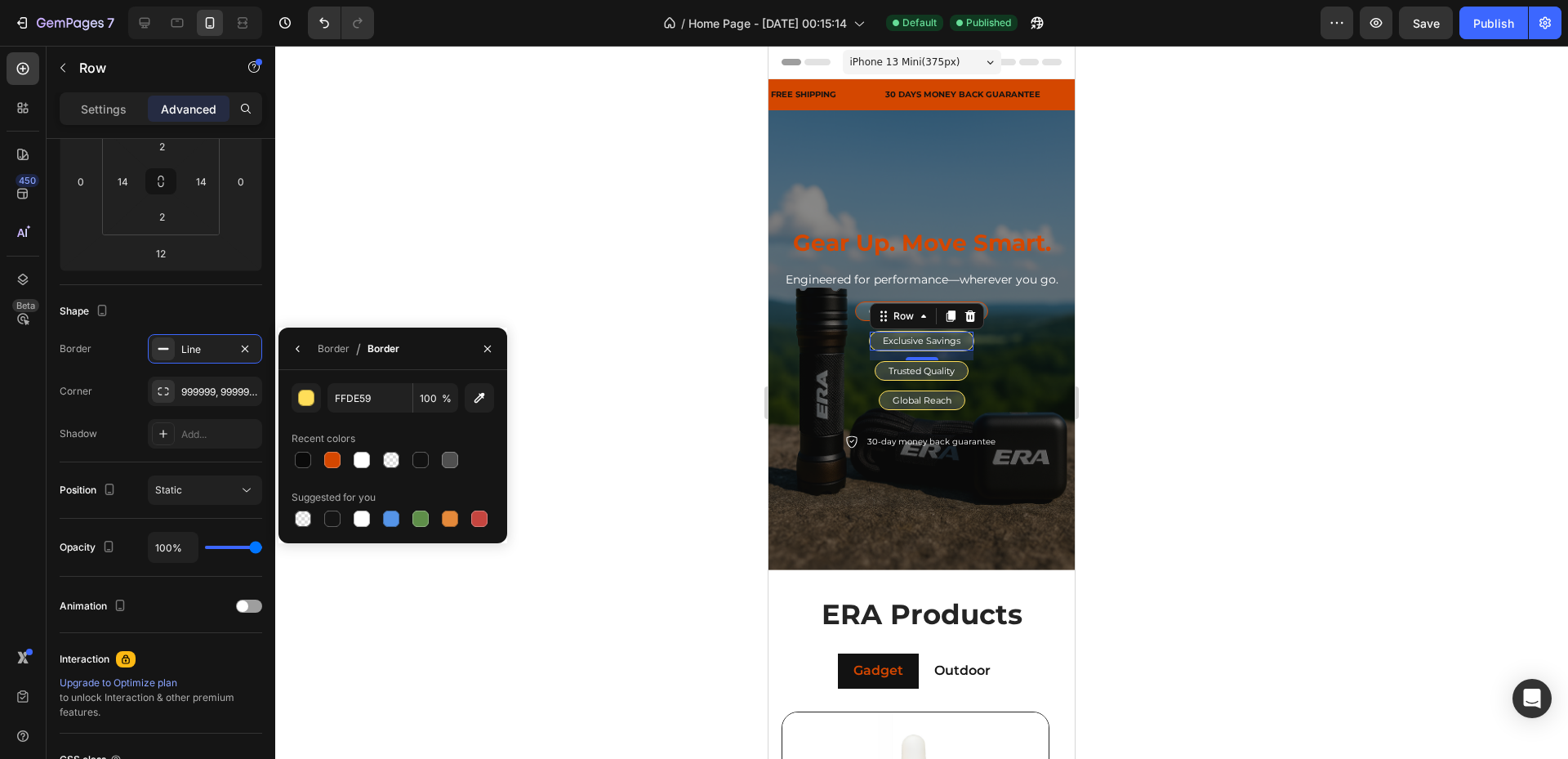
click at [331, 461] on div at bounding box center [332, 460] width 16 height 16
type input "D44700"
click at [962, 372] on div "Trusted Quality Text Block Row" at bounding box center [921, 371] width 94 height 20
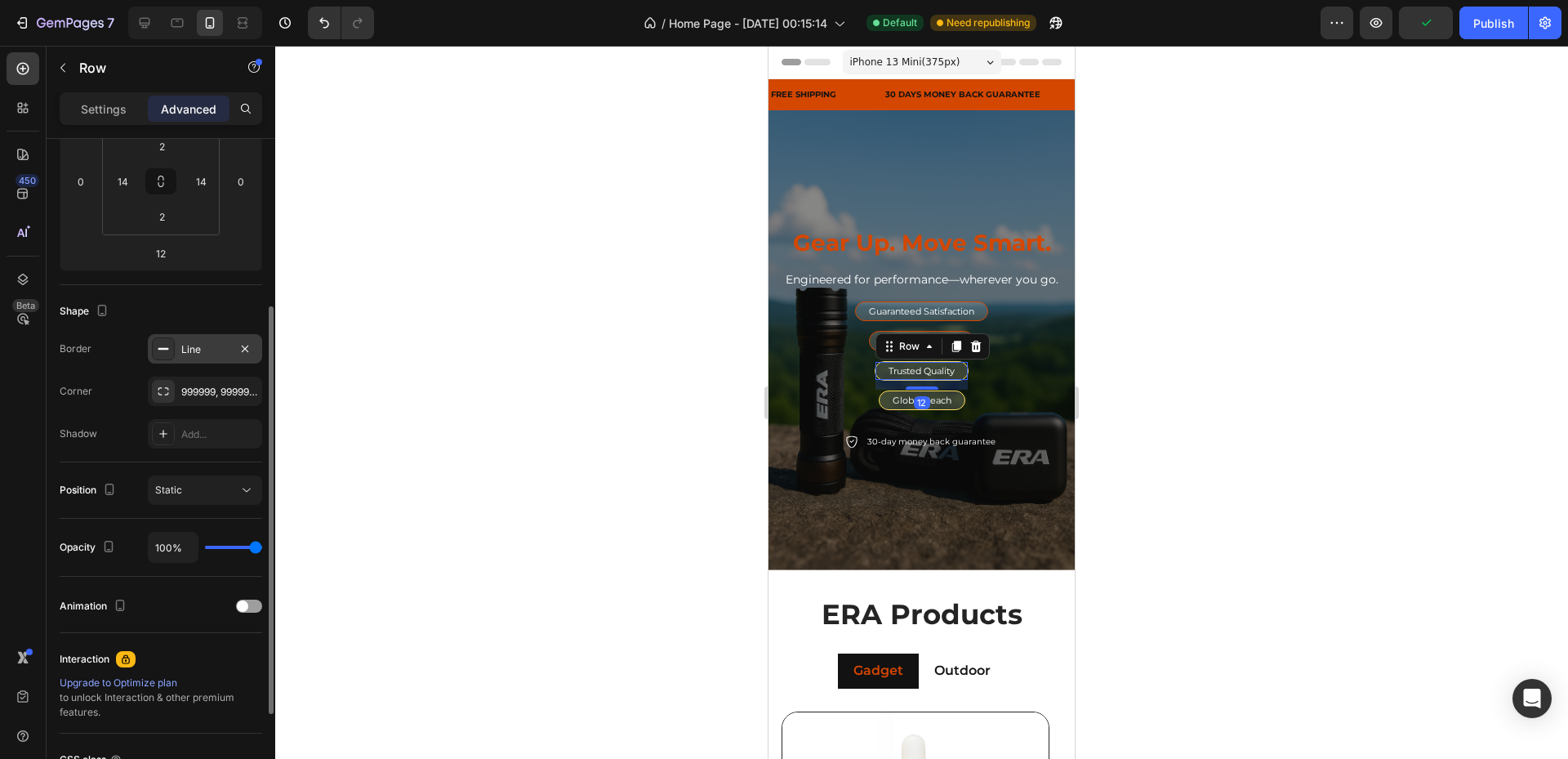
click at [192, 359] on div "Line" at bounding box center [205, 349] width 114 height 30
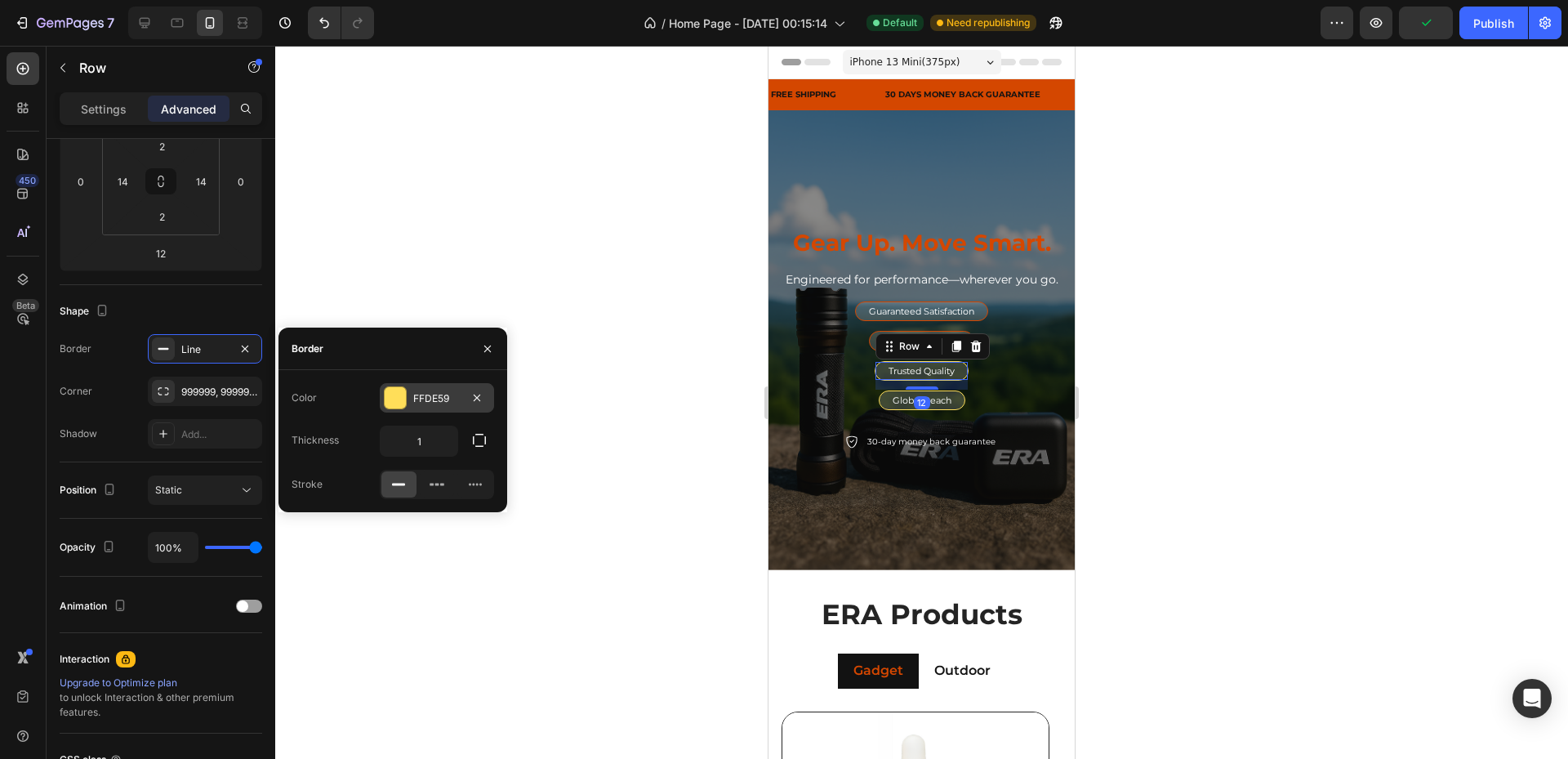
click at [407, 398] on div "FFDE59" at bounding box center [437, 398] width 114 height 30
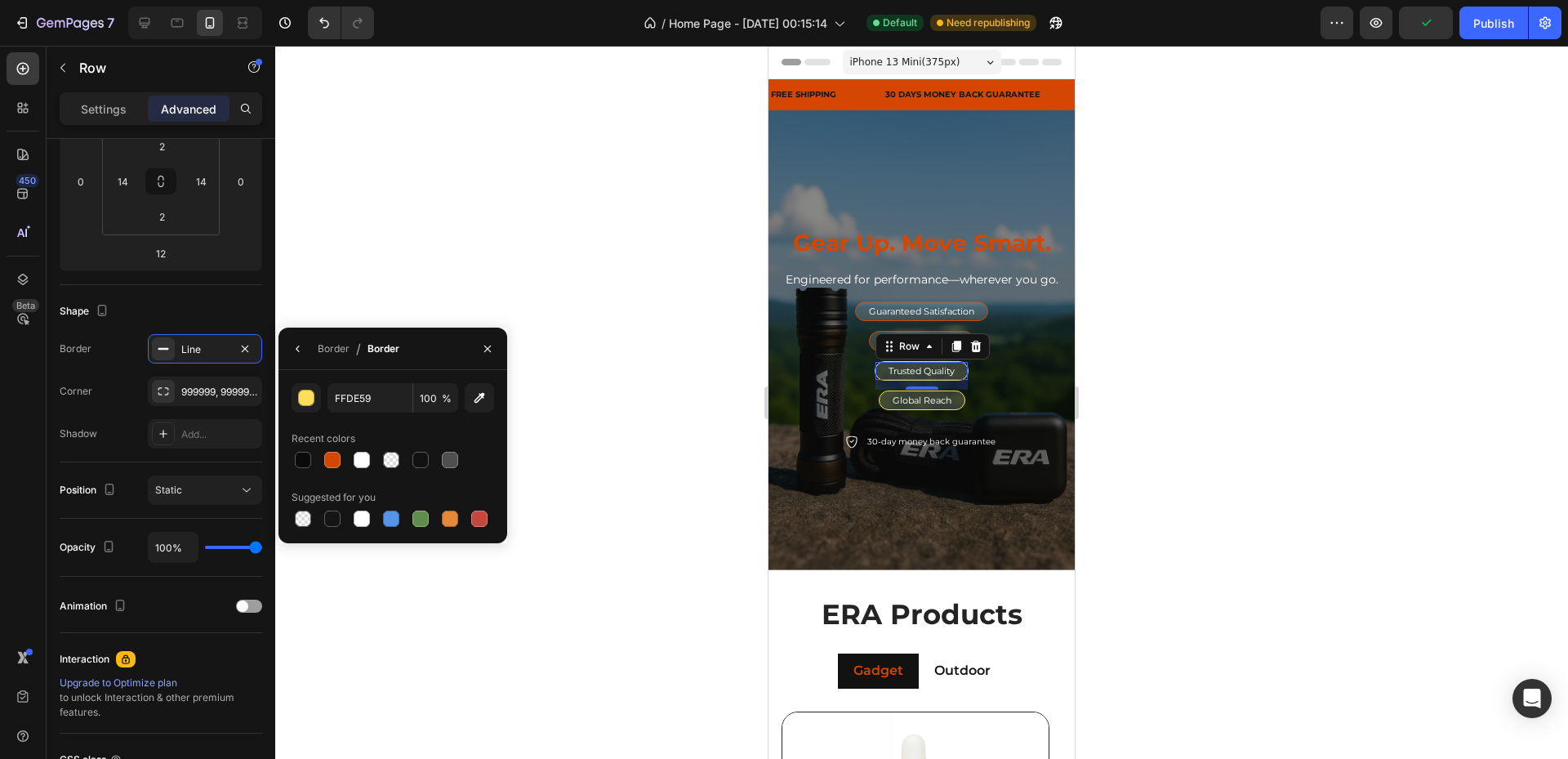
click at [334, 463] on div at bounding box center [332, 460] width 16 height 16
type input "D44700"
click at [954, 399] on div "Global Reach Text Block Row" at bounding box center [921, 400] width 87 height 20
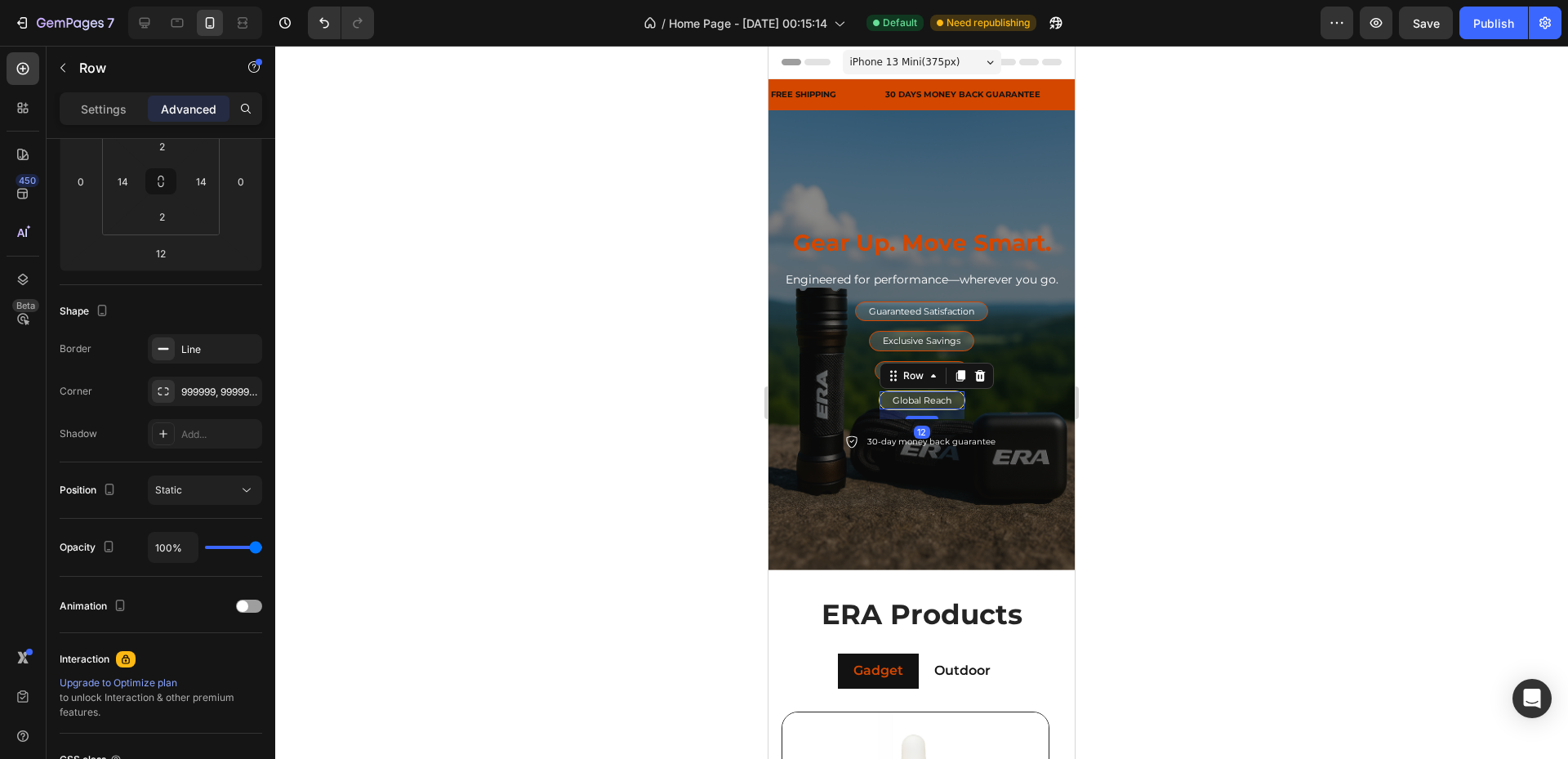
click at [957, 400] on div "Global Reach Text Block Row 12" at bounding box center [921, 400] width 87 height 20
click at [193, 352] on div "Line" at bounding box center [205, 349] width 48 height 15
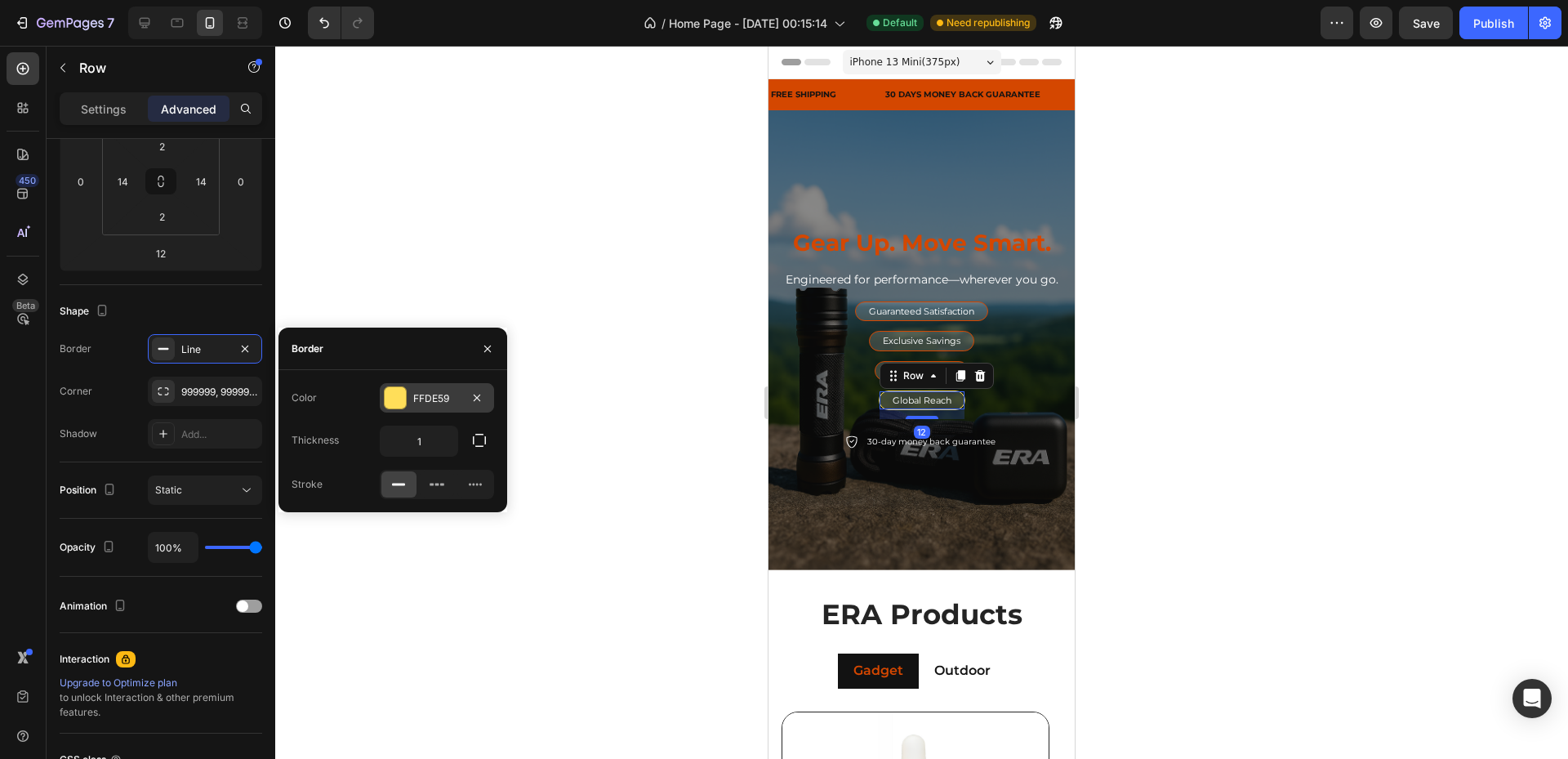
click at [409, 399] on div "FFDE59" at bounding box center [437, 398] width 114 height 30
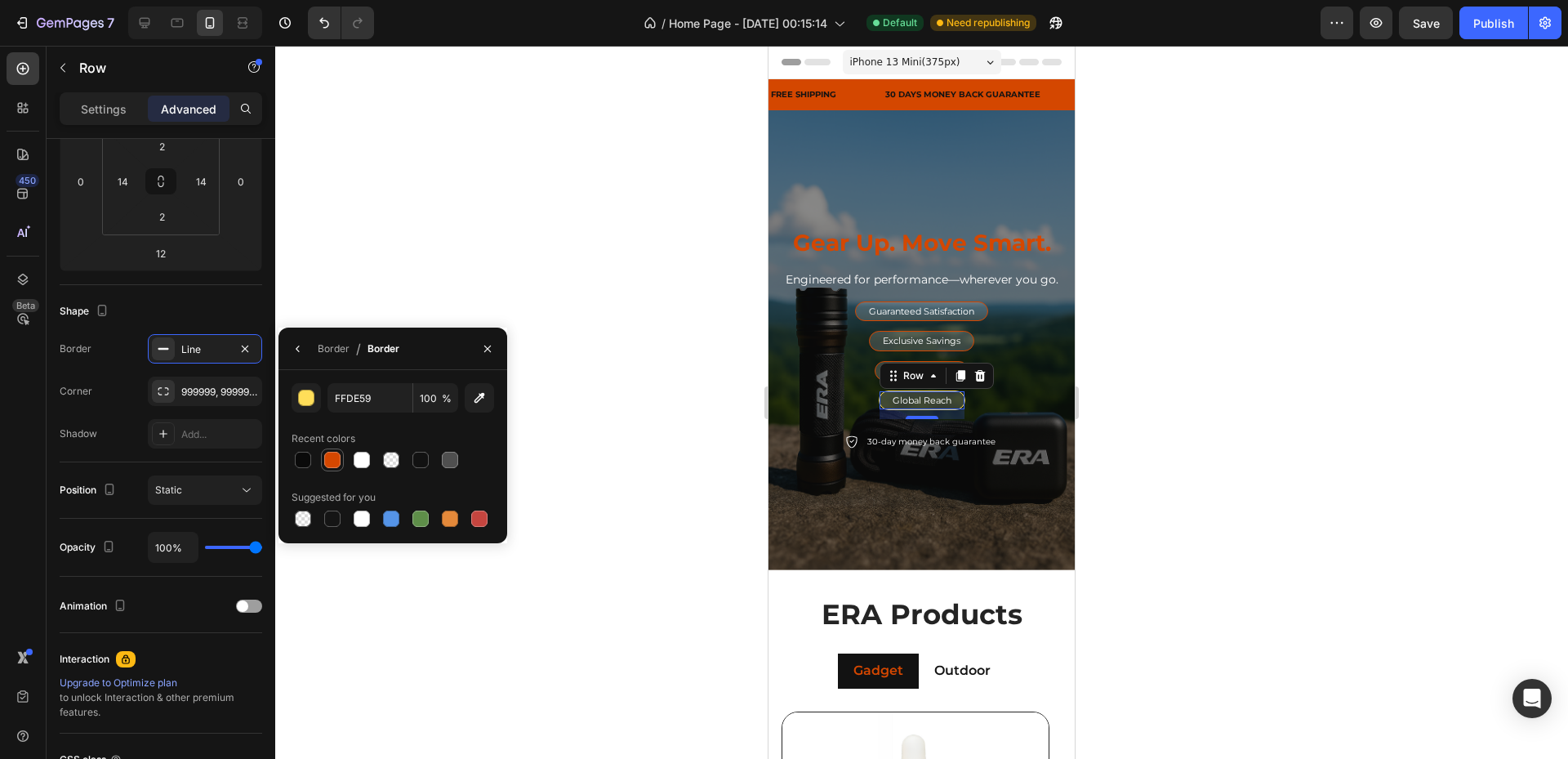
click at [334, 464] on div at bounding box center [332, 460] width 16 height 16
type input "D44700"
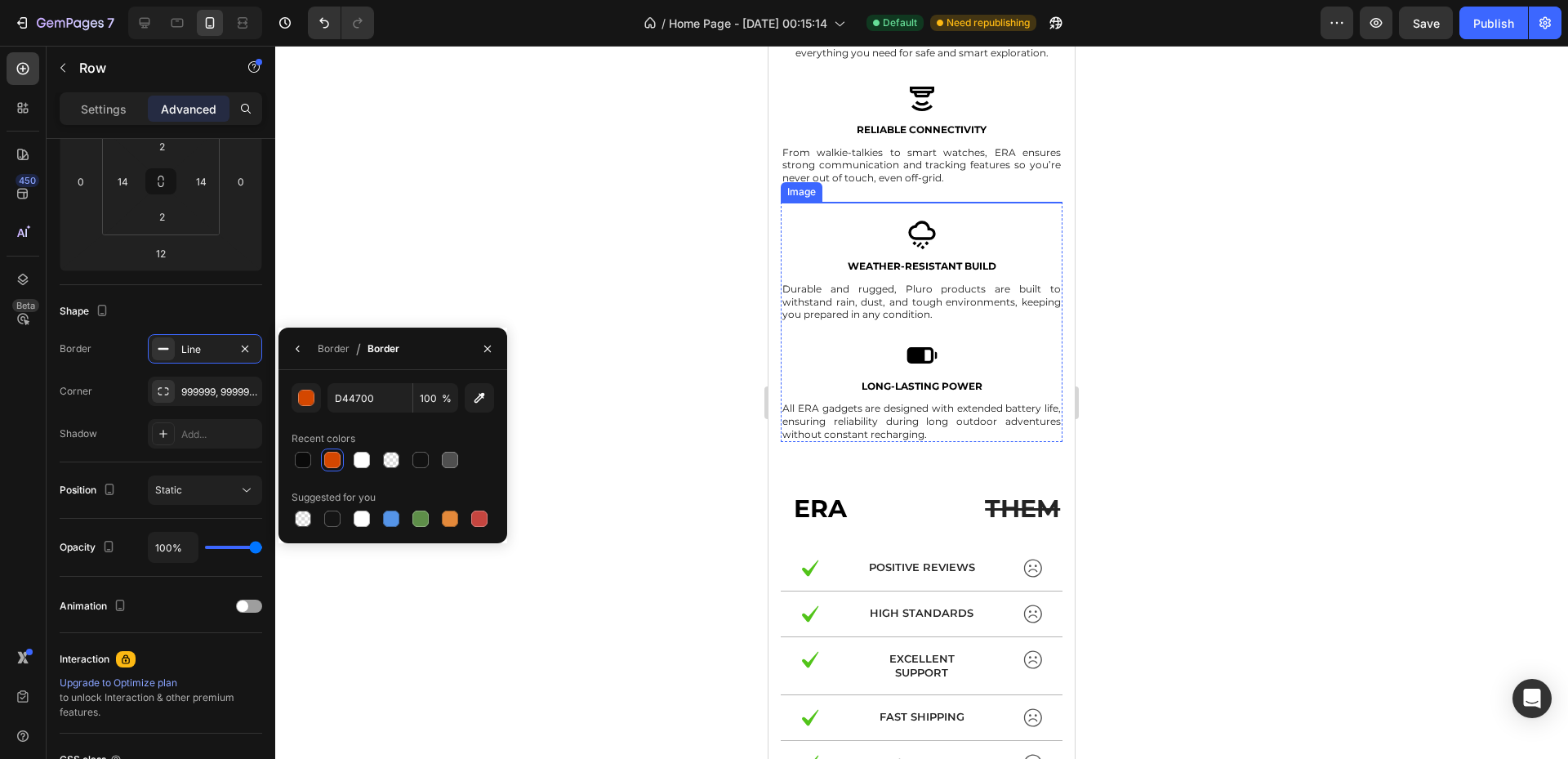
scroll to position [1633, 0]
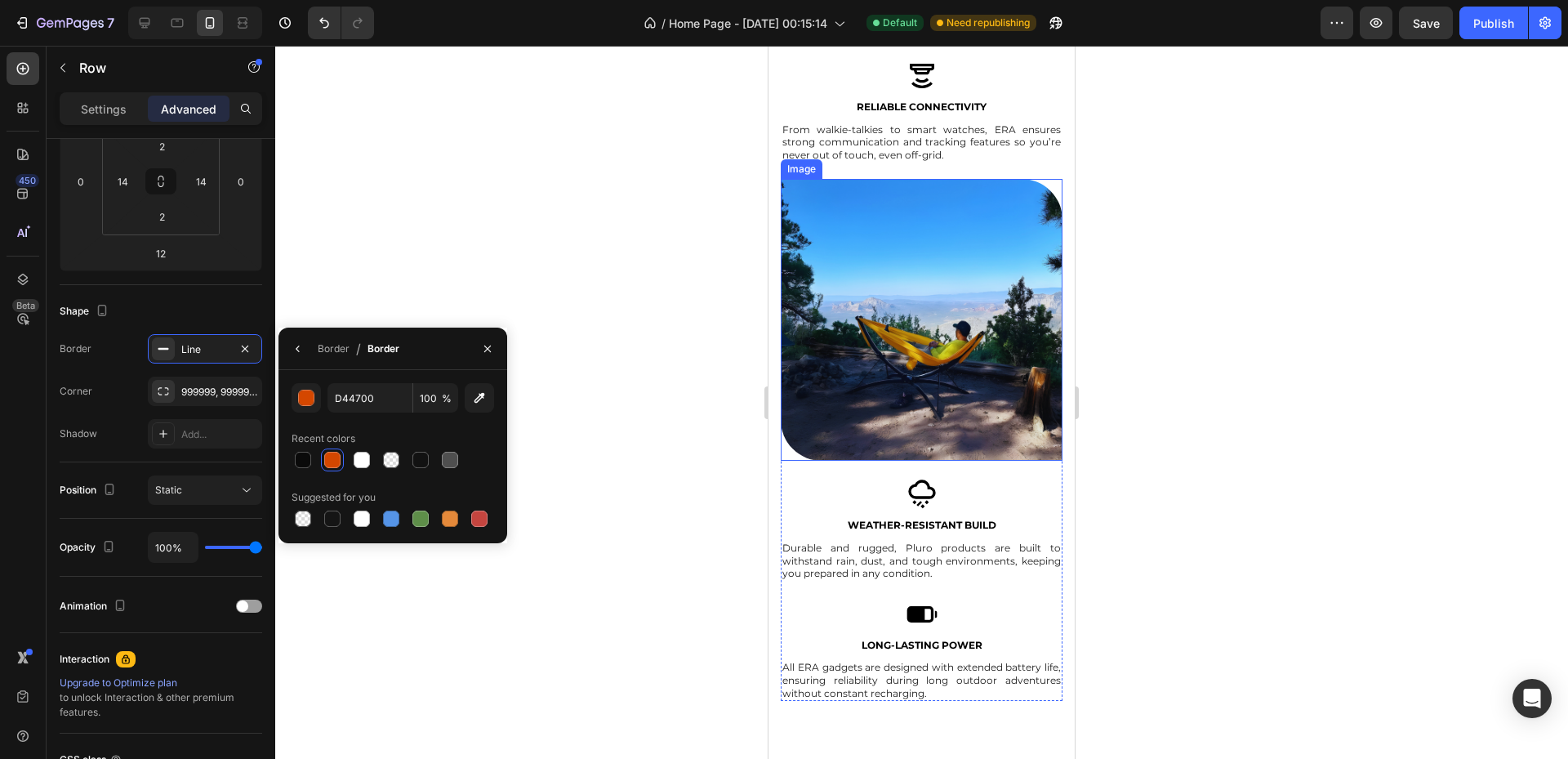
click at [917, 332] on img at bounding box center [921, 319] width 282 height 282
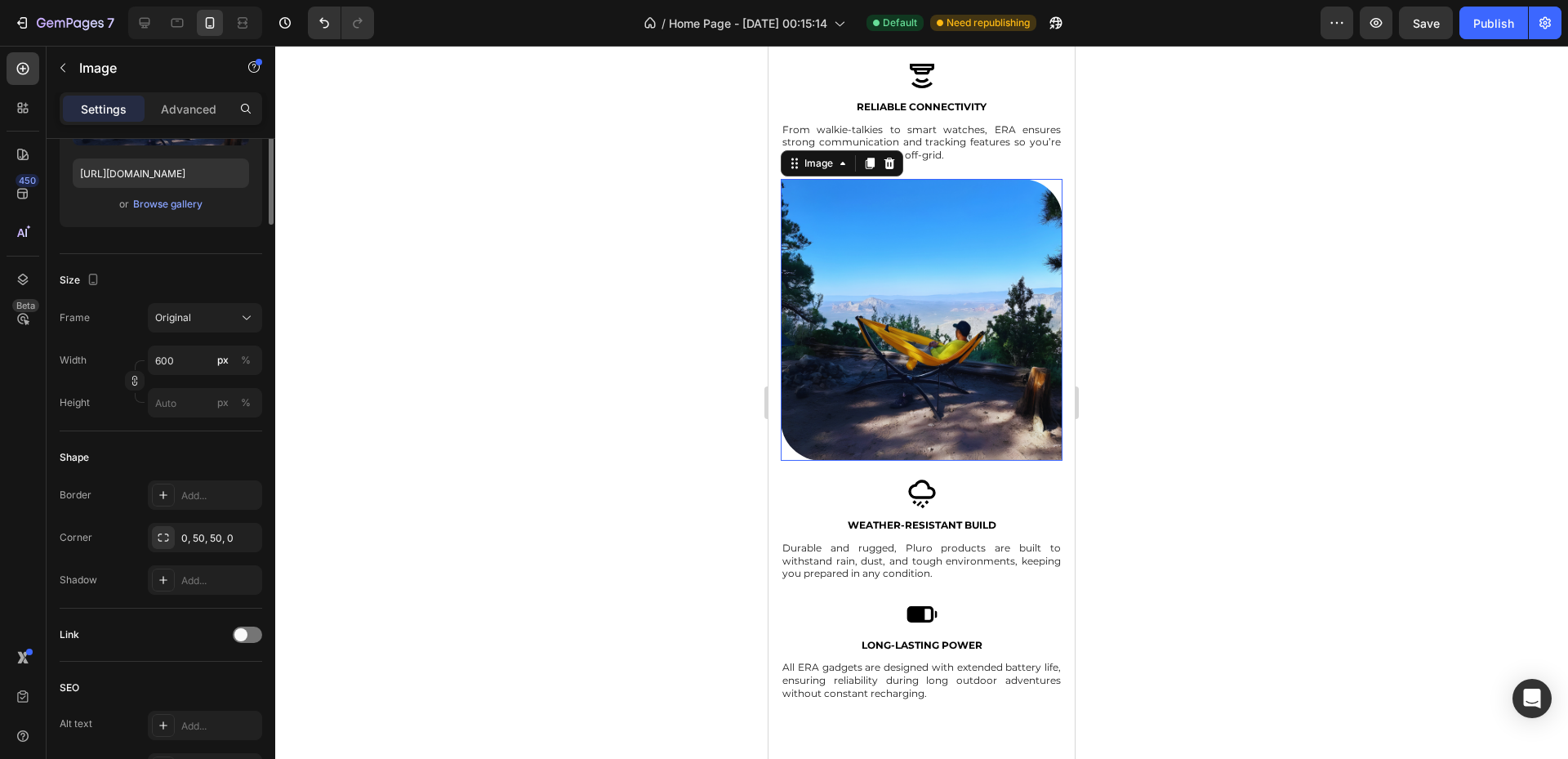
scroll to position [0, 0]
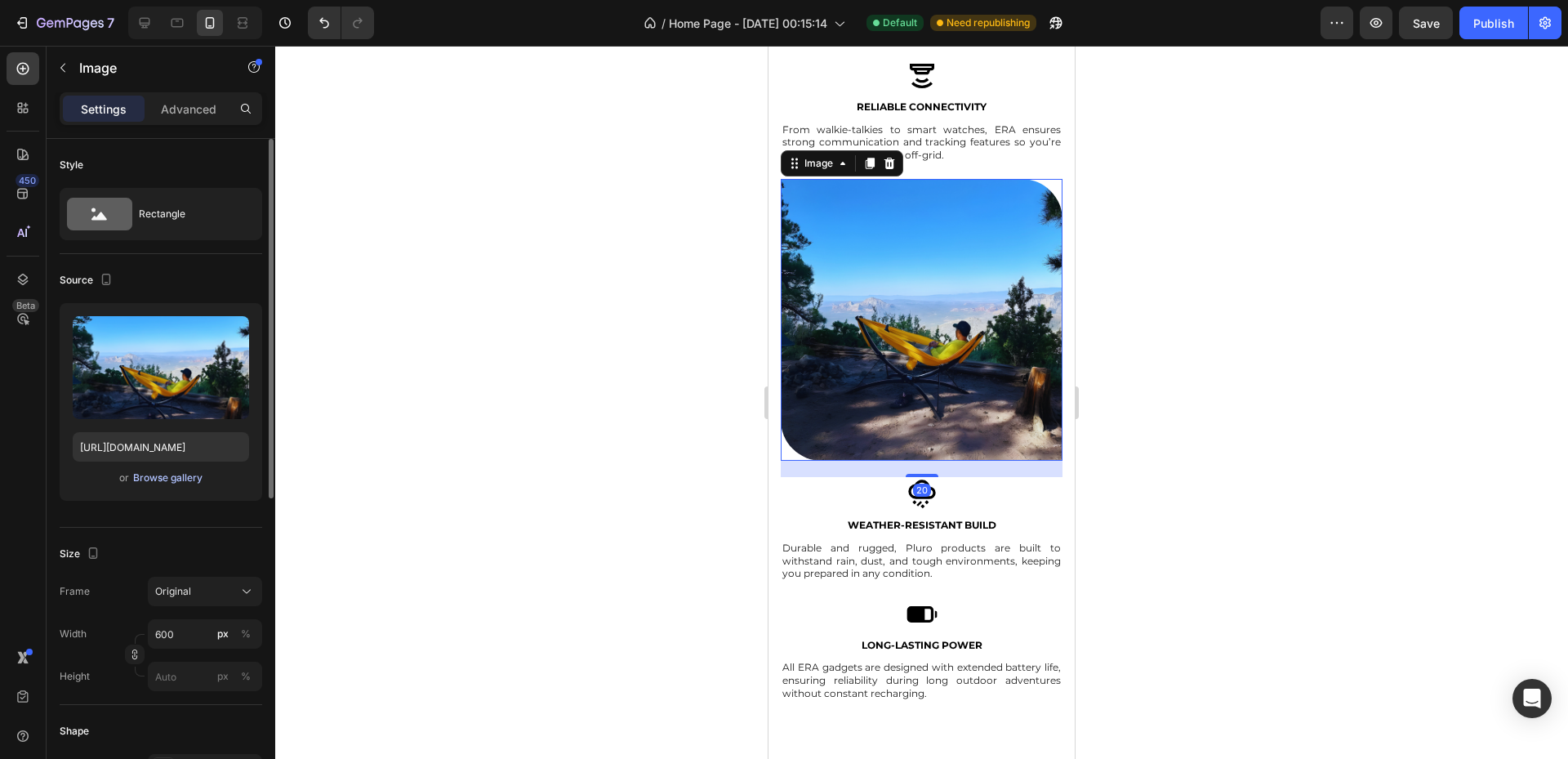
click at [172, 481] on div "Browse gallery" at bounding box center [168, 477] width 70 height 15
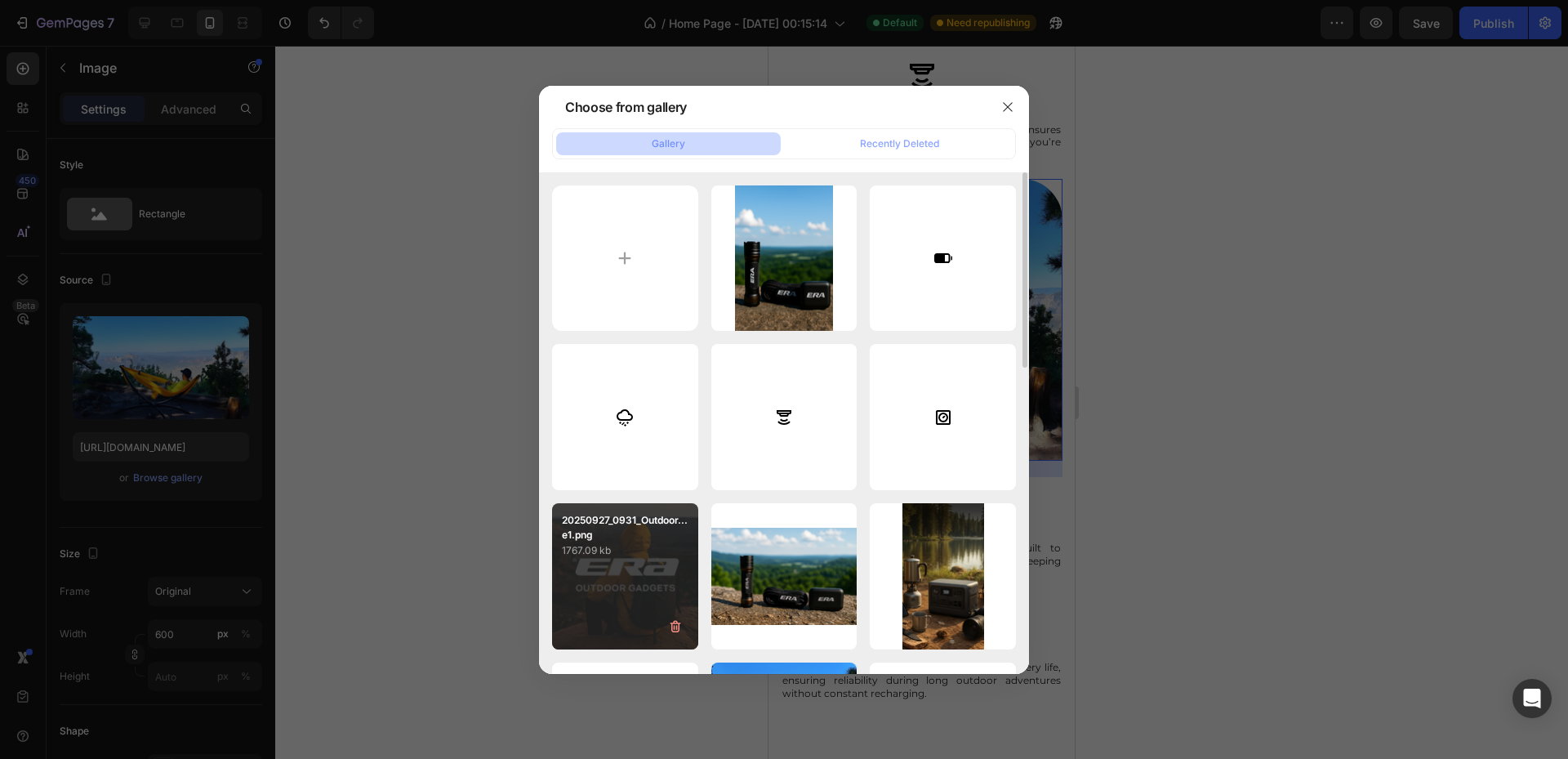
click at [630, 572] on div "20250927_0931_Outdoor...e1.png 1767.09 kb" at bounding box center [625, 576] width 146 height 146
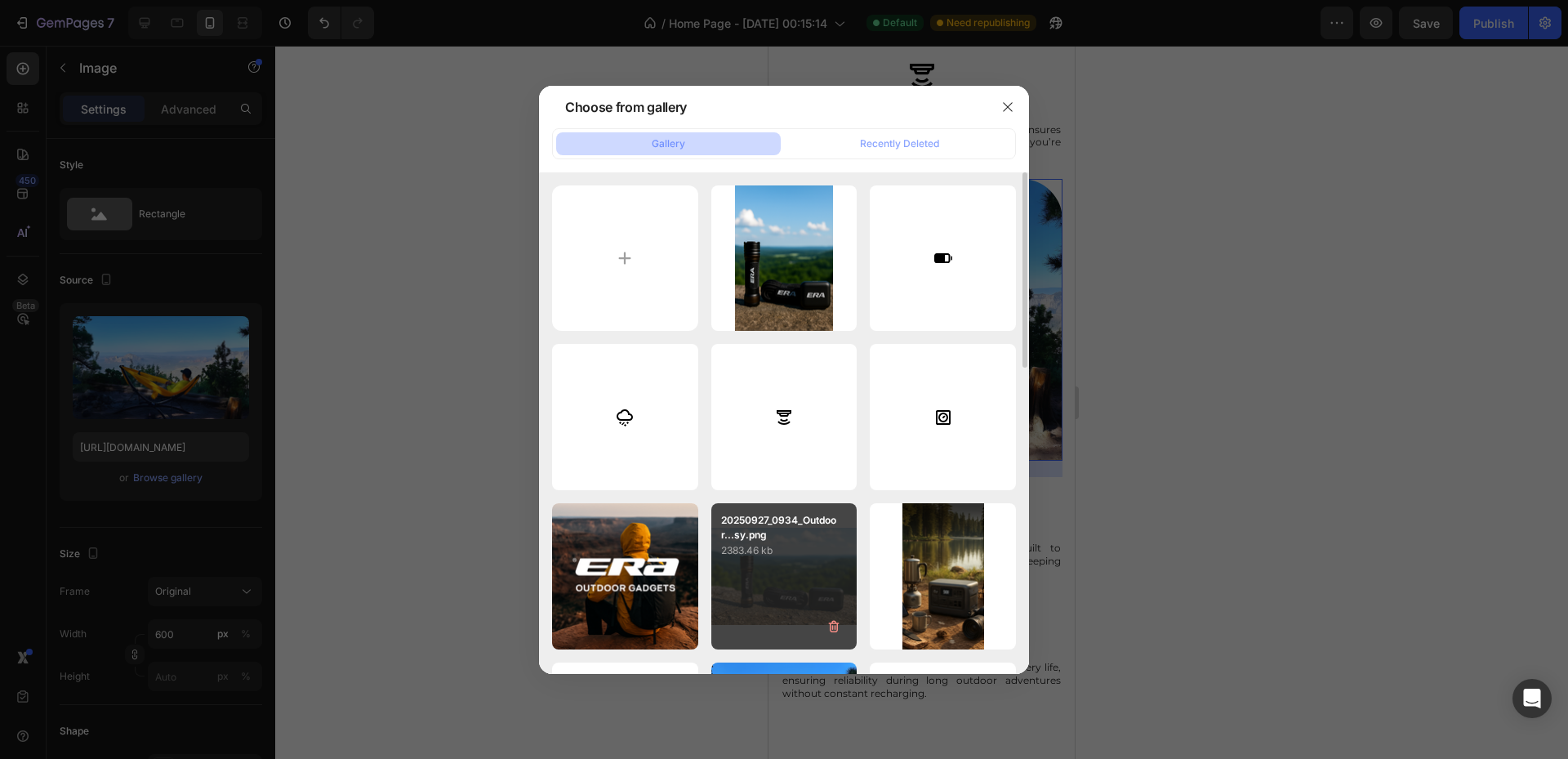
type input "[URL][DOMAIN_NAME]"
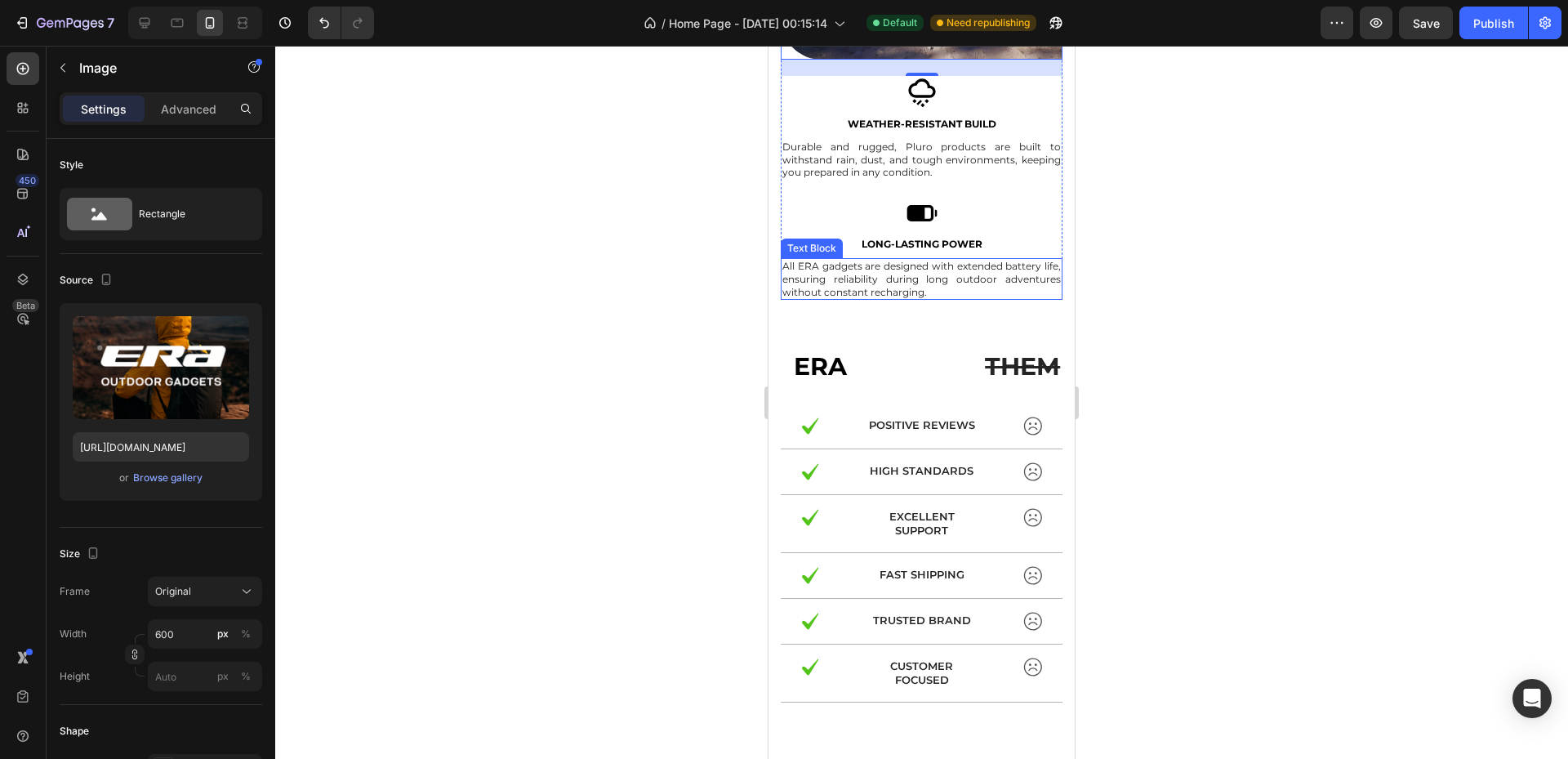
scroll to position [2231, 0]
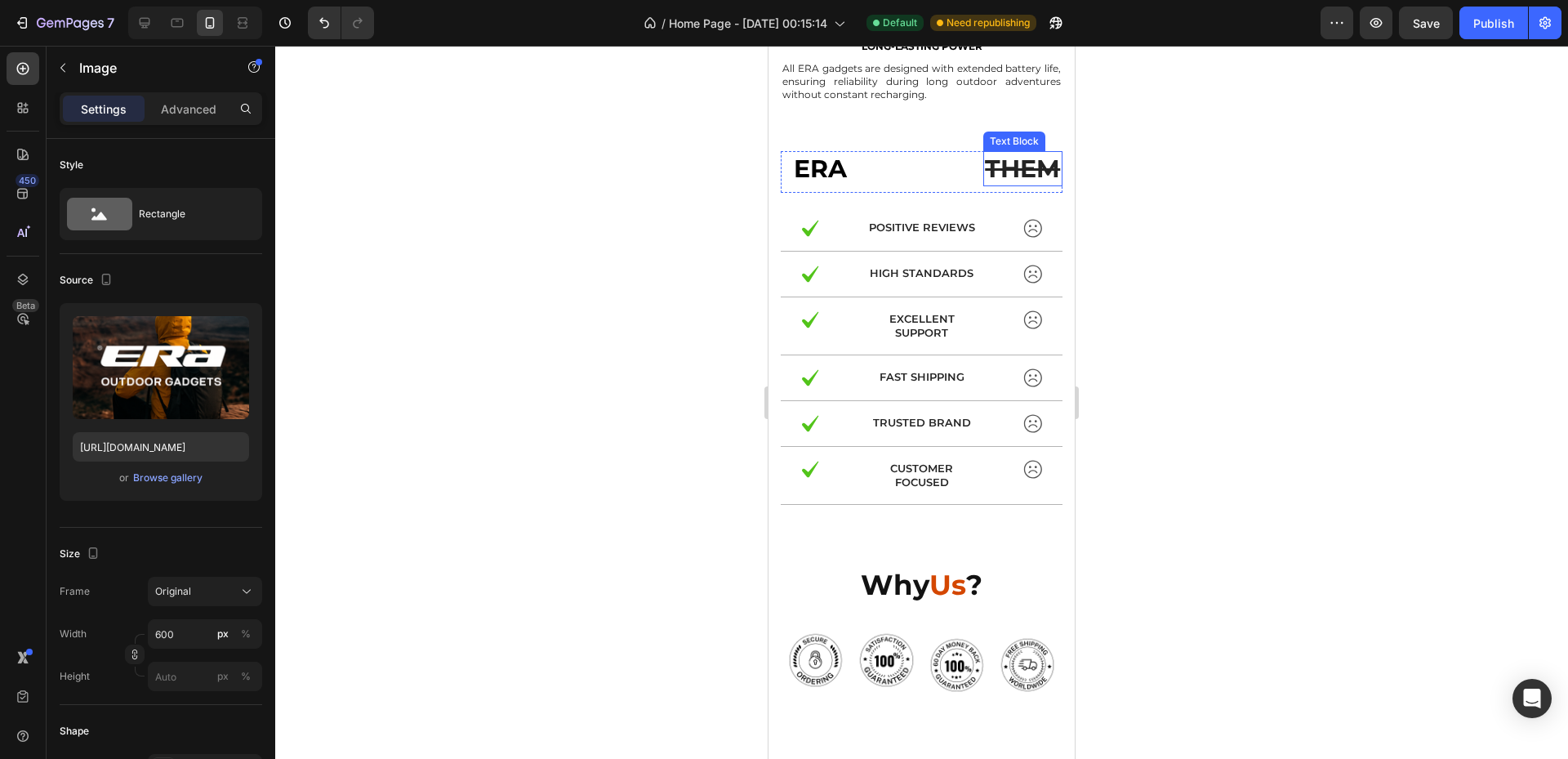
click at [1011, 159] on s "THEM" at bounding box center [1023, 168] width 76 height 30
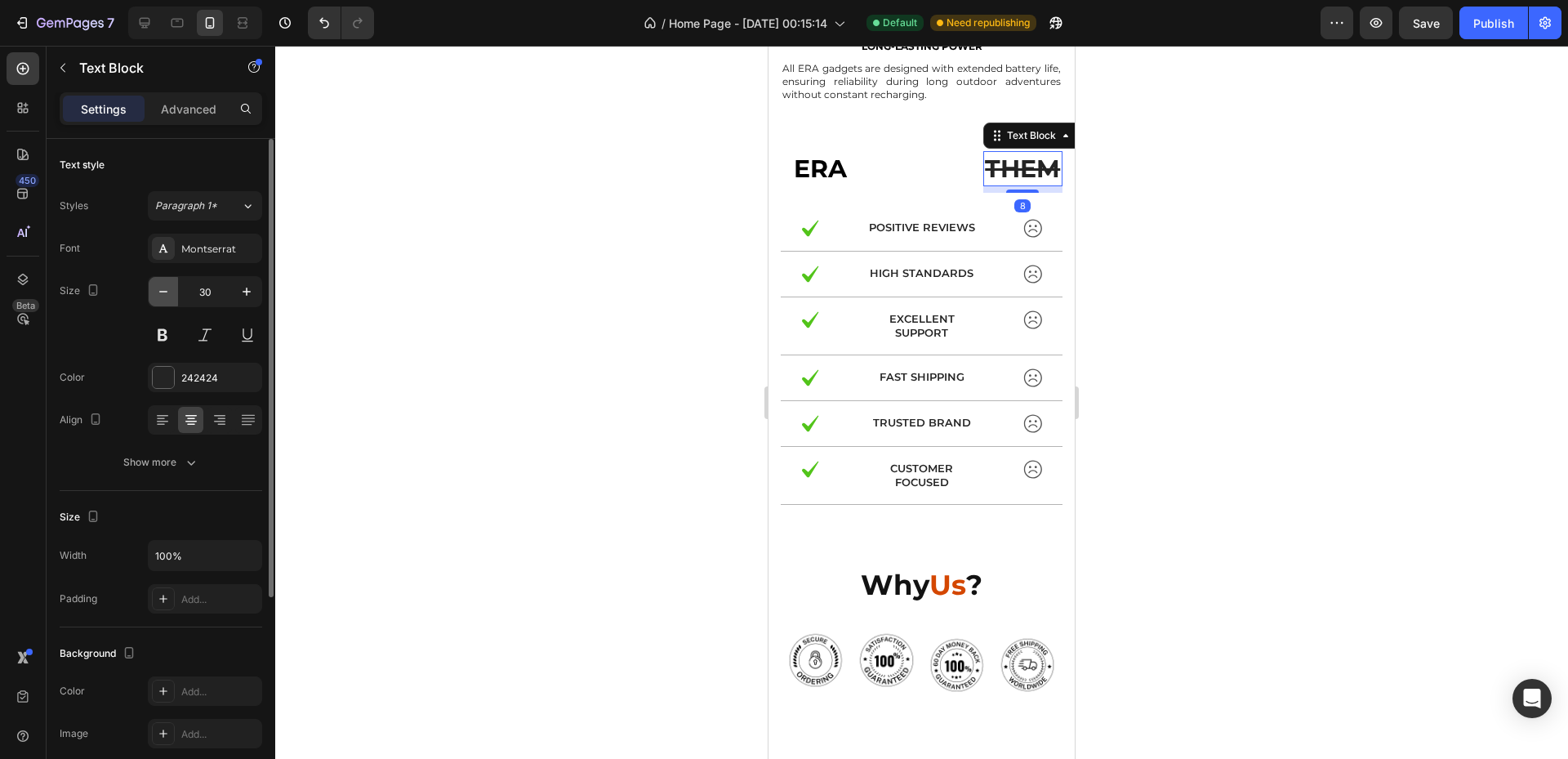
click at [171, 285] on icon "button" at bounding box center [163, 291] width 16 height 16
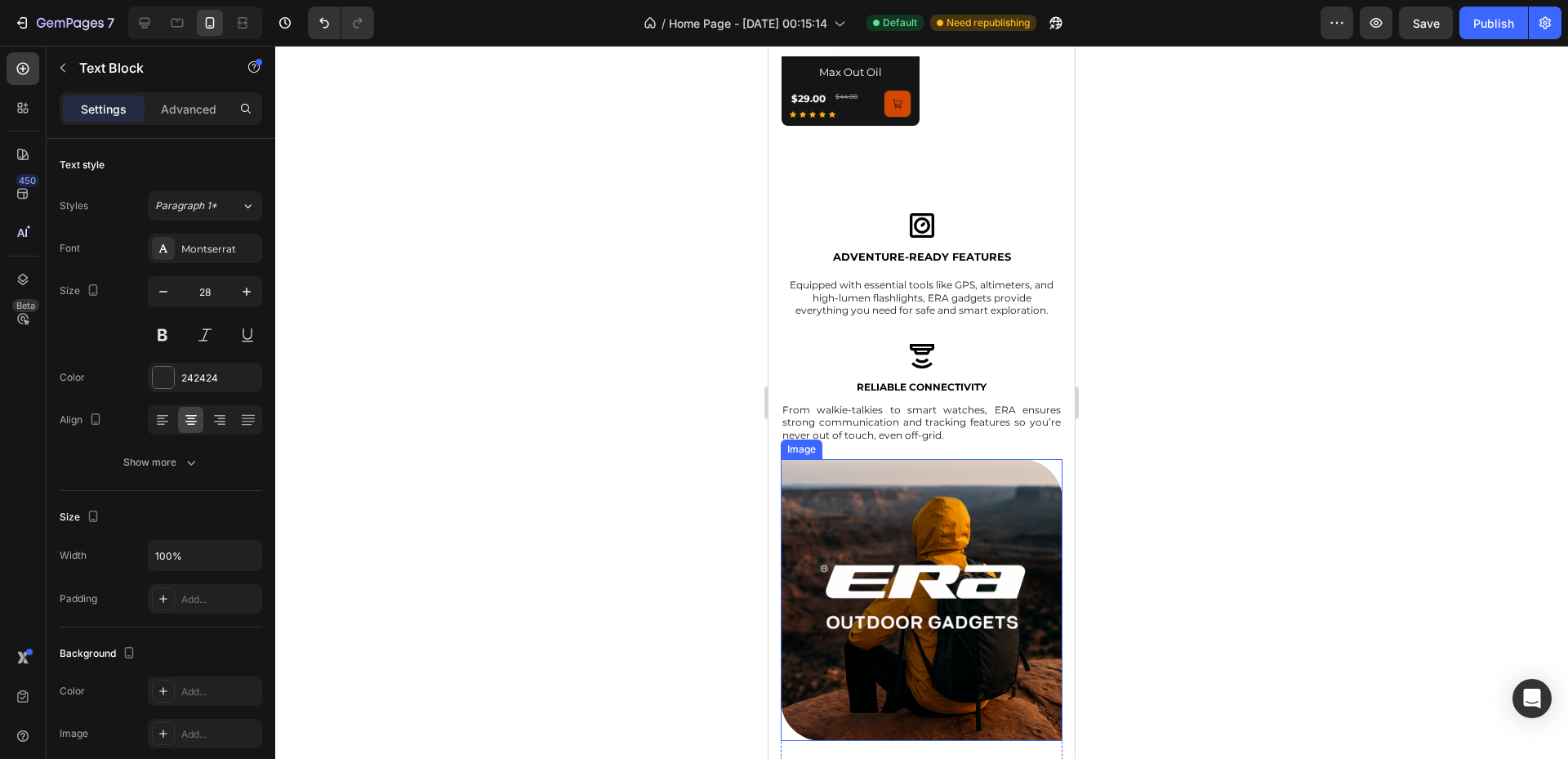
scroll to position [1306, 0]
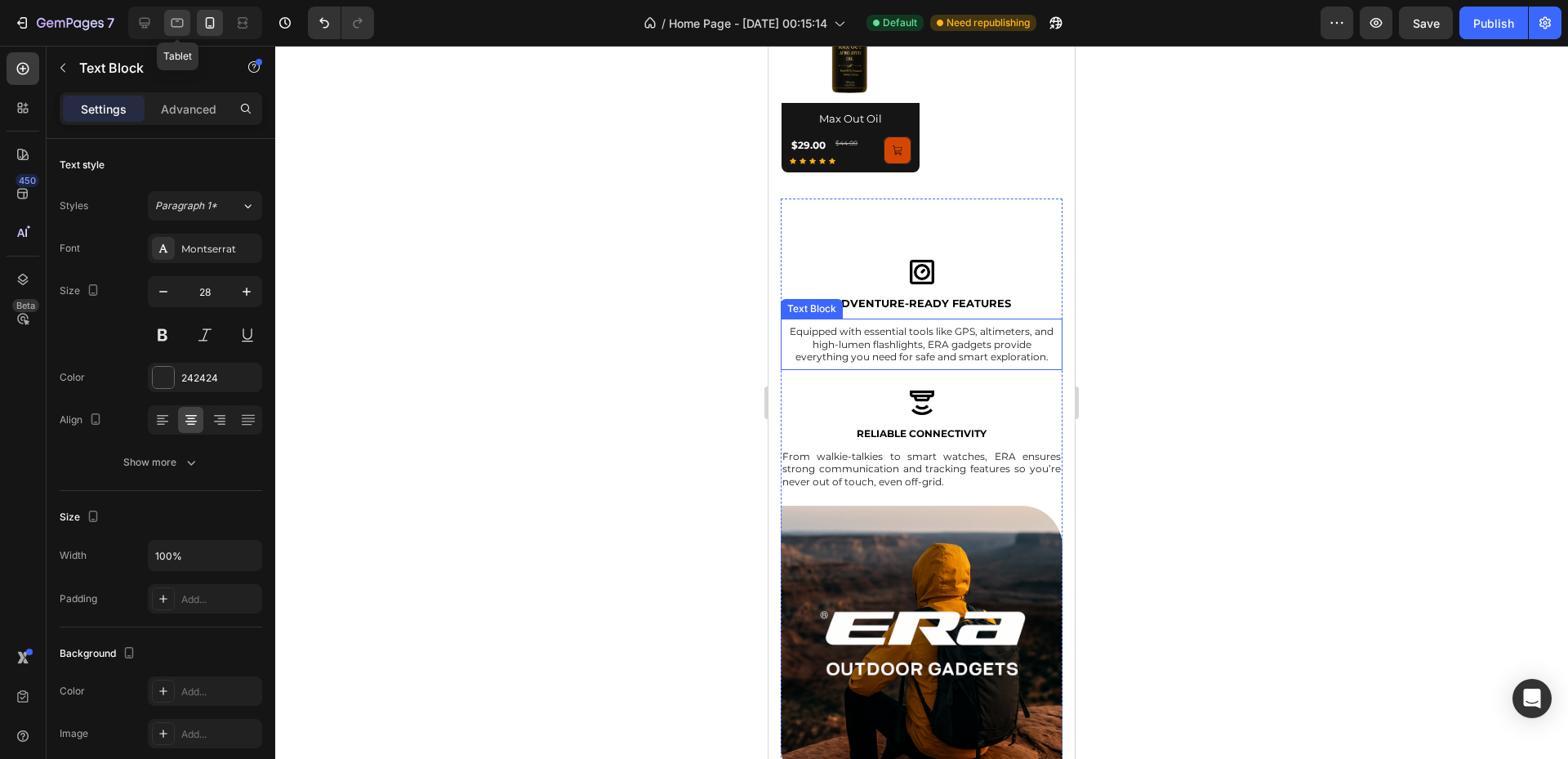
click at [182, 25] on icon at bounding box center [177, 23] width 16 height 16
type input "57"
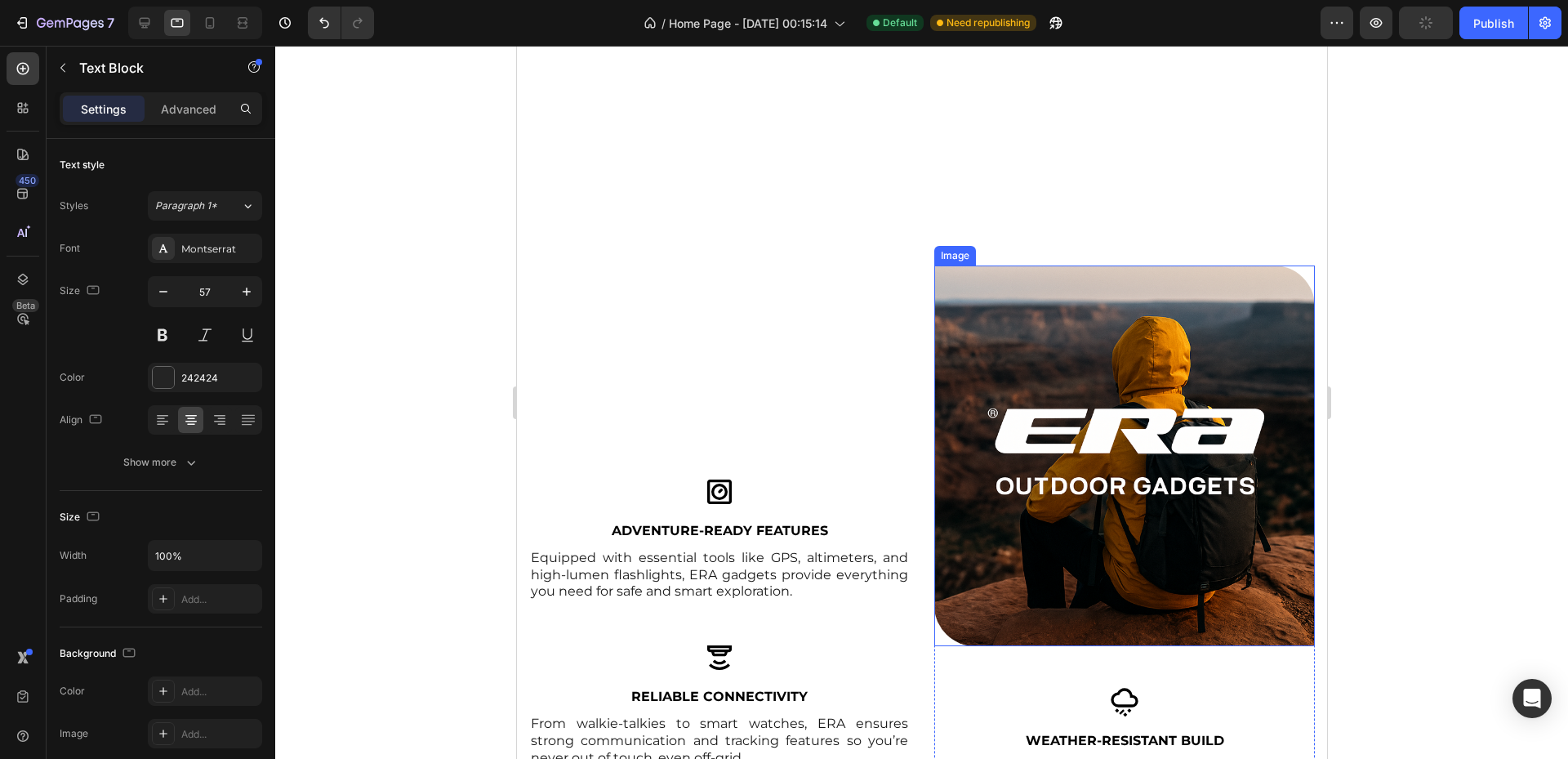
scroll to position [1709, 0]
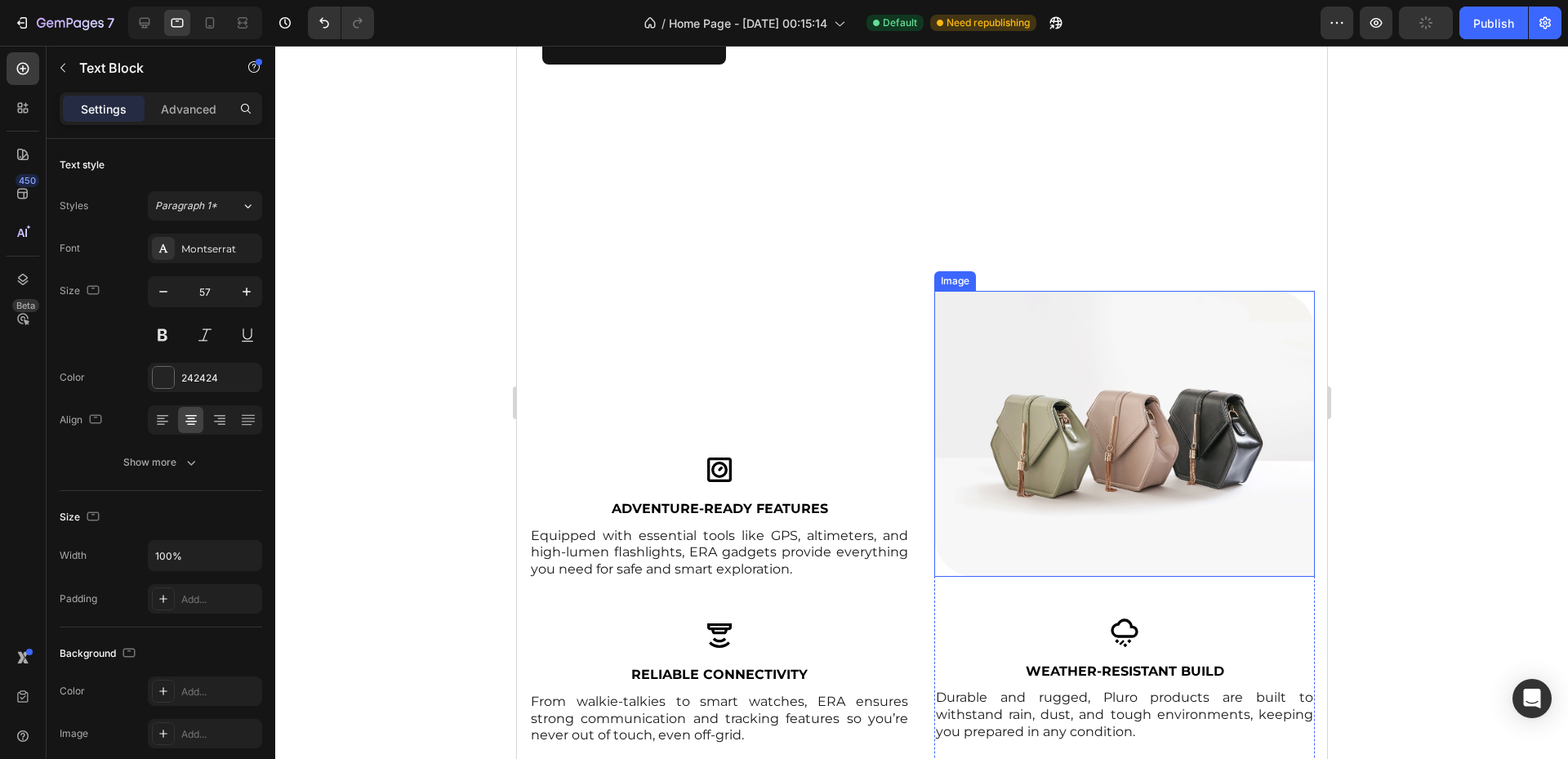
click at [1051, 438] on img at bounding box center [1123, 433] width 381 height 285
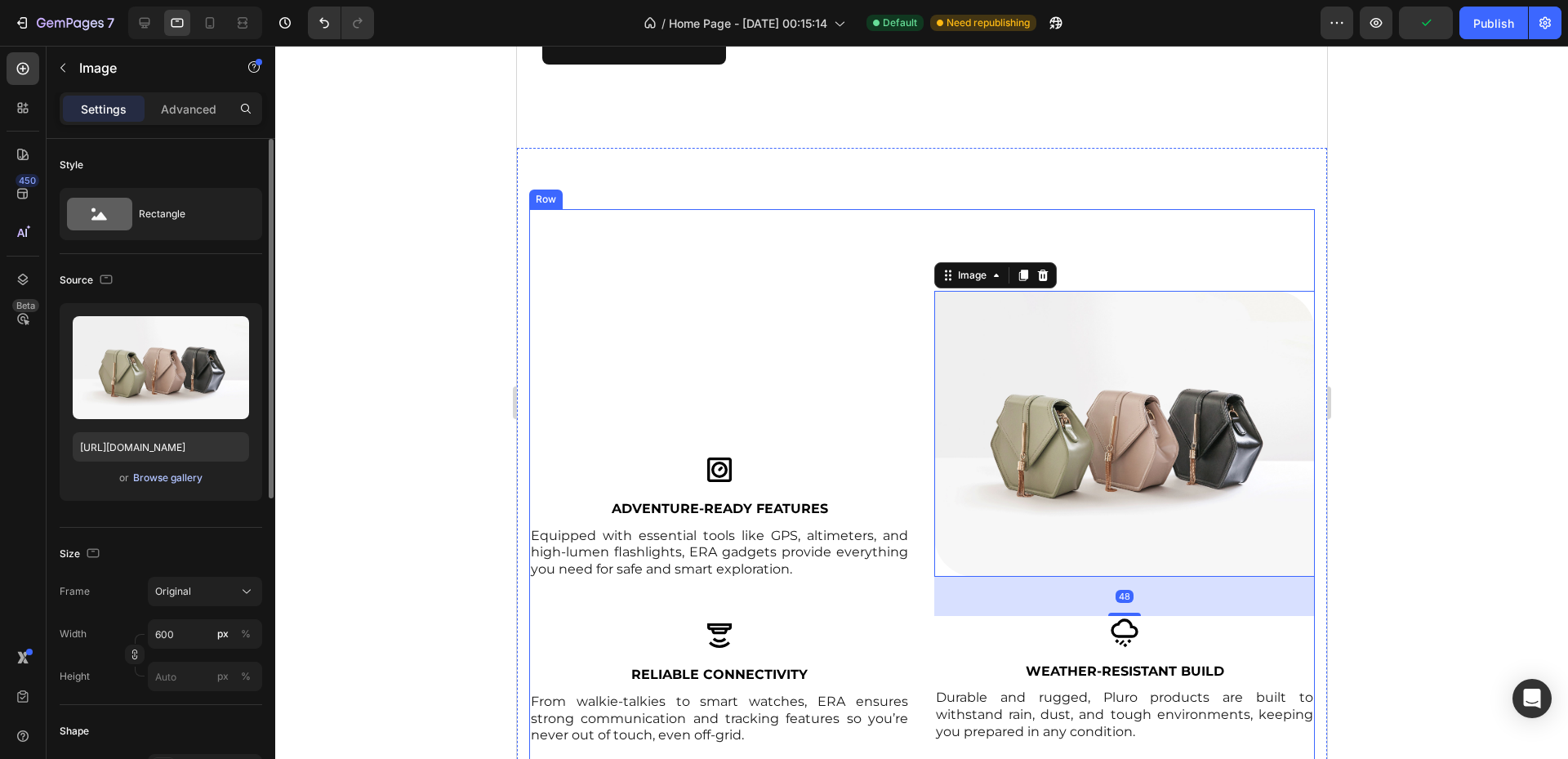
click at [163, 477] on div "Browse gallery" at bounding box center [168, 477] width 70 height 15
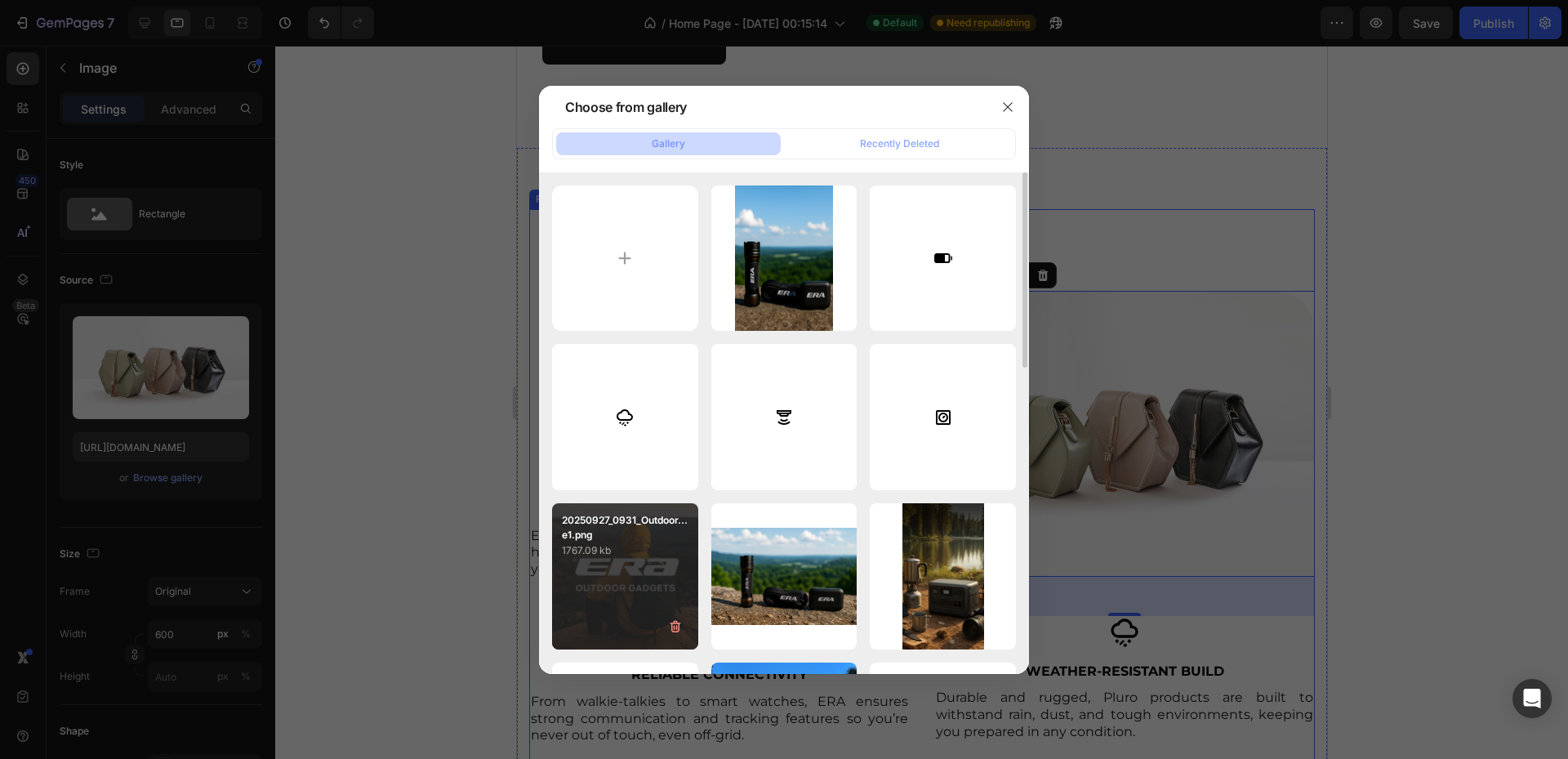
click at [619, 554] on p "1767.09 kb" at bounding box center [625, 550] width 126 height 16
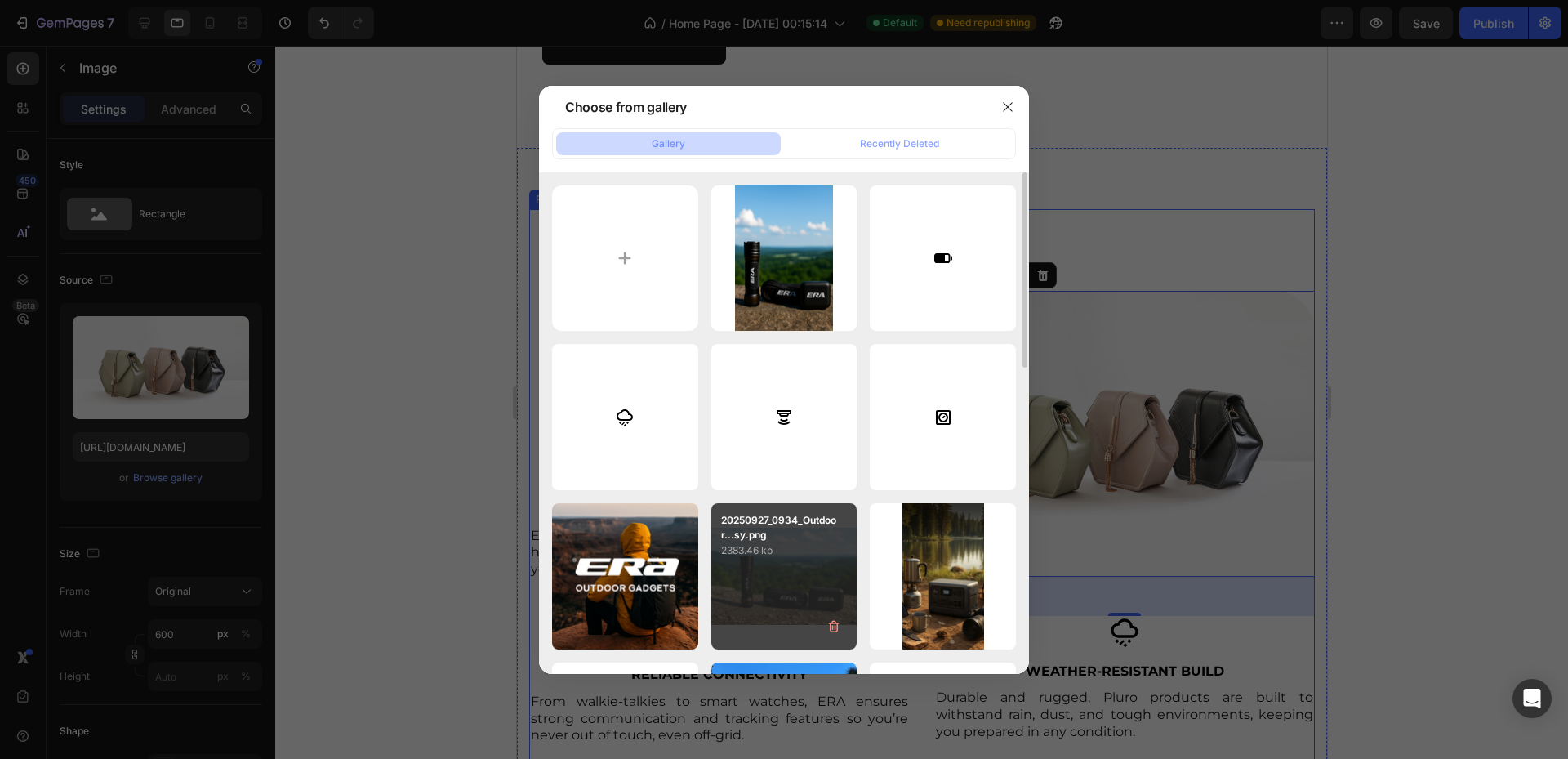
type input "[URL][DOMAIN_NAME]"
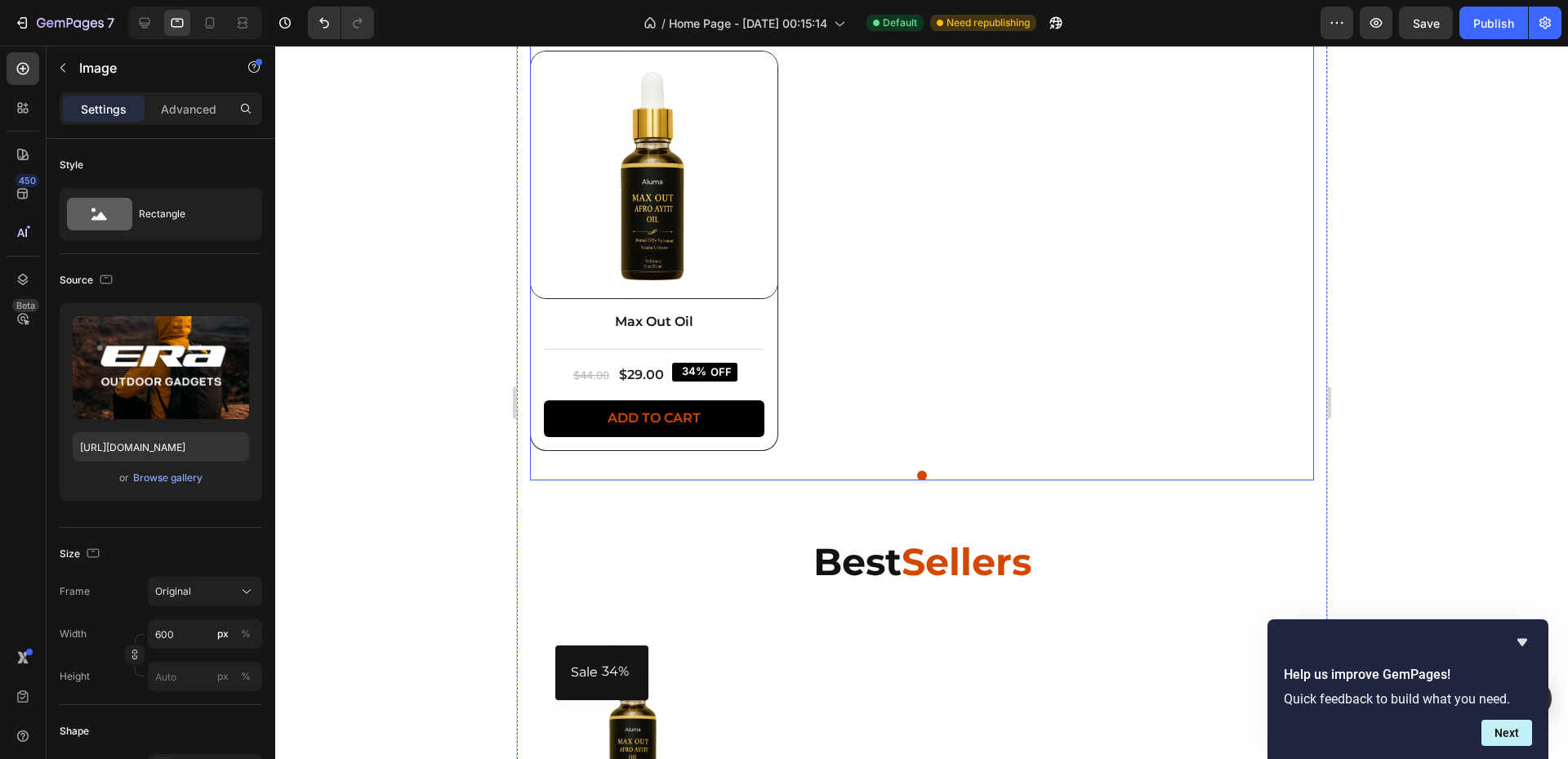
scroll to position [1055, 0]
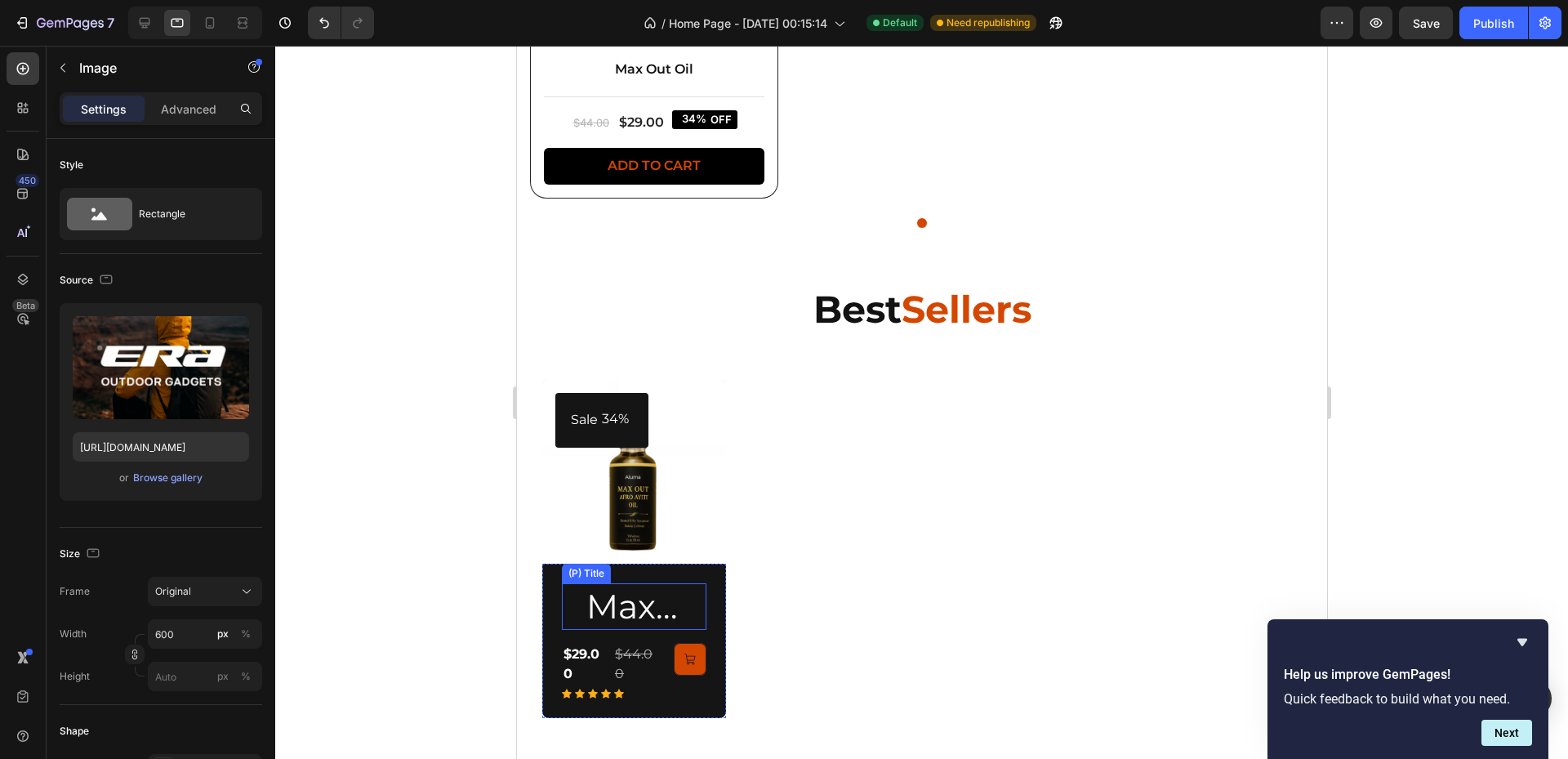
click at [631, 616] on h2 "Max Out Oil" at bounding box center [620, 606] width 118 height 47
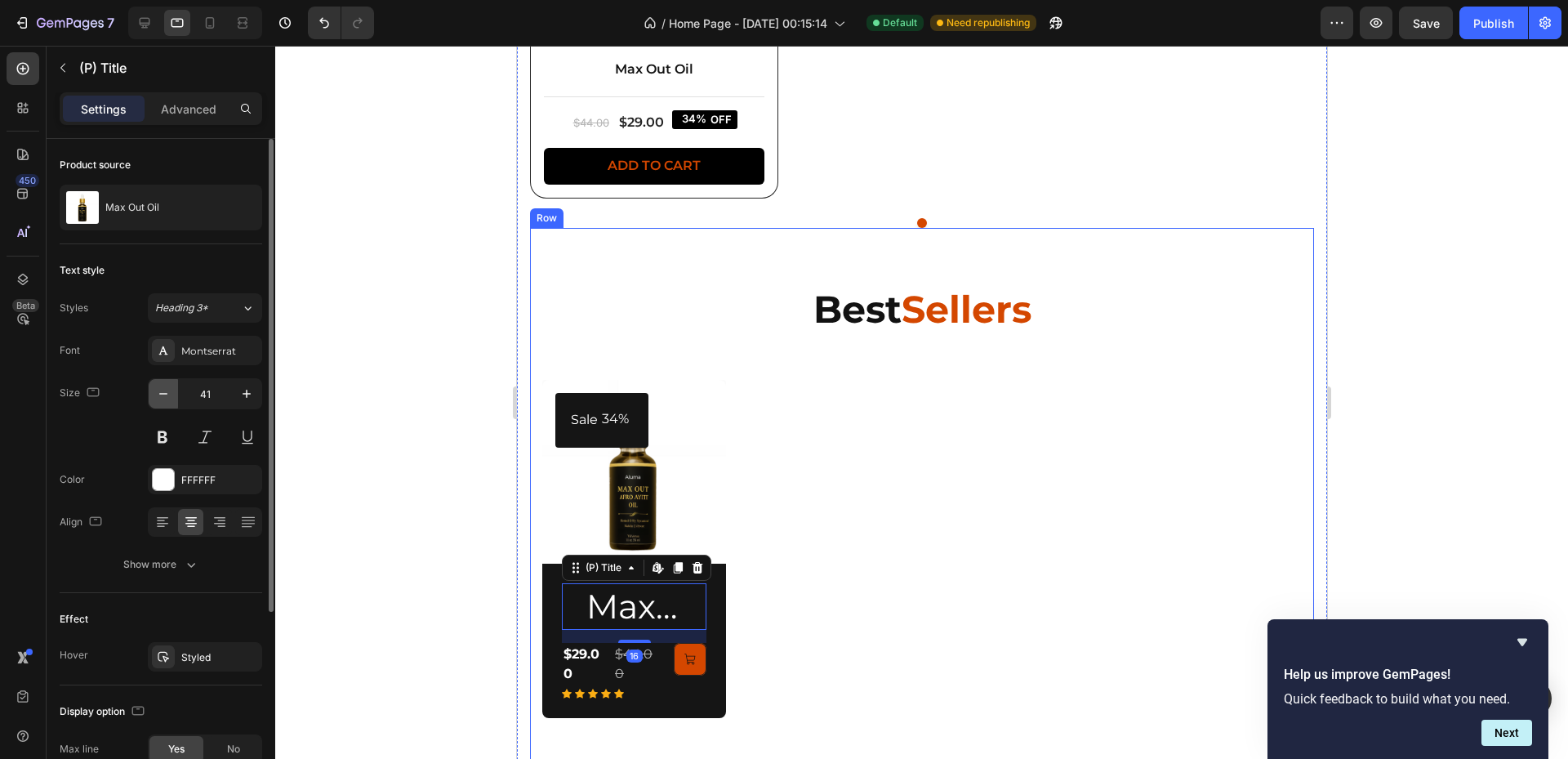
click at [170, 402] on button "button" at bounding box center [163, 394] width 30 height 30
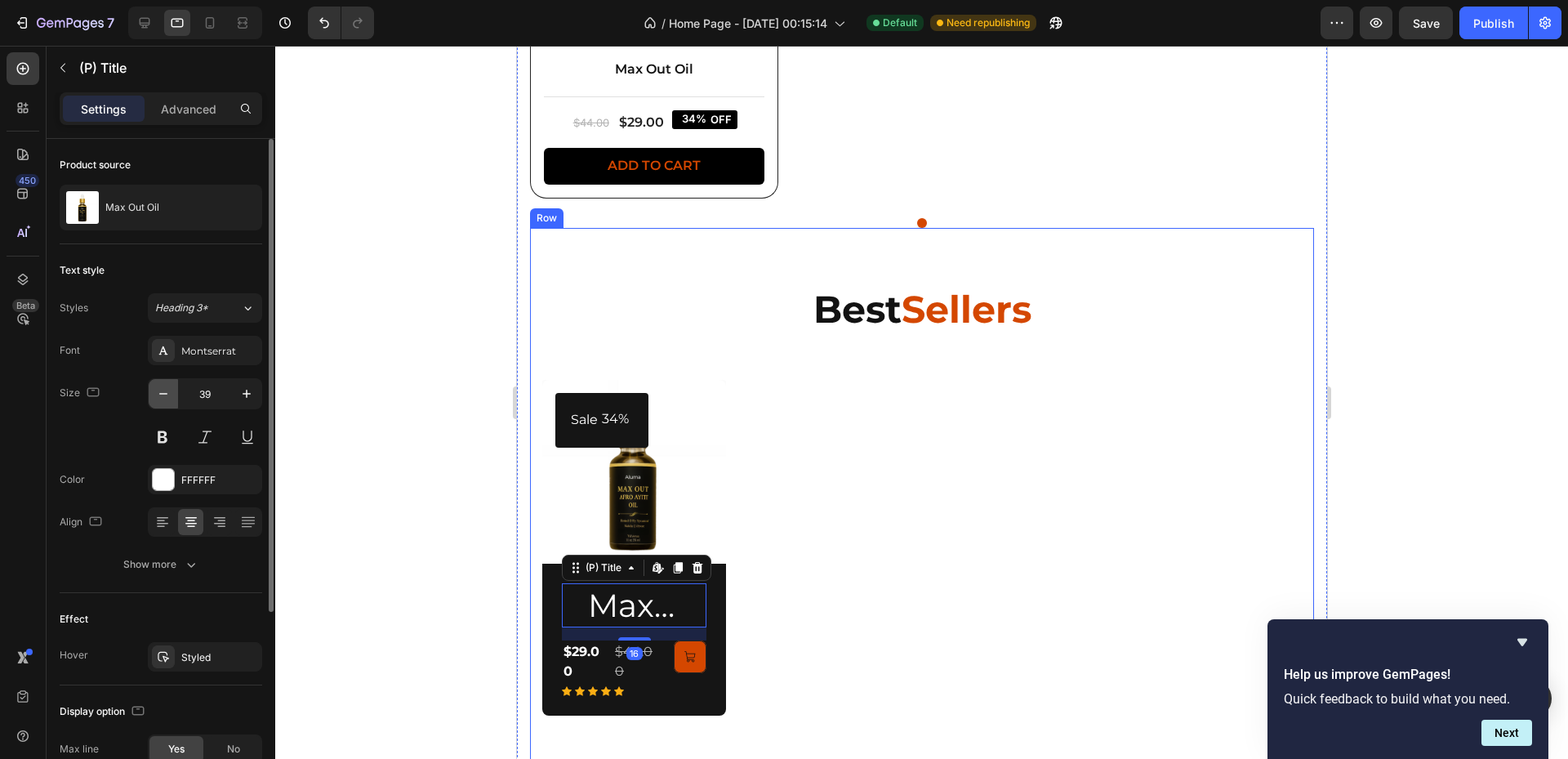
click at [170, 402] on button "button" at bounding box center [163, 394] width 30 height 30
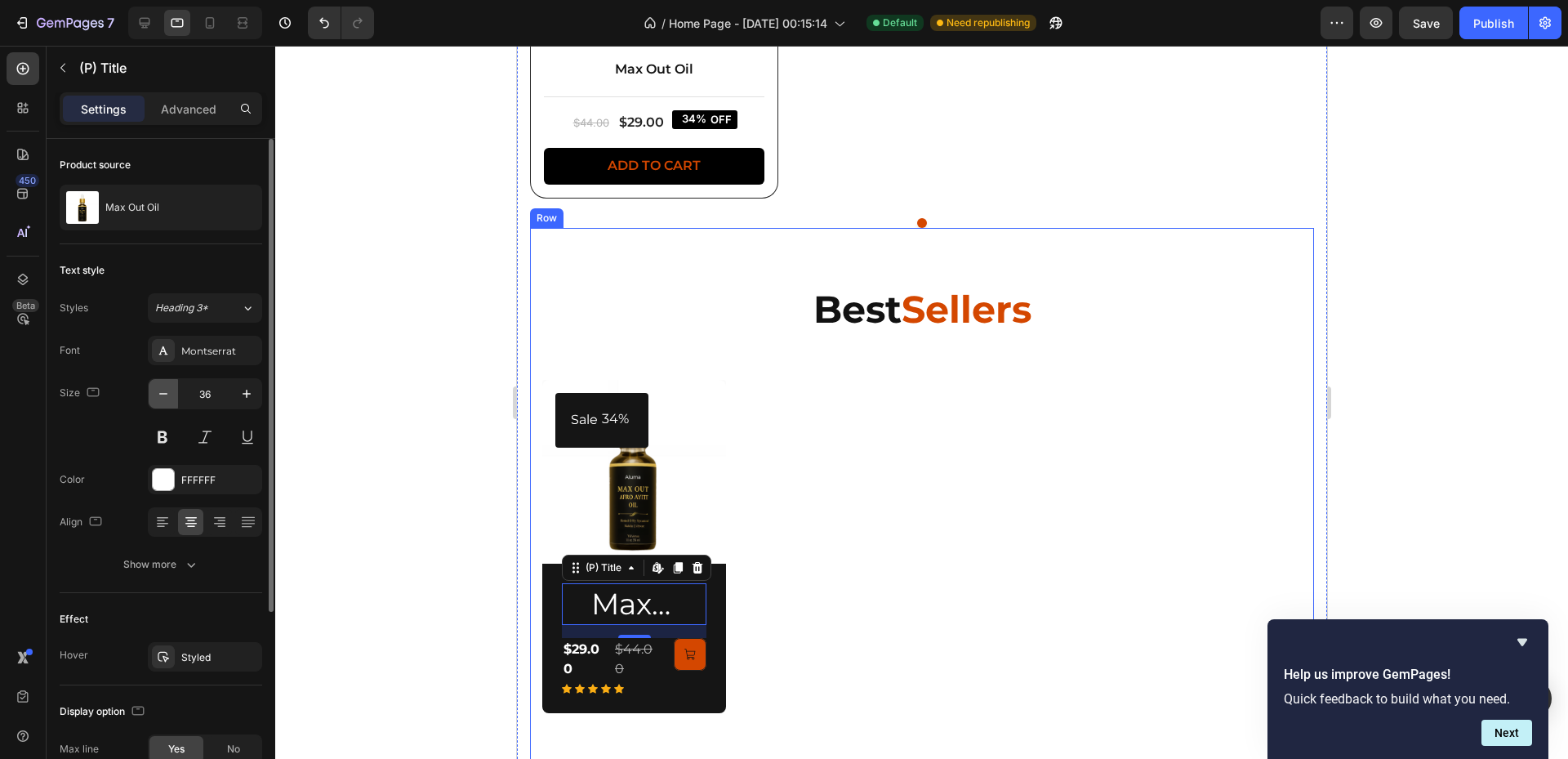
click at [170, 402] on button "button" at bounding box center [163, 394] width 30 height 30
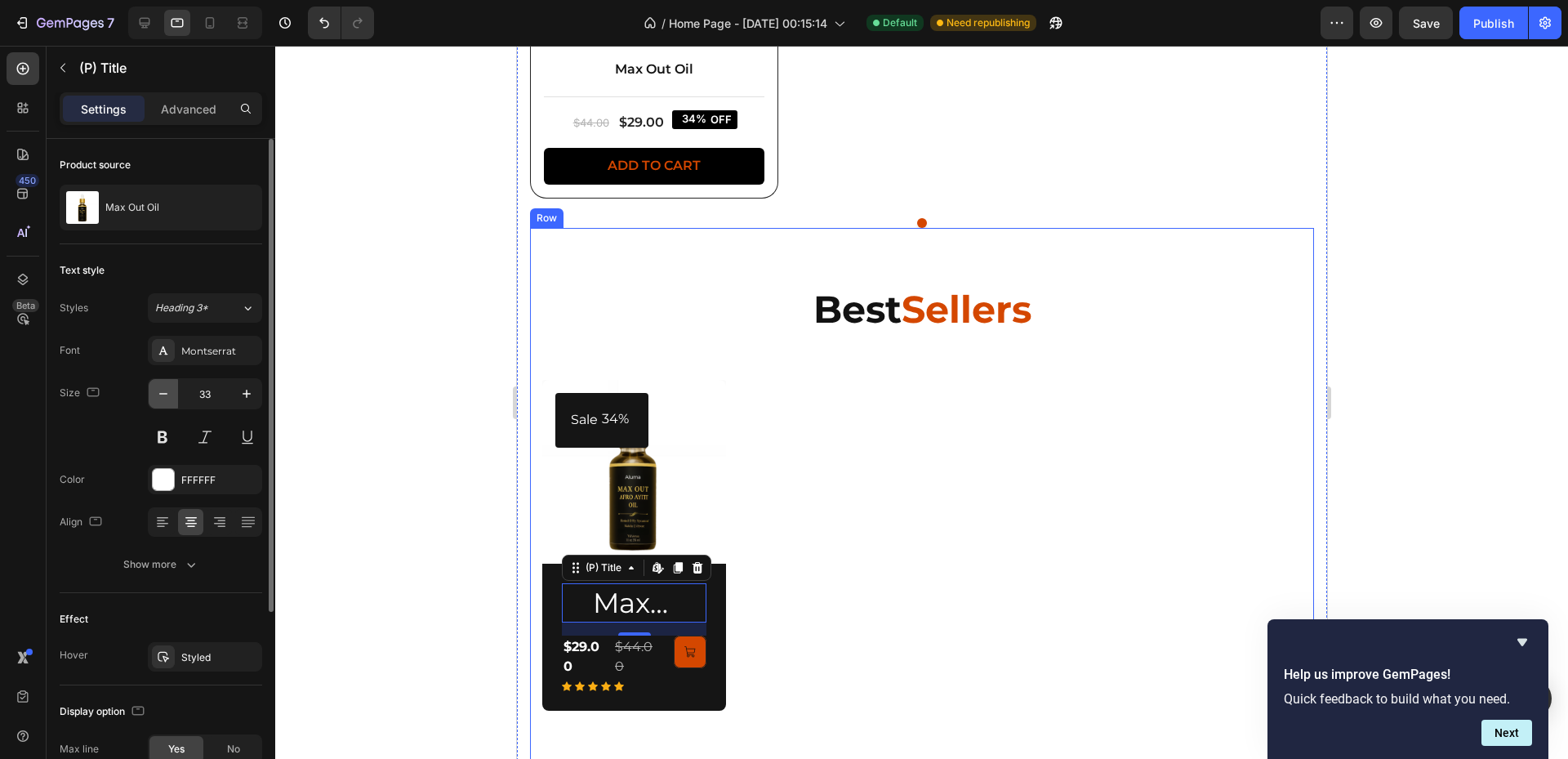
click at [170, 402] on button "button" at bounding box center [163, 394] width 30 height 30
click at [169, 402] on button "button" at bounding box center [163, 394] width 30 height 30
click at [169, 403] on button "button" at bounding box center [163, 394] width 30 height 30
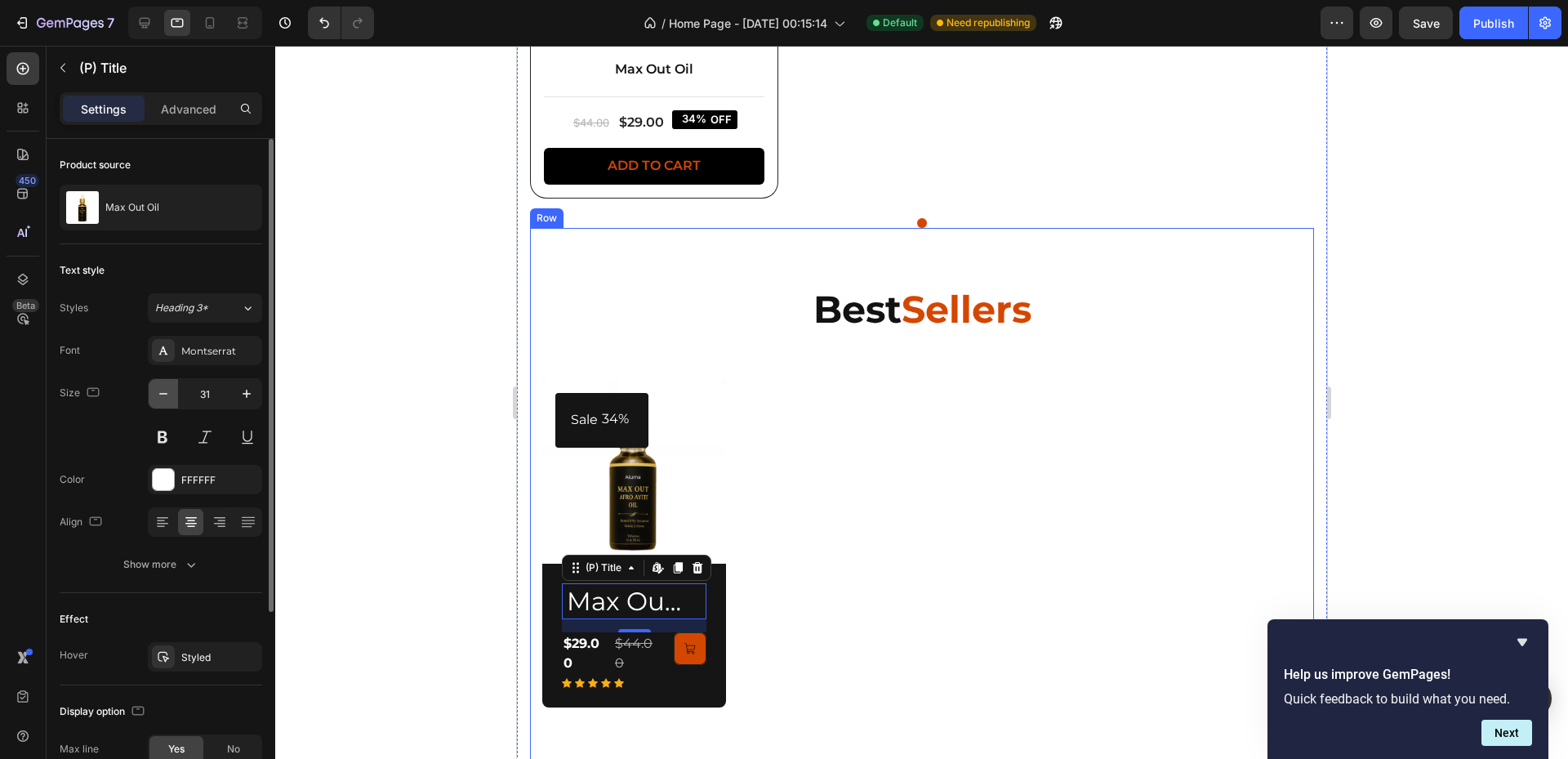
click at [169, 403] on button "button" at bounding box center [163, 394] width 30 height 30
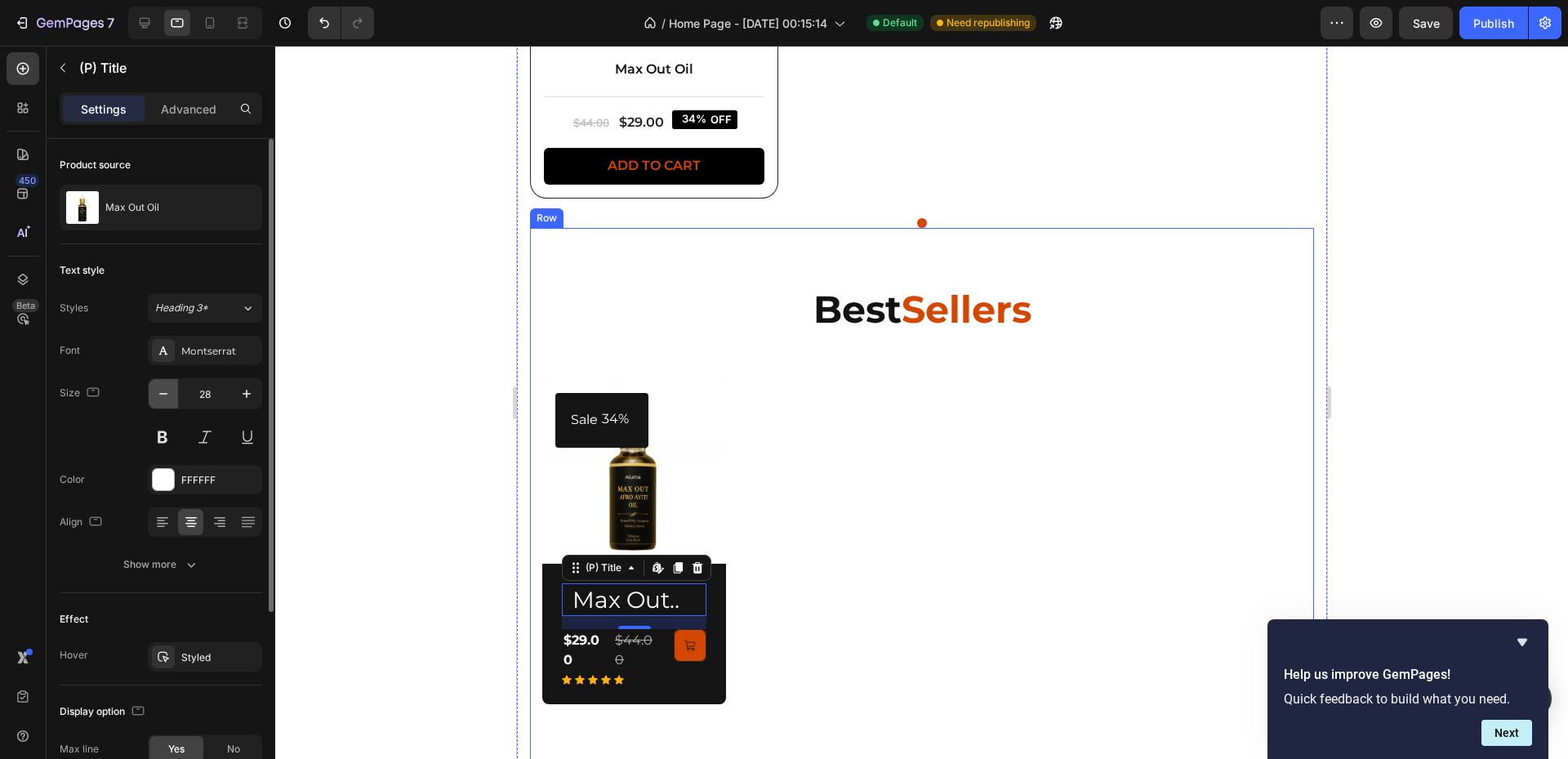
click at [169, 403] on button "button" at bounding box center [163, 394] width 30 height 30
click at [168, 403] on button "button" at bounding box center [163, 394] width 30 height 30
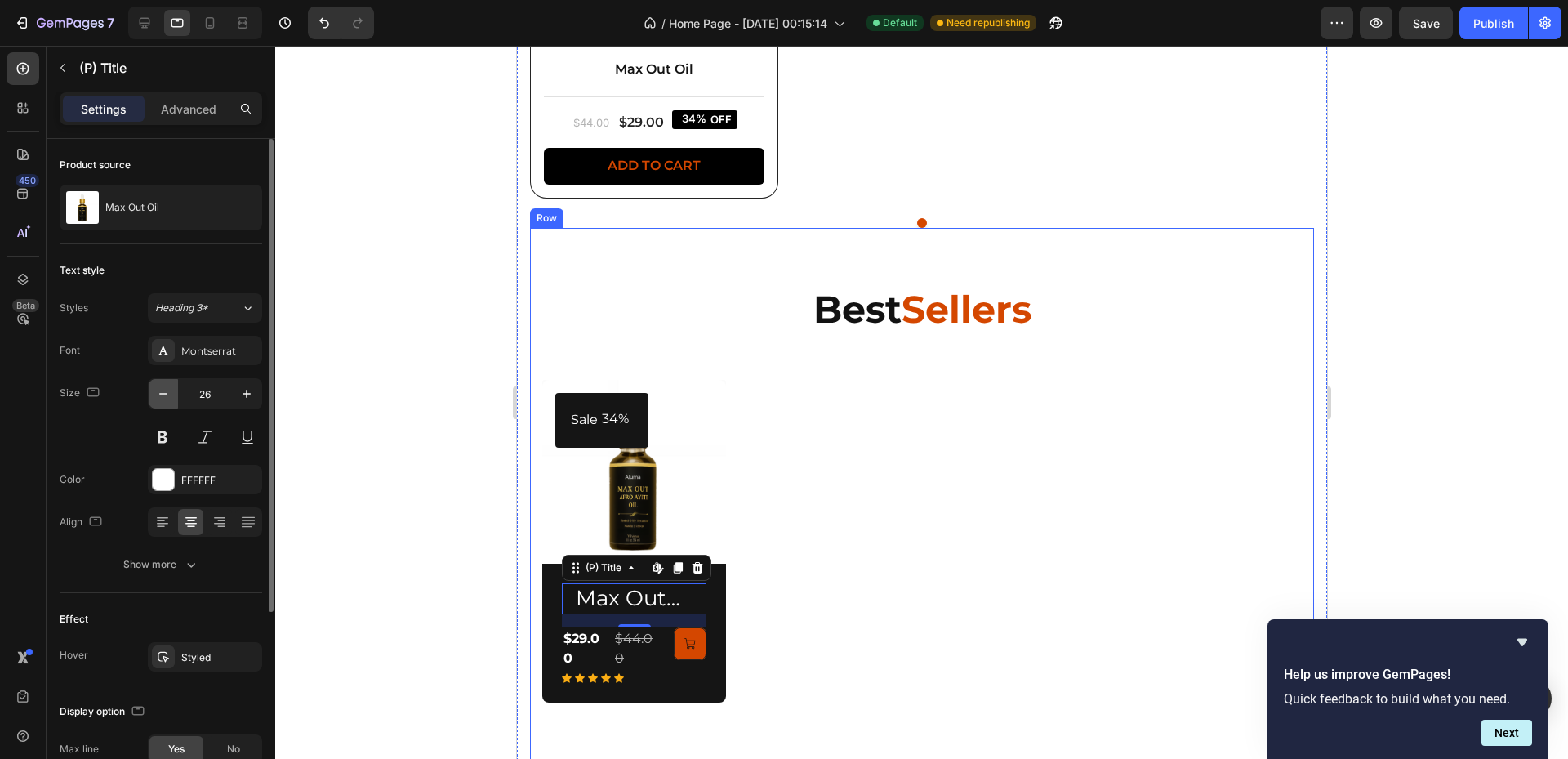
click at [167, 403] on button "button" at bounding box center [163, 394] width 30 height 30
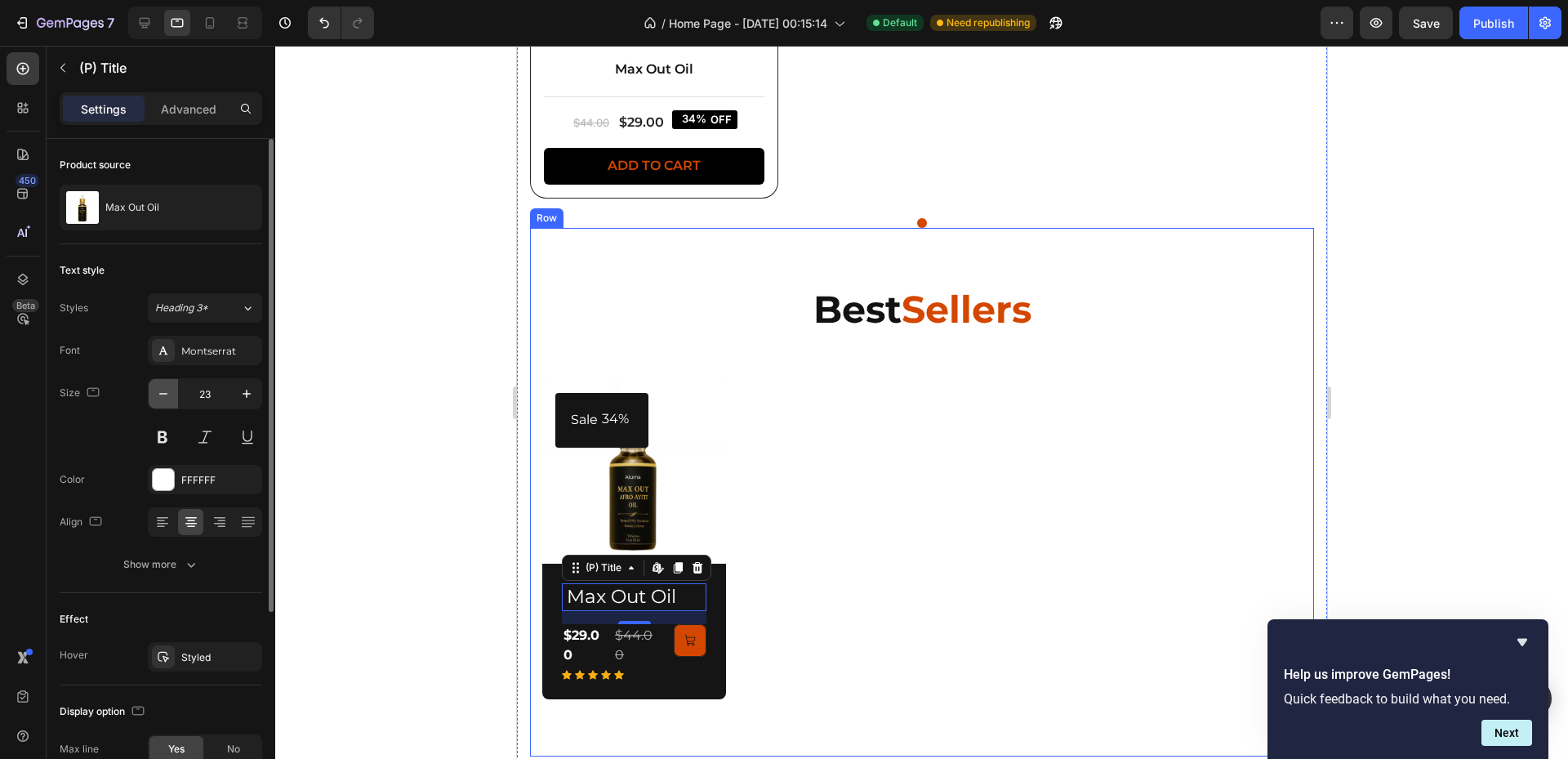
click at [167, 403] on button "button" at bounding box center [163, 394] width 30 height 30
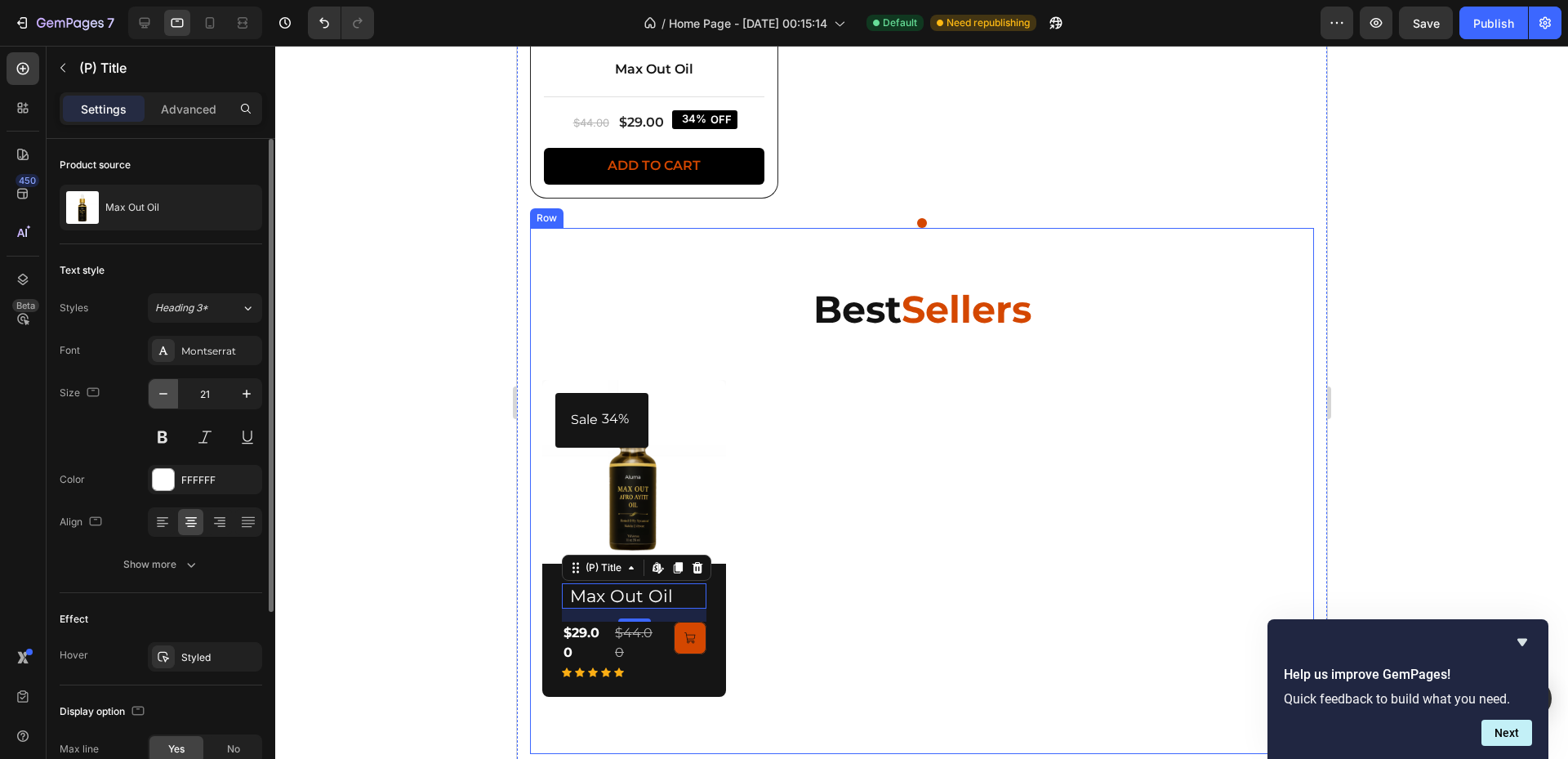
click at [167, 403] on button "button" at bounding box center [163, 394] width 30 height 30
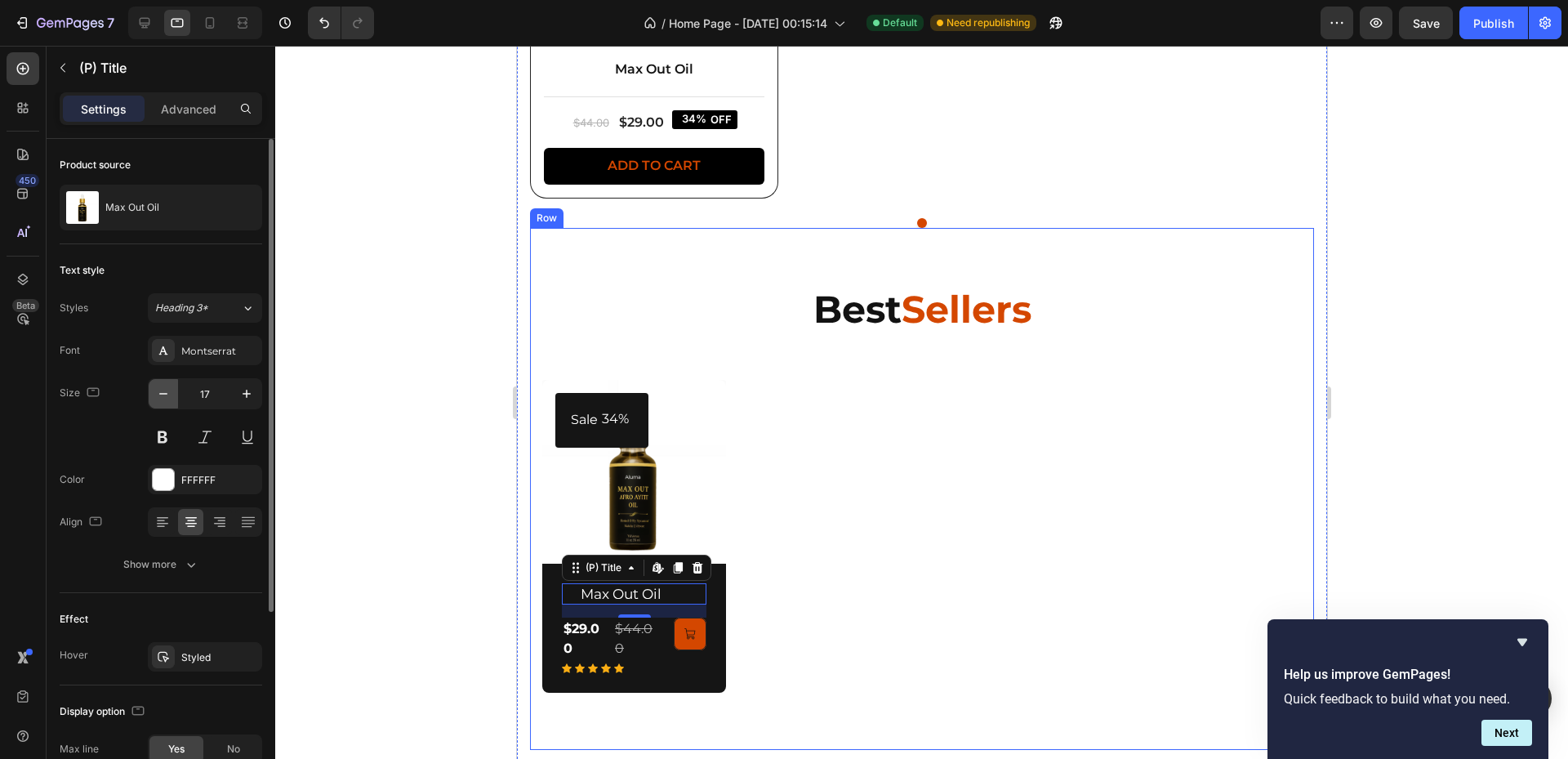
type input "16"
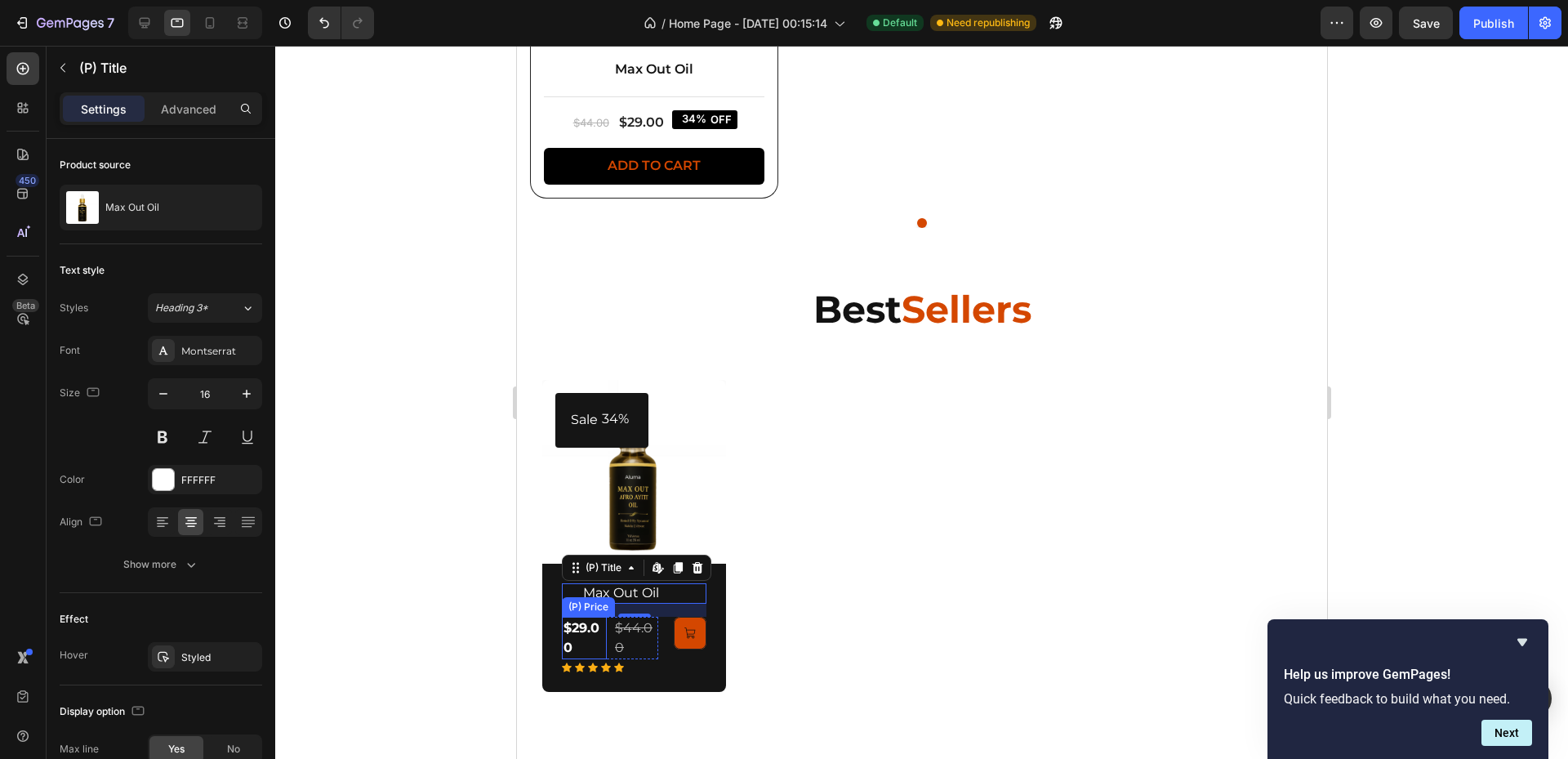
click at [589, 634] on div "$29.00" at bounding box center [583, 638] width 45 height 43
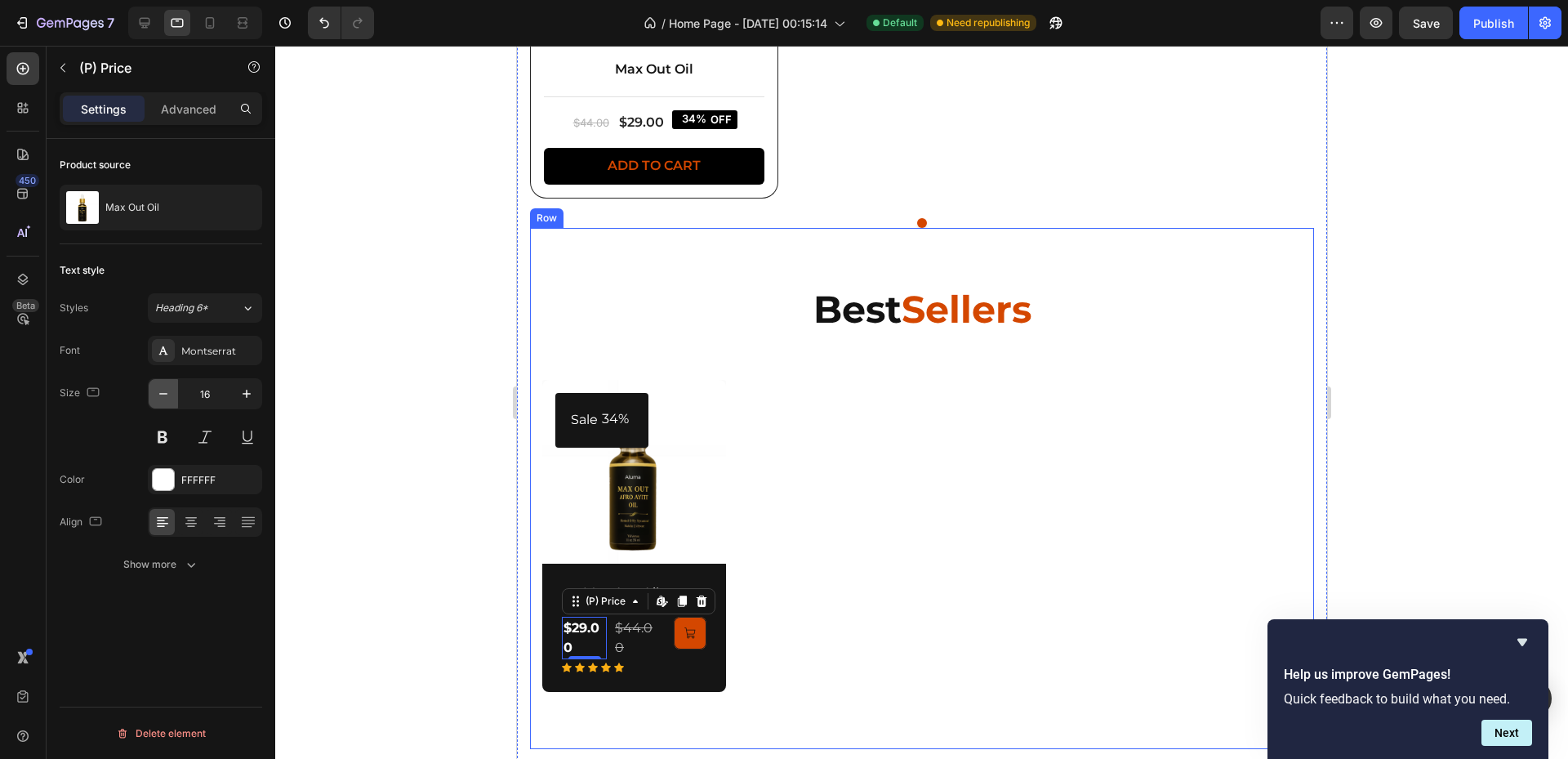
click at [157, 401] on icon "button" at bounding box center [163, 393] width 16 height 16
type input "13"
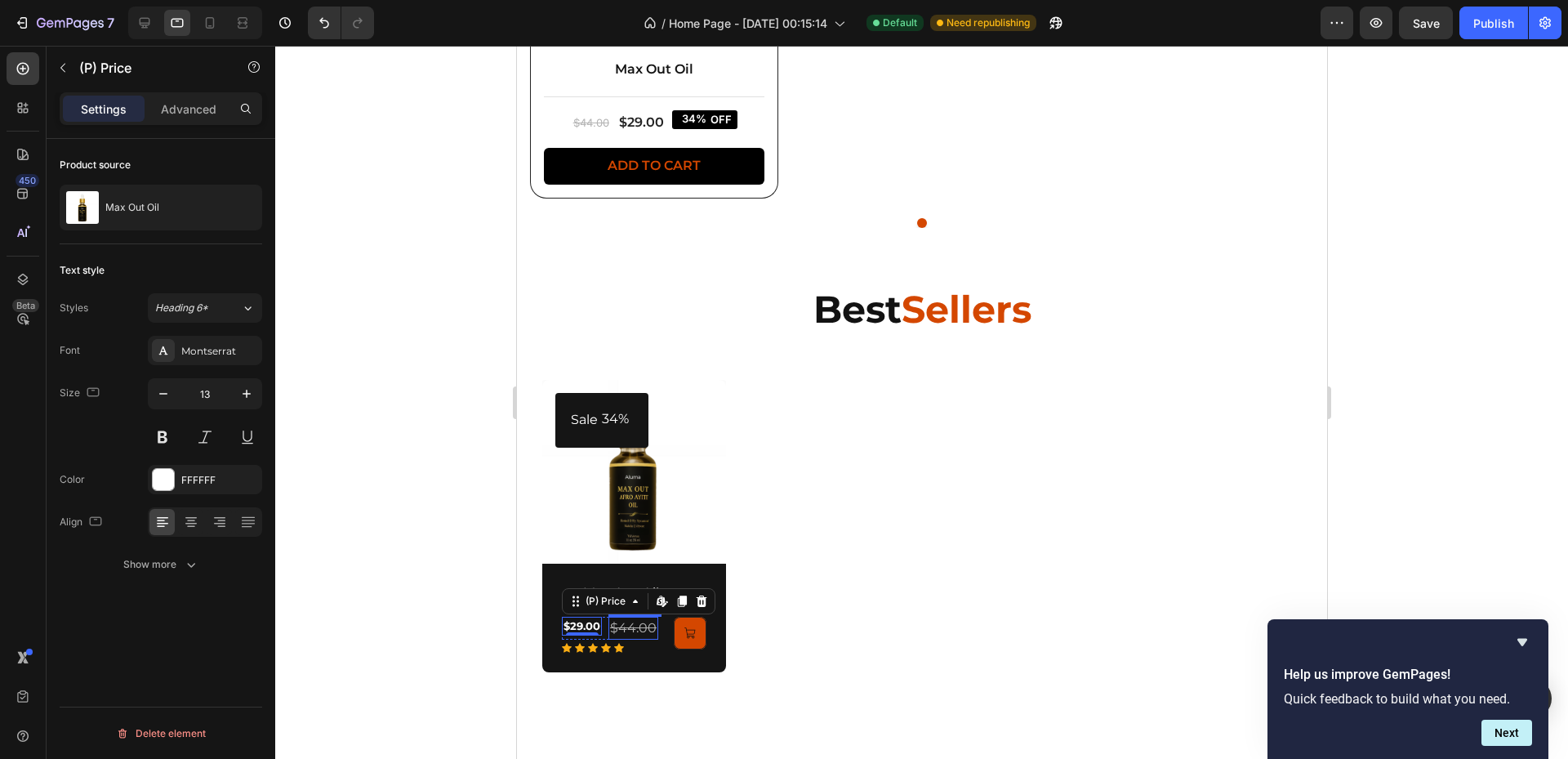
click at [617, 627] on div "$44.00" at bounding box center [633, 628] width 50 height 23
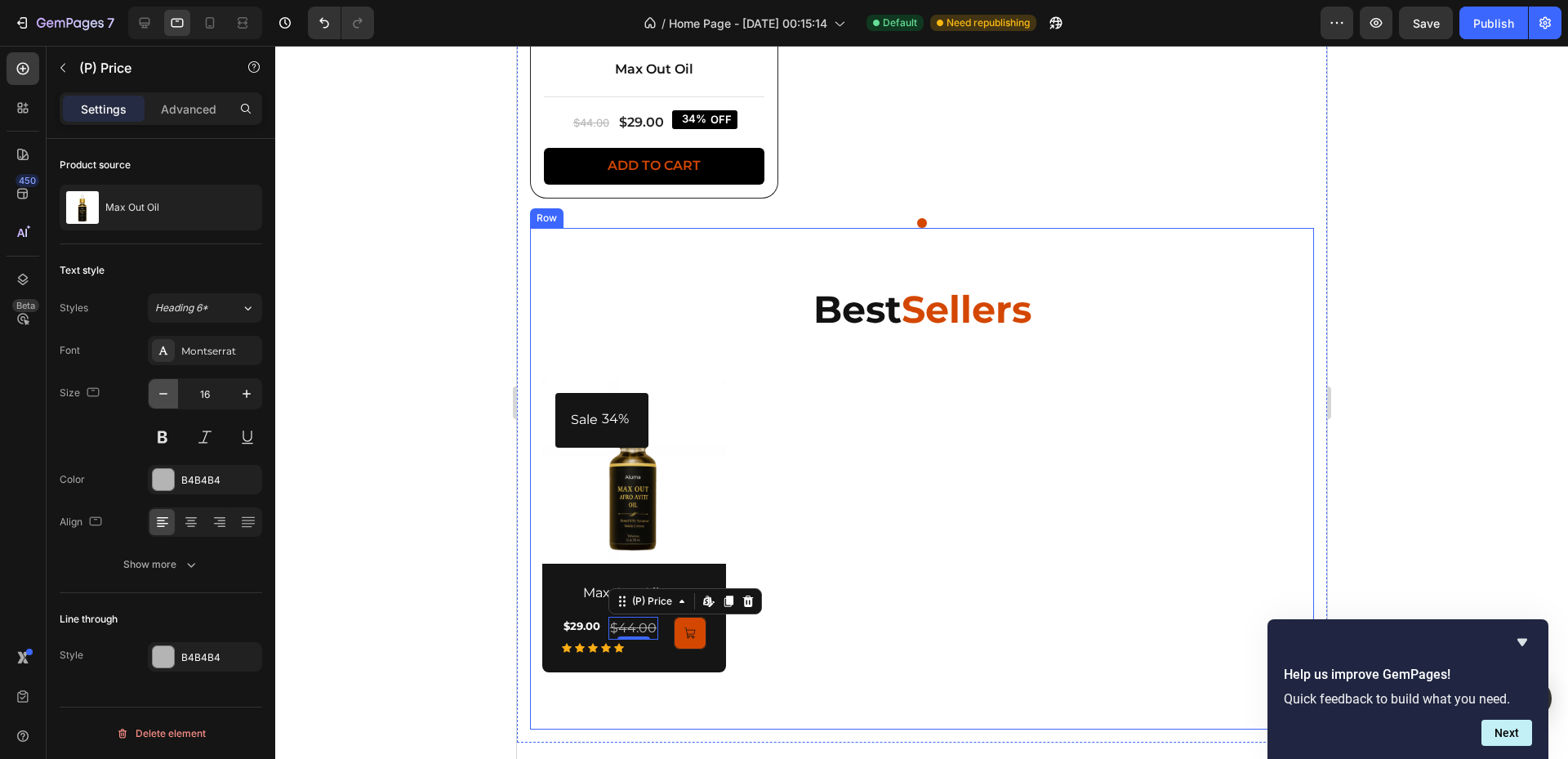
click at [165, 392] on icon "button" at bounding box center [163, 393] width 16 height 16
type input "13"
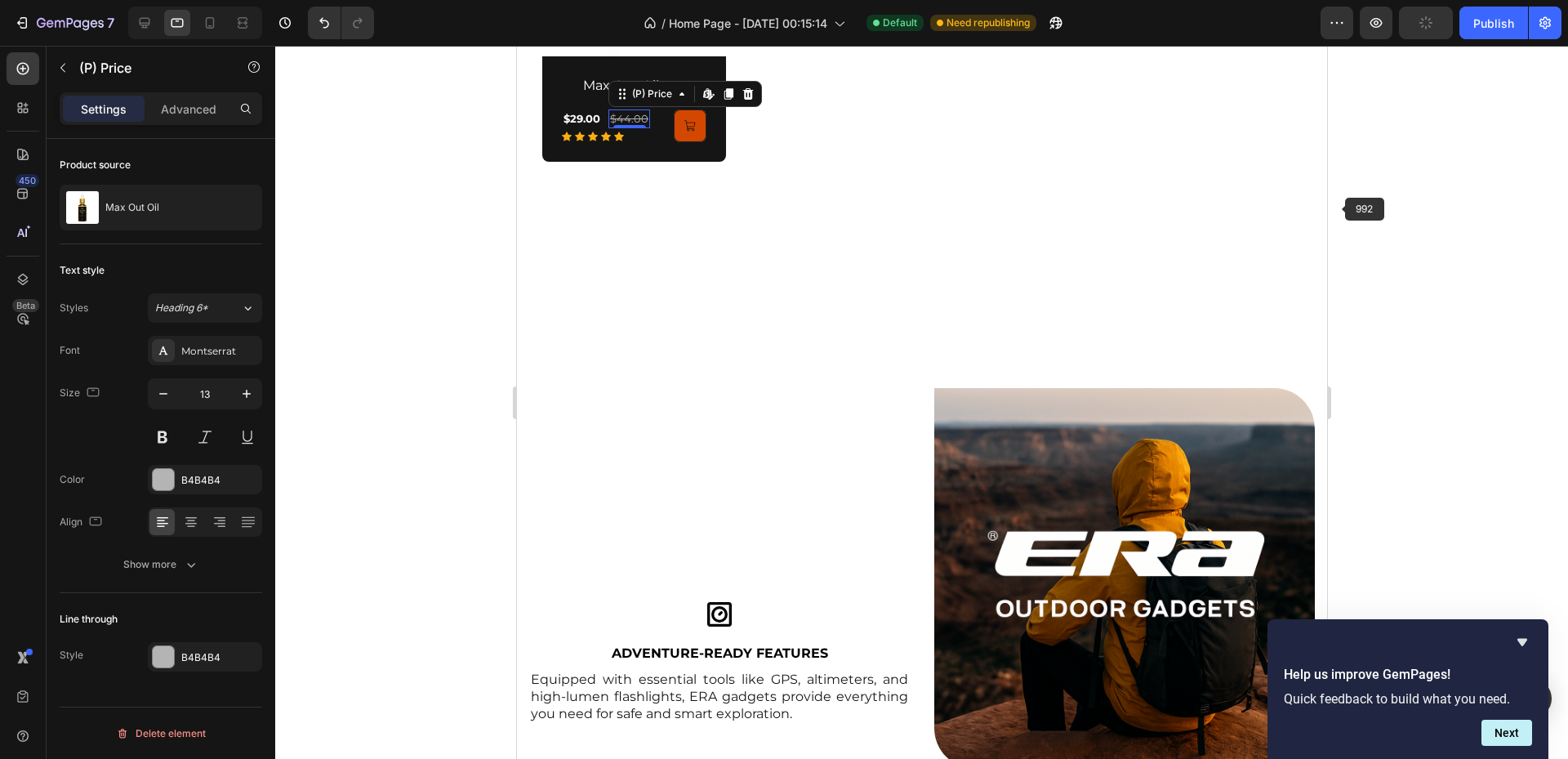
scroll to position [1546, 0]
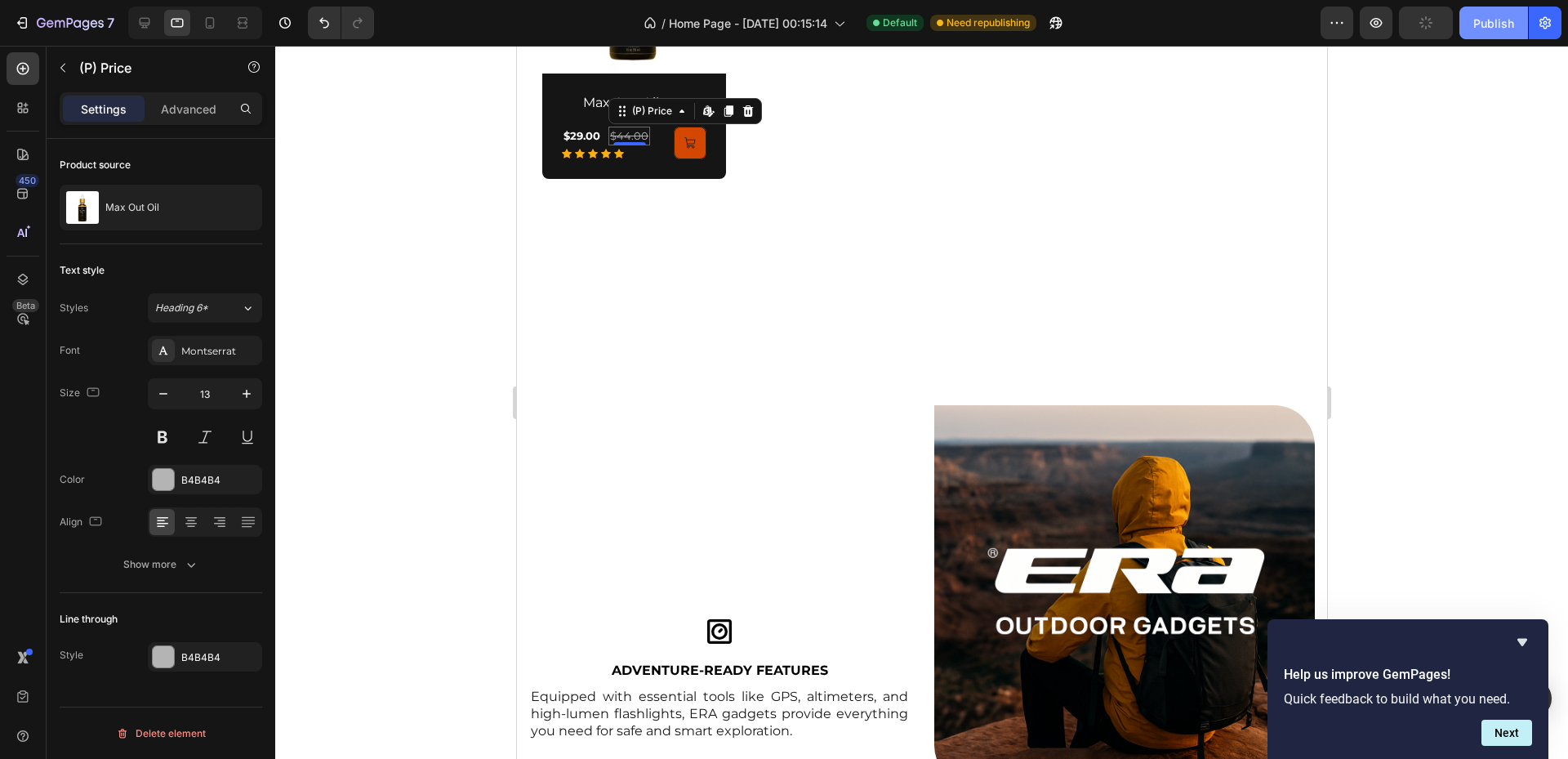
click at [1487, 31] on div "Publish" at bounding box center [1493, 23] width 41 height 17
click at [1524, 647] on icon "Hide survey" at bounding box center [1522, 642] width 20 height 20
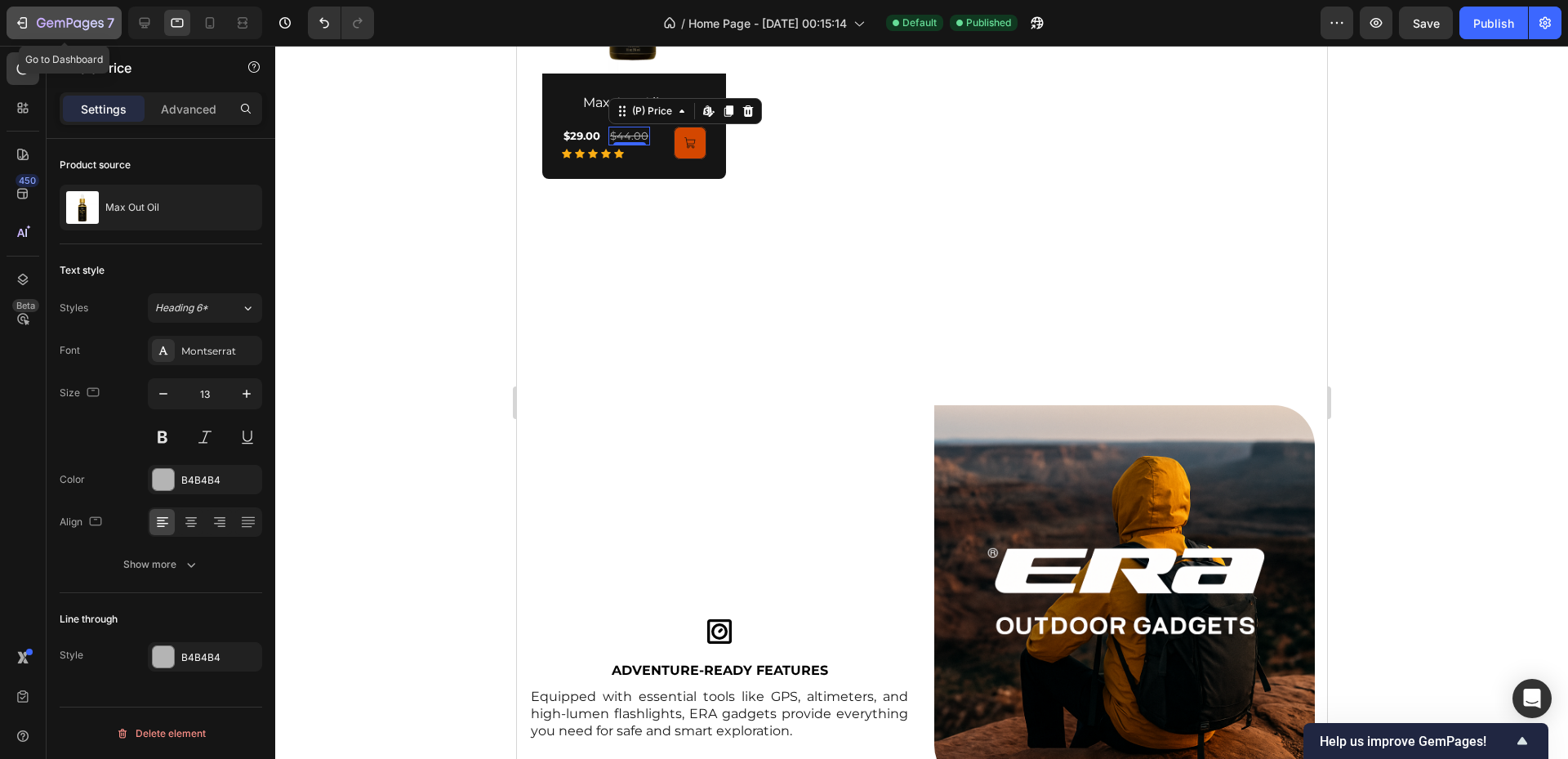
click at [49, 13] on div "7" at bounding box center [76, 23] width 78 height 20
